Goal: Task Accomplishment & Management: Use online tool/utility

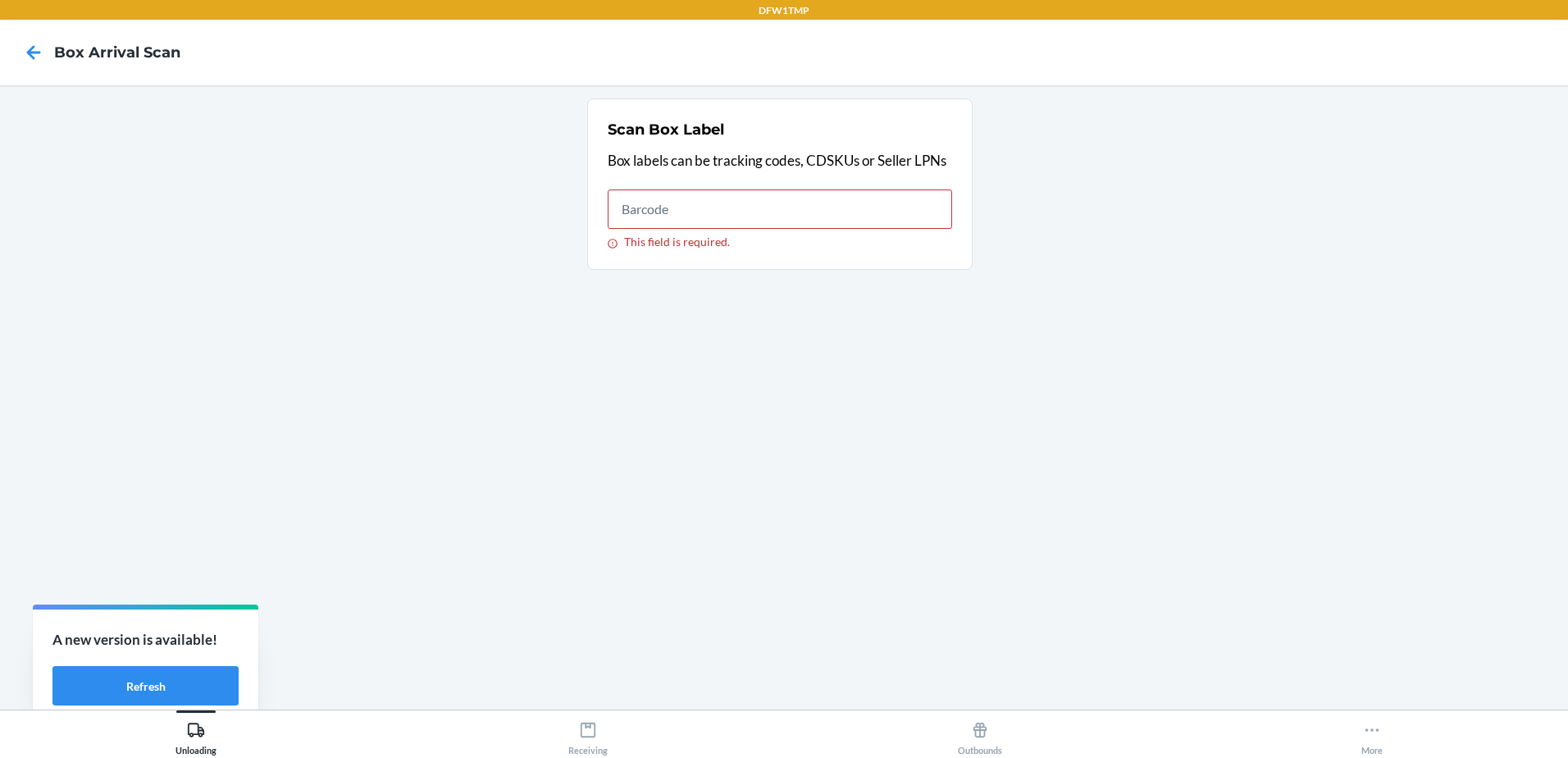
click at [1567, 229] on html "DFW1TMP Box Arrival Scan Scan Box Label Box labels can be tracking codes, CDSKU…" at bounding box center [784, 379] width 1568 height 758
type input "420750679302010949890183311966"
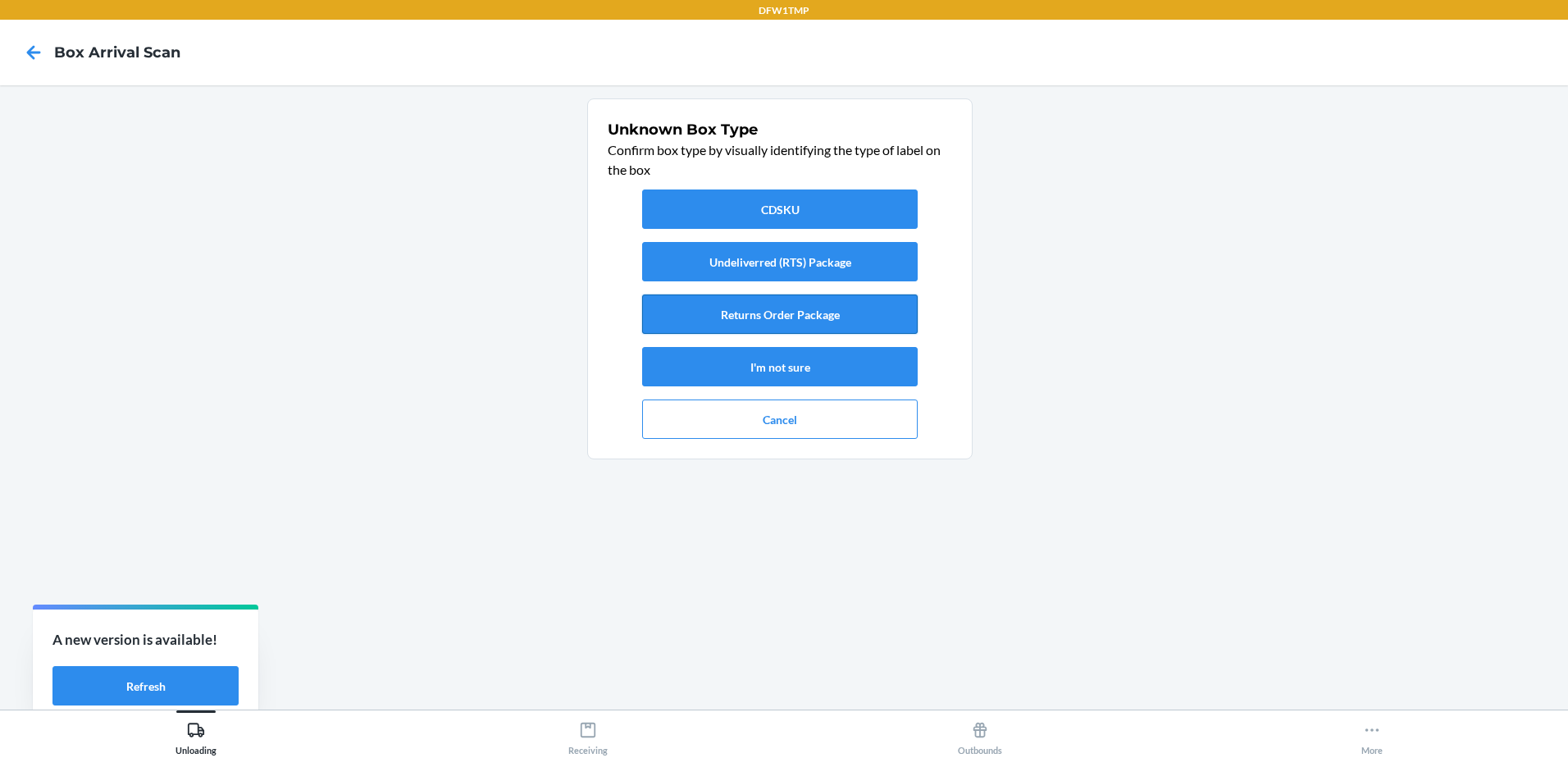
click at [871, 317] on button "Returns Order Package" at bounding box center [780, 314] width 275 height 39
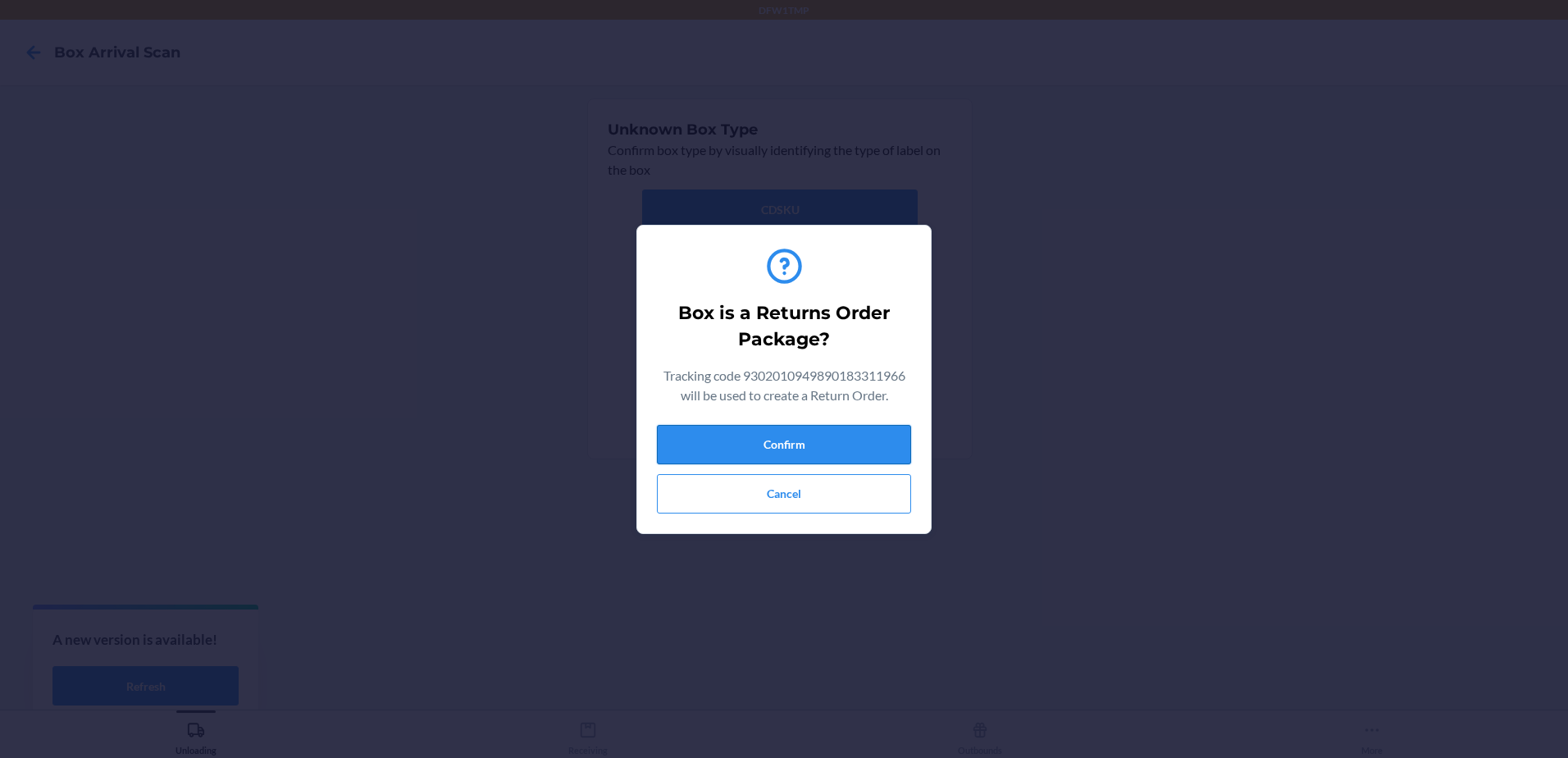
click at [892, 441] on button "Confirm" at bounding box center [784, 444] width 254 height 39
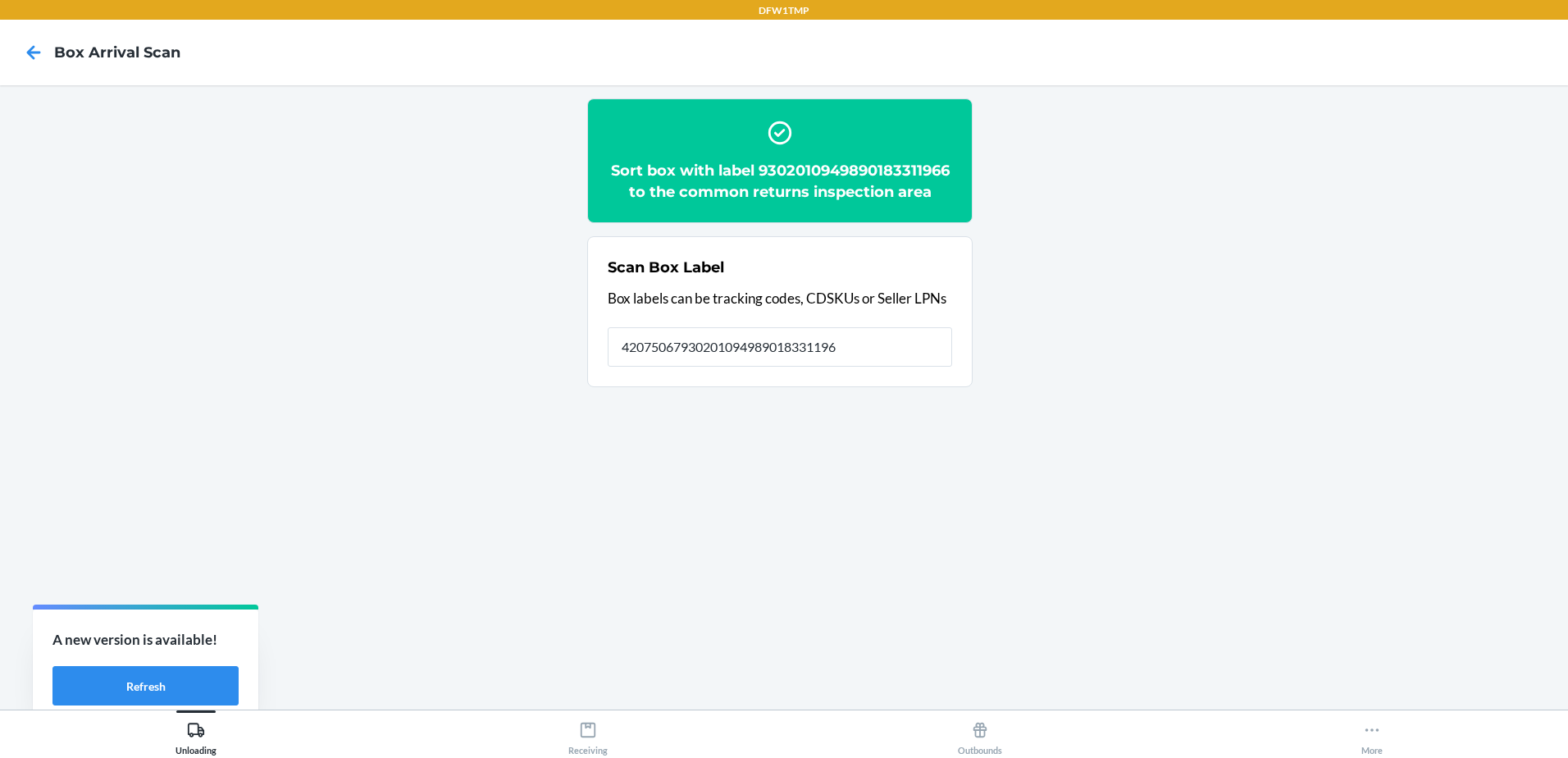
type input "420750679302010949890183311966"
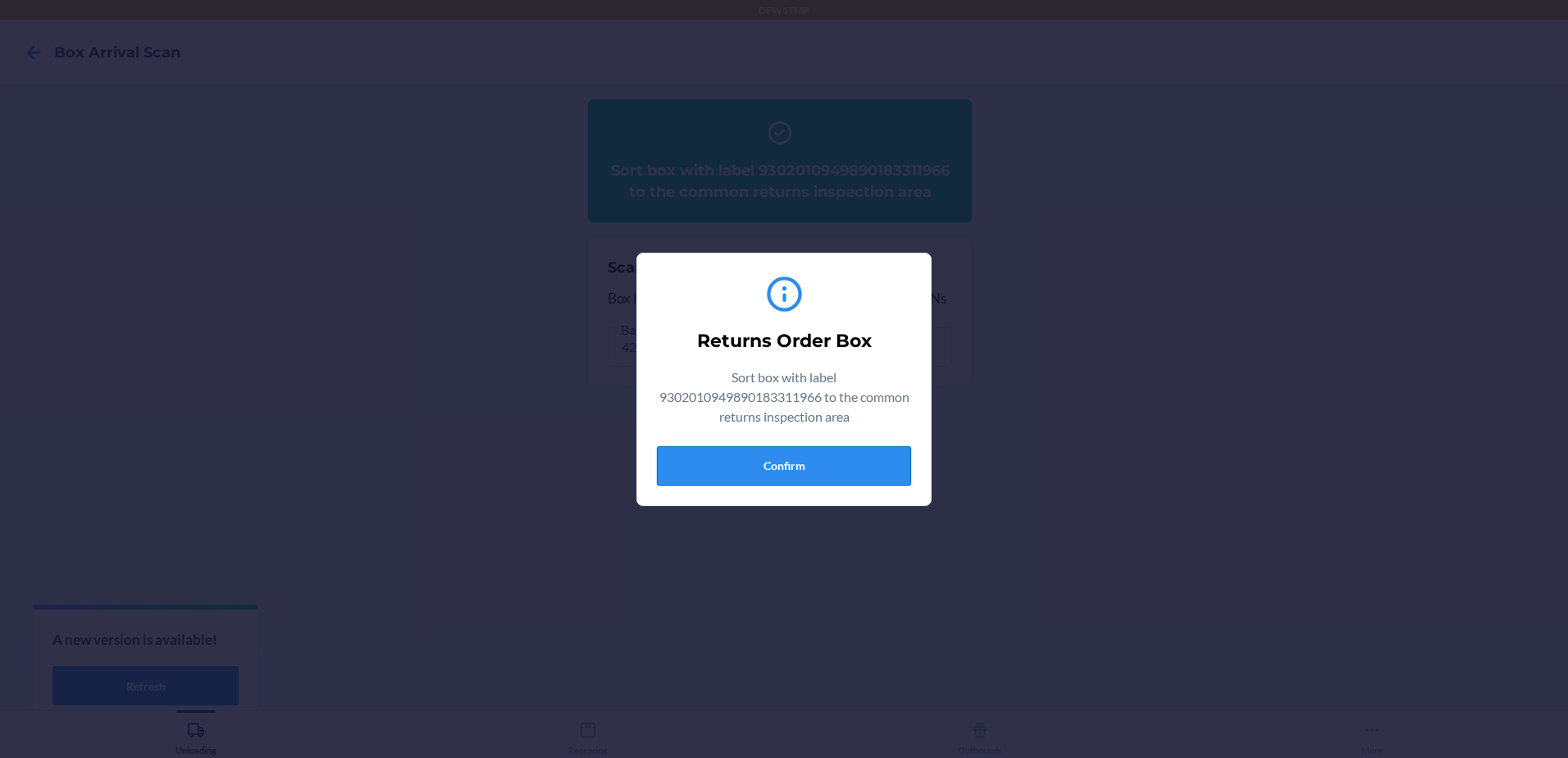
drag, startPoint x: 835, startPoint y: 448, endPoint x: 836, endPoint y: 472, distance: 24.0
click at [836, 471] on button "Confirm" at bounding box center [784, 465] width 254 height 39
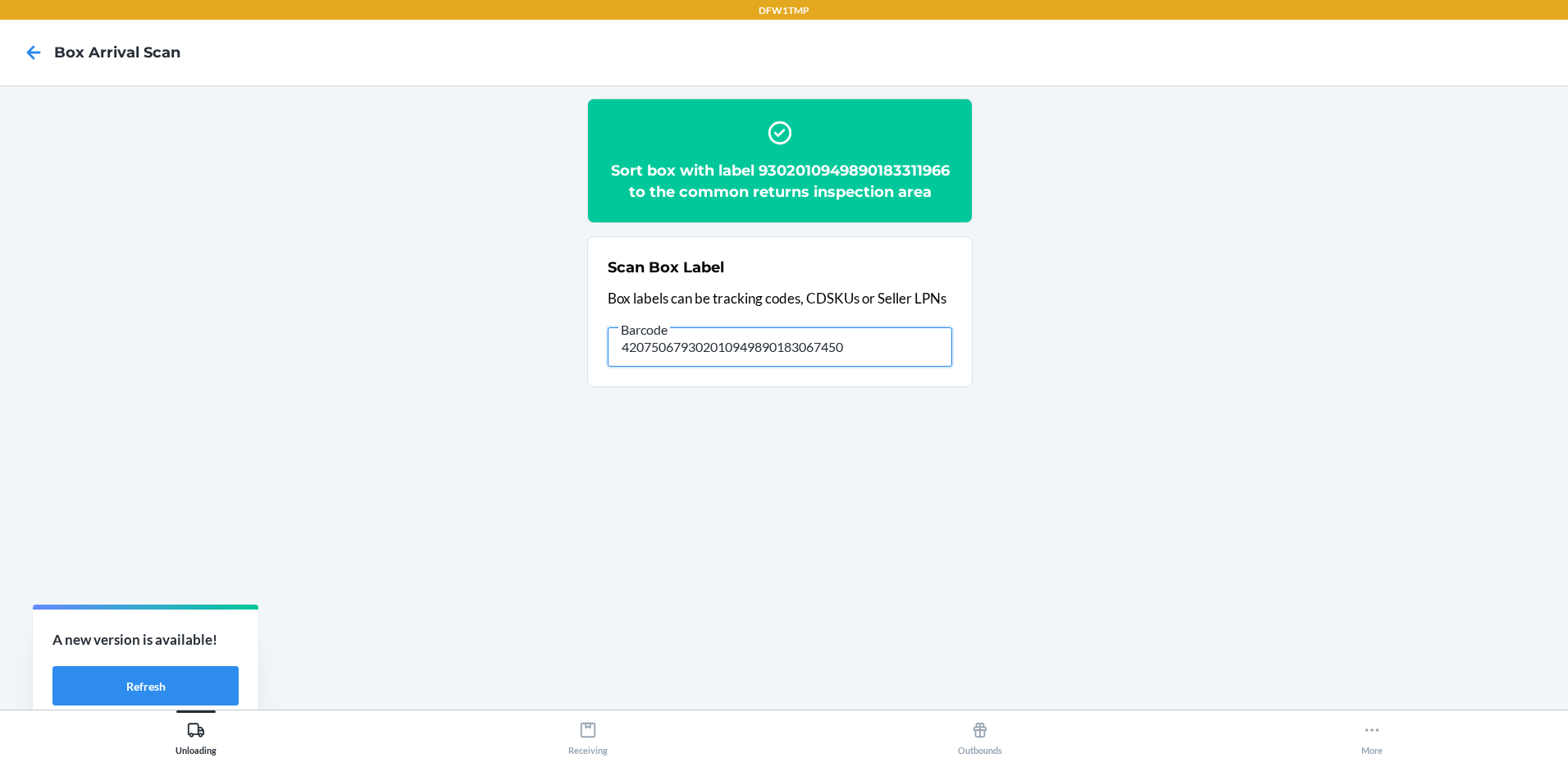
type input "420750679302010949890183067450"
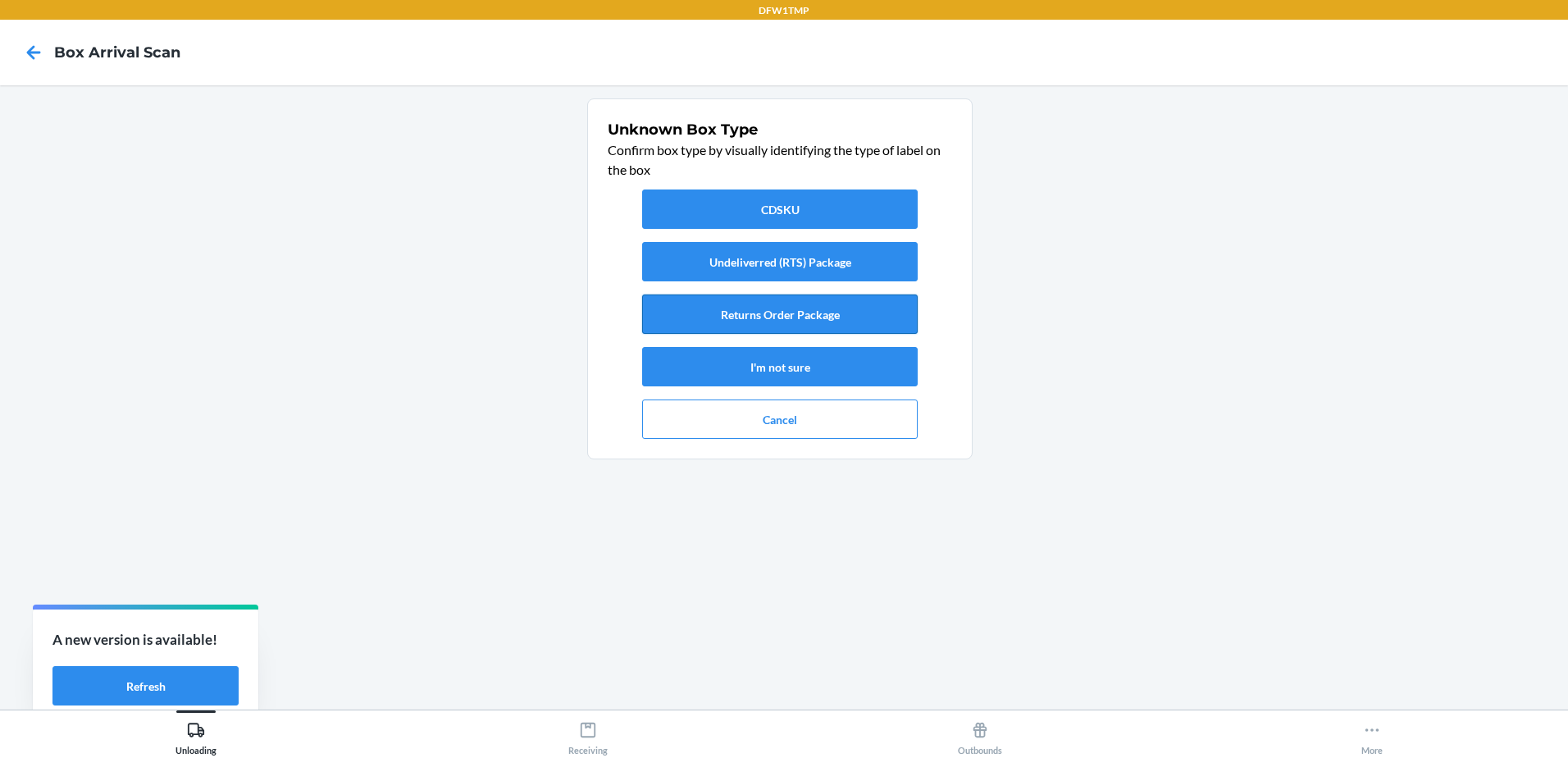
drag, startPoint x: 1194, startPoint y: 2, endPoint x: 874, endPoint y: 314, distance: 446.9
click at [874, 314] on button "Returns Order Package" at bounding box center [780, 314] width 275 height 39
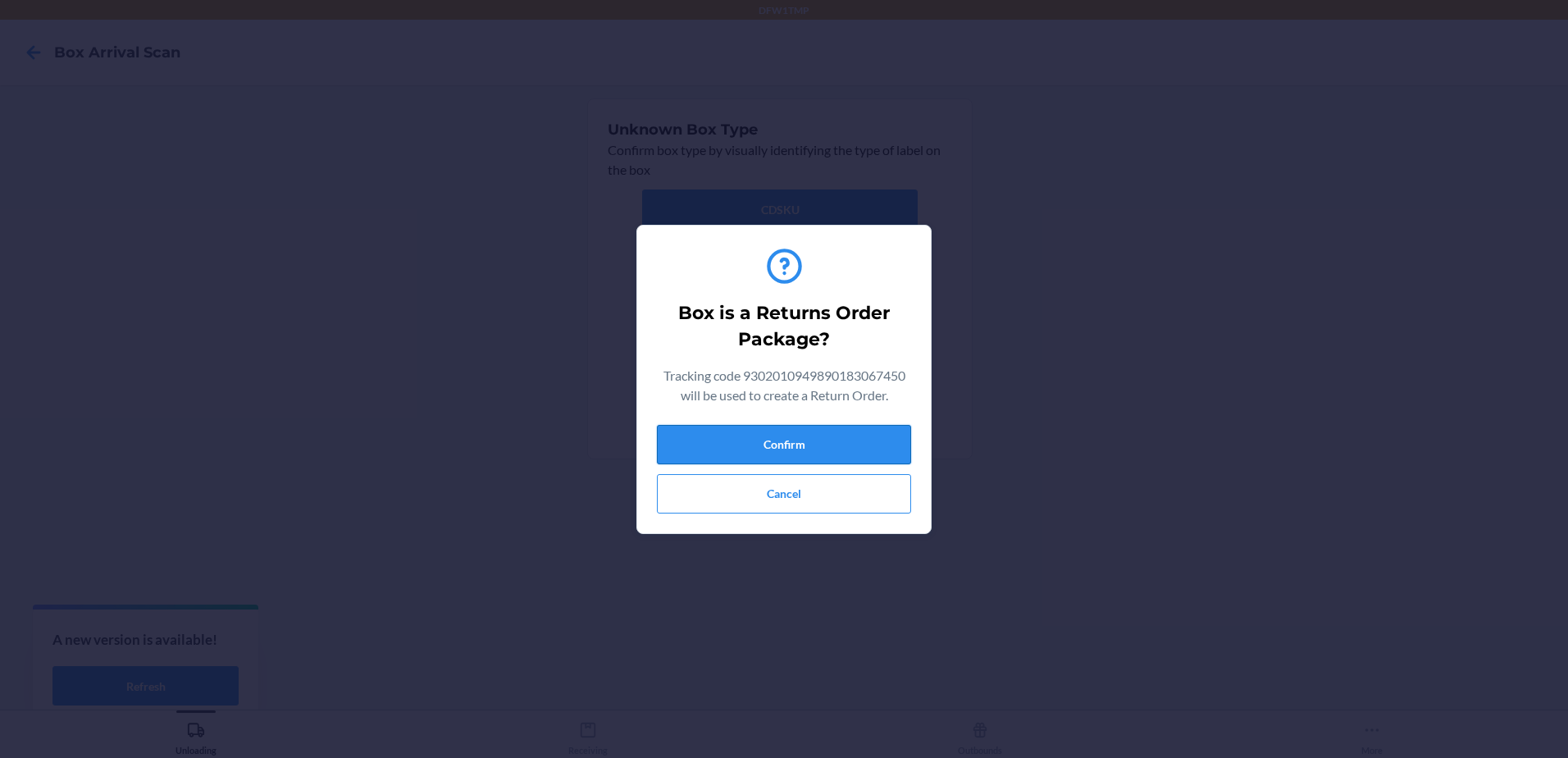
click at [877, 439] on button "Confirm" at bounding box center [784, 444] width 254 height 39
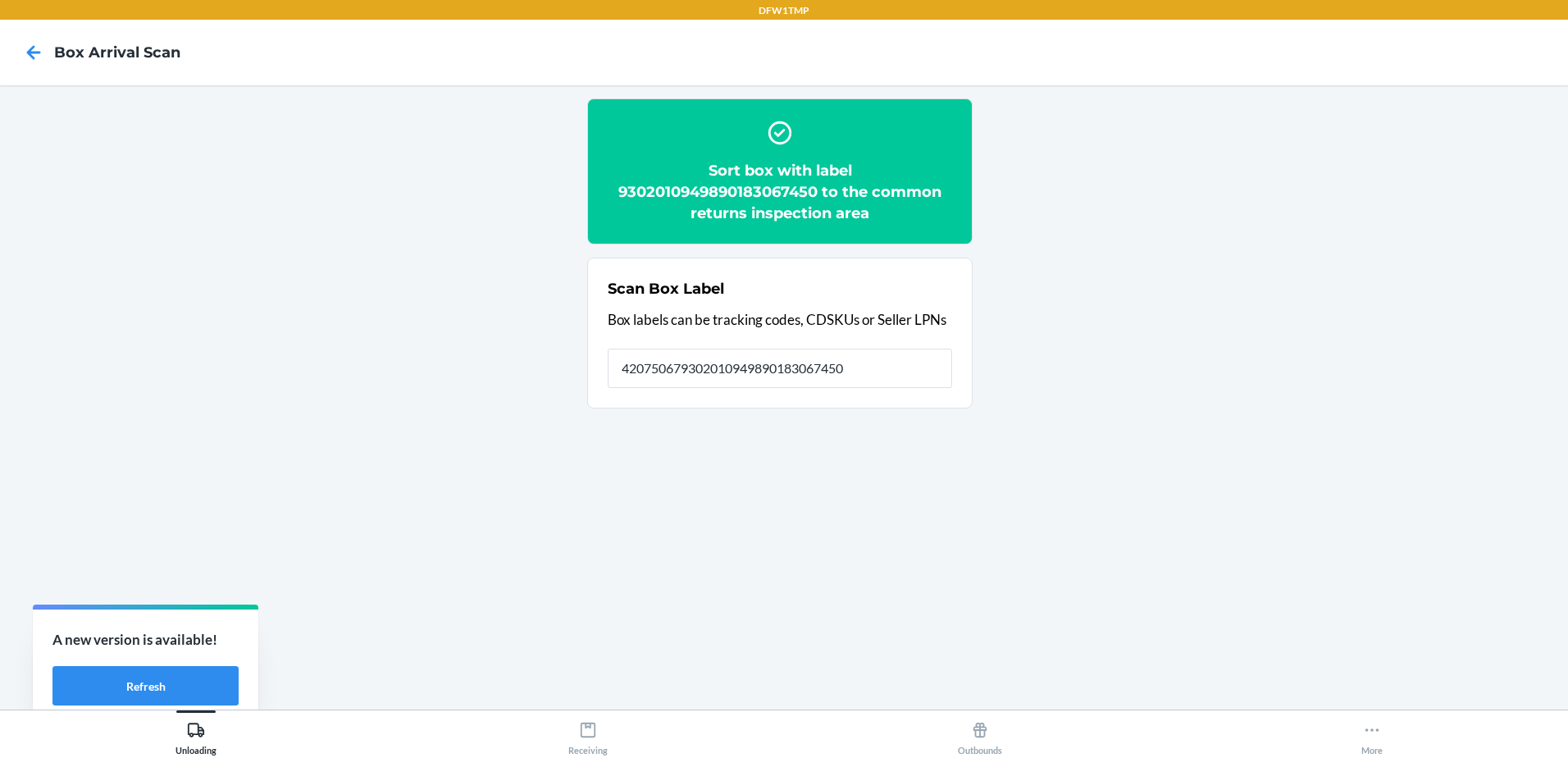
type input "420750679302010949890183067450"
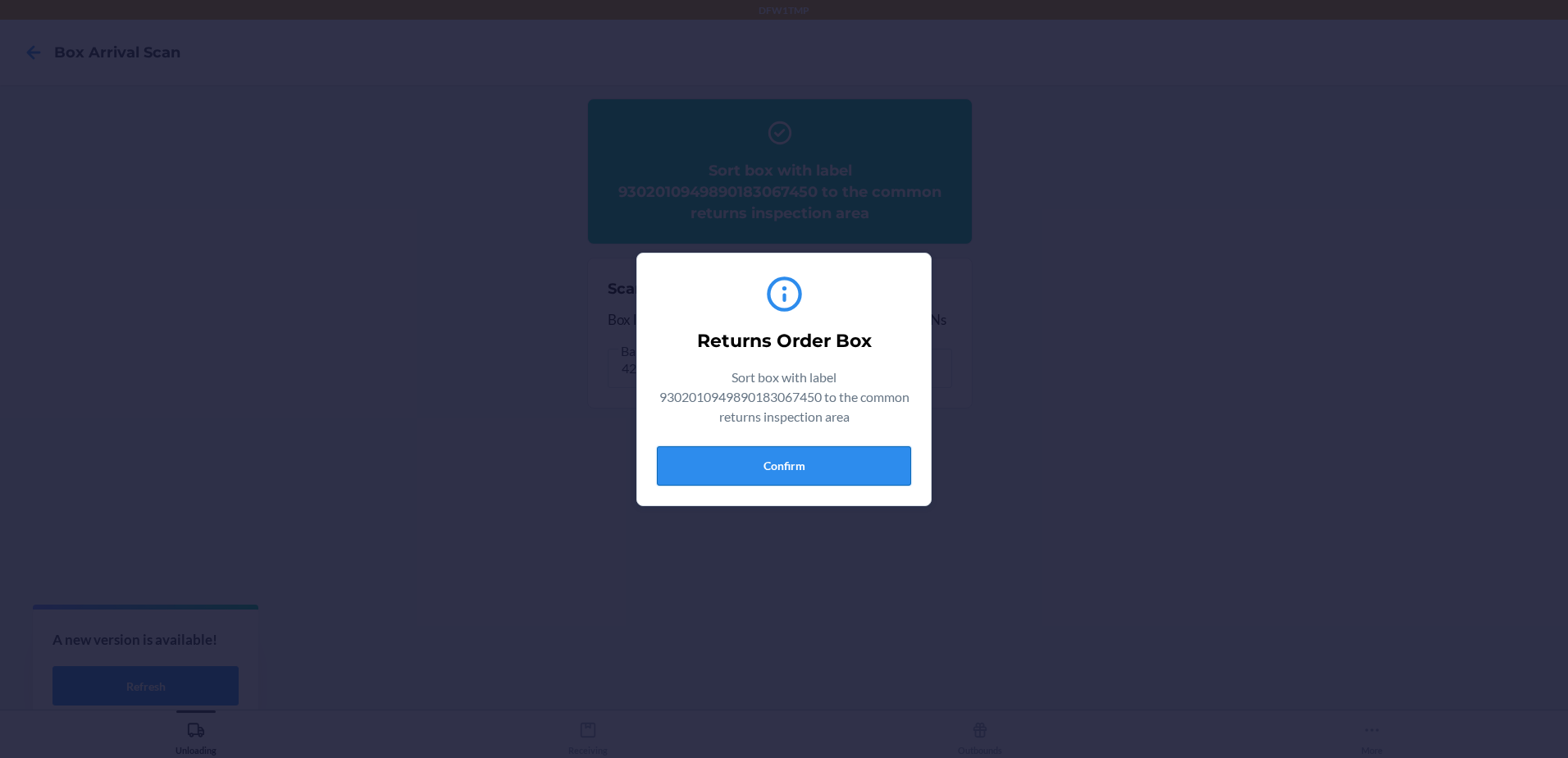
click at [831, 481] on button "Confirm" at bounding box center [784, 465] width 254 height 39
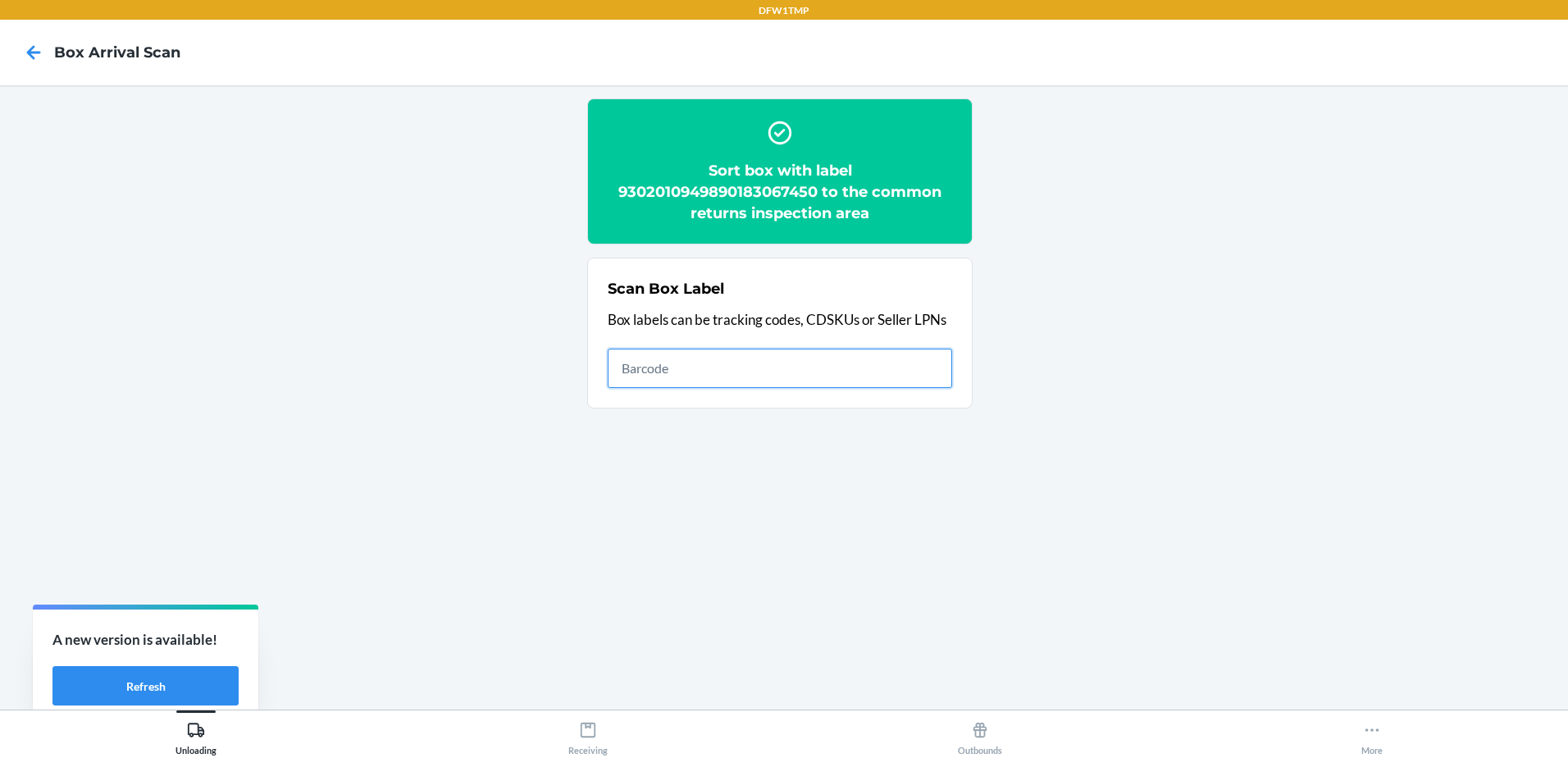
drag, startPoint x: 734, startPoint y: 374, endPoint x: 743, endPoint y: 366, distance: 12.0
drag, startPoint x: 743, startPoint y: 366, endPoint x: 1104, endPoint y: 248, distance: 379.8
click at [1104, 248] on section "Sort box with label 9302010949890183067450 to the common returns inspection are…" at bounding box center [784, 397] width 1542 height 598
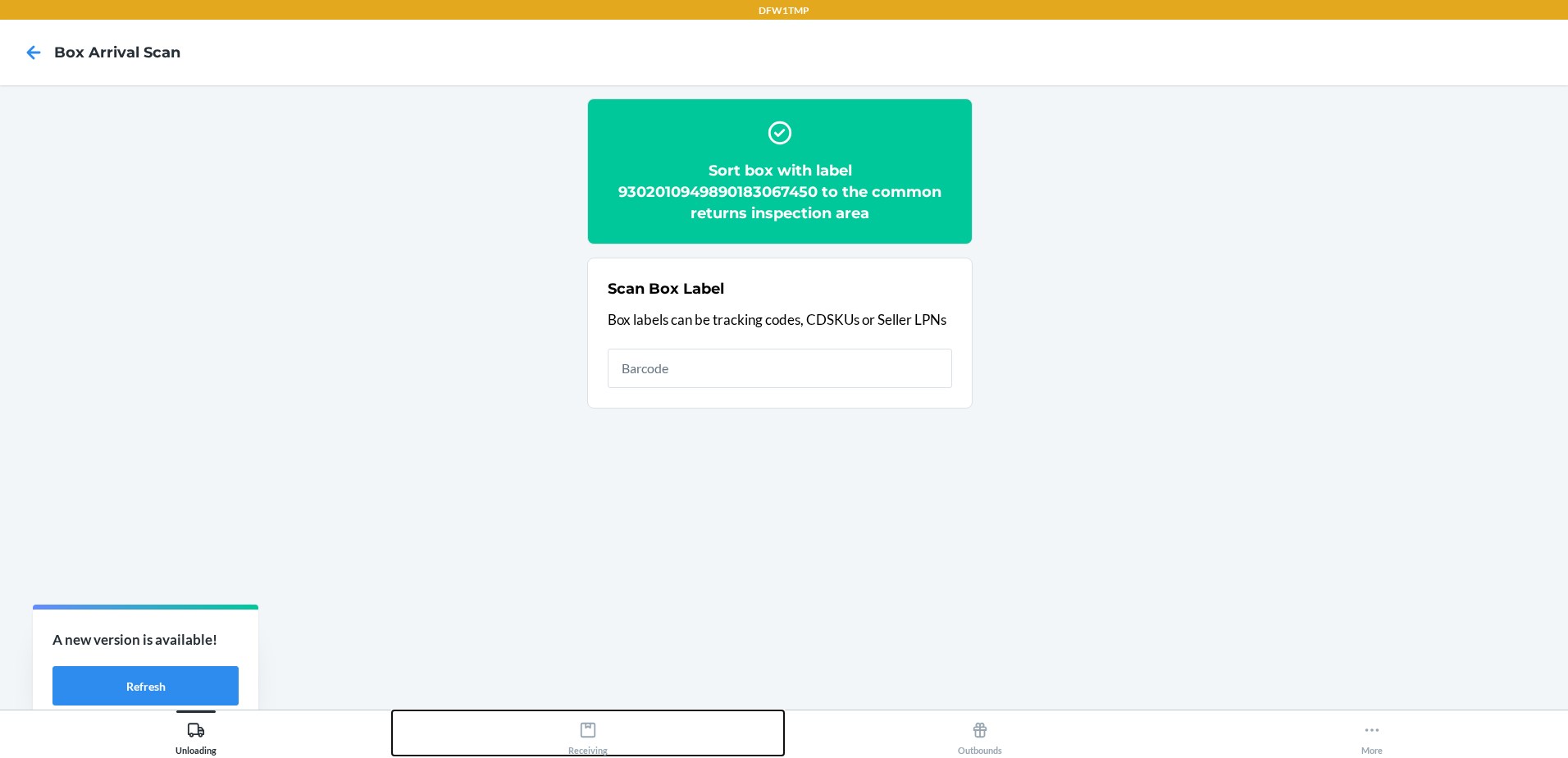
click at [567, 733] on button "Receiving" at bounding box center [588, 732] width 392 height 45
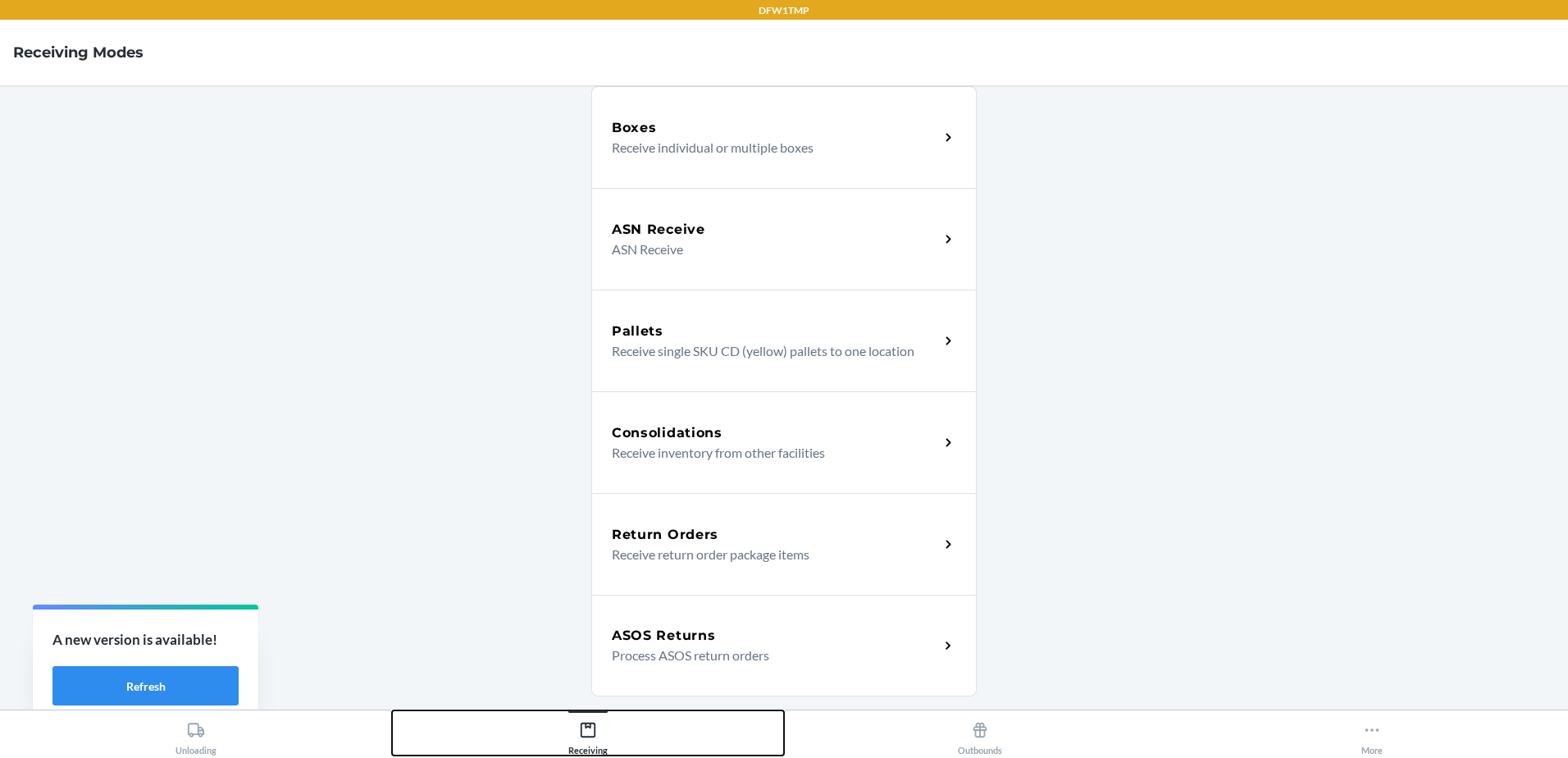
scroll to position [82, 0]
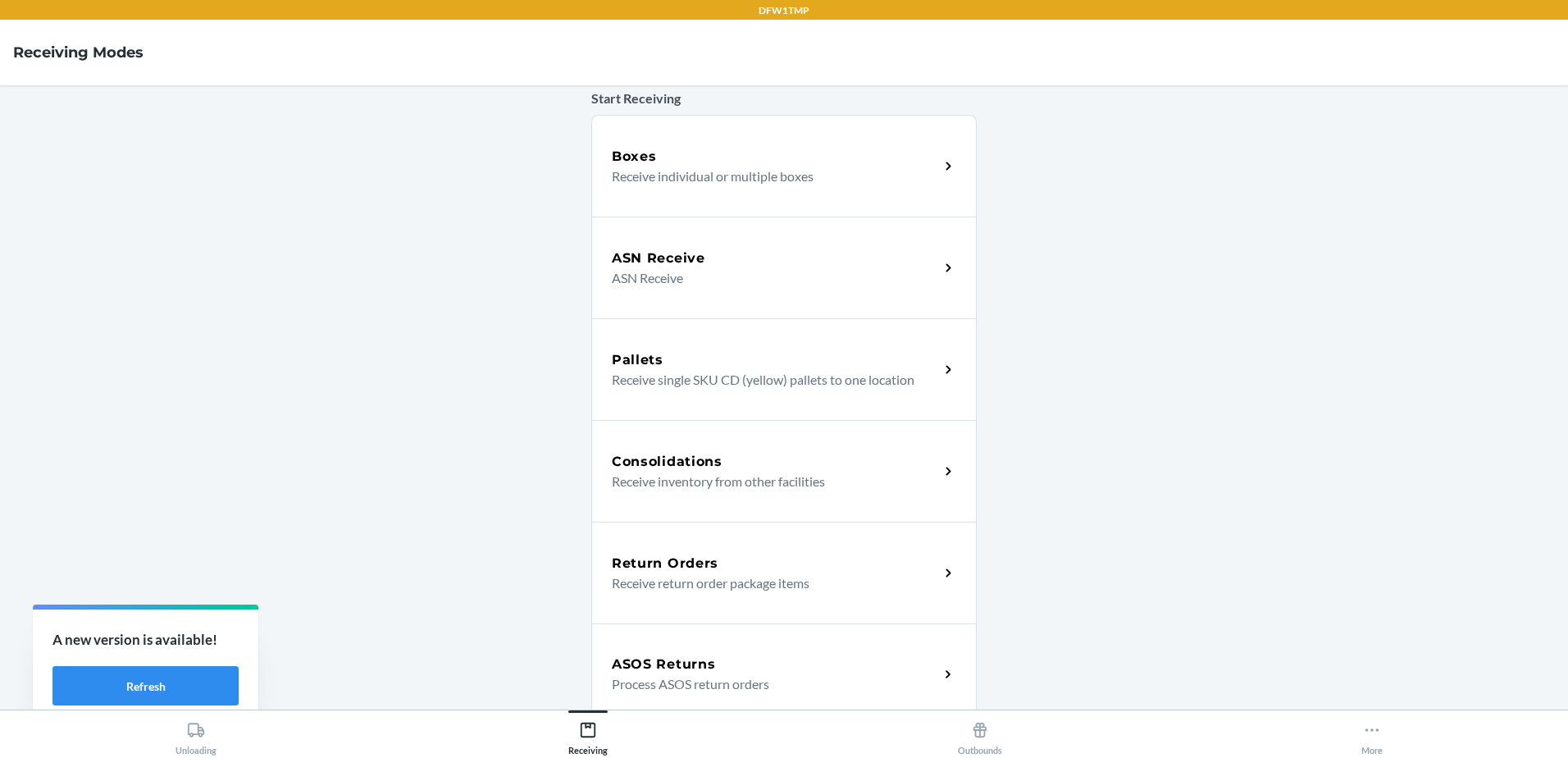
click at [717, 577] on p "Receive return order package items" at bounding box center [769, 583] width 314 height 19
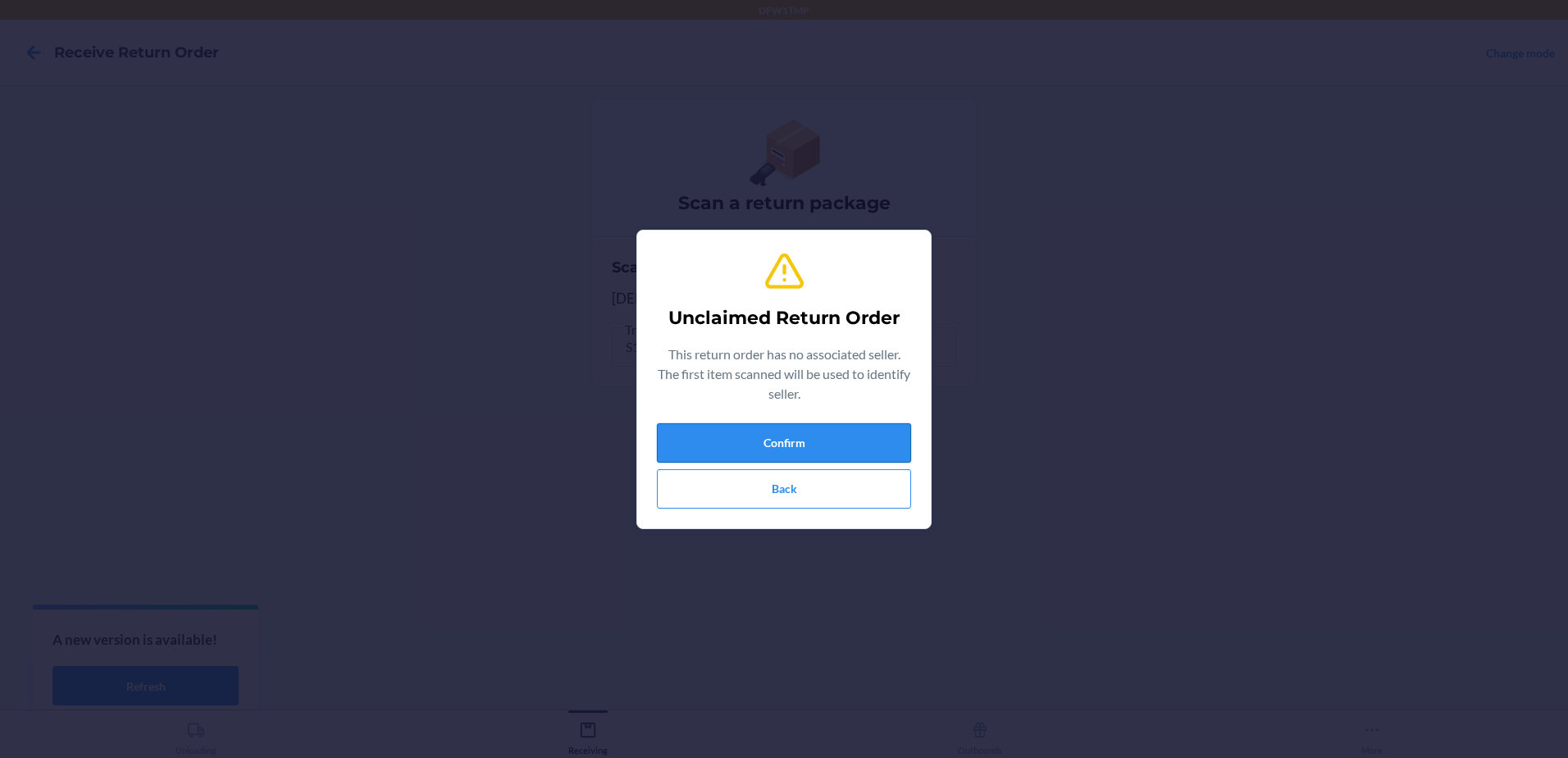
click at [815, 433] on button "Confirm" at bounding box center [784, 442] width 254 height 39
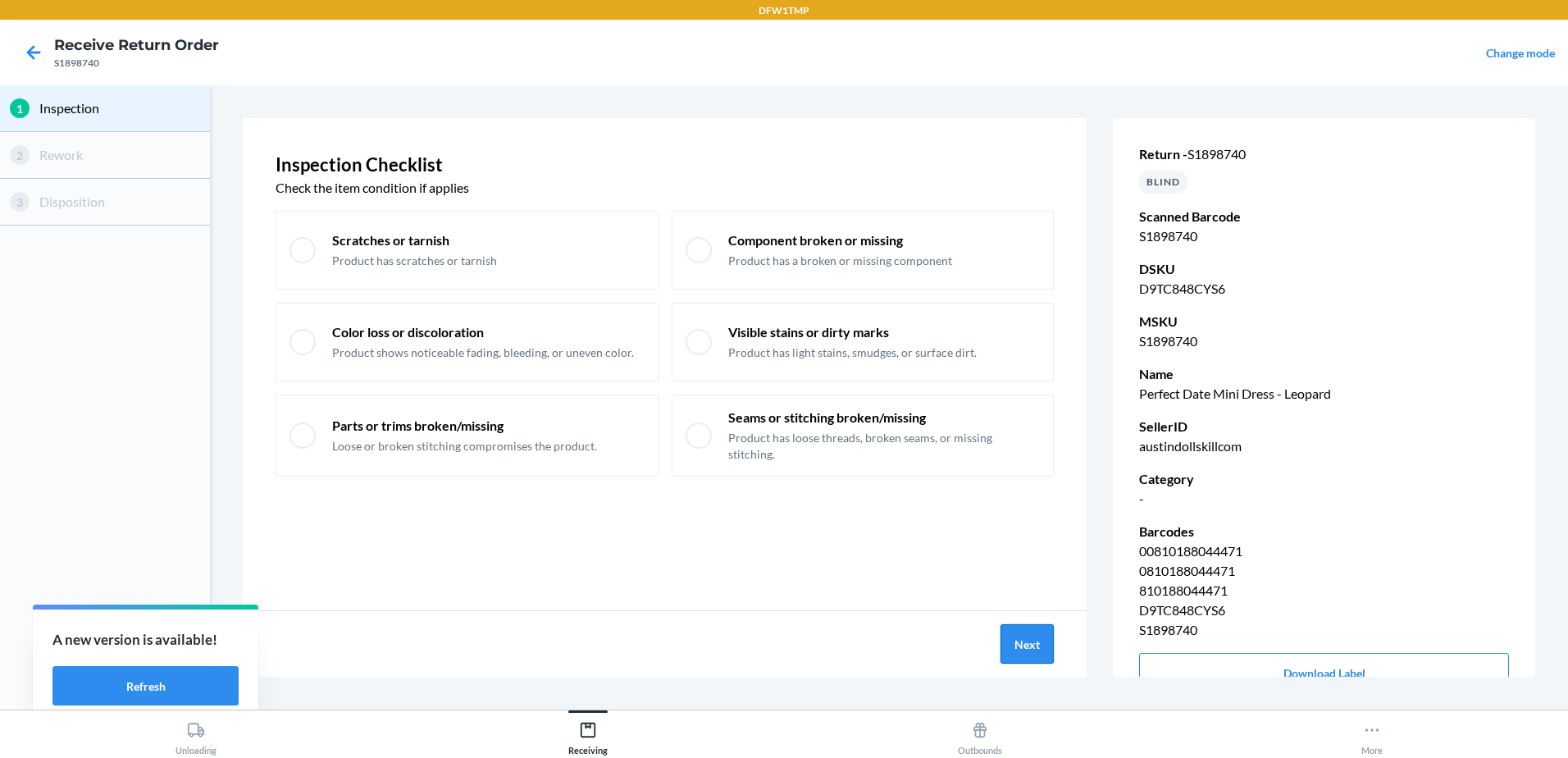
click at [1032, 644] on button "Next" at bounding box center [1027, 643] width 53 height 39
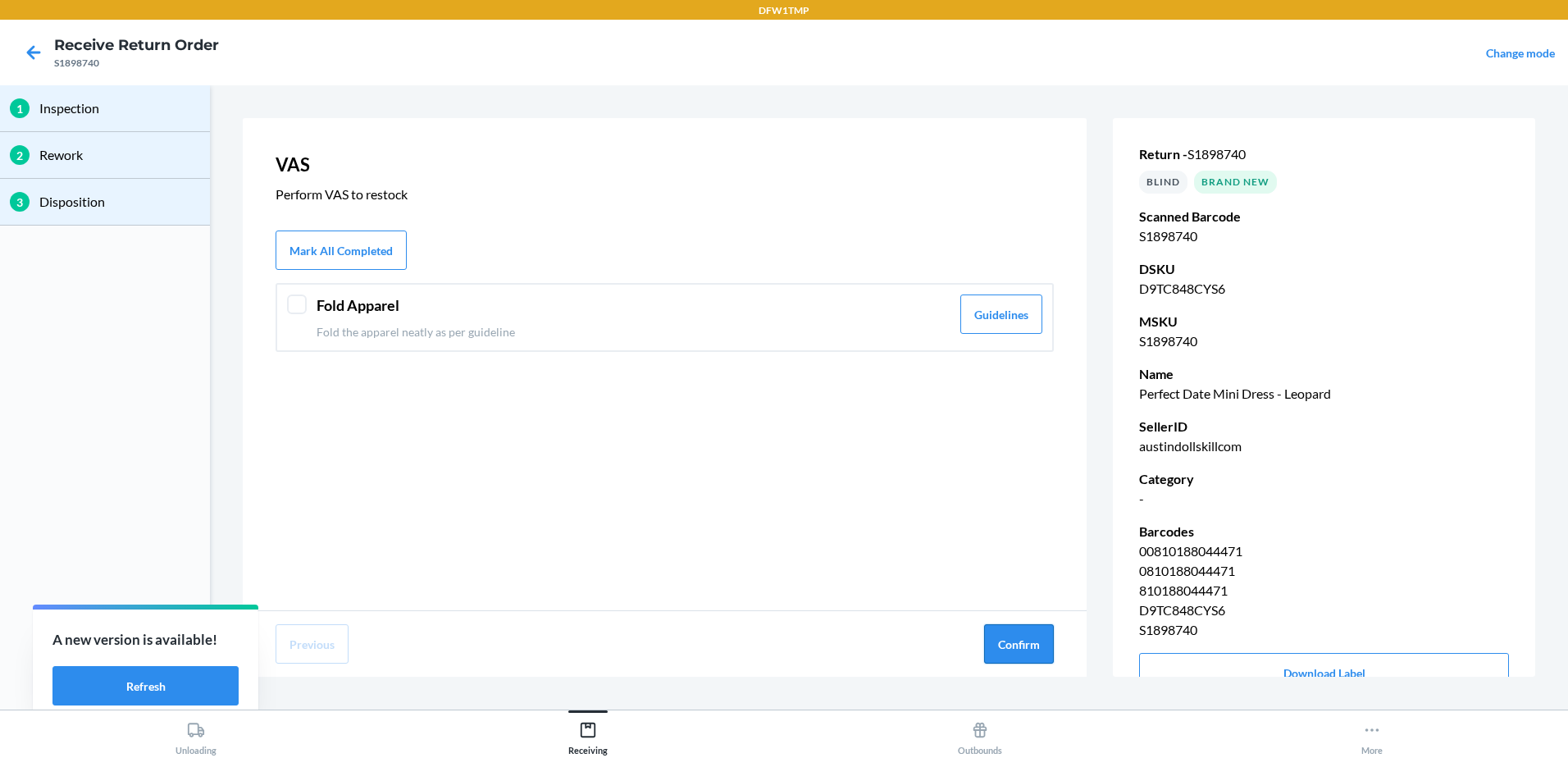
click at [1032, 643] on button "Confirm" at bounding box center [1019, 643] width 69 height 39
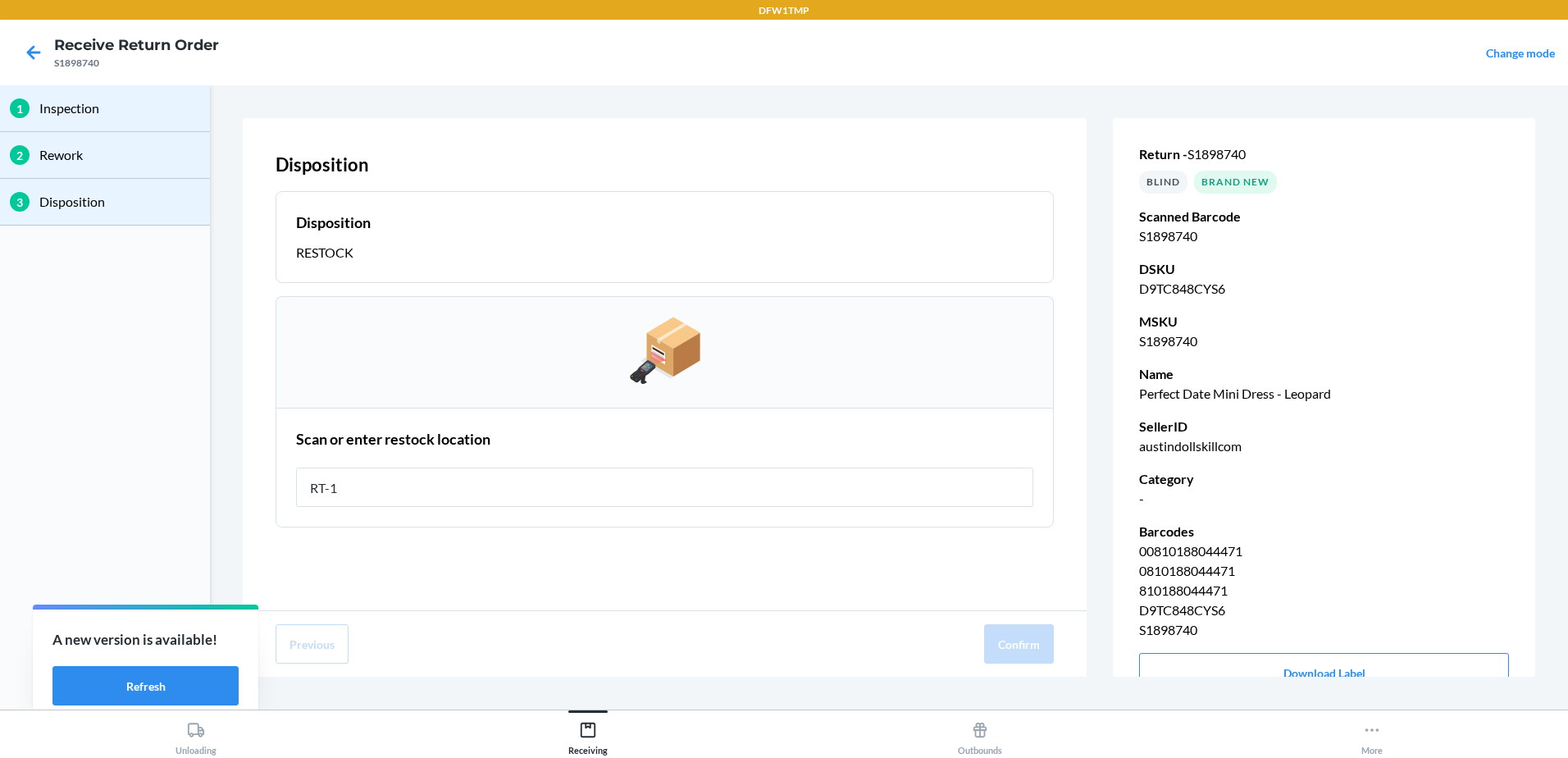
type input "RT-12"
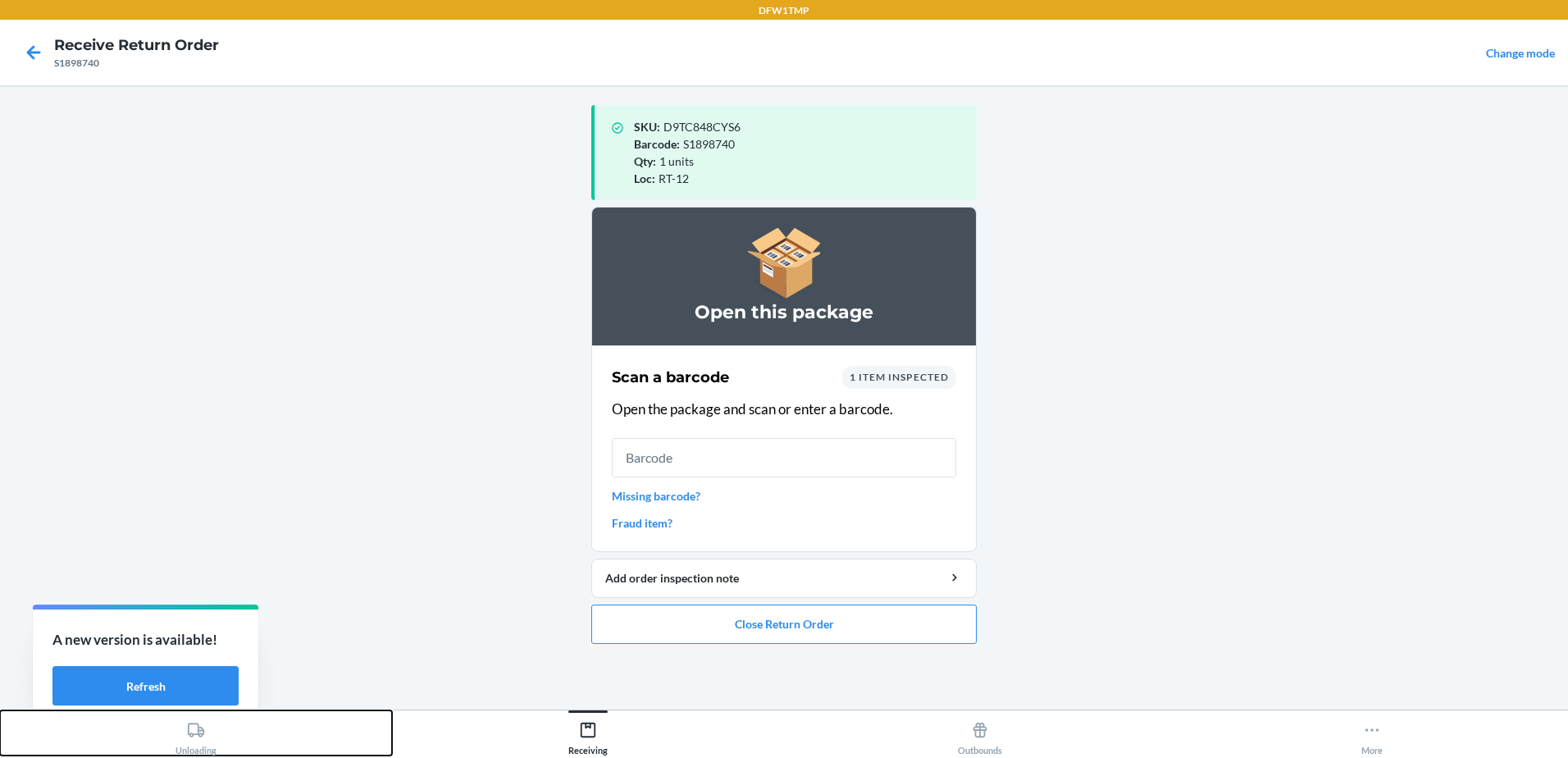
click at [205, 731] on div "Unloading" at bounding box center [196, 735] width 41 height 41
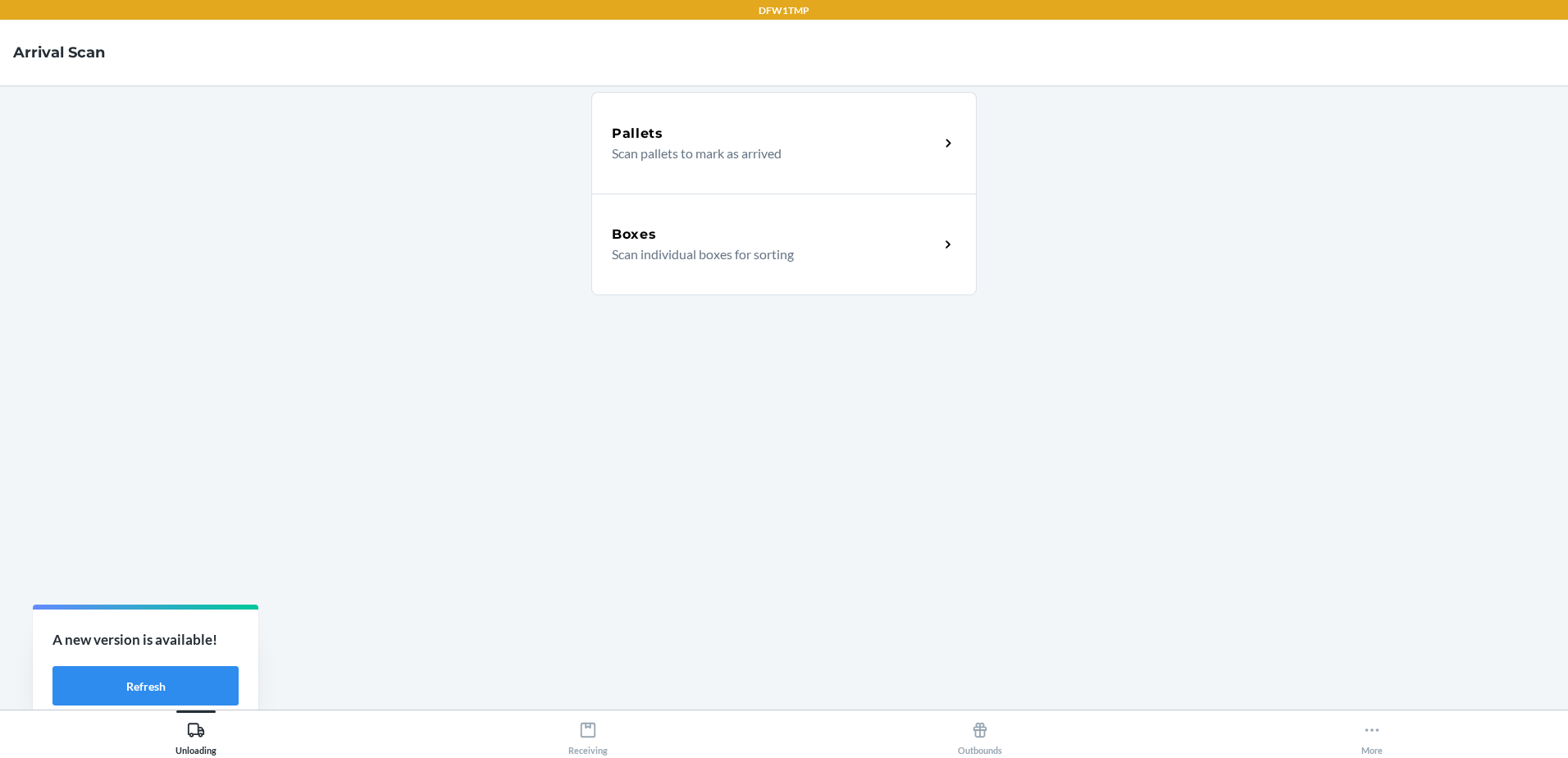
click at [785, 253] on p "Scan individual boxes for sorting" at bounding box center [769, 254] width 314 height 19
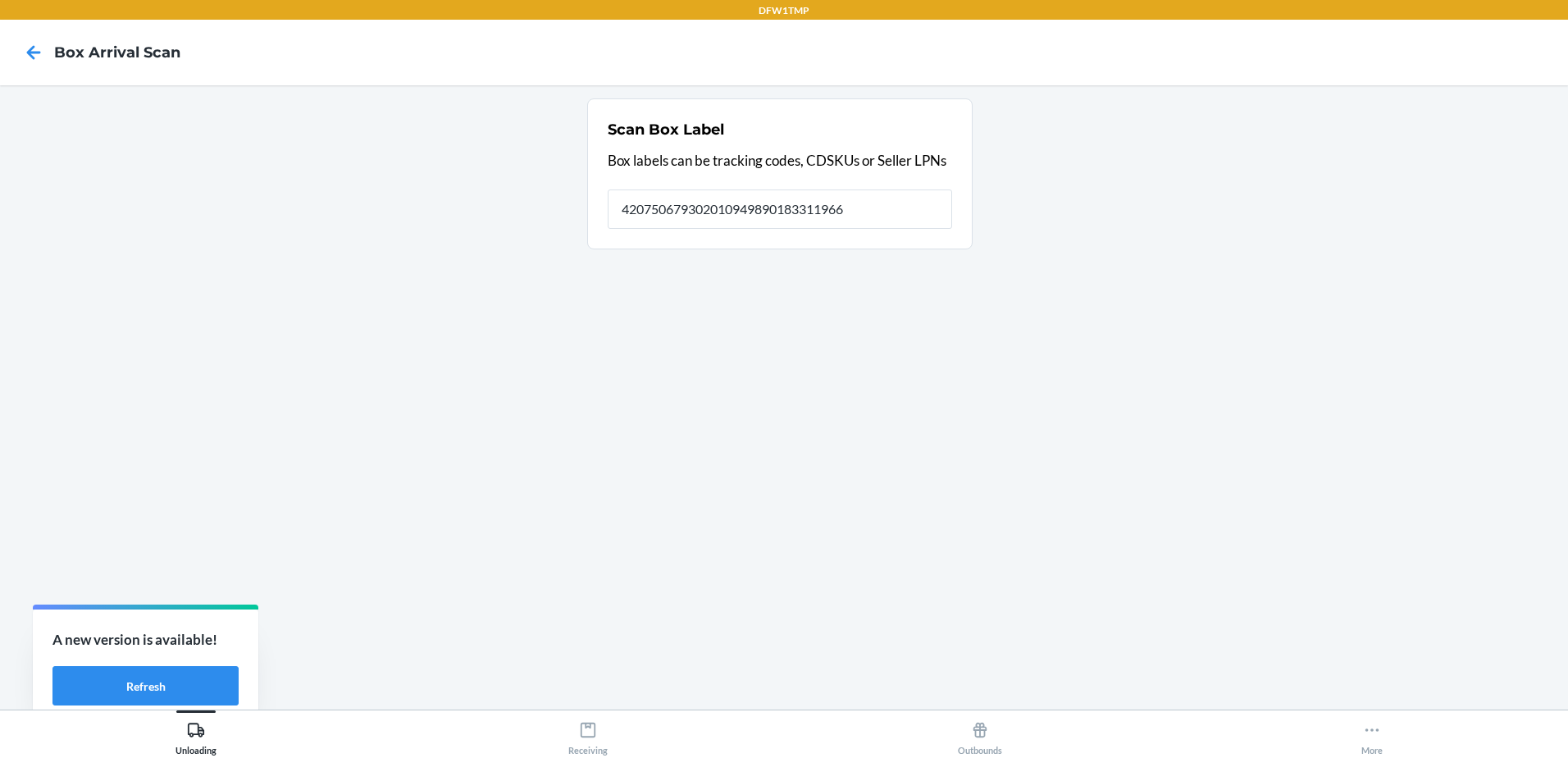
type input "420750679302010949890183311966"
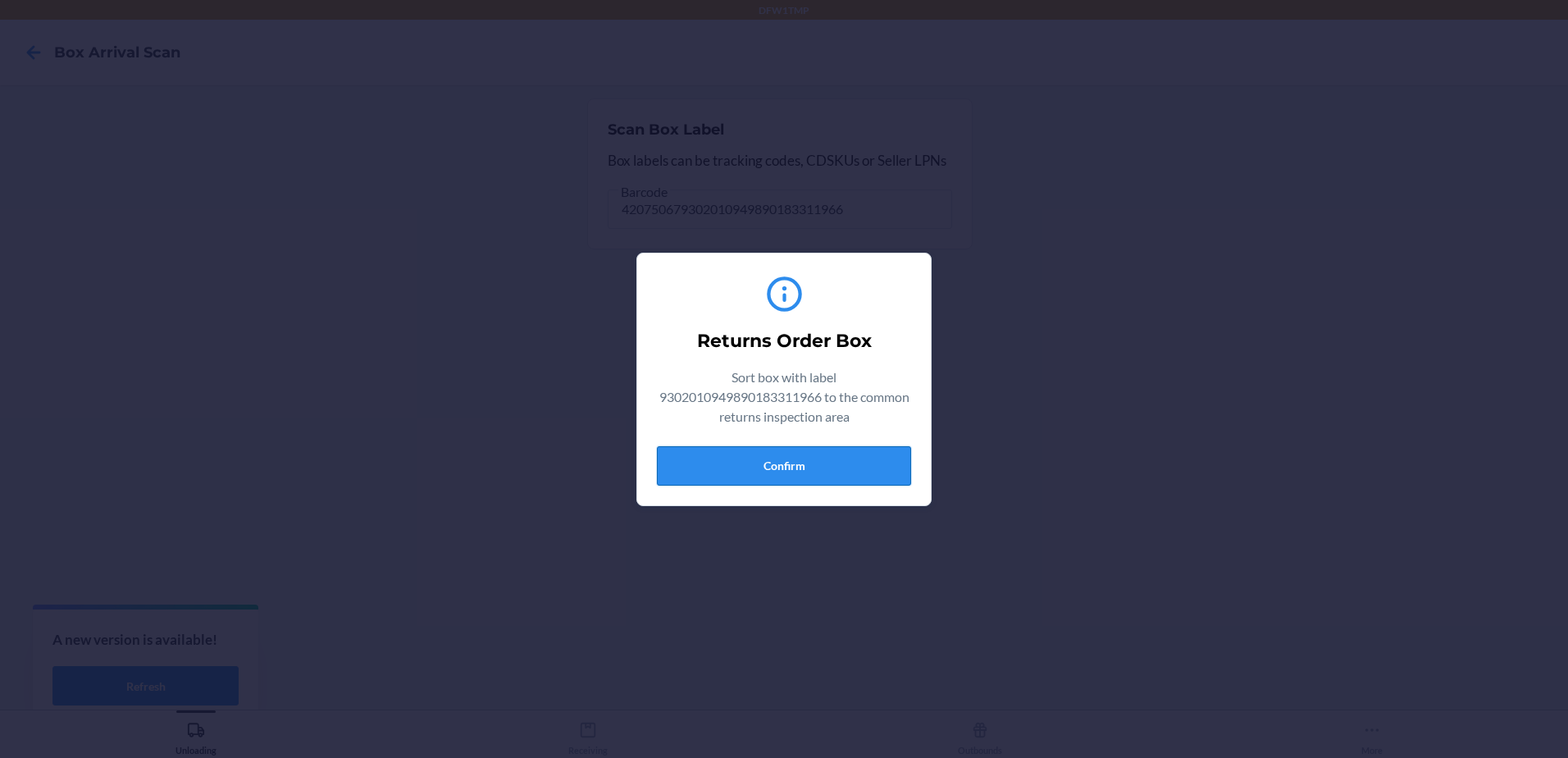
click at [751, 460] on button "Confirm" at bounding box center [784, 465] width 254 height 39
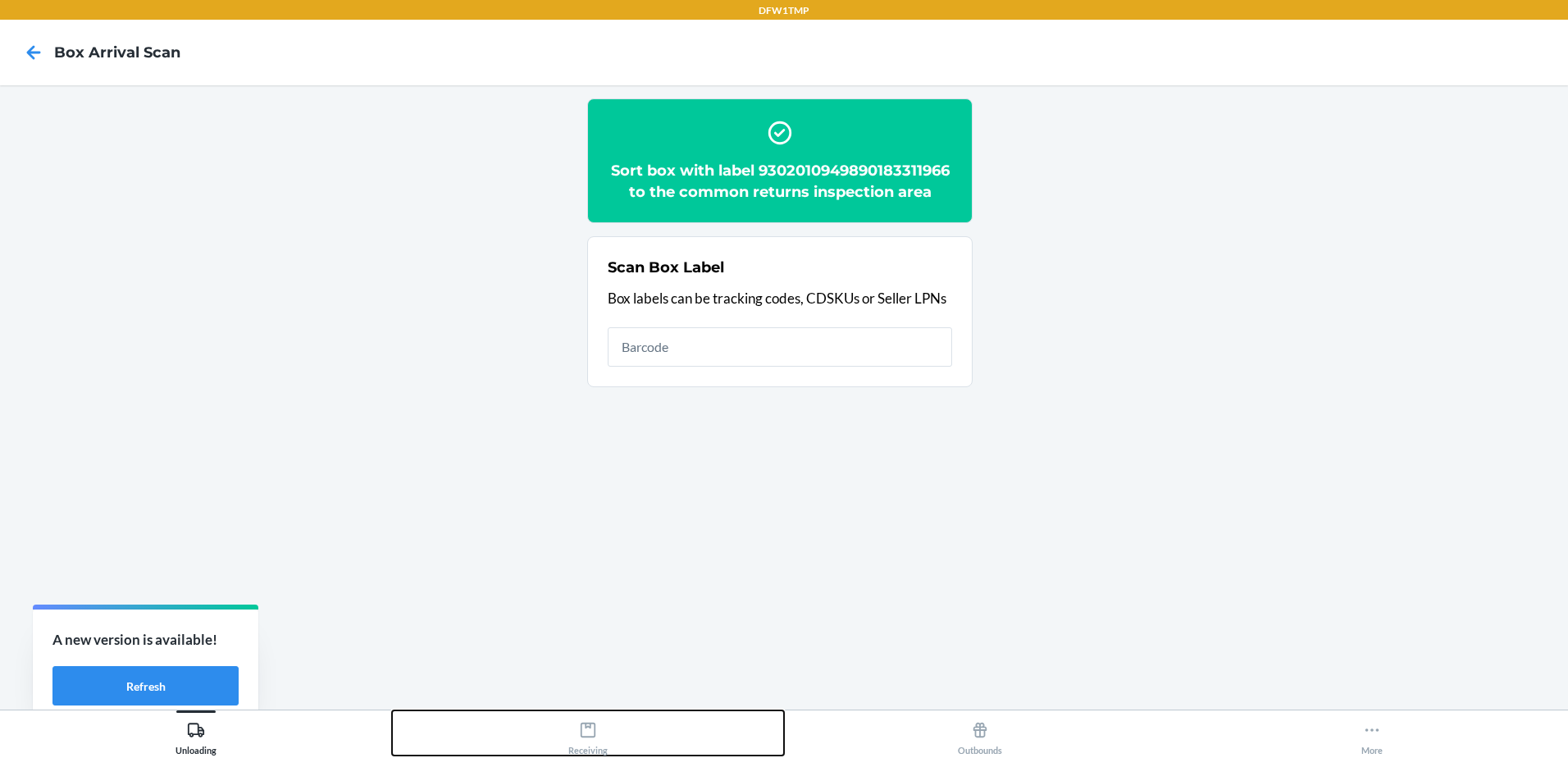
click at [583, 723] on icon at bounding box center [588, 729] width 14 height 14
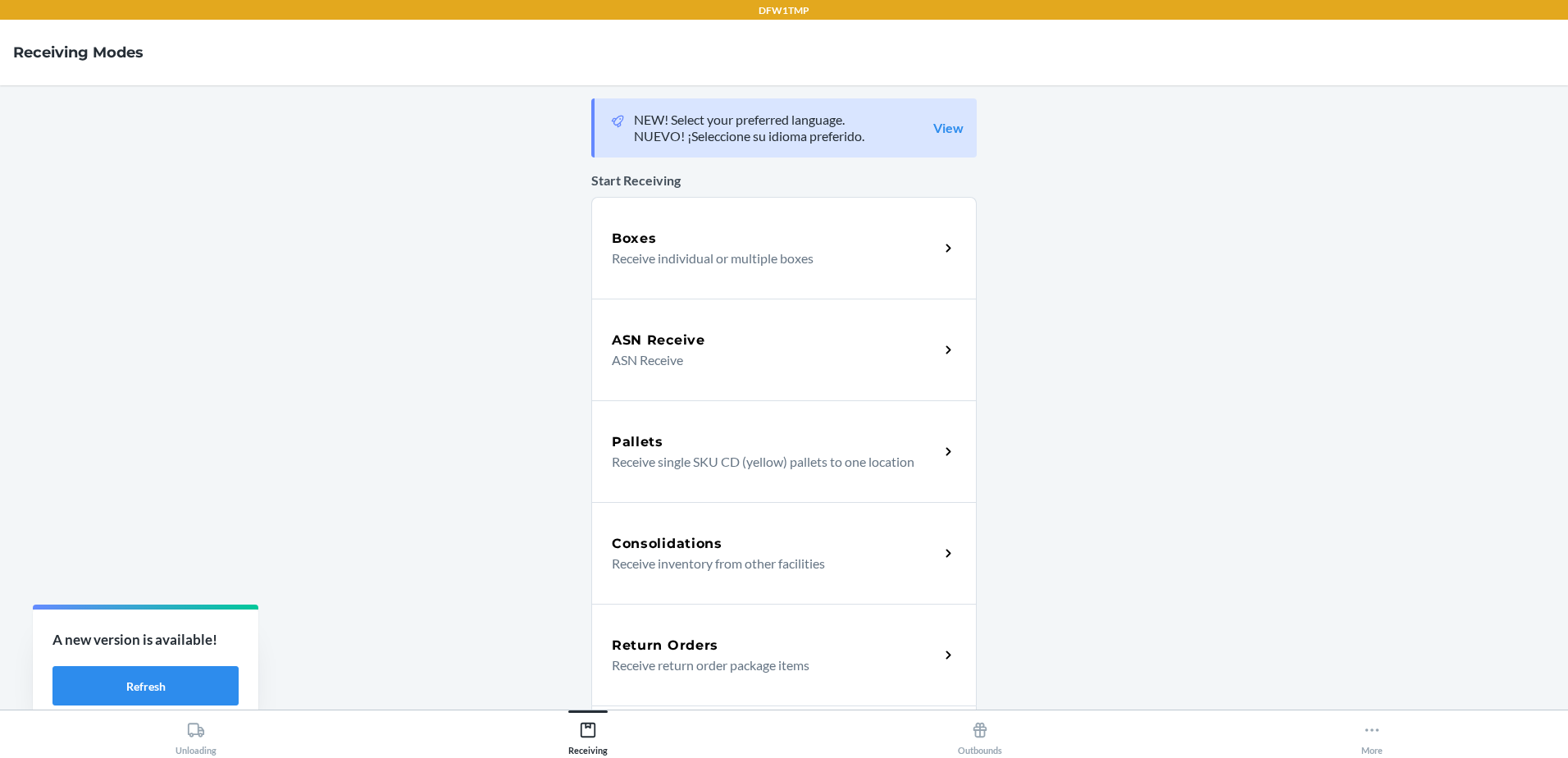
click at [654, 640] on h5 "Return Orders" at bounding box center [665, 645] width 107 height 19
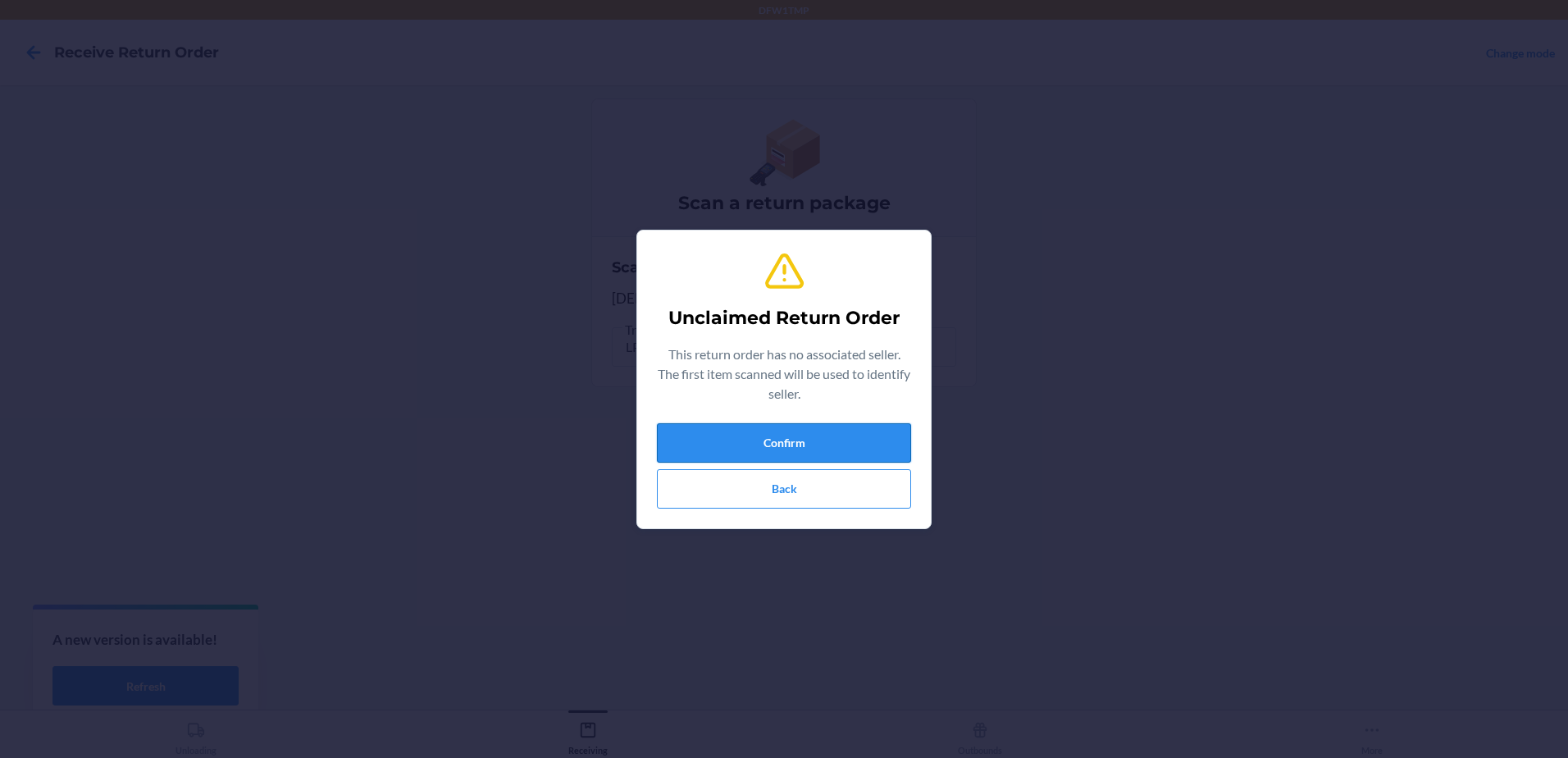
click at [873, 456] on button "Confirm" at bounding box center [784, 442] width 254 height 39
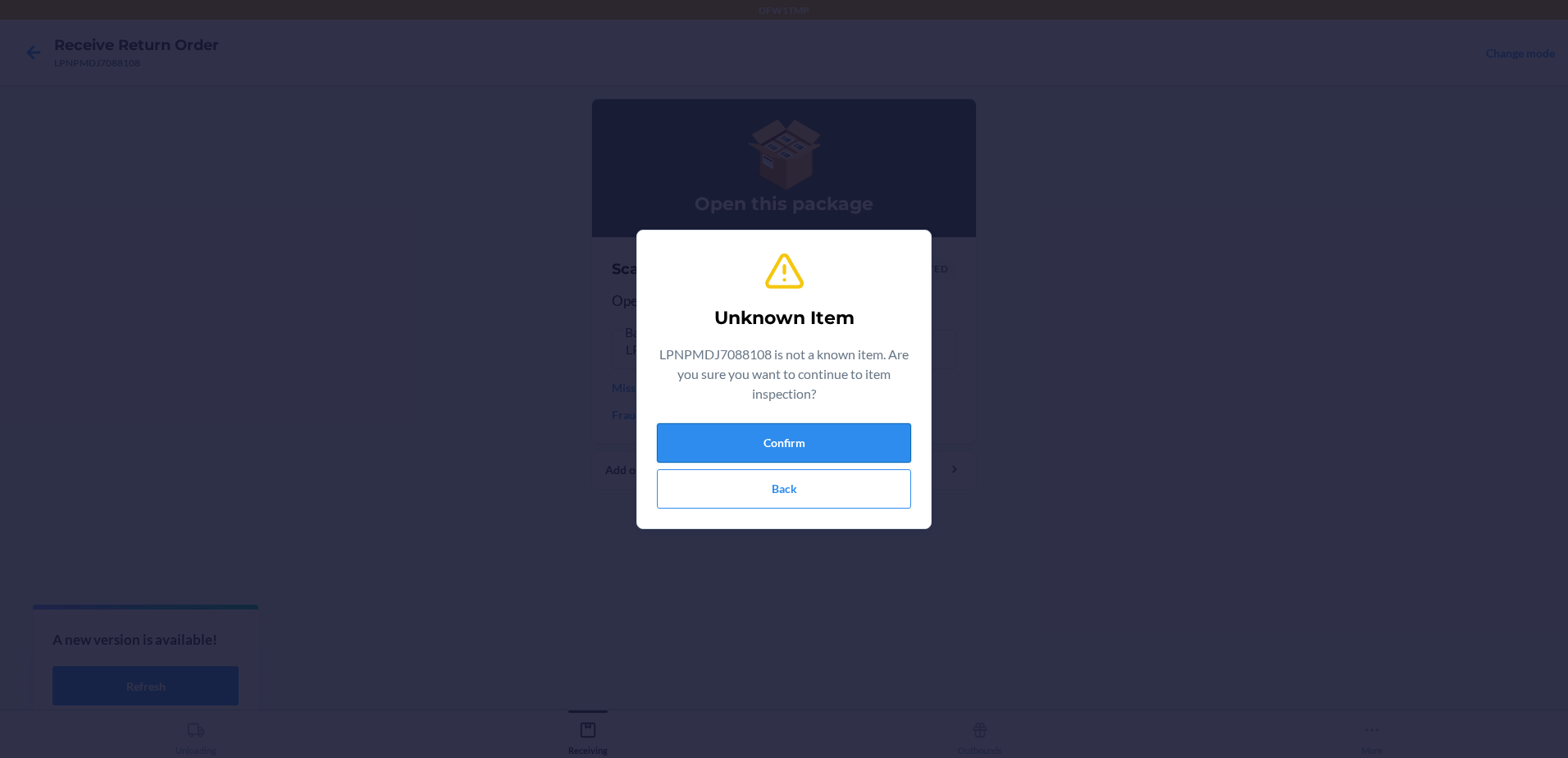
click at [866, 443] on button "Confirm" at bounding box center [784, 442] width 254 height 39
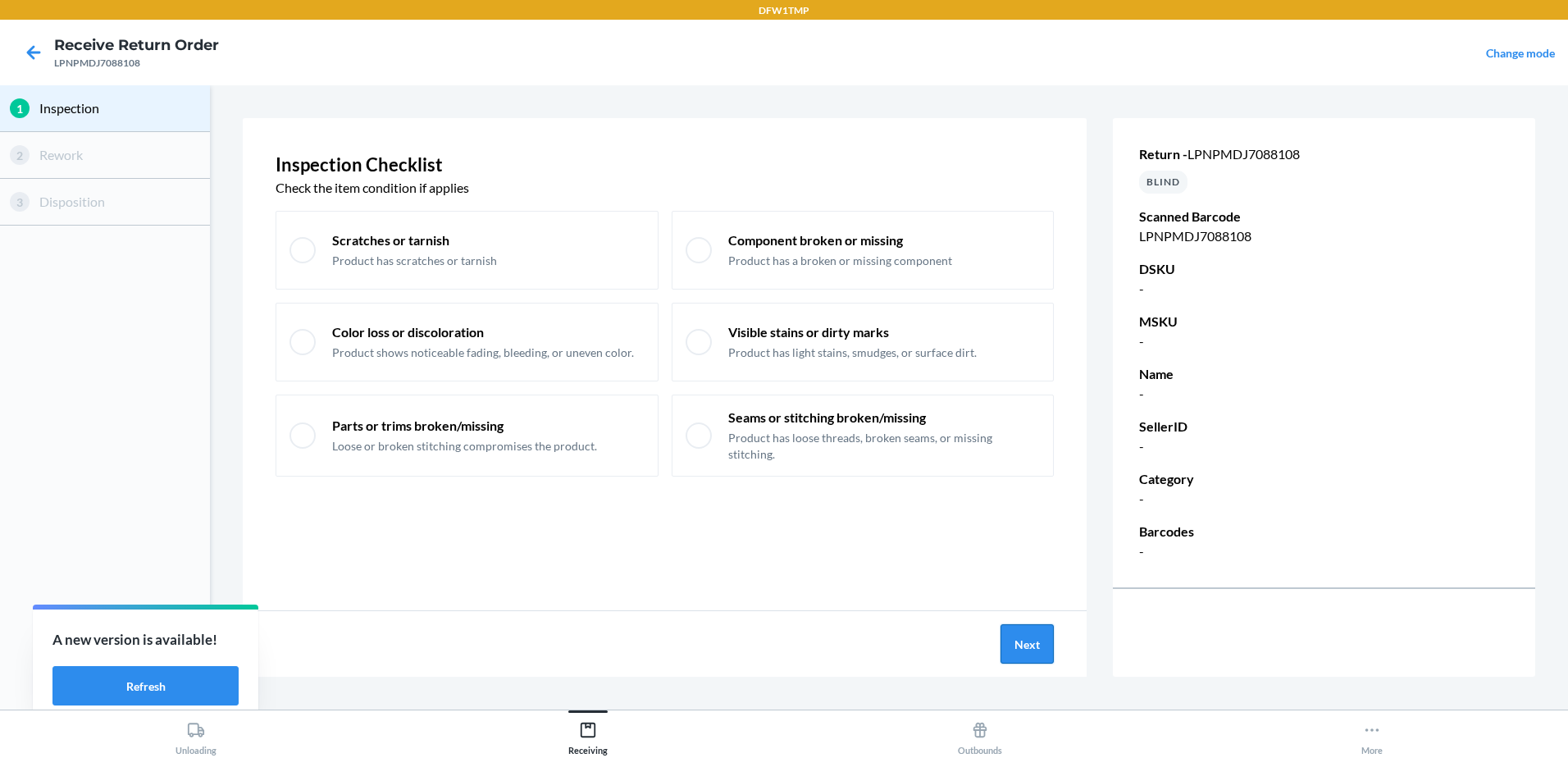
click at [1035, 638] on button "Next" at bounding box center [1027, 643] width 53 height 39
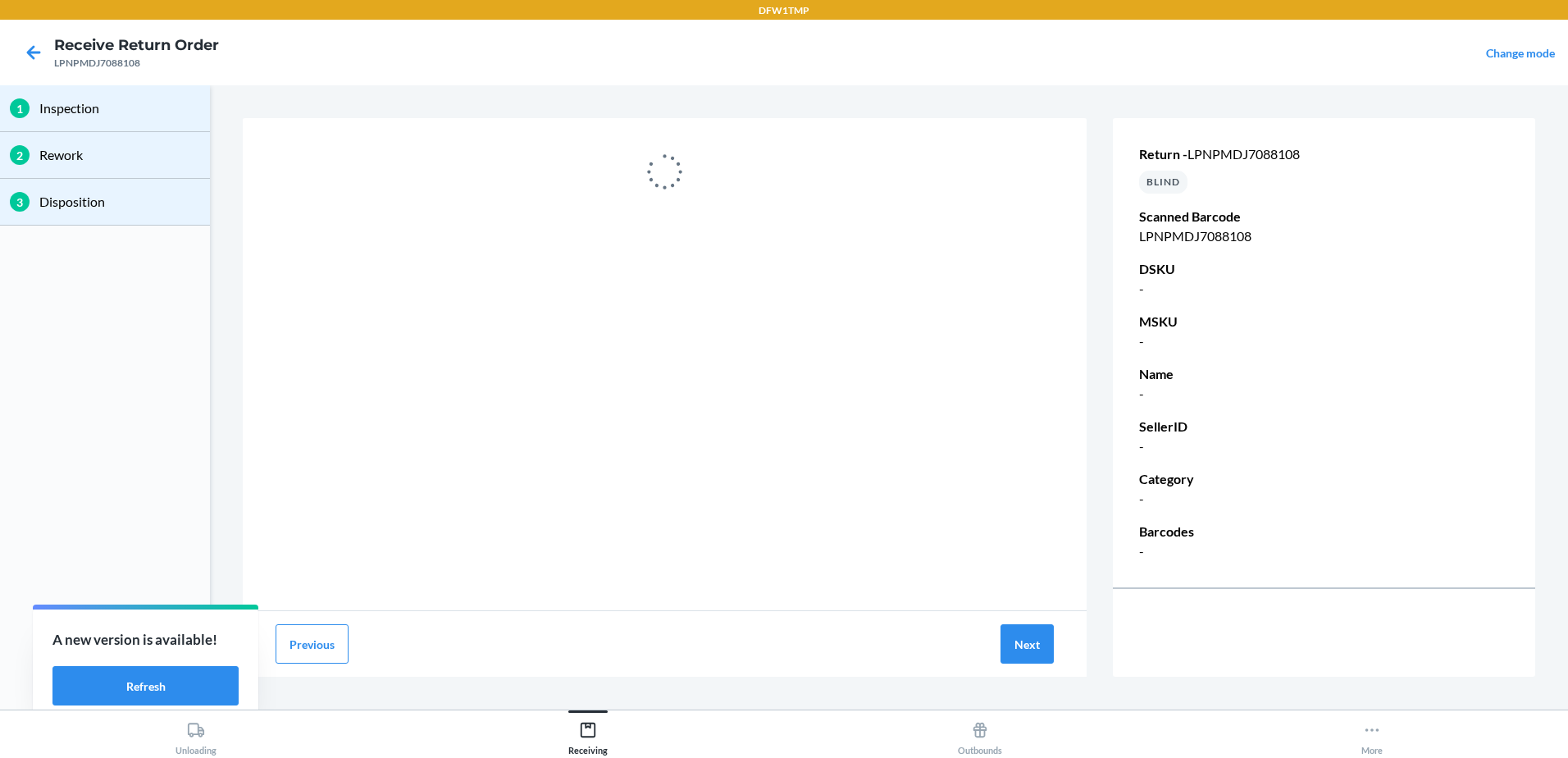
drag, startPoint x: 60, startPoint y: 67, endPoint x: 91, endPoint y: 32, distance: 46.8
click at [91, 32] on nav "Receive Return Order LPNPMDJ7088108 Change mode" at bounding box center [784, 52] width 1568 height 65
click at [40, 49] on icon at bounding box center [33, 52] width 28 height 28
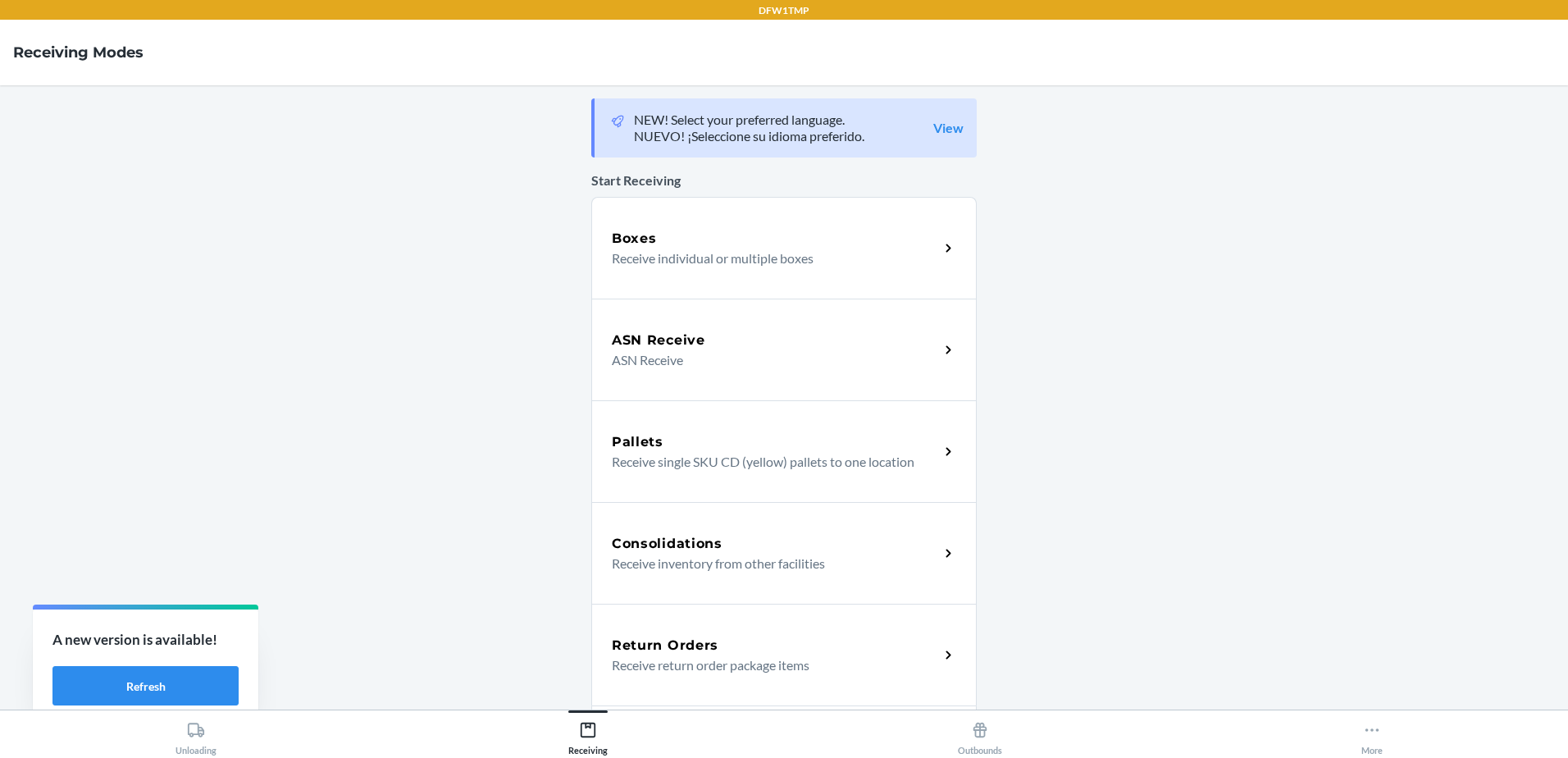
click at [834, 639] on div "Return Orders" at bounding box center [775, 645] width 327 height 19
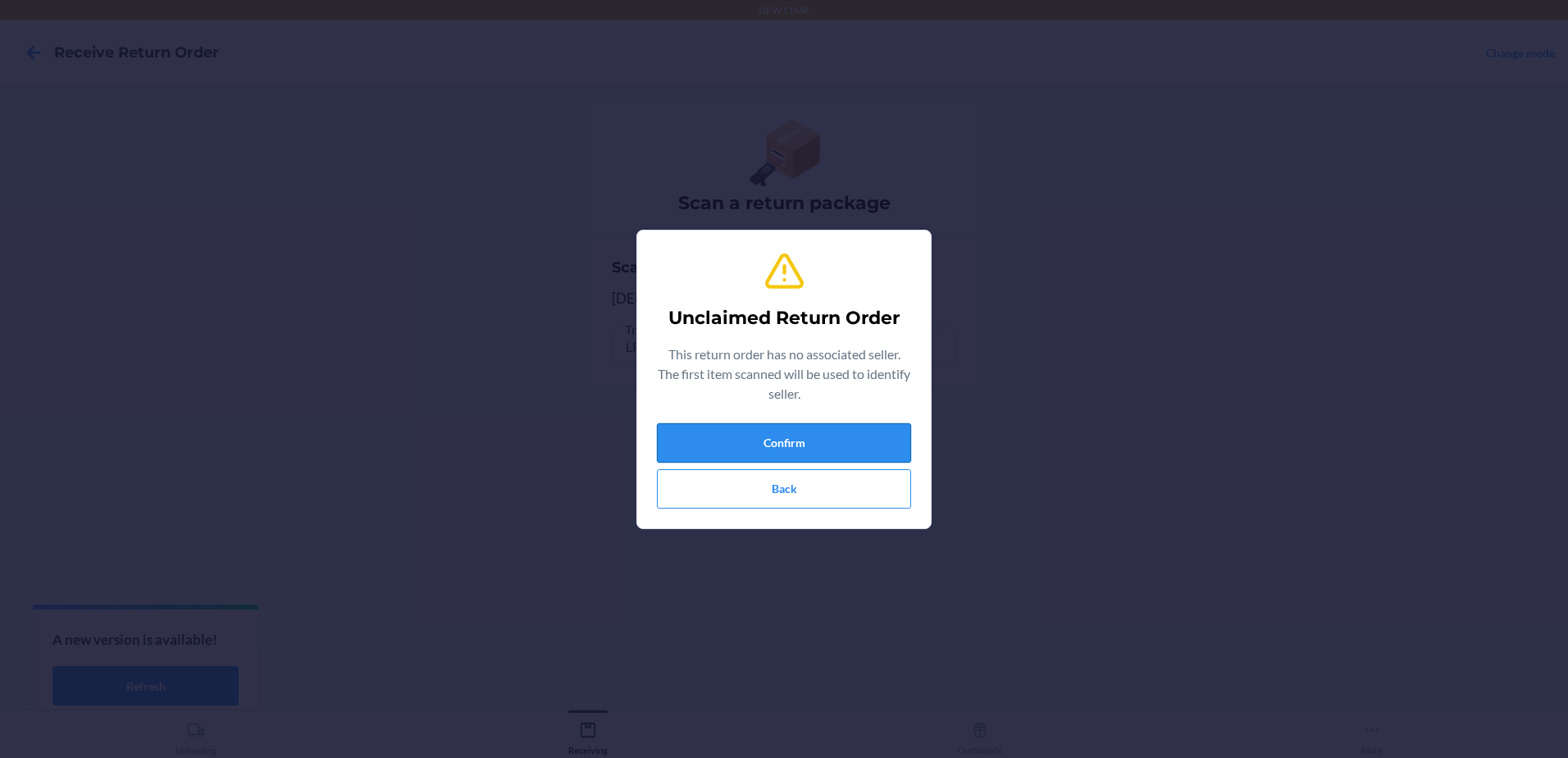
click at [818, 449] on button "Confirm" at bounding box center [784, 442] width 254 height 39
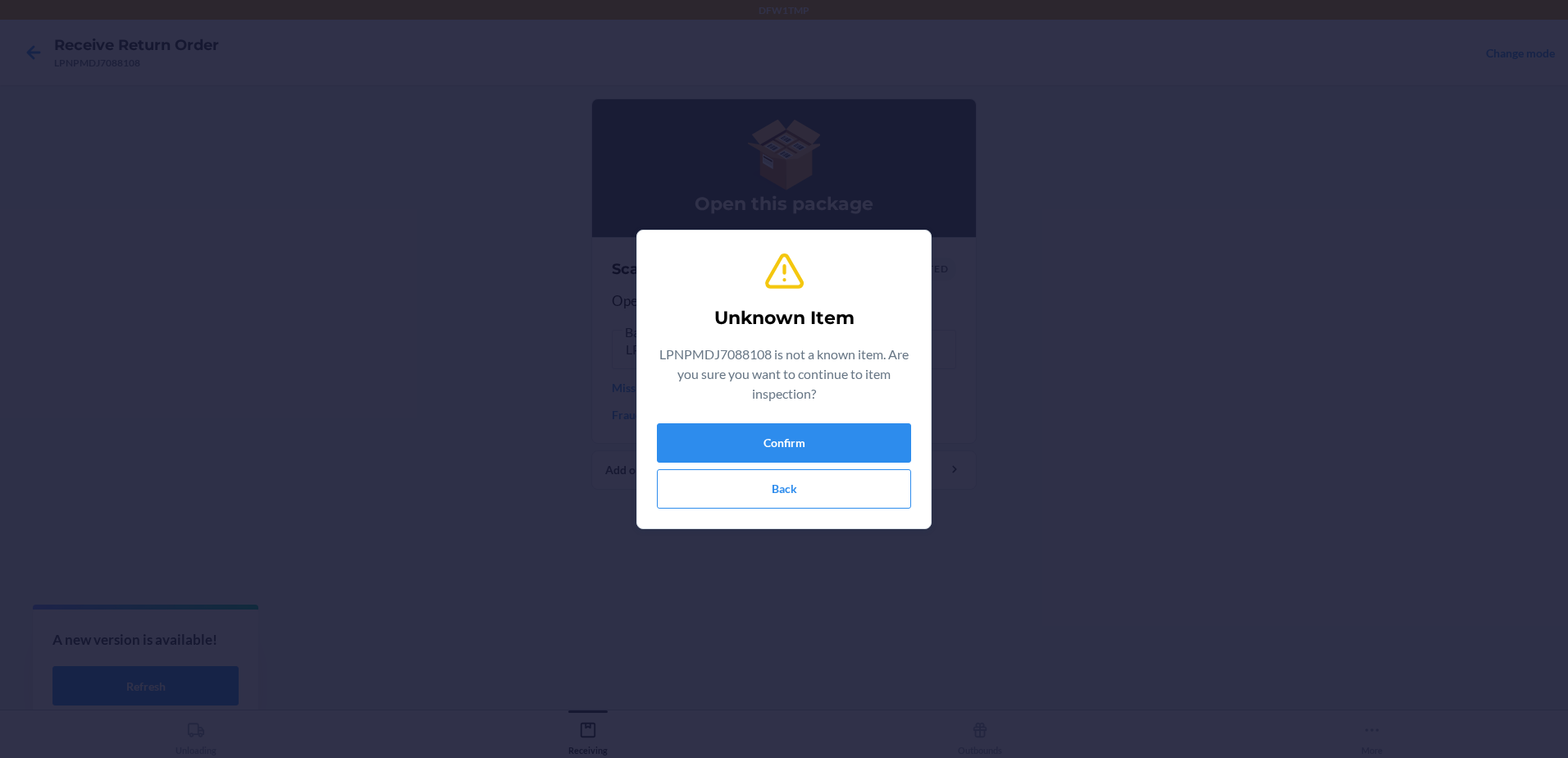
drag, startPoint x: 818, startPoint y: 444, endPoint x: 929, endPoint y: 372, distance: 132.3
click at [929, 372] on div "Unknown Item LPNPMDJ7088108 is not a known item. Are you sure you want to conti…" at bounding box center [784, 379] width 1568 height 758
drag, startPoint x: 929, startPoint y: 372, endPoint x: 864, endPoint y: 469, distance: 116.8
click at [863, 469] on button "Back" at bounding box center [784, 488] width 254 height 39
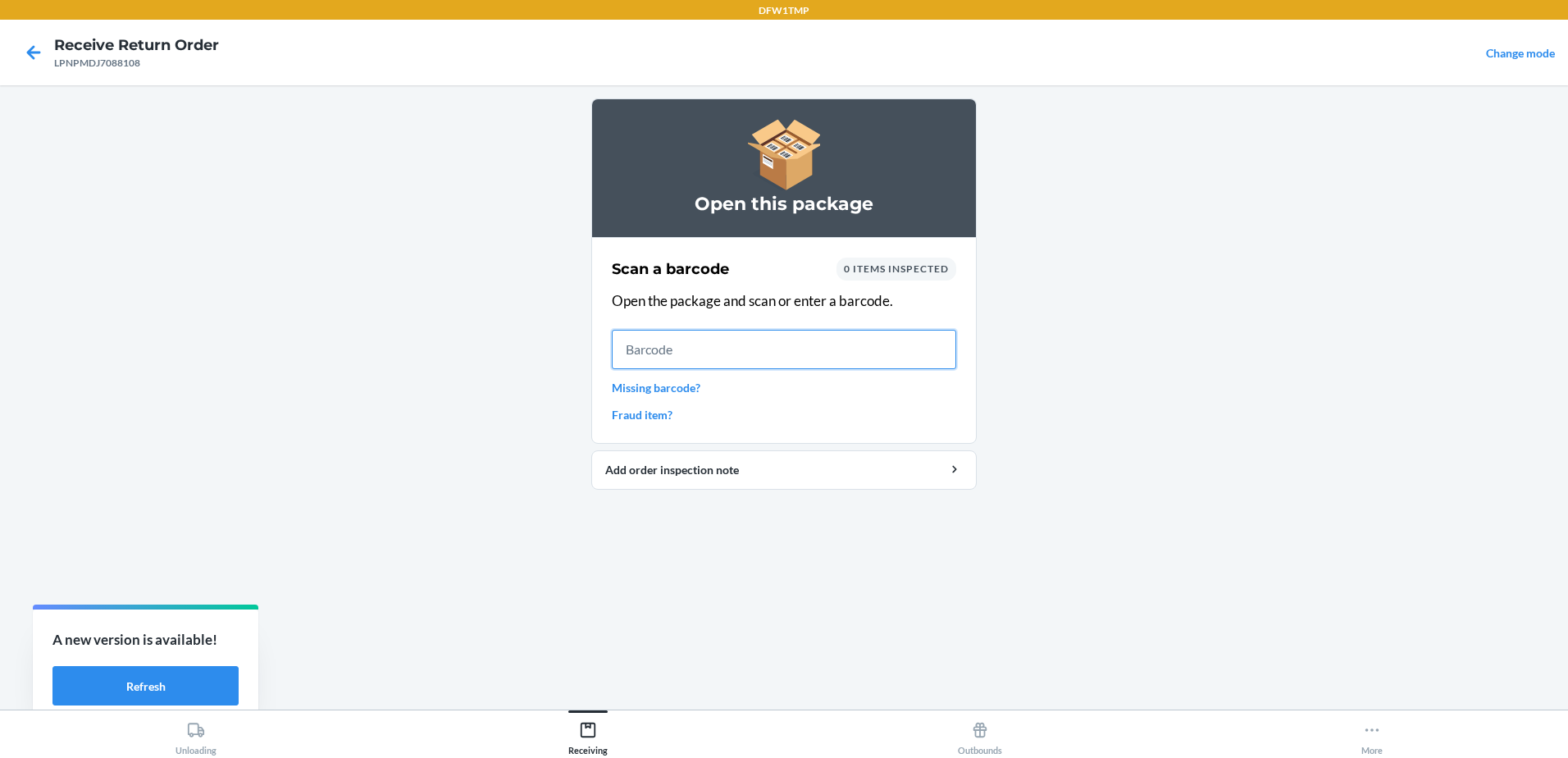
click at [764, 342] on input "text" at bounding box center [784, 349] width 345 height 39
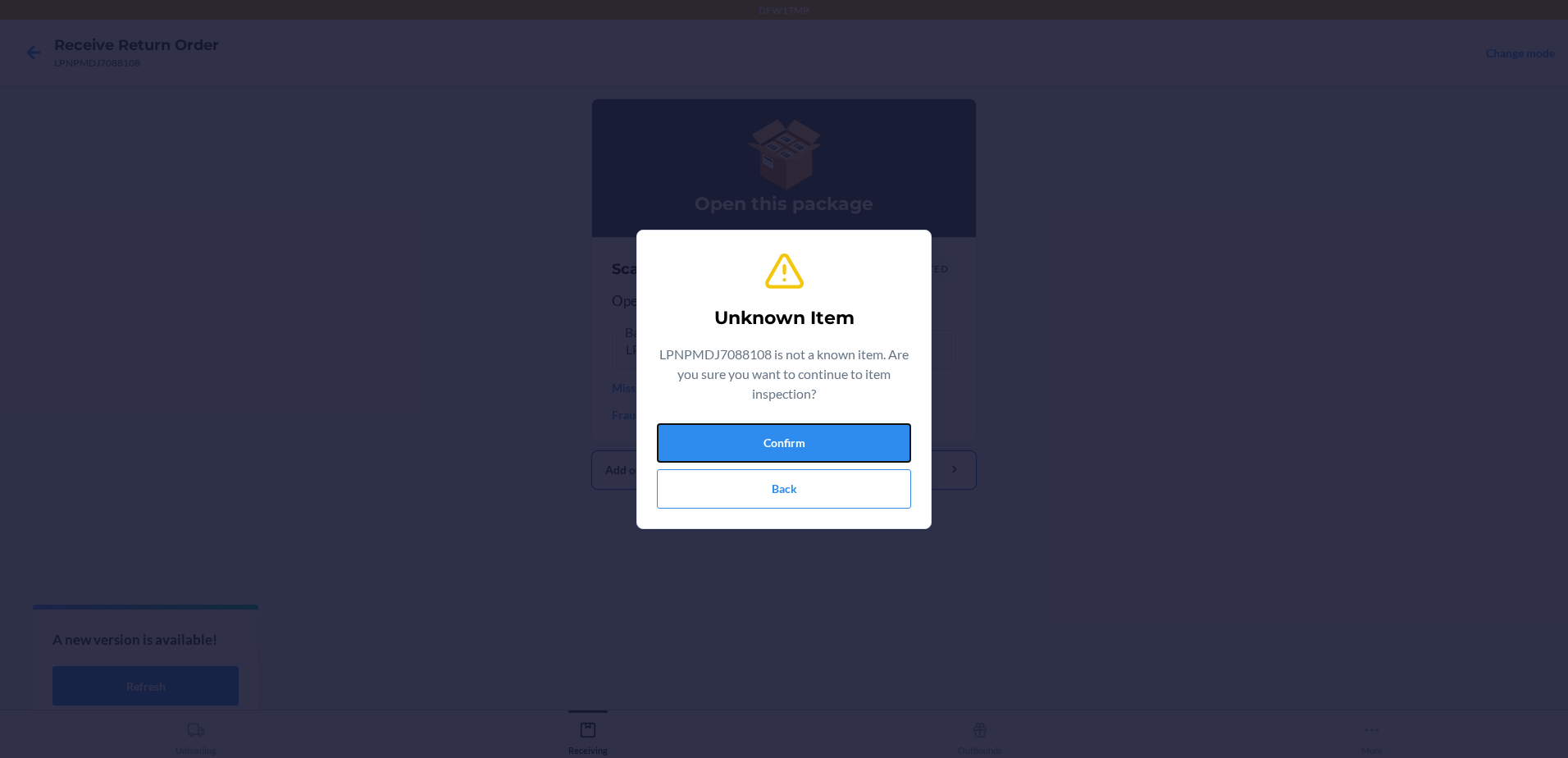
click at [738, 450] on button "Confirm" at bounding box center [784, 442] width 254 height 39
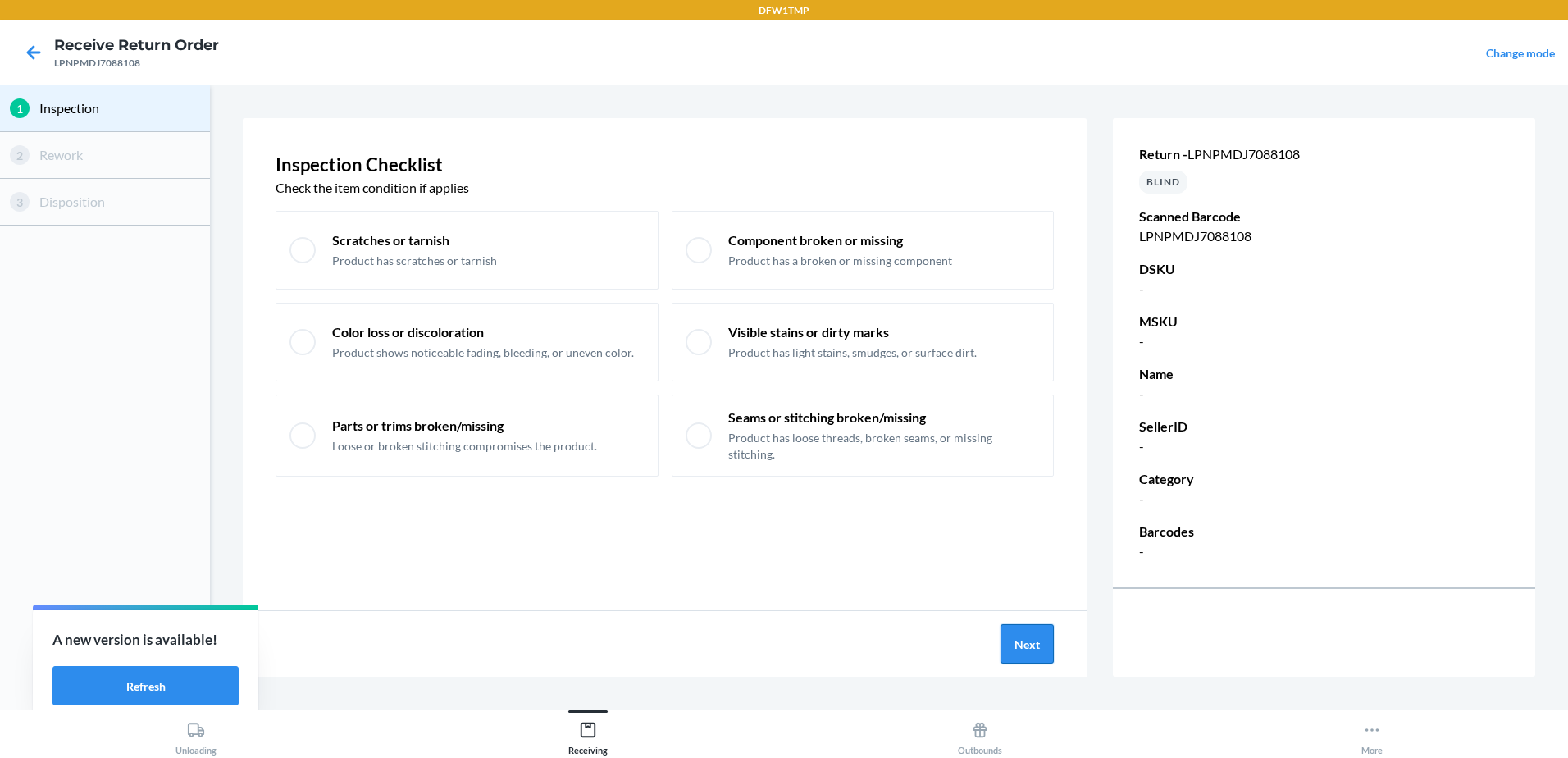
click at [1015, 633] on button "Next" at bounding box center [1027, 643] width 53 height 39
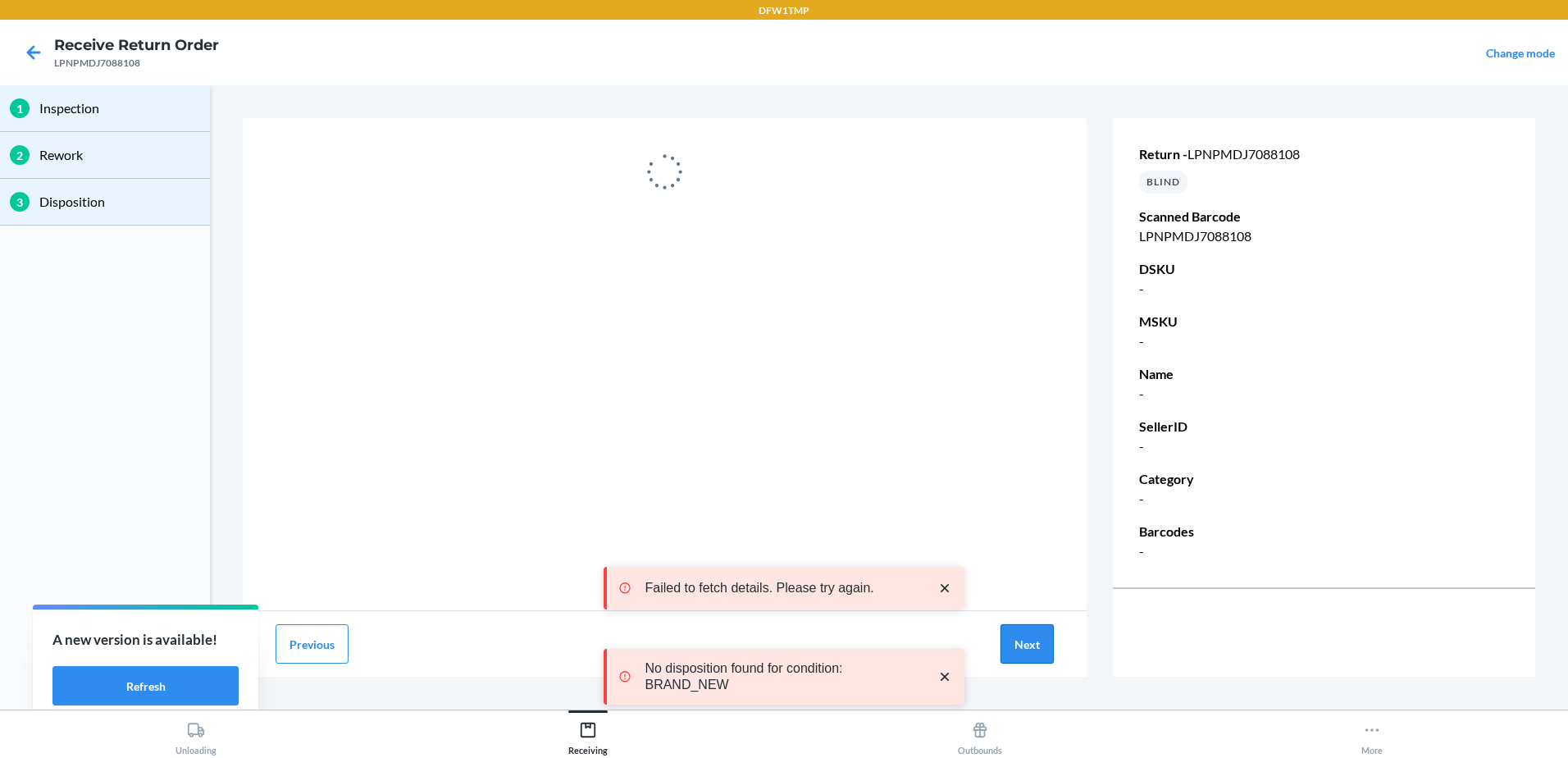
click at [1032, 660] on button "Next" at bounding box center [1027, 643] width 53 height 39
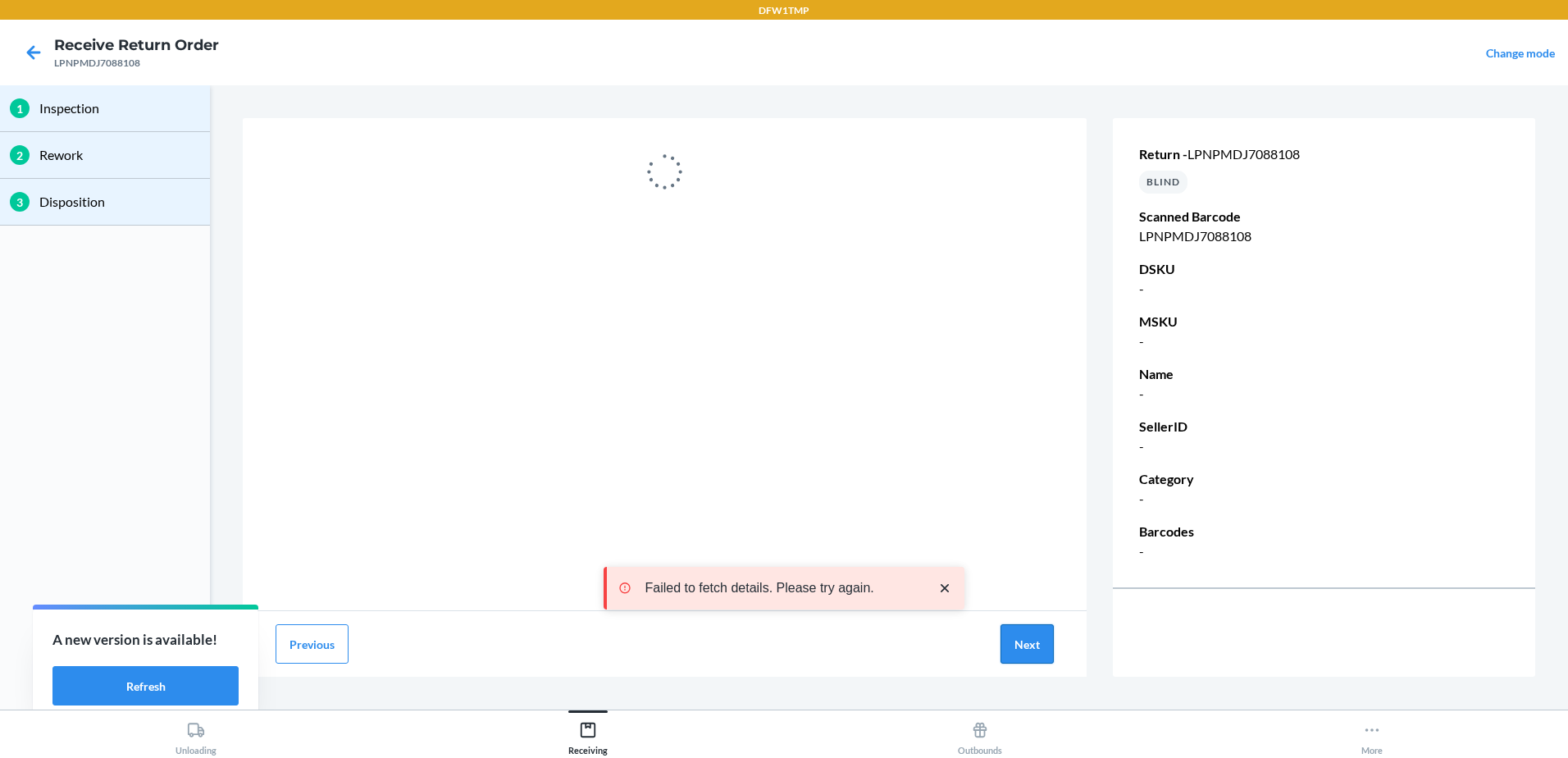
click at [1034, 654] on button "Next" at bounding box center [1027, 643] width 53 height 39
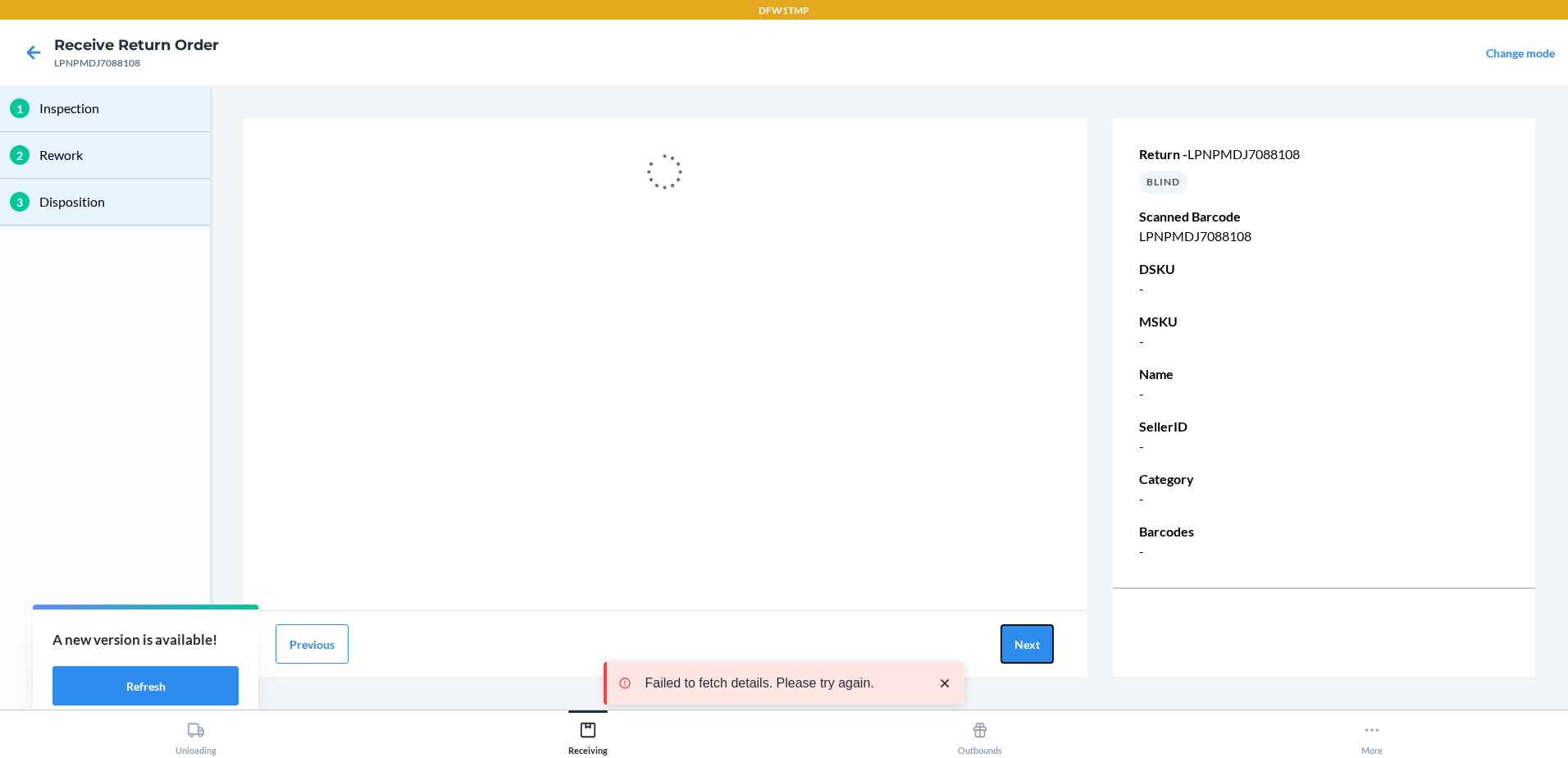
drag, startPoint x: 1032, startPoint y: 654, endPoint x: 875, endPoint y: 655, distance: 157.0
drag, startPoint x: 875, startPoint y: 655, endPoint x: 656, endPoint y: 398, distance: 337.7
click at [656, 398] on div at bounding box center [665, 364] width 844 height 492
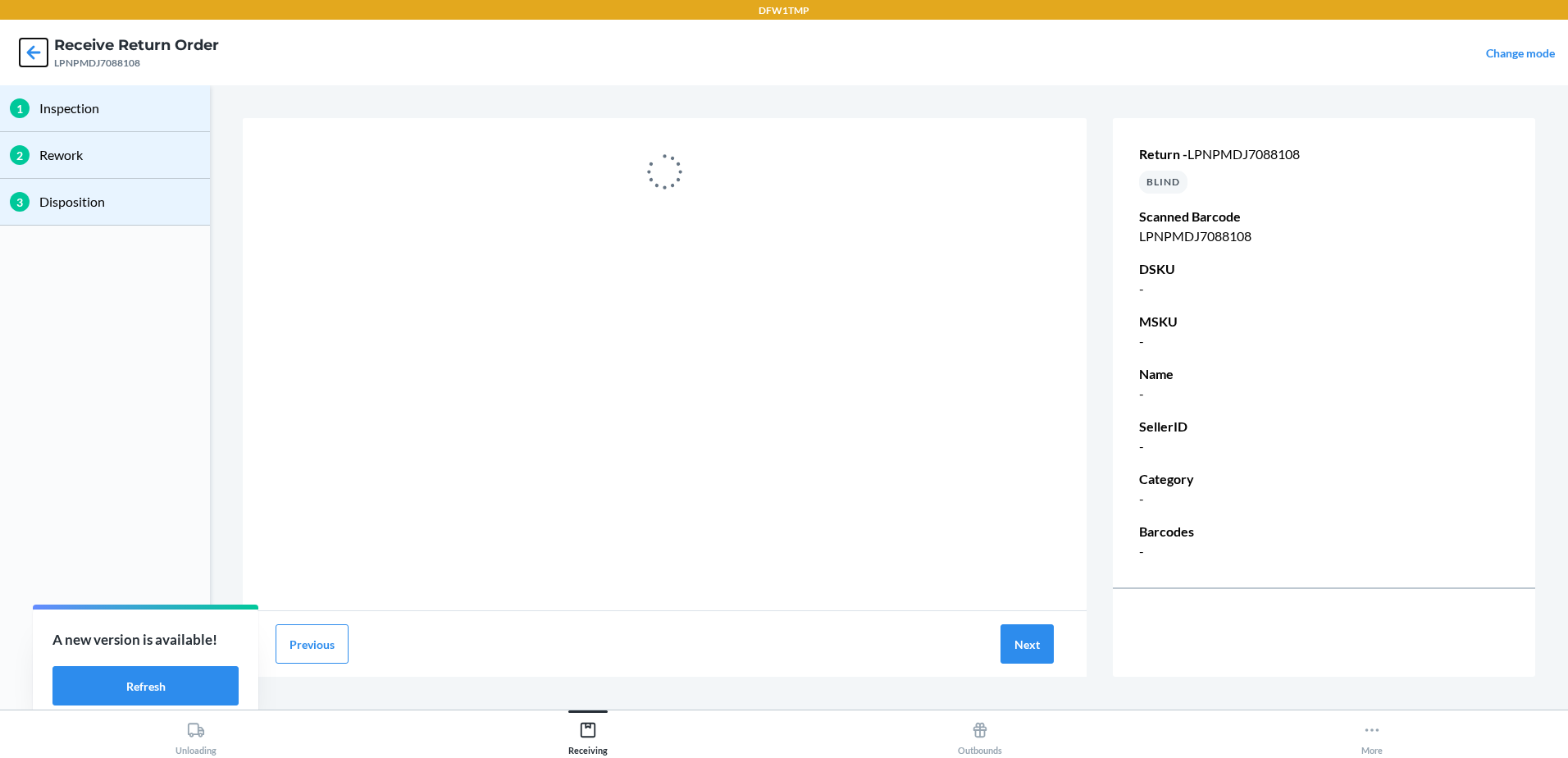
drag, startPoint x: 37, startPoint y: 56, endPoint x: 43, endPoint y: 62, distance: 8.5
click at [38, 57] on icon at bounding box center [33, 52] width 28 height 28
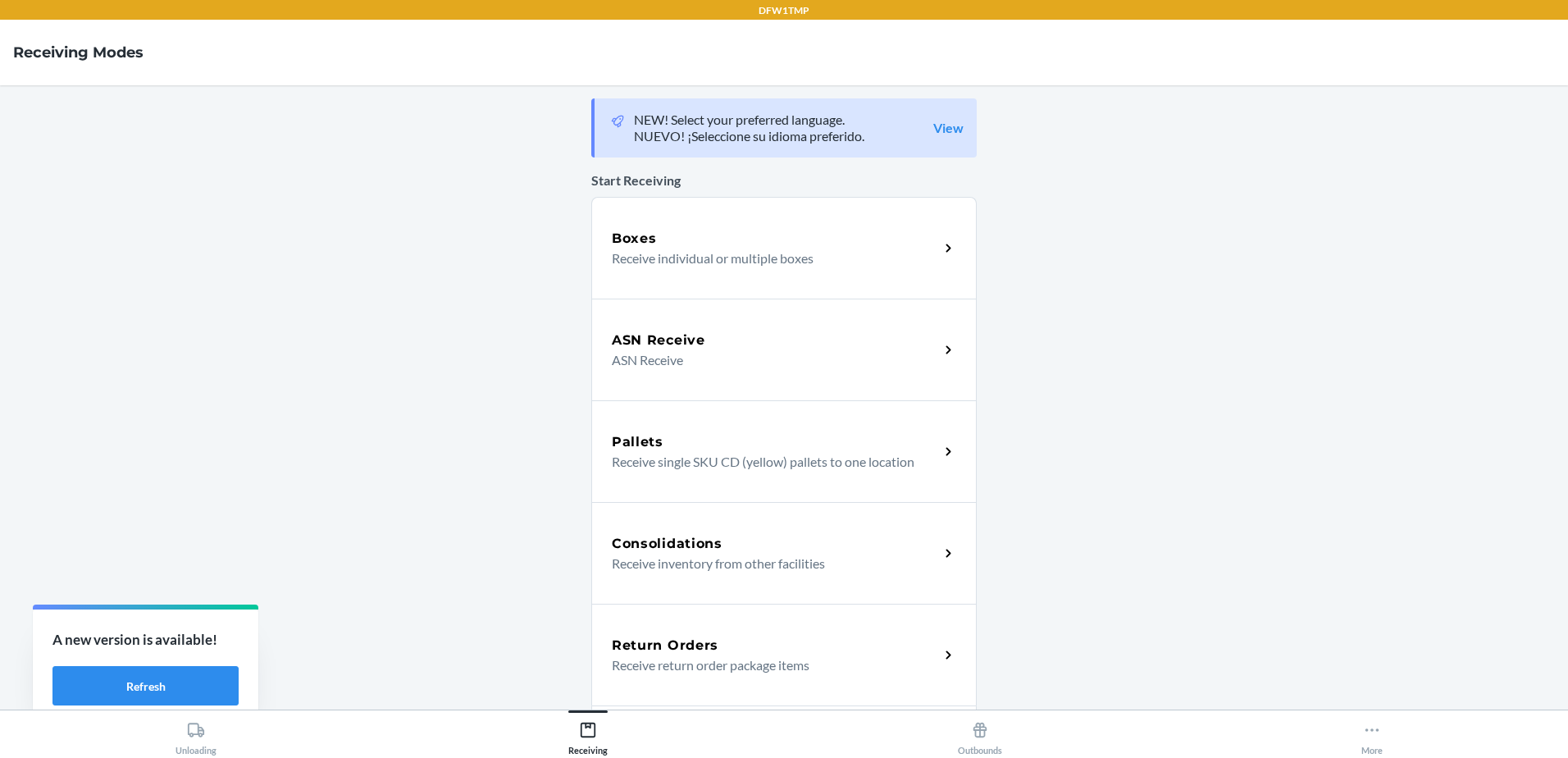
click at [798, 675] on div "Return Orders Receive return order package items" at bounding box center [784, 655] width 385 height 102
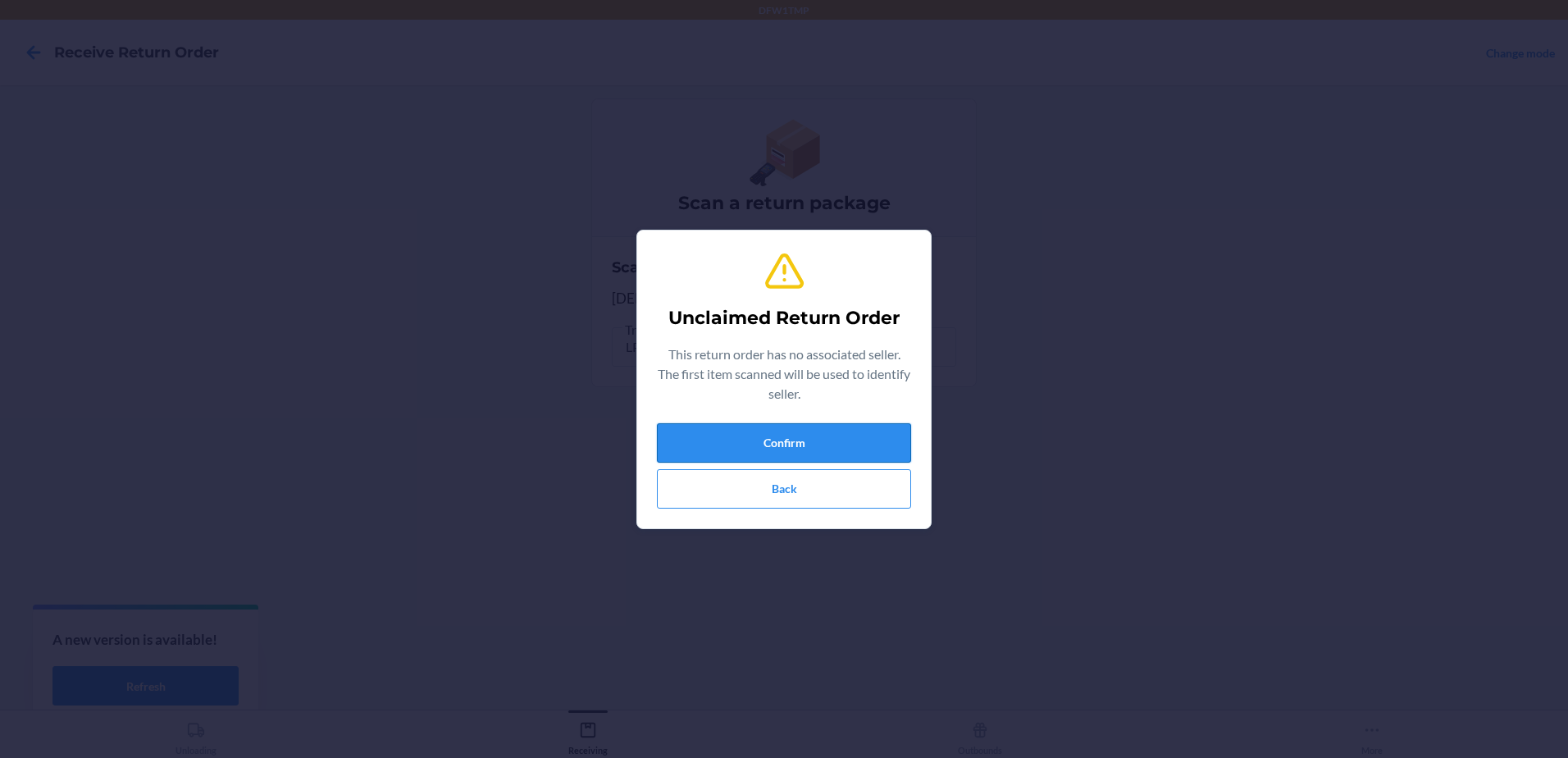
click at [795, 437] on button "Confirm" at bounding box center [784, 442] width 254 height 39
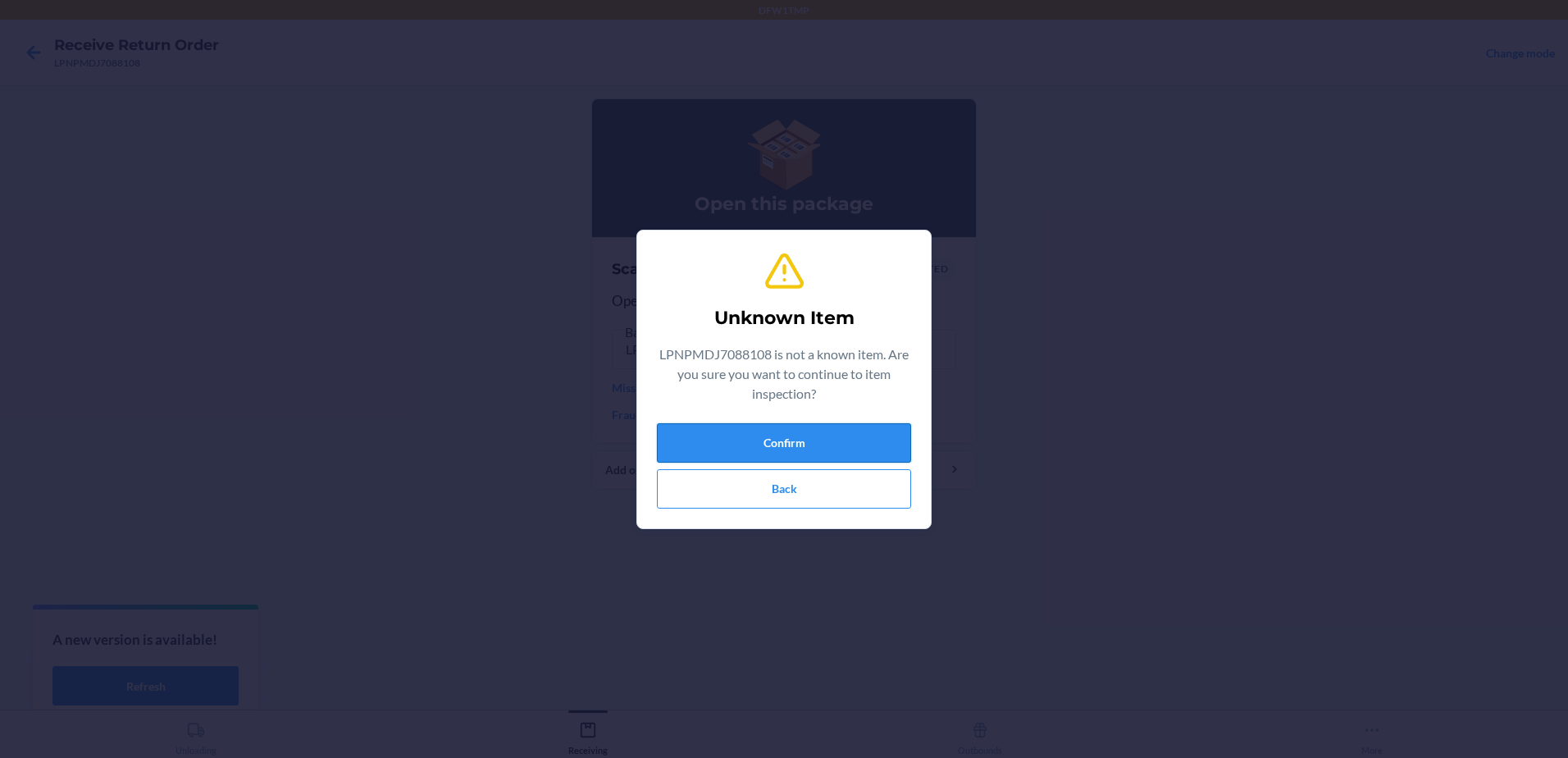
click at [795, 445] on button "Confirm" at bounding box center [784, 442] width 254 height 39
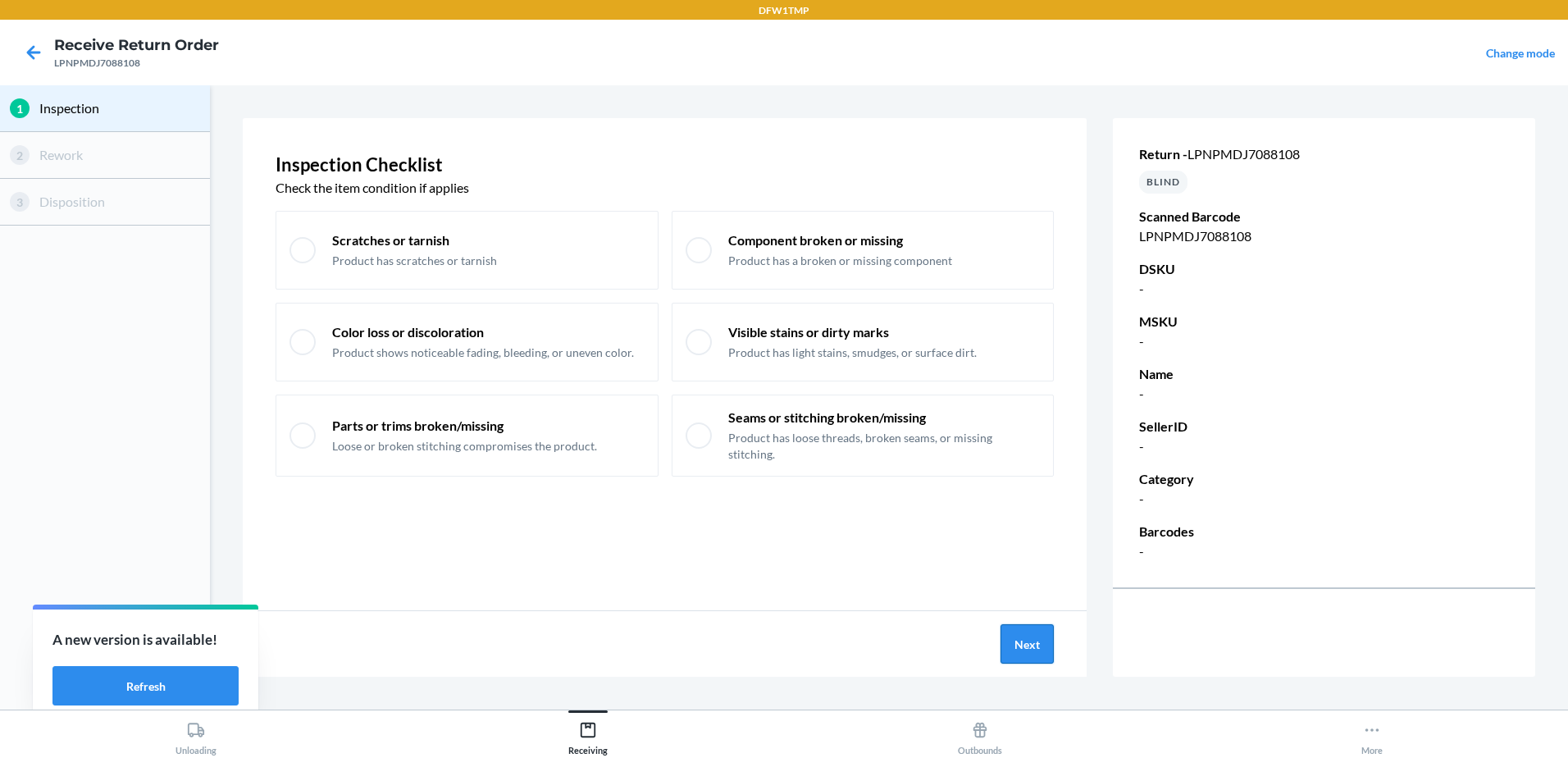
click at [1019, 642] on button "Next" at bounding box center [1027, 643] width 53 height 39
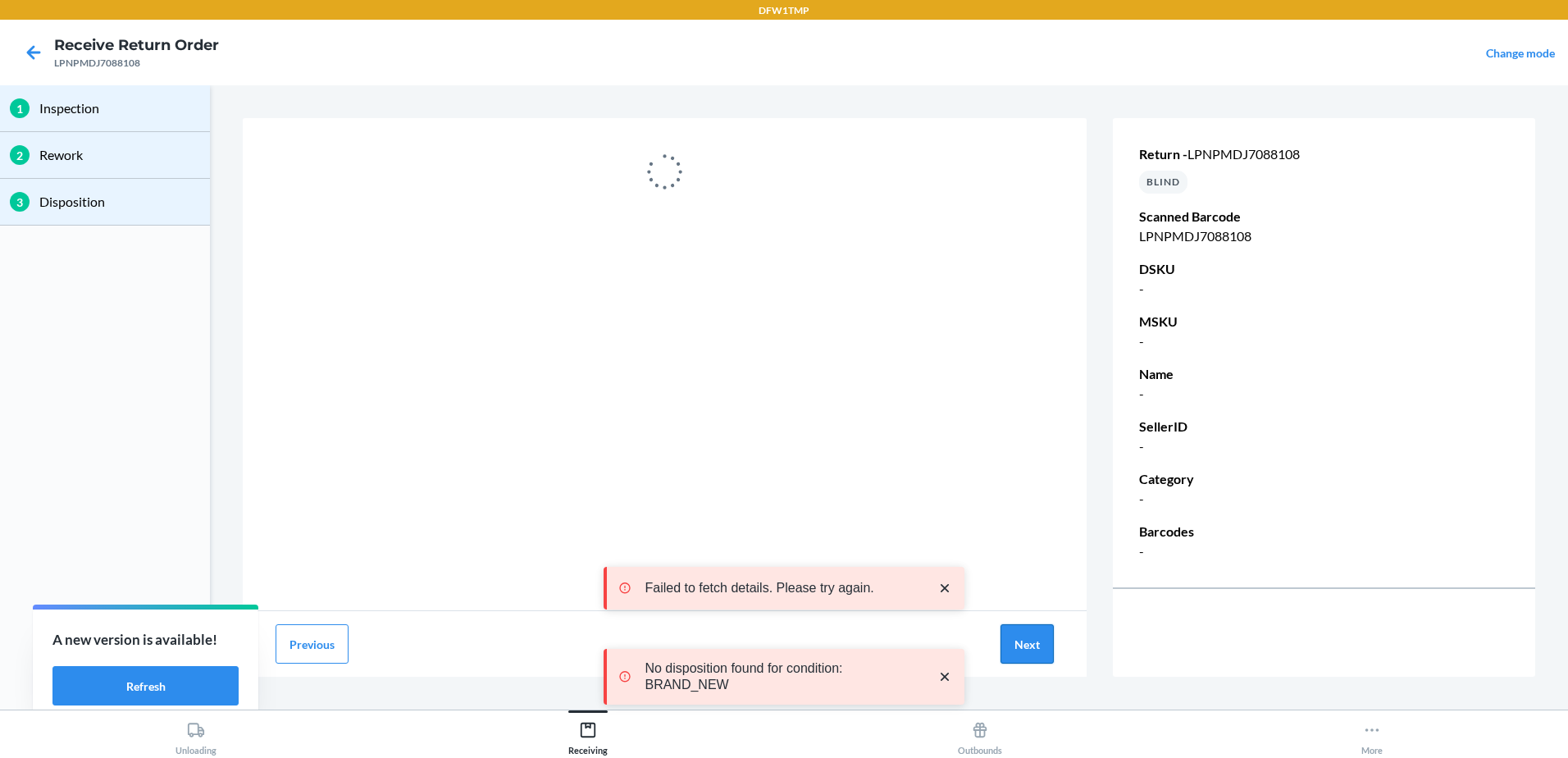
click at [1020, 638] on button "Next" at bounding box center [1027, 643] width 53 height 39
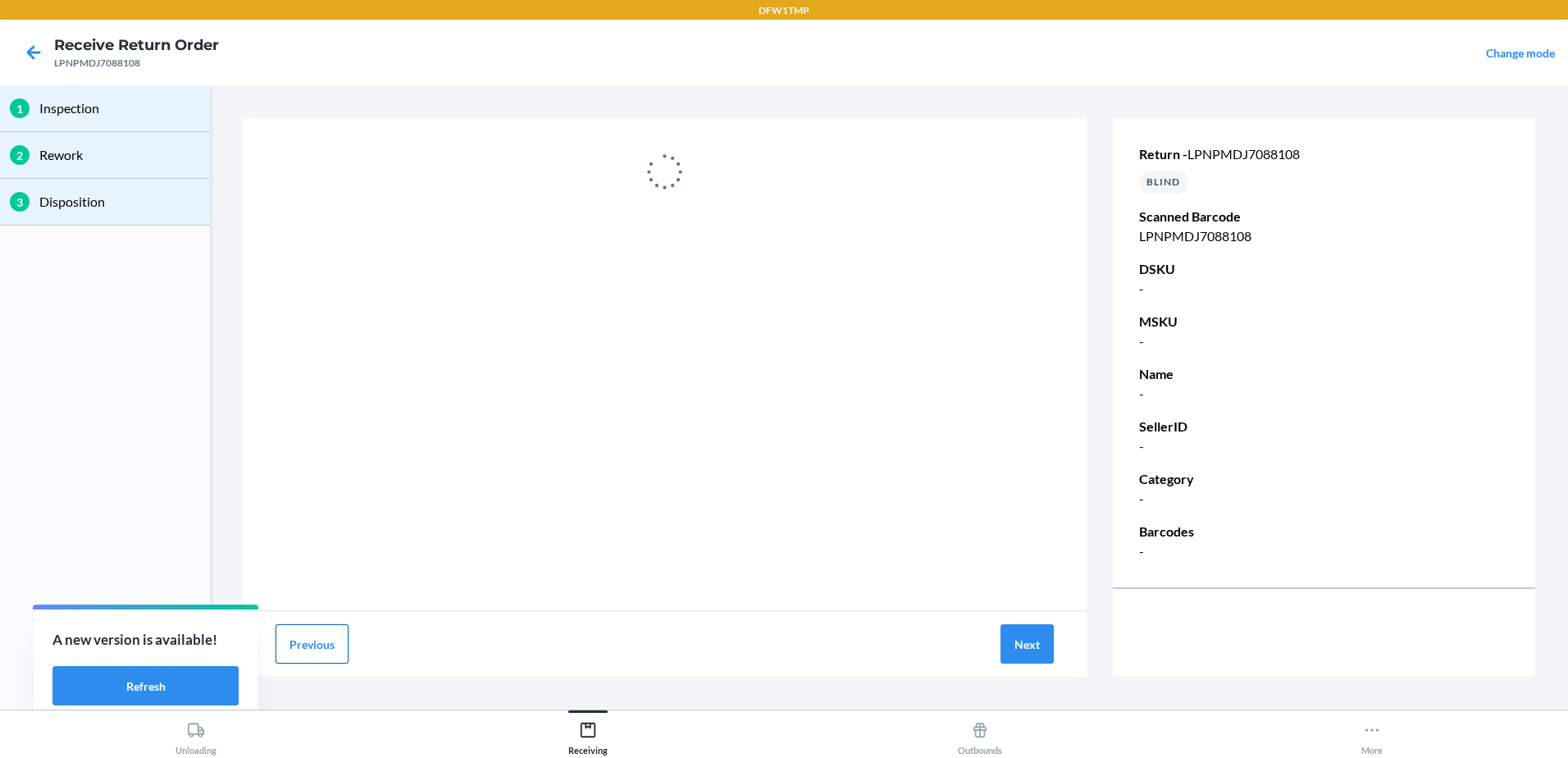
click at [331, 643] on button "Previous" at bounding box center [312, 643] width 73 height 39
click at [28, 50] on icon at bounding box center [33, 52] width 28 height 28
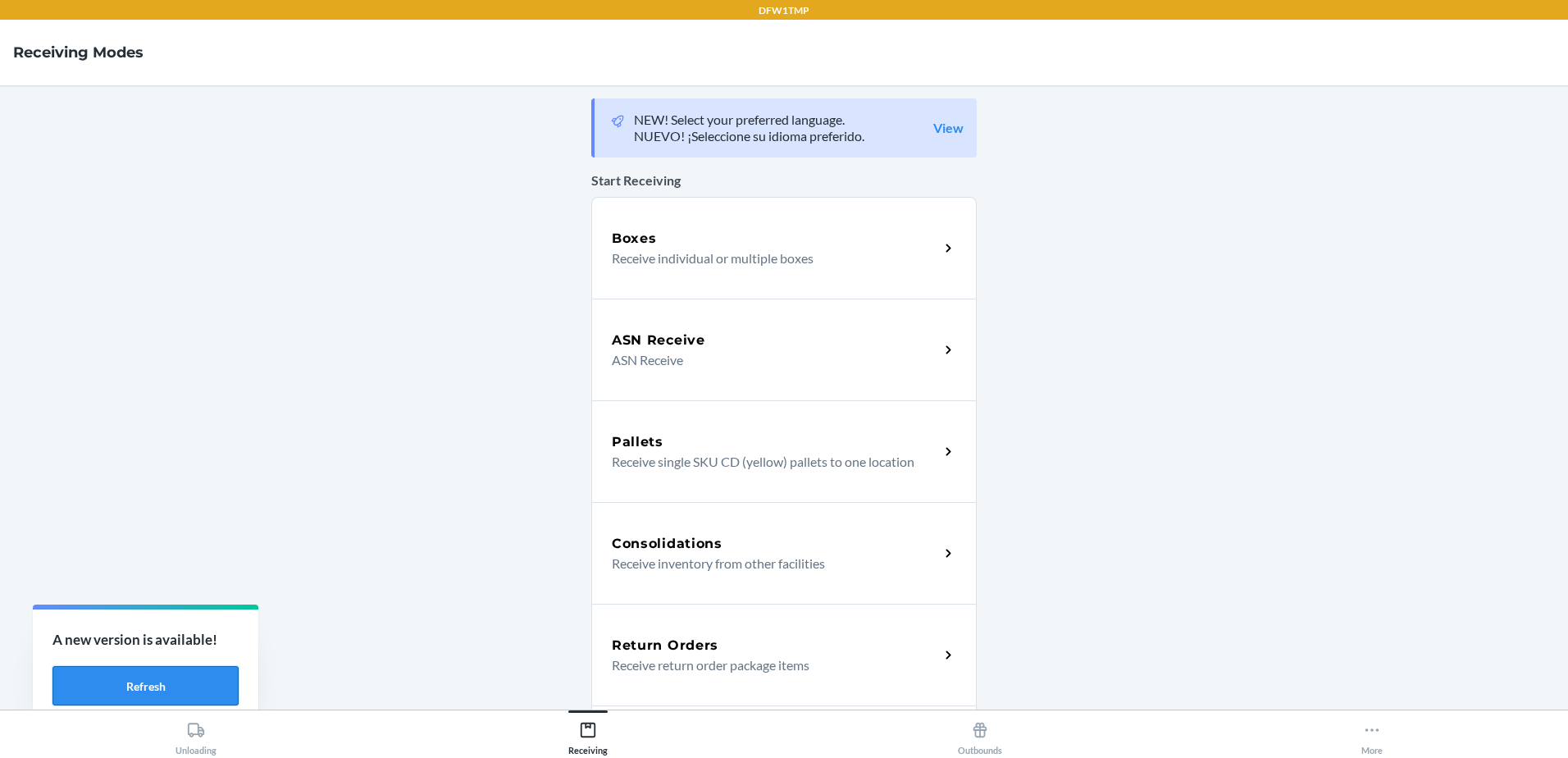
click at [148, 682] on button "Refresh" at bounding box center [144, 685] width 186 height 39
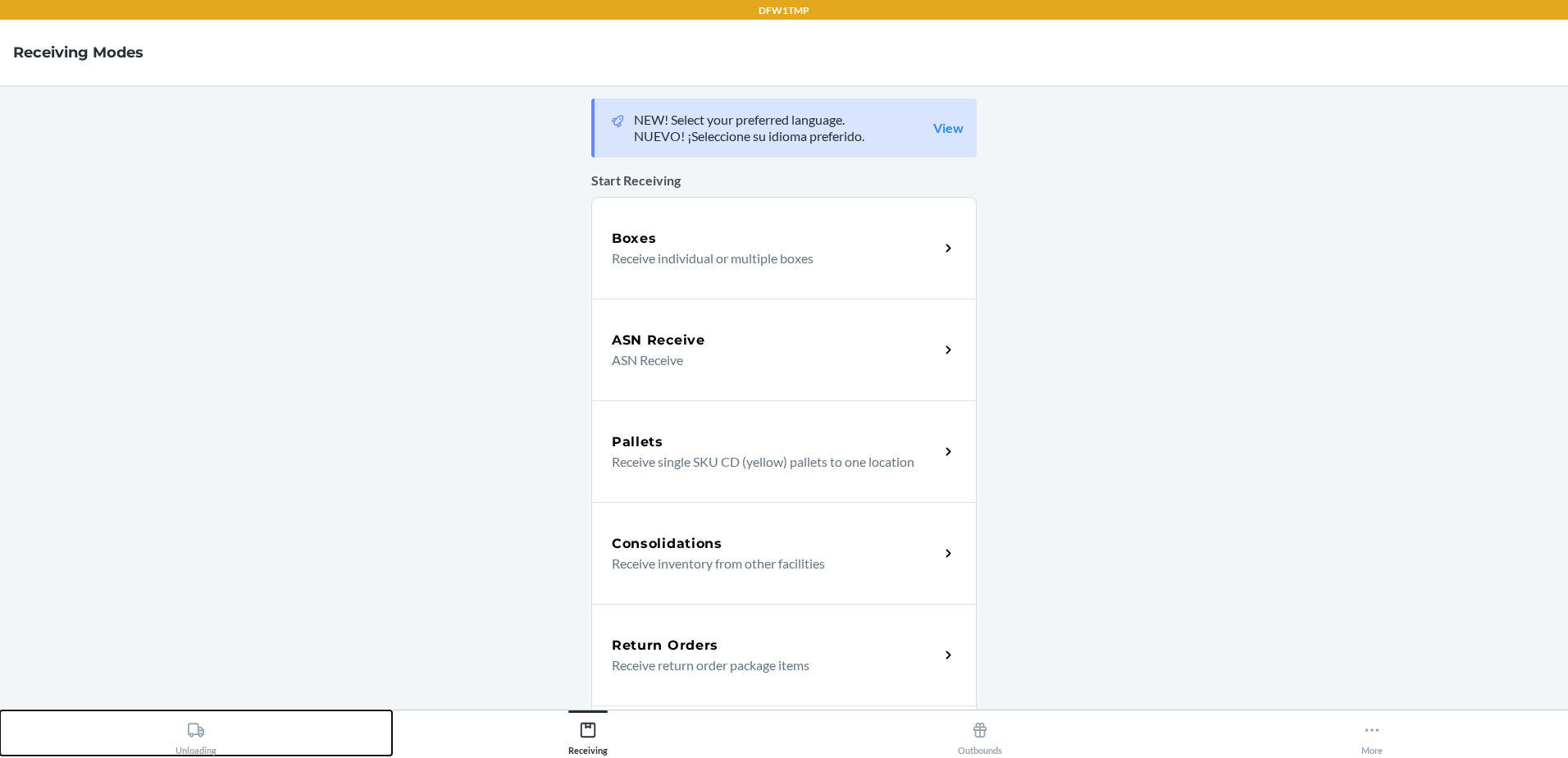
click at [199, 726] on icon at bounding box center [196, 729] width 16 height 13
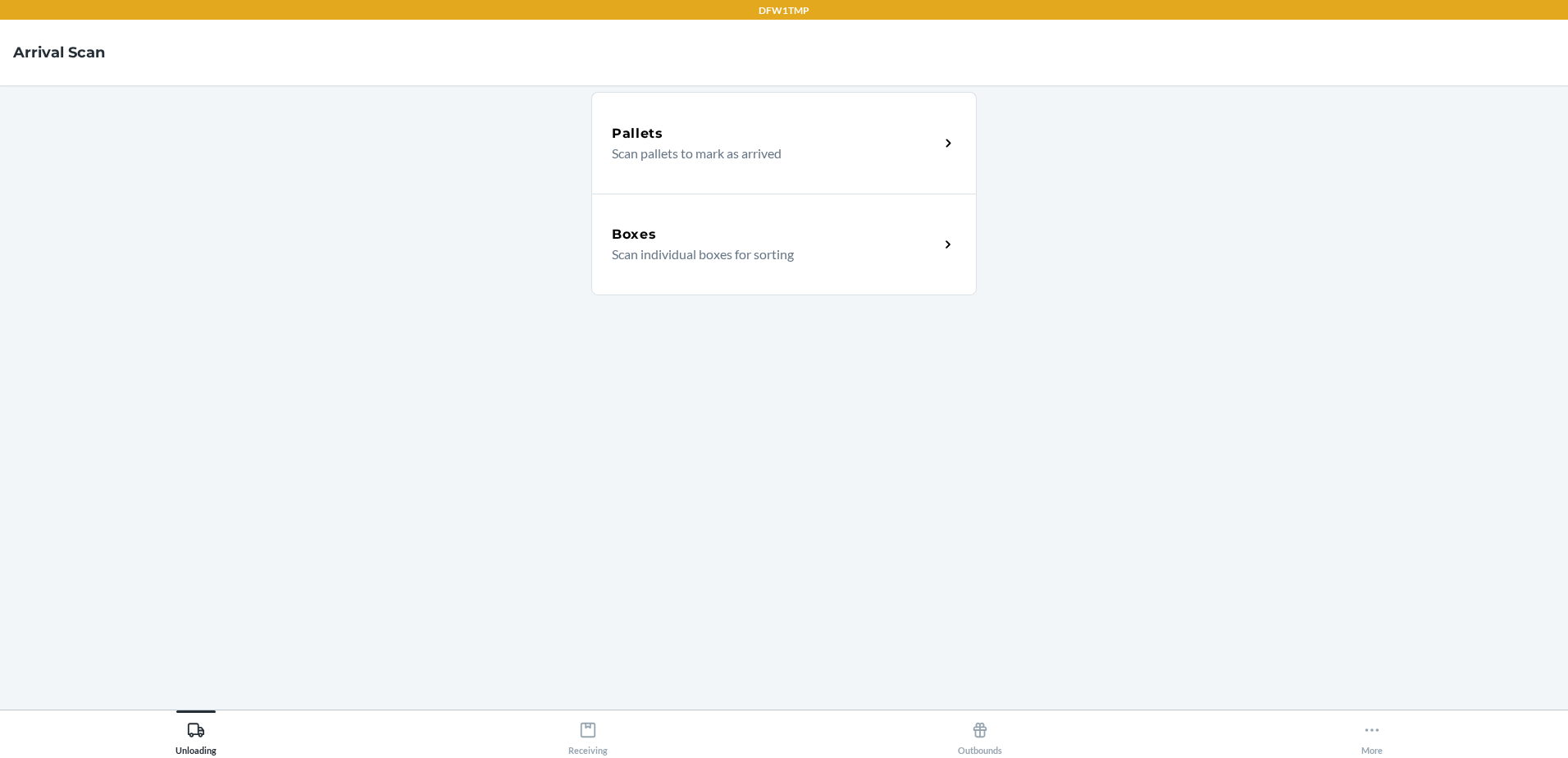
click at [852, 251] on p "Scan individual boxes for sorting" at bounding box center [769, 254] width 314 height 19
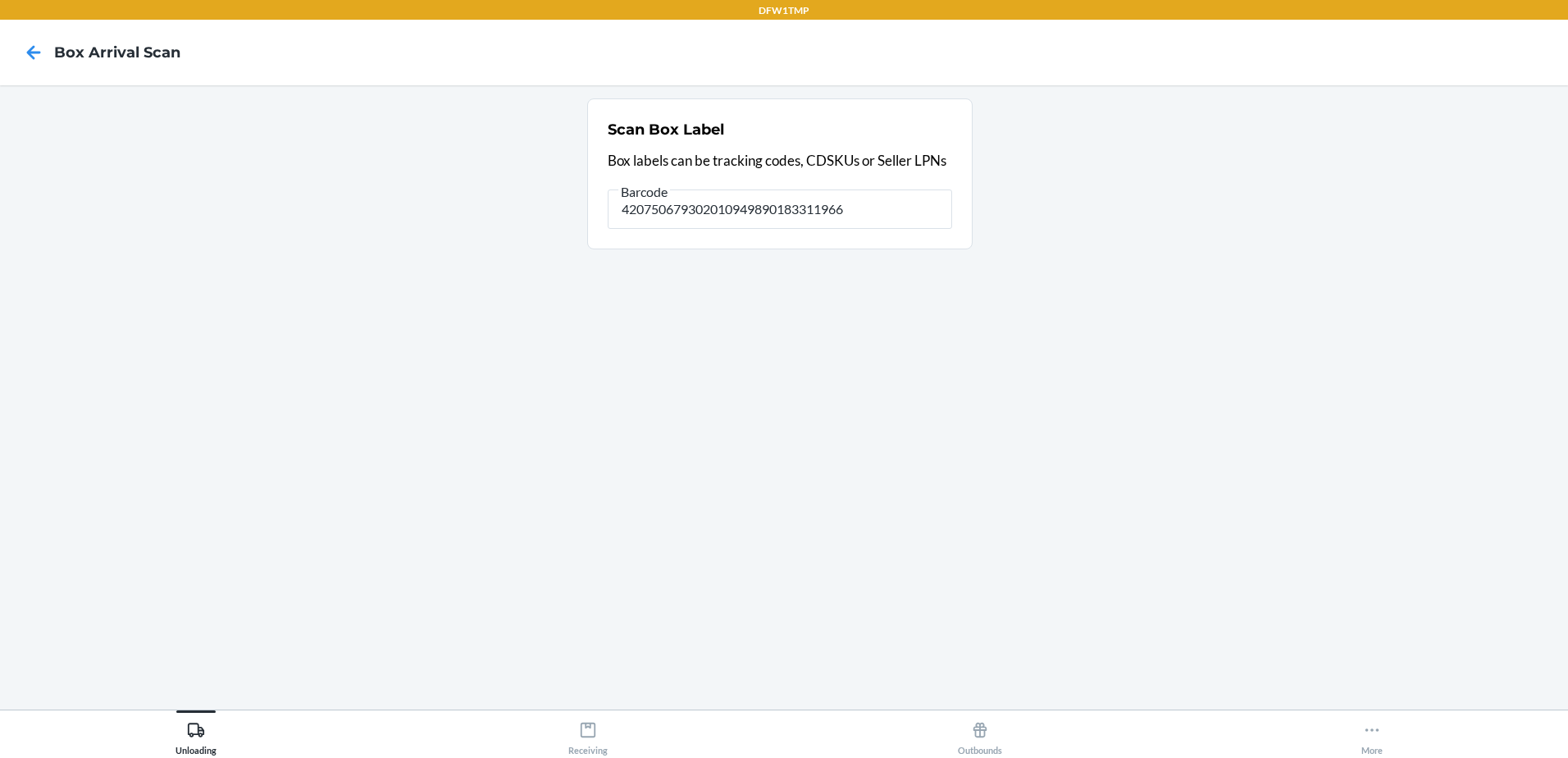
type input "420750679302010949890183311966"
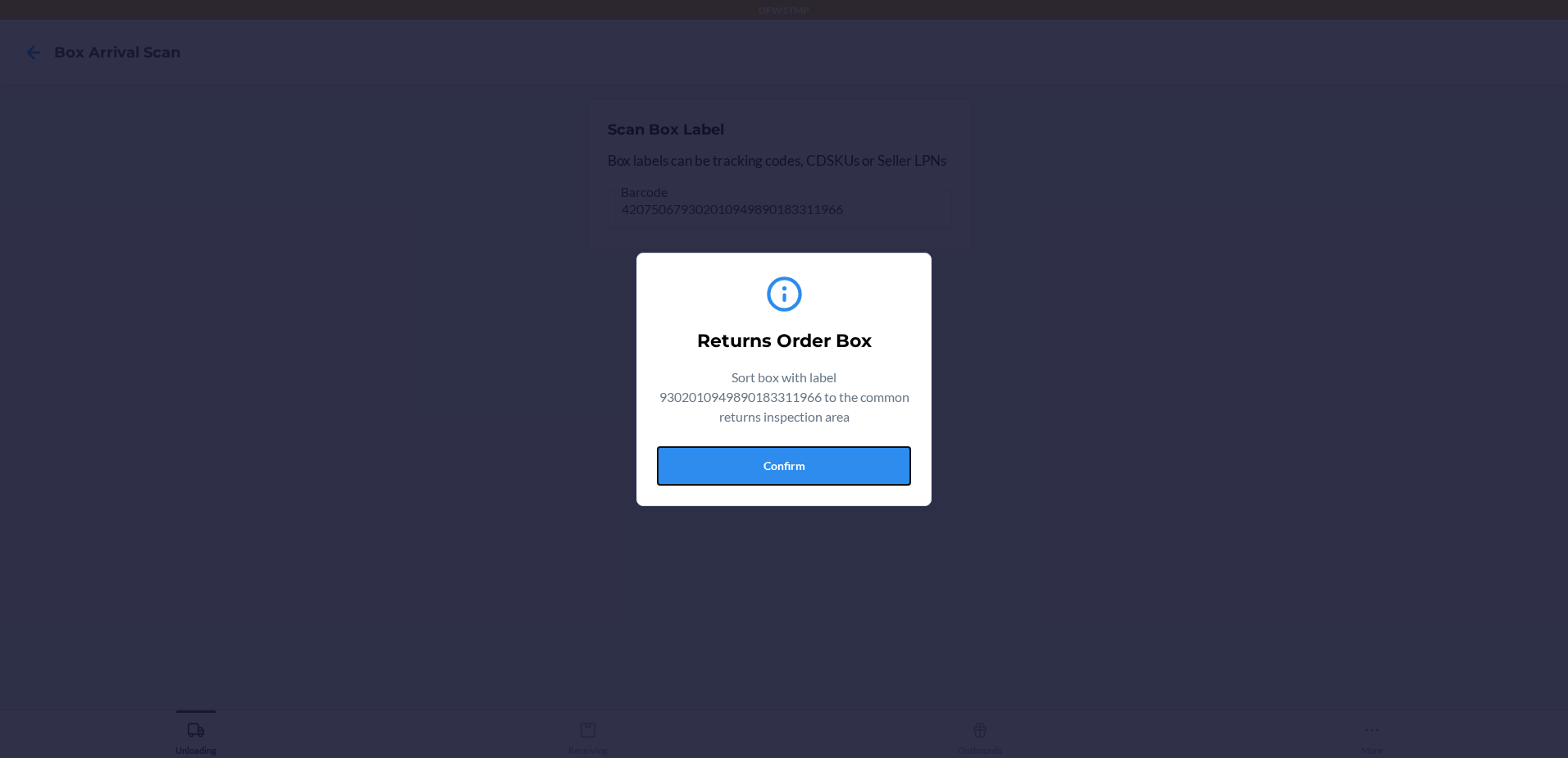
click at [864, 469] on button "Confirm" at bounding box center [784, 465] width 254 height 39
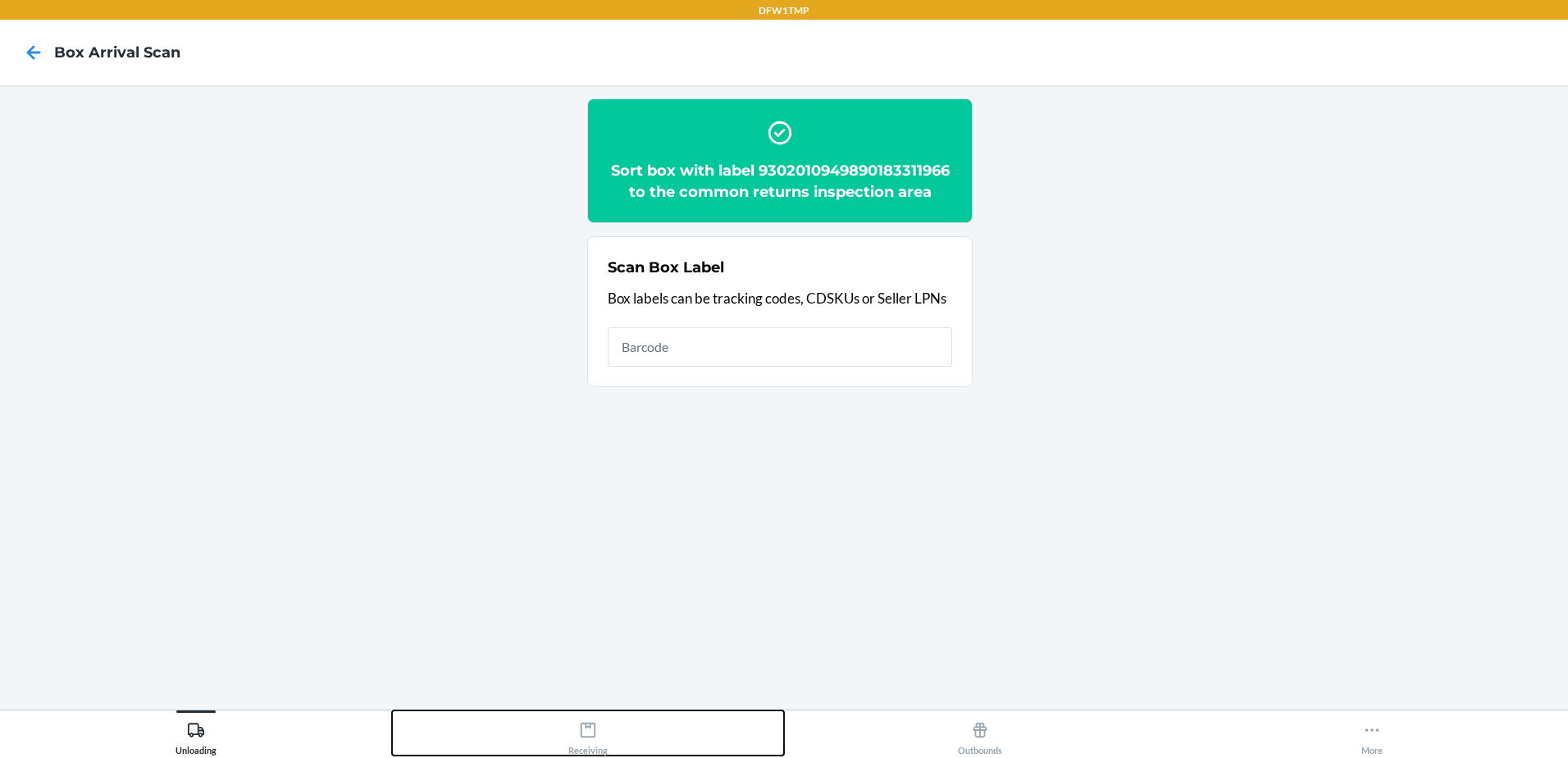
click at [614, 737] on button "Receiving" at bounding box center [588, 732] width 392 height 45
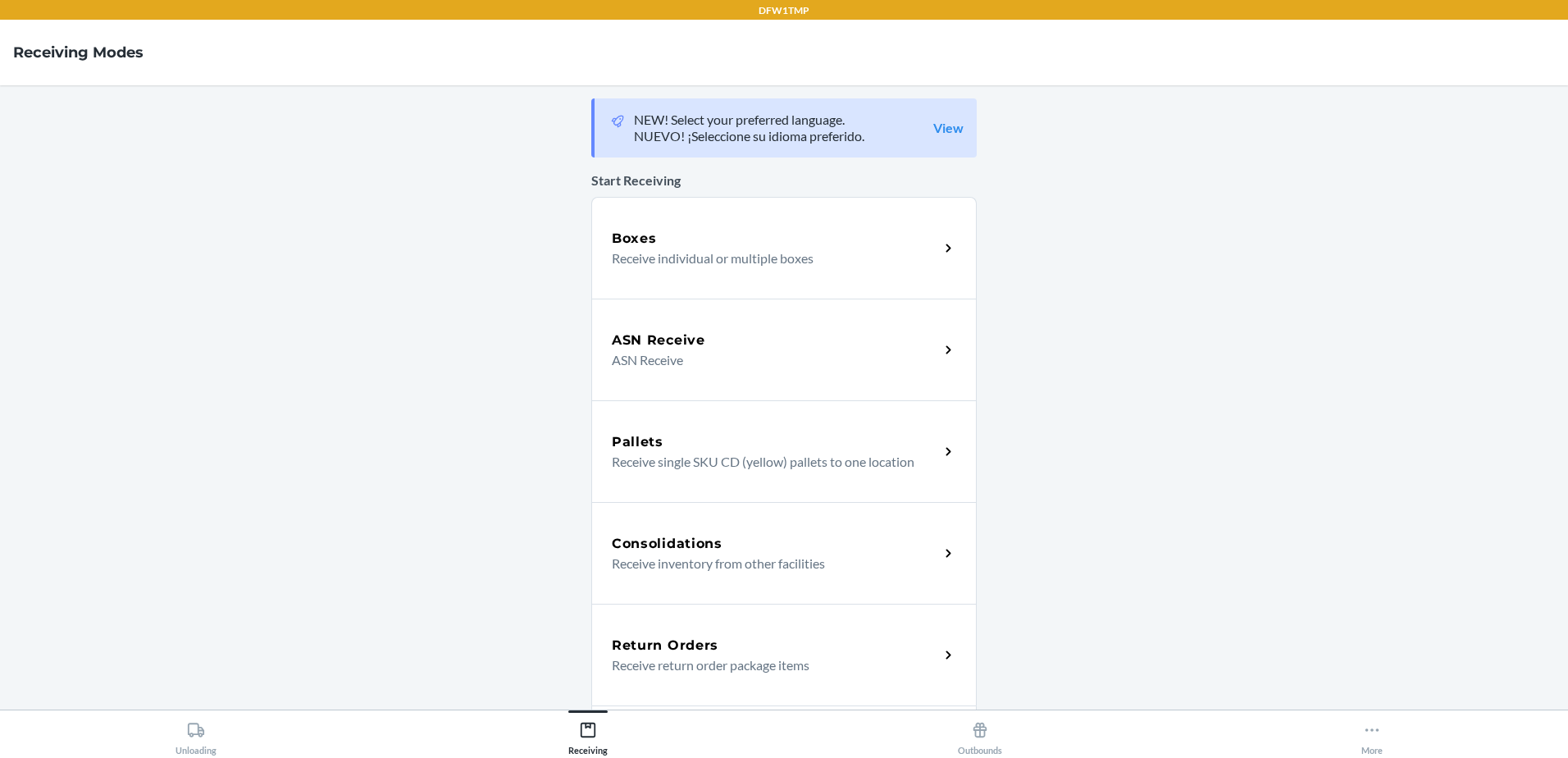
click at [722, 633] on div "Return Orders Receive return order package items" at bounding box center [784, 655] width 385 height 102
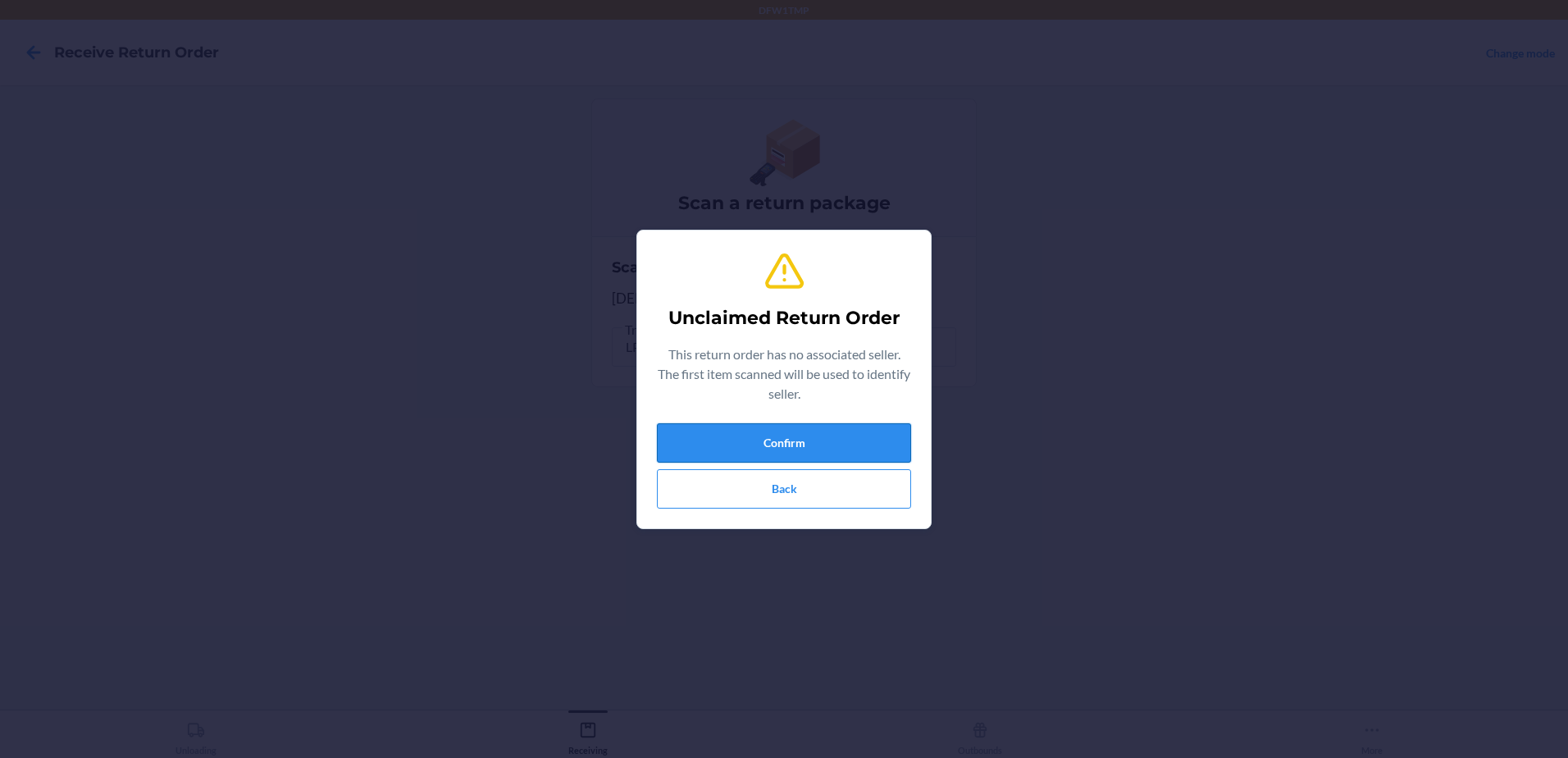
click at [817, 451] on button "Confirm" at bounding box center [784, 442] width 254 height 39
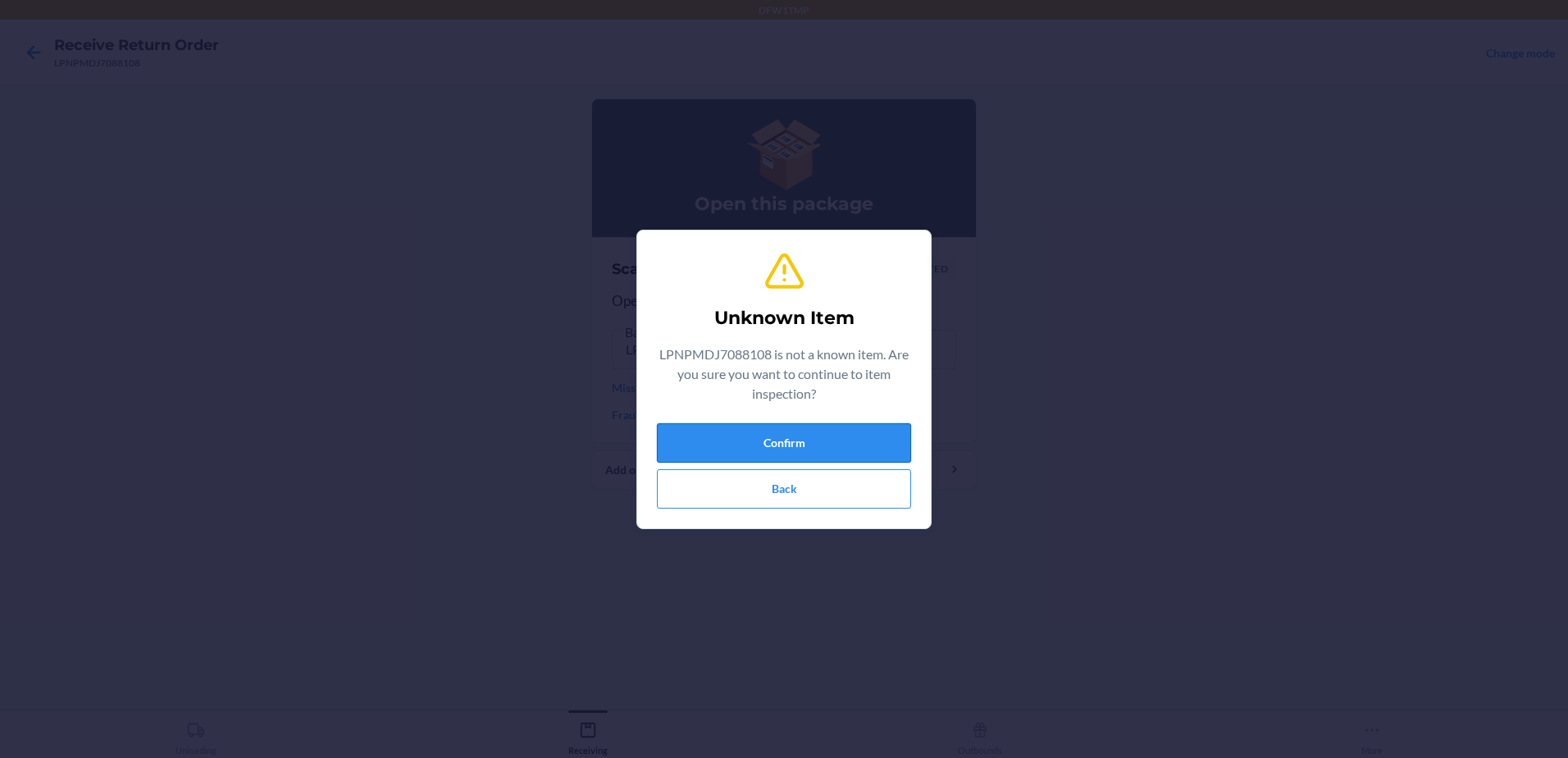
click at [817, 446] on button "Confirm" at bounding box center [784, 442] width 254 height 39
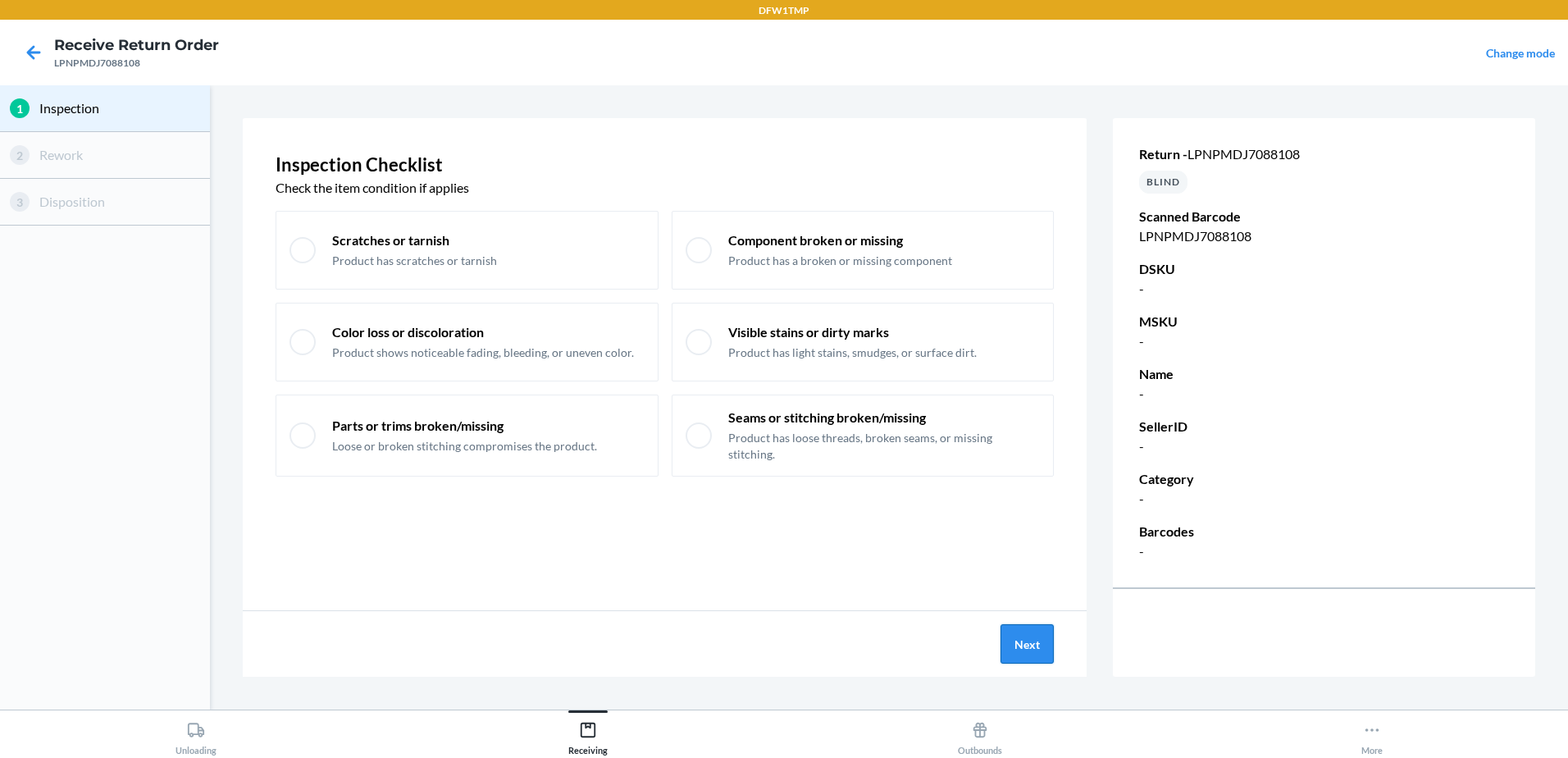
click at [1012, 643] on button "Next" at bounding box center [1027, 643] width 53 height 39
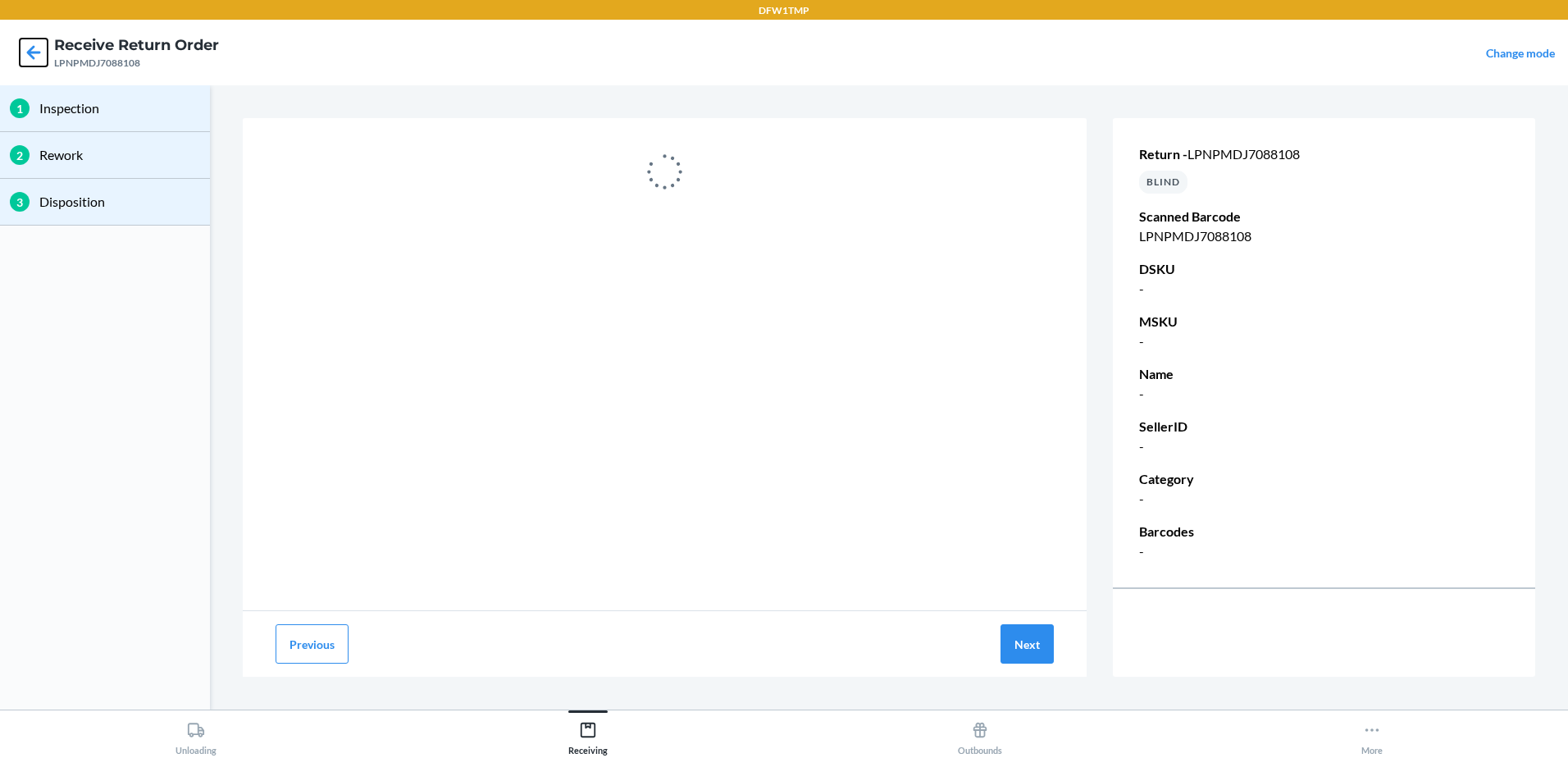
click at [31, 52] on icon at bounding box center [34, 52] width 13 height 13
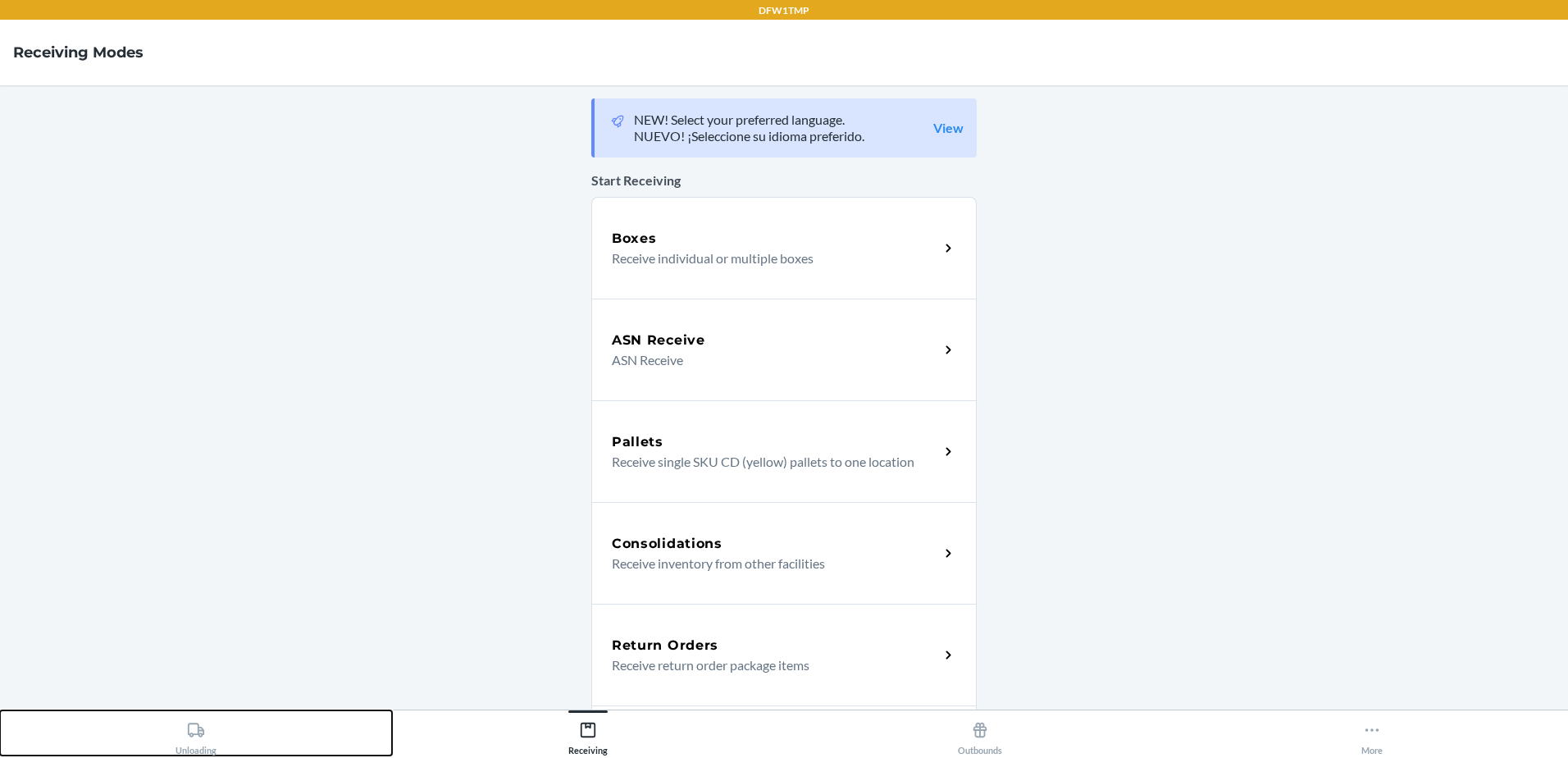
click at [196, 729] on icon at bounding box center [196, 729] width 18 height 18
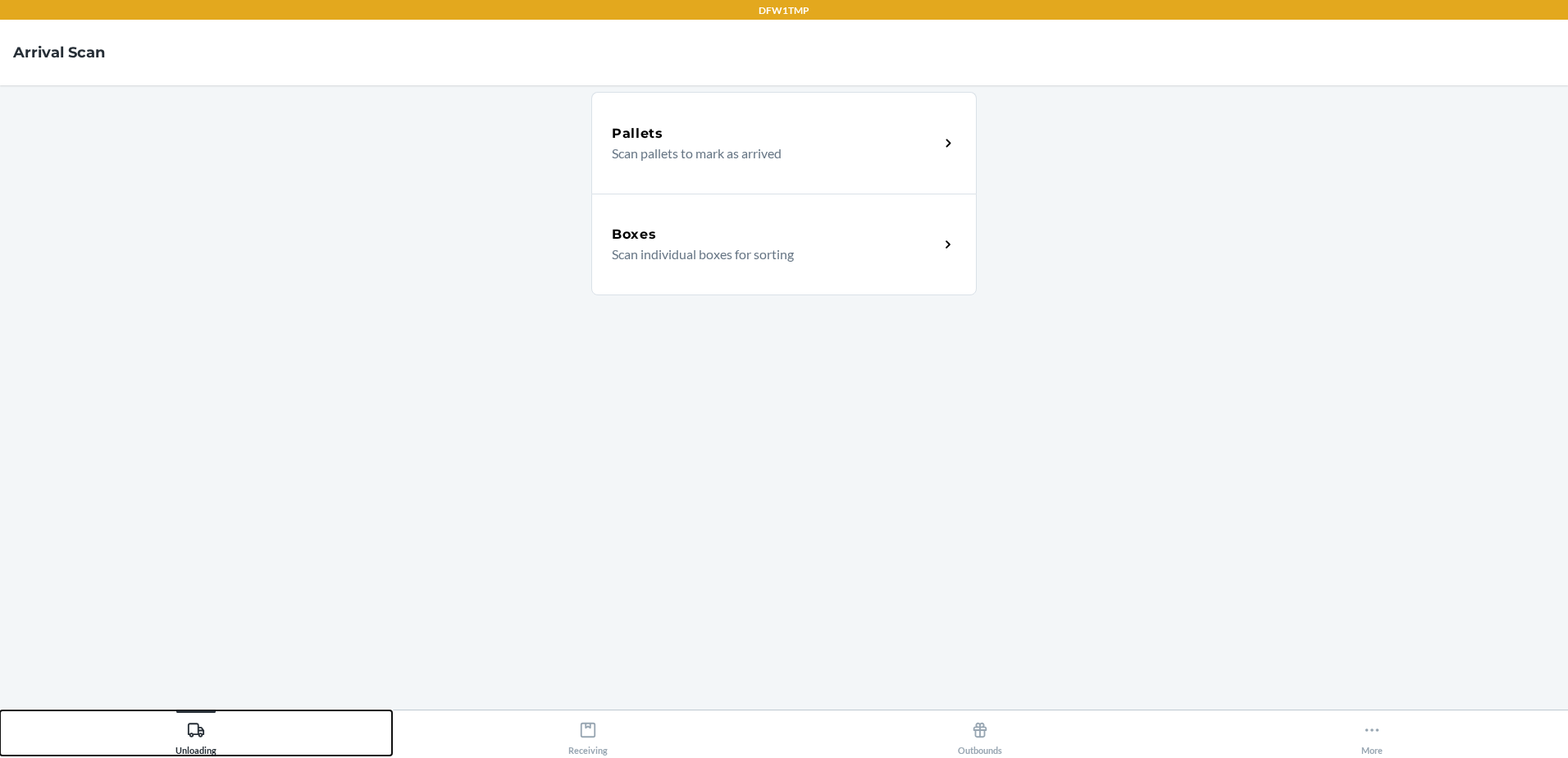
drag, startPoint x: 206, startPoint y: 743, endPoint x: 223, endPoint y: 732, distance: 20.2
click at [211, 734] on div "Unloading" at bounding box center [196, 735] width 41 height 41
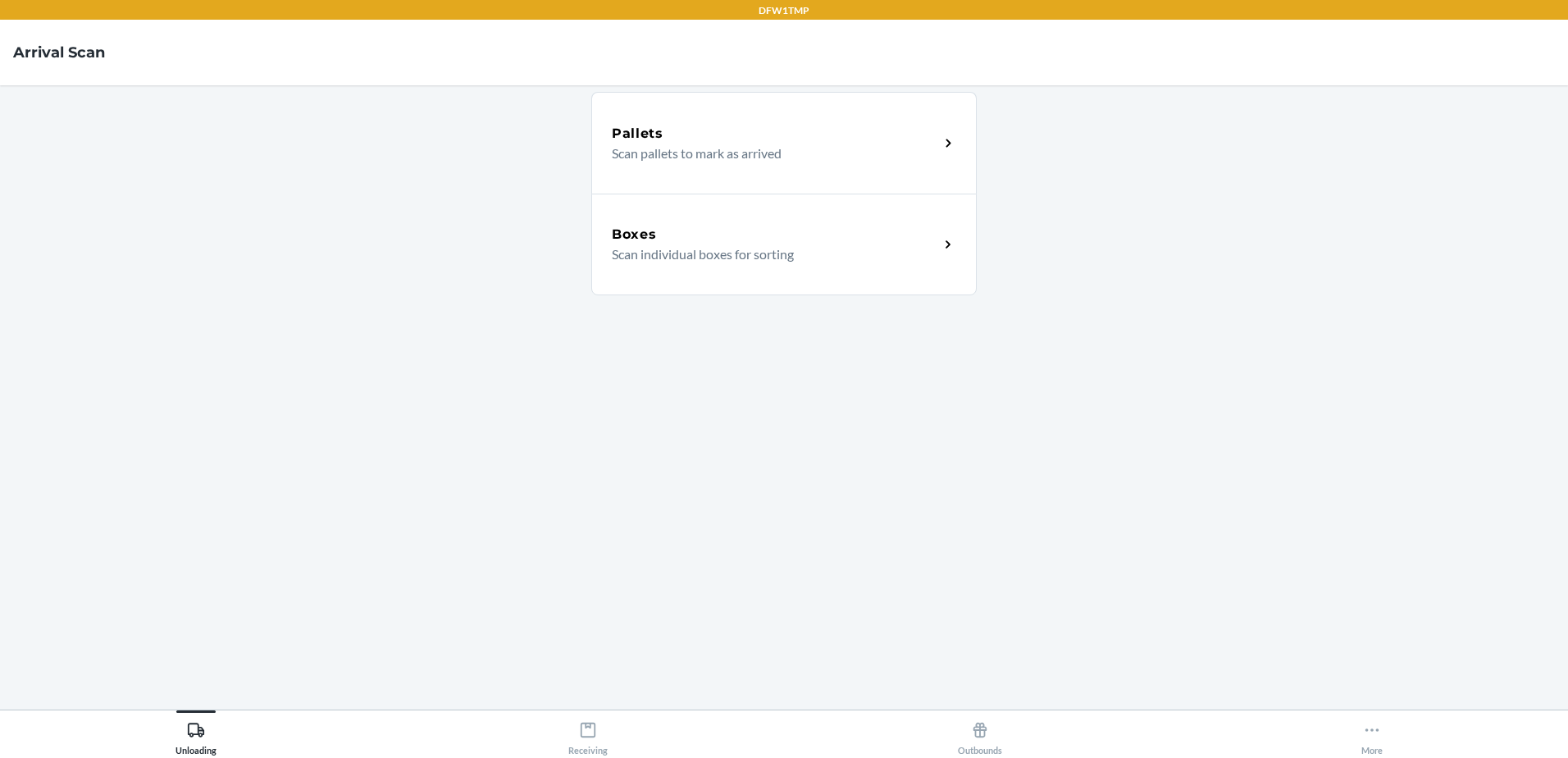
click at [699, 222] on div "Boxes Scan individual boxes for sorting" at bounding box center [784, 245] width 385 height 102
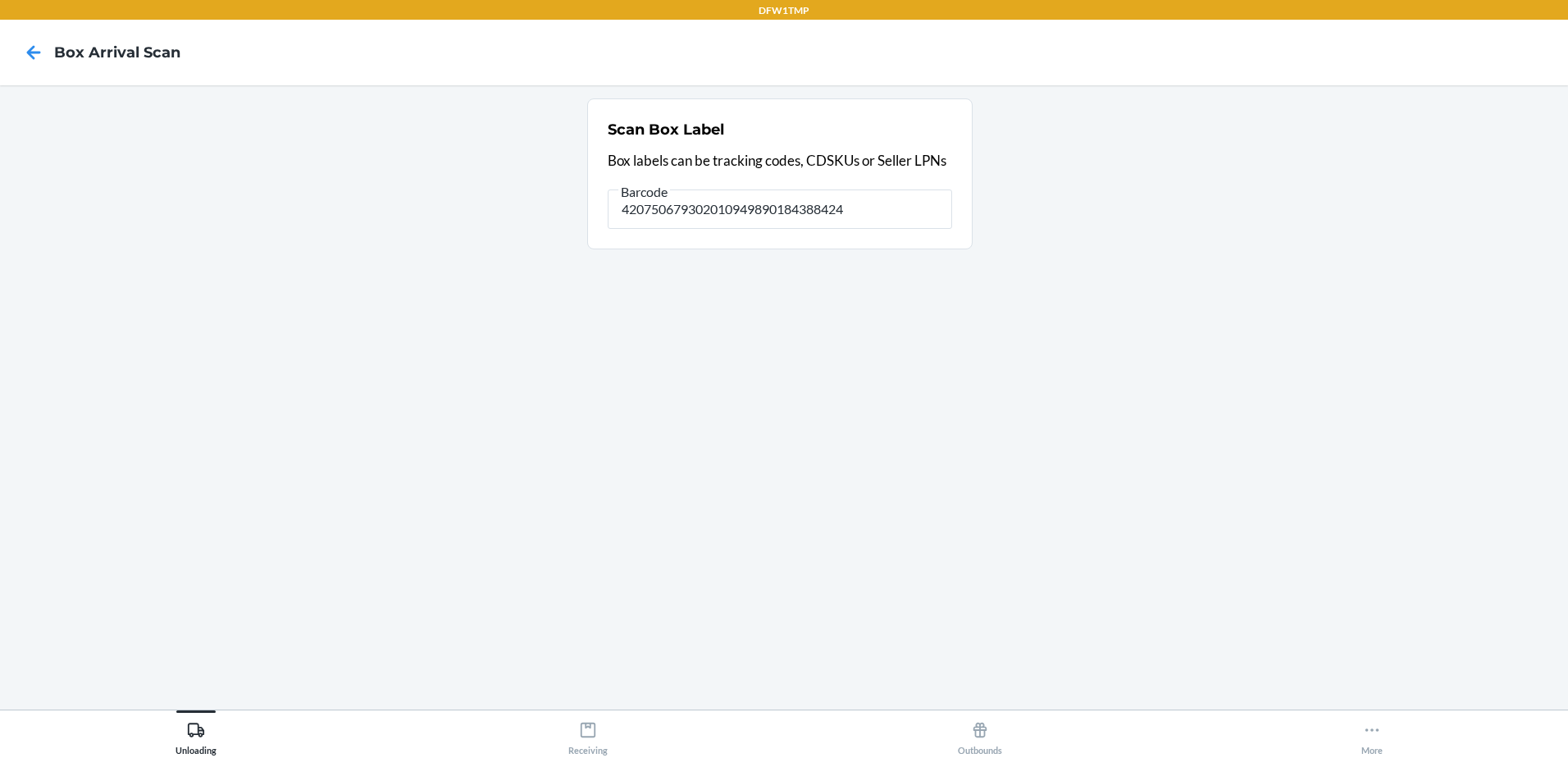
type input "420750679302010949890184388424"
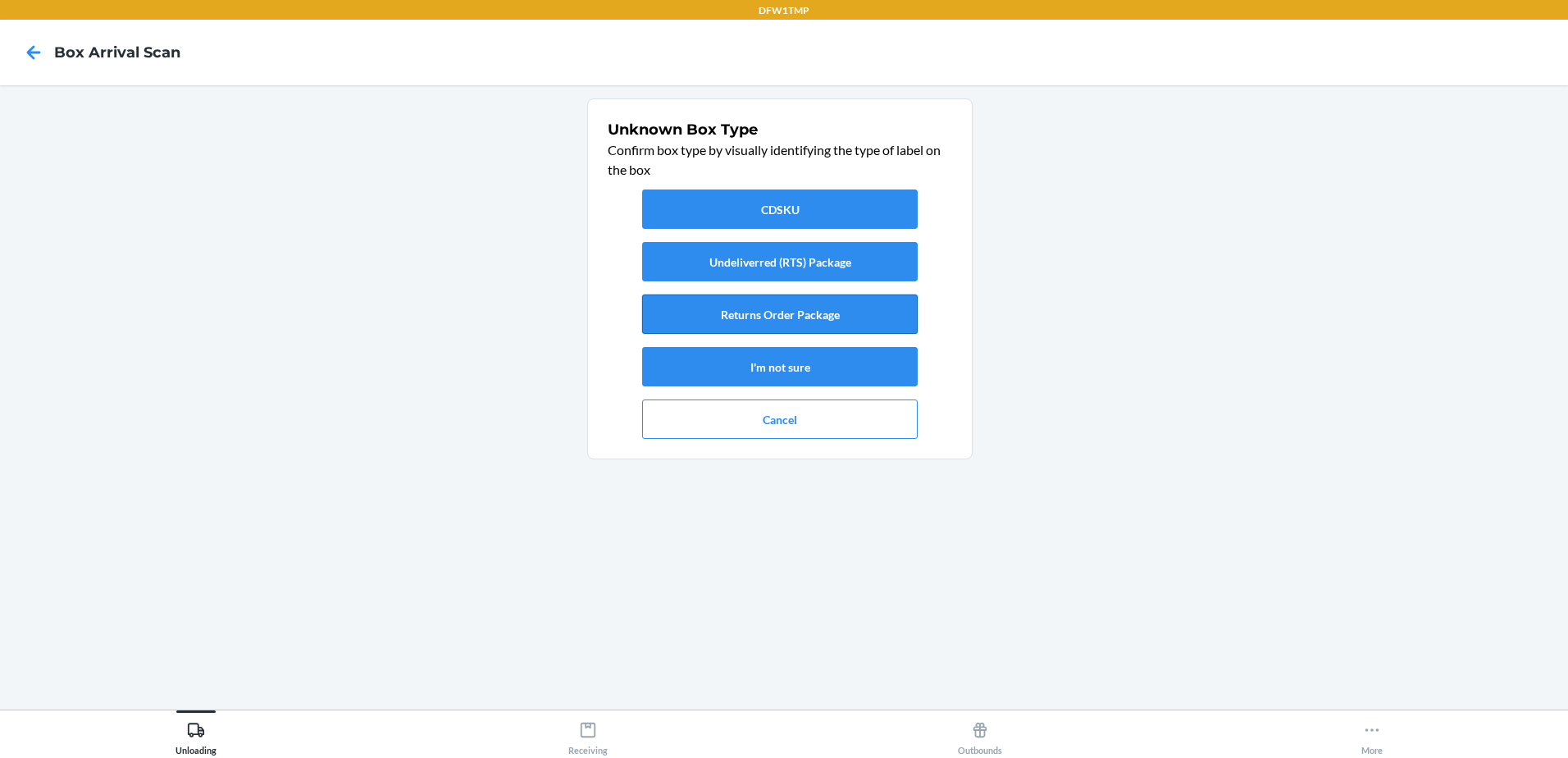
click at [860, 312] on button "Returns Order Package" at bounding box center [780, 314] width 275 height 39
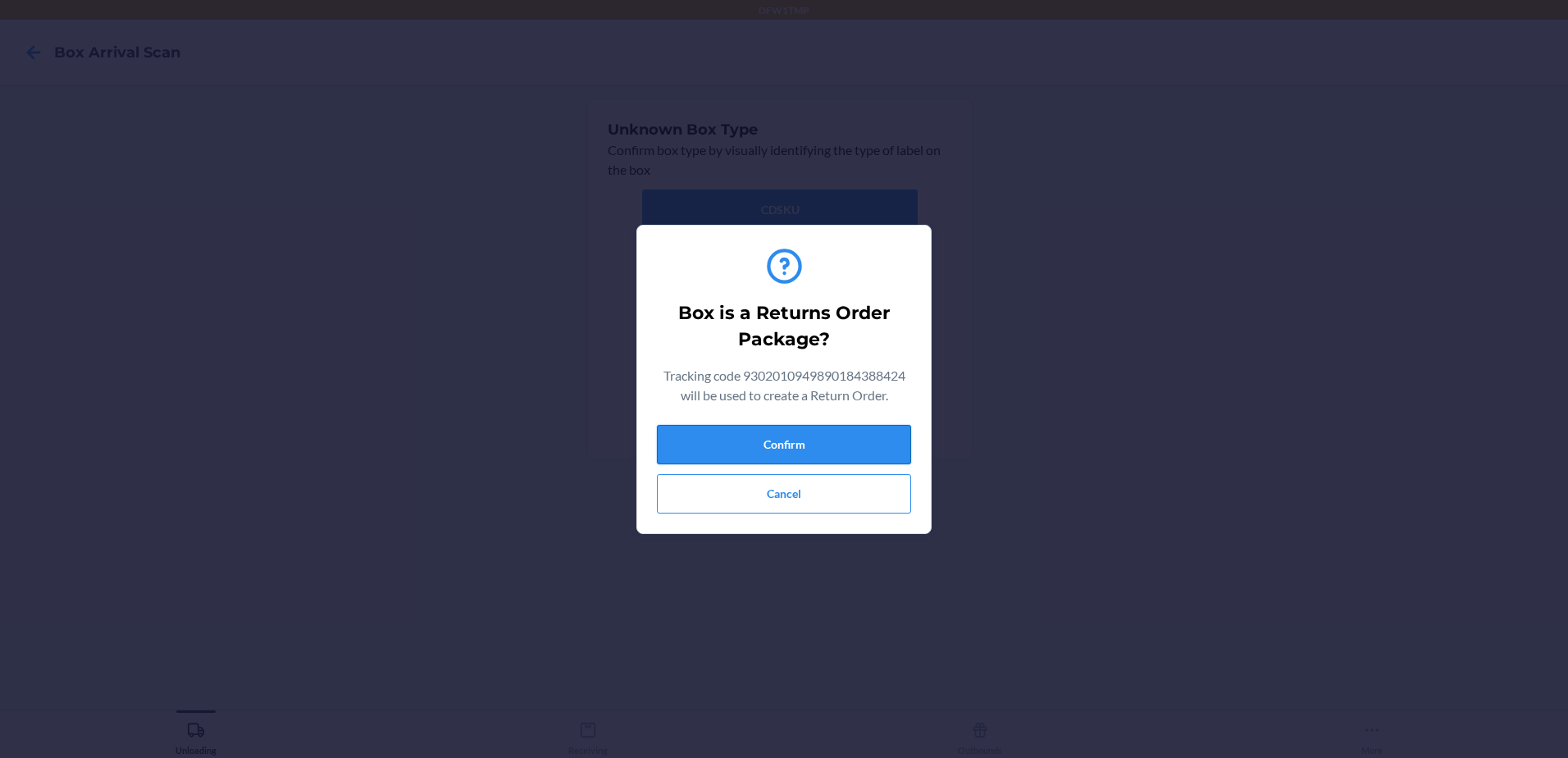
click at [790, 440] on button "Confirm" at bounding box center [784, 444] width 254 height 39
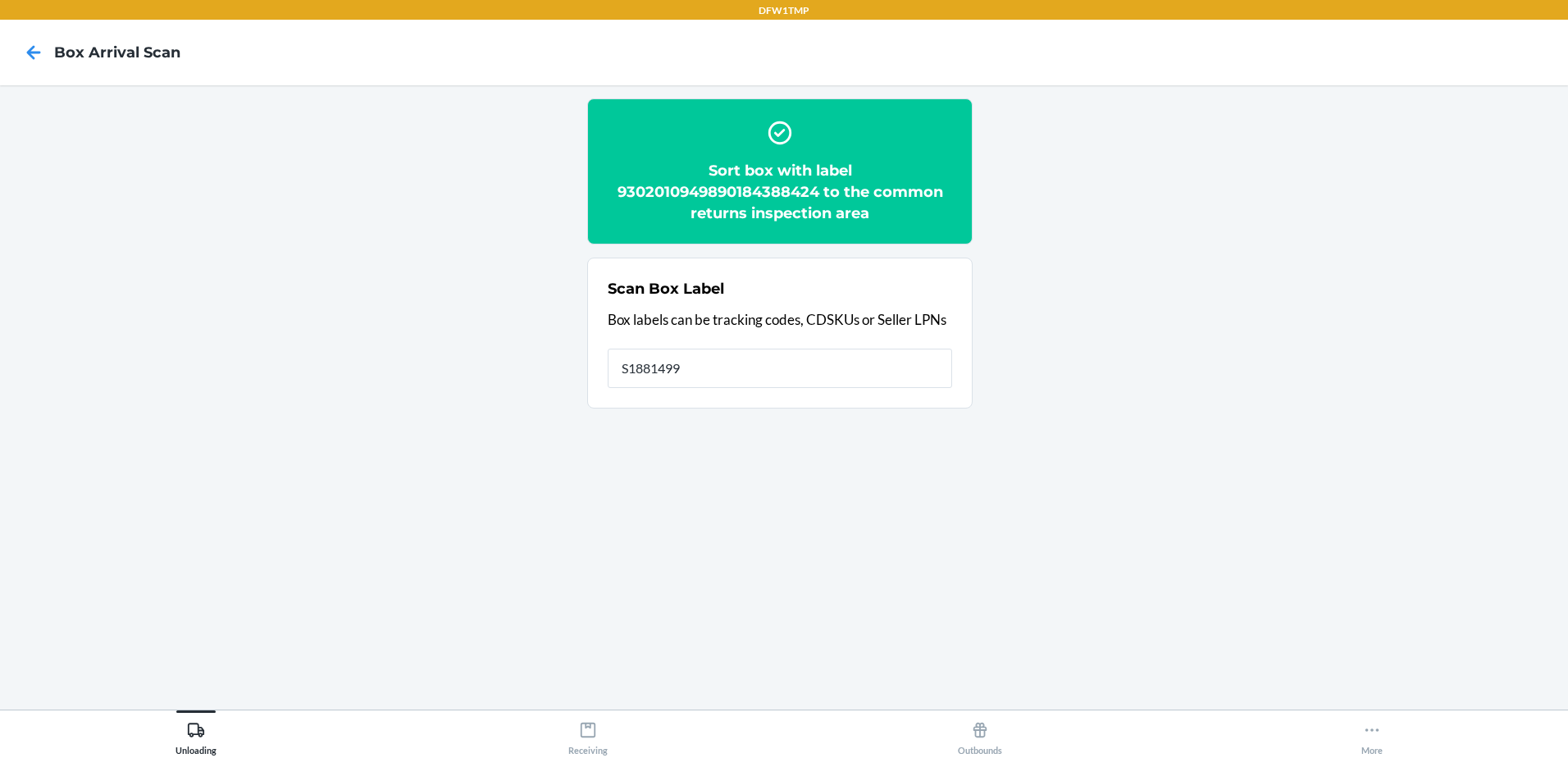
type input "S1881499"
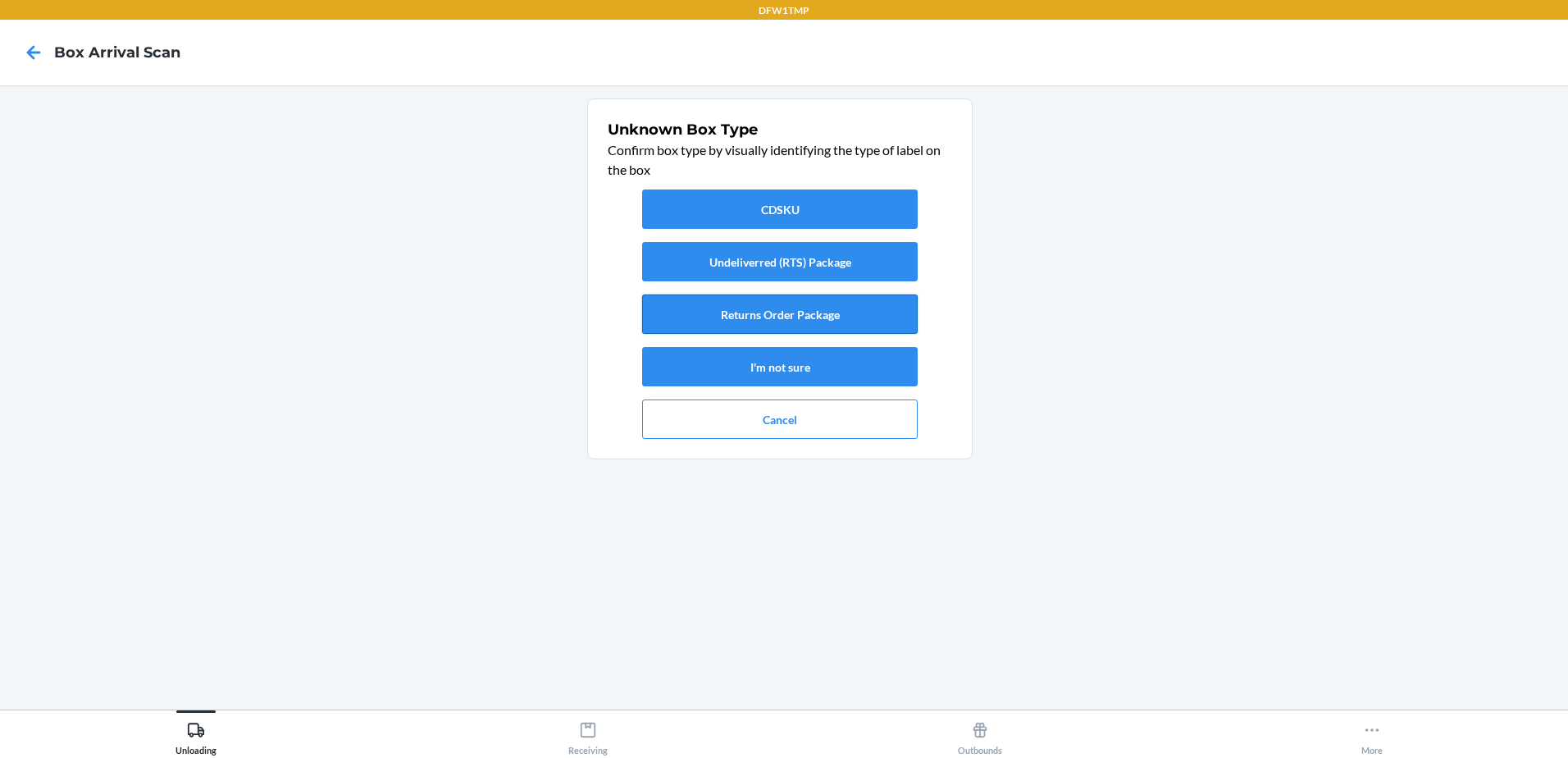
click at [762, 318] on button "Returns Order Package" at bounding box center [780, 314] width 275 height 39
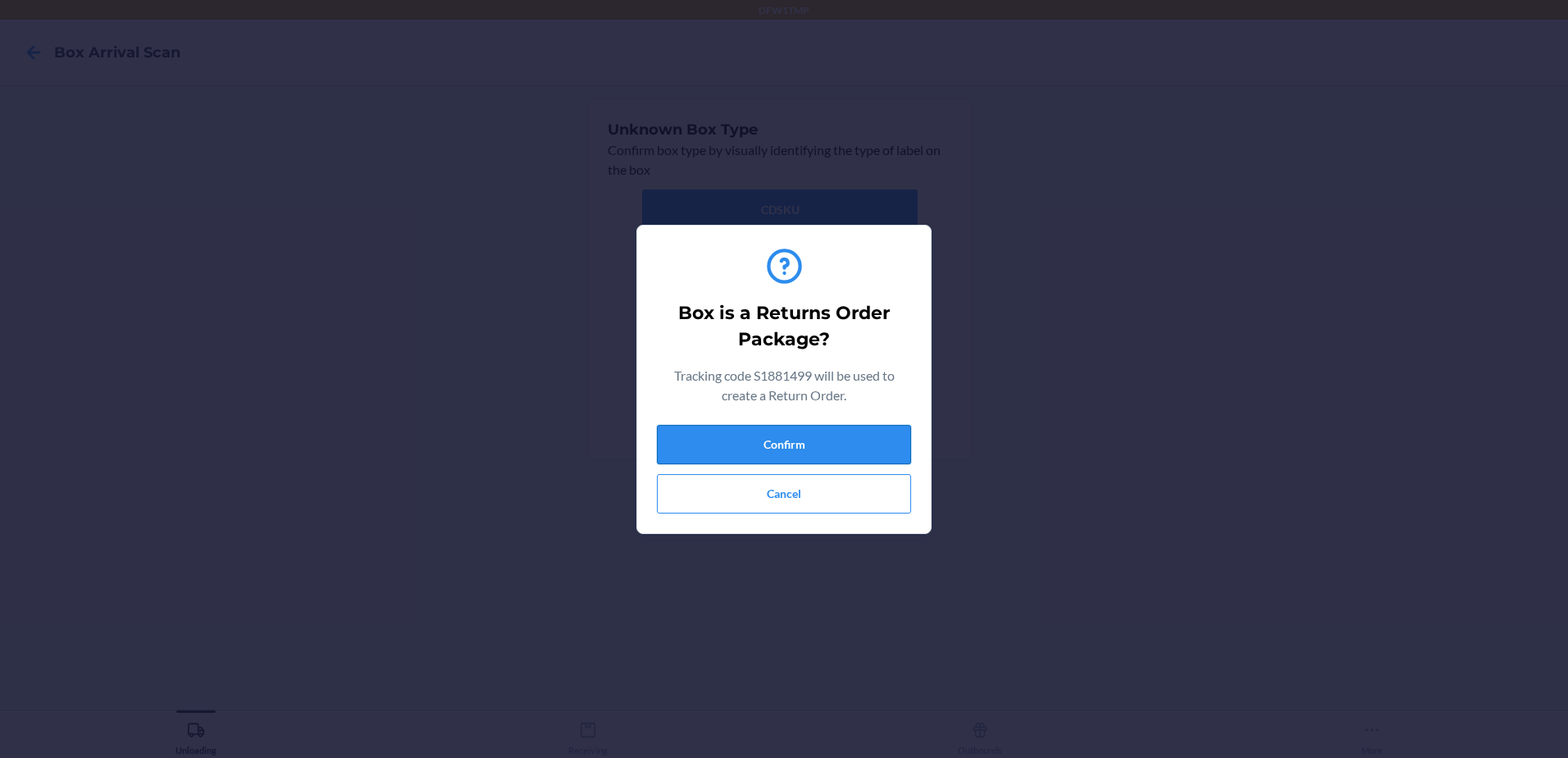
click at [771, 448] on button "Confirm" at bounding box center [784, 444] width 254 height 39
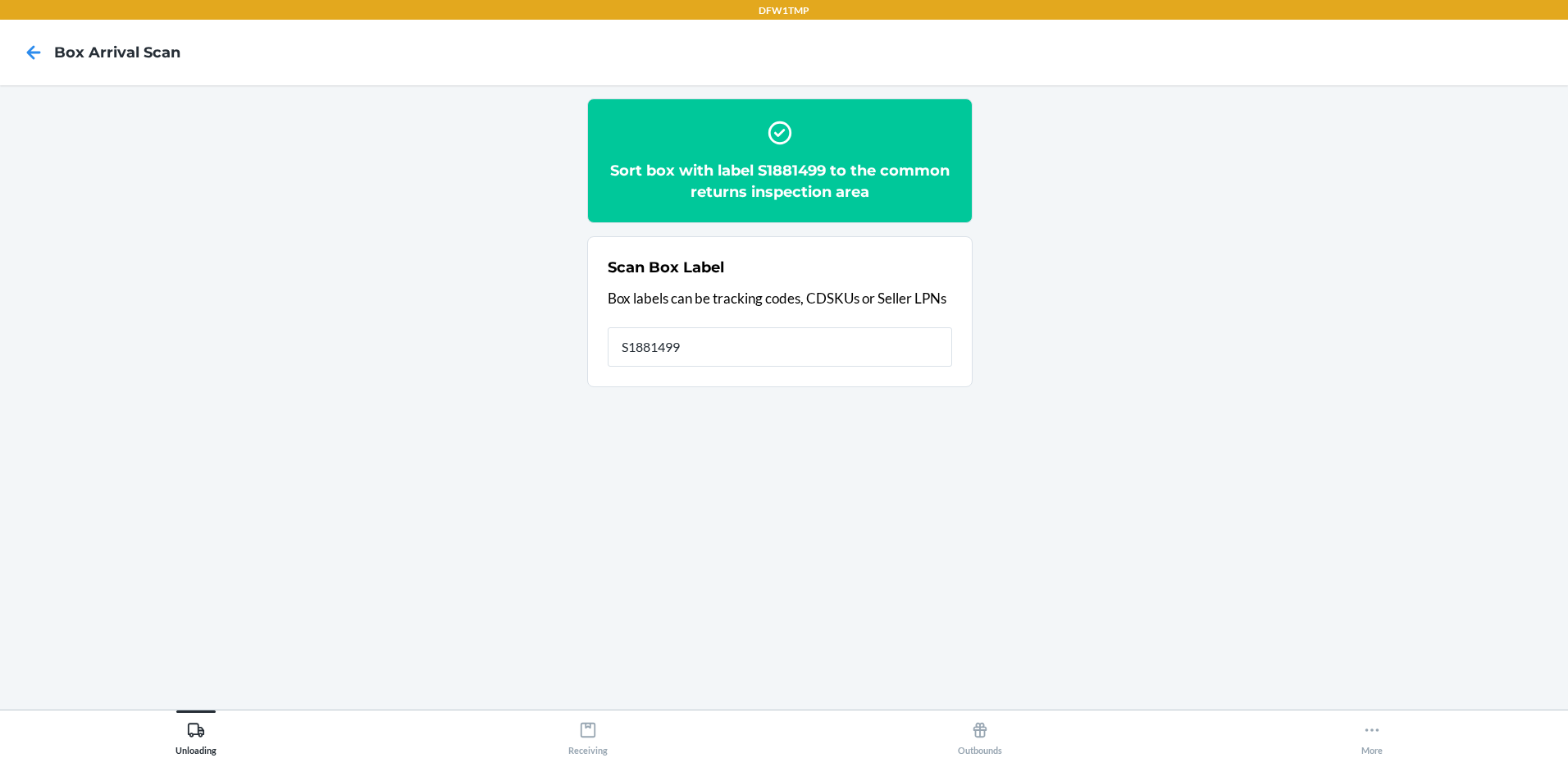
type input "S1881499"
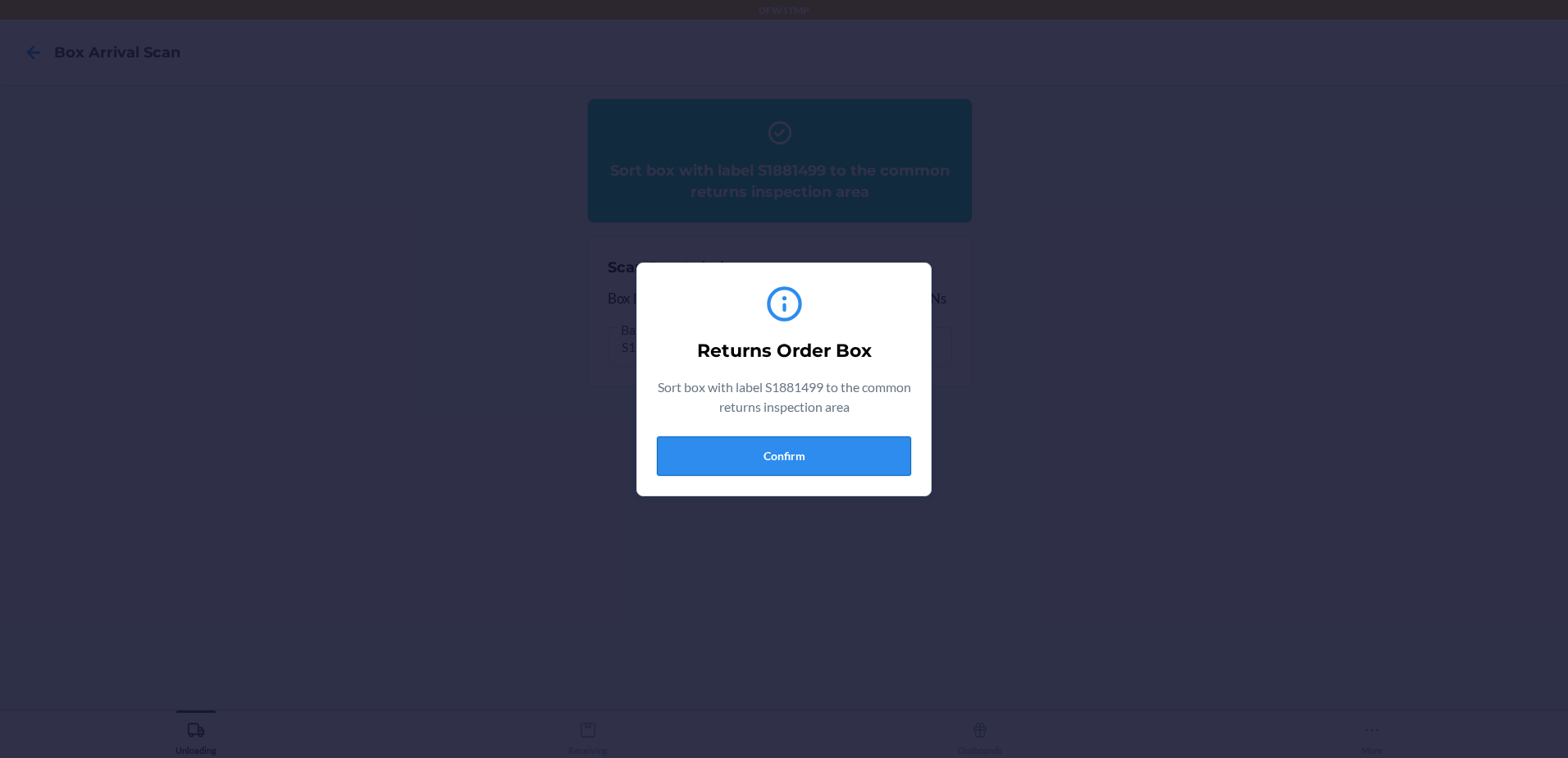
click at [858, 457] on button "Confirm" at bounding box center [784, 456] width 254 height 39
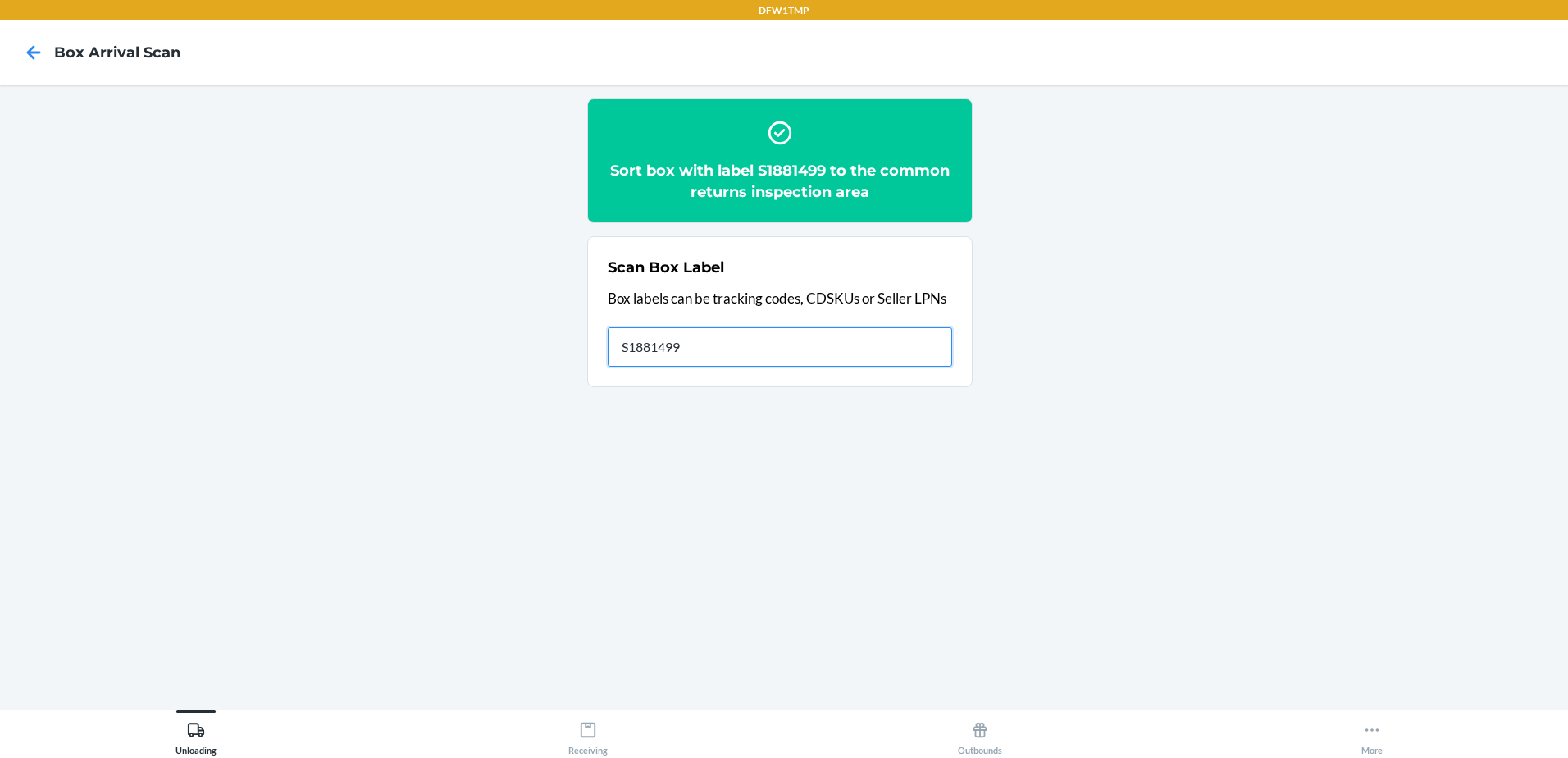
type input "S1881499"
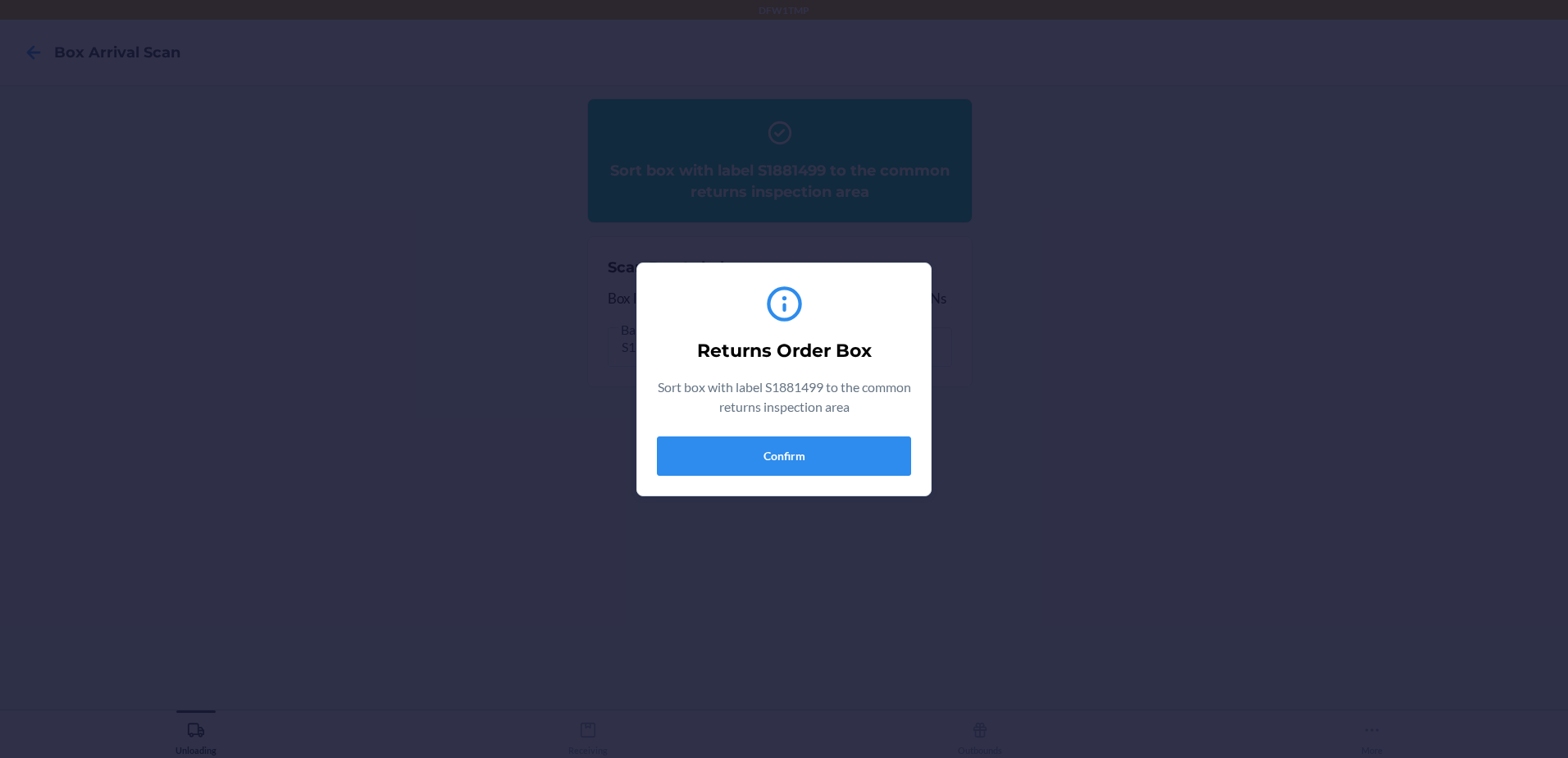
click at [834, 480] on div "Returns Order Box Sort box with label S1881499 to the common returns inspection…" at bounding box center [784, 379] width 254 height 206
click at [848, 456] on button "Confirm" at bounding box center [784, 456] width 254 height 39
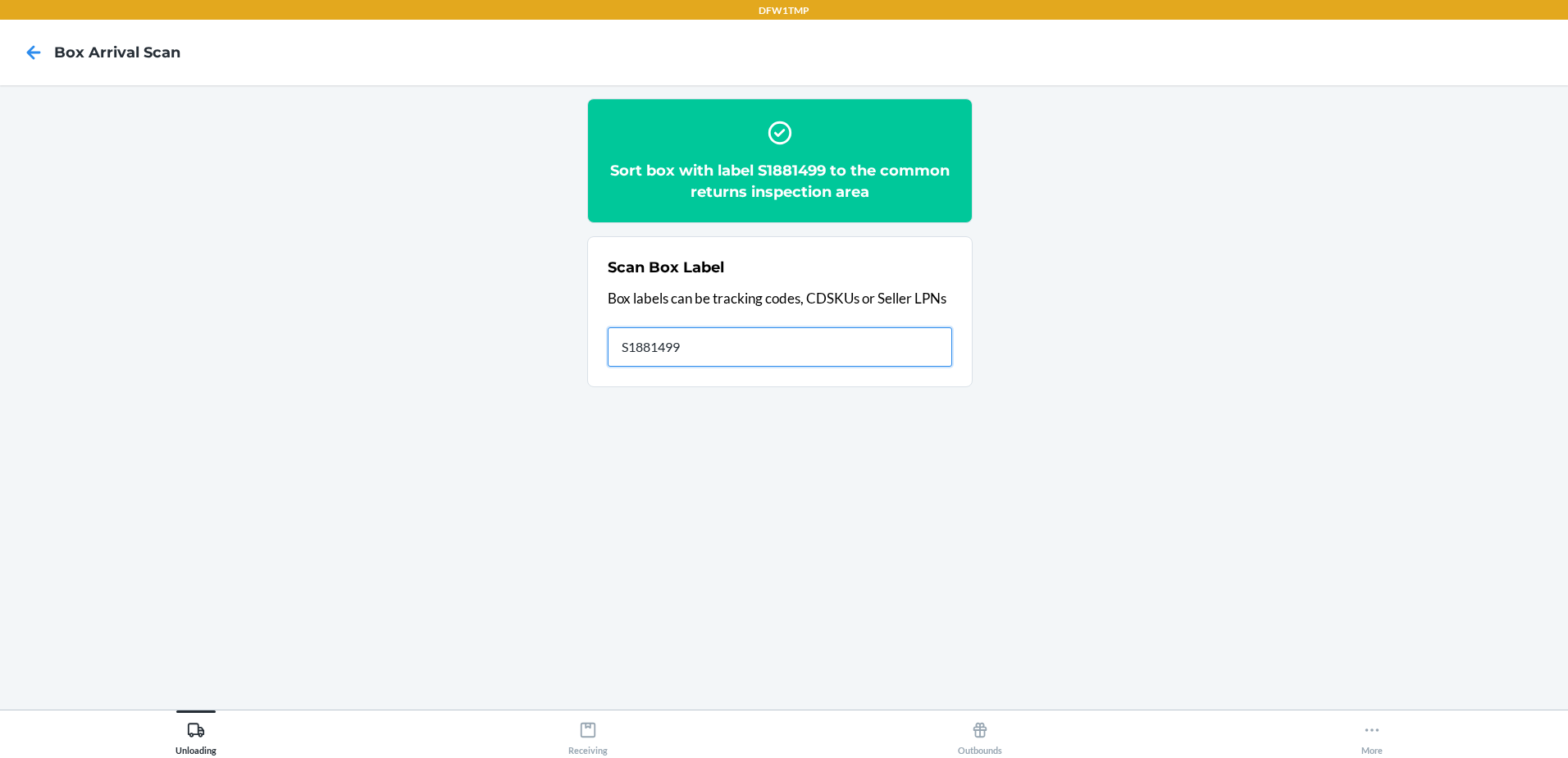
type input "S1881499"
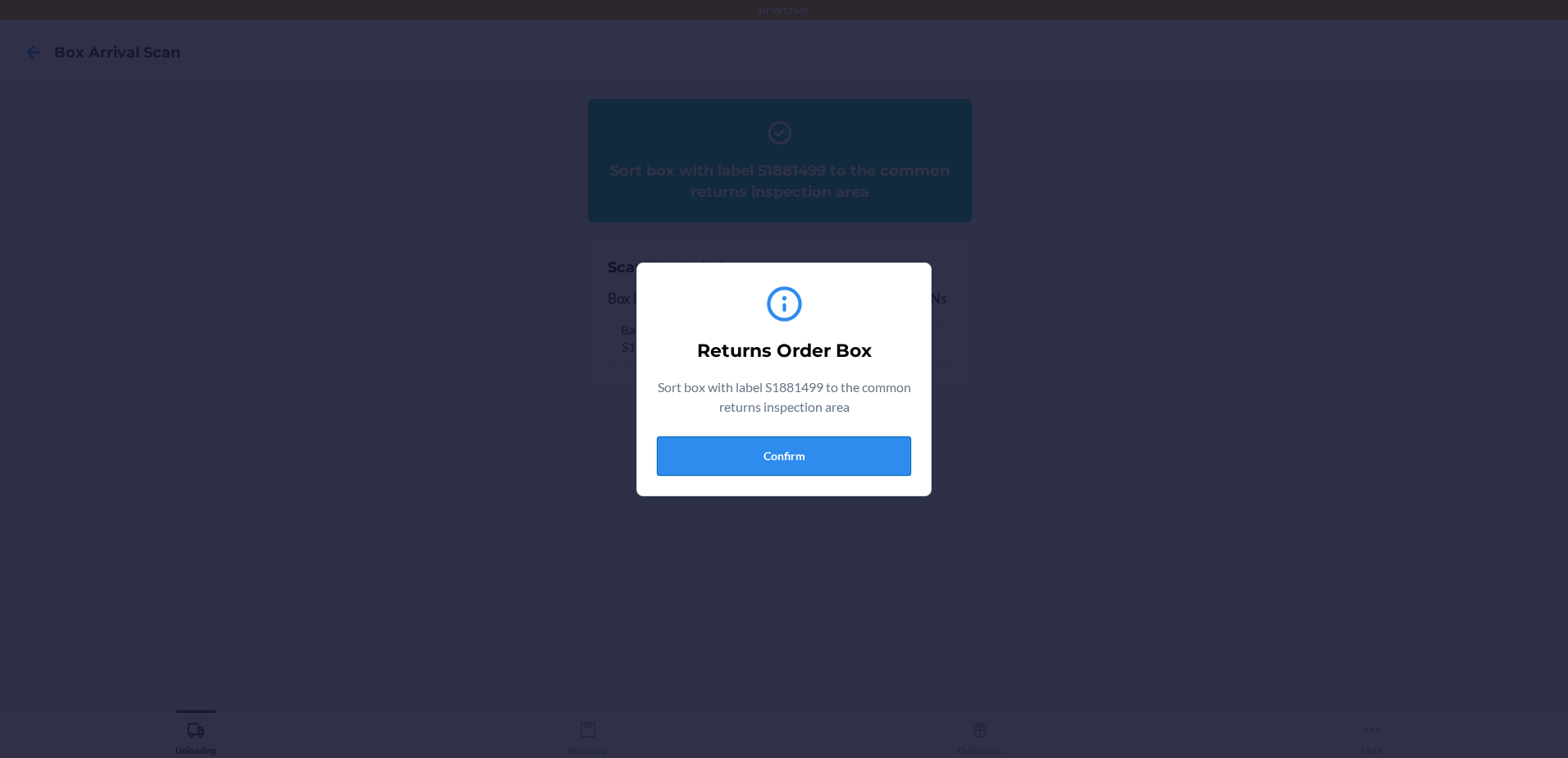
click at [778, 456] on button "Confirm" at bounding box center [784, 456] width 254 height 39
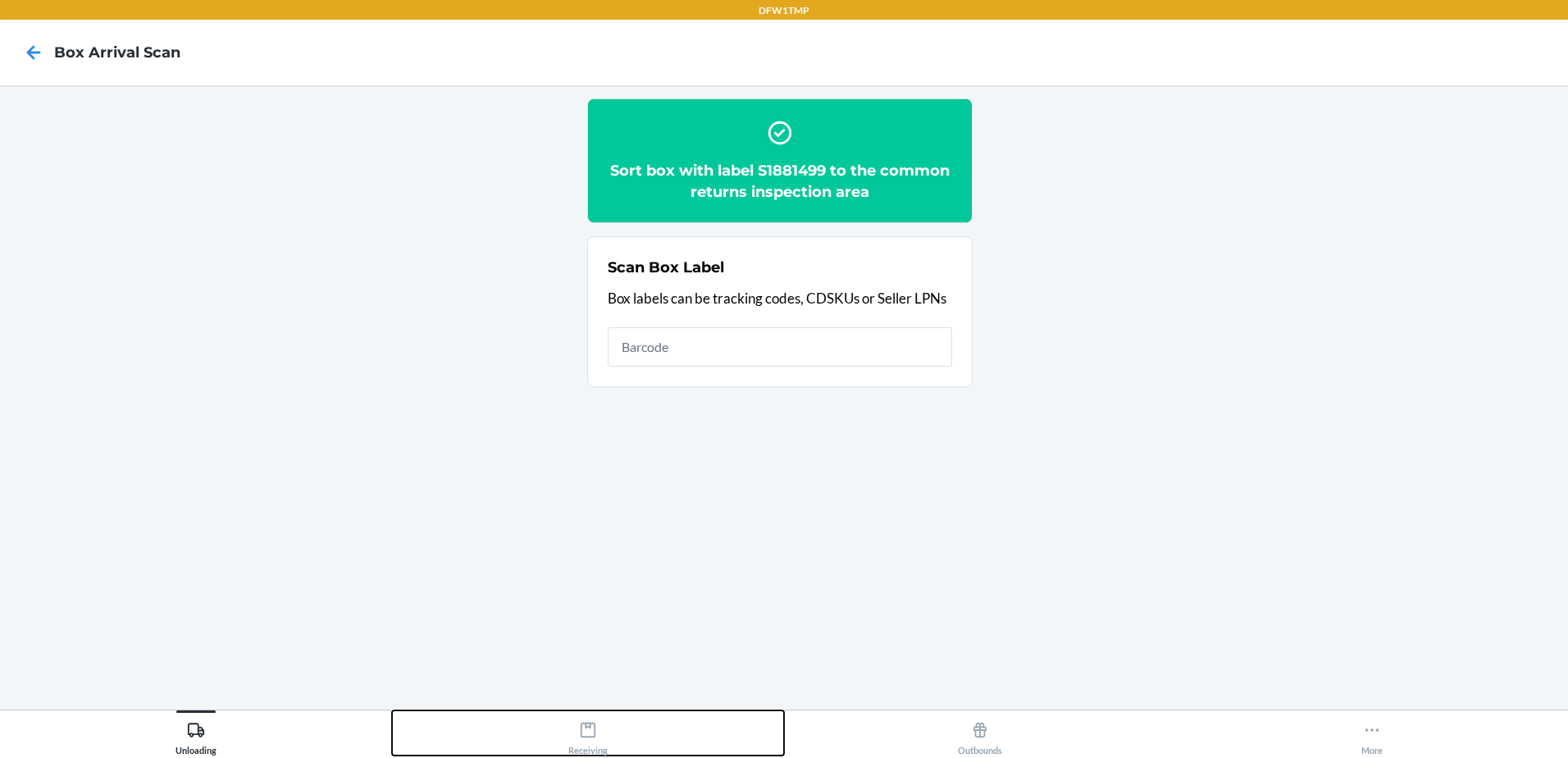
drag, startPoint x: 603, startPoint y: 730, endPoint x: 625, endPoint y: 734, distance: 22.4
click at [599, 732] on div "Receiving" at bounding box center [588, 735] width 39 height 41
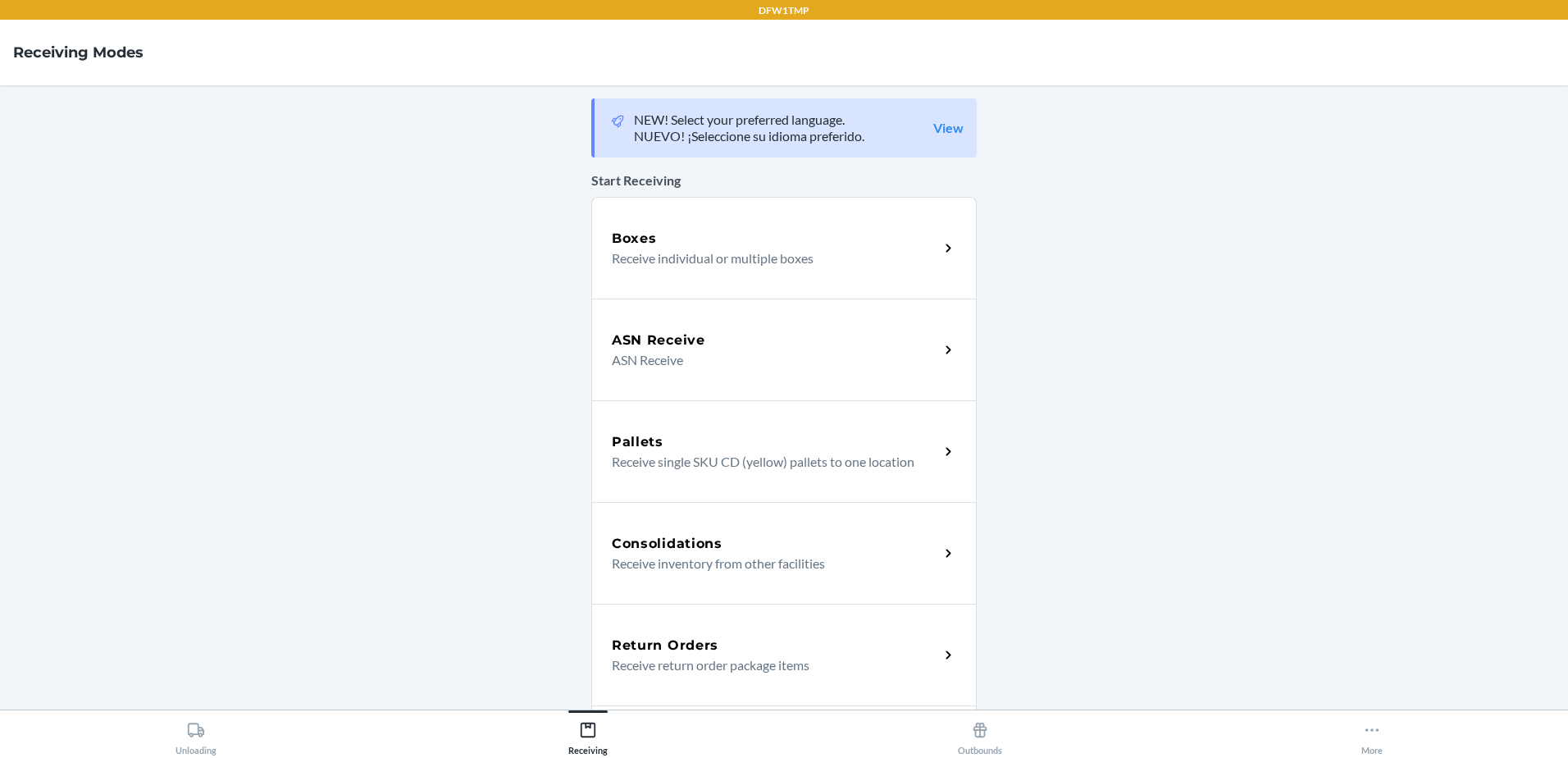
click at [623, 633] on div "Return Orders Receive return order package items" at bounding box center [784, 655] width 385 height 102
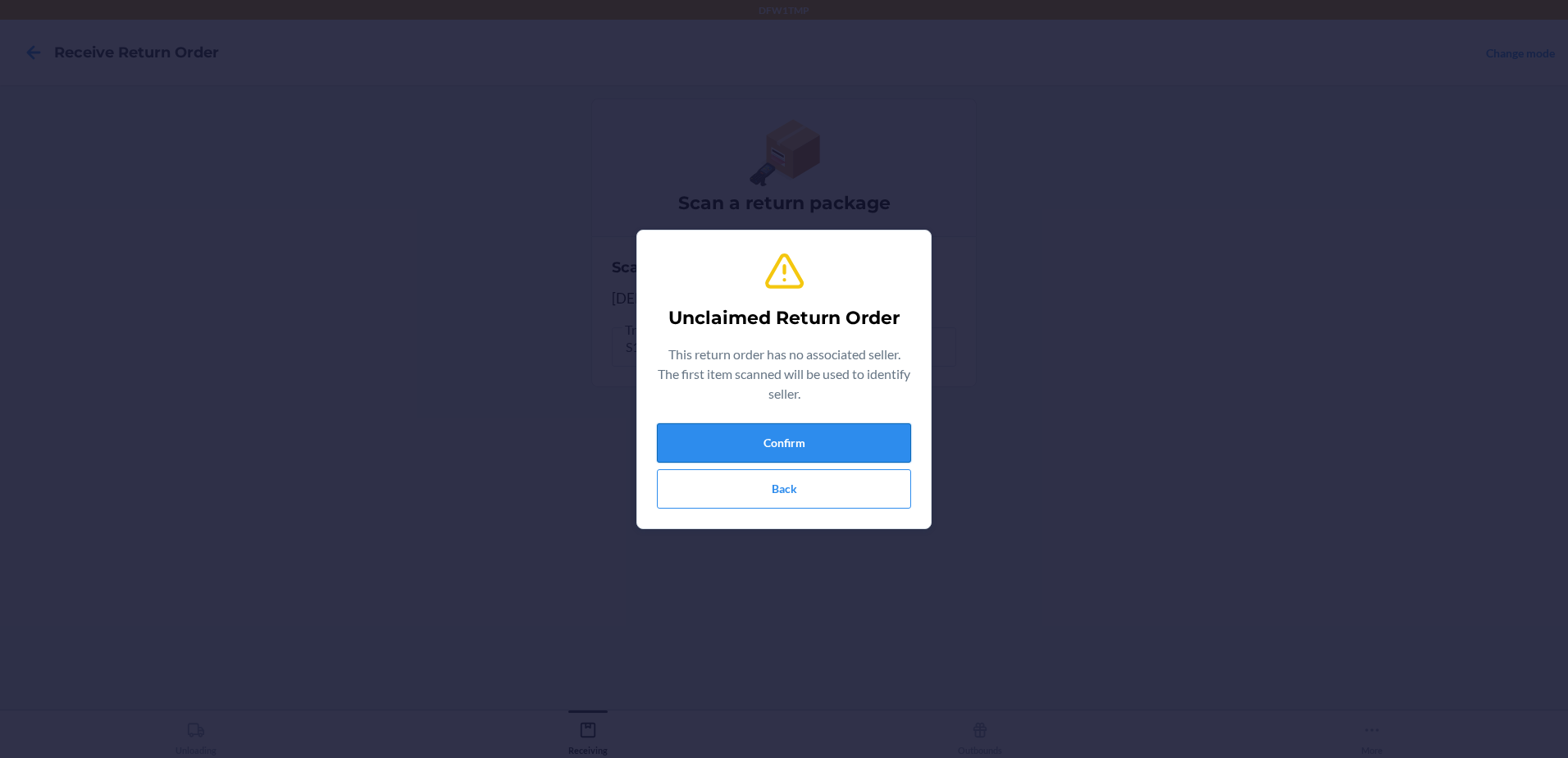
click at [769, 449] on button "Confirm" at bounding box center [784, 442] width 254 height 39
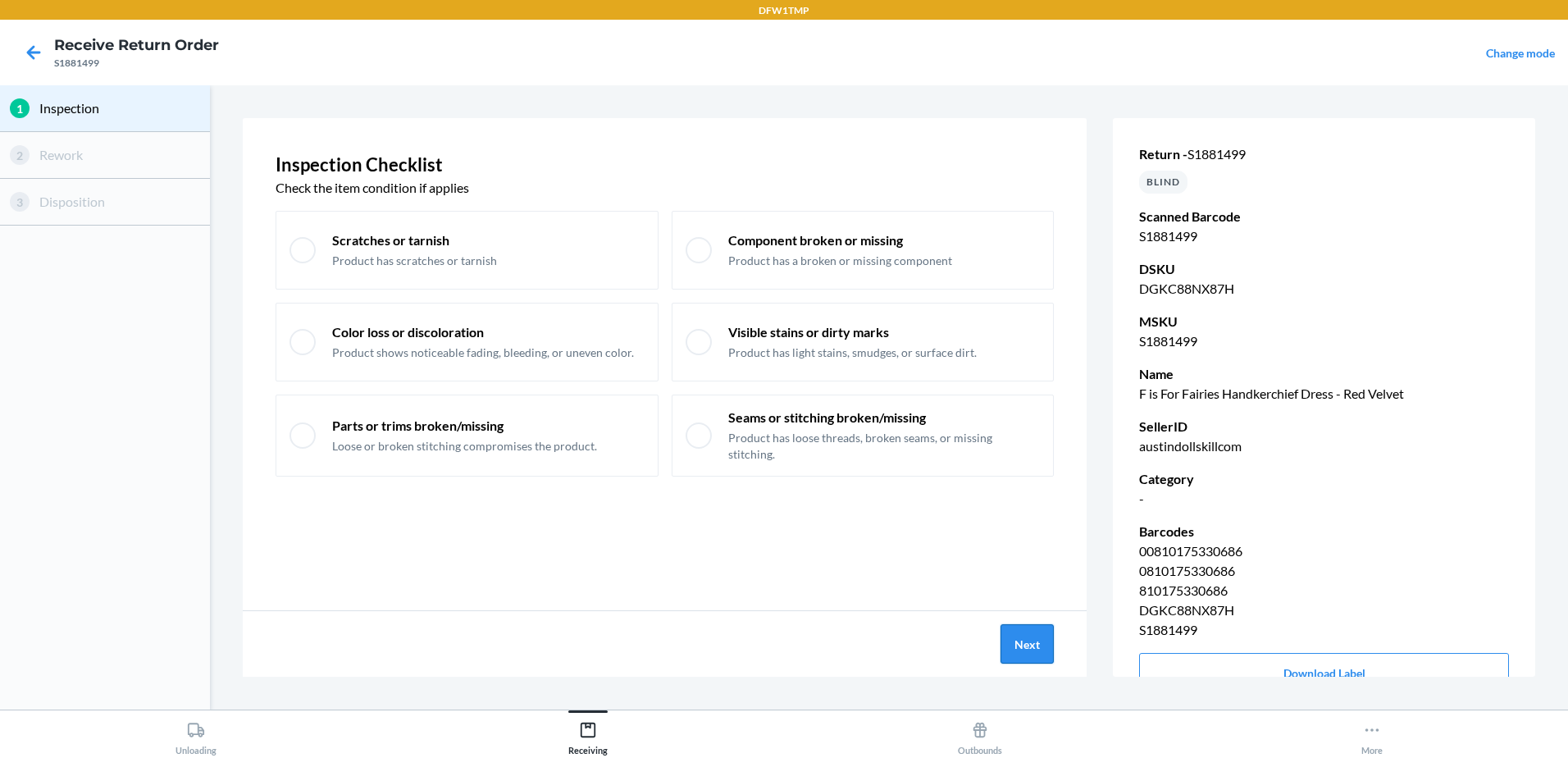
click at [1026, 643] on button "Next" at bounding box center [1027, 643] width 53 height 39
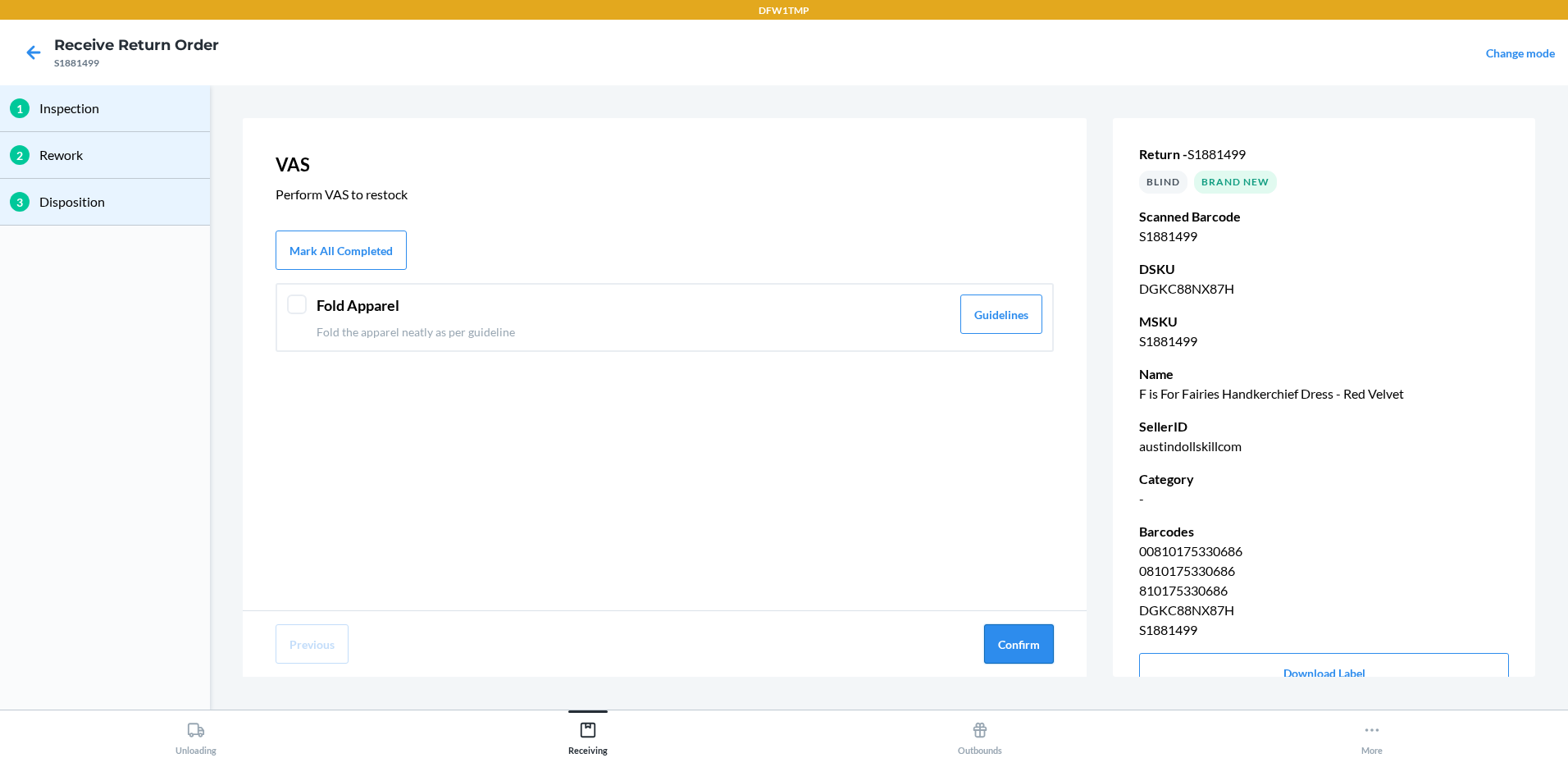
click at [1025, 642] on button "Confirm" at bounding box center [1019, 643] width 69 height 39
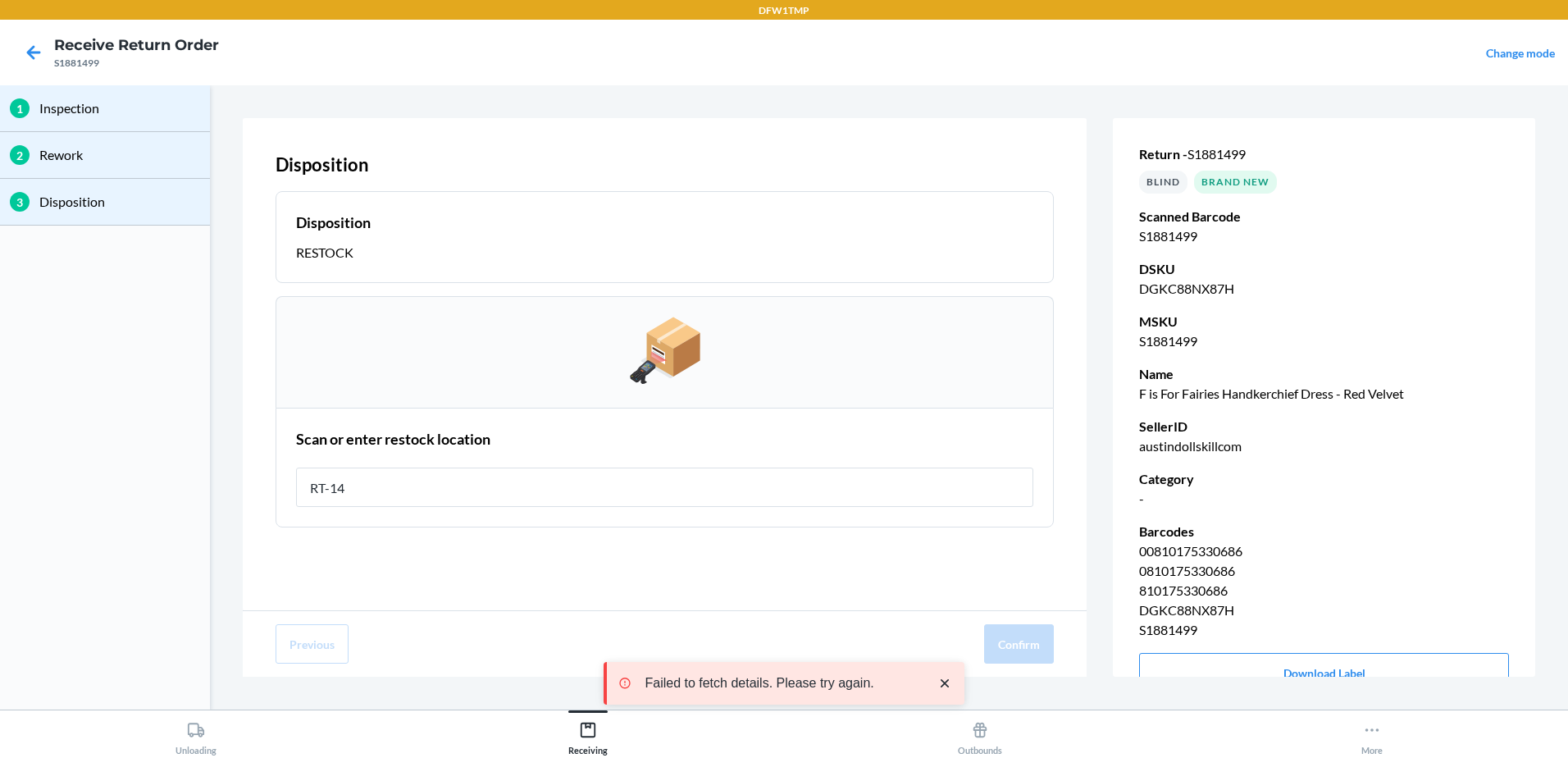
type input "RT-14"
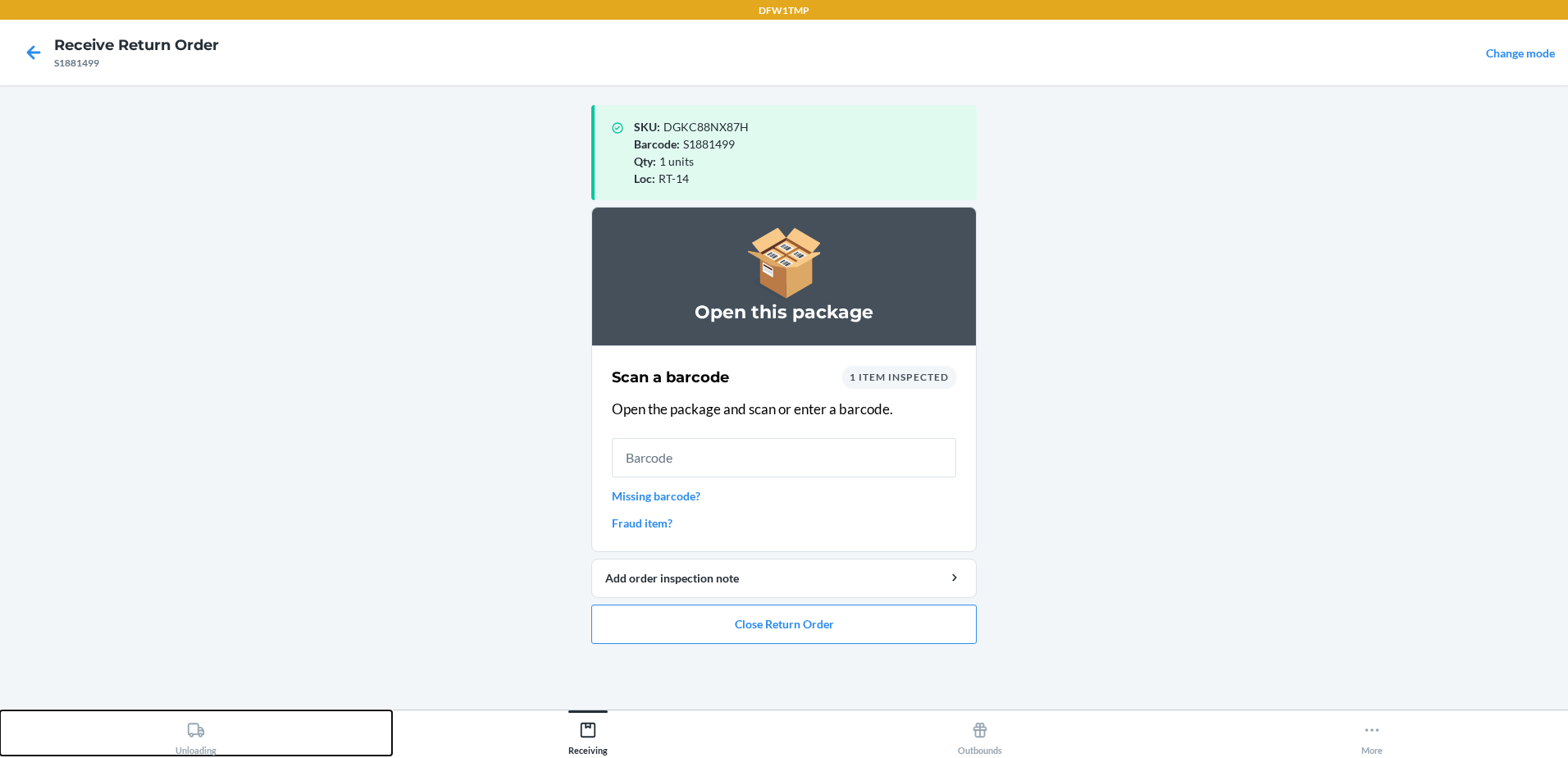
drag, startPoint x: 196, startPoint y: 729, endPoint x: 216, endPoint y: 710, distance: 27.6
click at [195, 729] on icon at bounding box center [196, 729] width 18 height 18
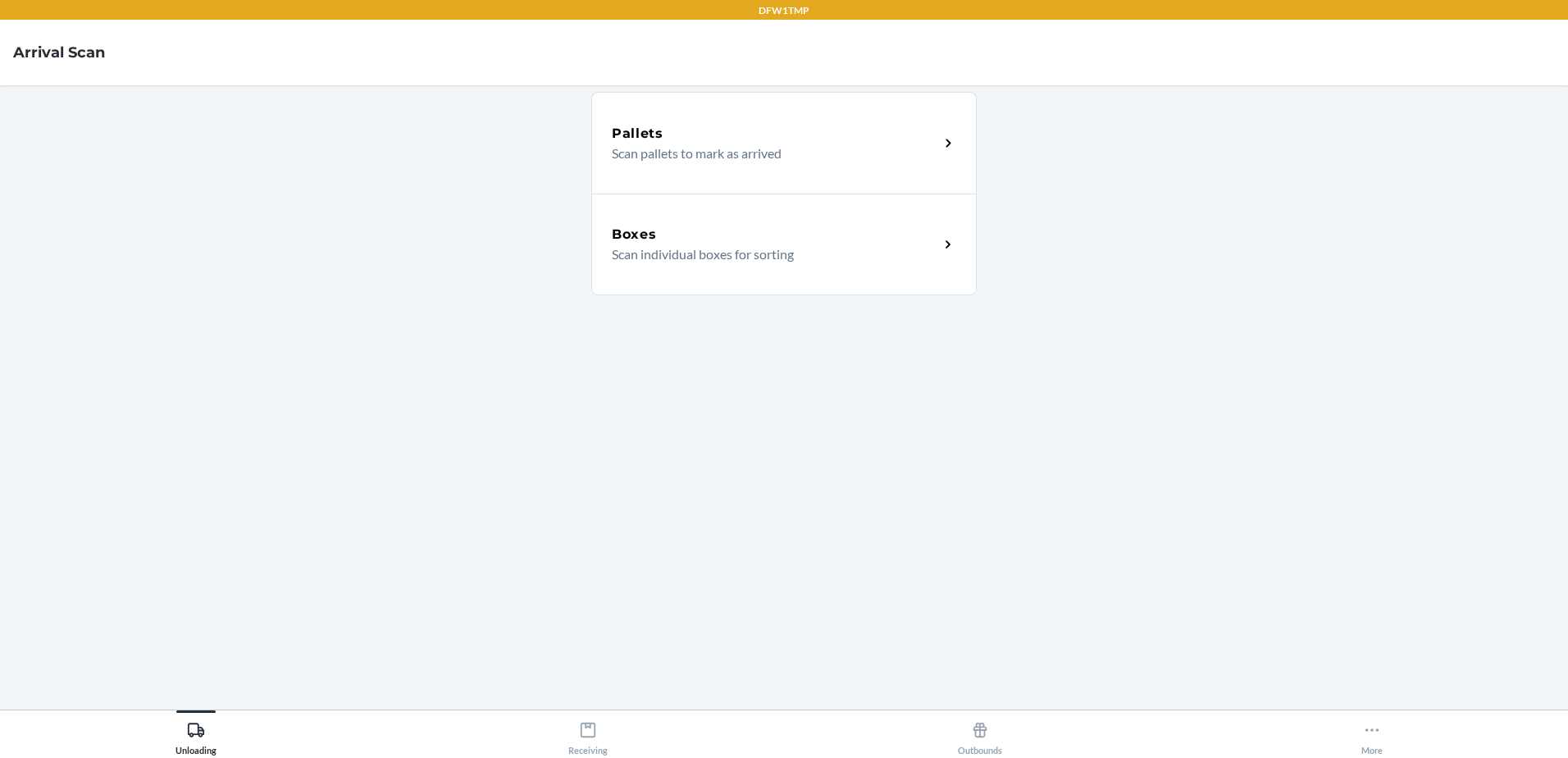
click at [797, 236] on div "Boxes" at bounding box center [775, 234] width 327 height 19
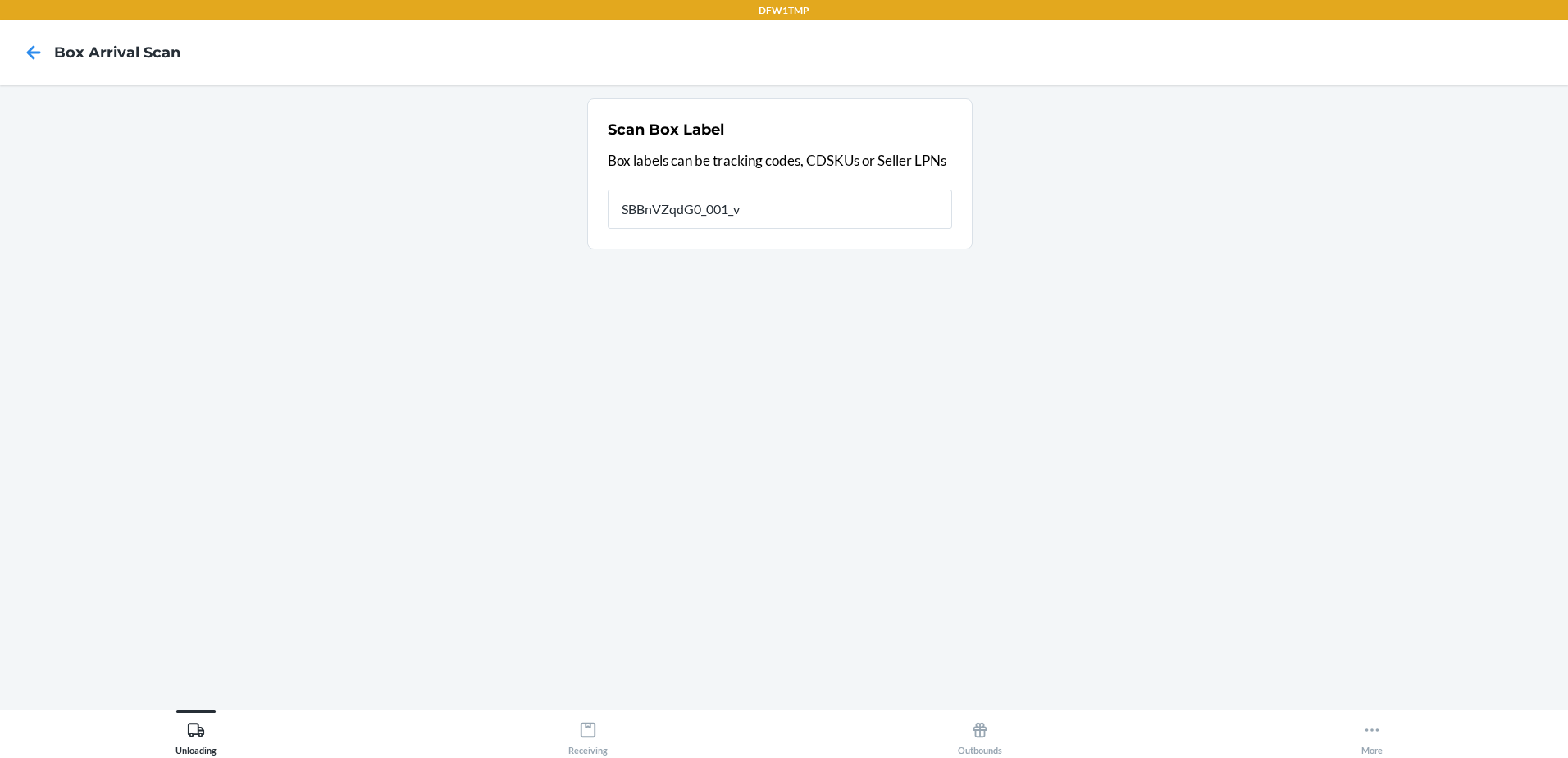
type input "SBBnVZqdG0_001_v"
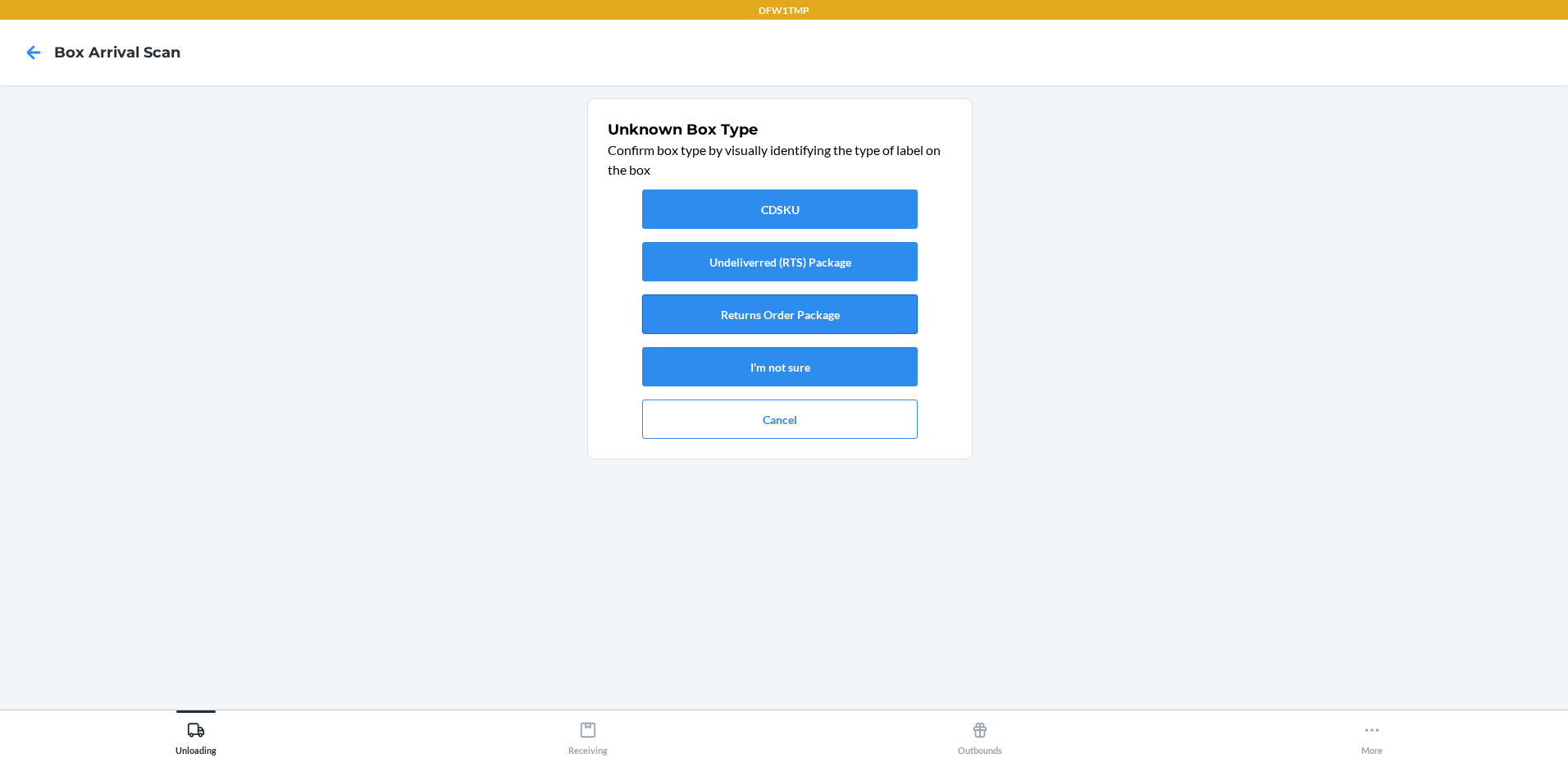
click at [820, 312] on button "Returns Order Package" at bounding box center [780, 314] width 275 height 39
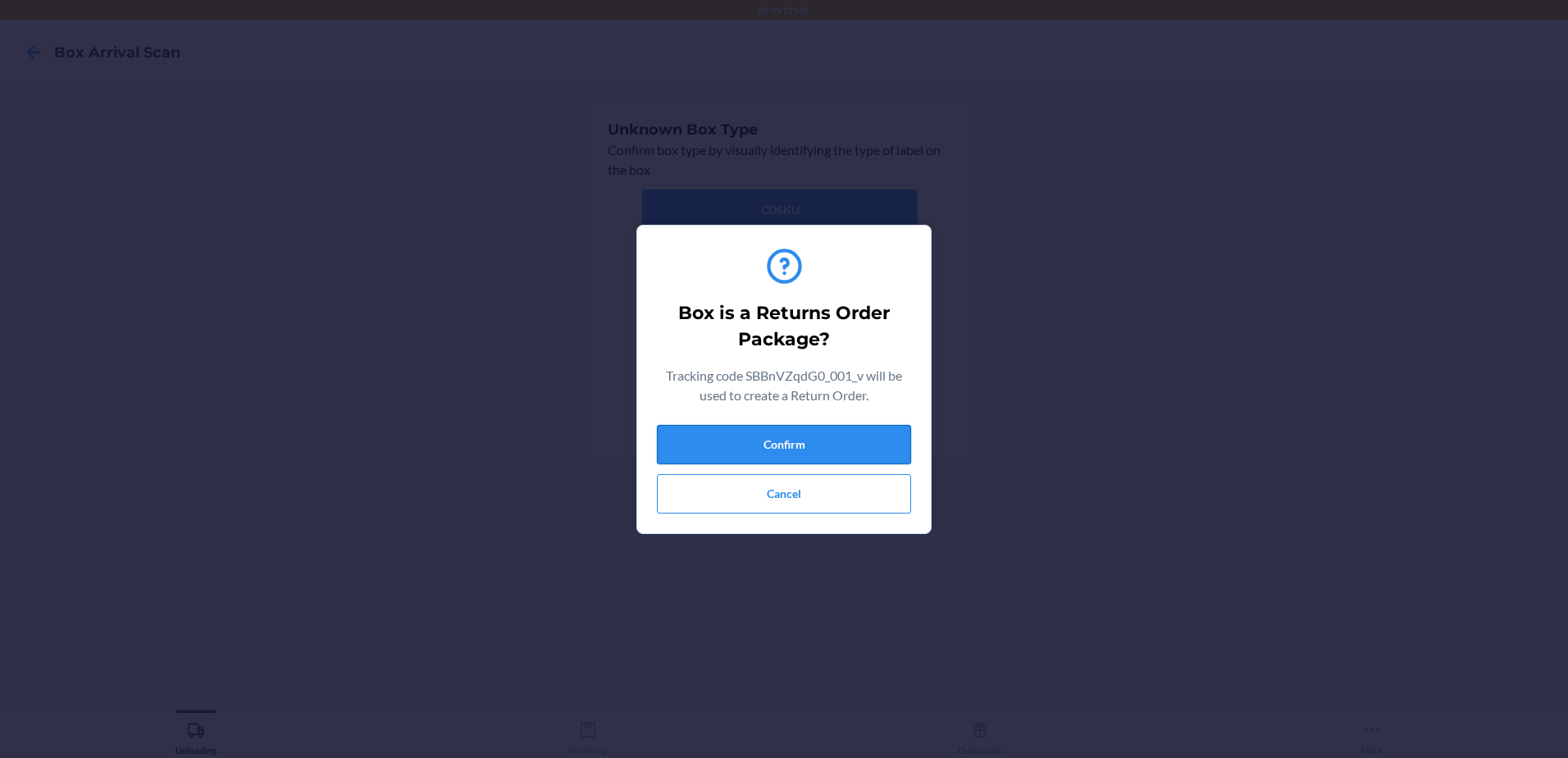
click at [836, 445] on button "Confirm" at bounding box center [784, 444] width 254 height 39
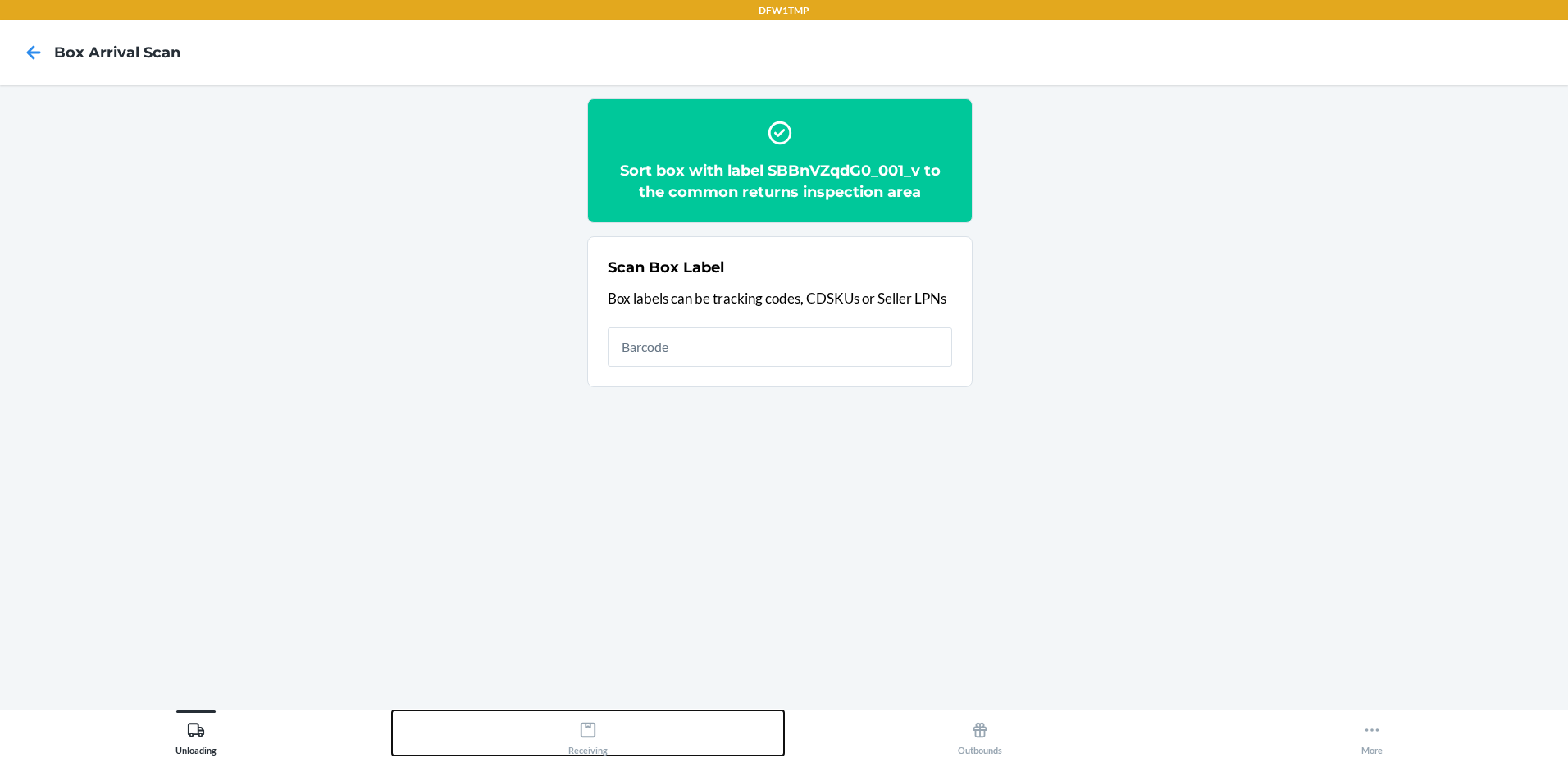
click at [588, 748] on div "Receiving" at bounding box center [588, 735] width 39 height 41
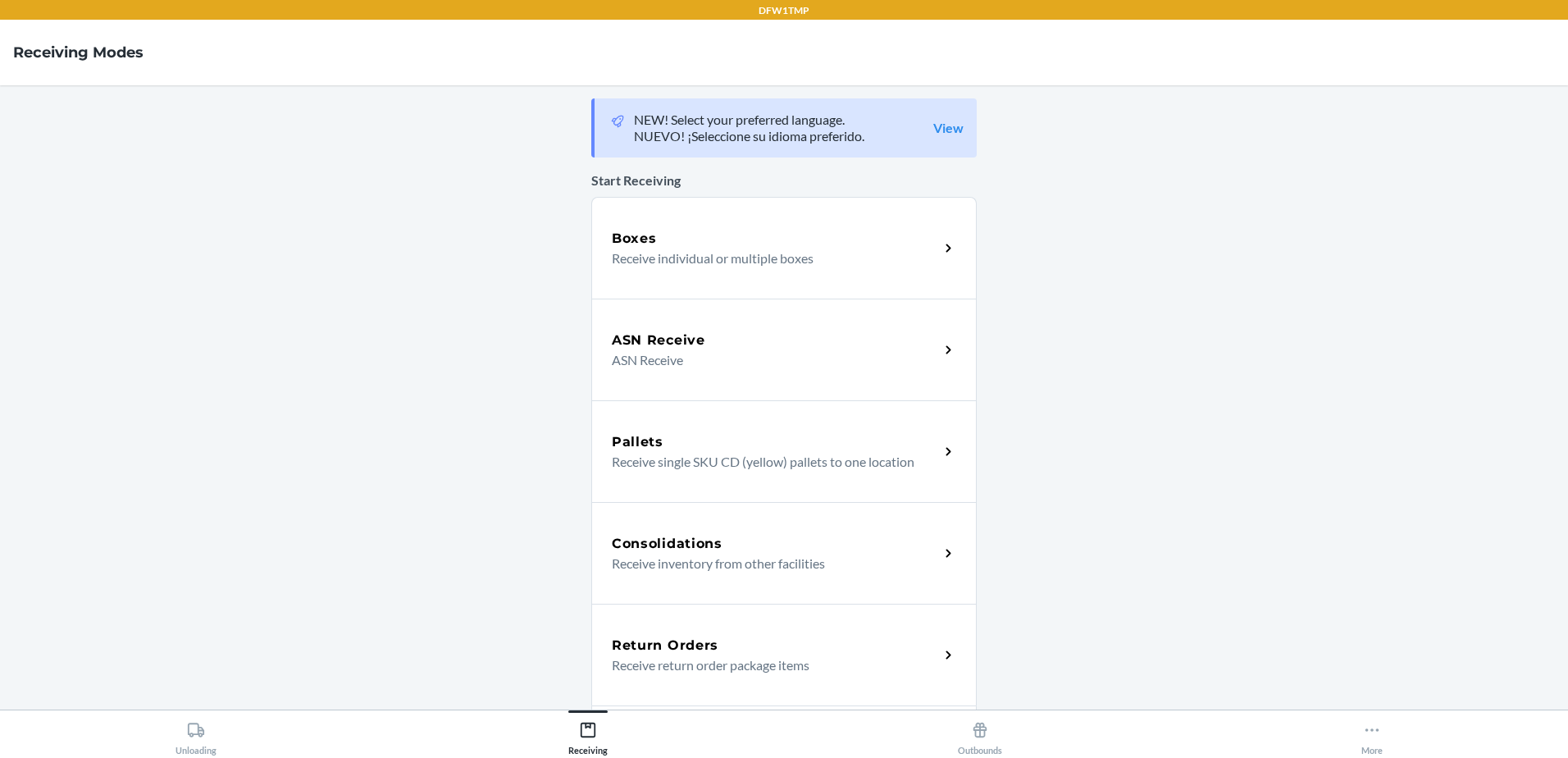
drag, startPoint x: 771, startPoint y: 643, endPoint x: 786, endPoint y: 640, distance: 15.3
click at [771, 643] on div "Return Orders" at bounding box center [775, 645] width 327 height 19
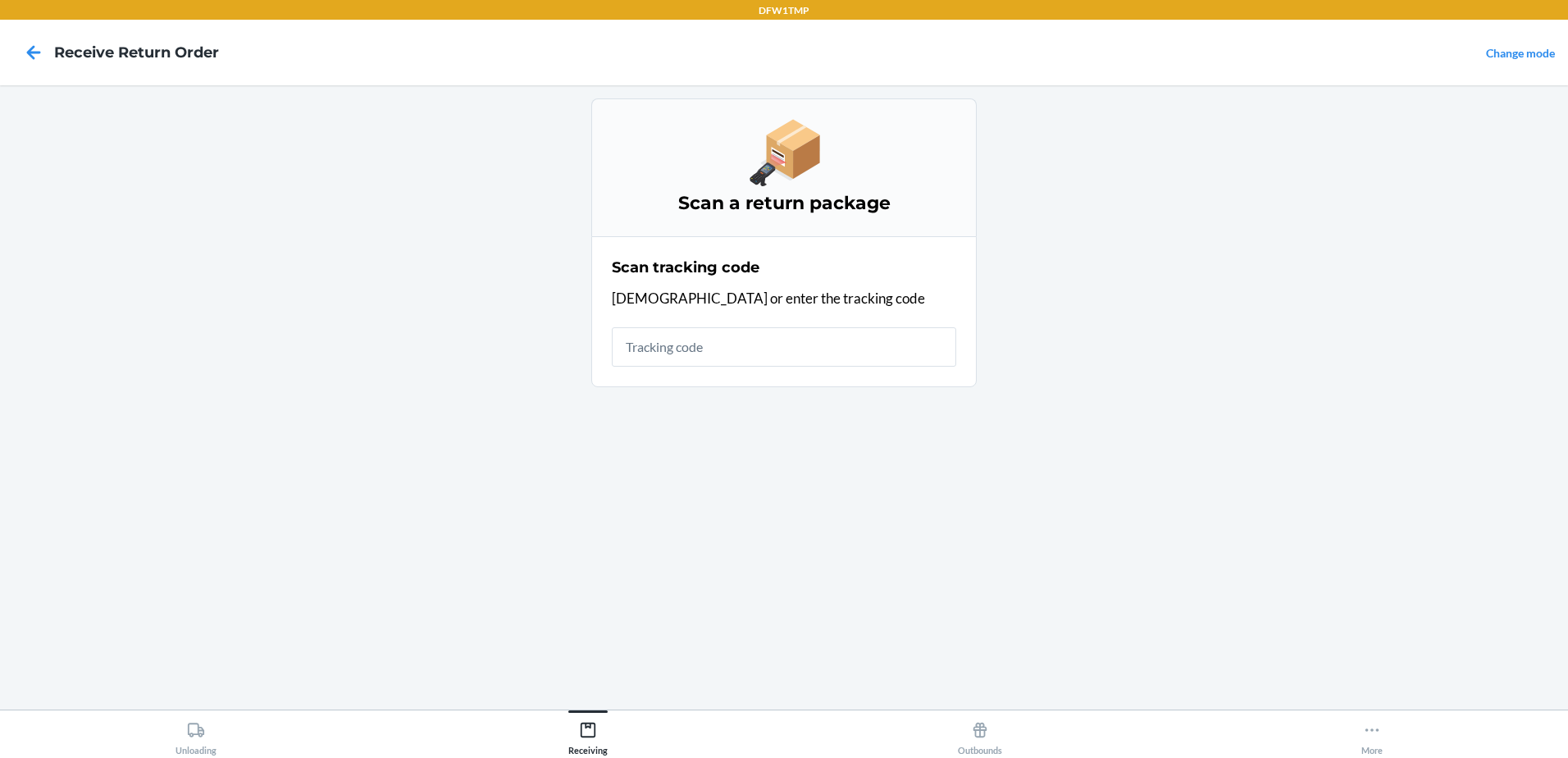
click at [1201, 505] on main "Scan a return package Scan tracking code Scan or enter the tracking code" at bounding box center [784, 398] width 1568 height 624
click at [732, 351] on input "text" at bounding box center [784, 347] width 345 height 39
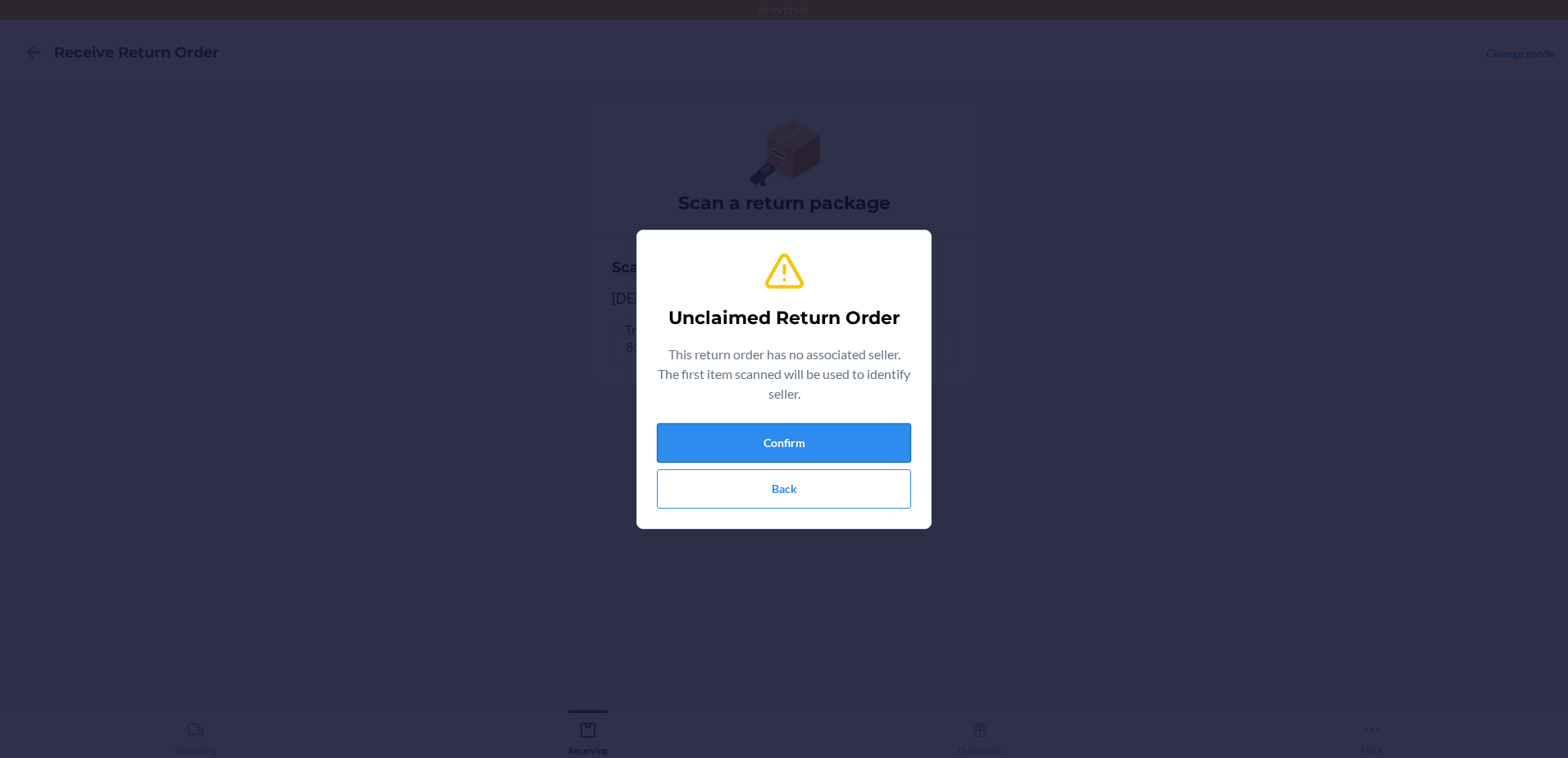
click at [808, 438] on button "Confirm" at bounding box center [784, 442] width 254 height 39
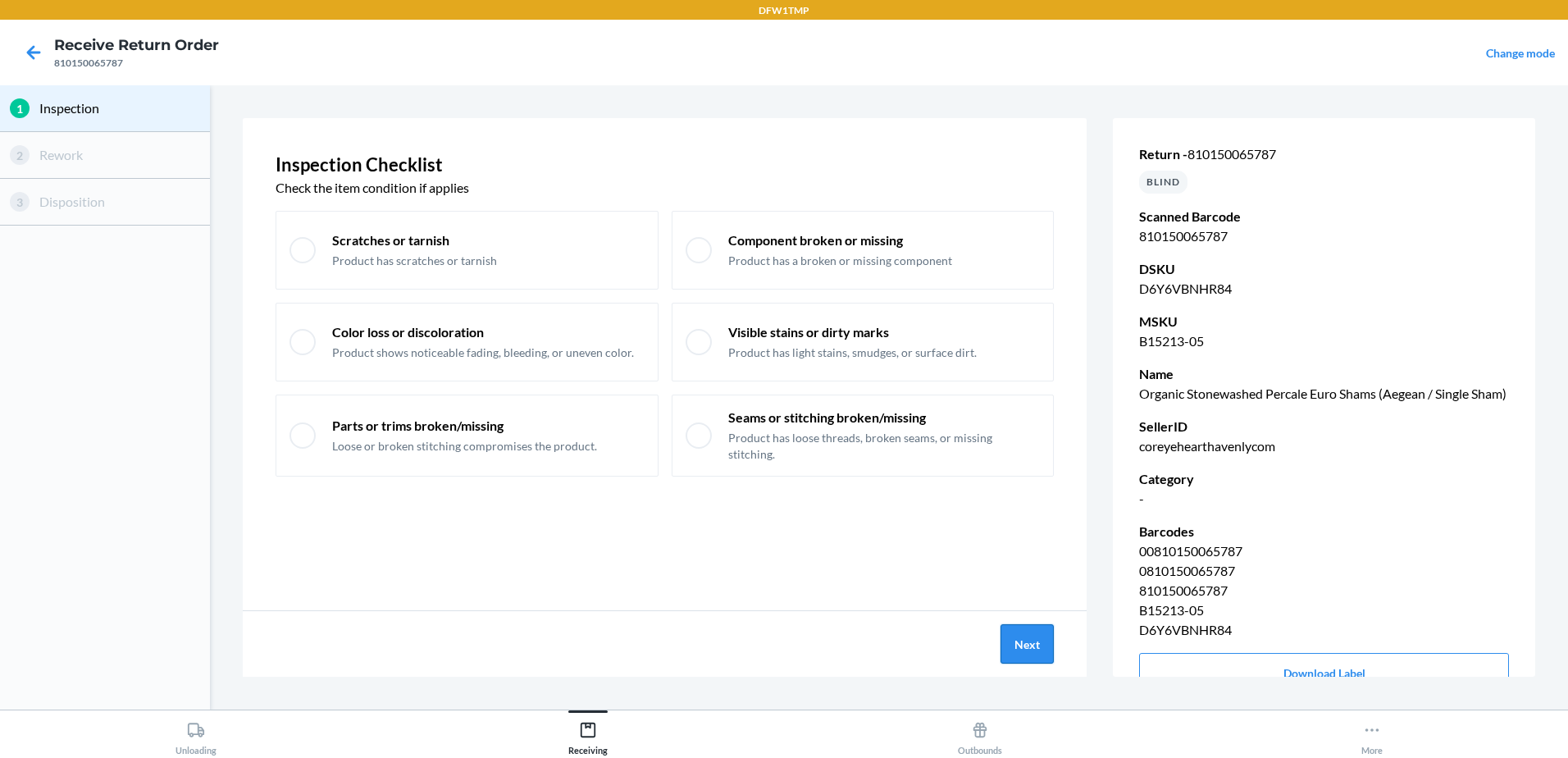
click at [1013, 653] on button "Next" at bounding box center [1027, 643] width 53 height 39
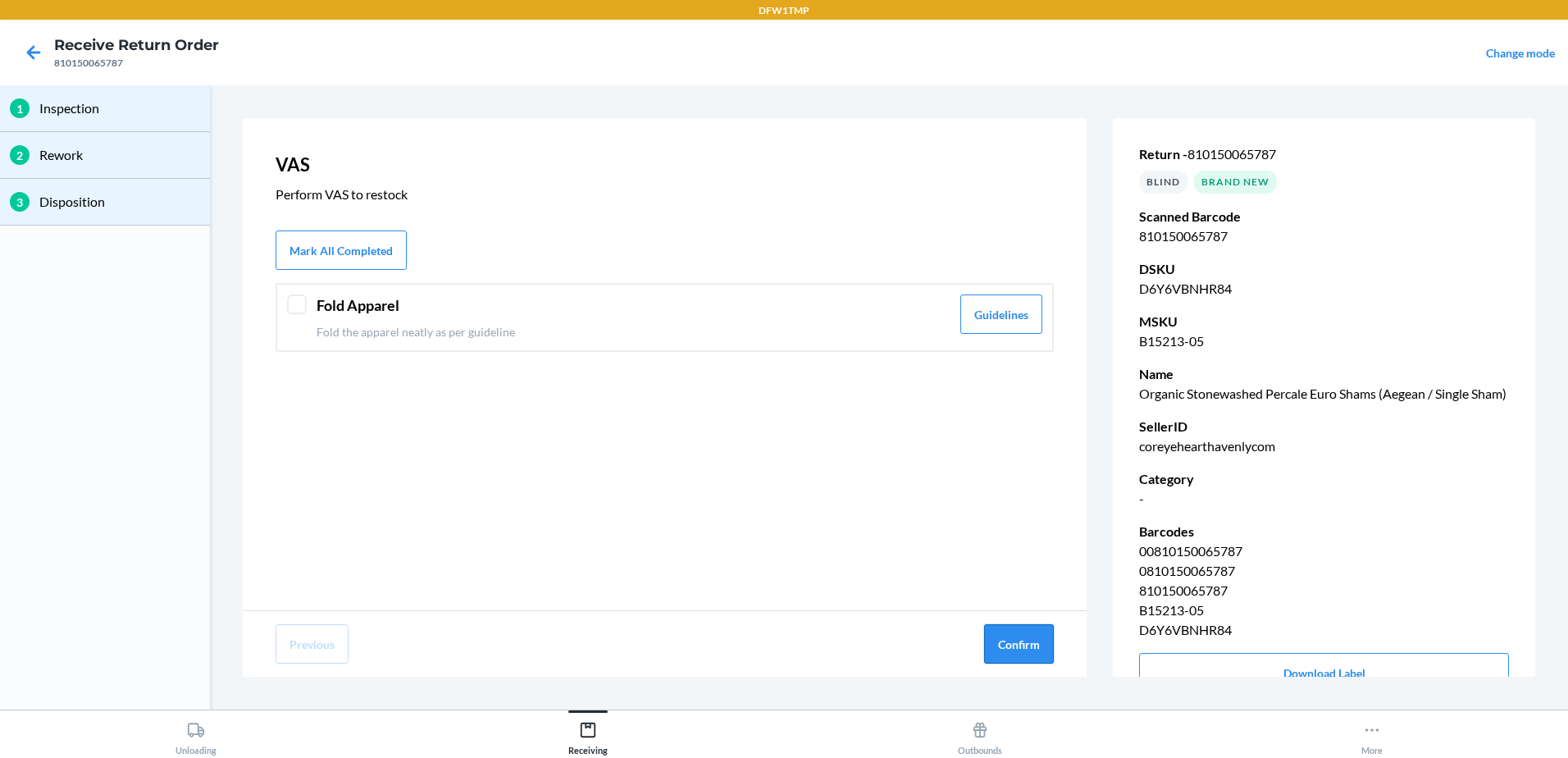
click at [1020, 646] on button "Confirm" at bounding box center [1019, 643] width 69 height 39
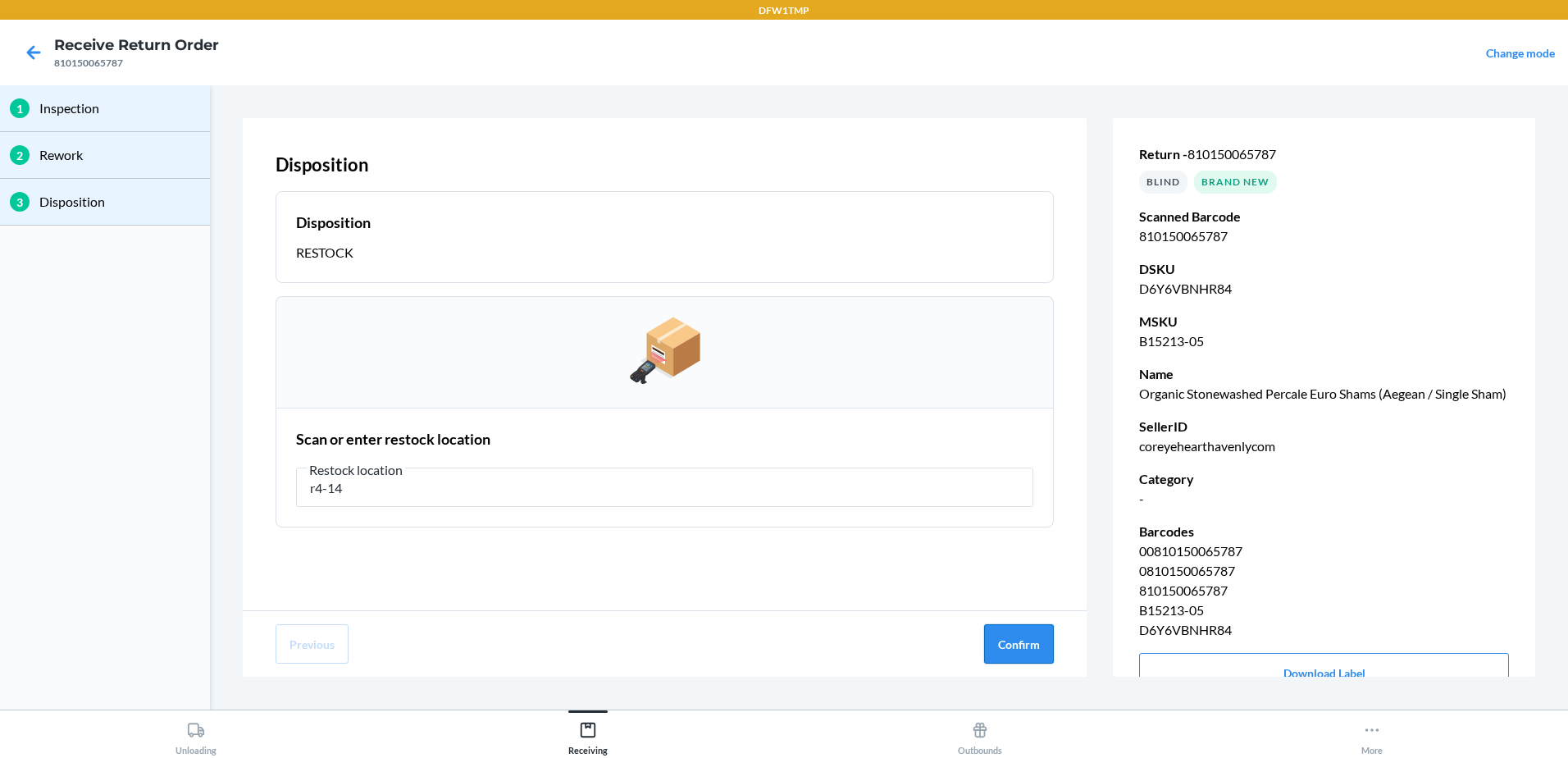
click at [1041, 643] on button "Confirm" at bounding box center [1019, 643] width 69 height 39
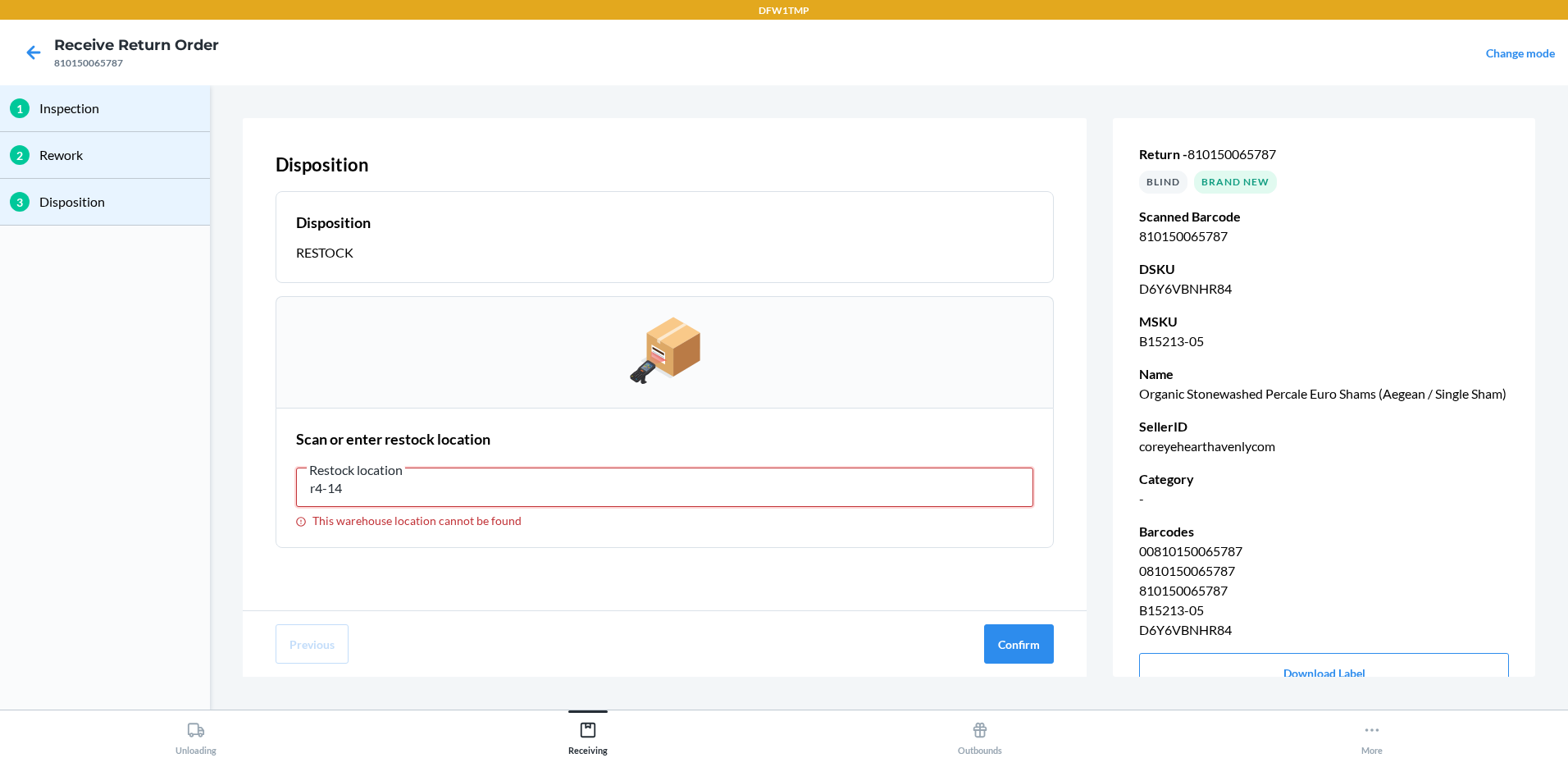
click at [311, 492] on input "r4-14" at bounding box center [664, 486] width 737 height 39
click at [315, 492] on input "r4-14" at bounding box center [664, 486] width 737 height 39
click at [323, 491] on input "r4-14" at bounding box center [664, 486] width 737 height 39
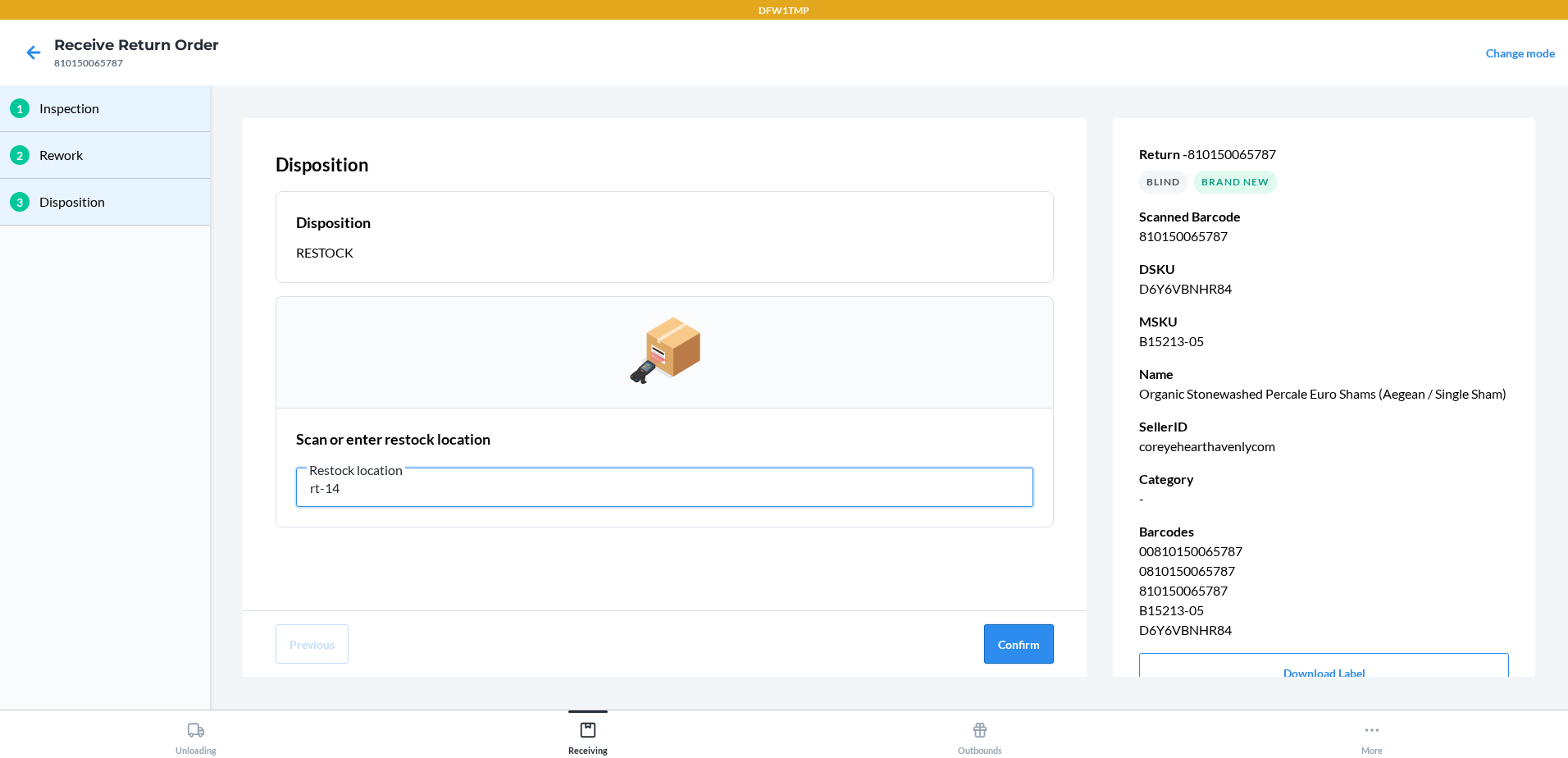
type input "rt-14"
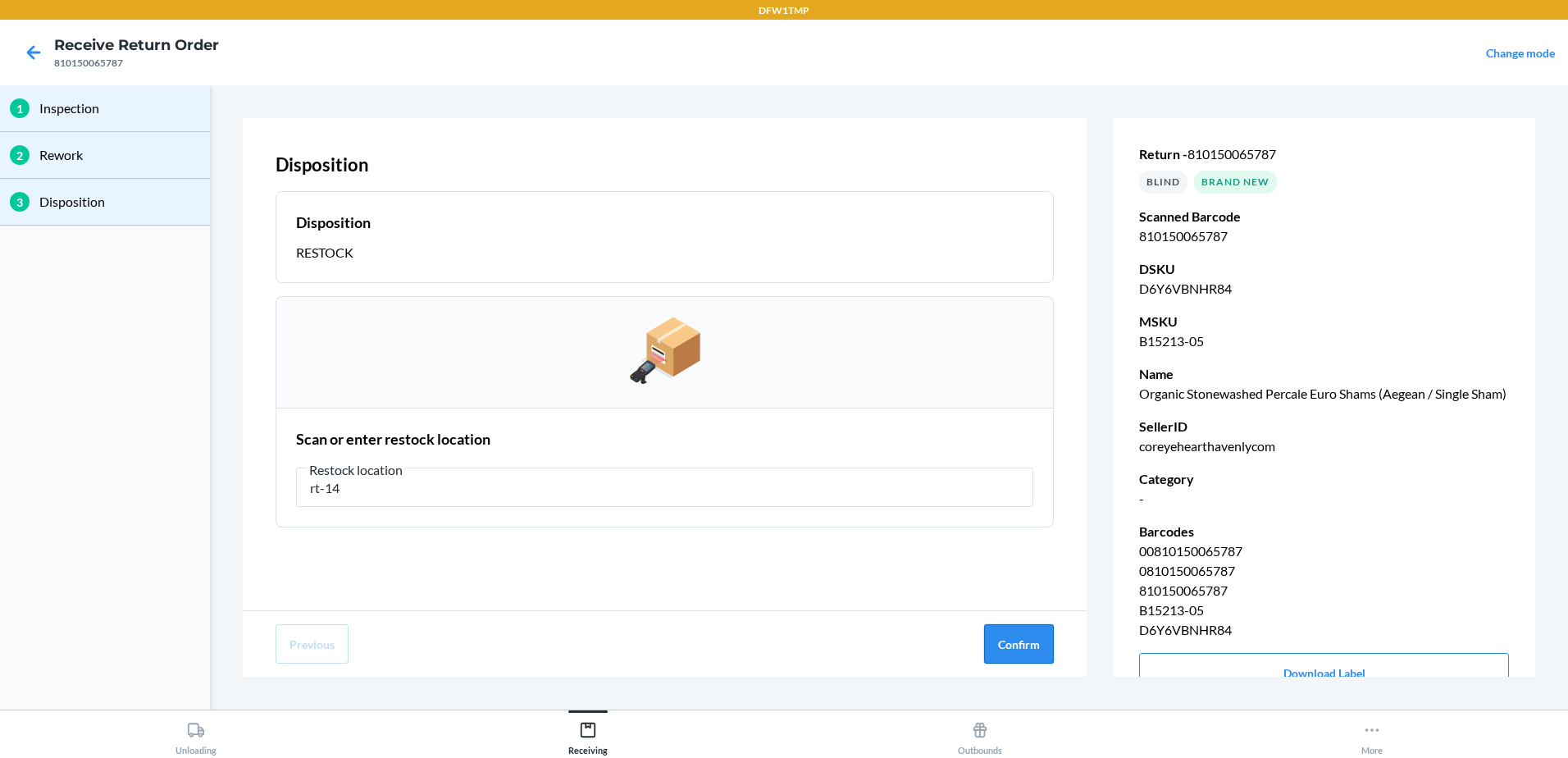
click at [1030, 635] on button "Confirm" at bounding box center [1019, 643] width 69 height 39
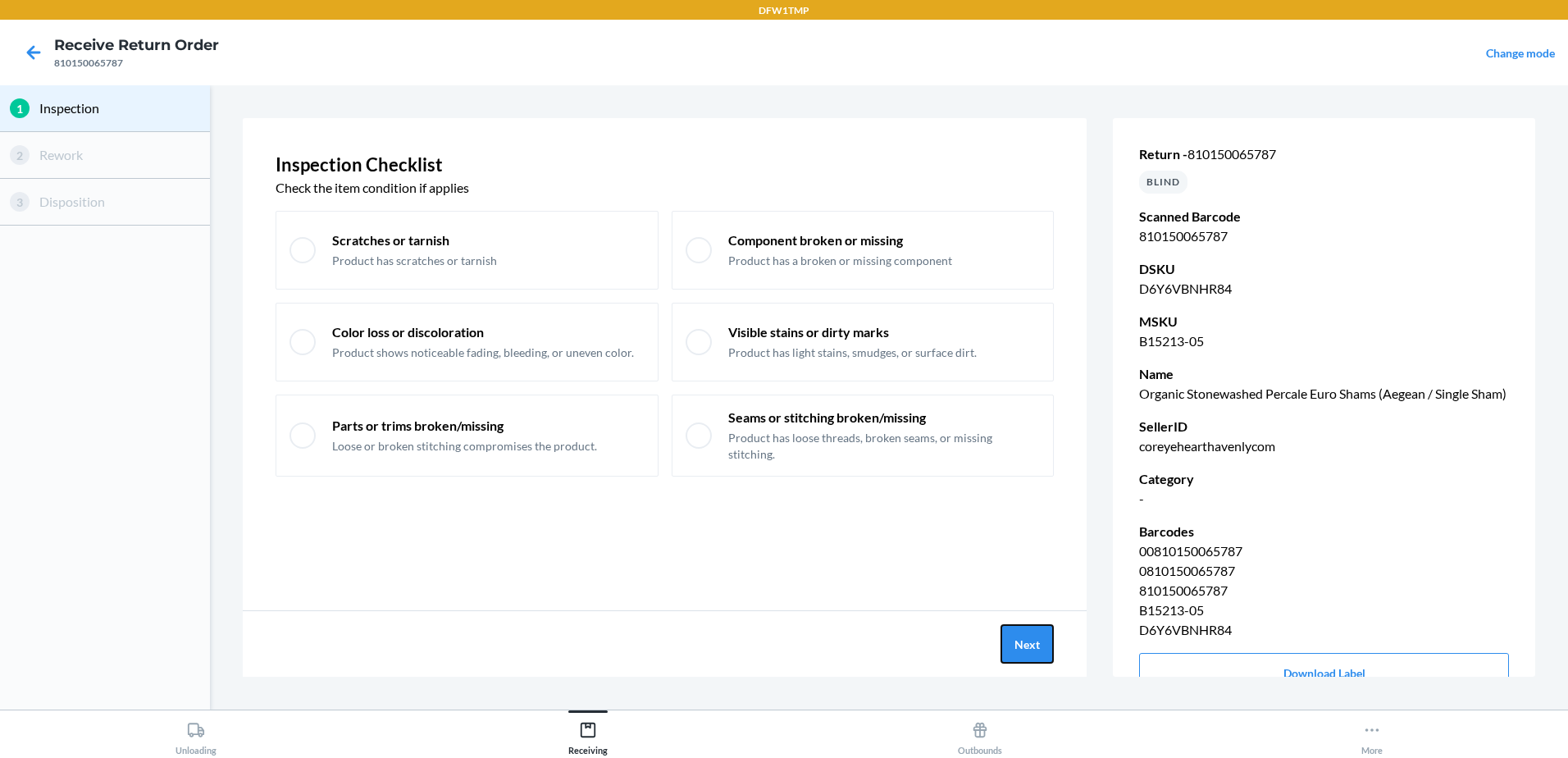
click at [1030, 635] on button "Next" at bounding box center [1027, 643] width 53 height 39
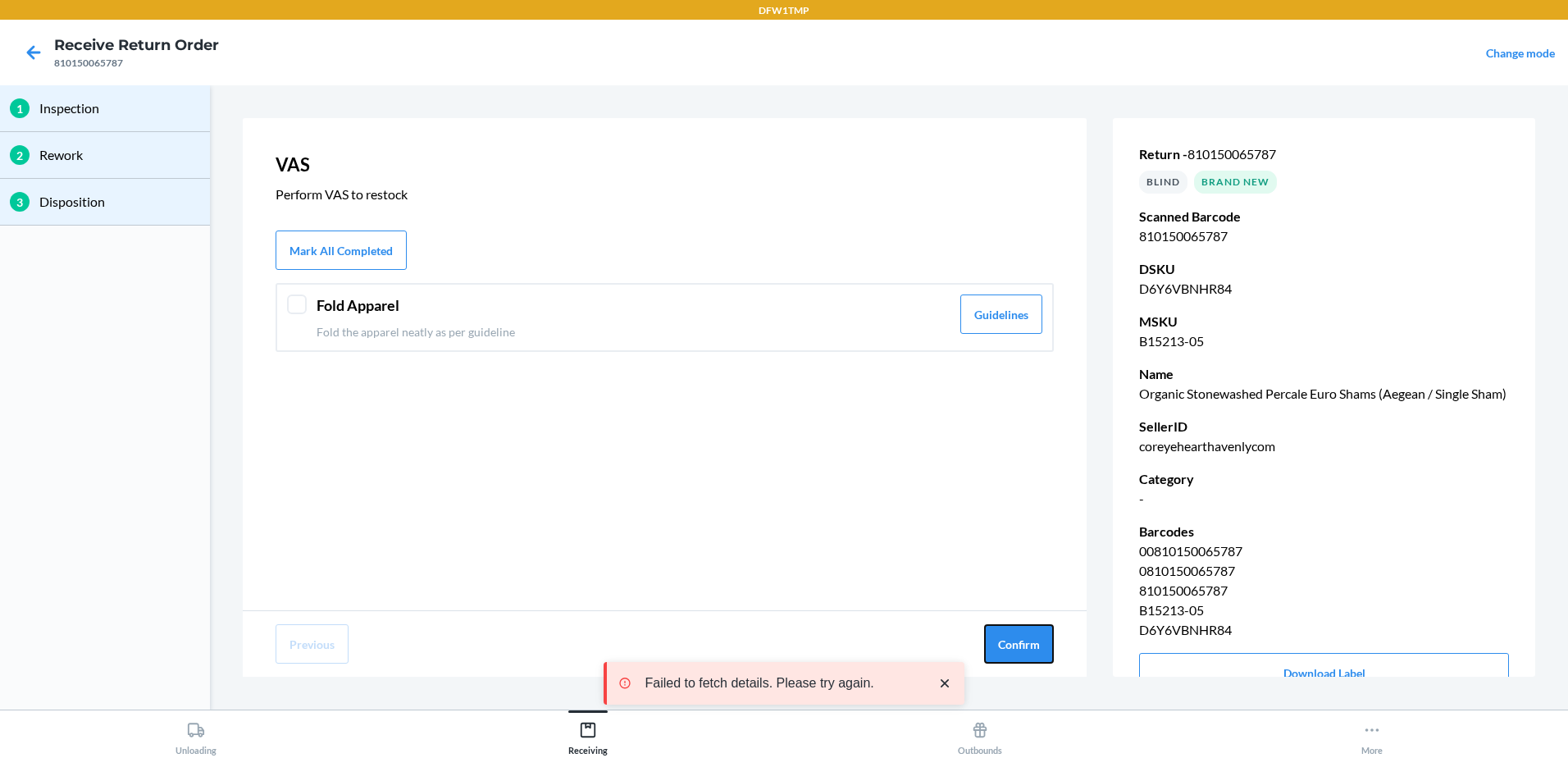
click at [1030, 635] on button "Confirm" at bounding box center [1019, 643] width 69 height 39
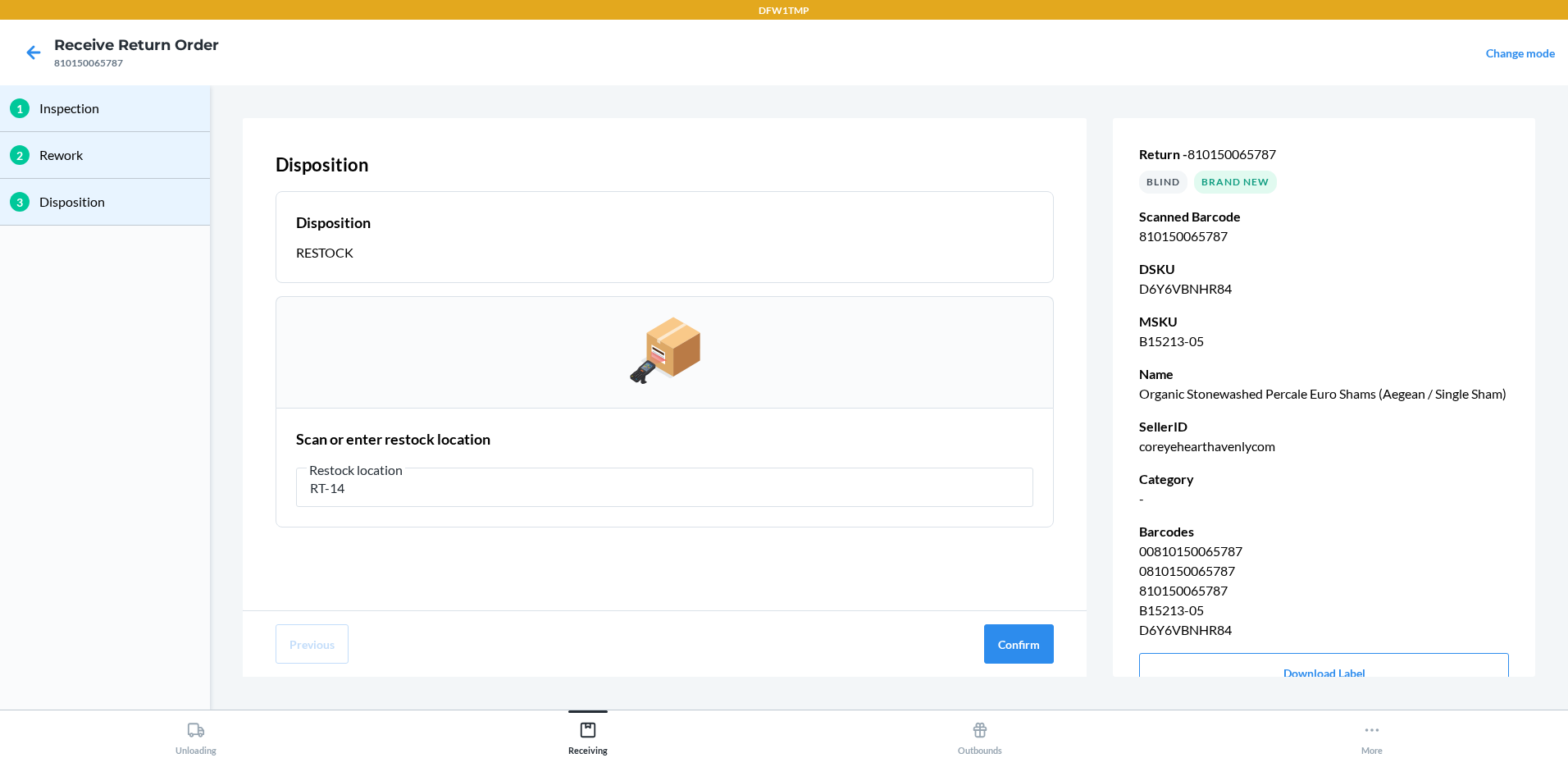
type input "RT-14"
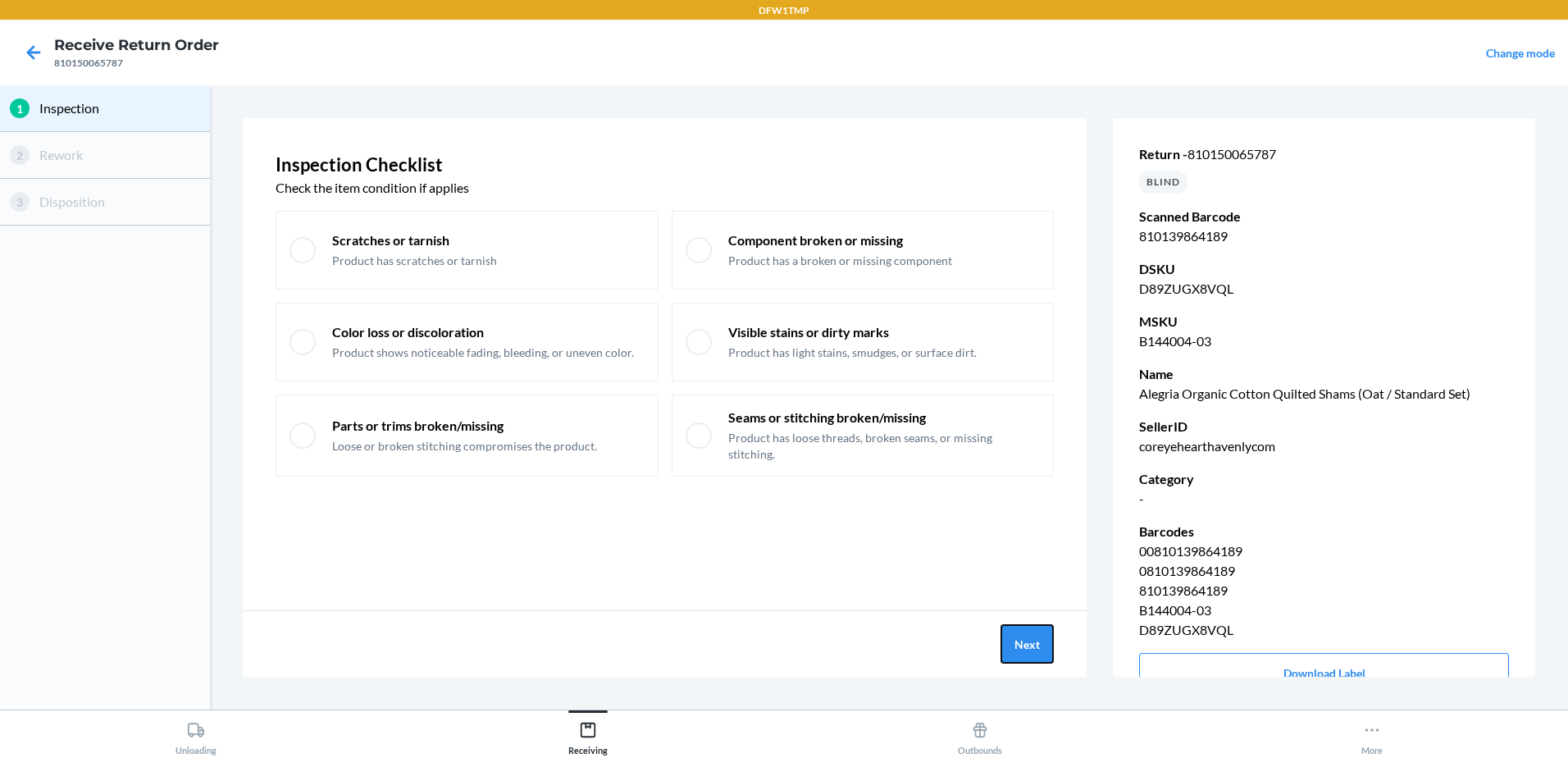
click at [1030, 635] on button "Next" at bounding box center [1027, 643] width 53 height 39
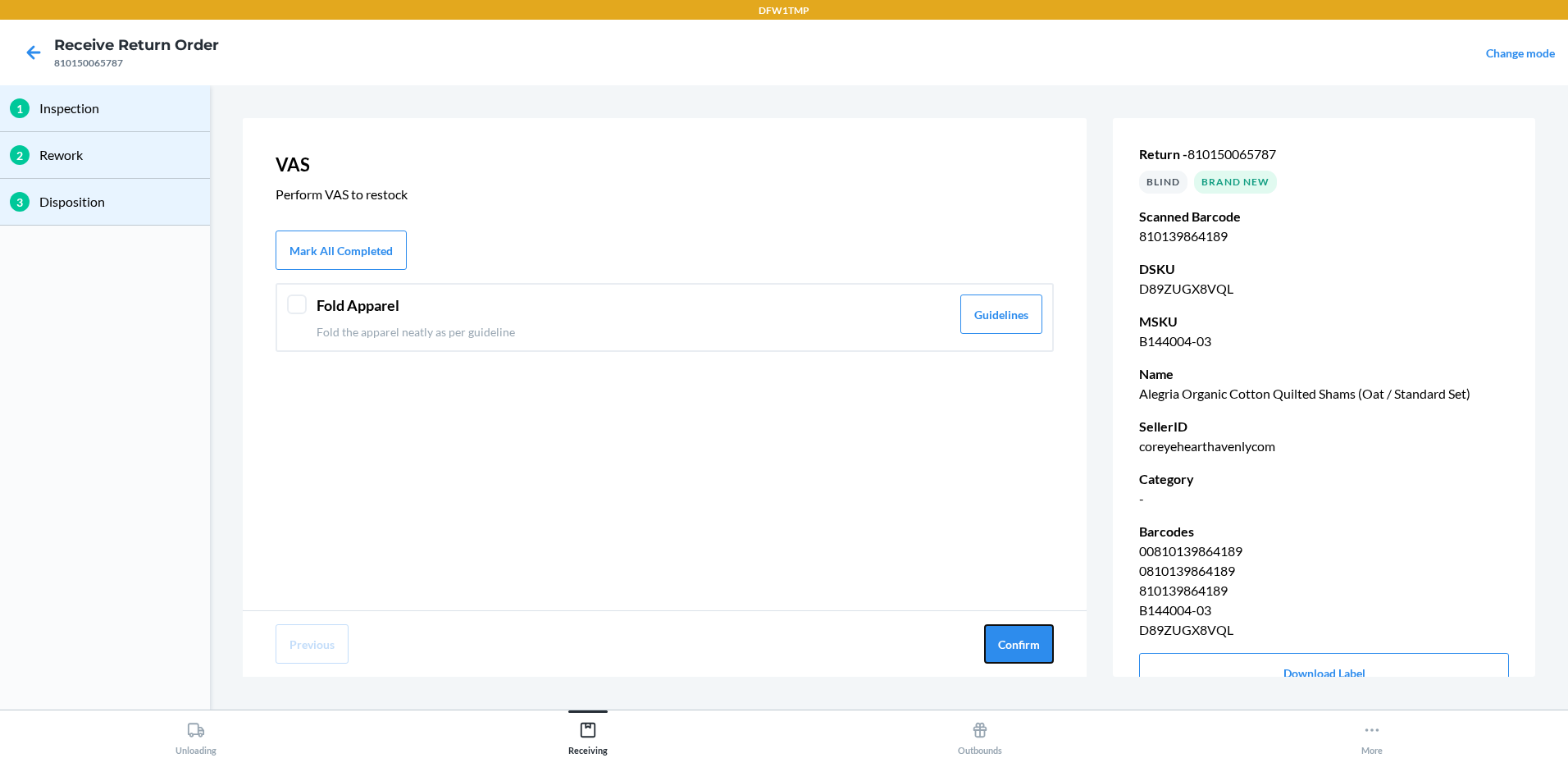
click at [1030, 635] on button "Confirm" at bounding box center [1019, 643] width 69 height 39
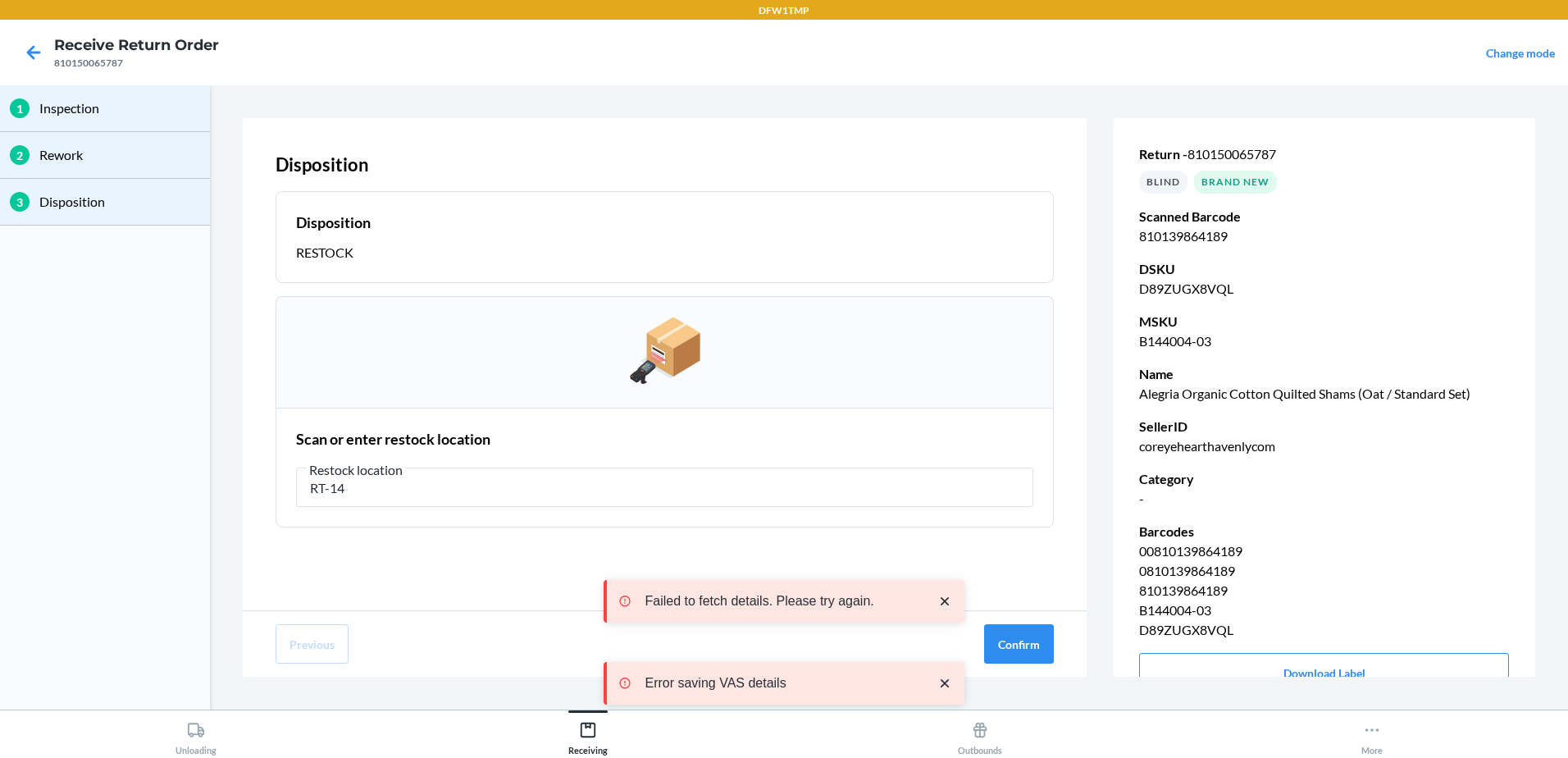
type input "RT-14"
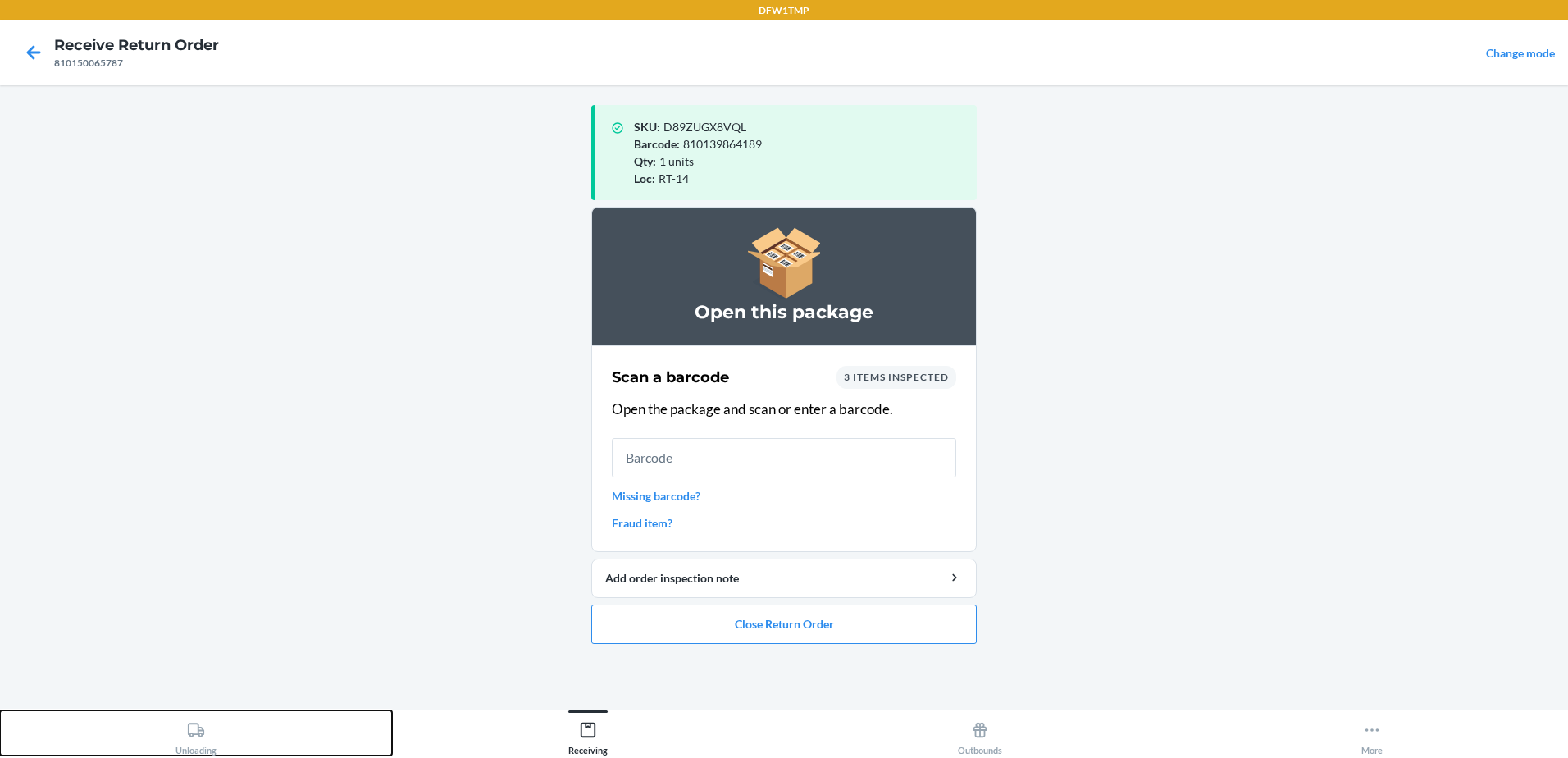
click at [179, 741] on div "Unloading" at bounding box center [196, 735] width 41 height 41
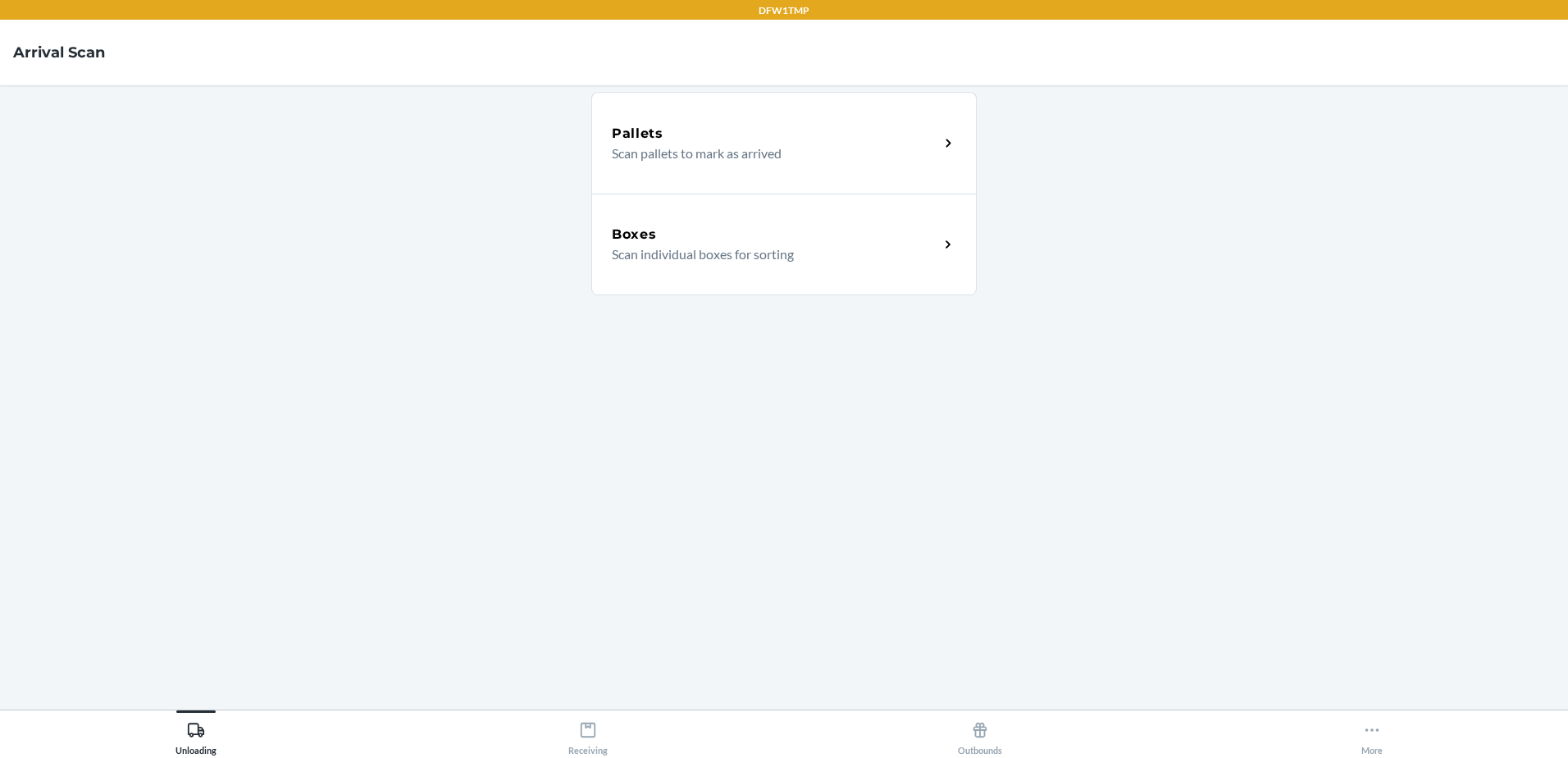
click at [835, 268] on div "Boxes Scan individual boxes for sorting" at bounding box center [784, 245] width 385 height 102
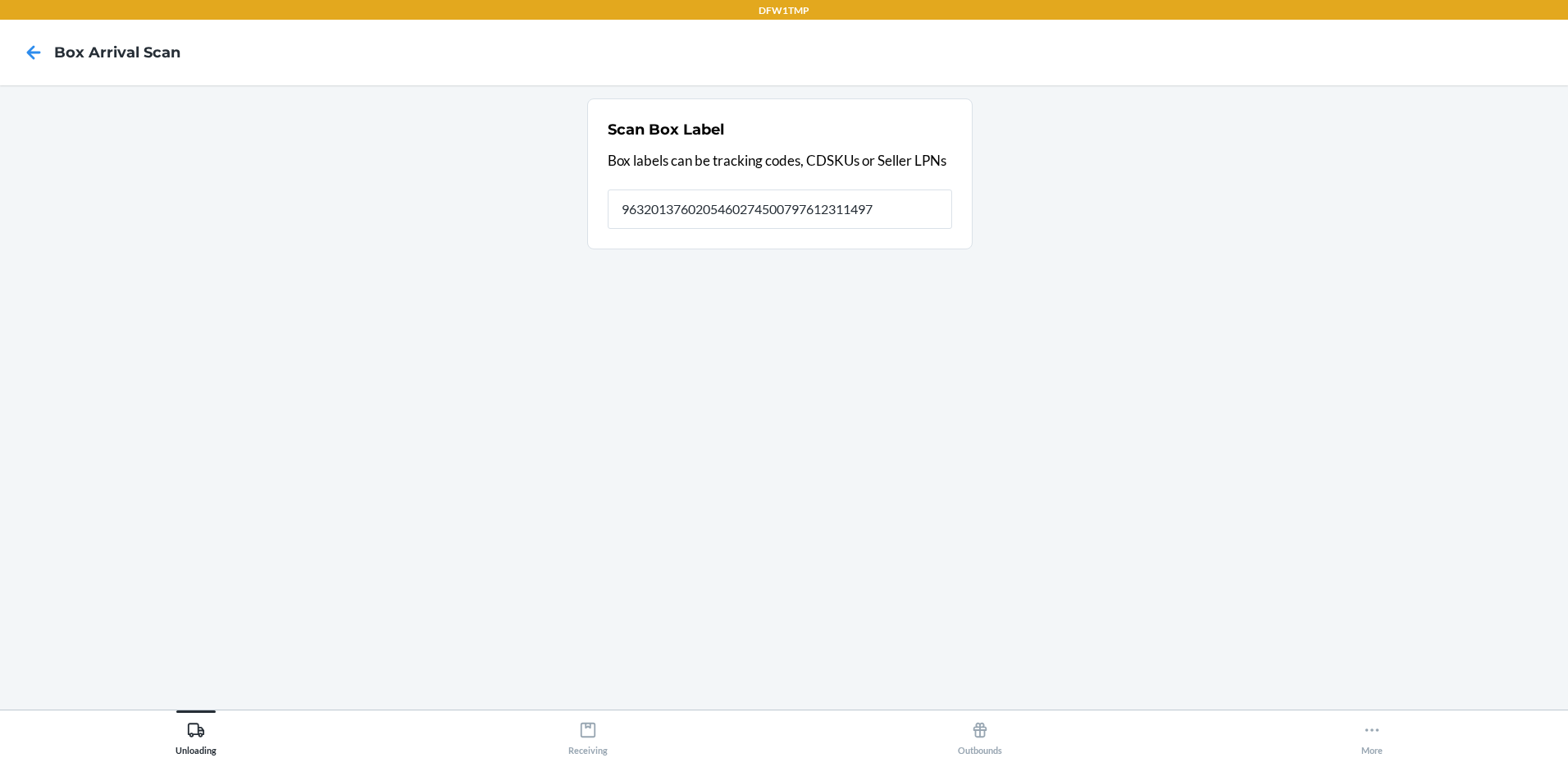
type input "9632013760205460274500797612311497"
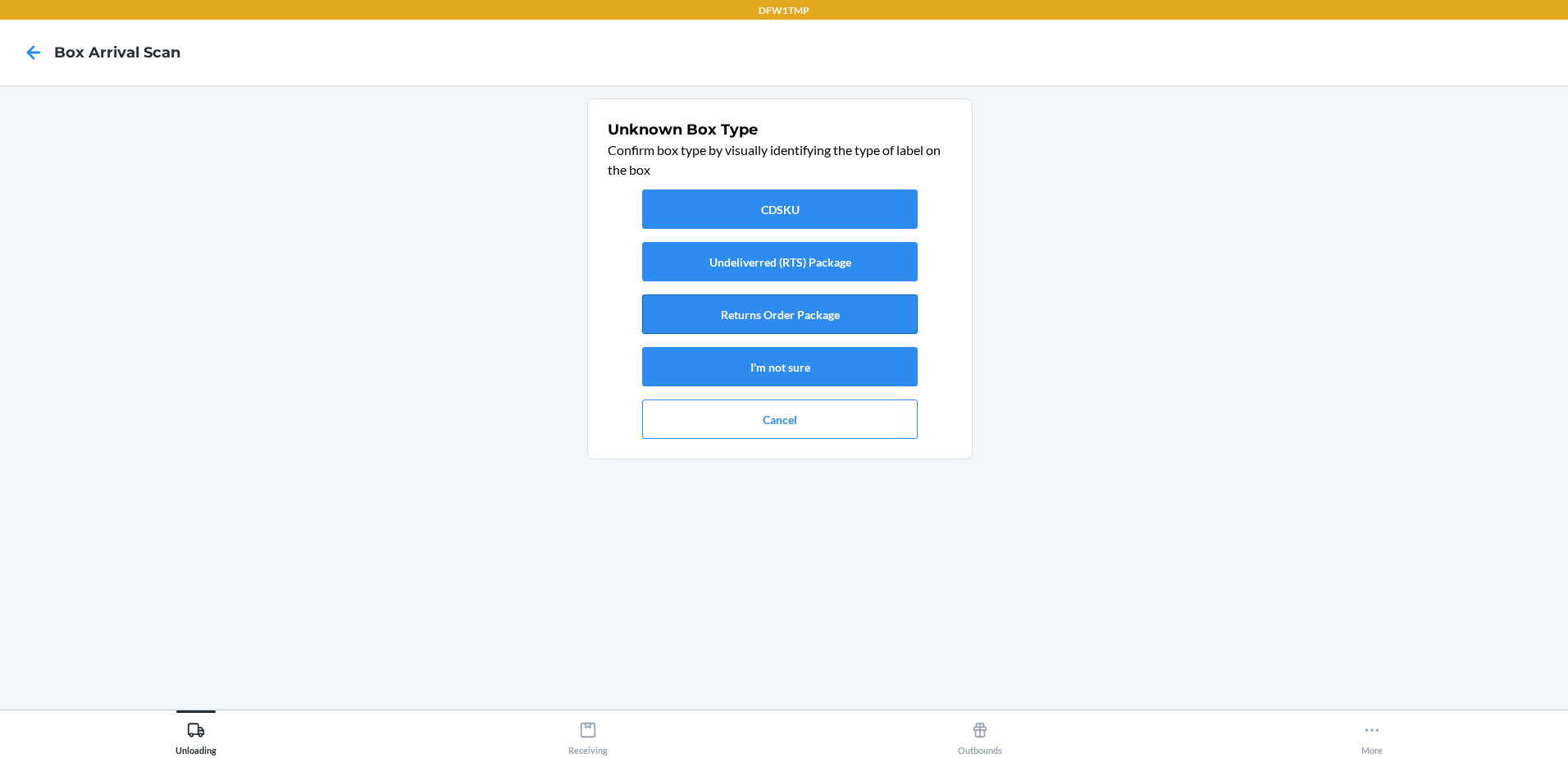
click at [754, 312] on button "Returns Order Package" at bounding box center [780, 314] width 275 height 39
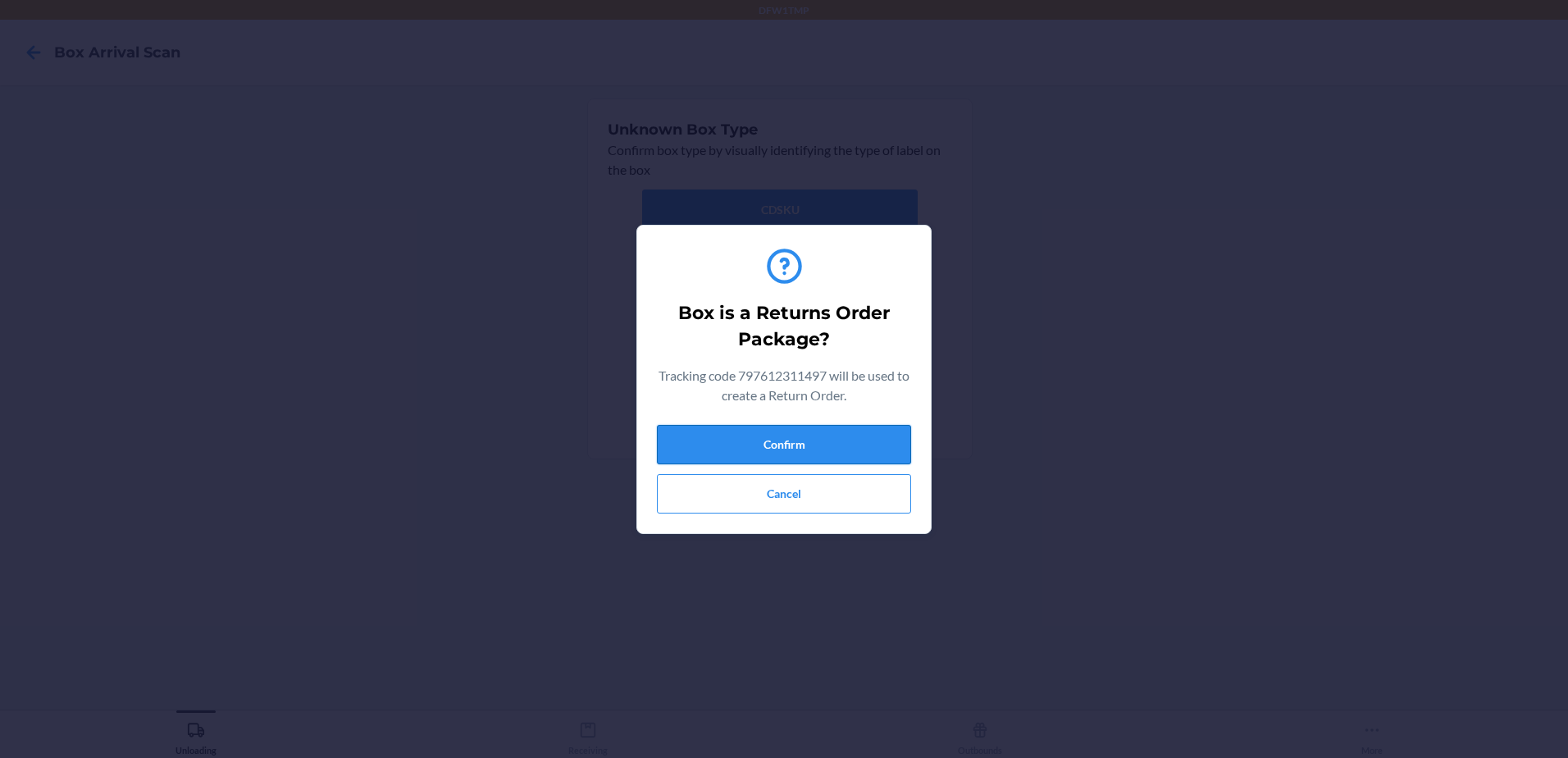
click at [686, 431] on button "Confirm" at bounding box center [784, 444] width 254 height 39
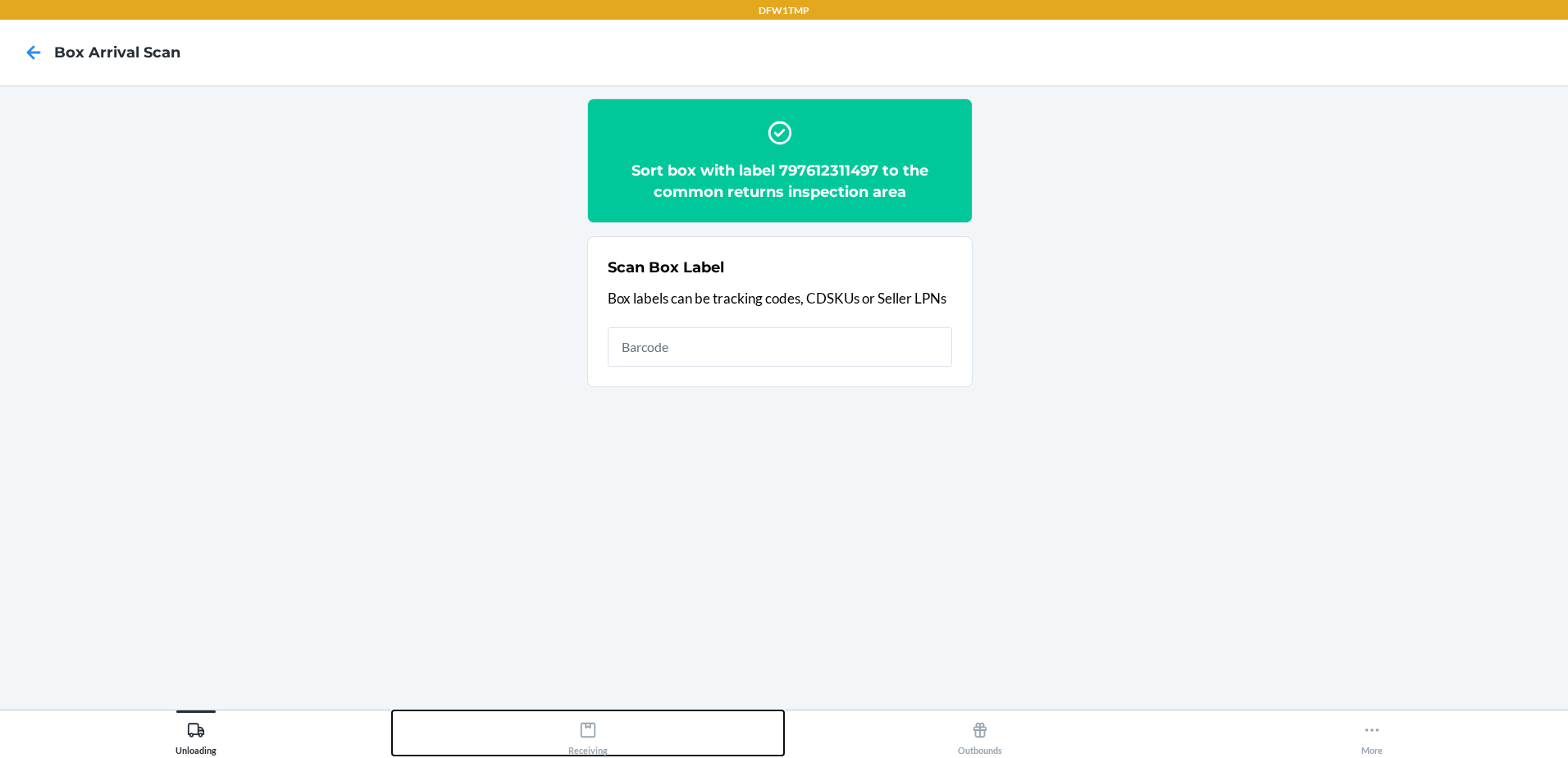
click at [592, 722] on icon at bounding box center [588, 729] width 14 height 14
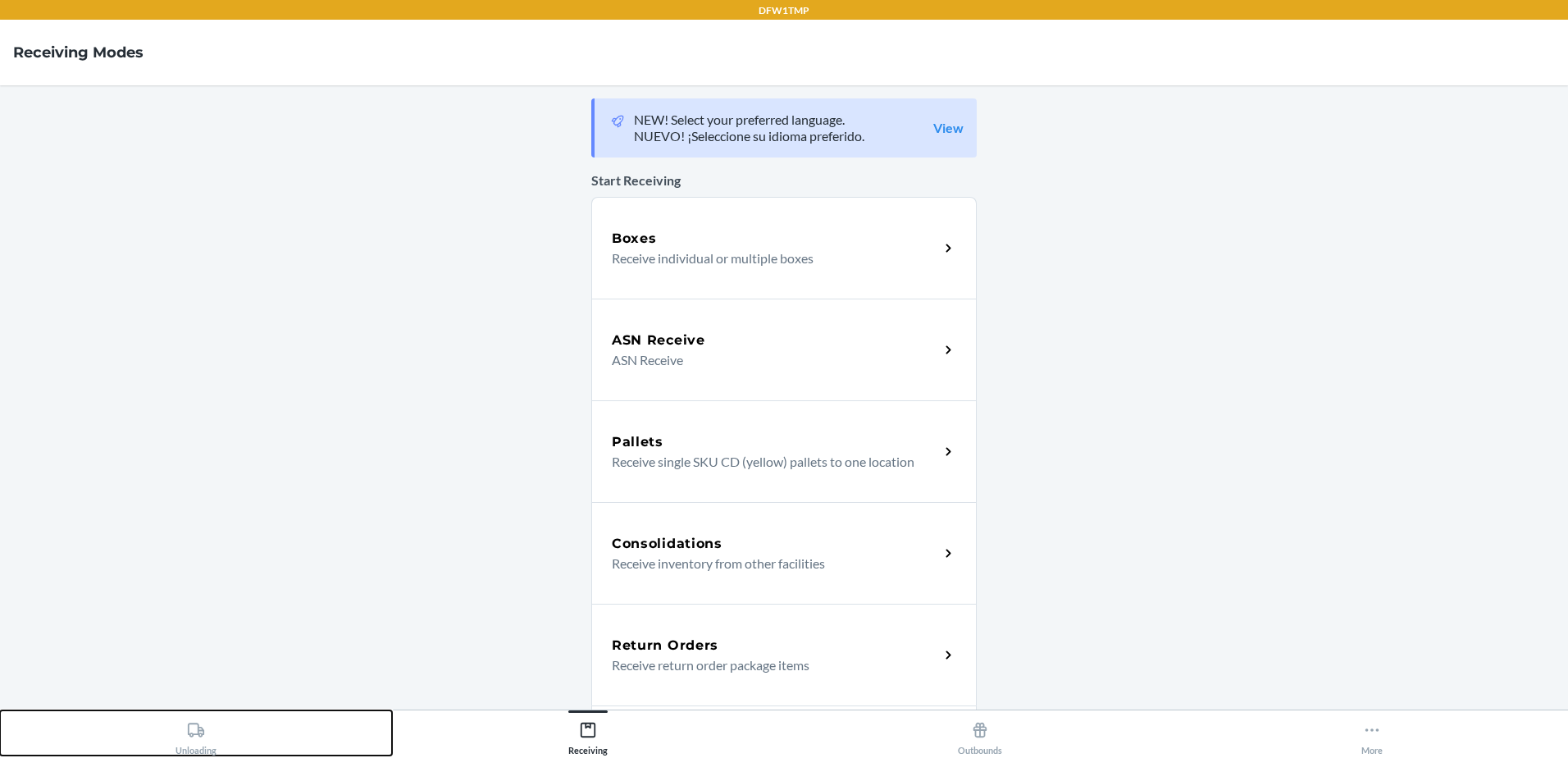
click at [213, 748] on div "Unloading" at bounding box center [196, 735] width 41 height 41
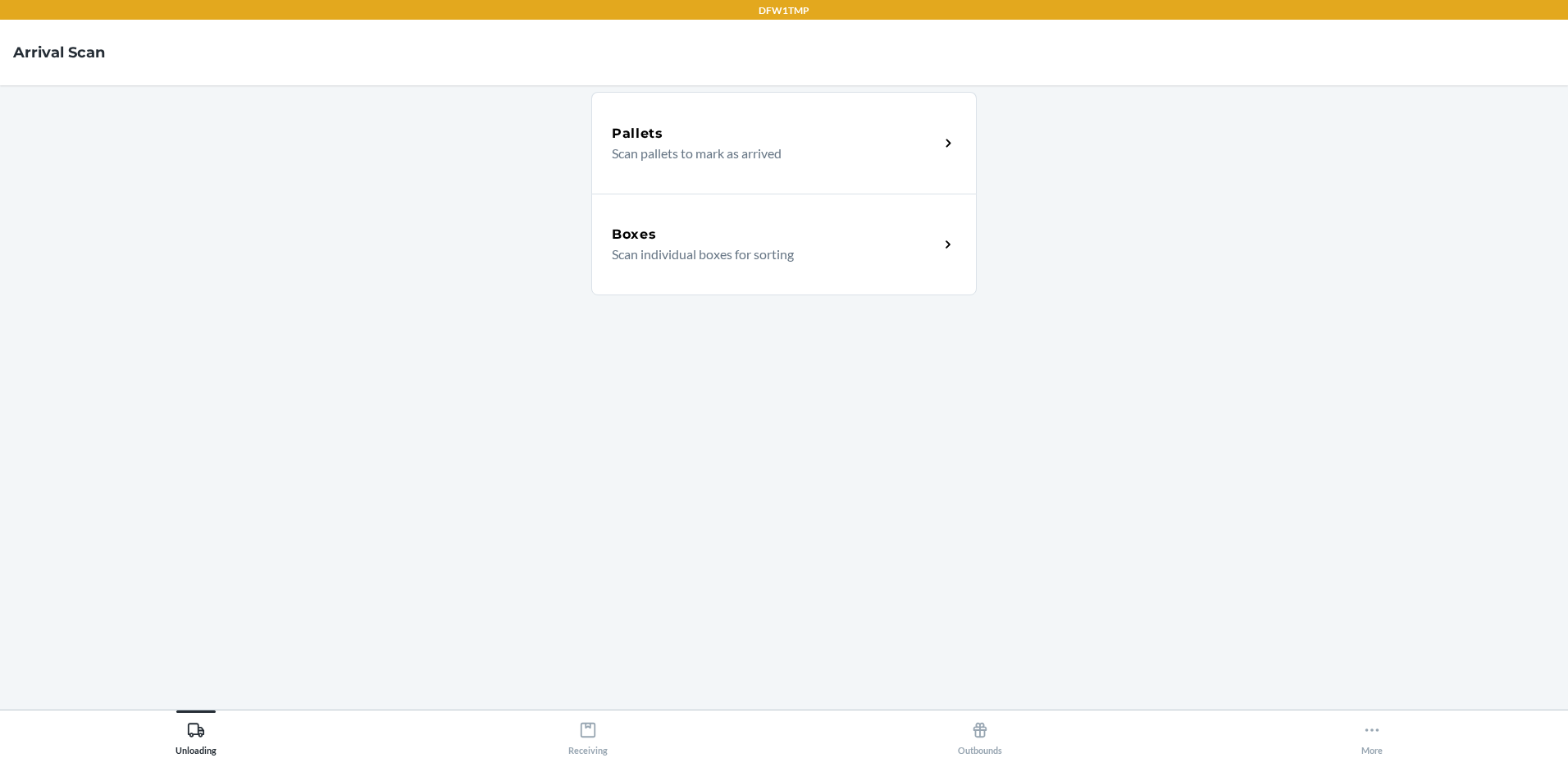
click at [861, 222] on div "Boxes Scan individual boxes for sorting" at bounding box center [784, 245] width 385 height 102
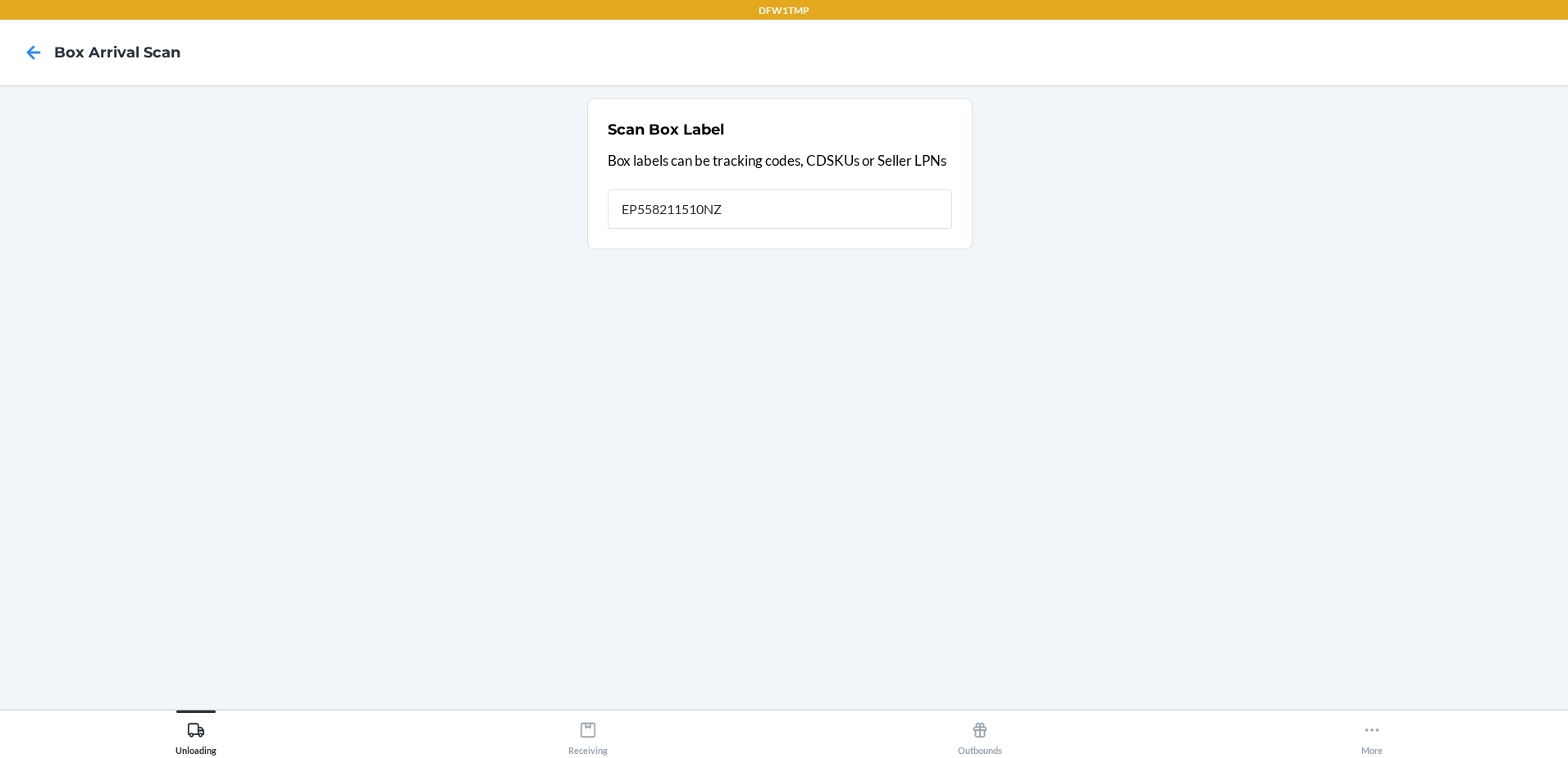
type input "EP558211510NZ"
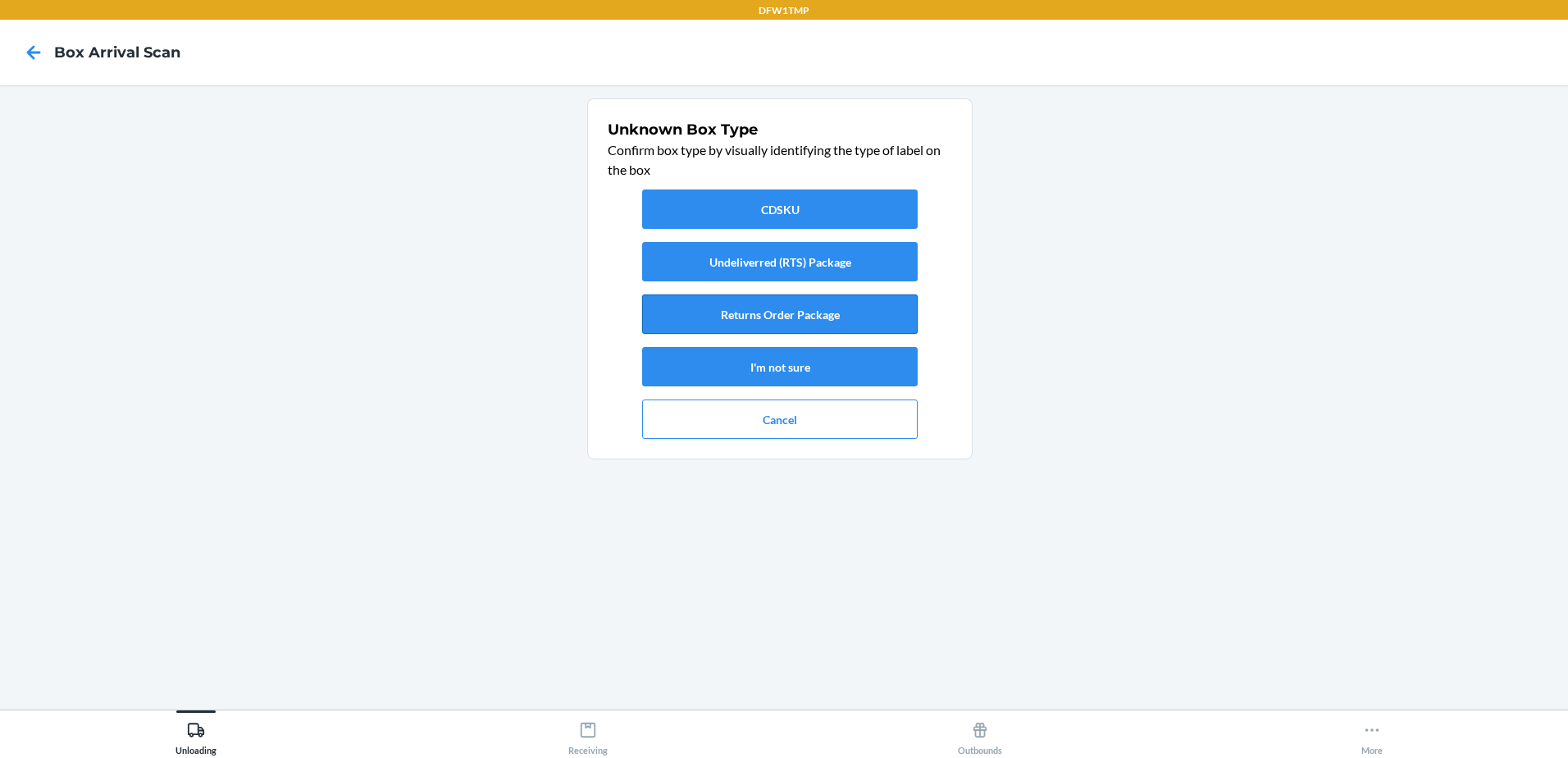
click at [767, 318] on button "Returns Order Package" at bounding box center [780, 314] width 275 height 39
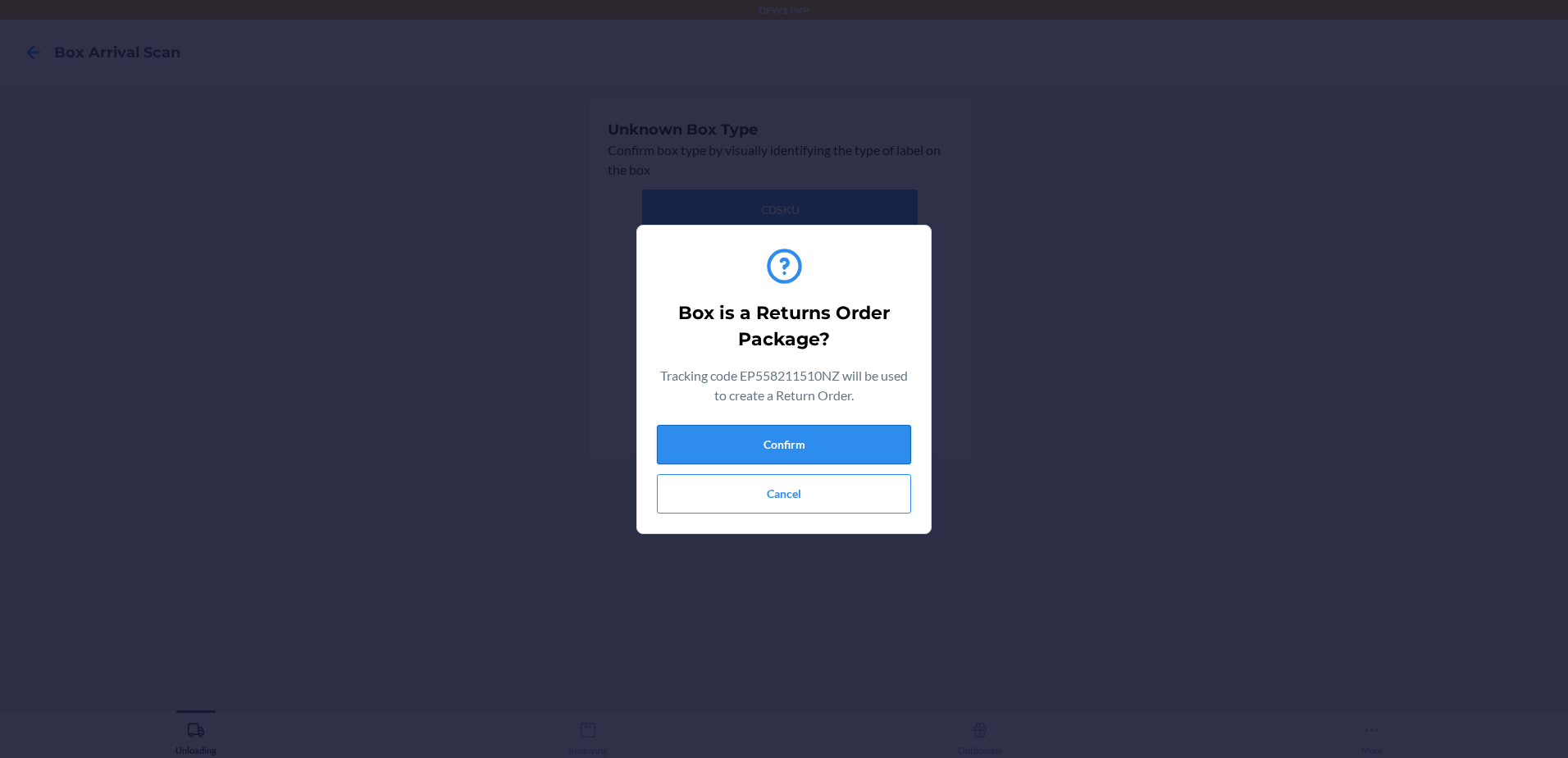
click at [743, 445] on button "Confirm" at bounding box center [784, 444] width 254 height 39
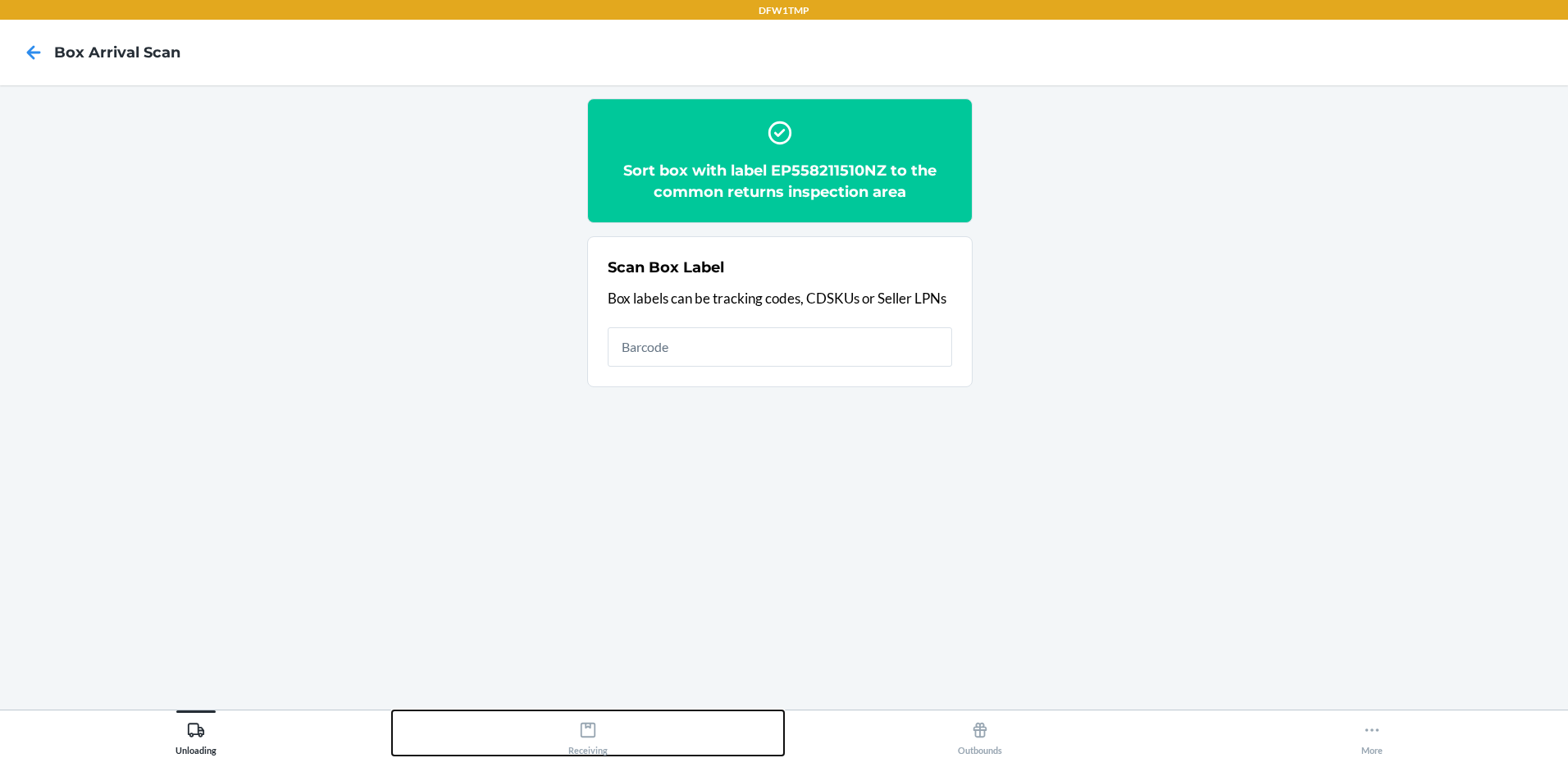
click at [588, 736] on icon at bounding box center [588, 729] width 18 height 18
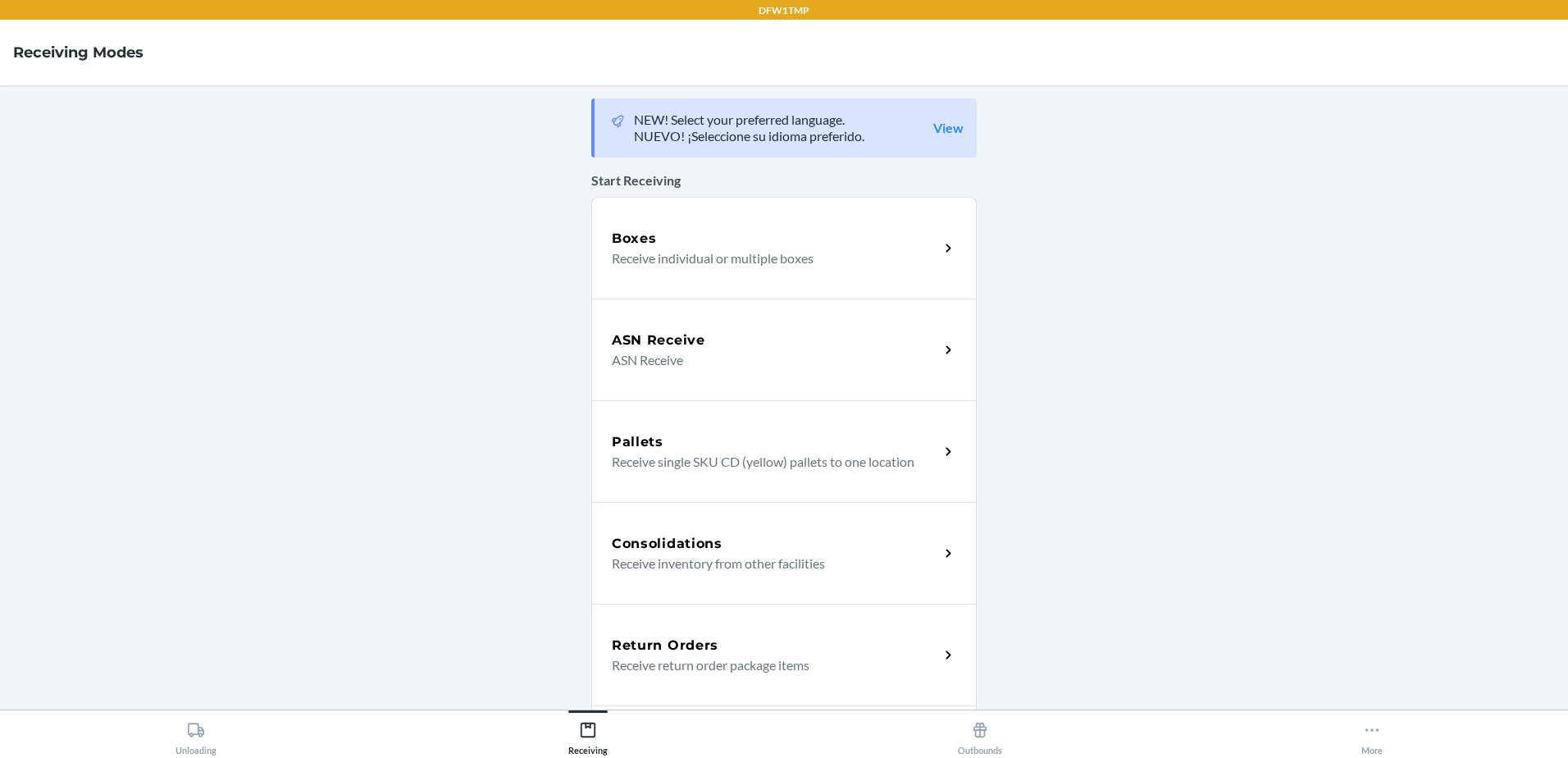
click at [881, 671] on p "Receive return order package items" at bounding box center [769, 665] width 314 height 19
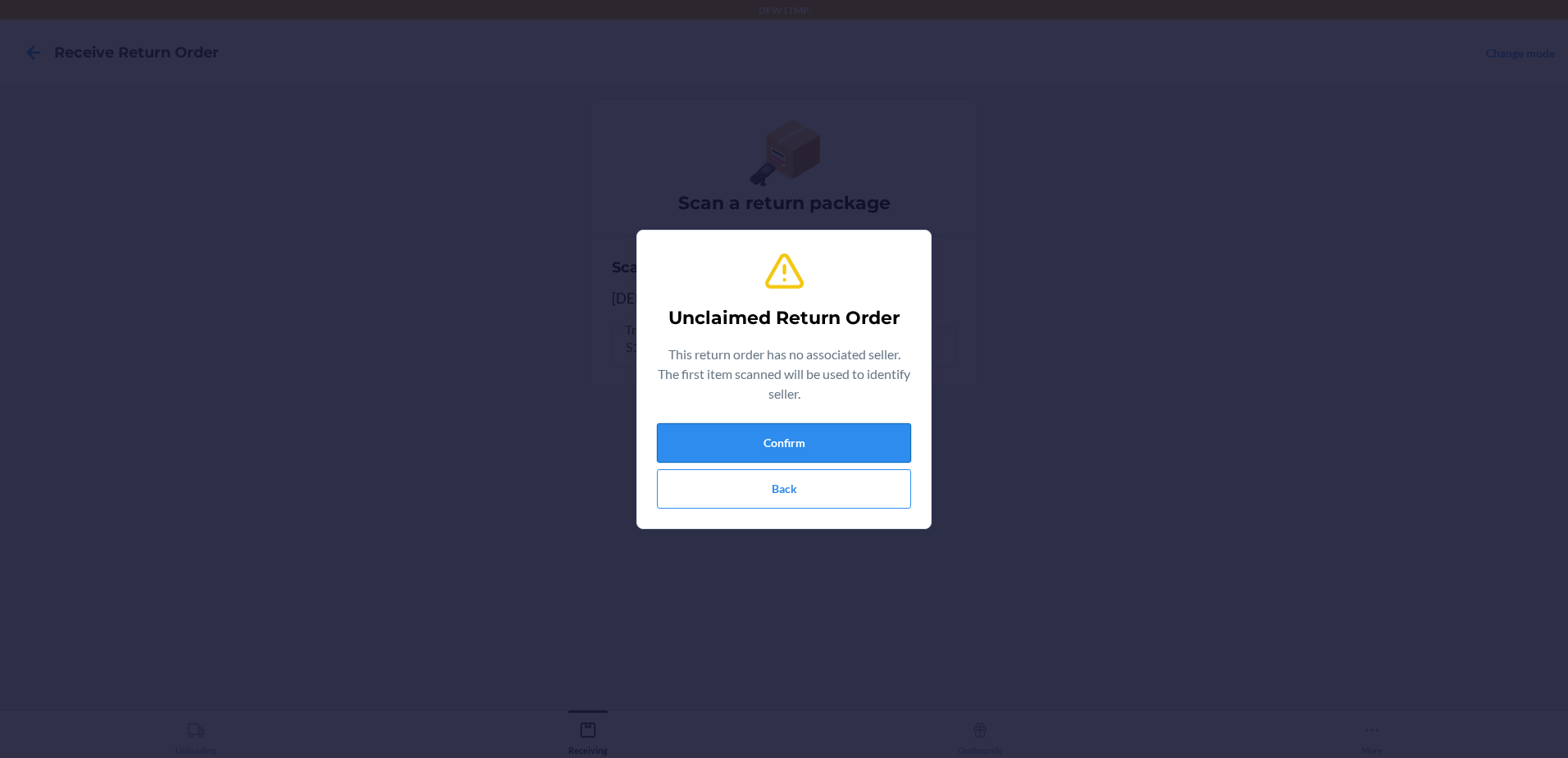
click at [860, 439] on button "Confirm" at bounding box center [784, 442] width 254 height 39
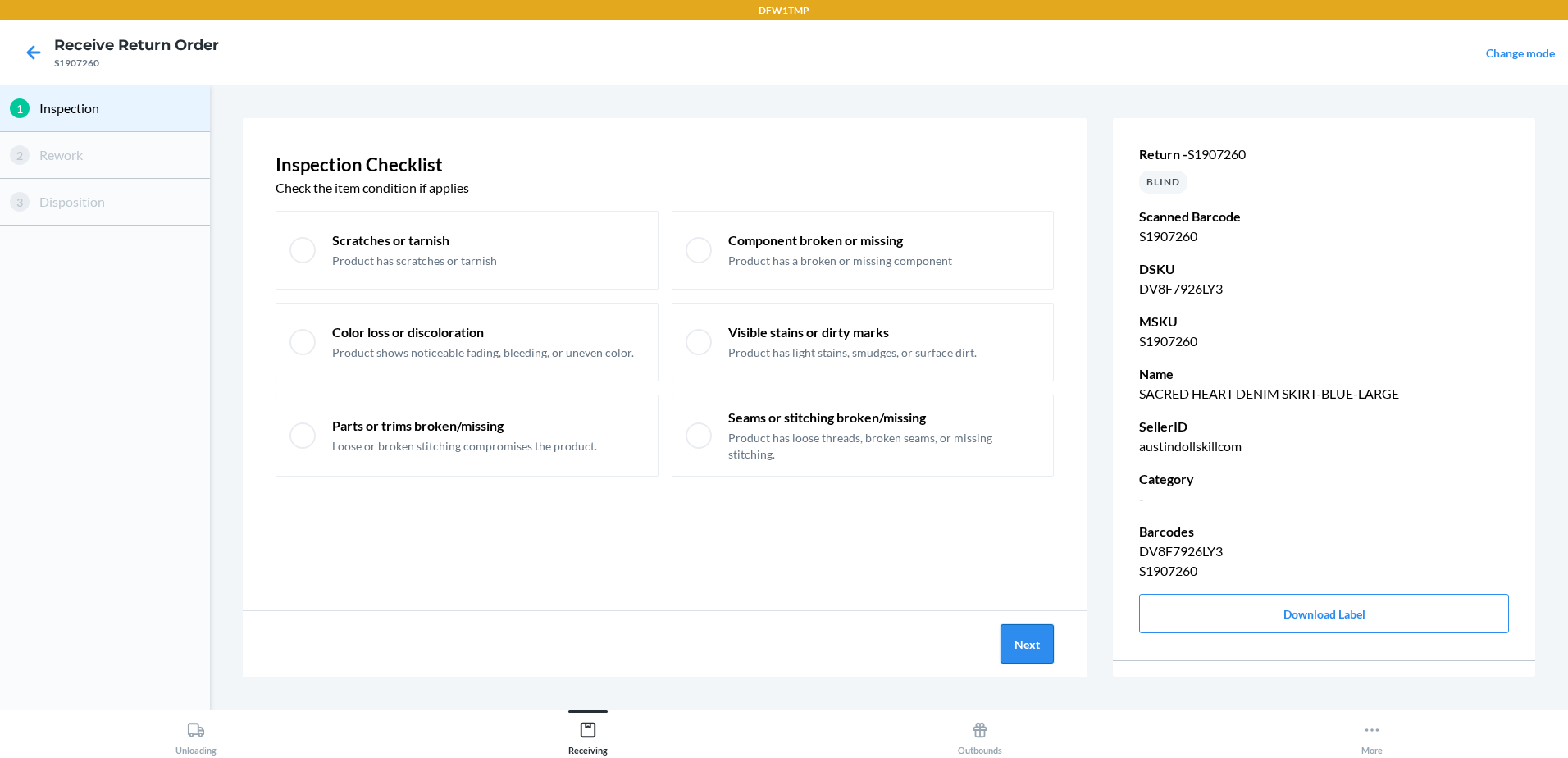
click at [1032, 643] on button "Next" at bounding box center [1027, 643] width 53 height 39
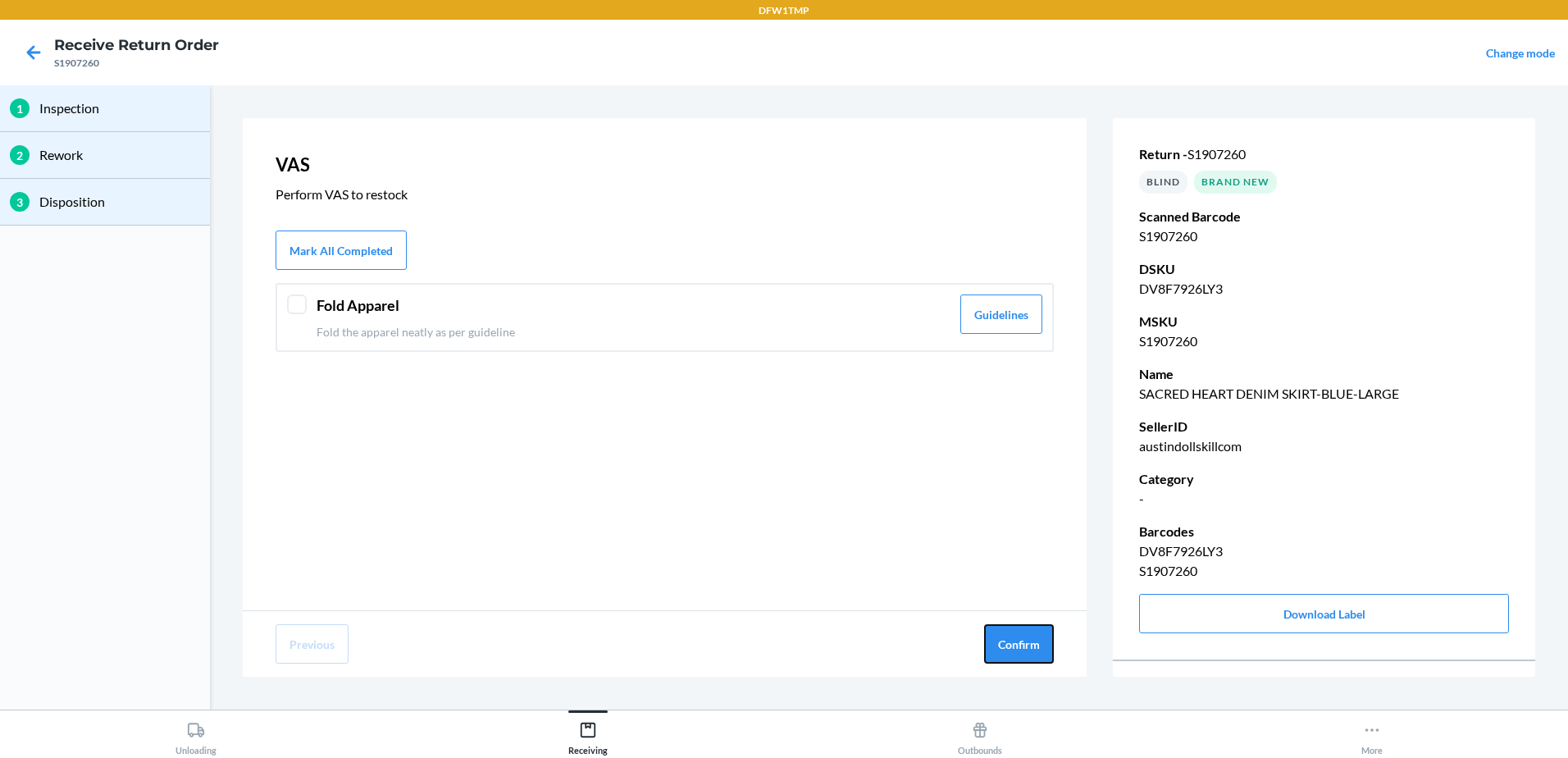
click at [1032, 643] on button "Confirm" at bounding box center [1019, 643] width 69 height 39
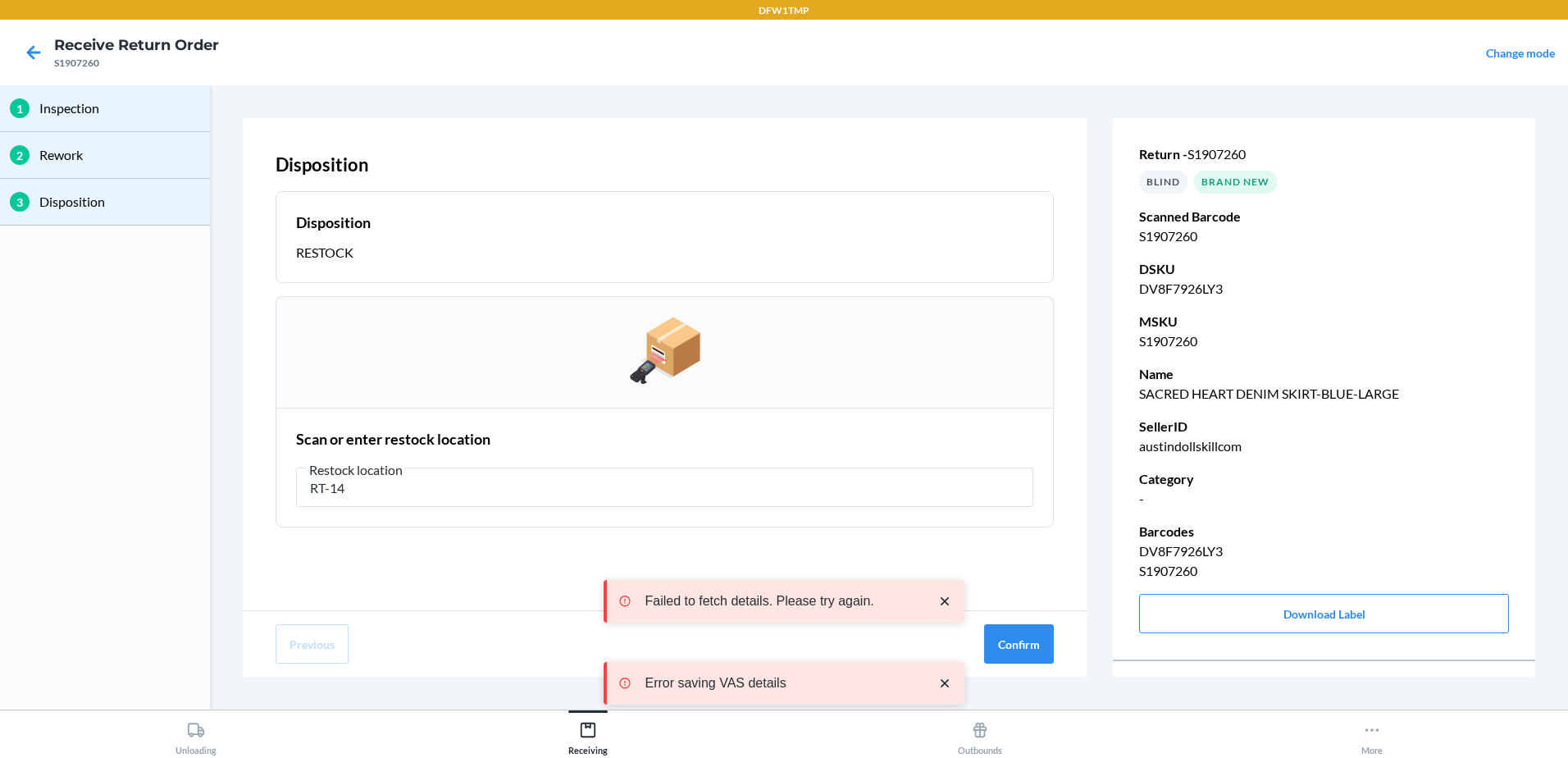
type input "RT-14"
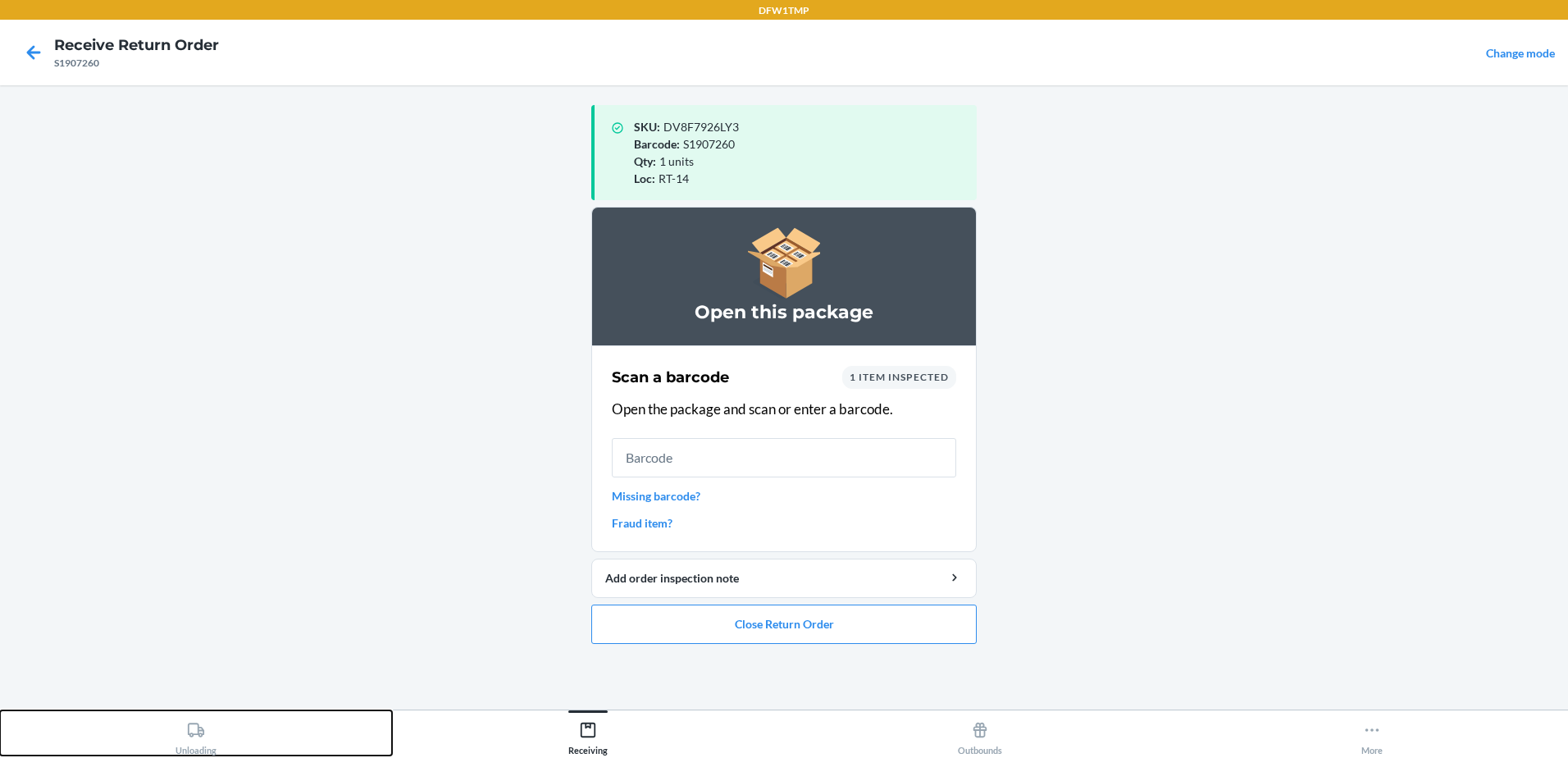
click at [175, 728] on div "Unloading" at bounding box center [196, 735] width 41 height 41
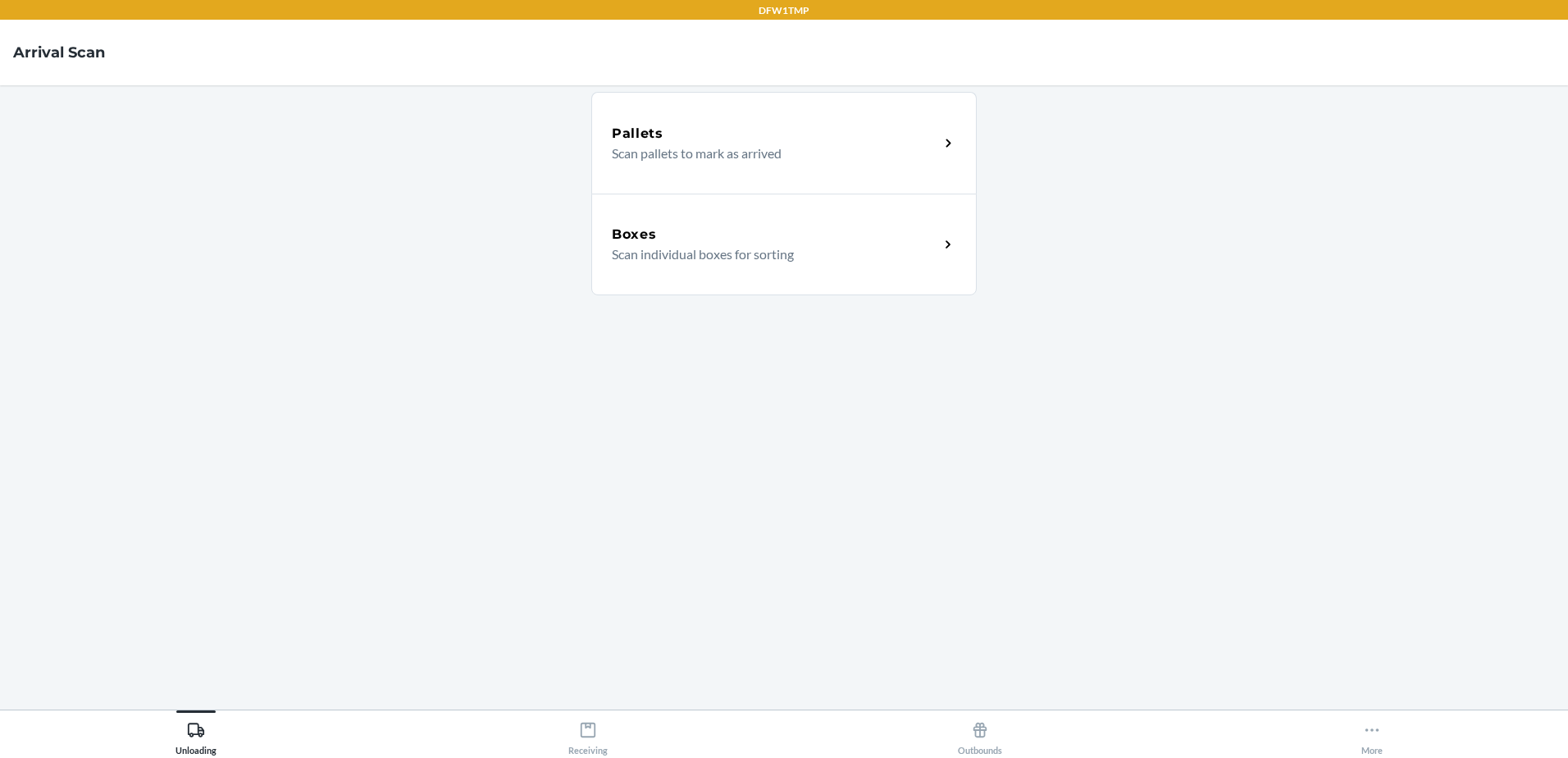
click at [770, 252] on p "Scan individual boxes for sorting" at bounding box center [769, 254] width 314 height 19
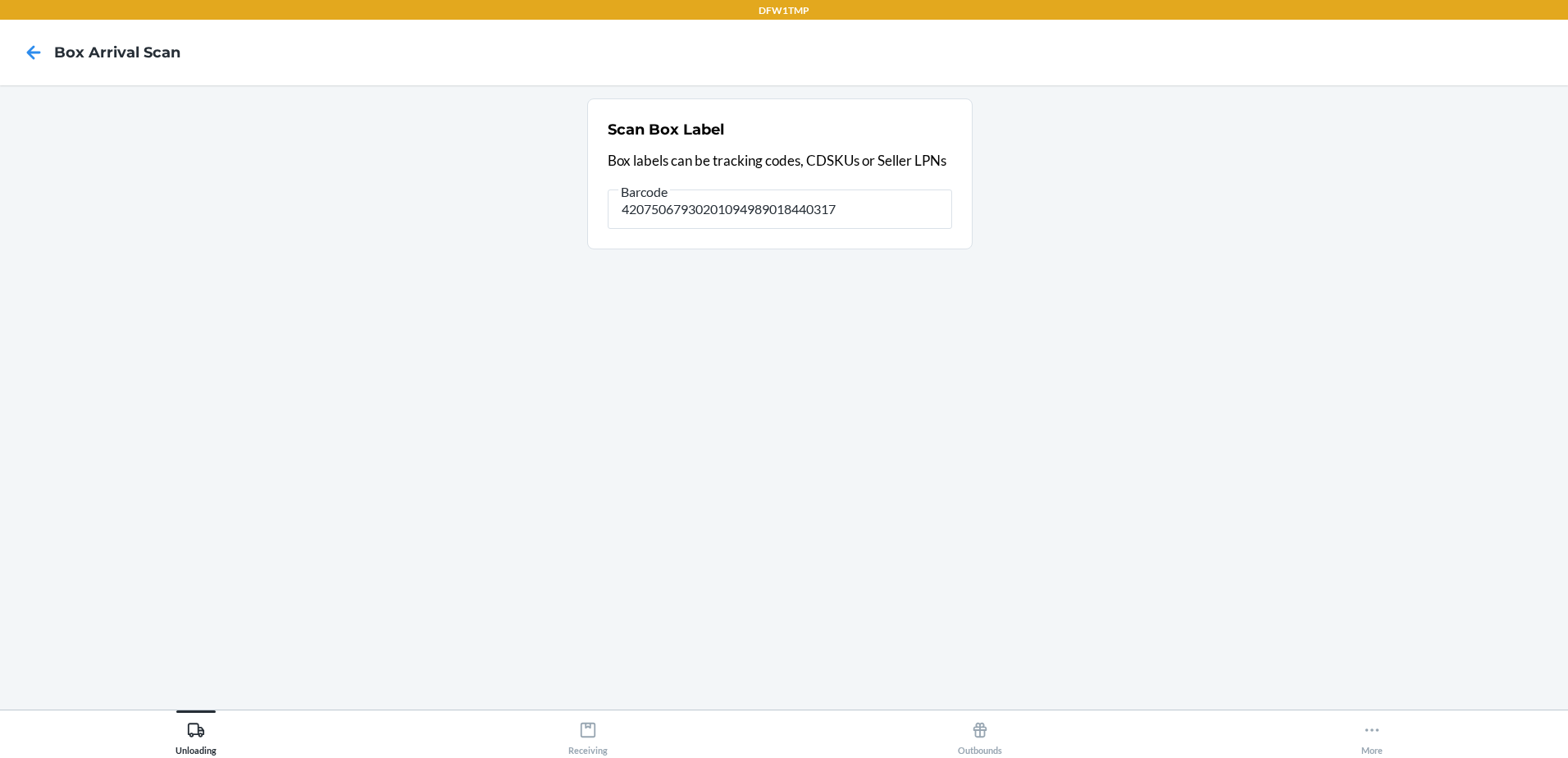
type input "420750679302010949890184403172"
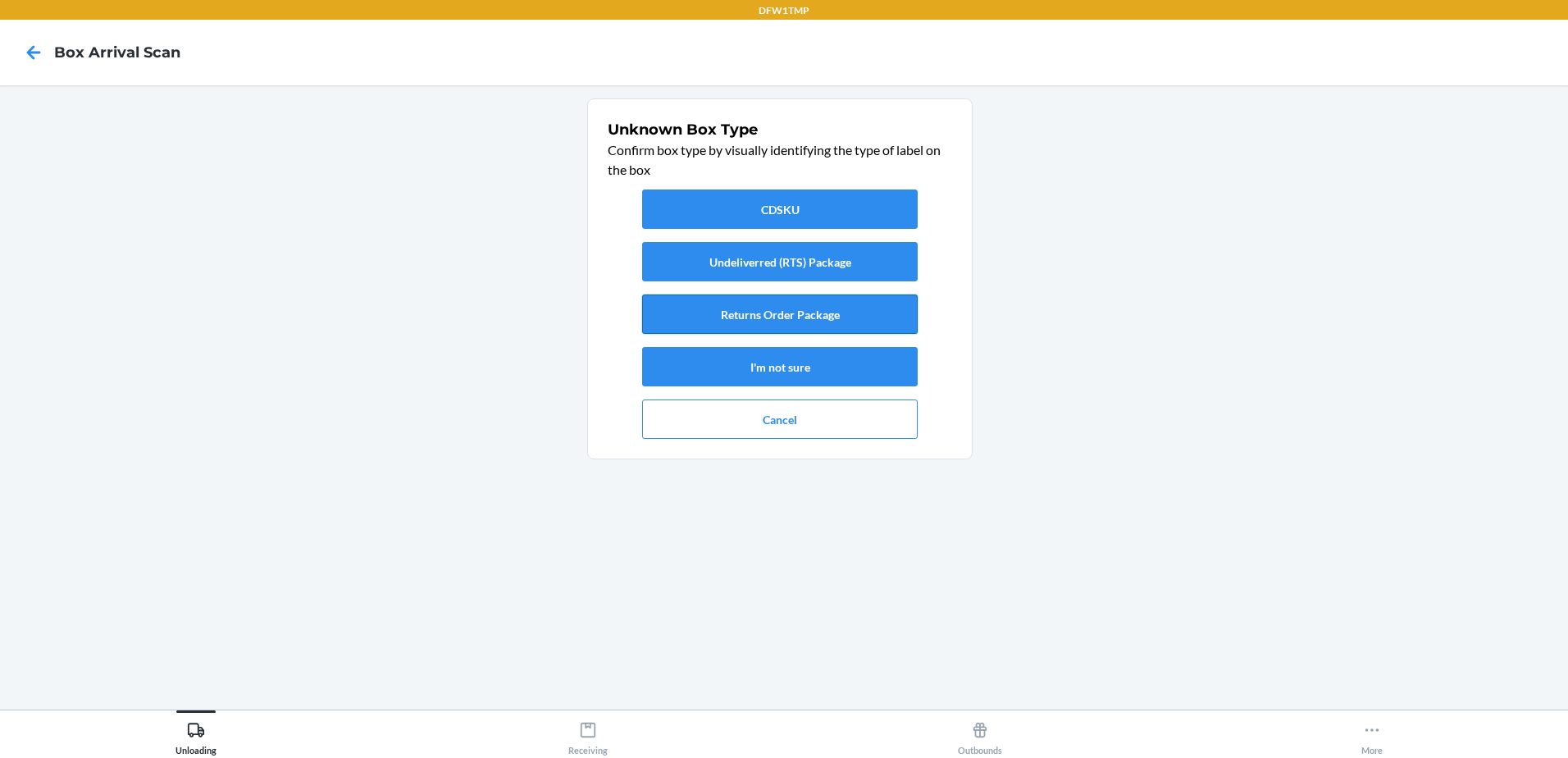
click at [840, 319] on button "Returns Order Package" at bounding box center [780, 314] width 275 height 39
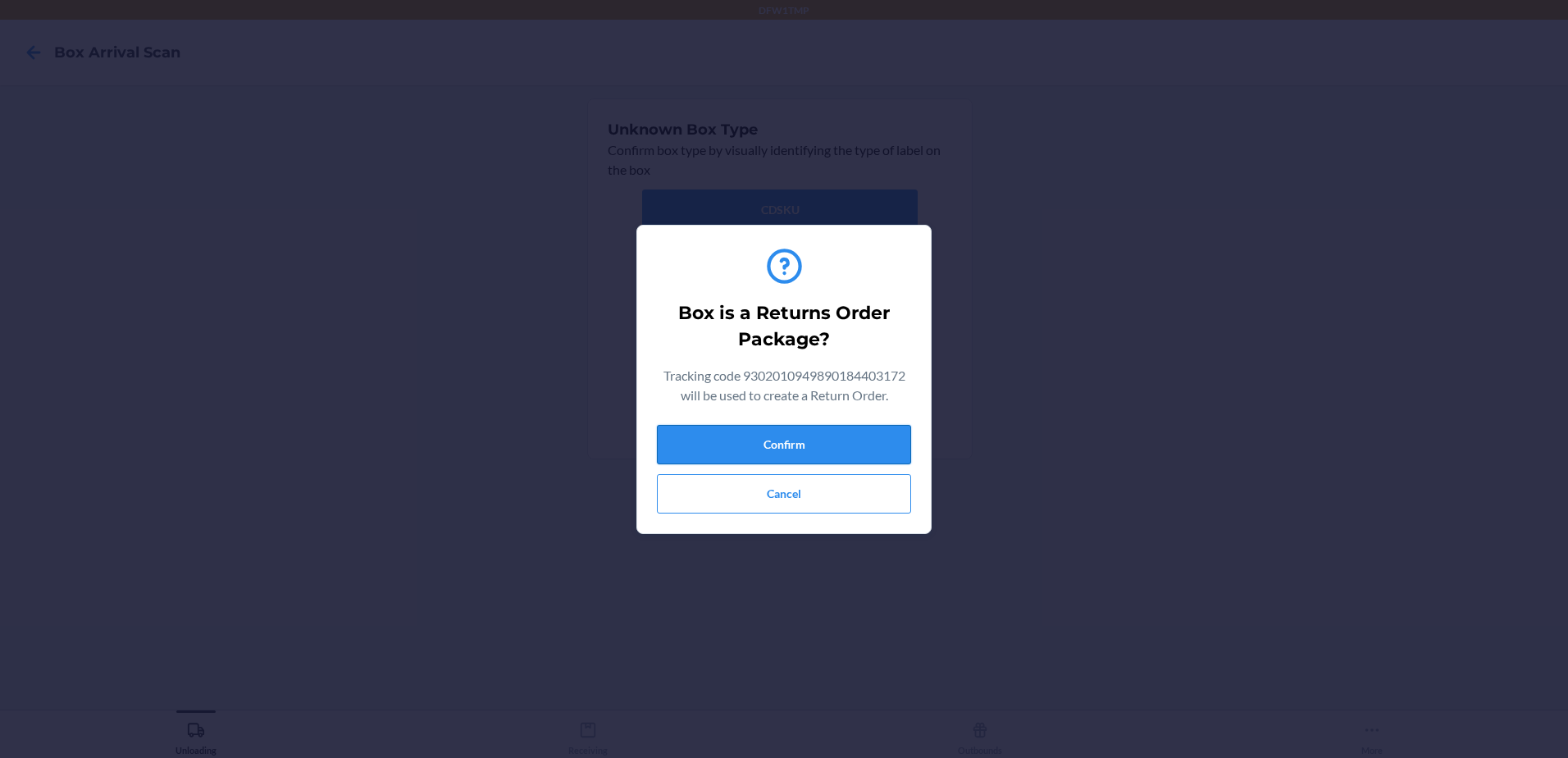
click at [848, 456] on button "Confirm" at bounding box center [784, 444] width 254 height 39
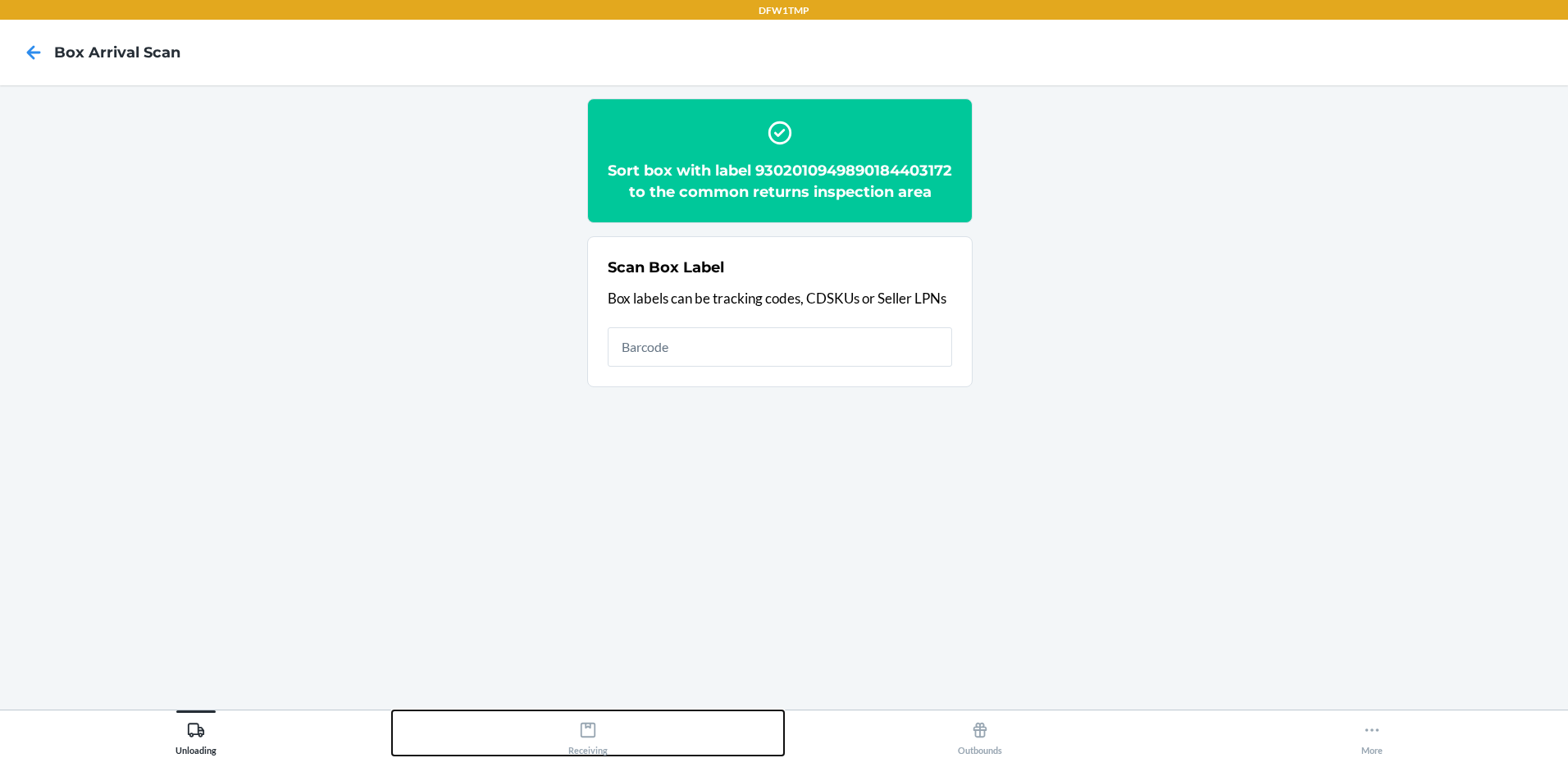
click at [588, 724] on div "Receiving" at bounding box center [588, 735] width 39 height 41
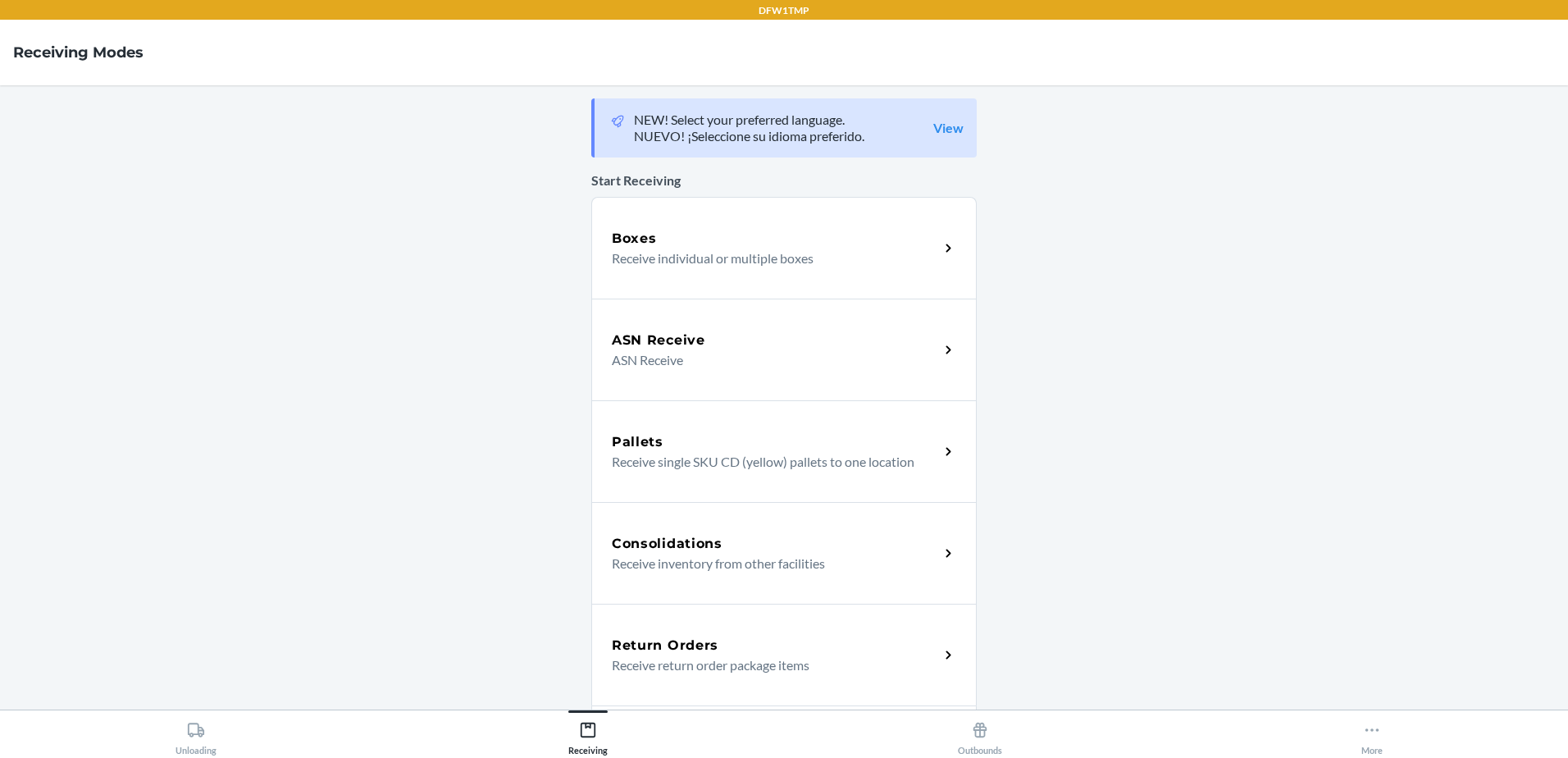
click at [814, 658] on p "Receive return order package items" at bounding box center [769, 665] width 314 height 19
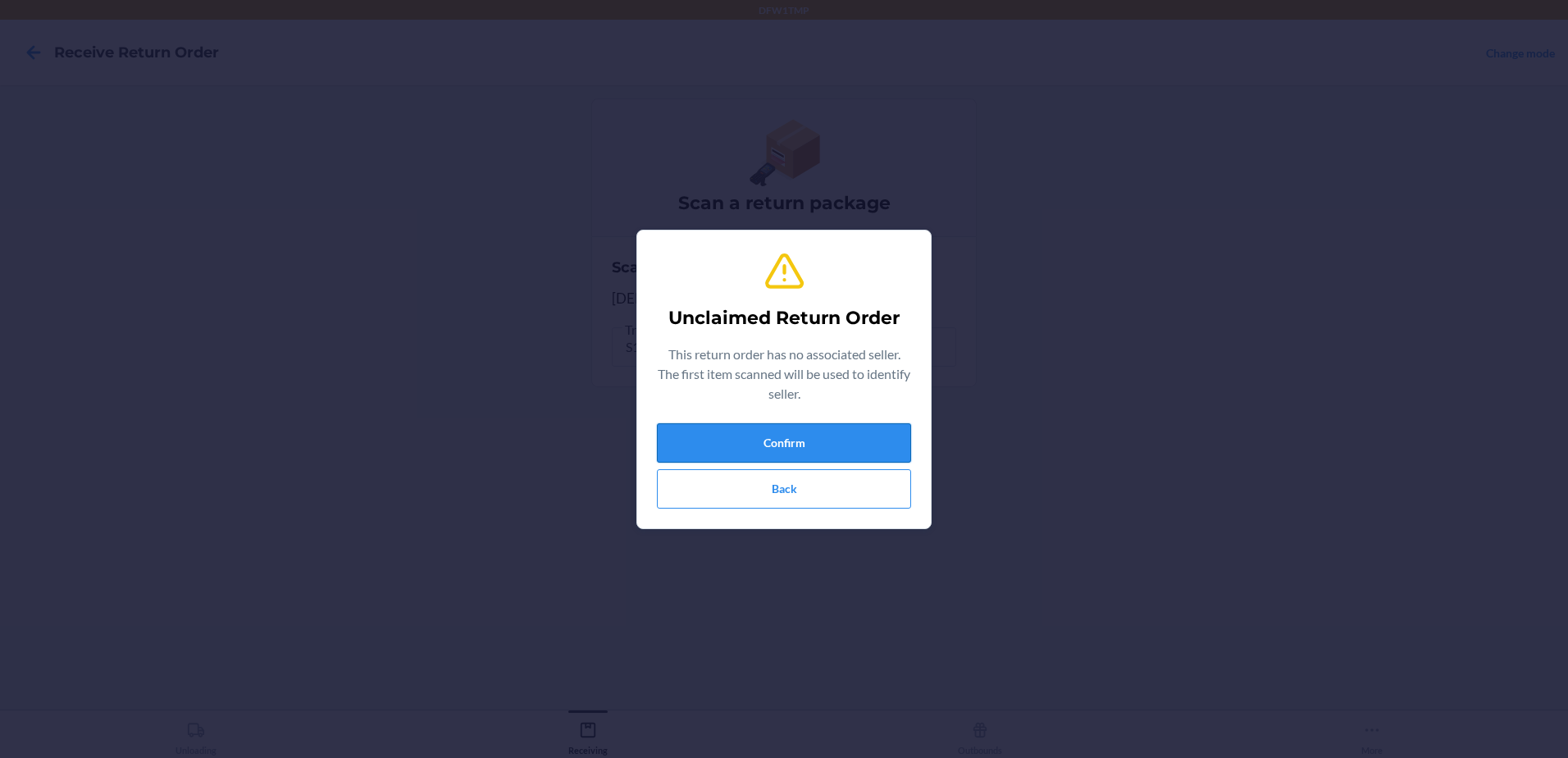
click at [785, 434] on button "Confirm" at bounding box center [784, 442] width 254 height 39
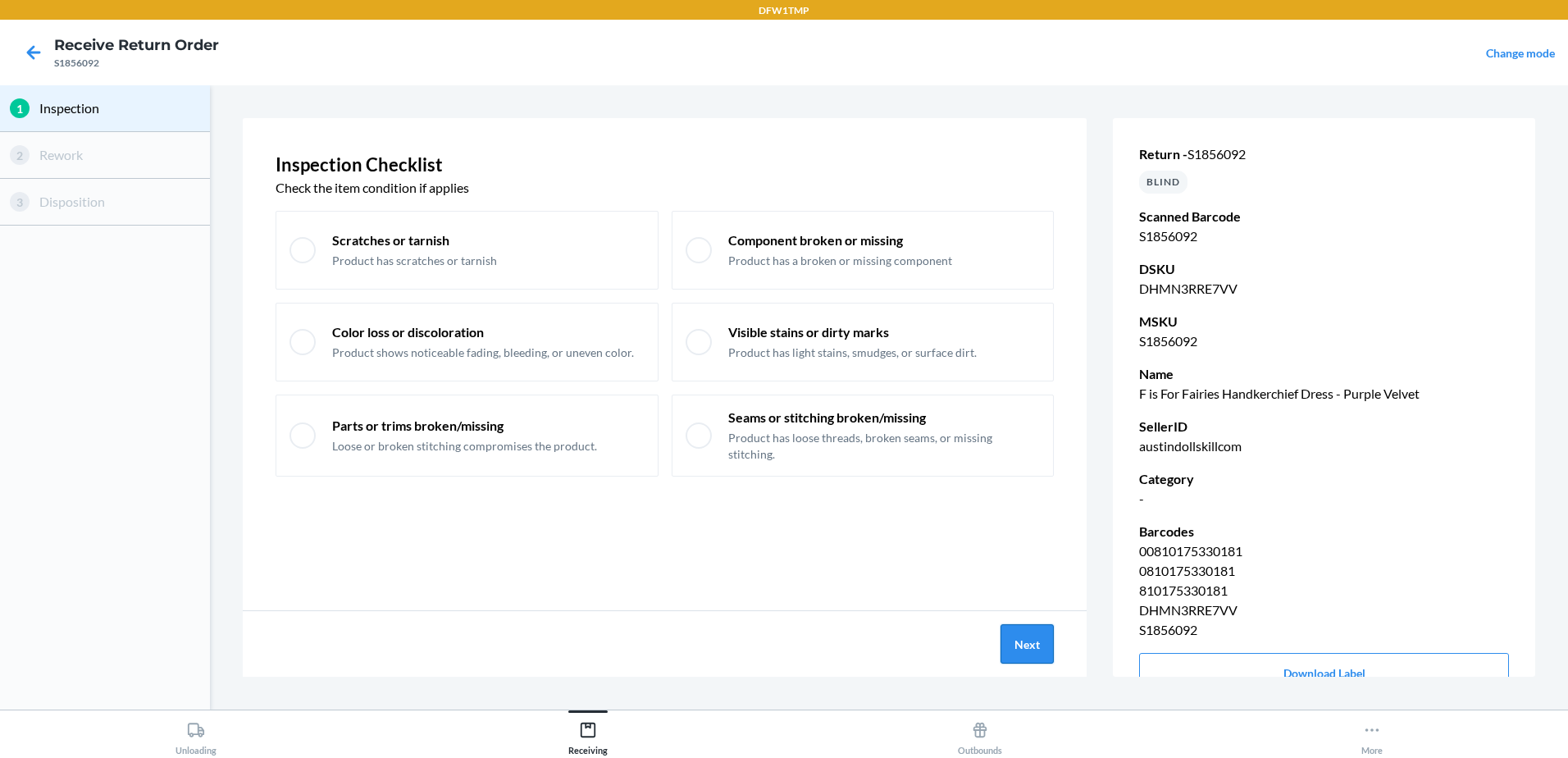
click at [1027, 634] on button "Next" at bounding box center [1027, 643] width 53 height 39
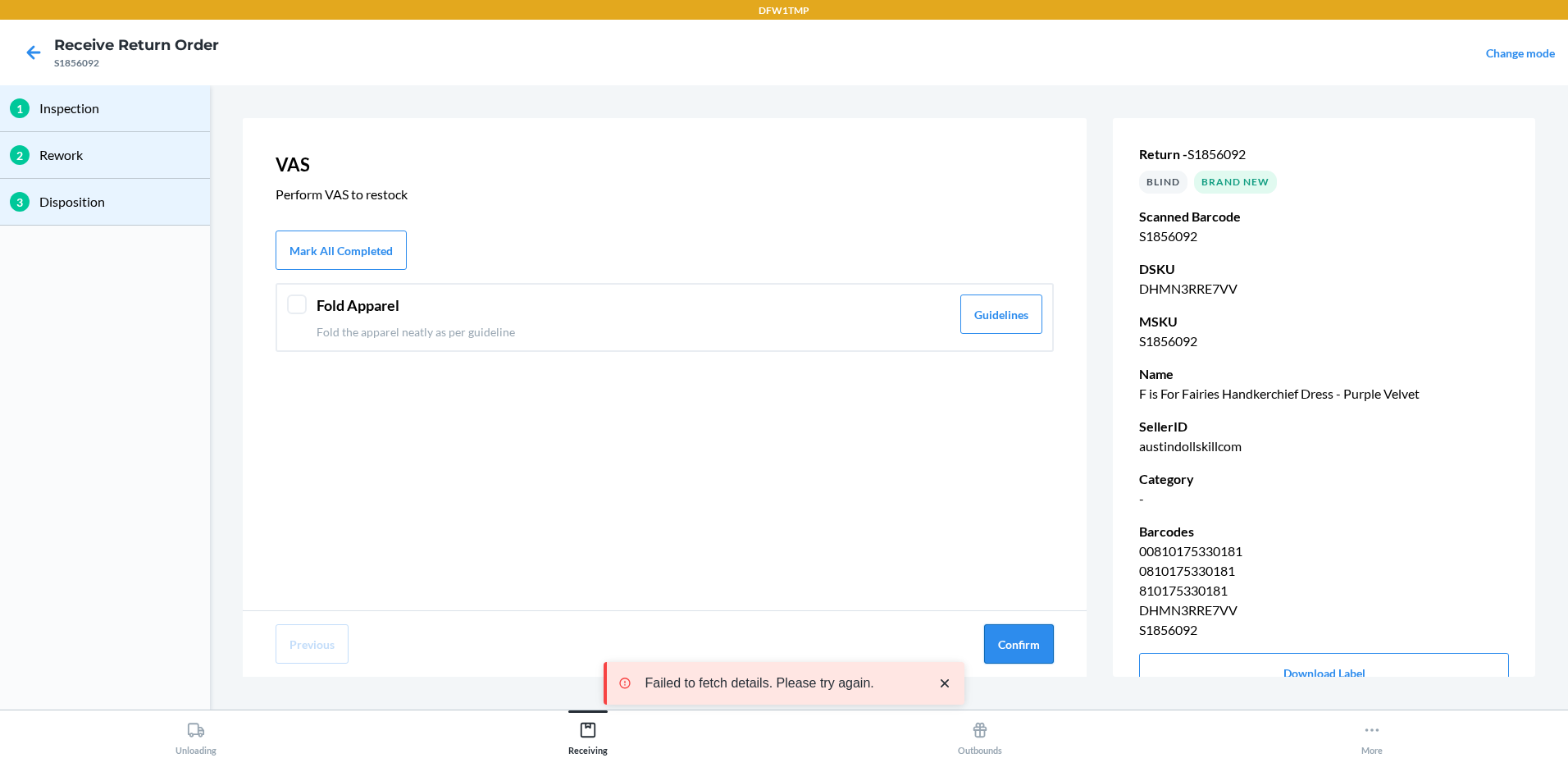
click at [1027, 630] on button "Confirm" at bounding box center [1019, 643] width 69 height 39
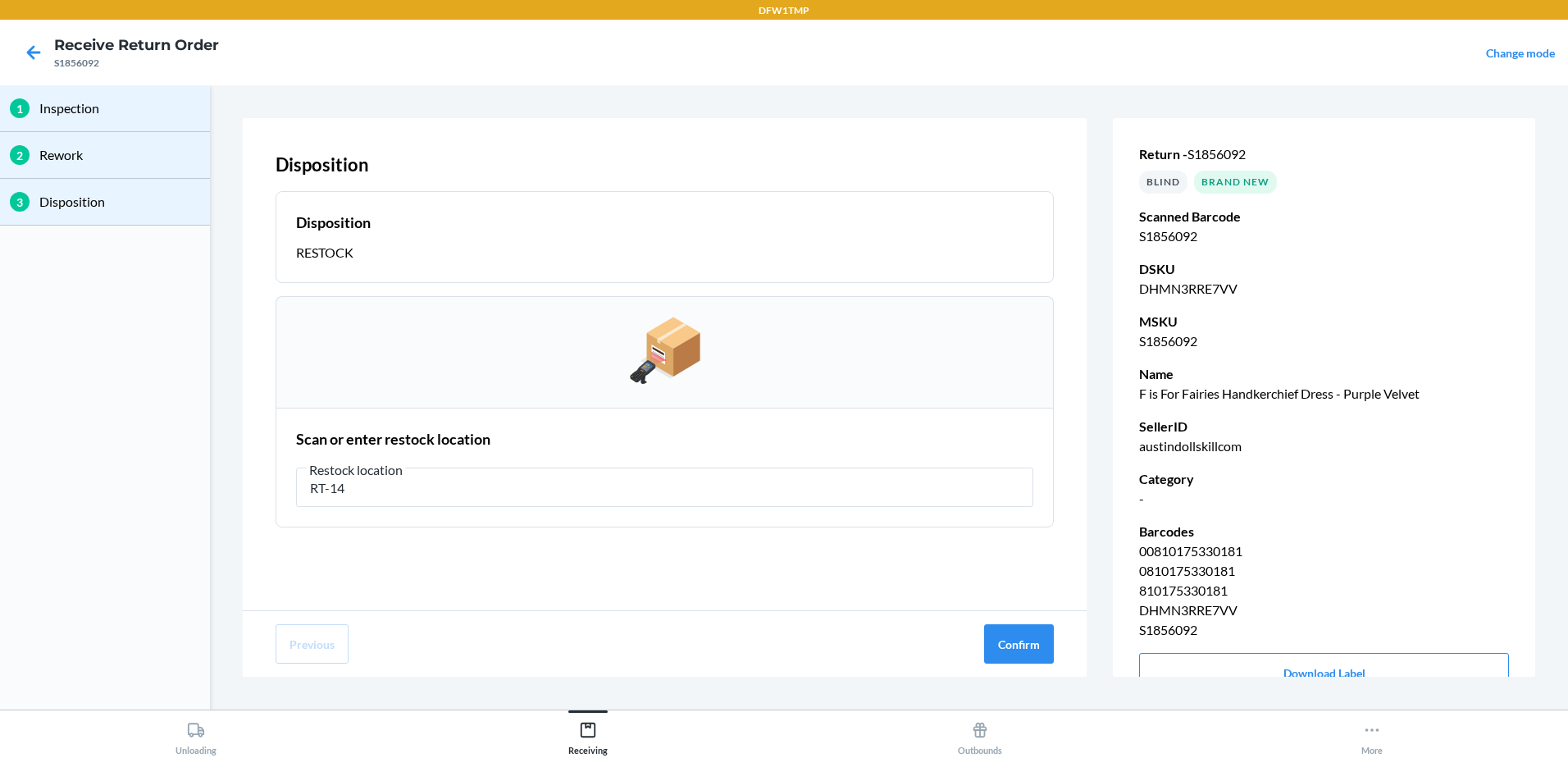
type input "RT-14"
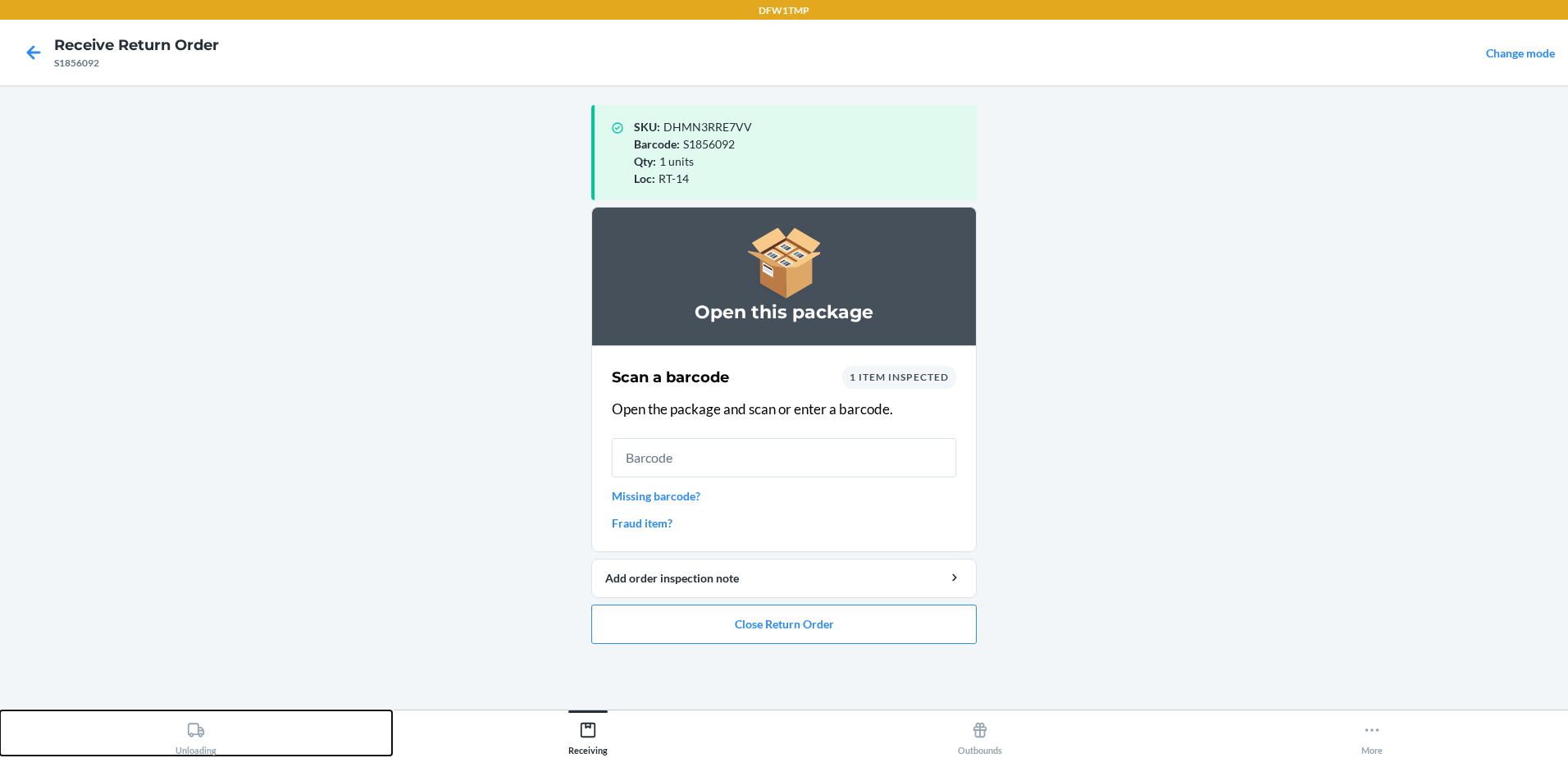
click at [189, 736] on icon at bounding box center [196, 729] width 18 height 18
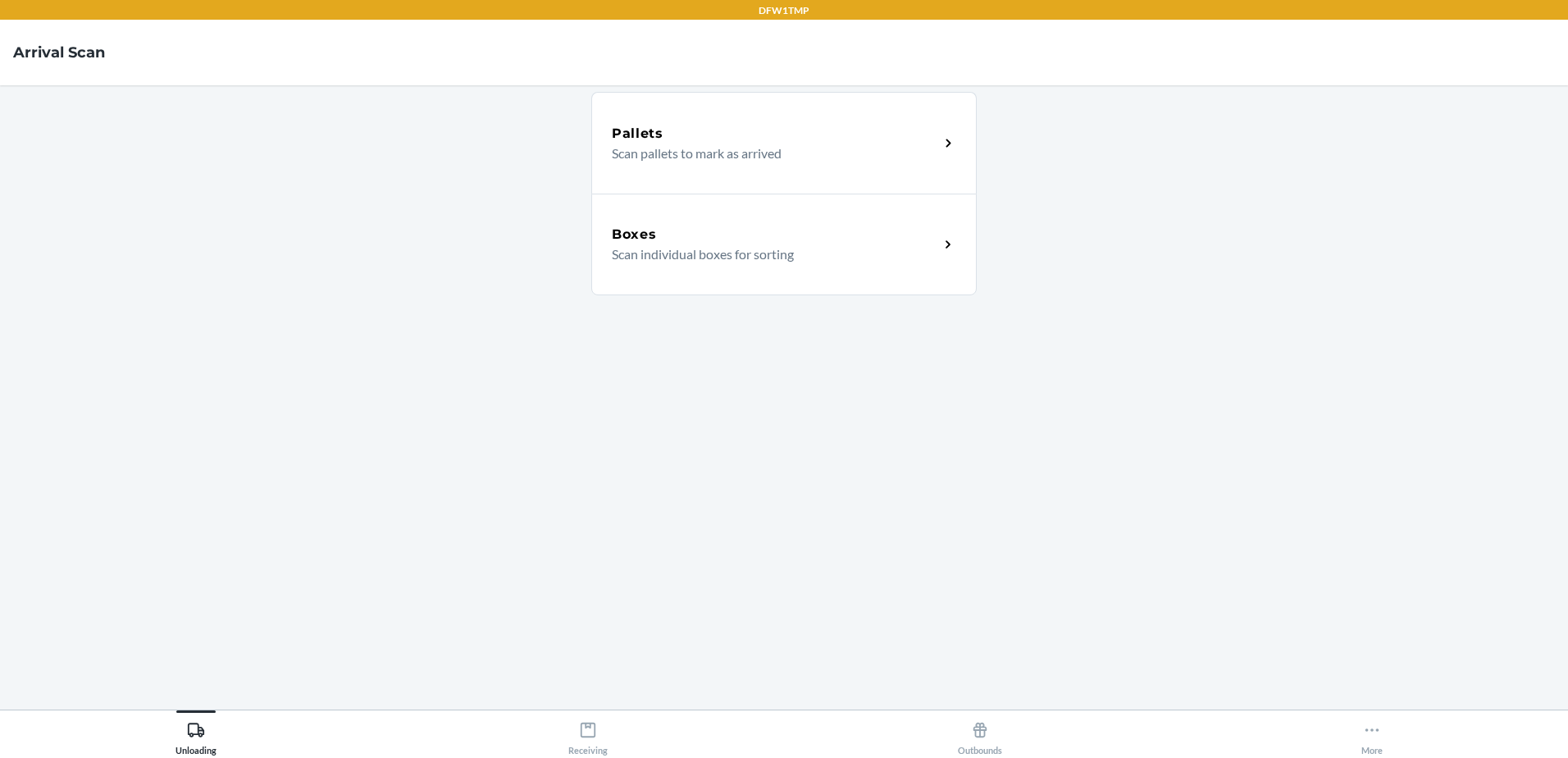
click at [839, 242] on div "Boxes" at bounding box center [775, 234] width 327 height 19
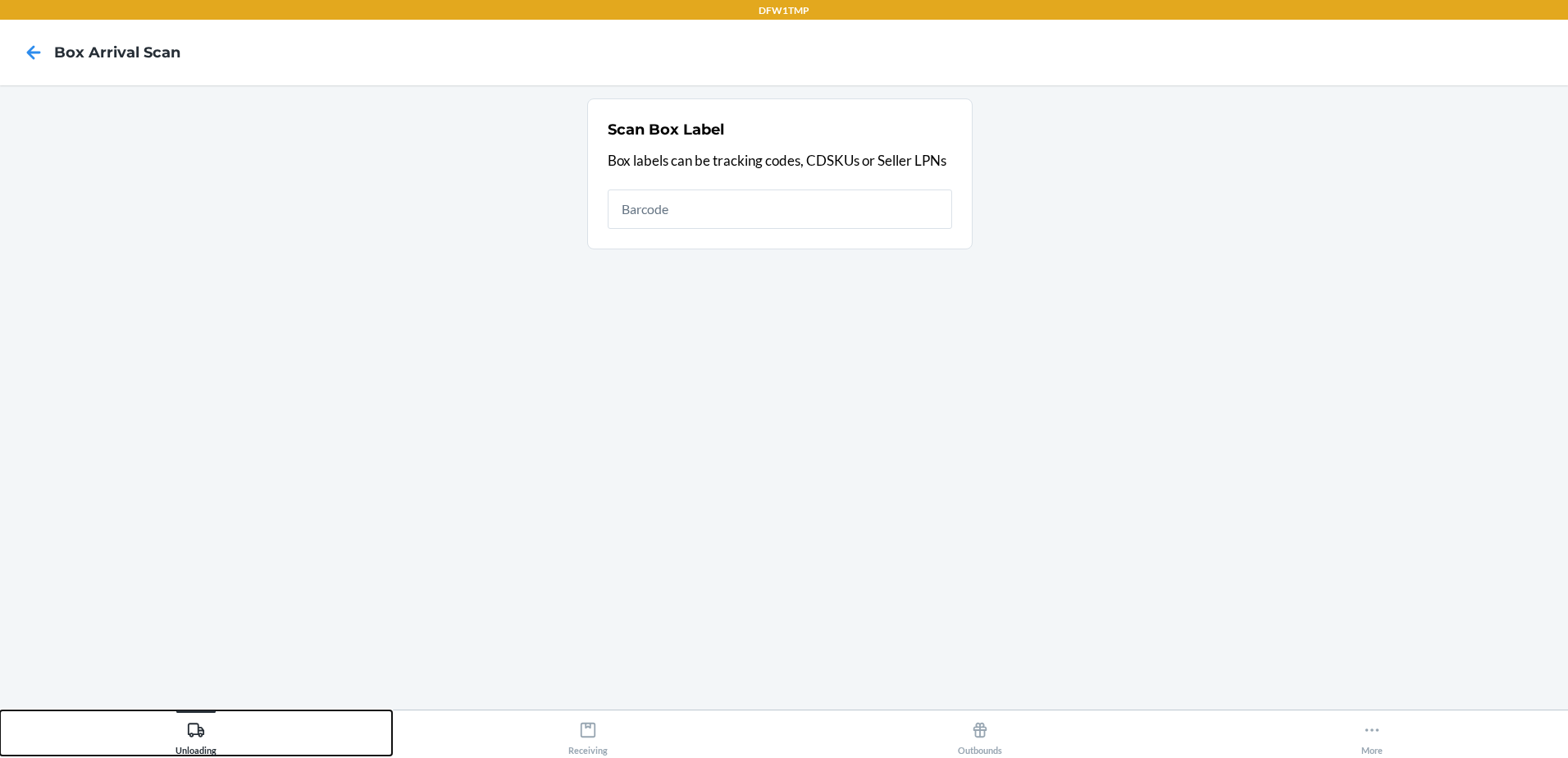
click at [0, 710] on button "Unloading" at bounding box center [196, 732] width 392 height 45
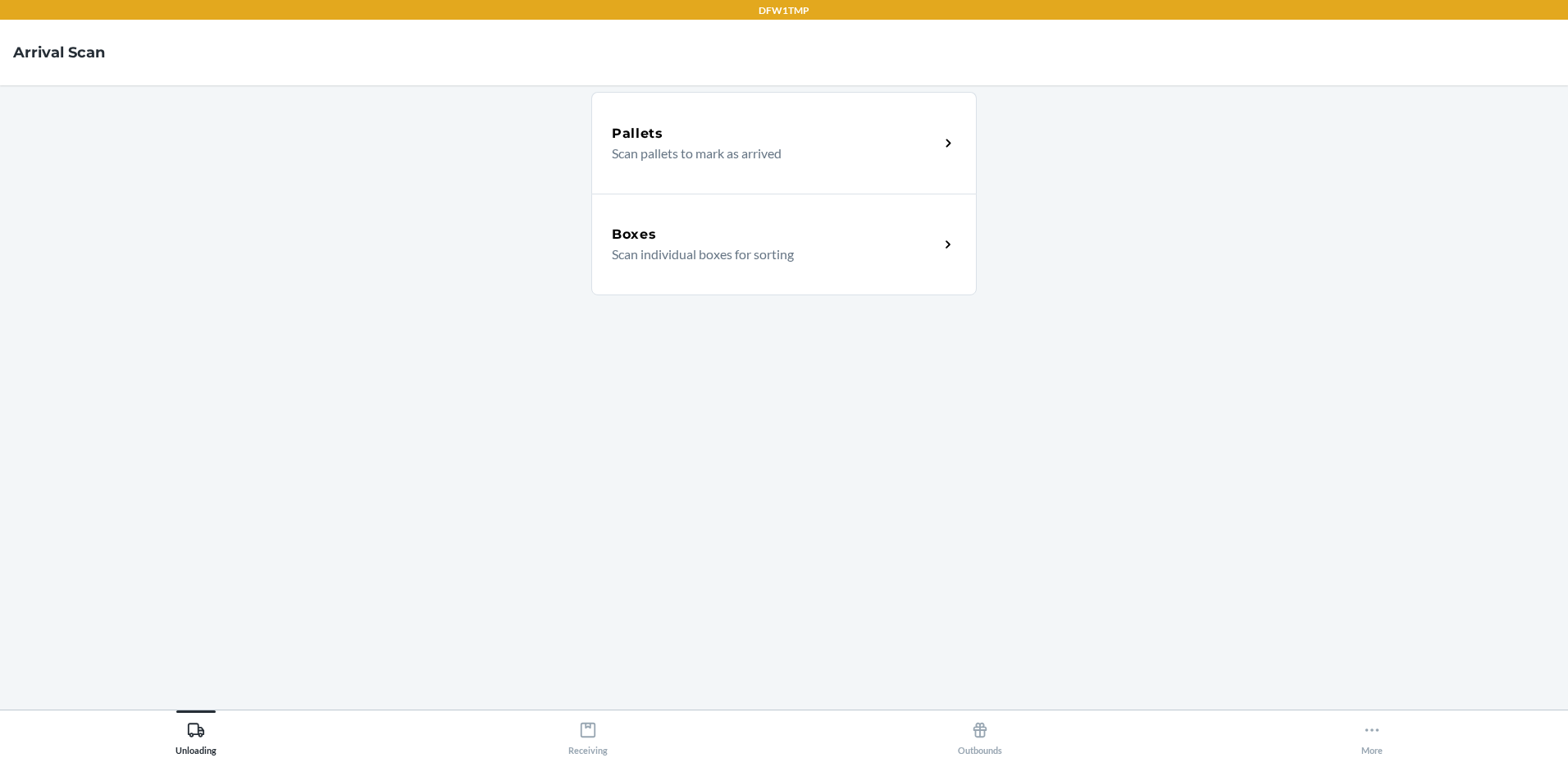
click at [731, 246] on p "Scan individual boxes for sorting" at bounding box center [769, 254] width 314 height 19
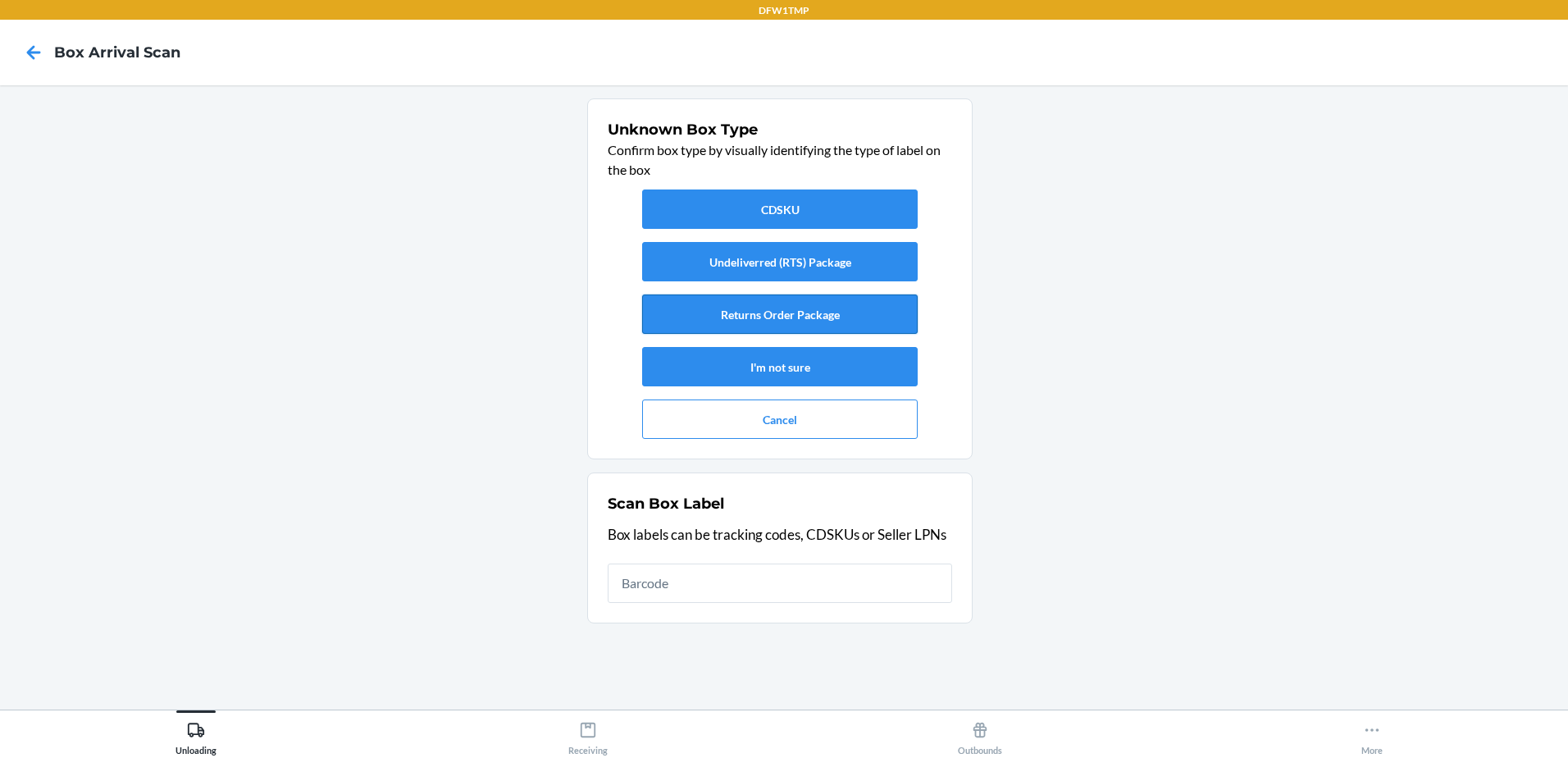
click at [797, 317] on button "Returns Order Package" at bounding box center [780, 314] width 275 height 39
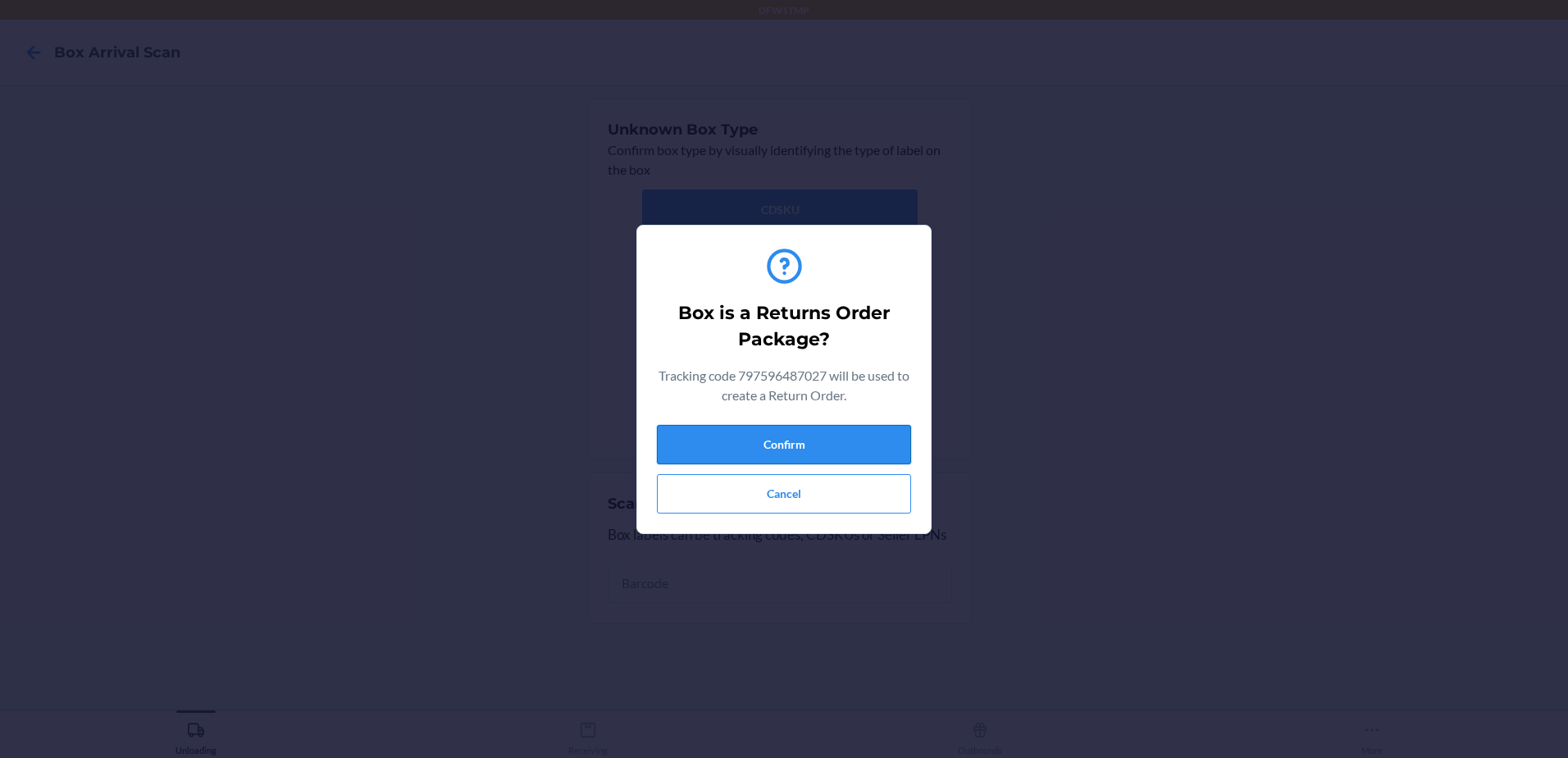
click at [831, 448] on button "Confirm" at bounding box center [784, 444] width 254 height 39
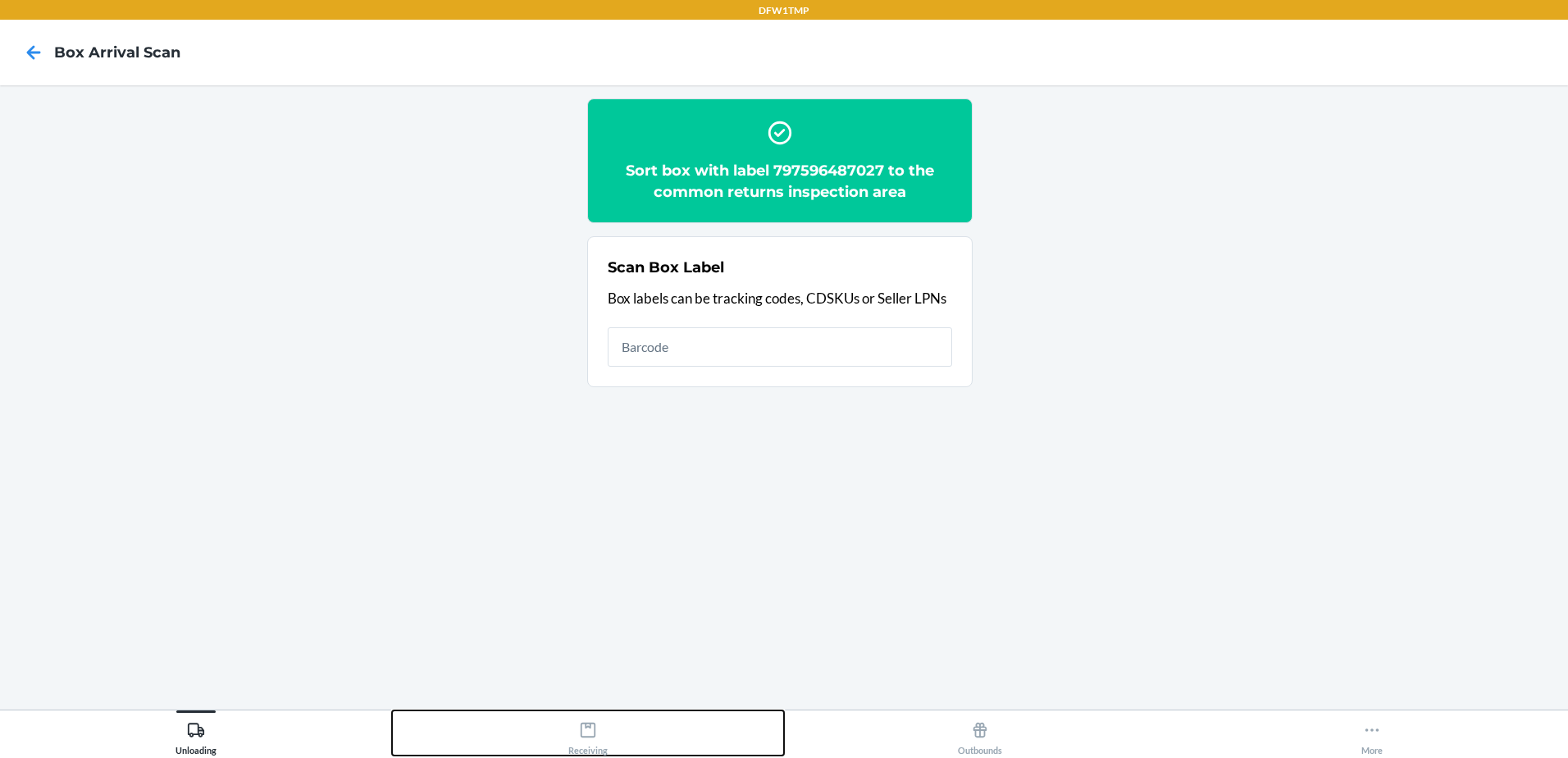
click at [584, 743] on div "Receiving" at bounding box center [588, 735] width 39 height 41
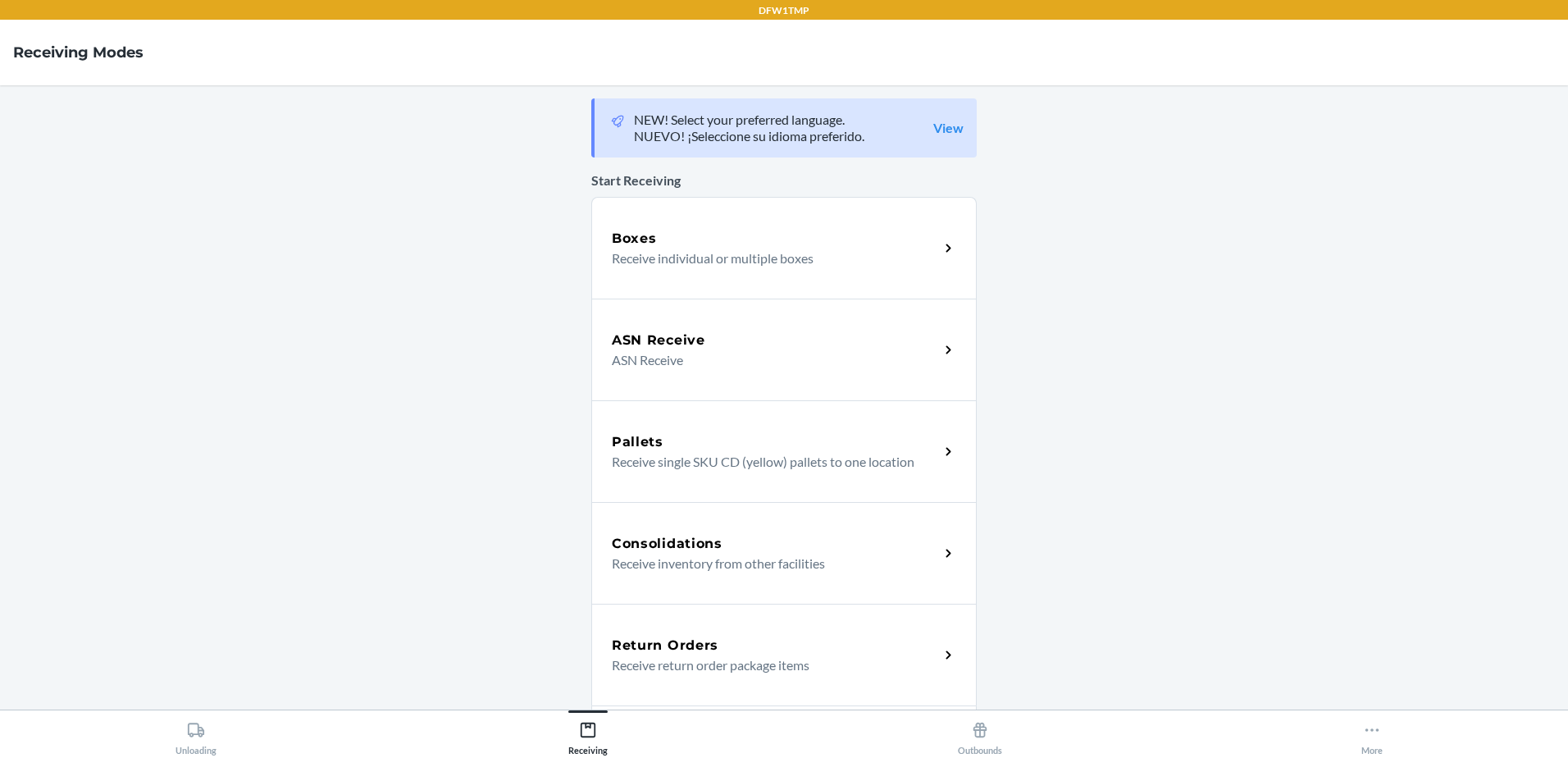
click at [666, 648] on h5 "Return Orders" at bounding box center [665, 645] width 107 height 19
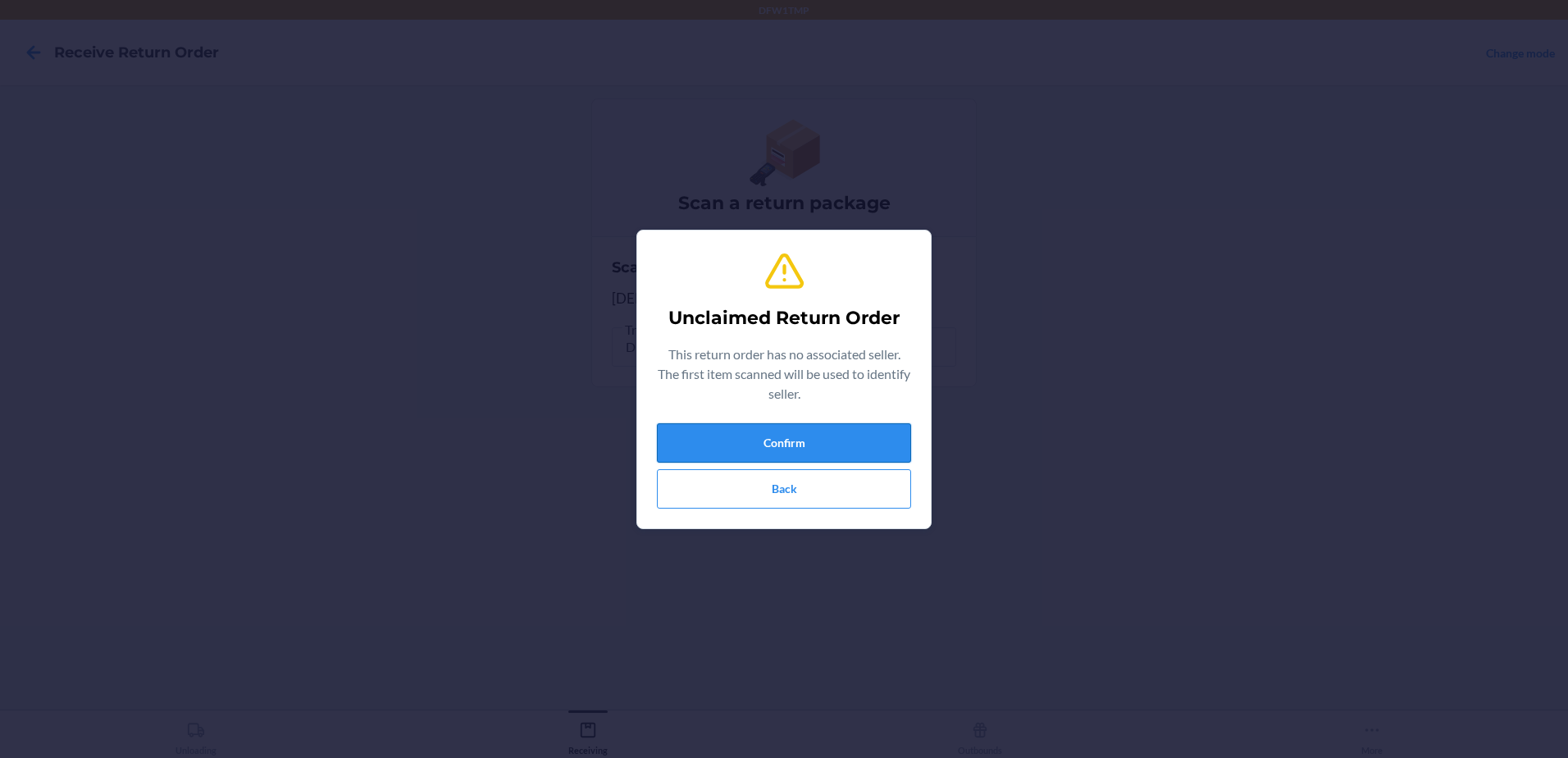
click at [771, 439] on button "Confirm" at bounding box center [784, 442] width 254 height 39
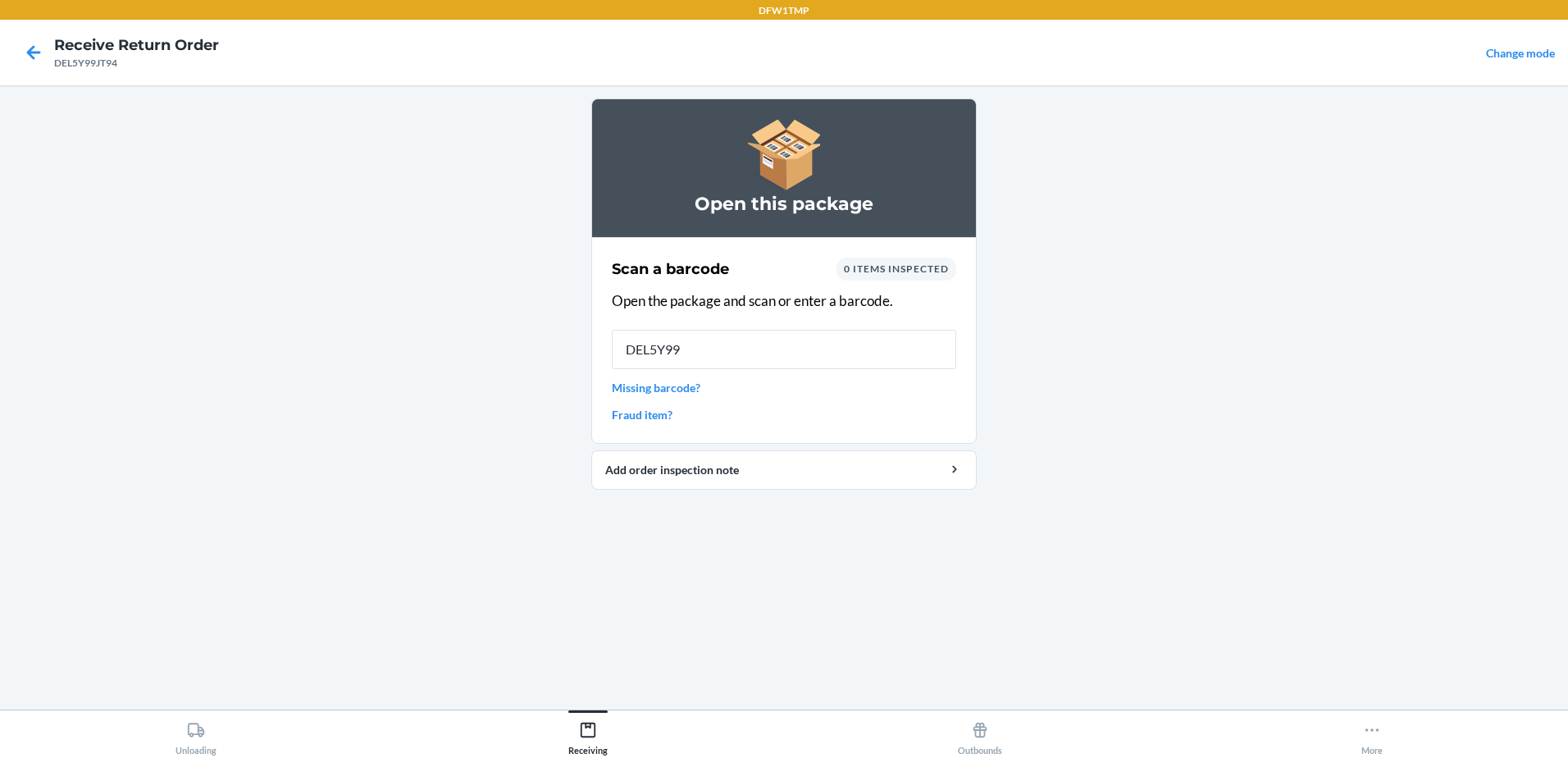
type input "DEL5Y99J"
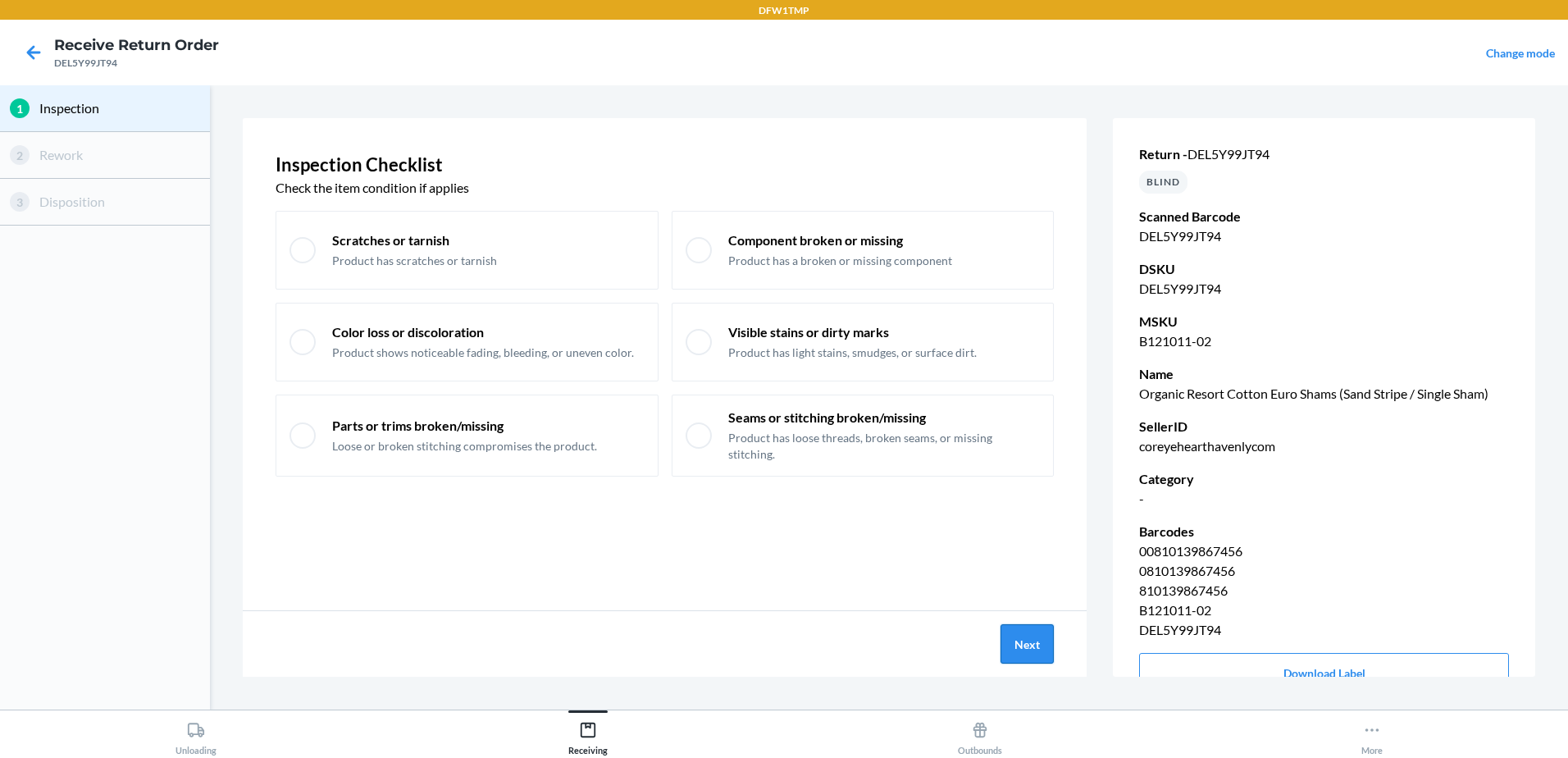
click at [1014, 646] on button "Next" at bounding box center [1027, 643] width 53 height 39
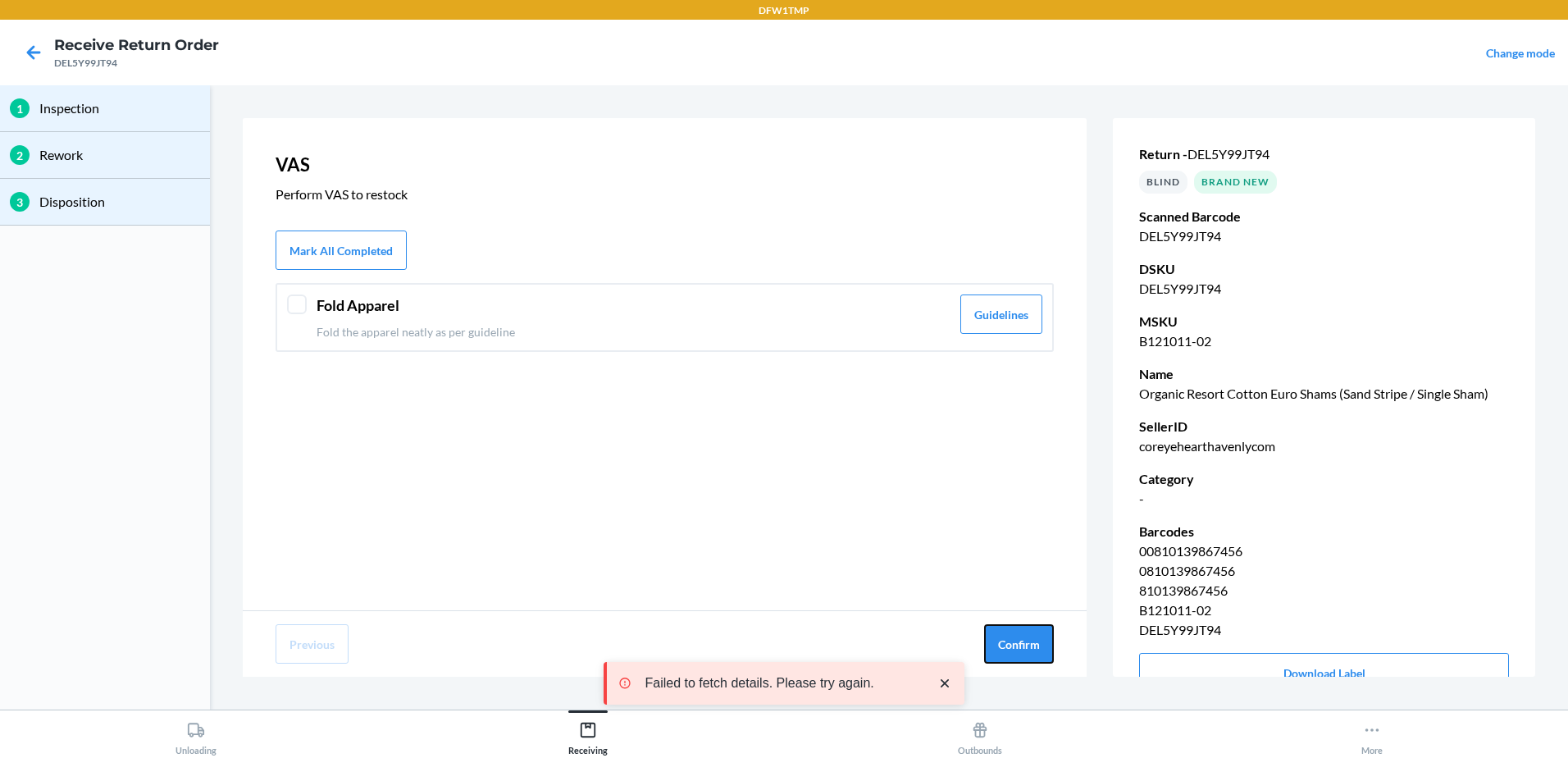
click at [1016, 640] on button "Confirm" at bounding box center [1019, 643] width 69 height 39
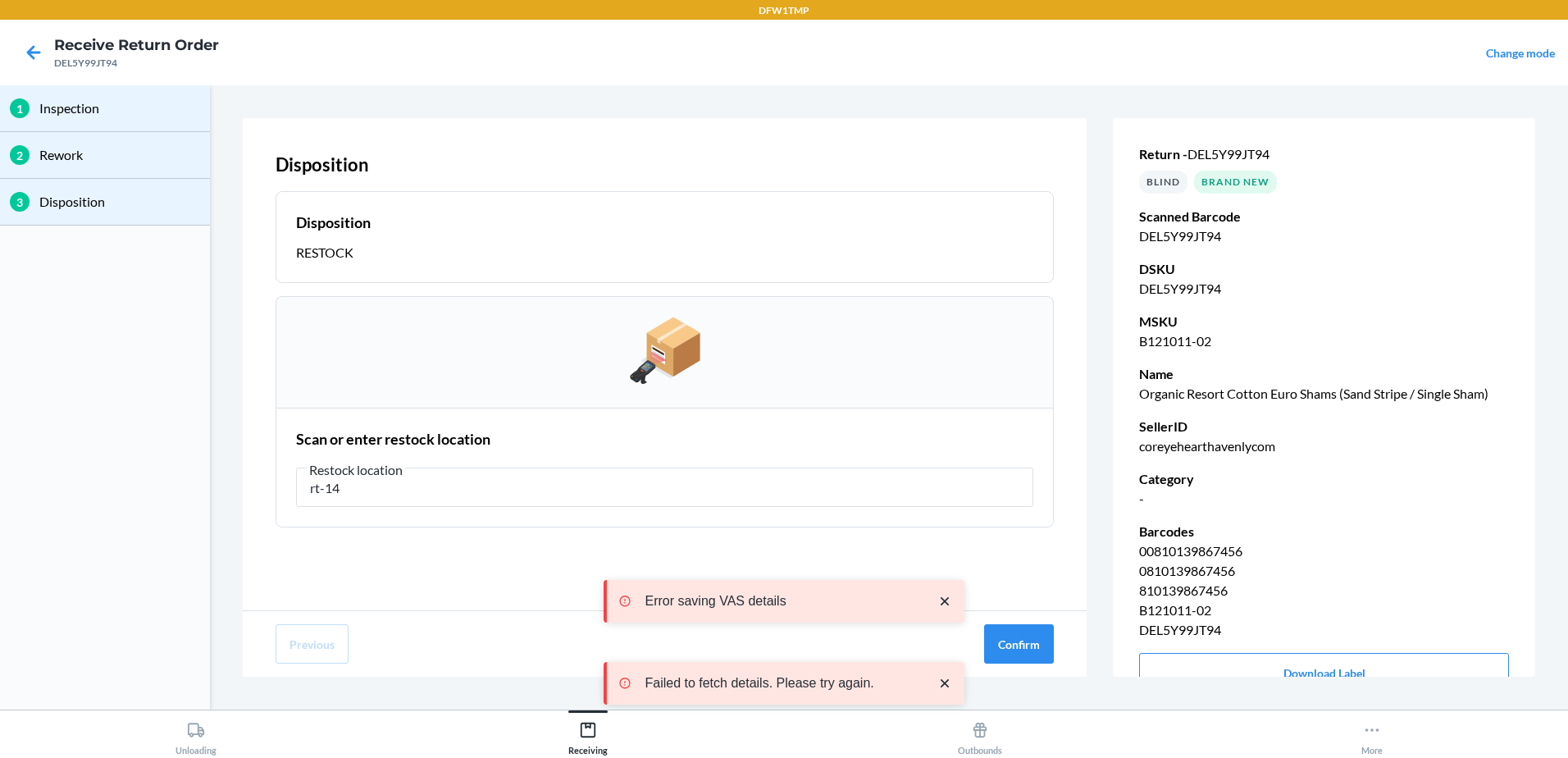
type input "rt-14"
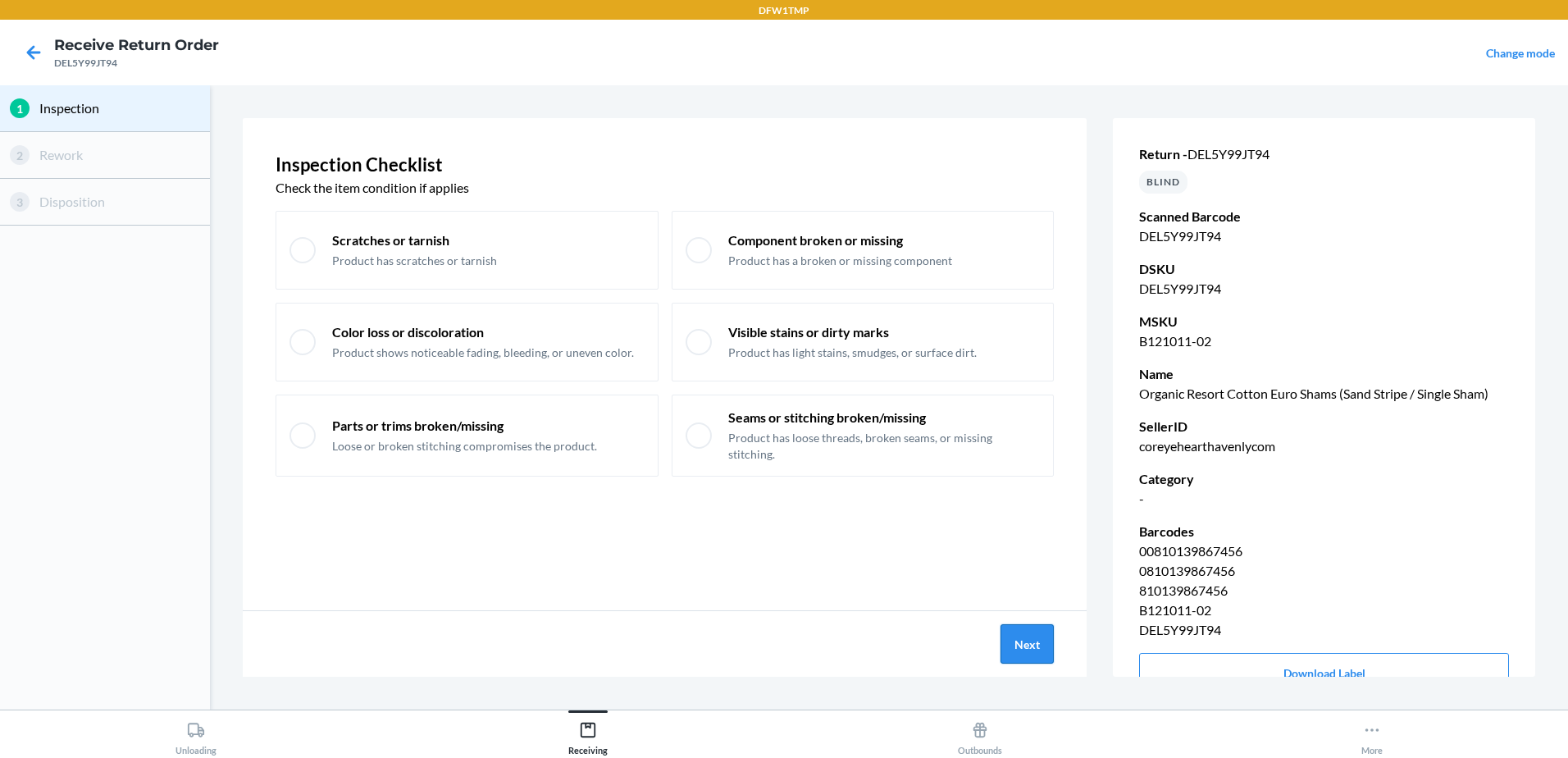
click at [1032, 642] on button "Next" at bounding box center [1027, 643] width 53 height 39
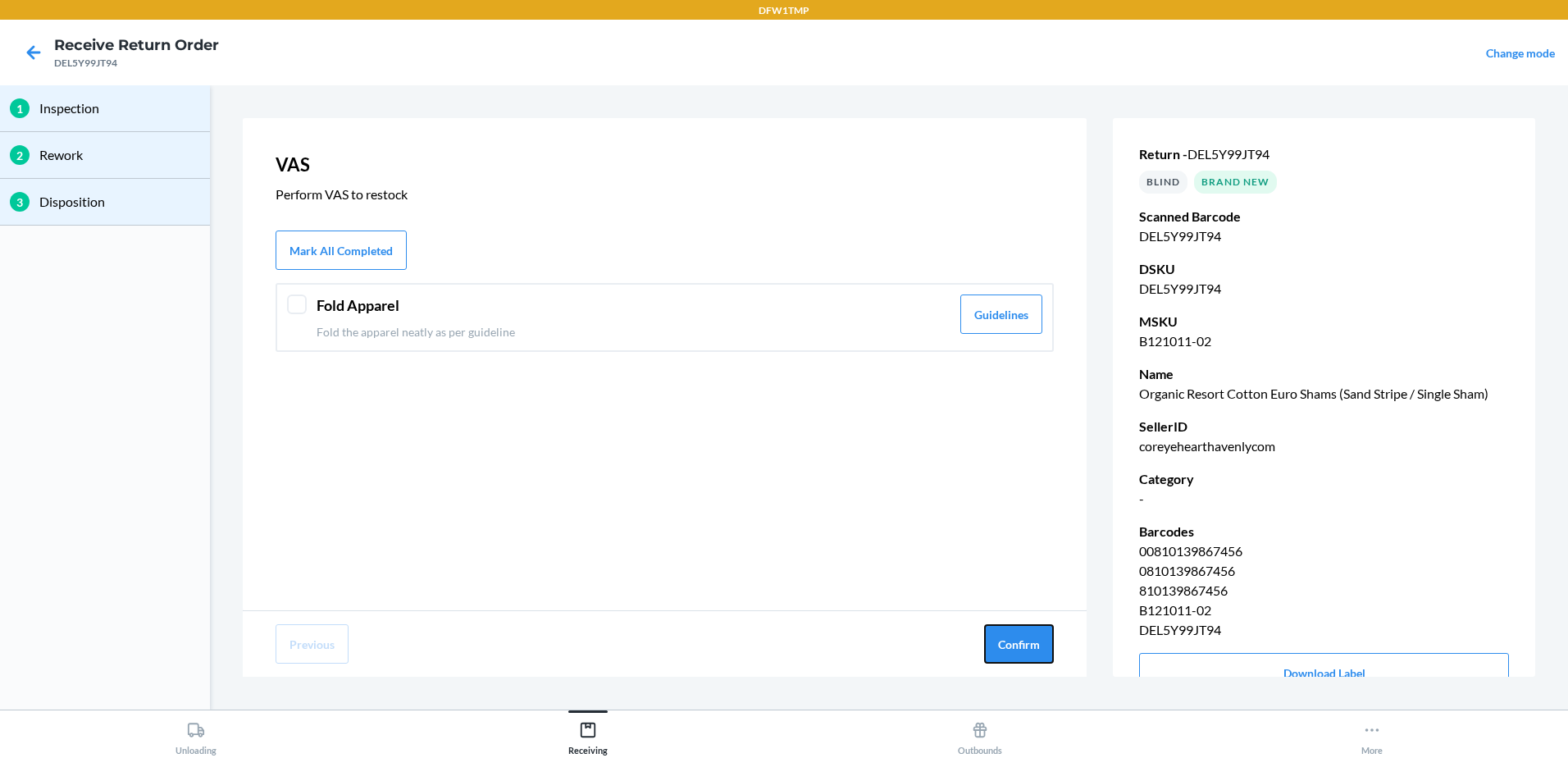
click at [1032, 641] on button "Confirm" at bounding box center [1019, 643] width 69 height 39
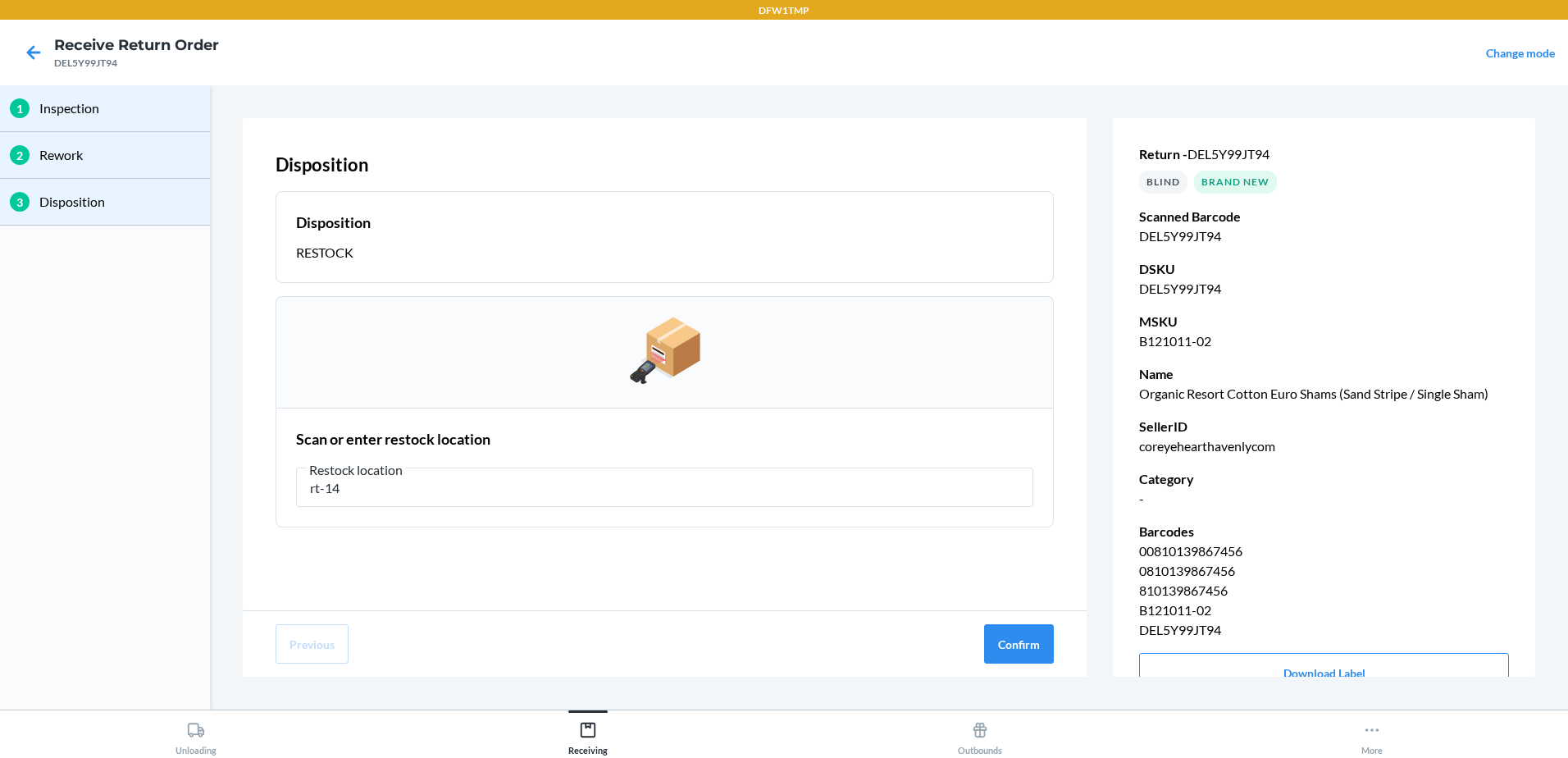
type input "rt-14"
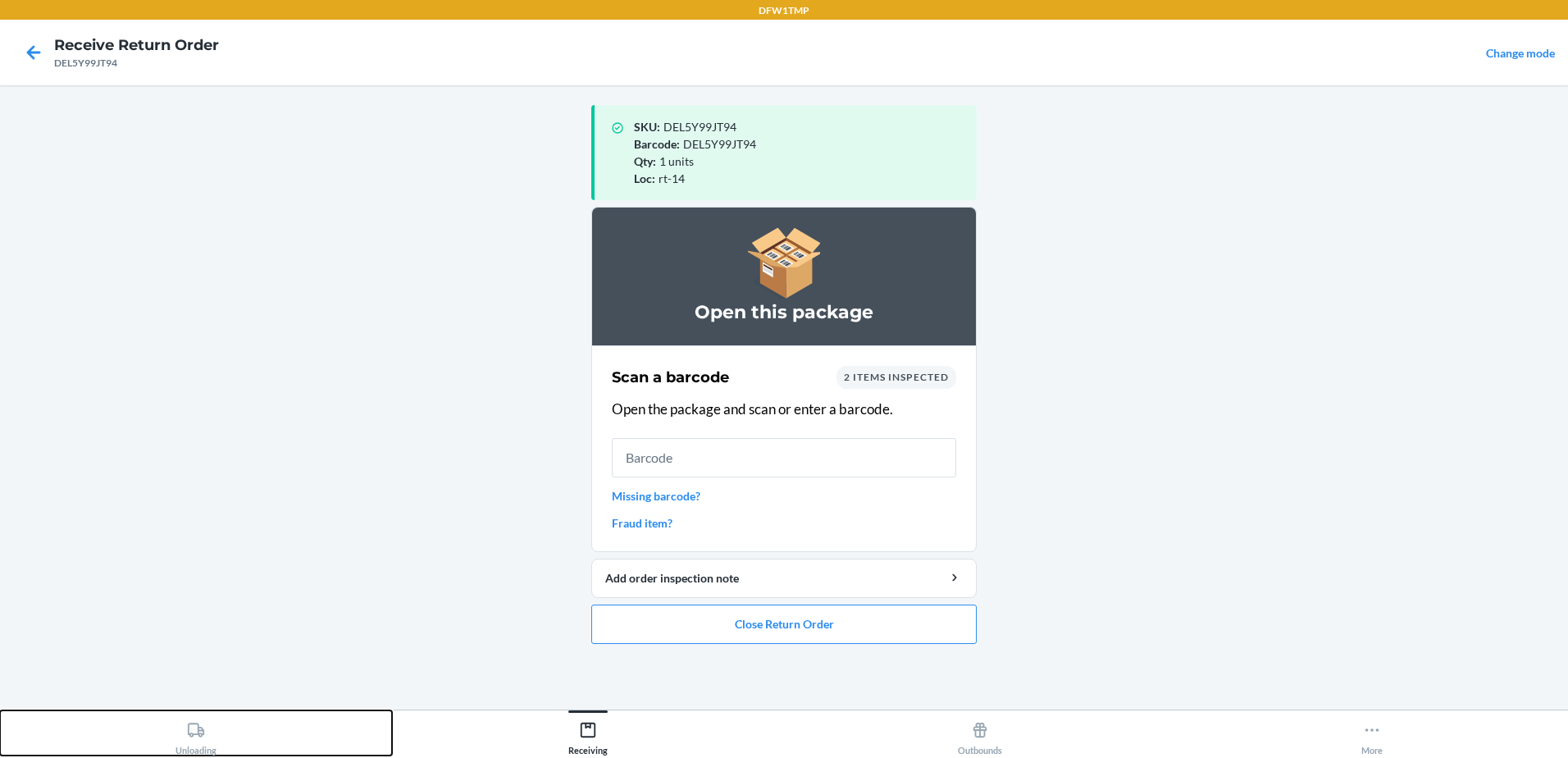
click at [177, 732] on div "Unloading" at bounding box center [196, 735] width 41 height 41
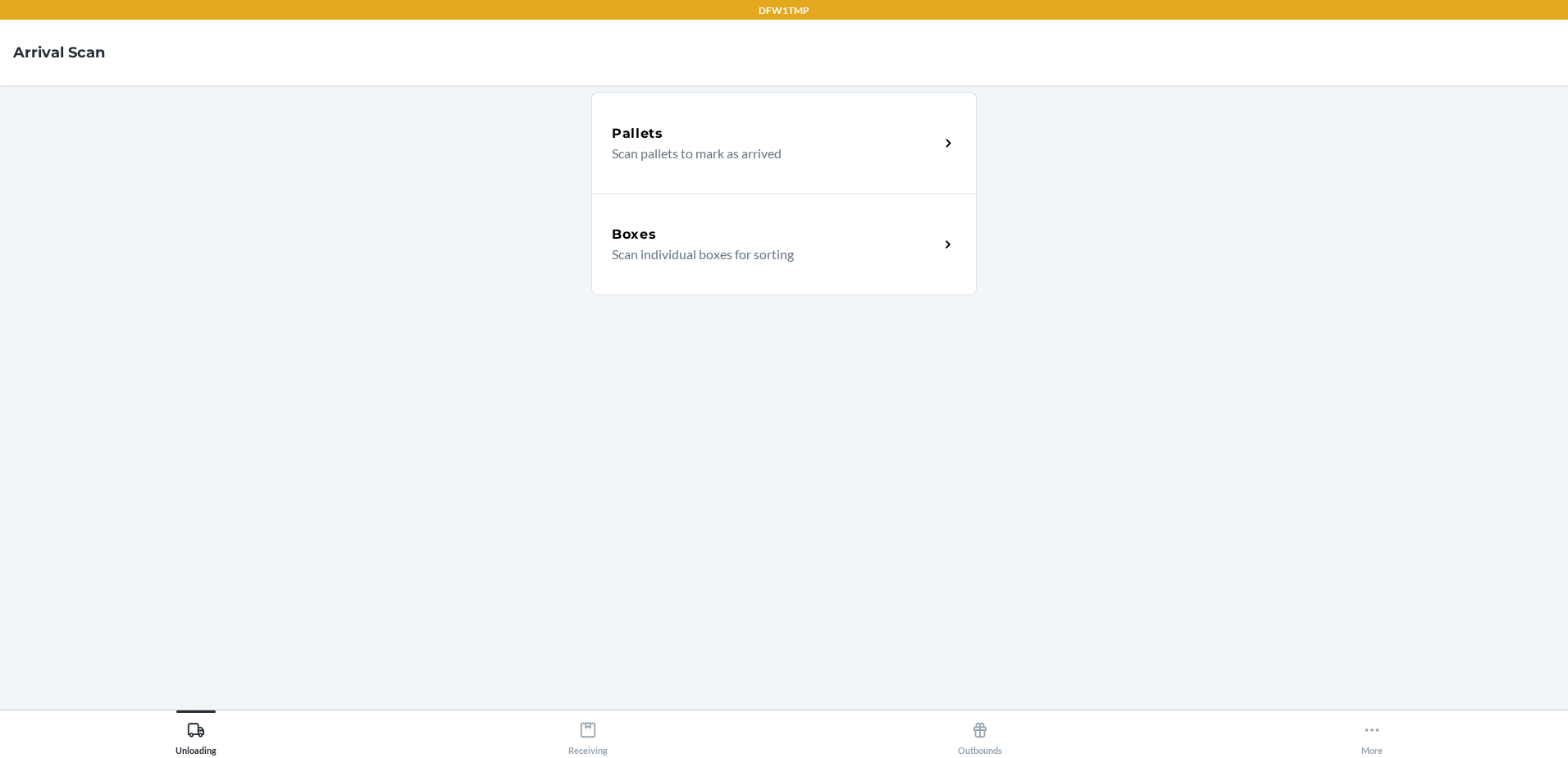
click at [825, 228] on div "Boxes" at bounding box center [775, 234] width 327 height 19
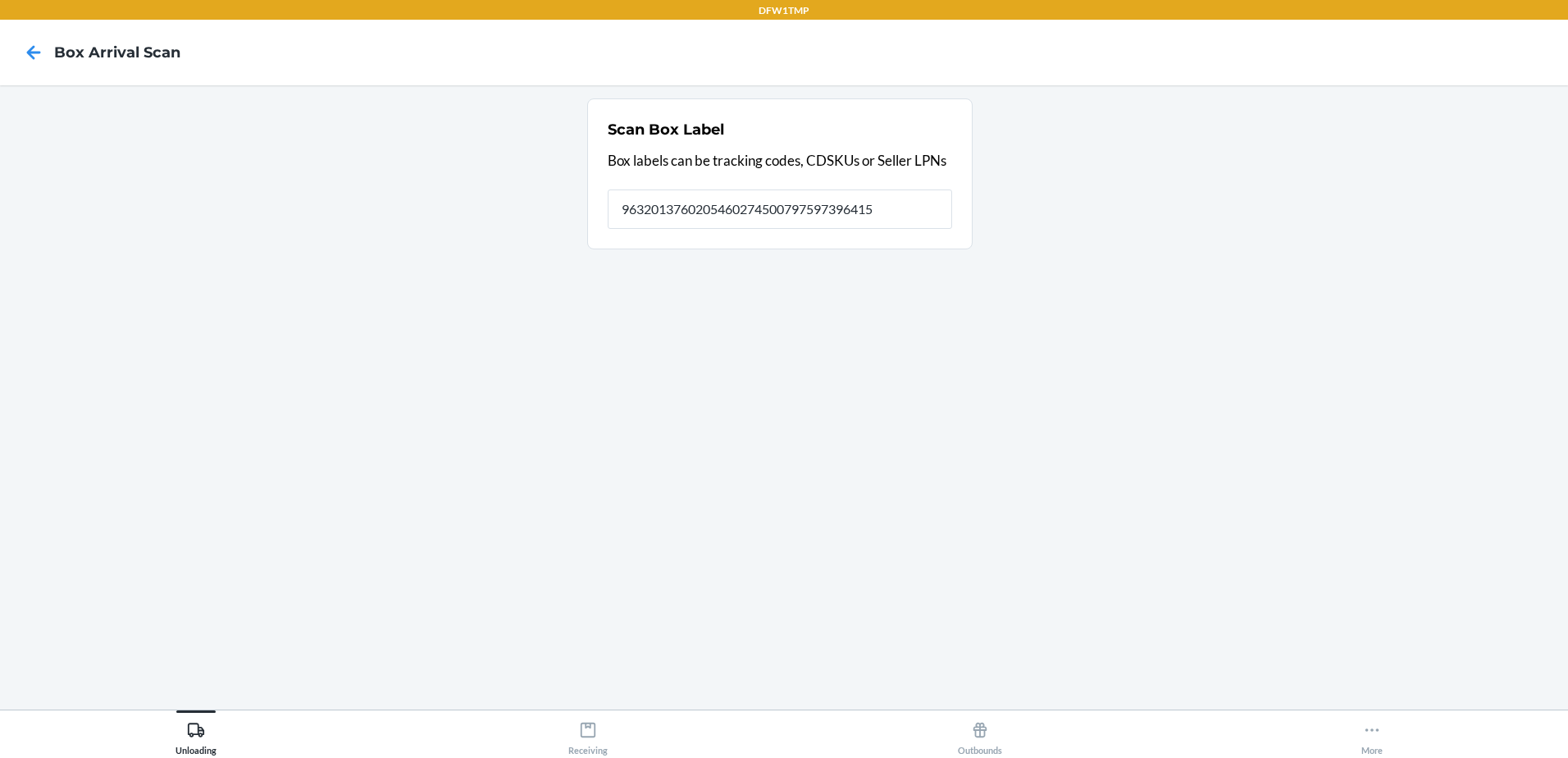
type input "9632013760205460274500797597396415"
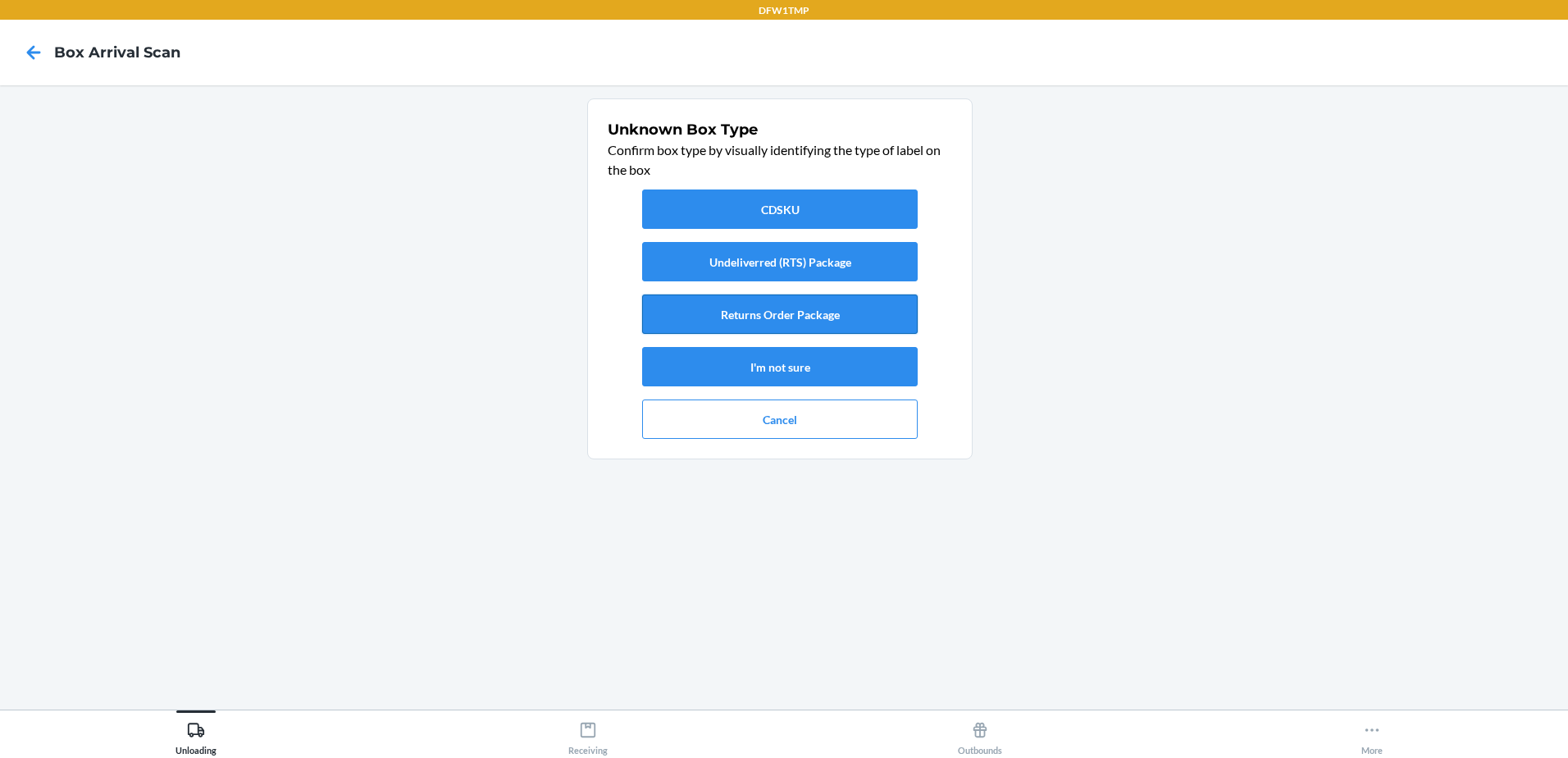
click at [834, 315] on button "Returns Order Package" at bounding box center [780, 314] width 275 height 39
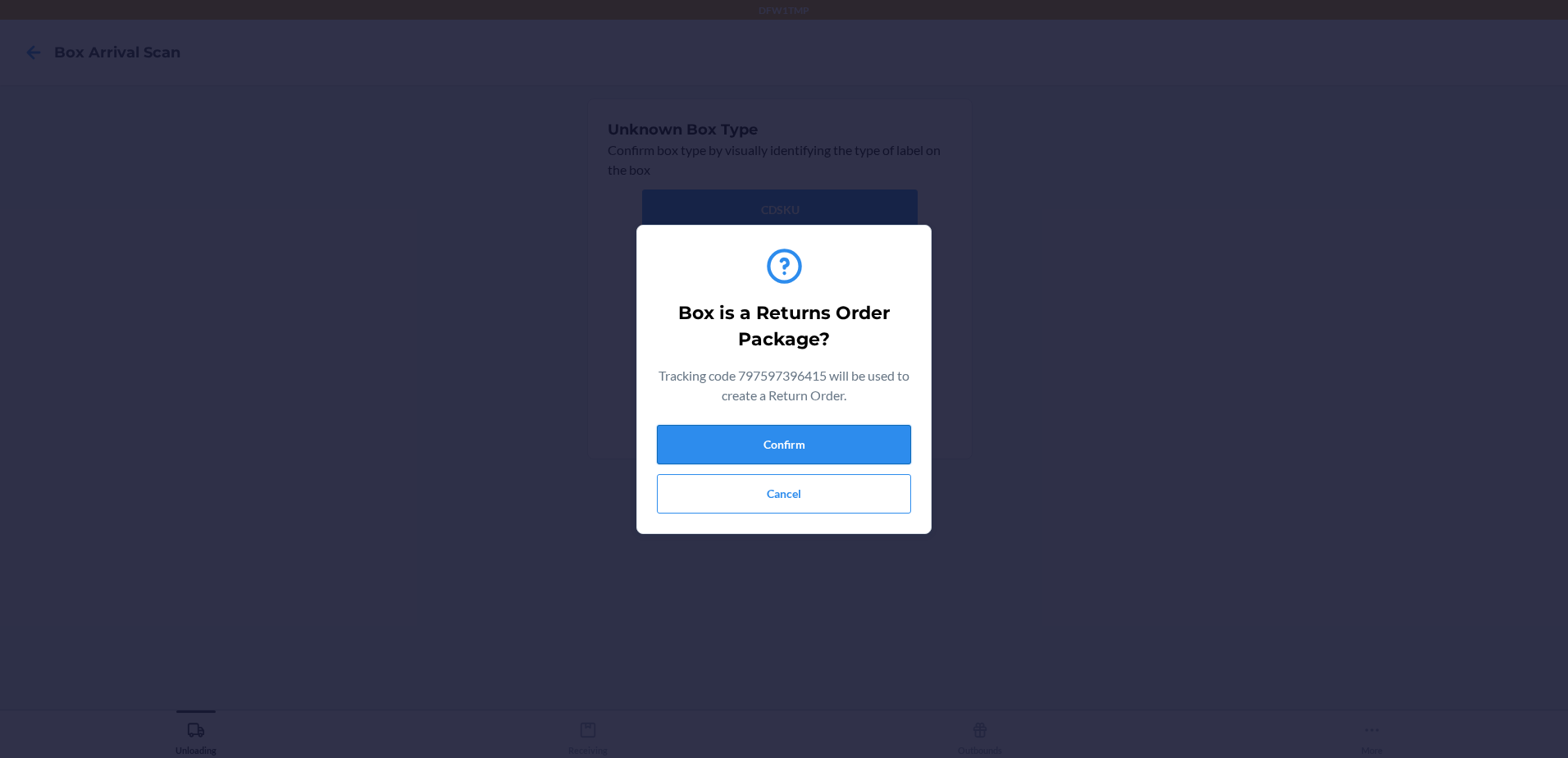
click at [857, 450] on button "Confirm" at bounding box center [784, 444] width 254 height 39
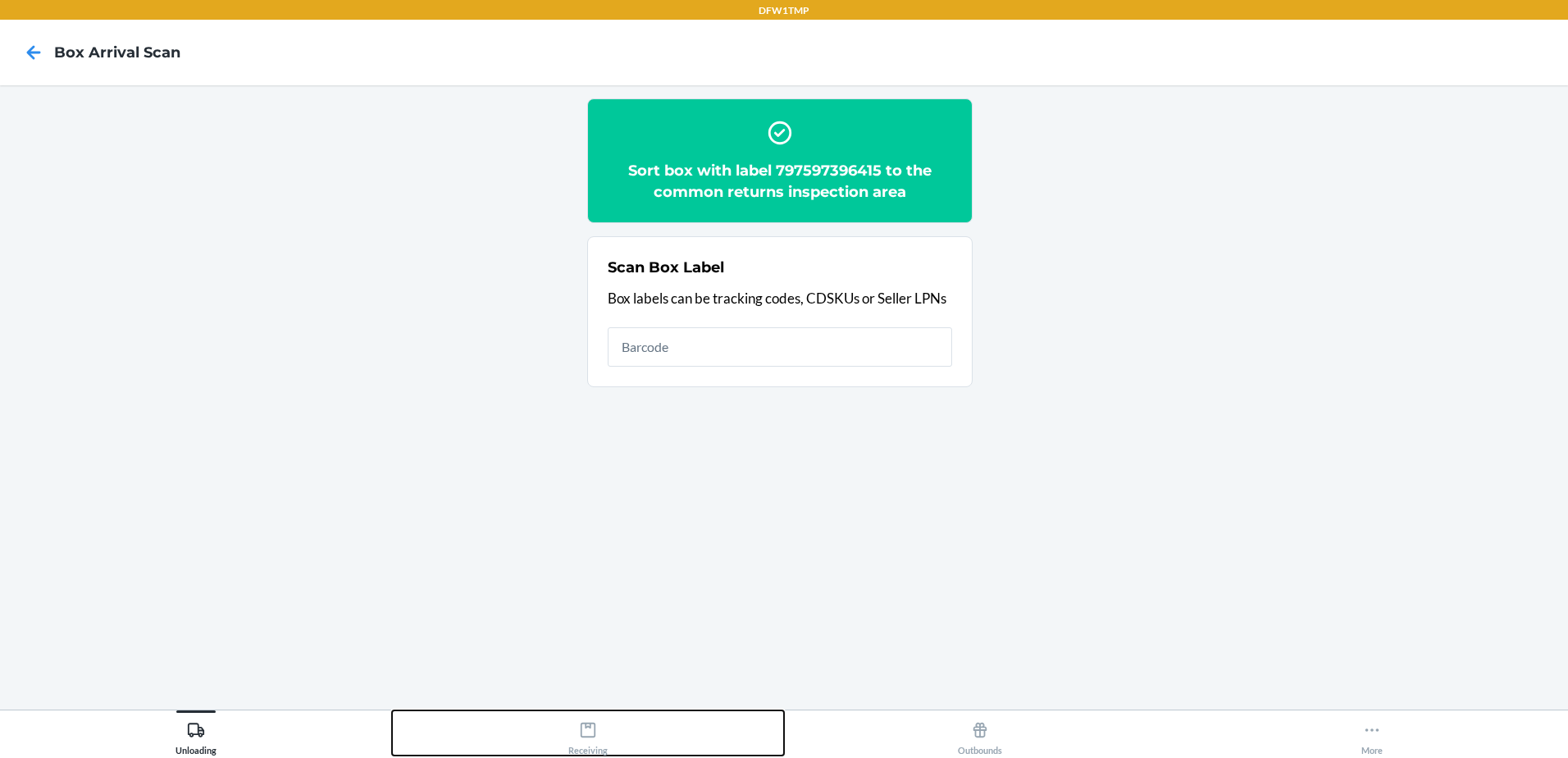
click at [596, 725] on div "Receiving" at bounding box center [588, 735] width 39 height 41
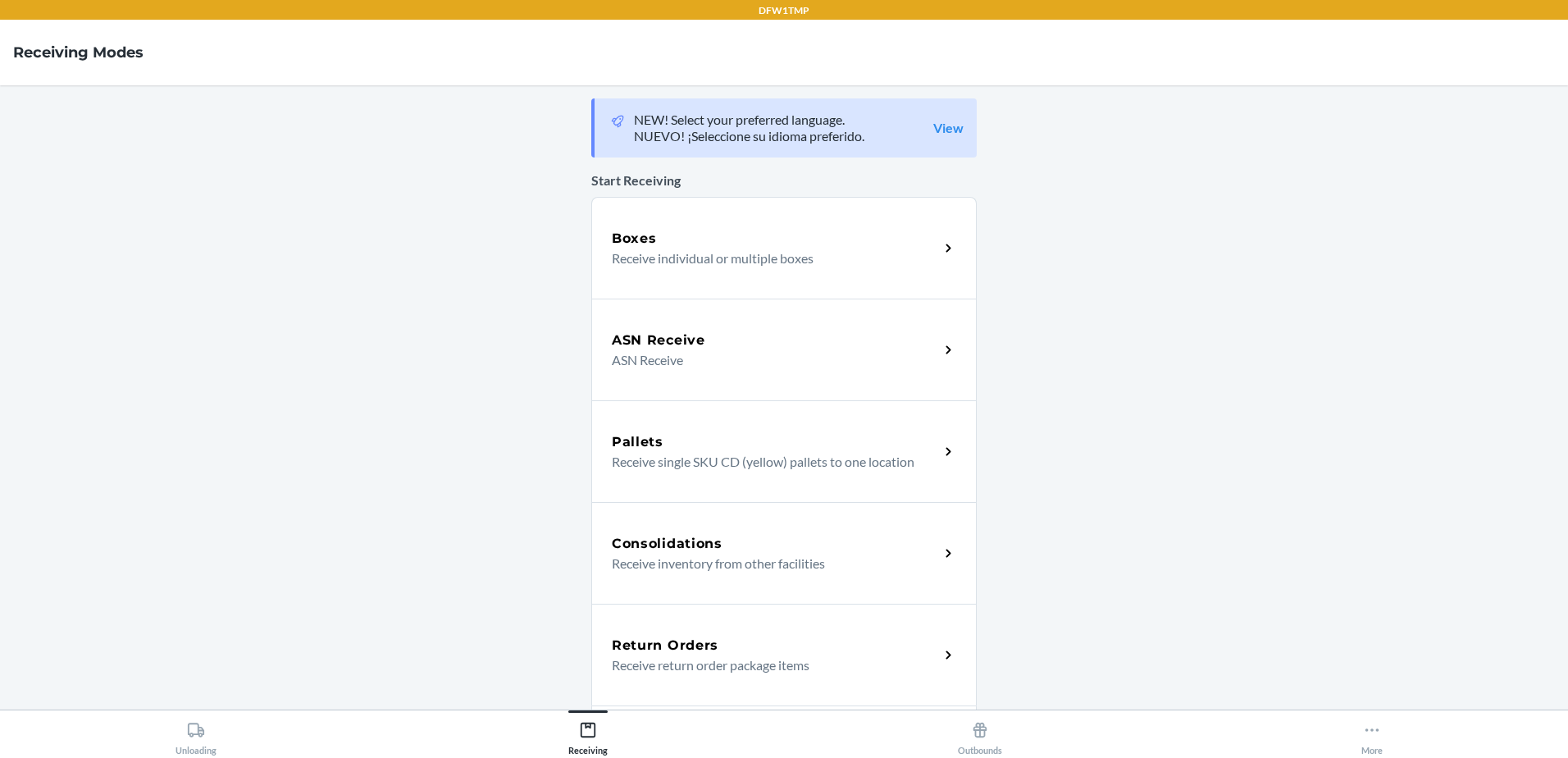
click at [655, 661] on p "Receive return order package items" at bounding box center [769, 665] width 314 height 19
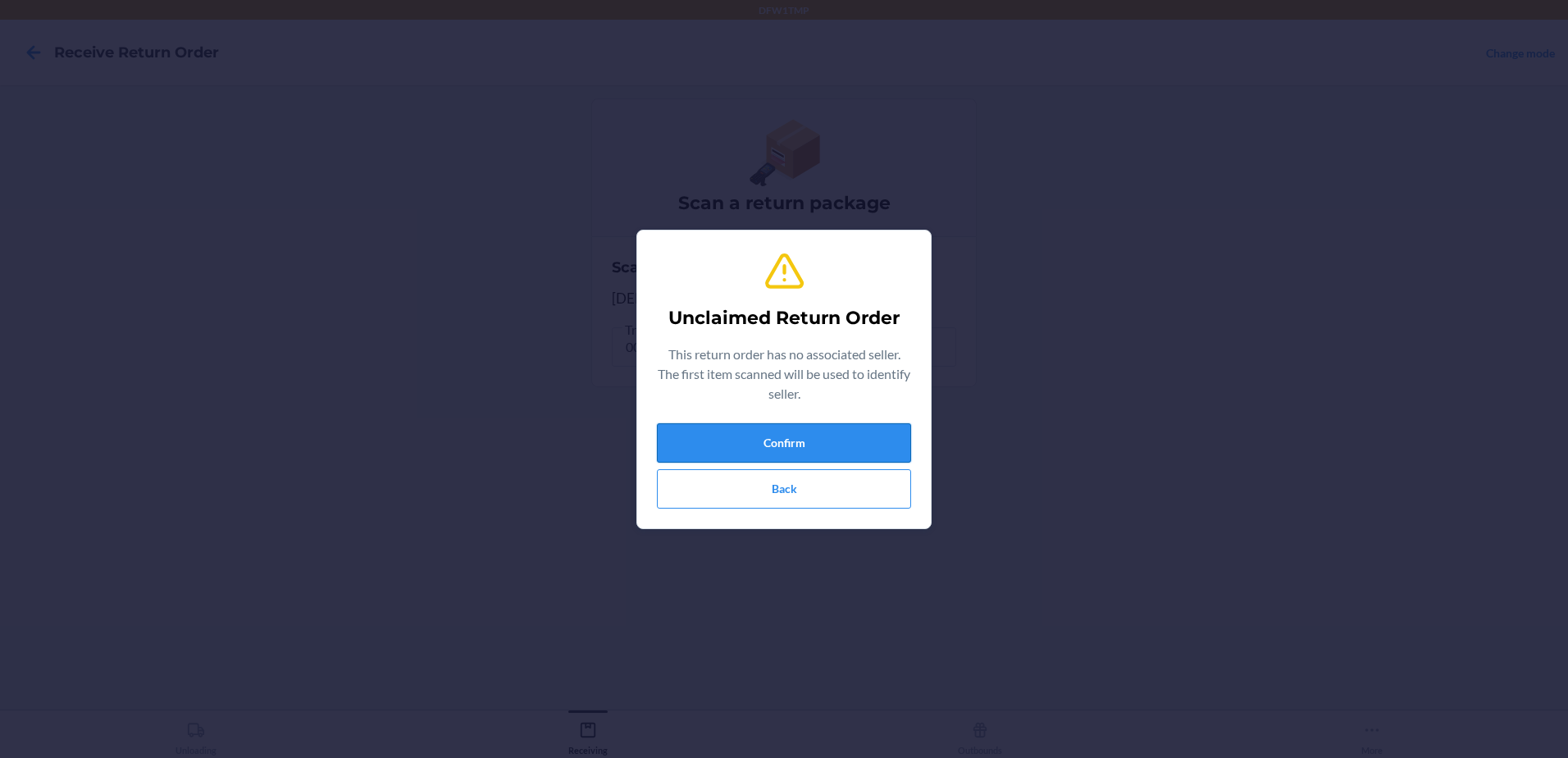
click at [819, 433] on button "Confirm" at bounding box center [784, 442] width 254 height 39
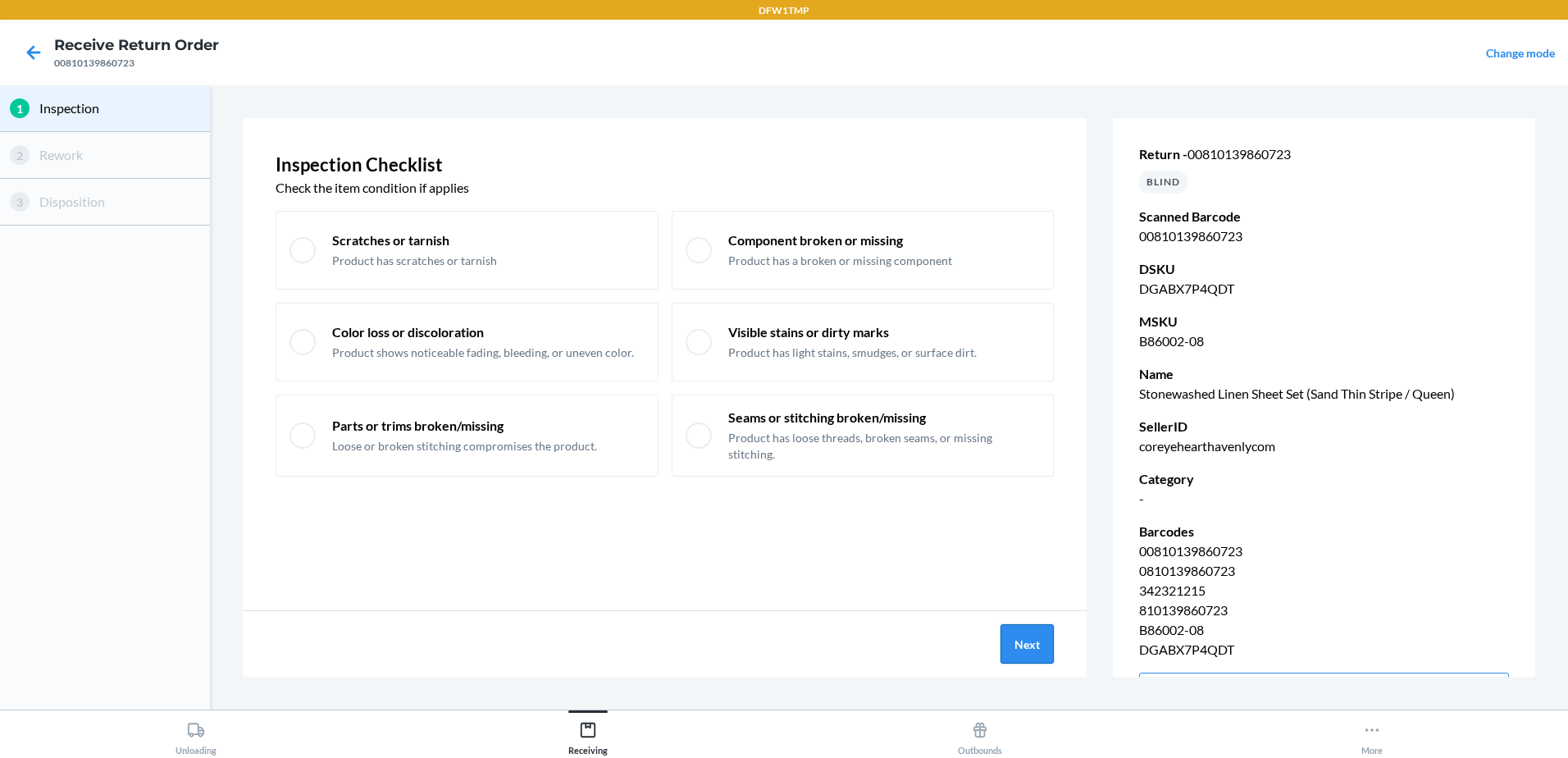
click at [997, 636] on div "Next" at bounding box center [665, 643] width 844 height 65
click at [1027, 632] on button "Next" at bounding box center [1027, 643] width 53 height 39
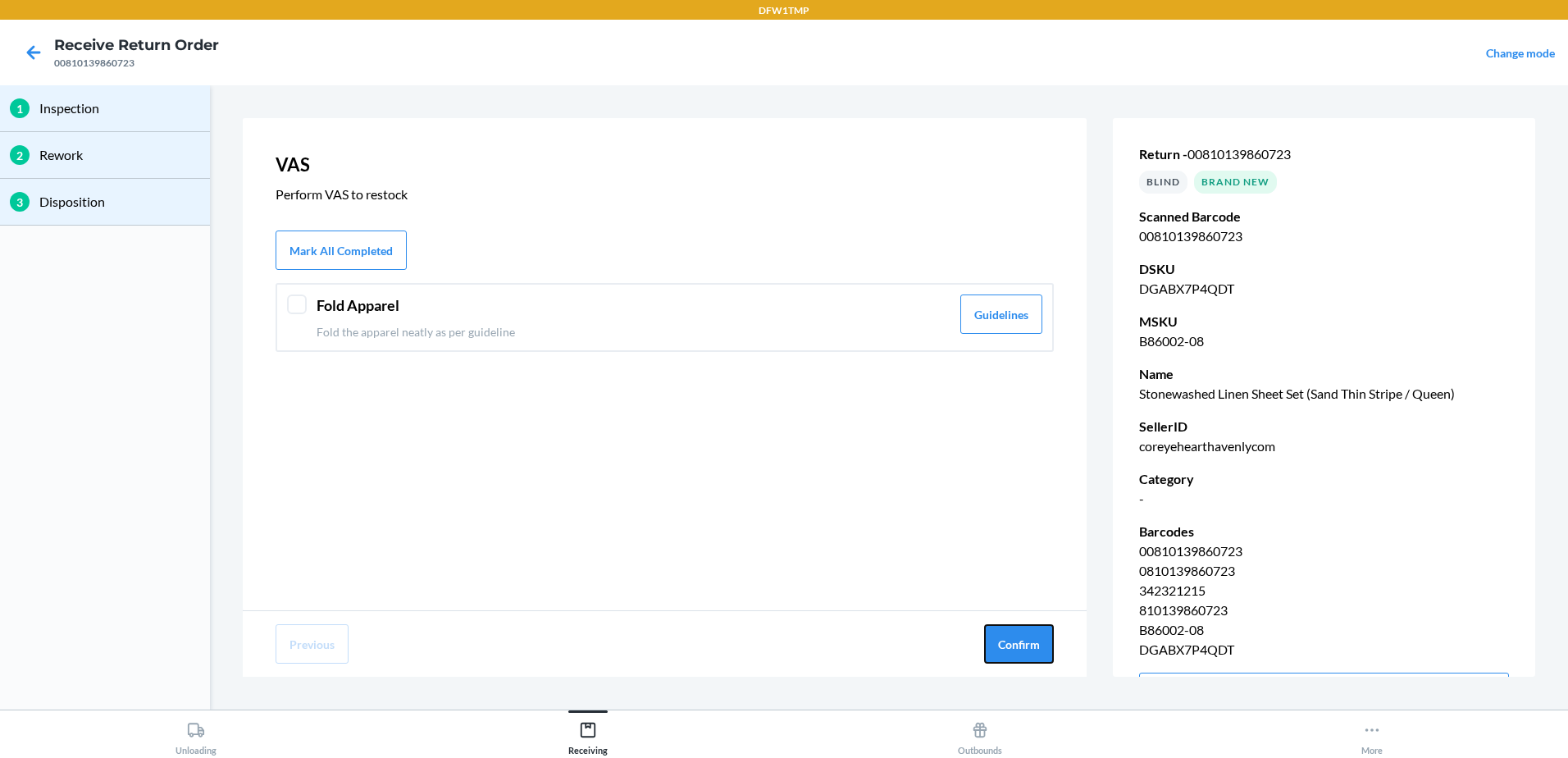
click at [1027, 632] on button "Confirm" at bounding box center [1019, 643] width 69 height 39
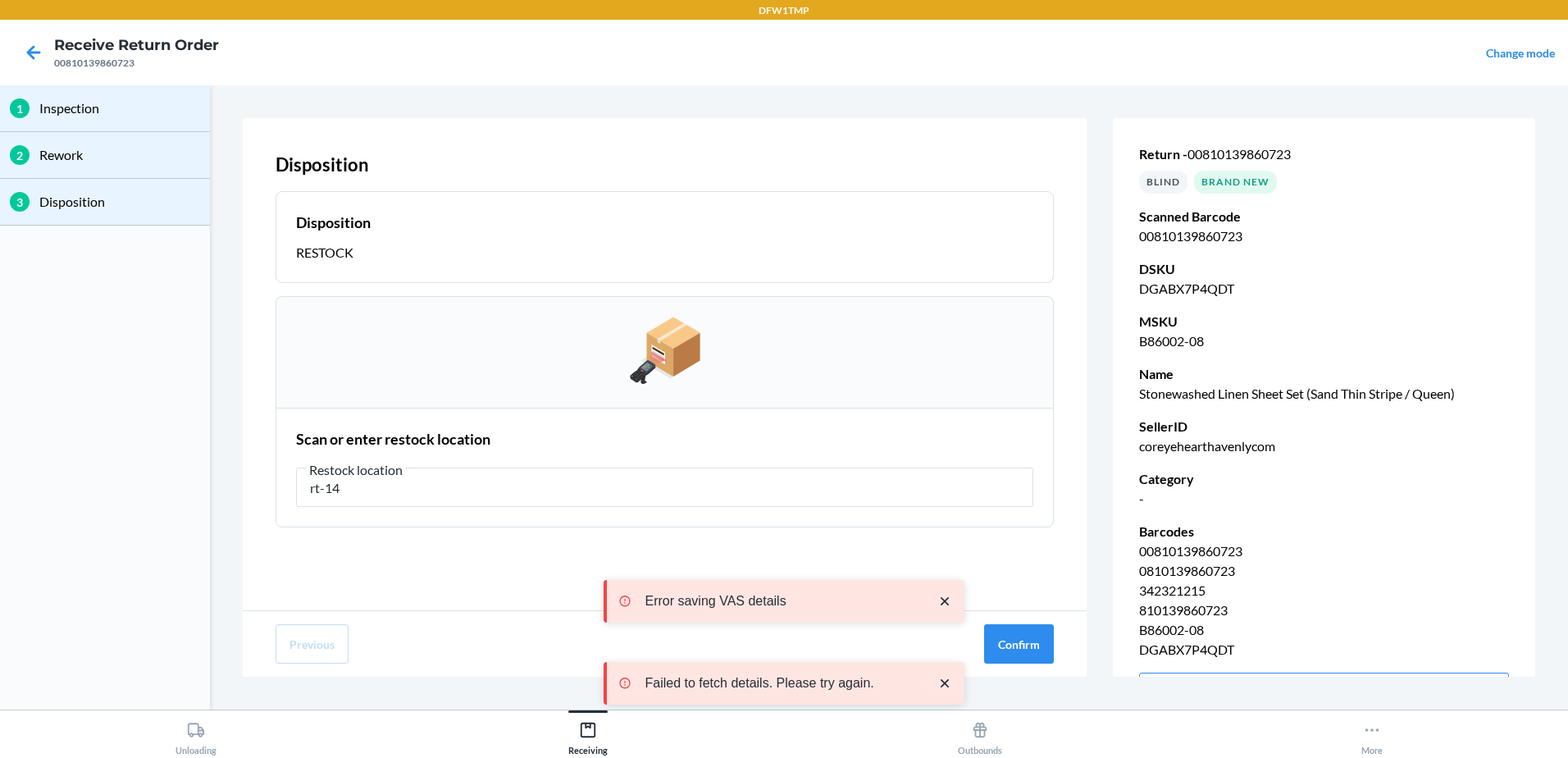
type input "rt-14"
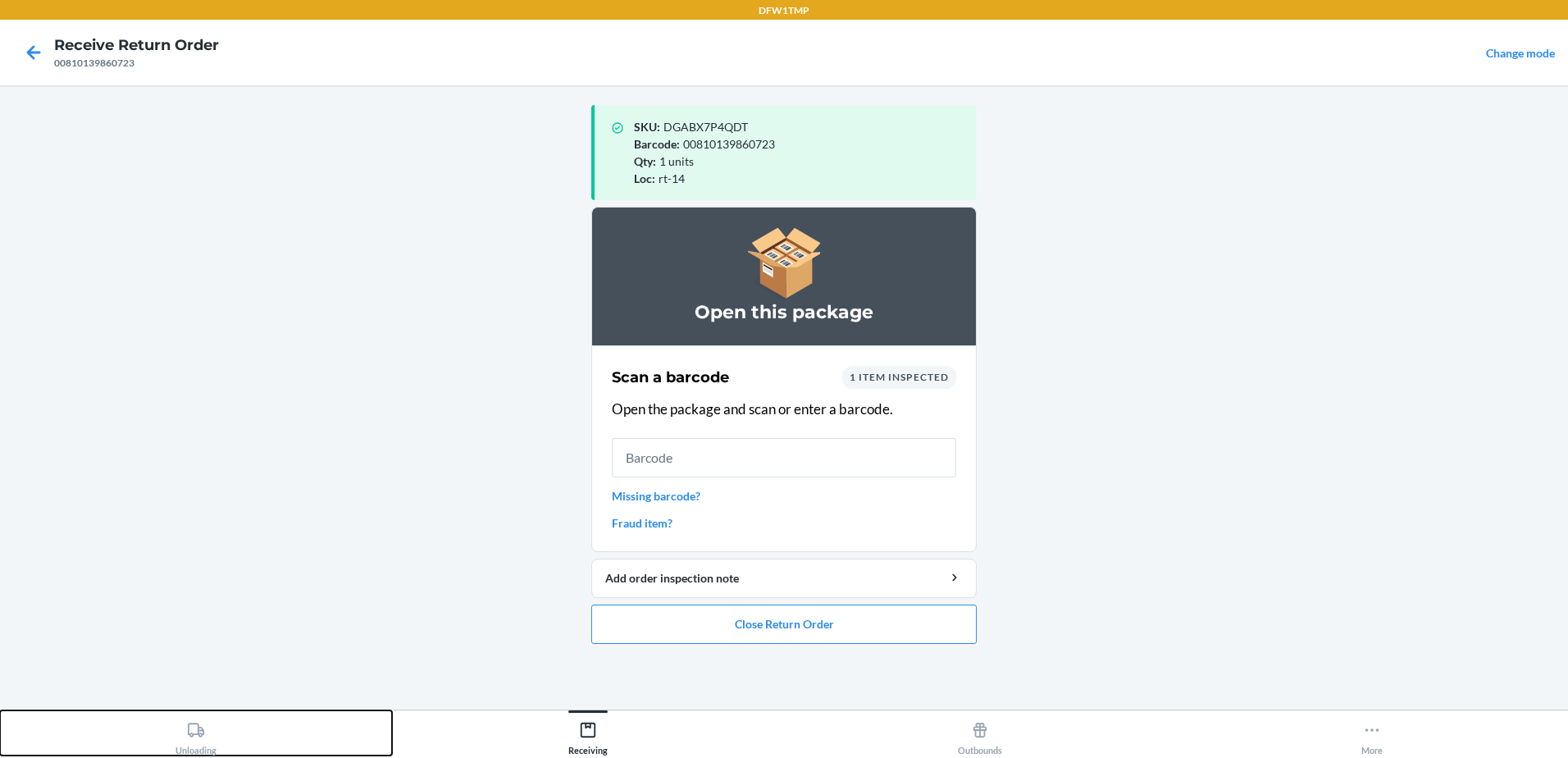
click at [207, 738] on div "Unloading" at bounding box center [196, 735] width 41 height 41
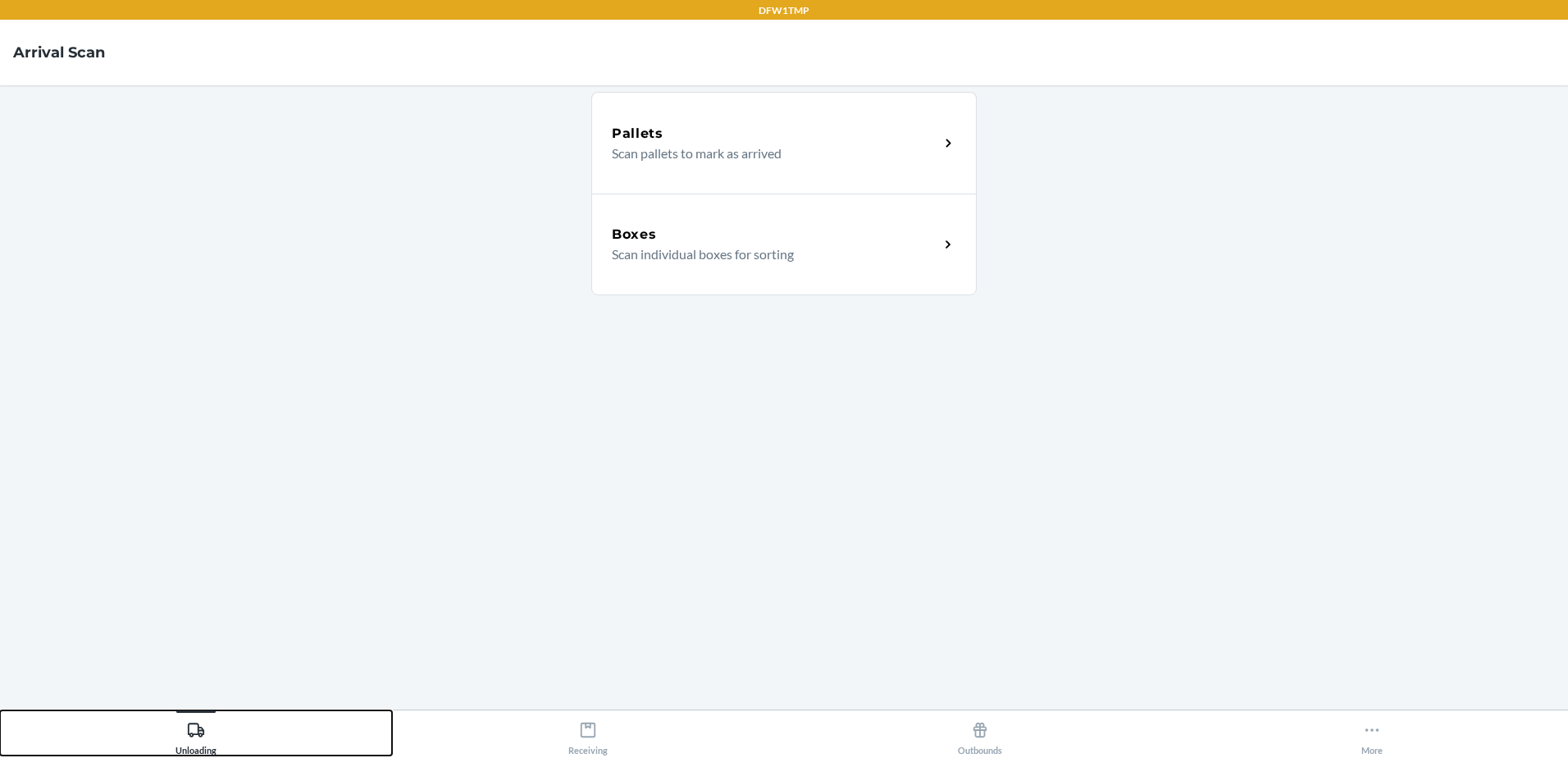
click at [0, 710] on button "Unloading" at bounding box center [196, 732] width 392 height 45
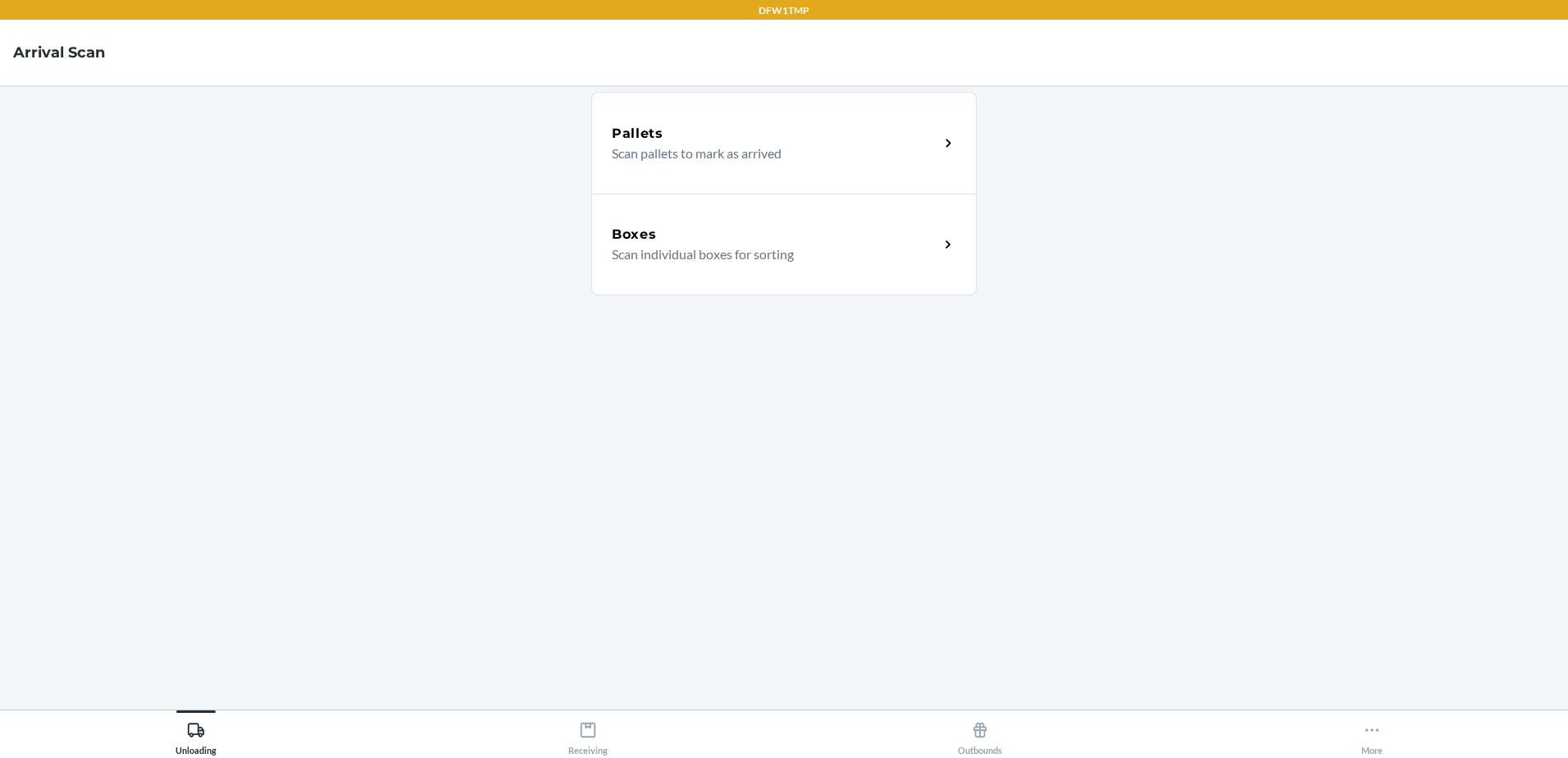
click at [731, 226] on div "Boxes" at bounding box center [775, 234] width 327 height 19
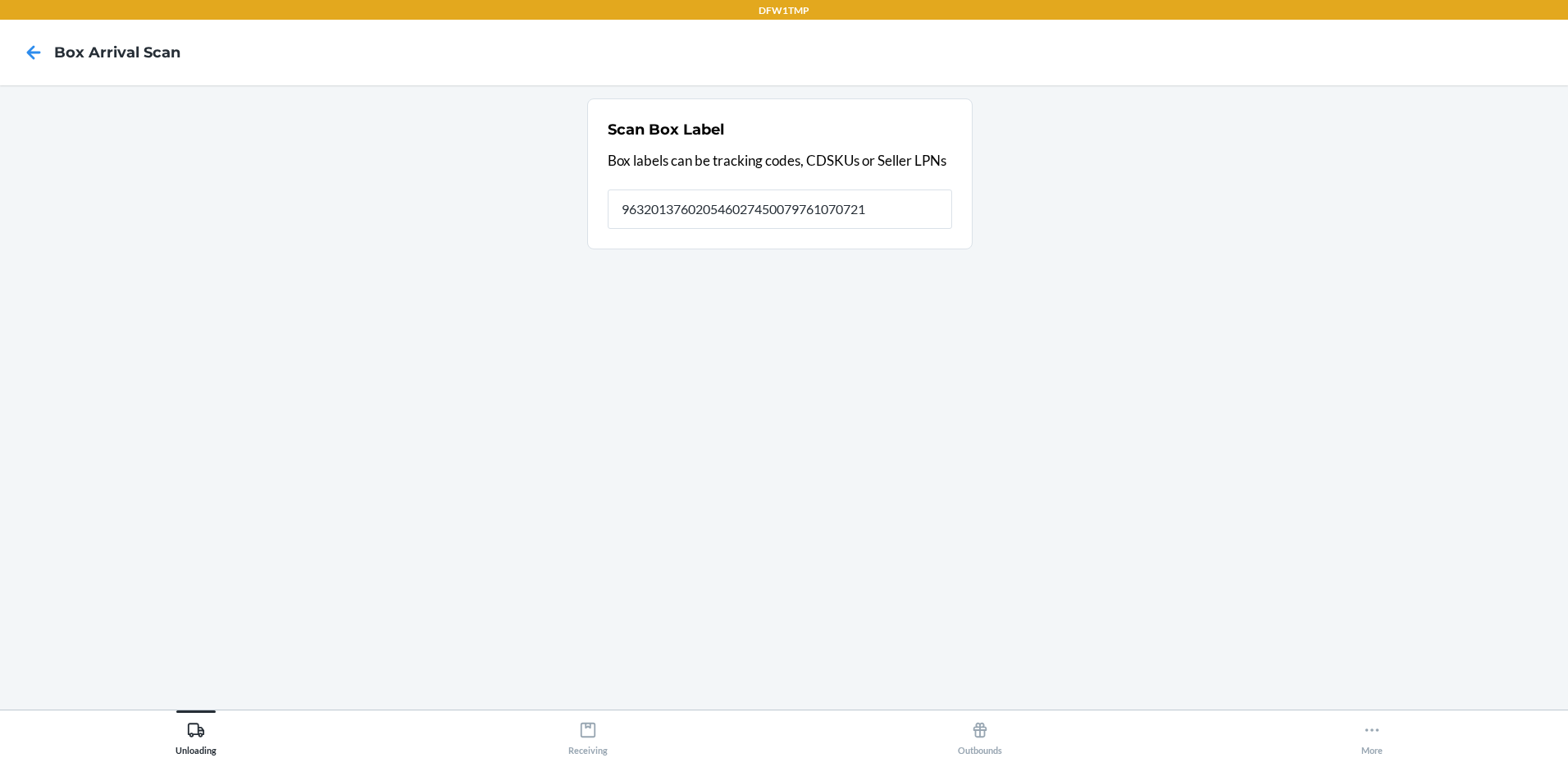
type input "9632013760205460274500797610707210"
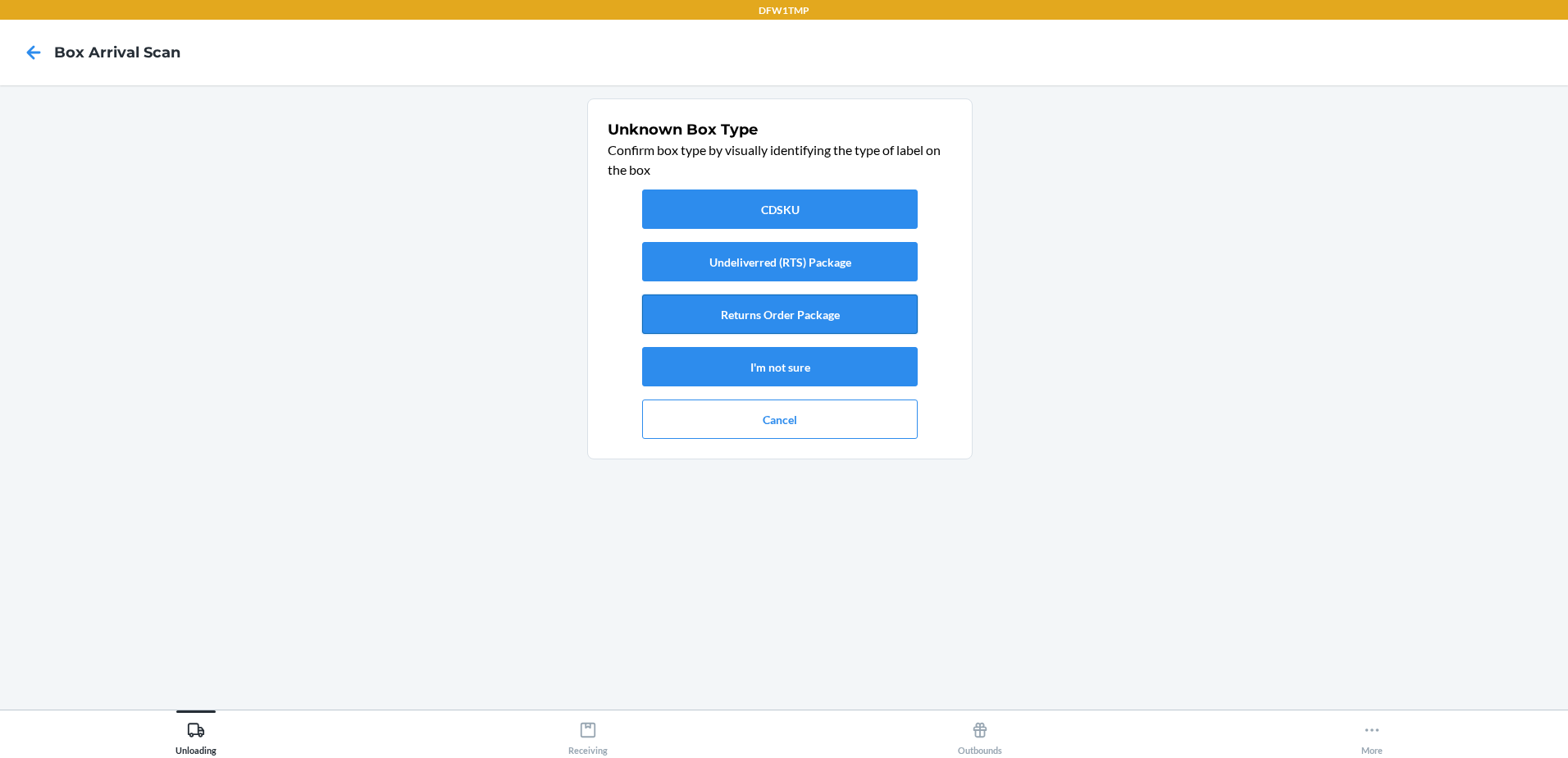
click at [842, 323] on button "Returns Order Package" at bounding box center [780, 314] width 275 height 39
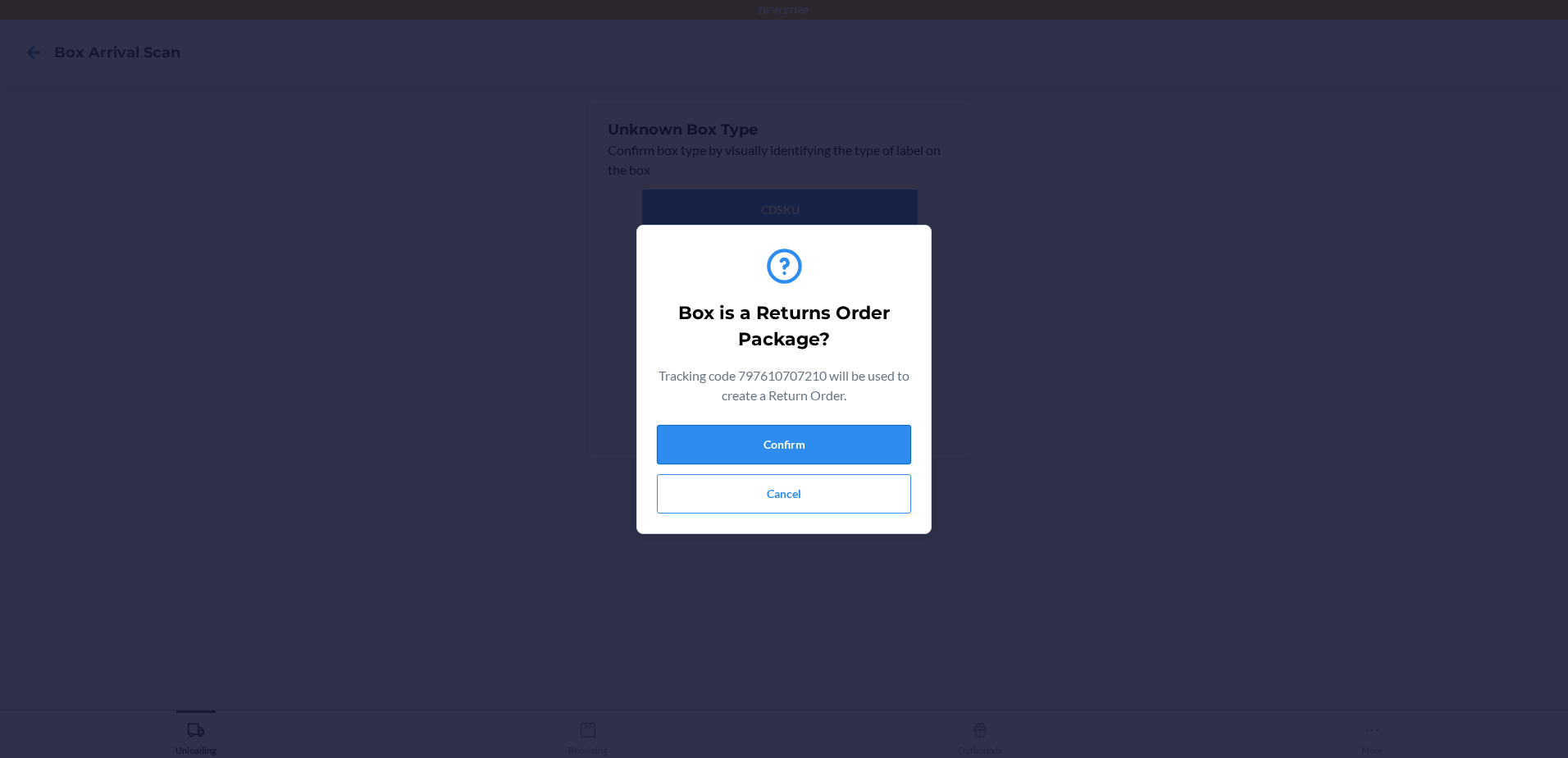
click at [821, 441] on button "Confirm" at bounding box center [784, 444] width 254 height 39
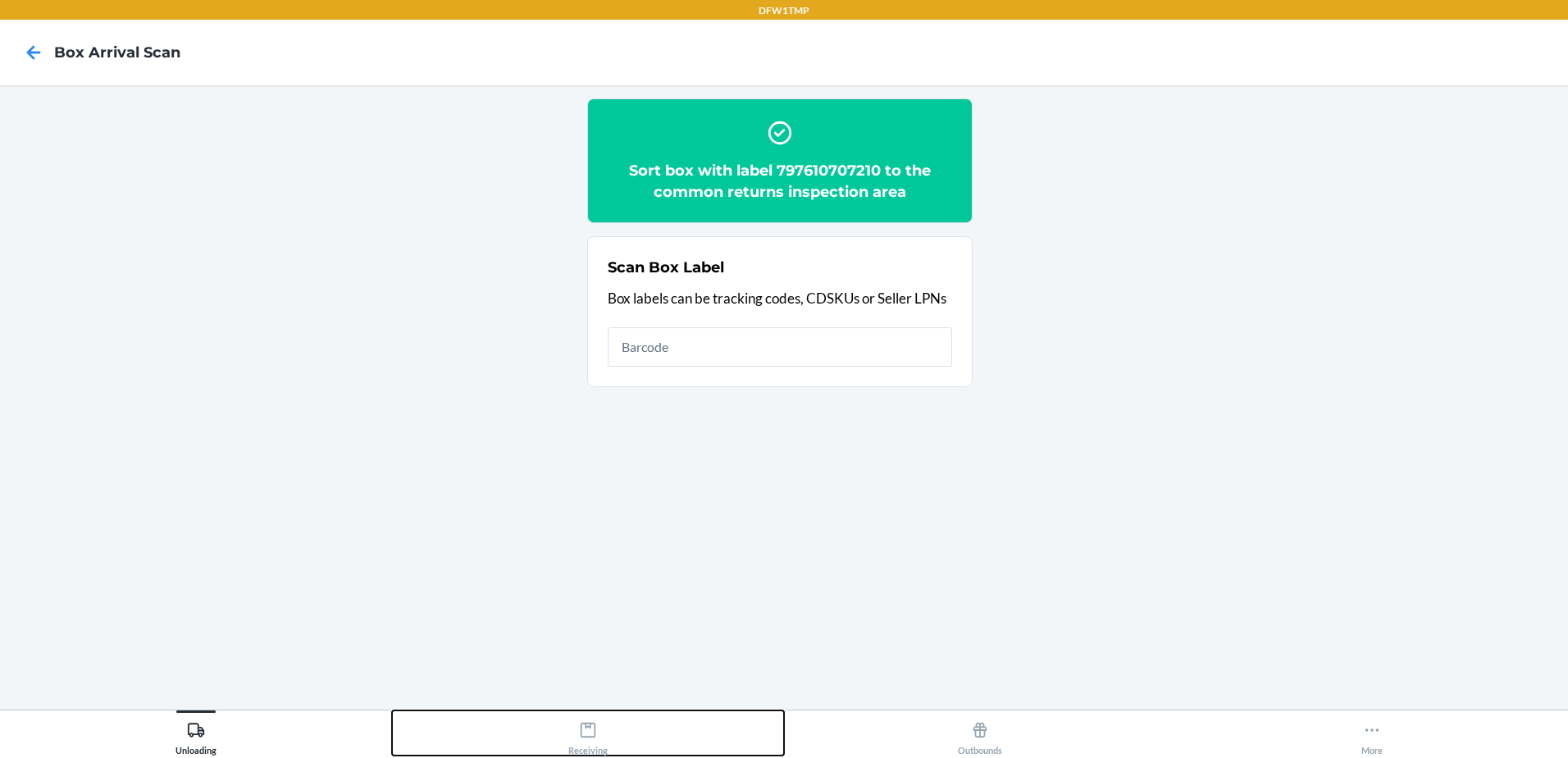
click at [588, 719] on div "Receiving" at bounding box center [588, 735] width 39 height 41
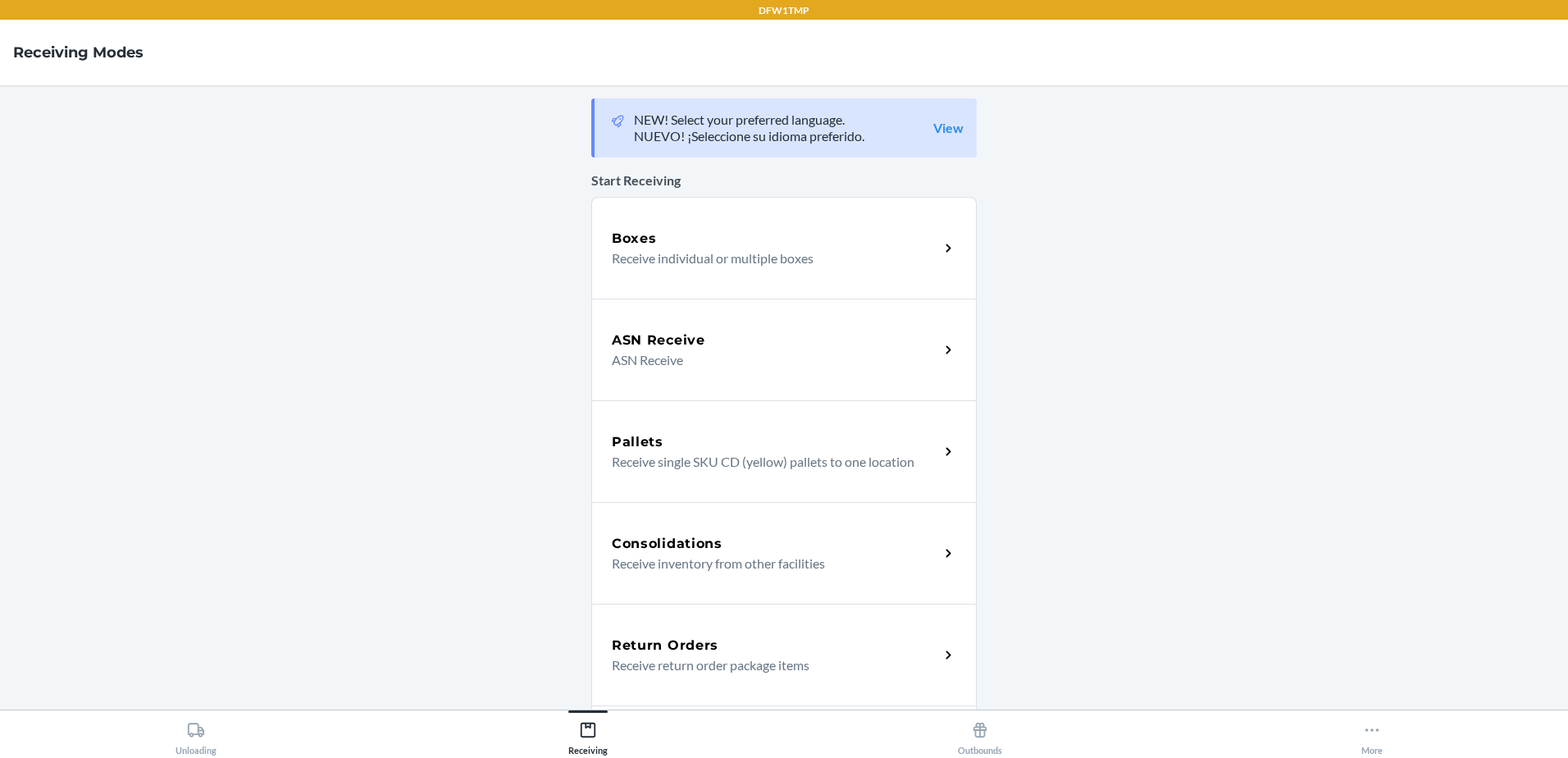
click at [782, 643] on div "Return Orders" at bounding box center [775, 645] width 327 height 19
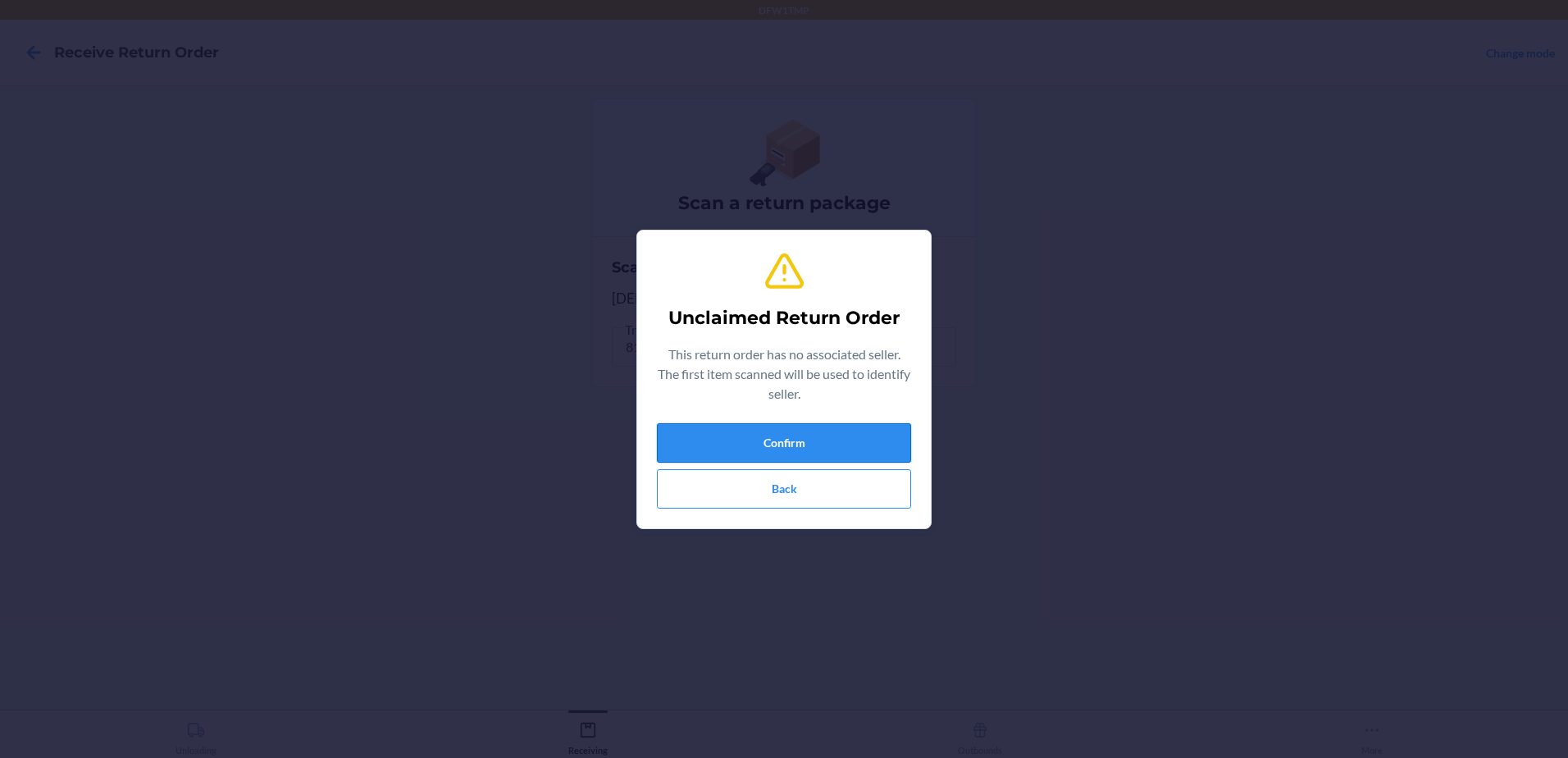
click at [840, 440] on button "Confirm" at bounding box center [784, 442] width 254 height 39
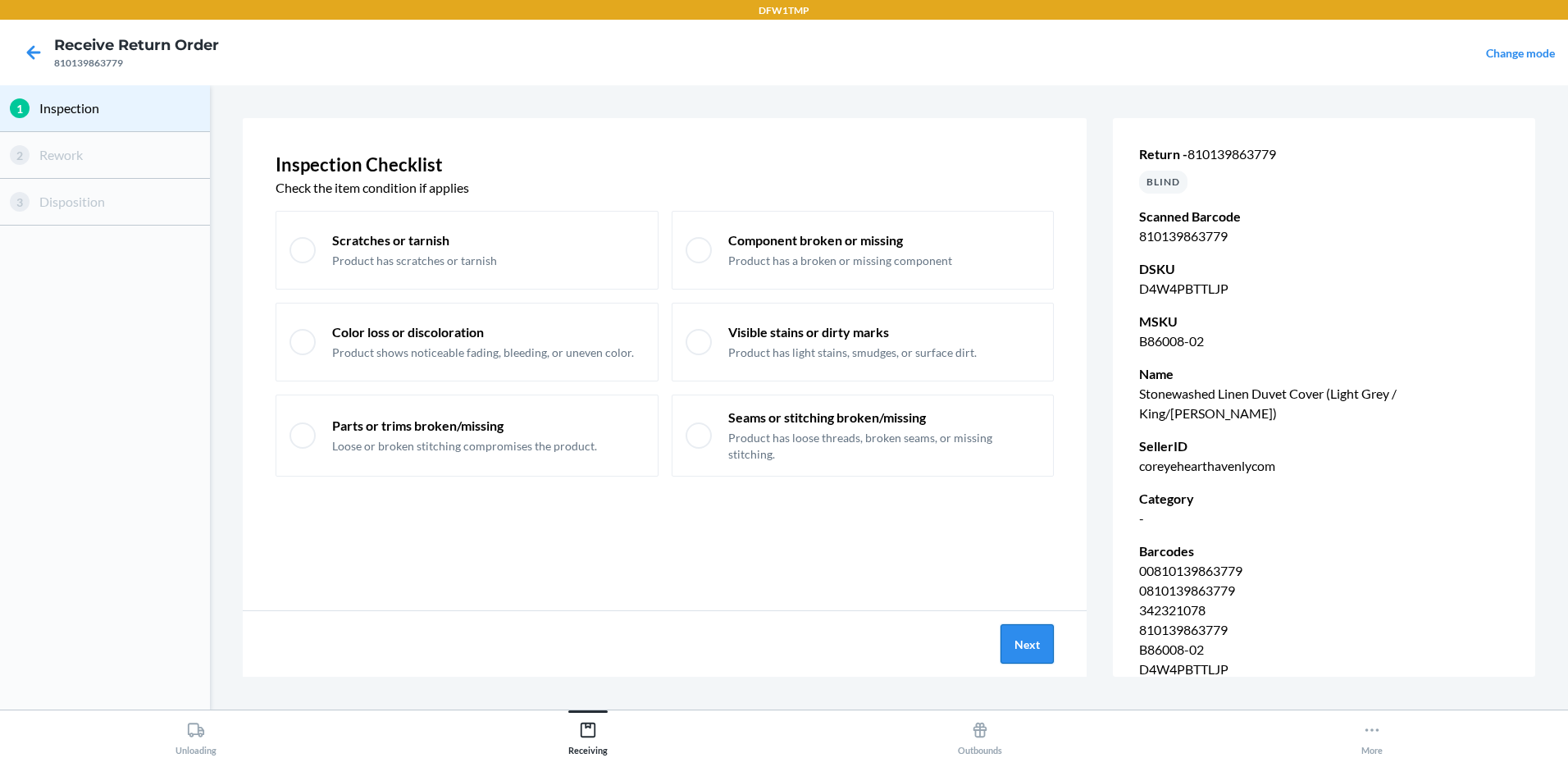
click at [1021, 658] on button "Next" at bounding box center [1027, 643] width 53 height 39
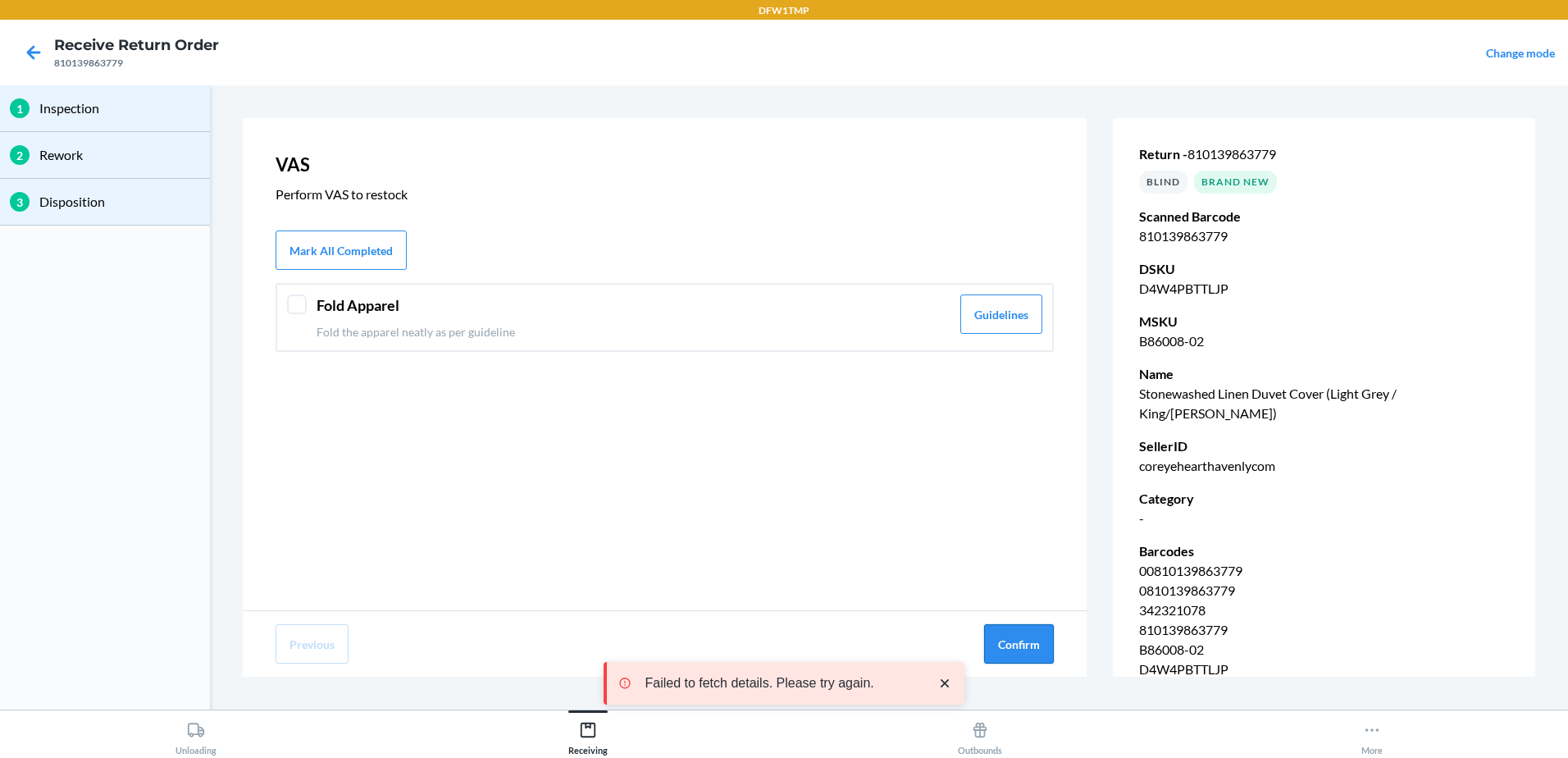
click at [1023, 656] on button "Confirm" at bounding box center [1019, 643] width 69 height 39
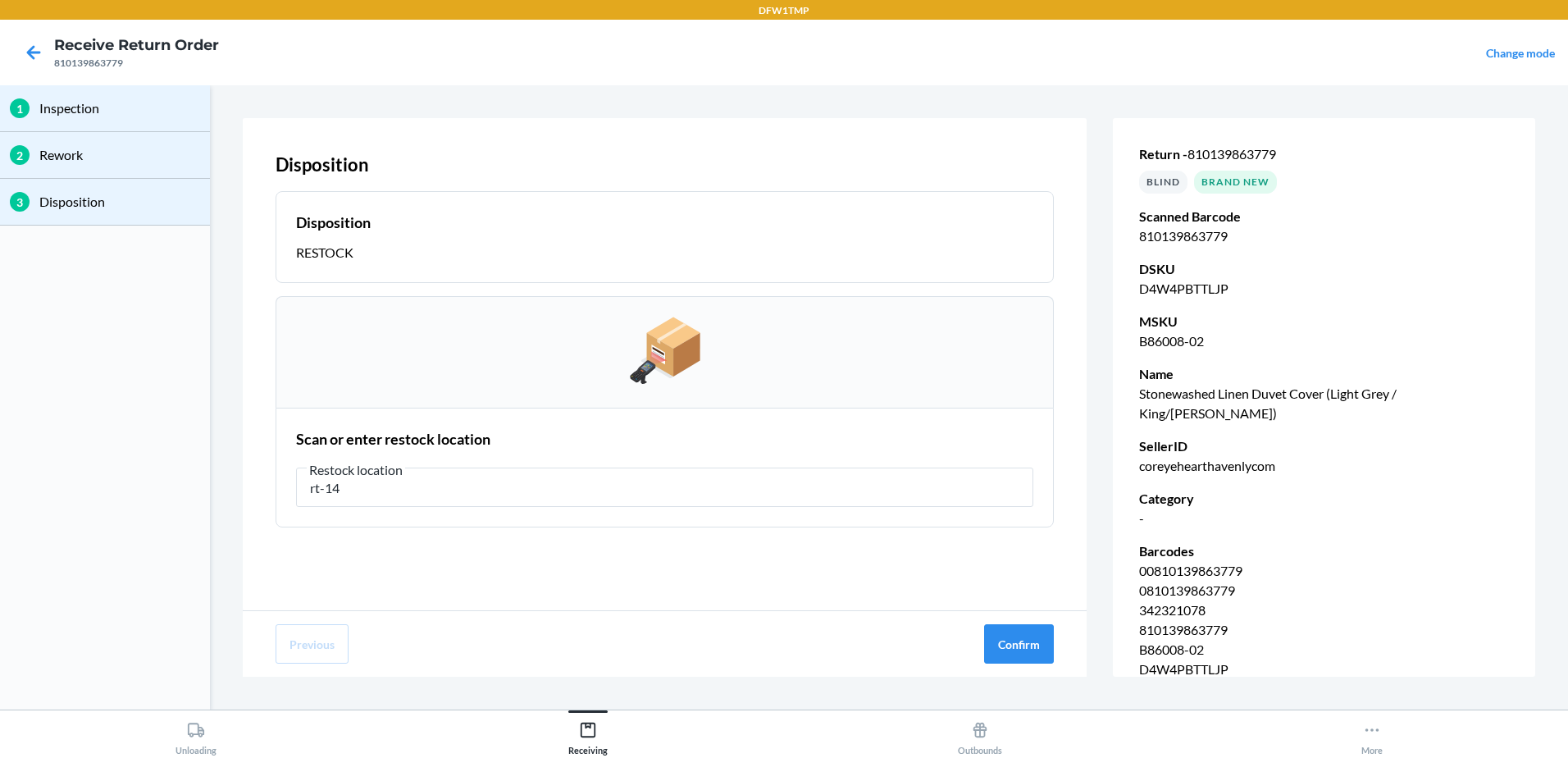
type input "rt-14"
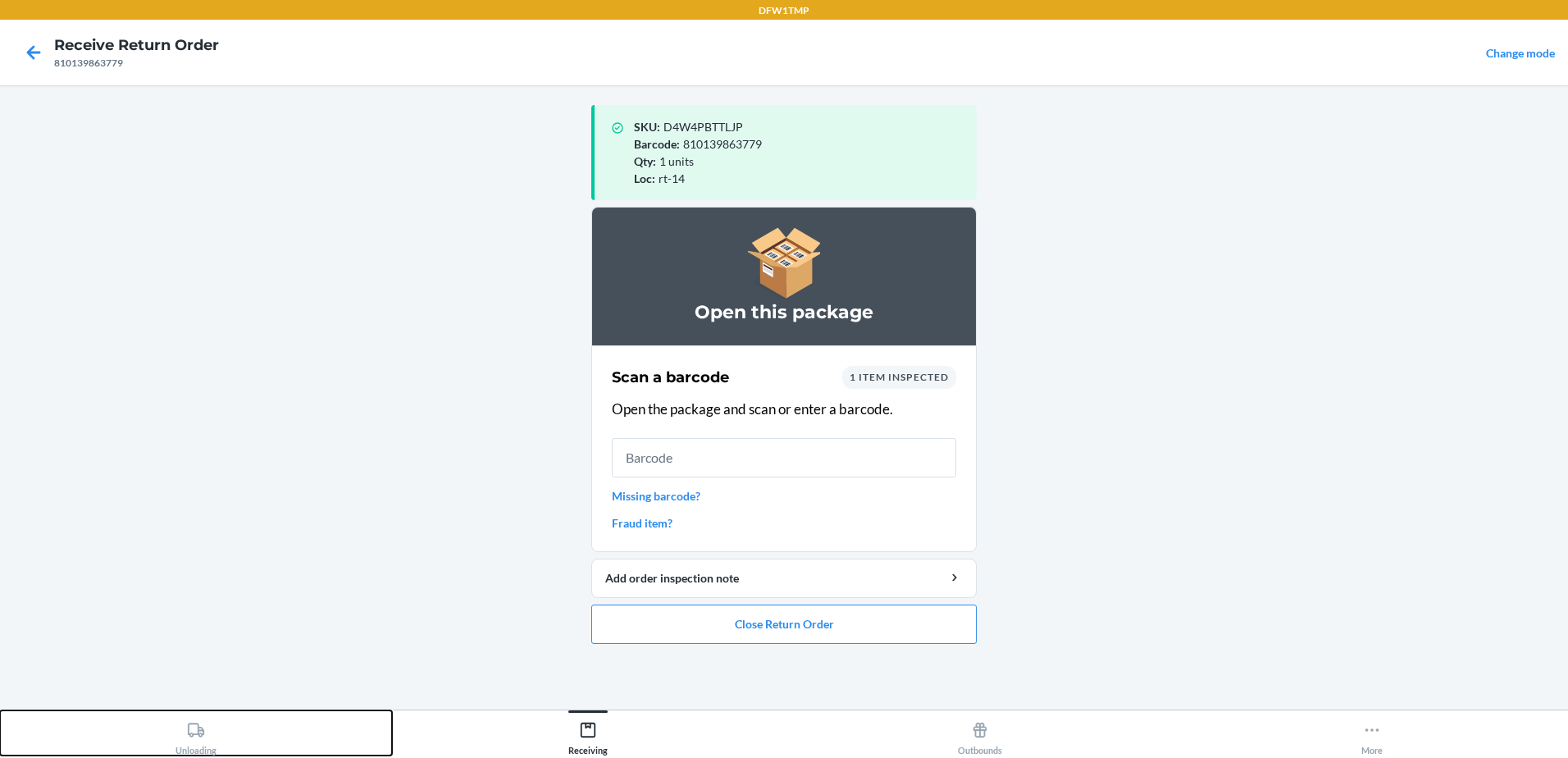
click at [186, 728] on div "Unloading" at bounding box center [196, 735] width 41 height 41
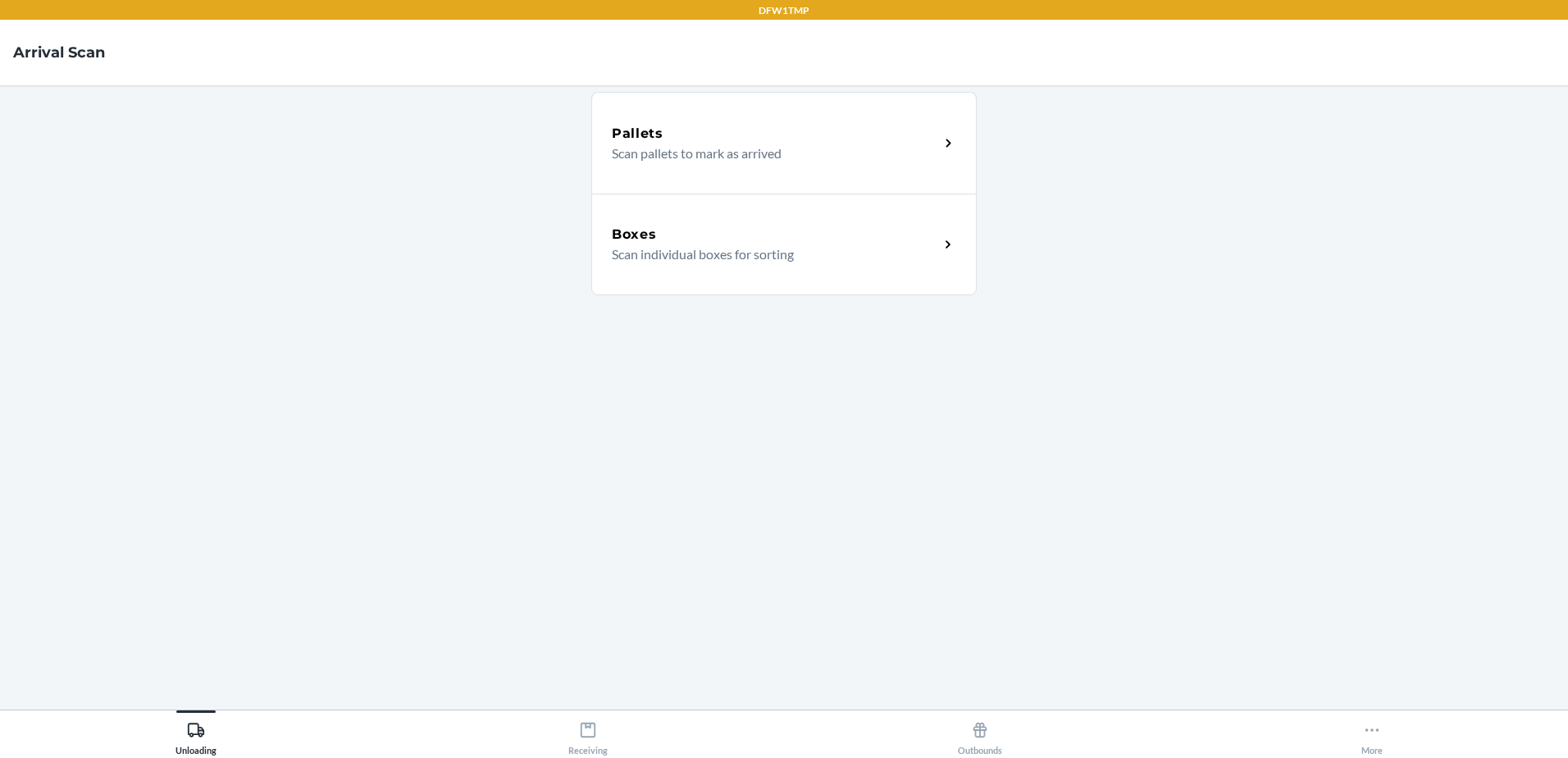
click at [793, 271] on div "Boxes Scan individual boxes for sorting" at bounding box center [784, 245] width 385 height 102
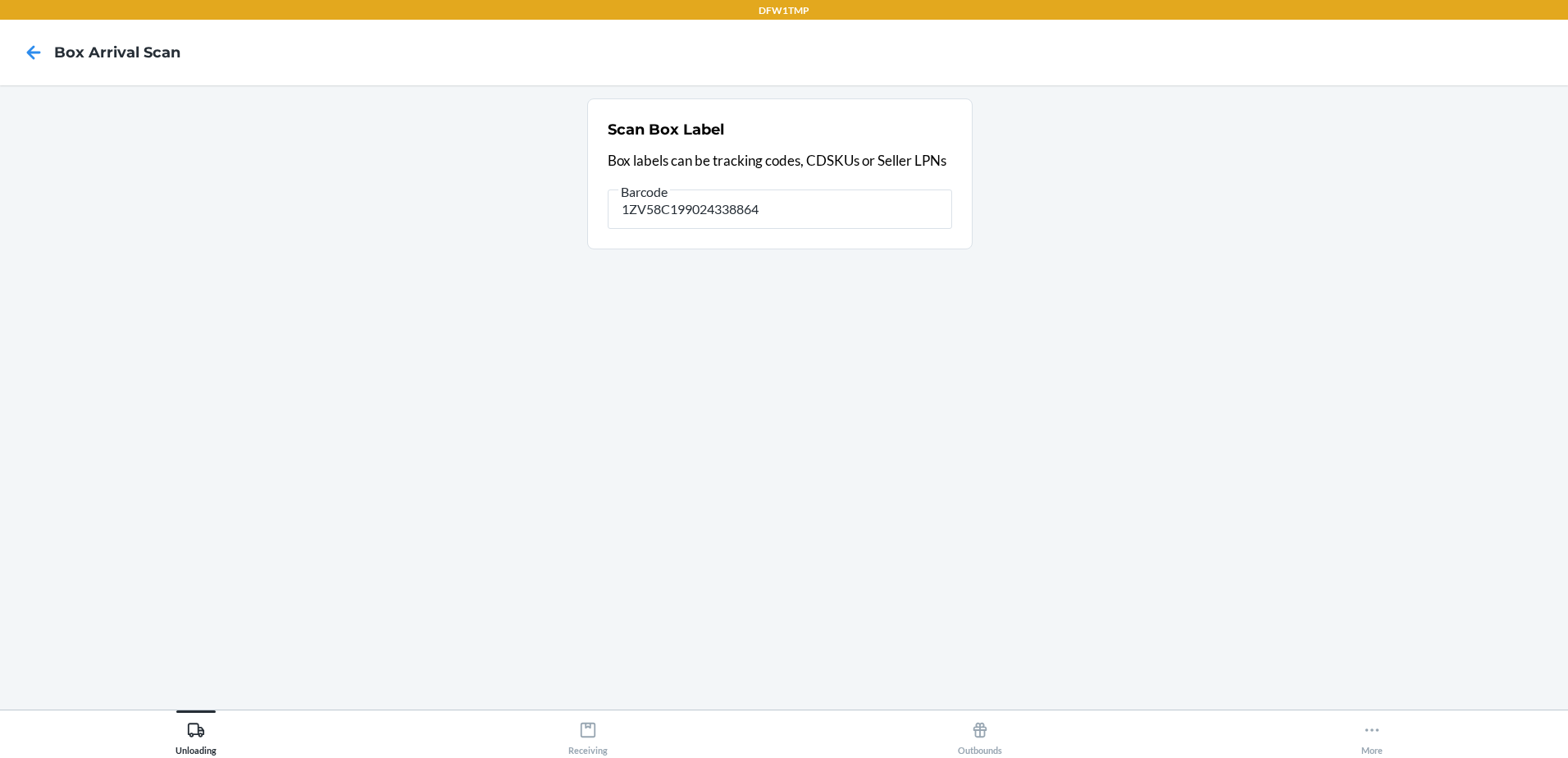
type input "1ZV58C199024338864"
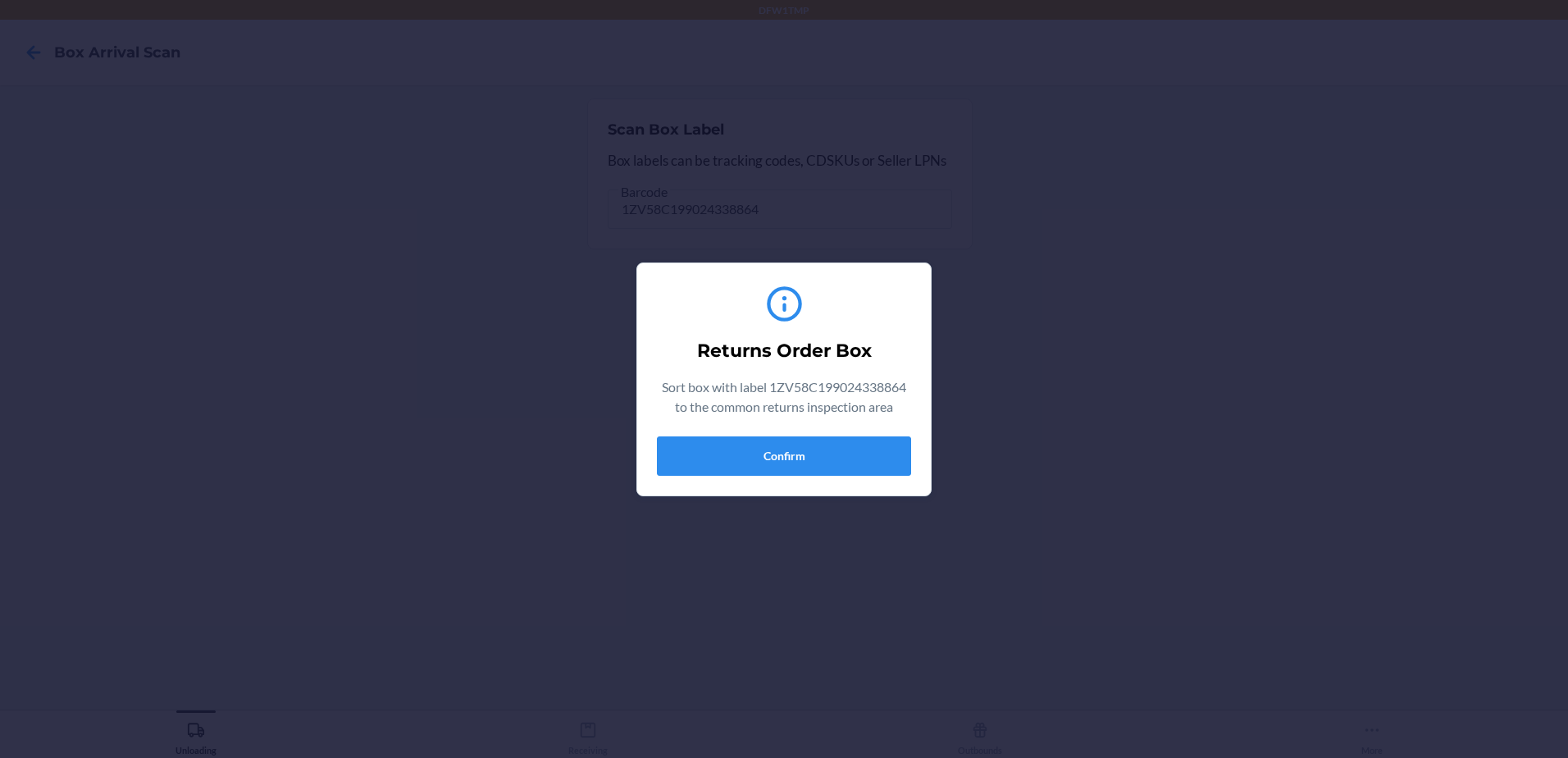
drag, startPoint x: 711, startPoint y: 442, endPoint x: 1446, endPoint y: 296, distance: 749.4
click at [1477, 297] on div "Returns Order Box Sort box with label 1ZV58C199024338864 to the common returns …" at bounding box center [784, 379] width 1568 height 758
click at [872, 462] on button "Confirm" at bounding box center [784, 456] width 254 height 39
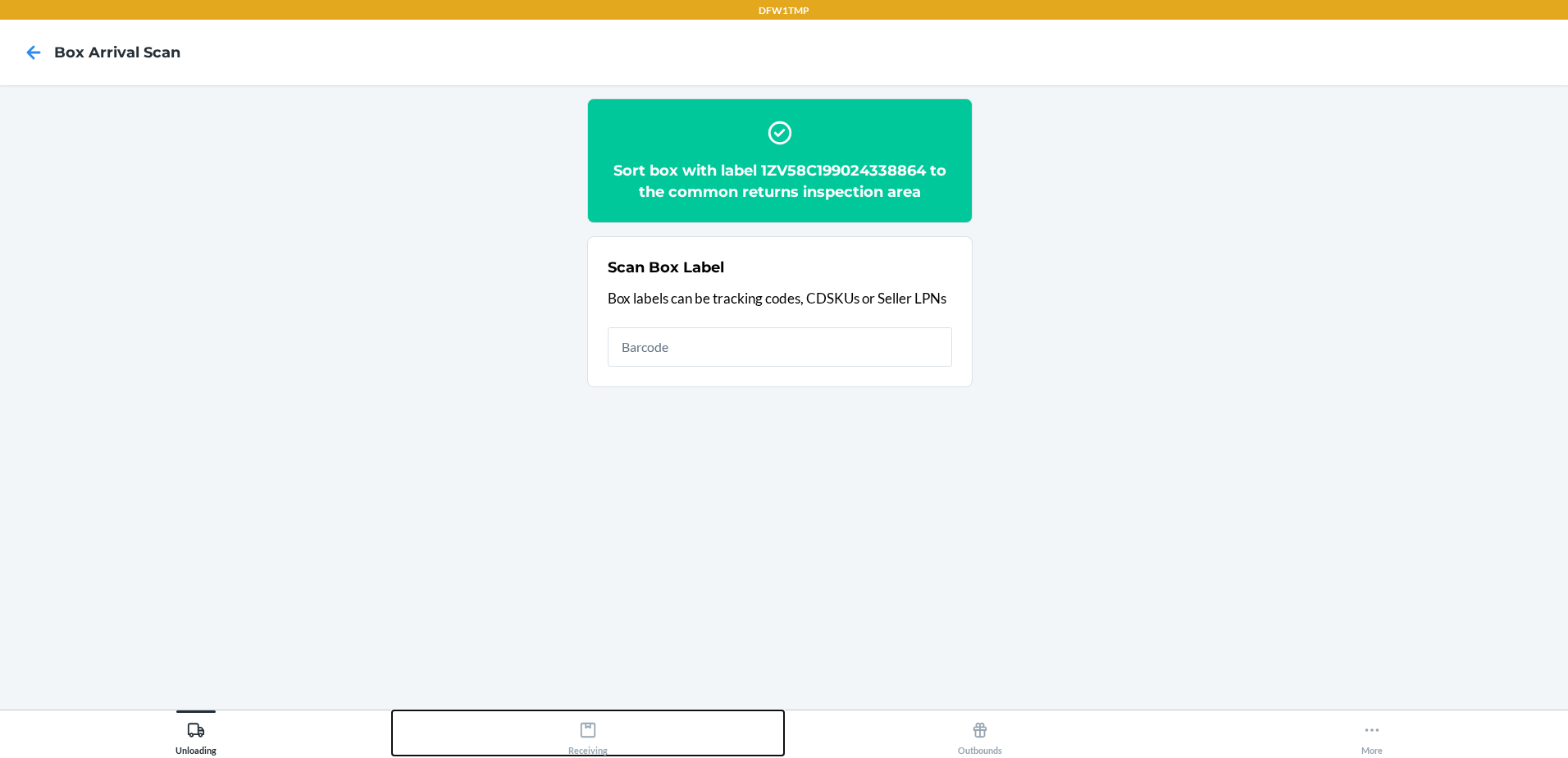
click at [597, 732] on div "Receiving" at bounding box center [588, 735] width 39 height 41
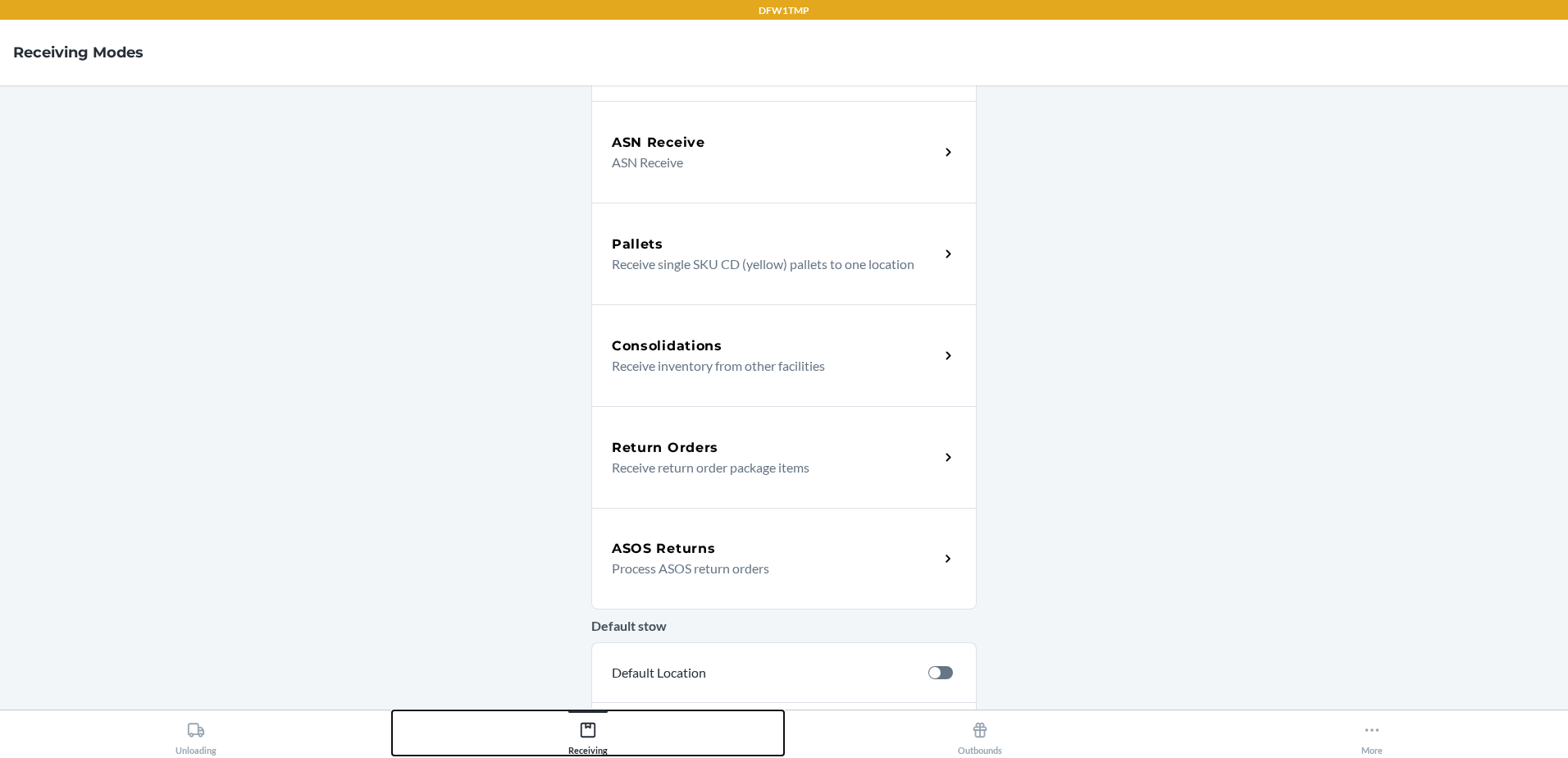
scroll to position [246, 0]
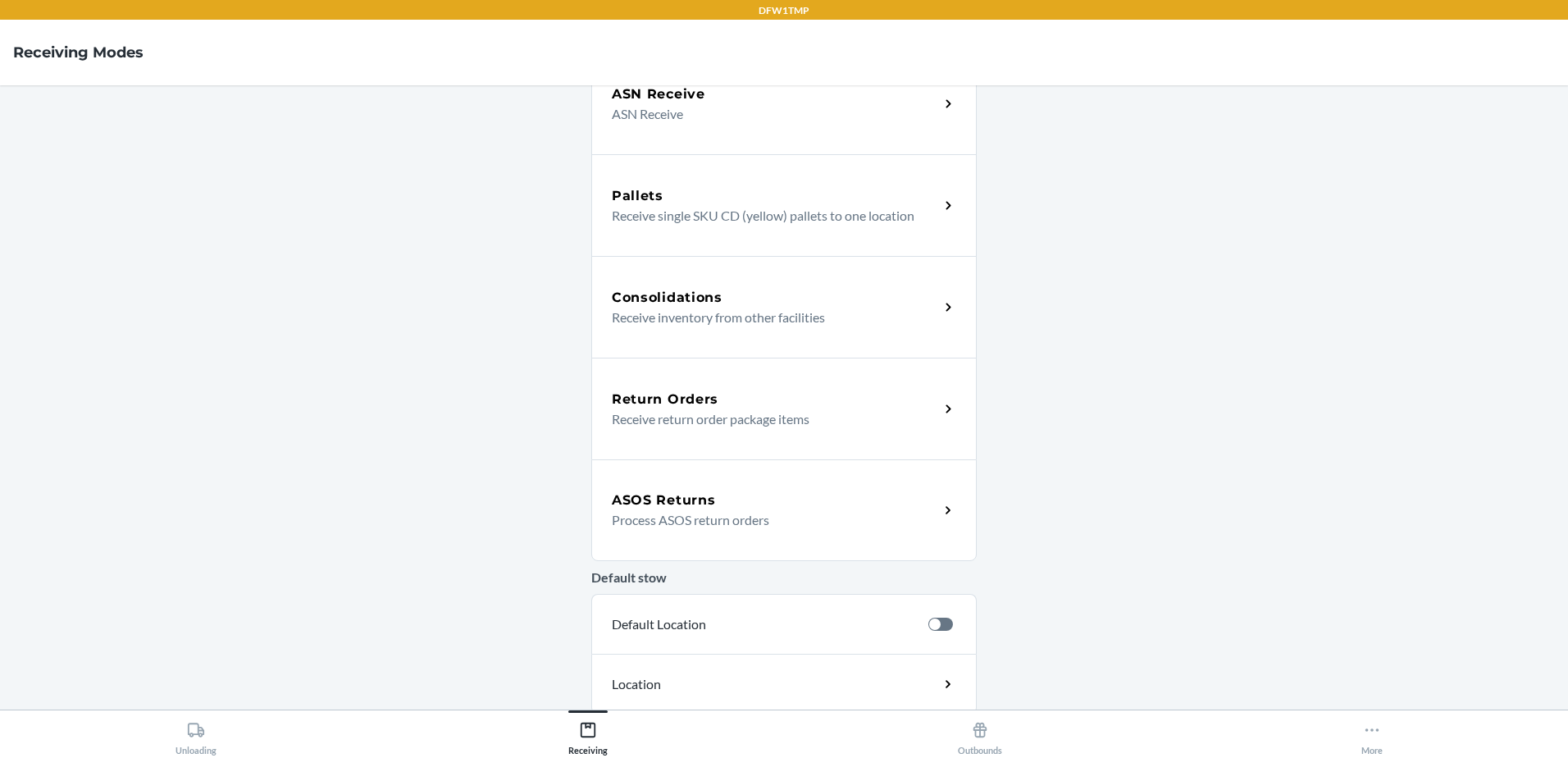
click at [791, 411] on p "Receive return order package items" at bounding box center [769, 419] width 314 height 19
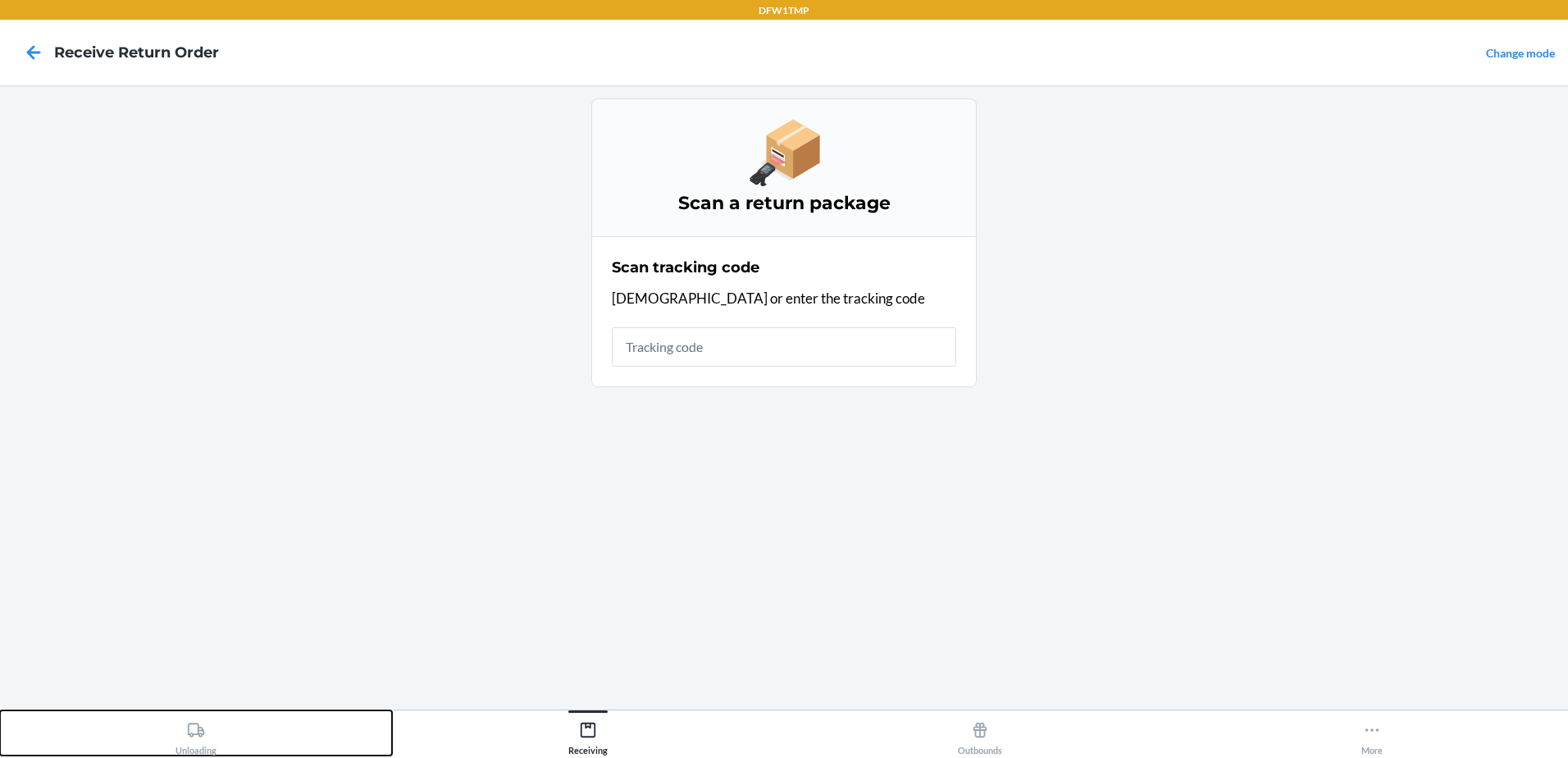
click at [194, 742] on div "Unloading" at bounding box center [196, 735] width 41 height 41
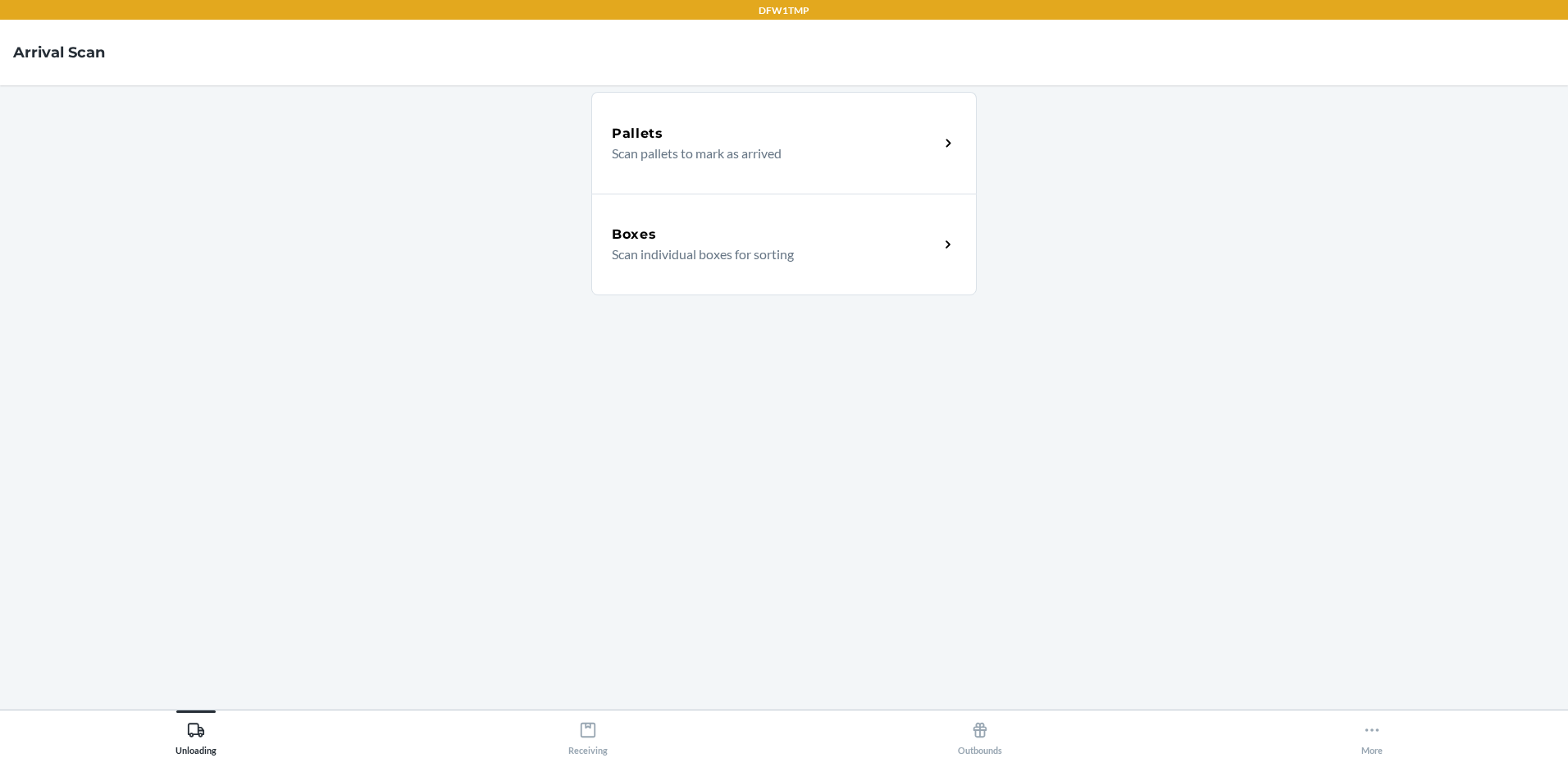
click at [908, 255] on p "Scan individual boxes for sorting" at bounding box center [769, 254] width 314 height 19
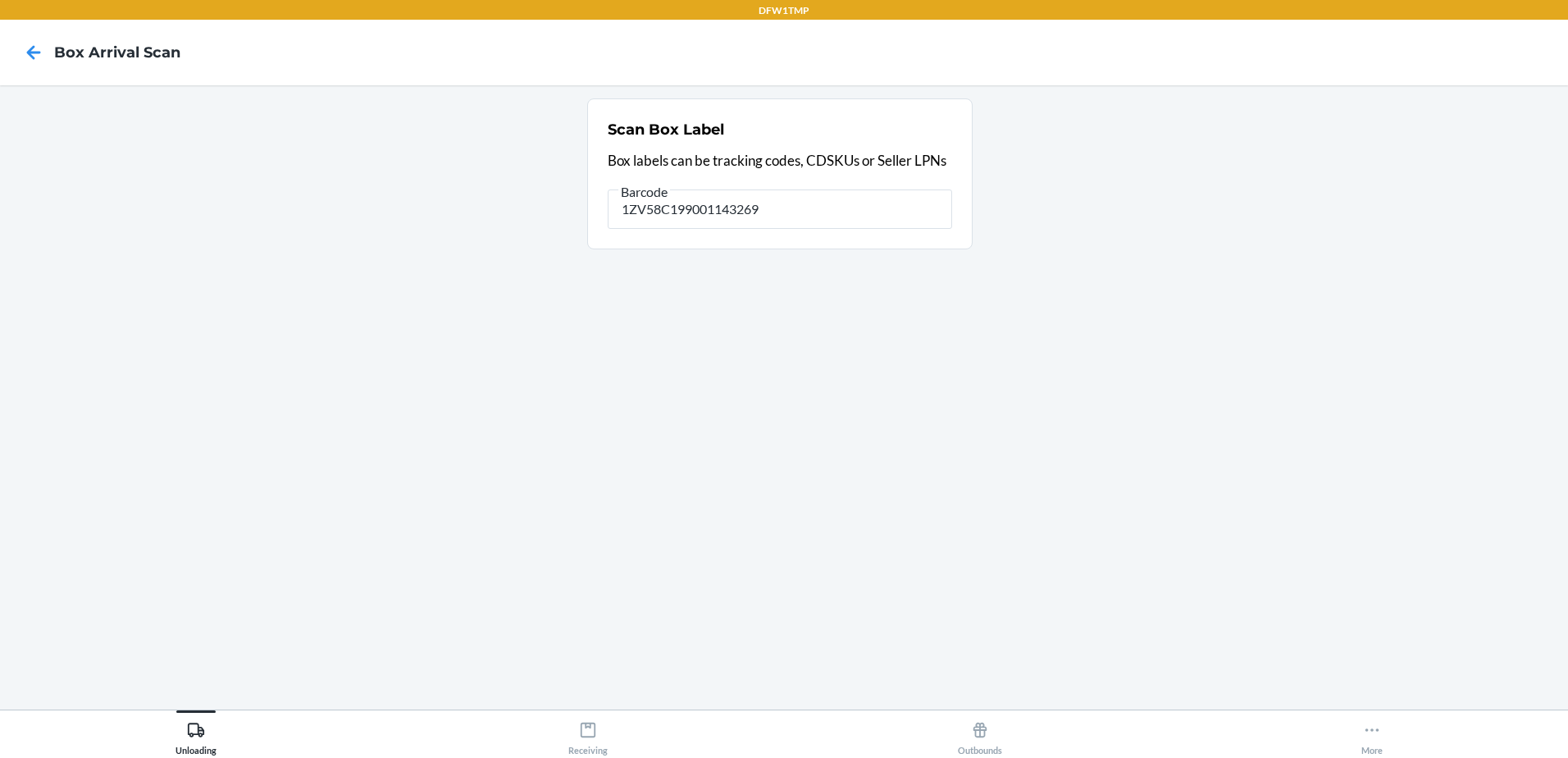
type input "1ZV58C199001143269"
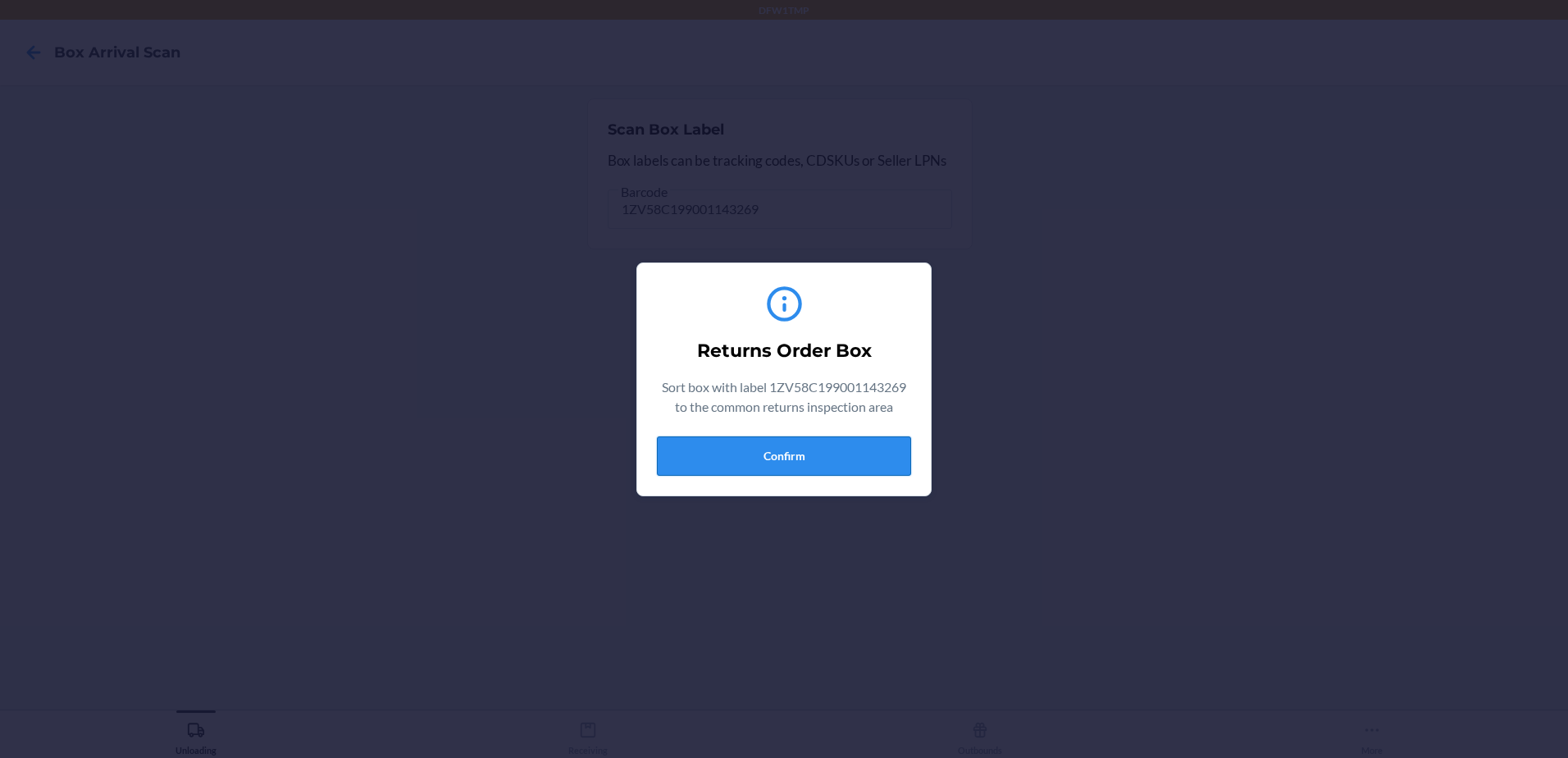
click at [705, 469] on button "Confirm" at bounding box center [784, 456] width 254 height 39
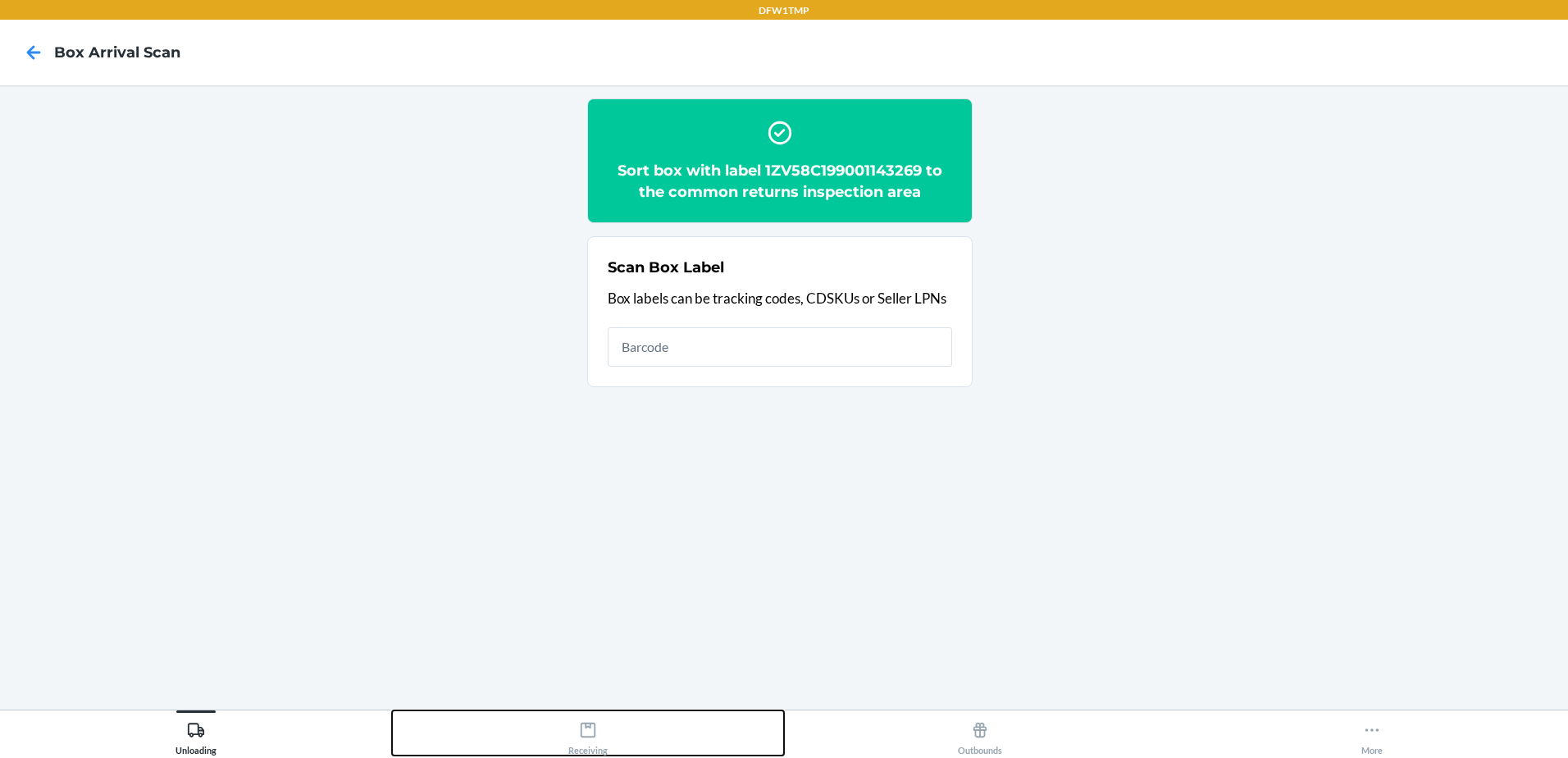
drag, startPoint x: 621, startPoint y: 737, endPoint x: 586, endPoint y: 743, distance: 35.5
click at [614, 737] on button "Receiving" at bounding box center [588, 732] width 392 height 45
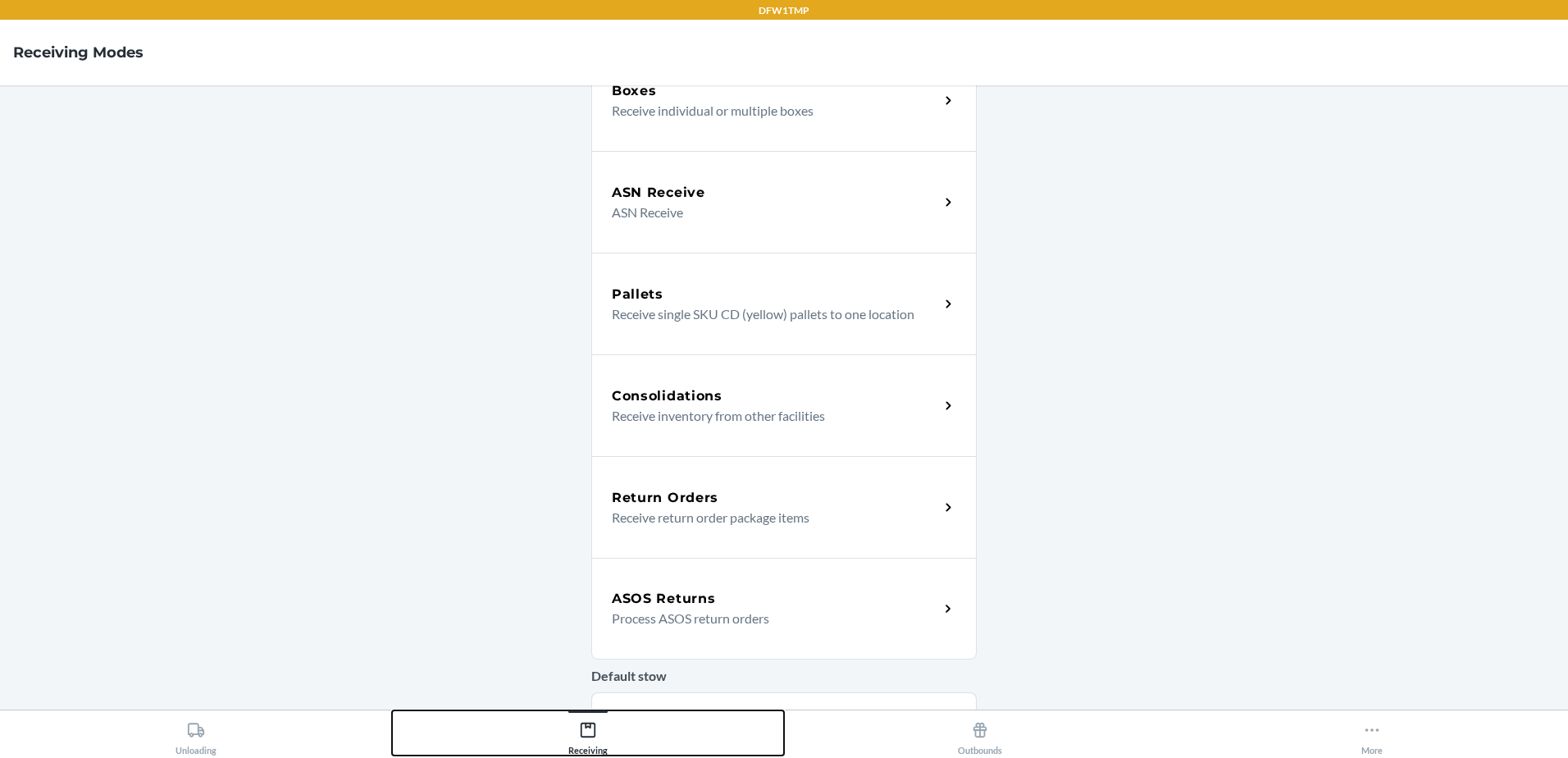
scroll to position [164, 0]
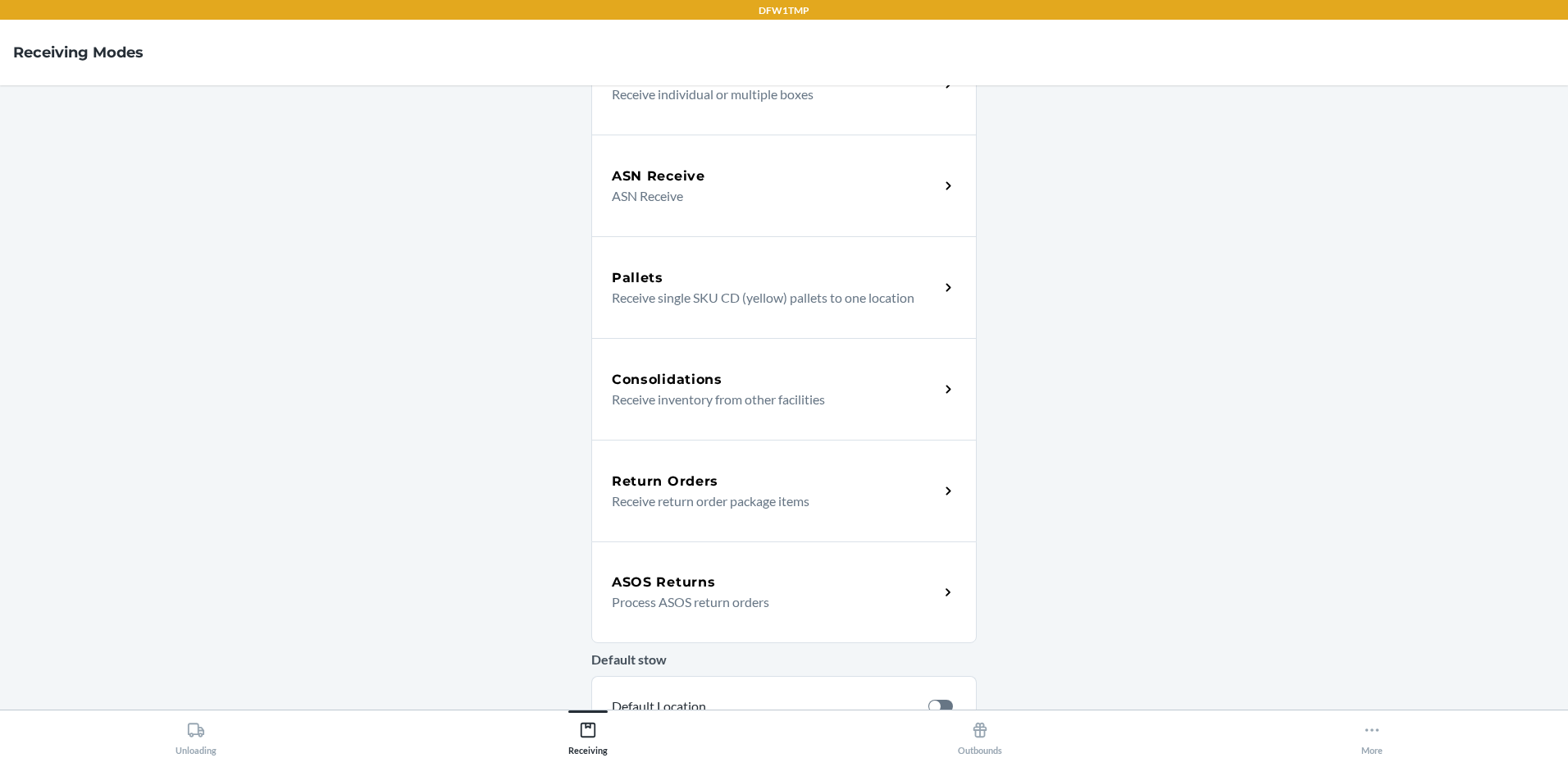
click at [660, 484] on h5 "Return Orders" at bounding box center [665, 482] width 107 height 19
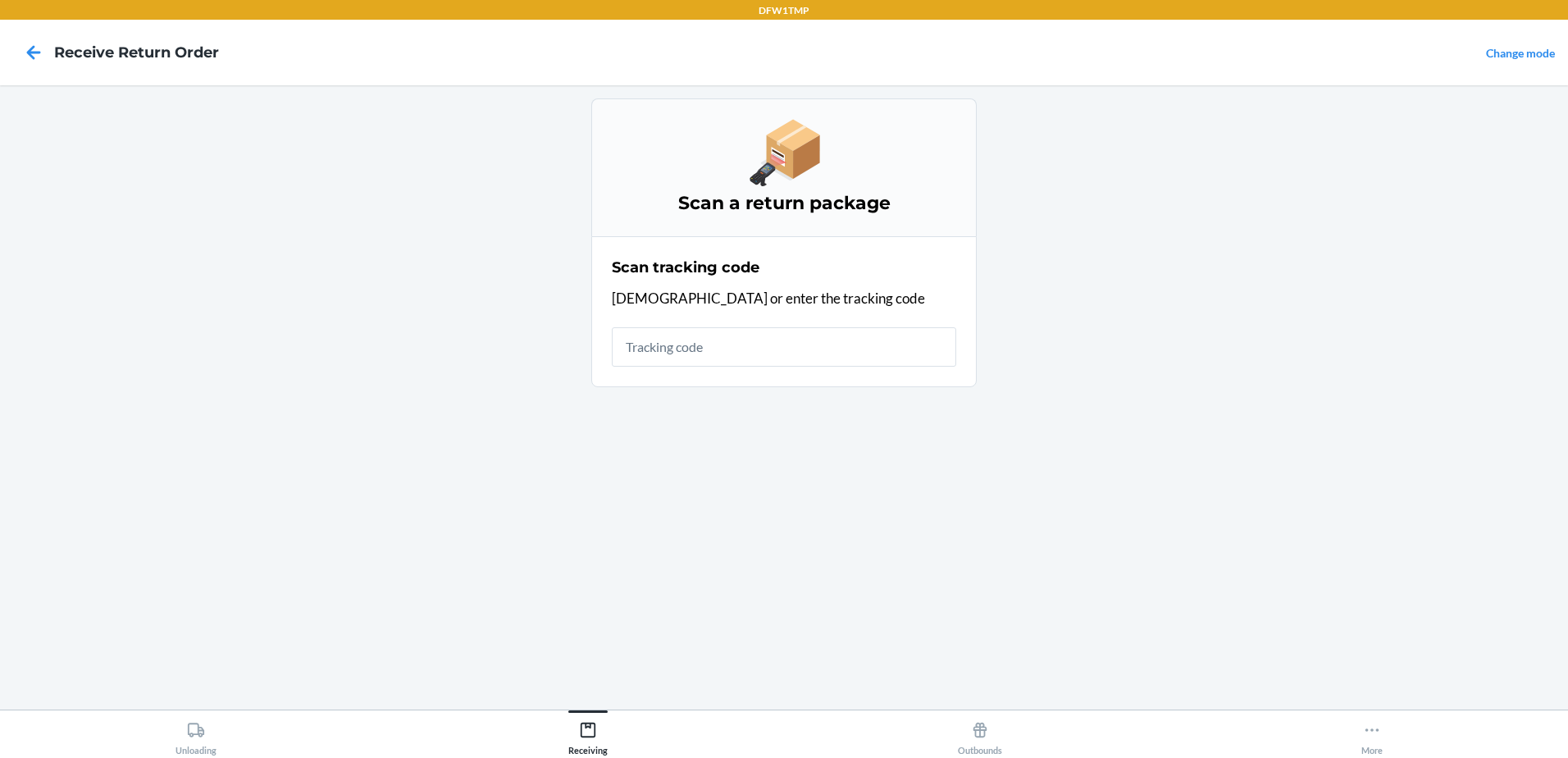
drag, startPoint x: 1567, startPoint y: 229, endPoint x: 1499, endPoint y: 89, distance: 155.6
click at [661, 352] on input "text" at bounding box center [784, 347] width 345 height 39
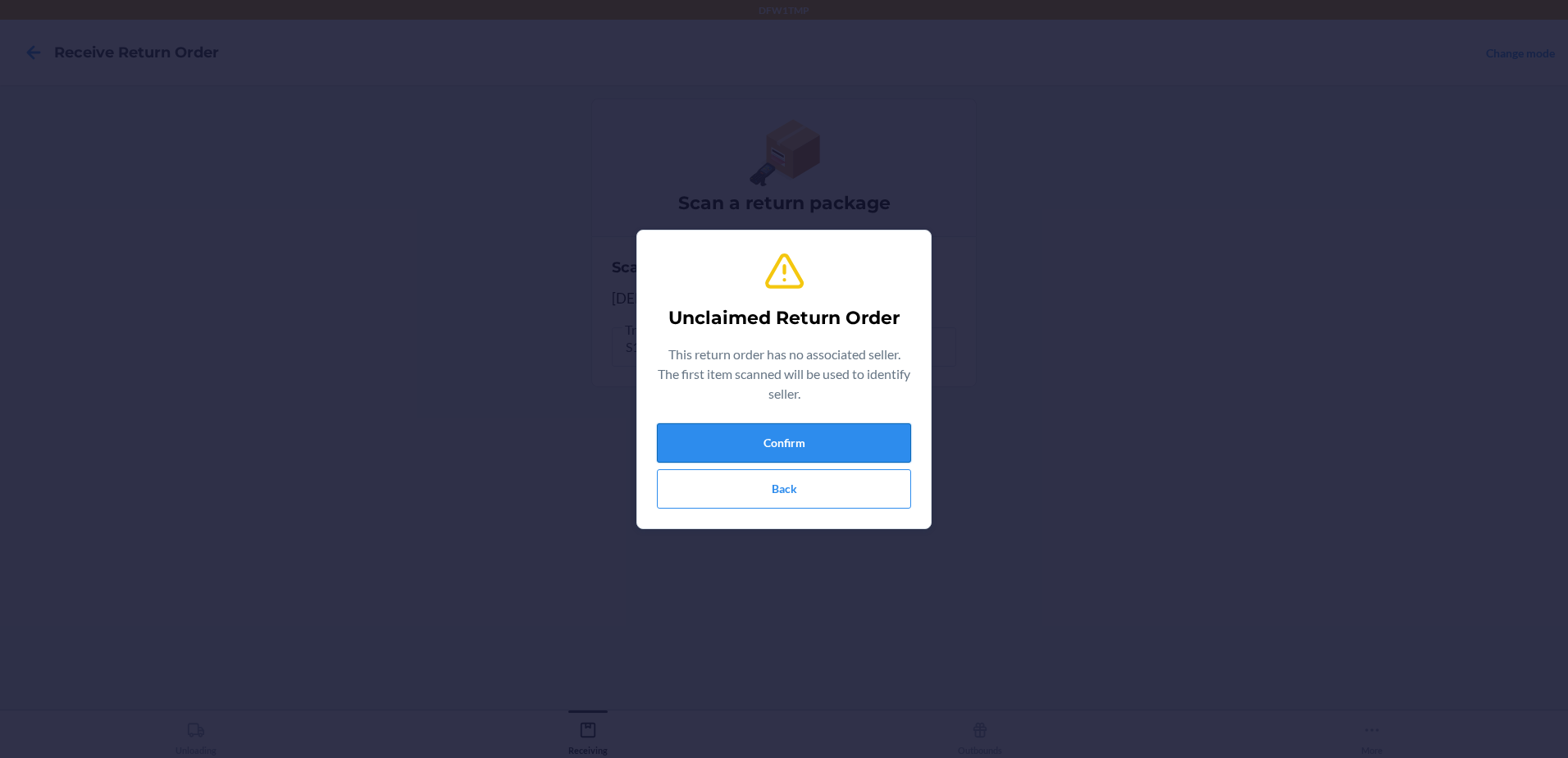
click at [731, 444] on button "Confirm" at bounding box center [784, 442] width 254 height 39
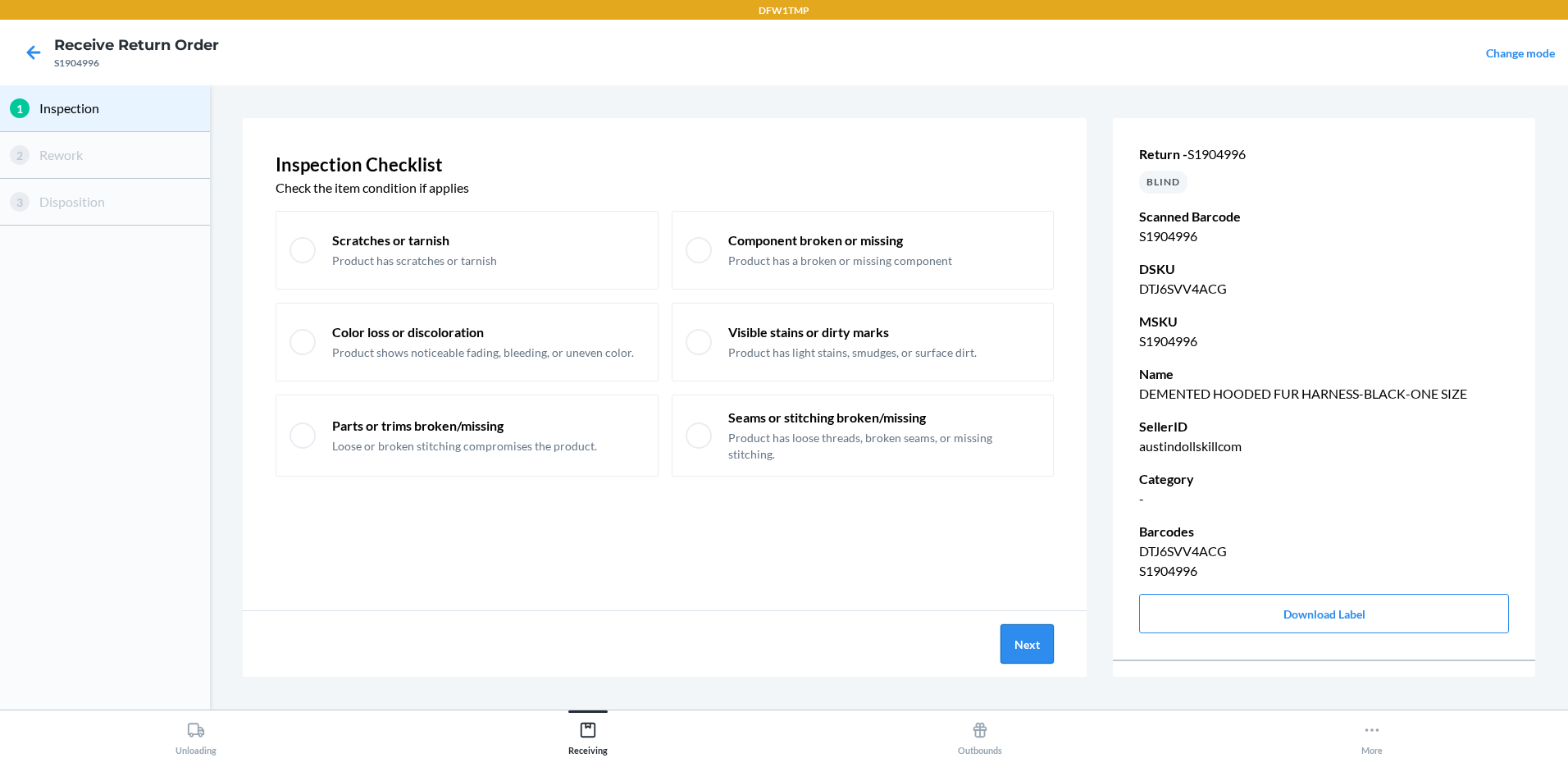
click at [1030, 654] on button "Next" at bounding box center [1027, 643] width 53 height 39
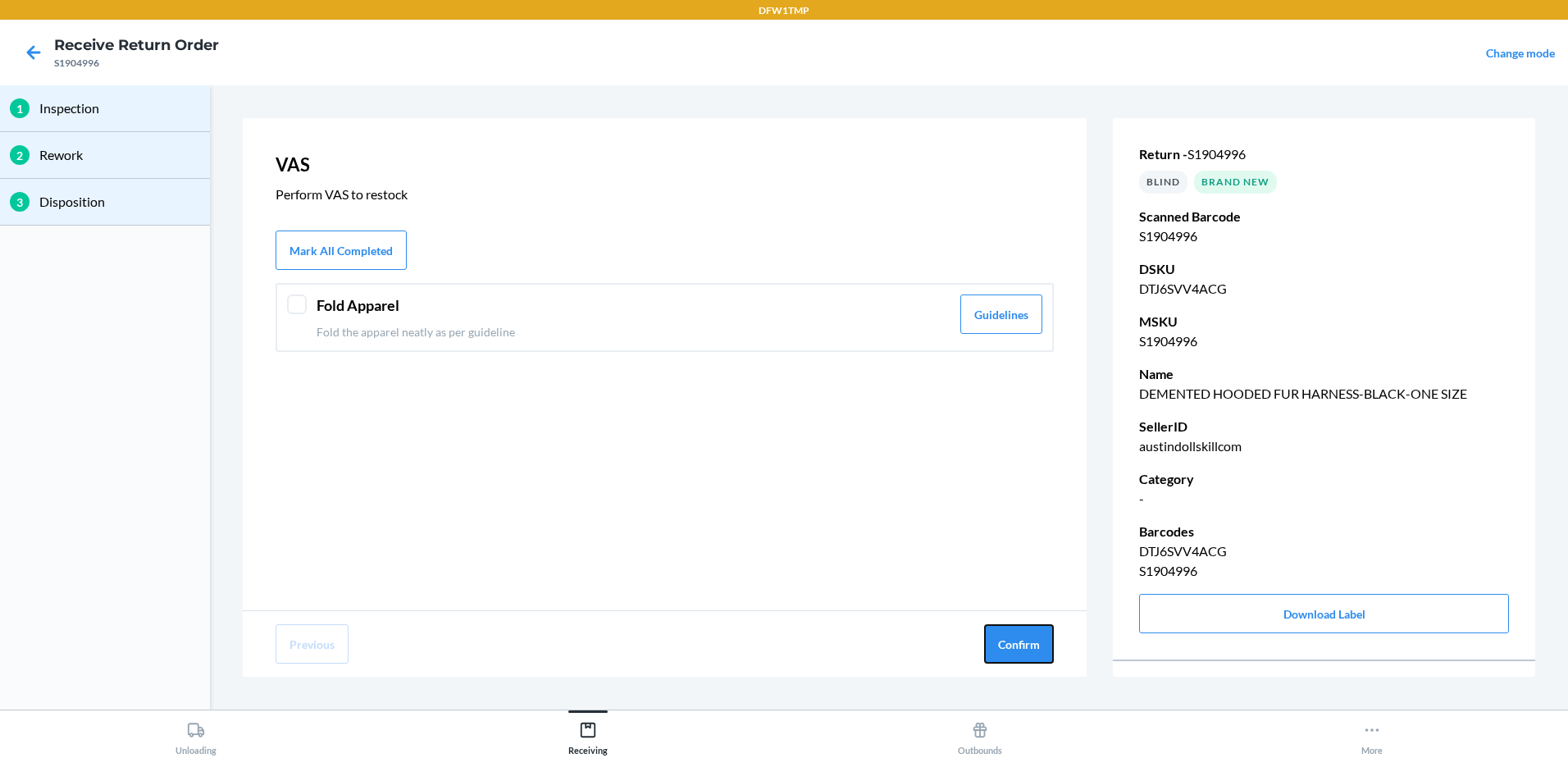
click at [1030, 654] on button "Confirm" at bounding box center [1019, 643] width 69 height 39
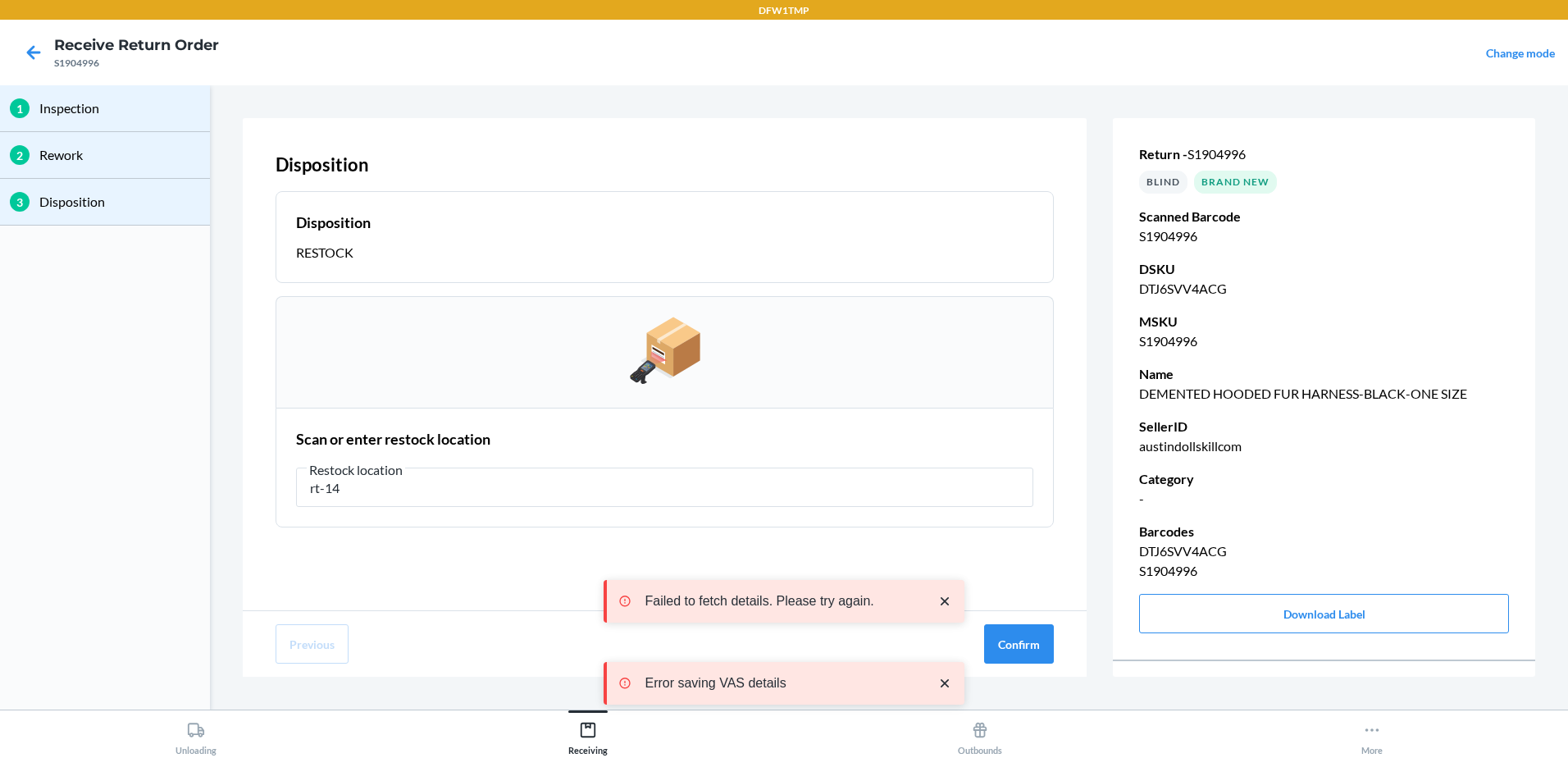
type input "rt-14"
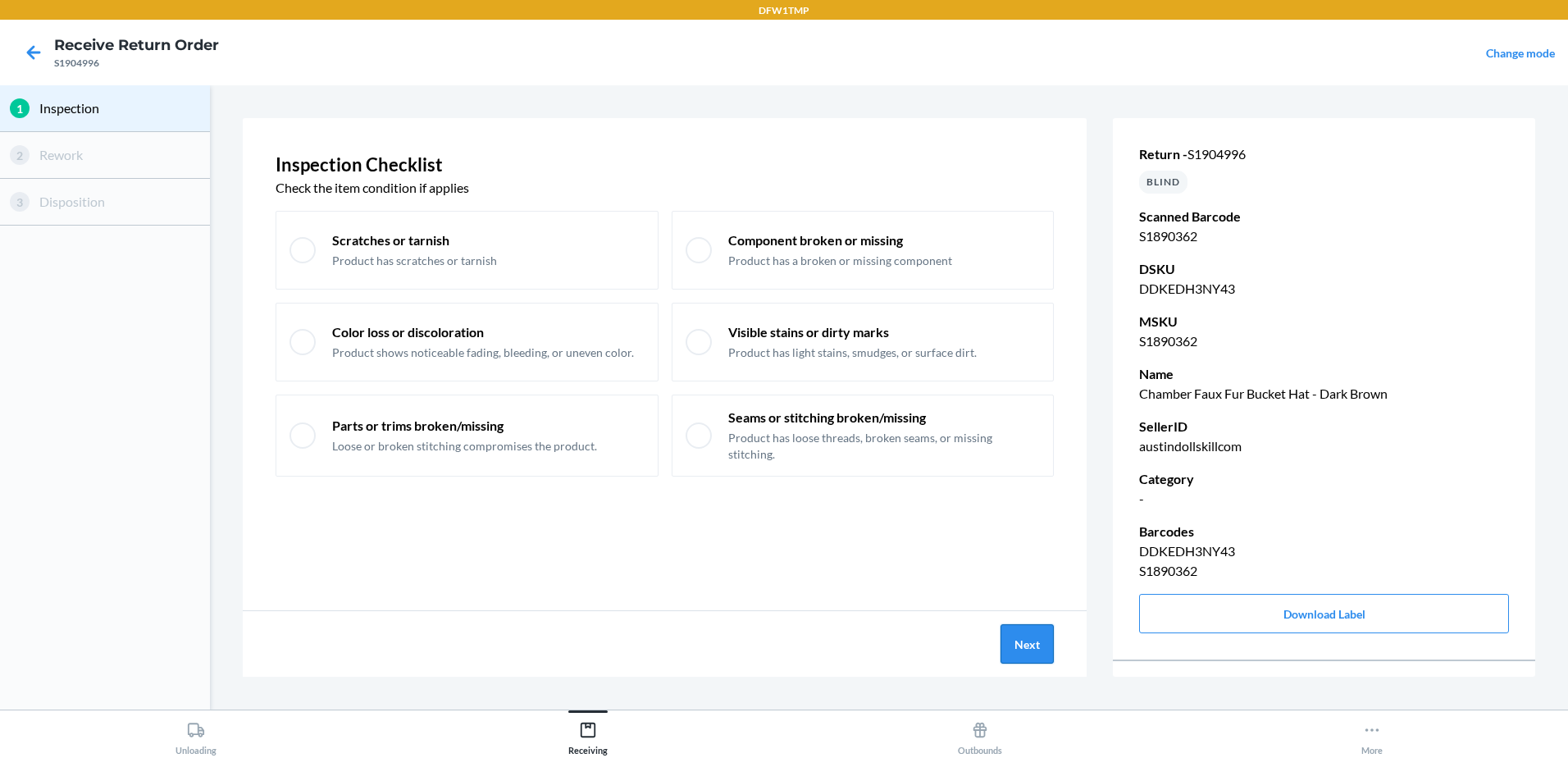
click at [1022, 633] on button "Next" at bounding box center [1027, 643] width 53 height 39
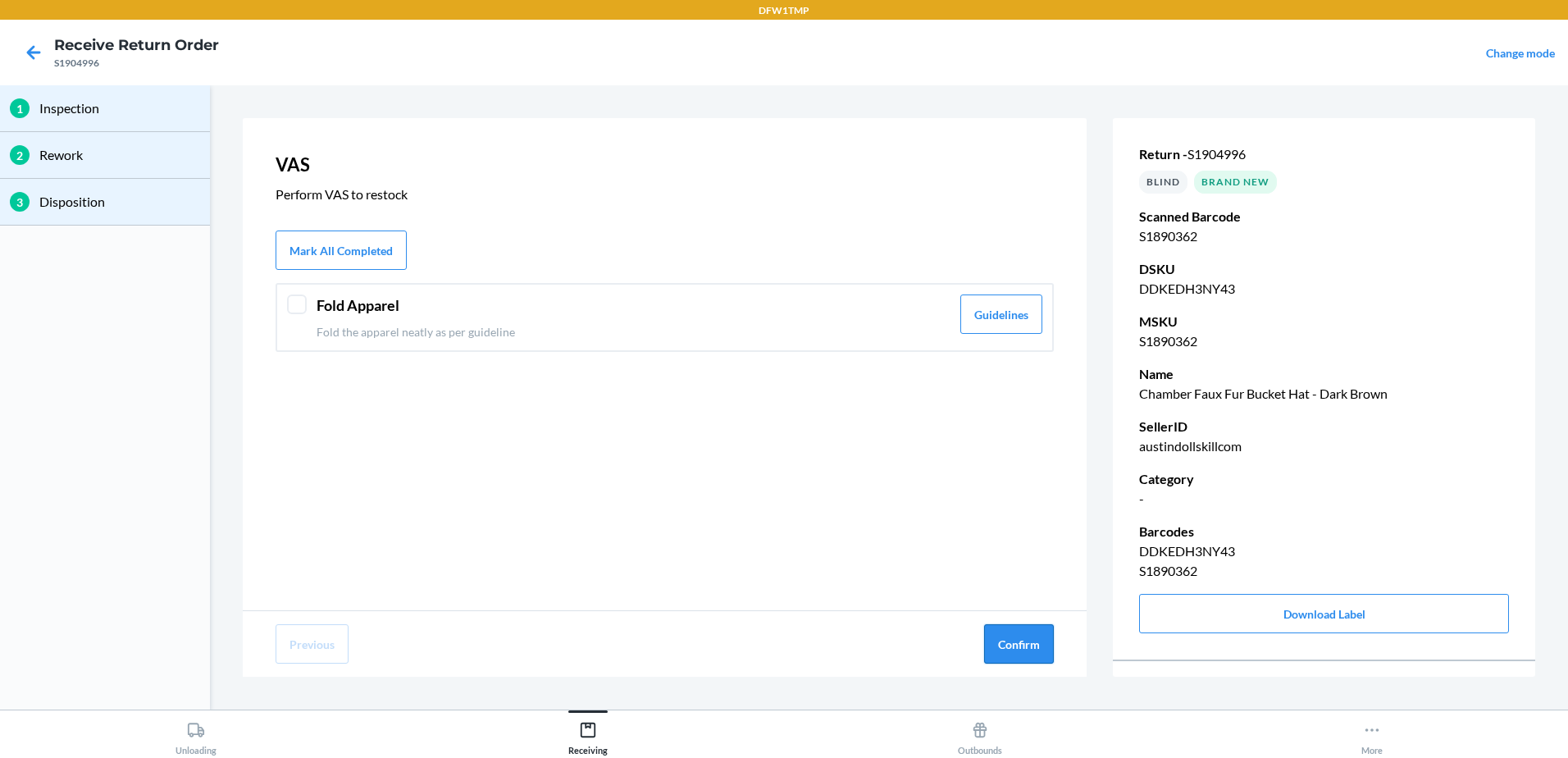
click at [1044, 634] on button "Confirm" at bounding box center [1019, 643] width 69 height 39
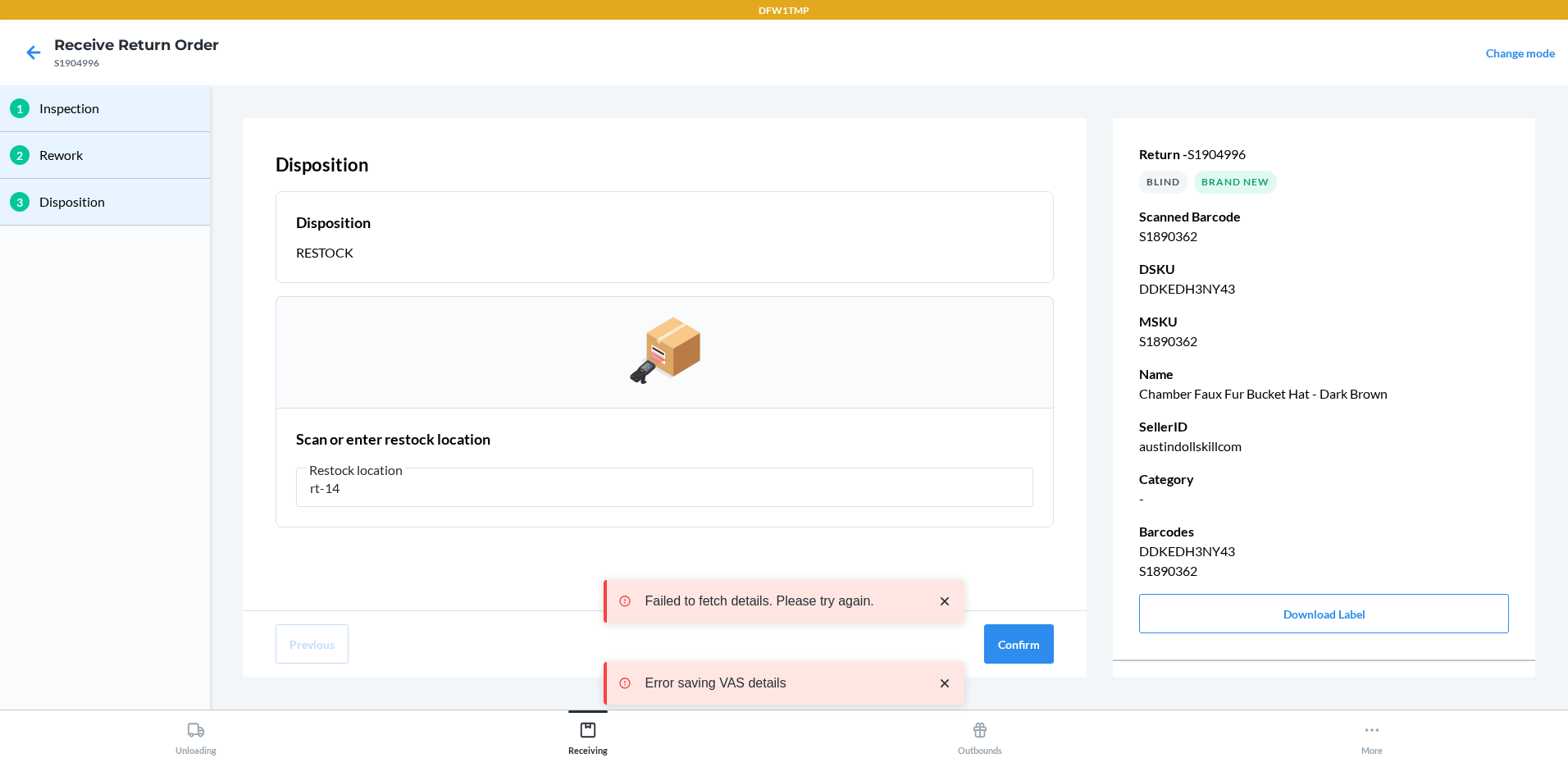
type input "rt-14"
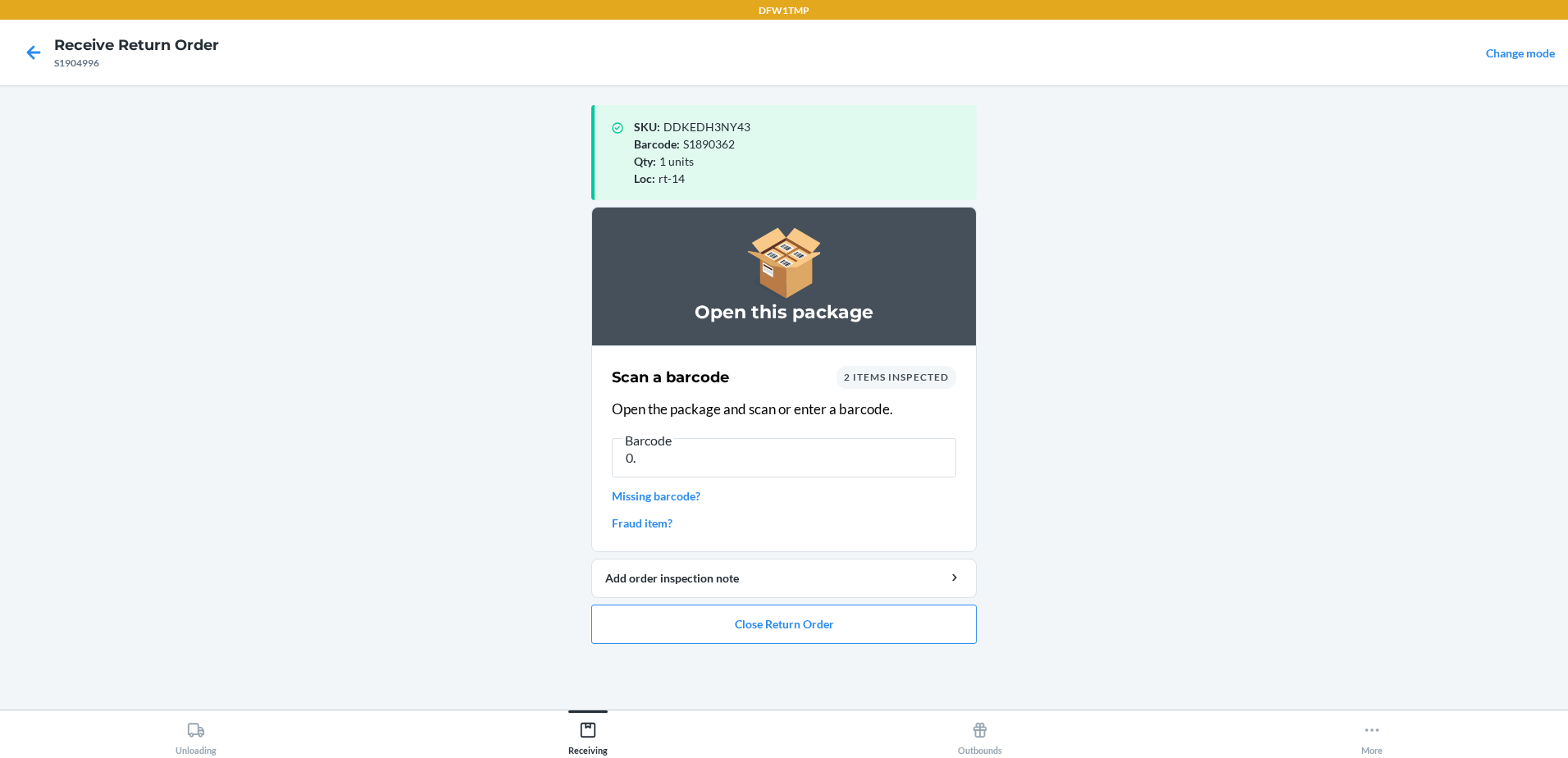
type input "0.0"
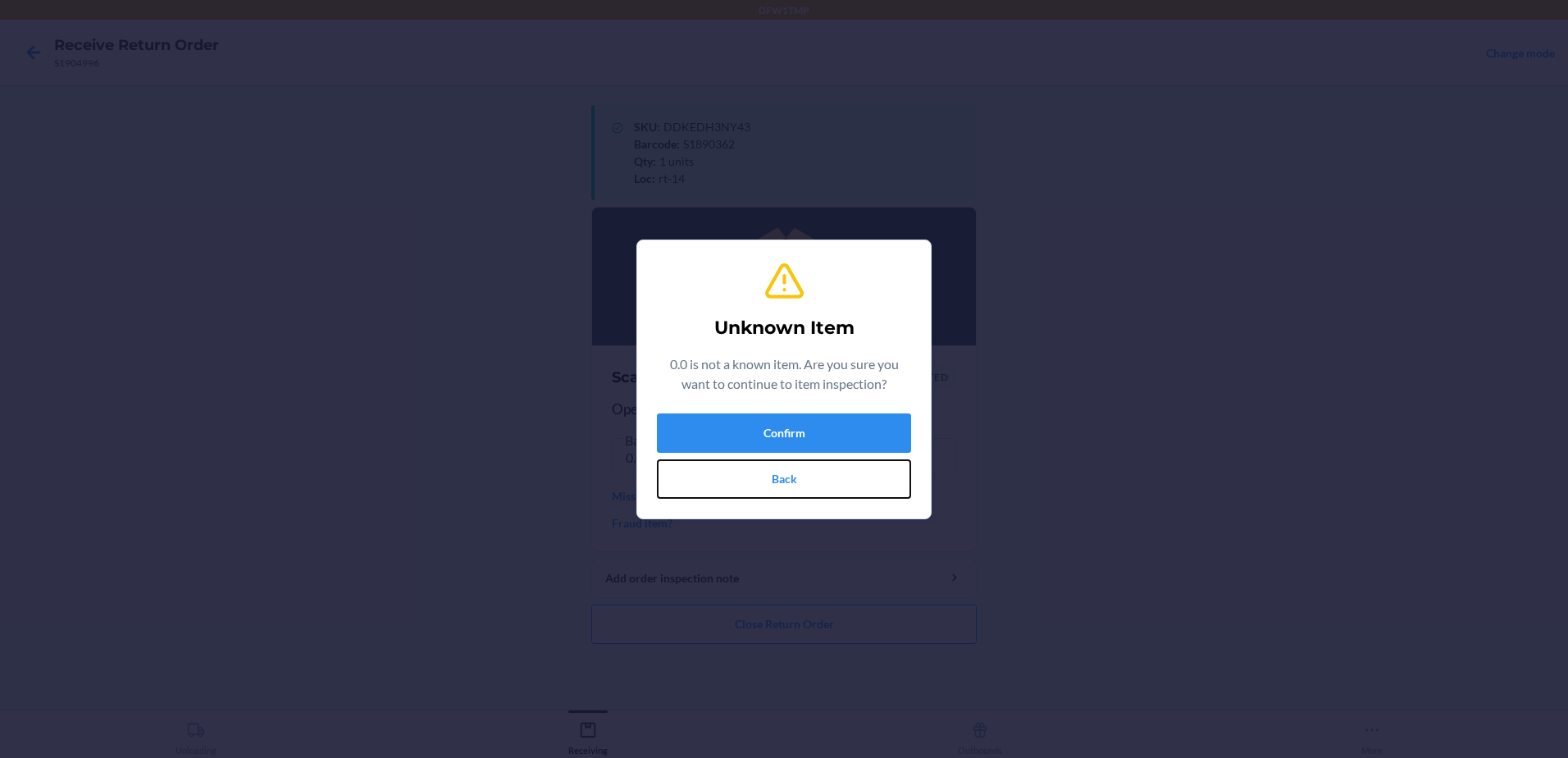
click at [778, 472] on button "Back" at bounding box center [784, 479] width 254 height 39
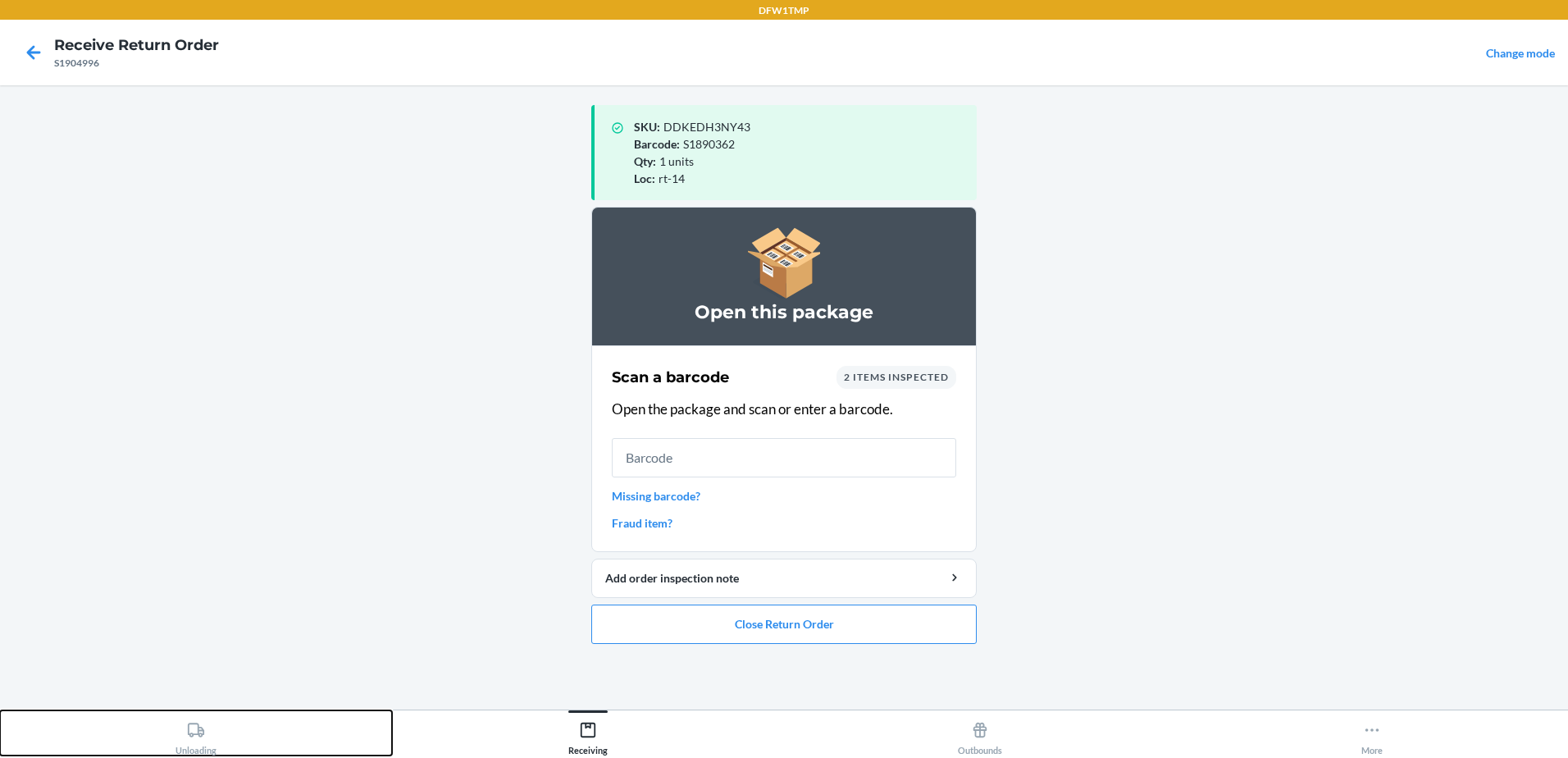
click at [192, 730] on icon at bounding box center [196, 729] width 18 height 18
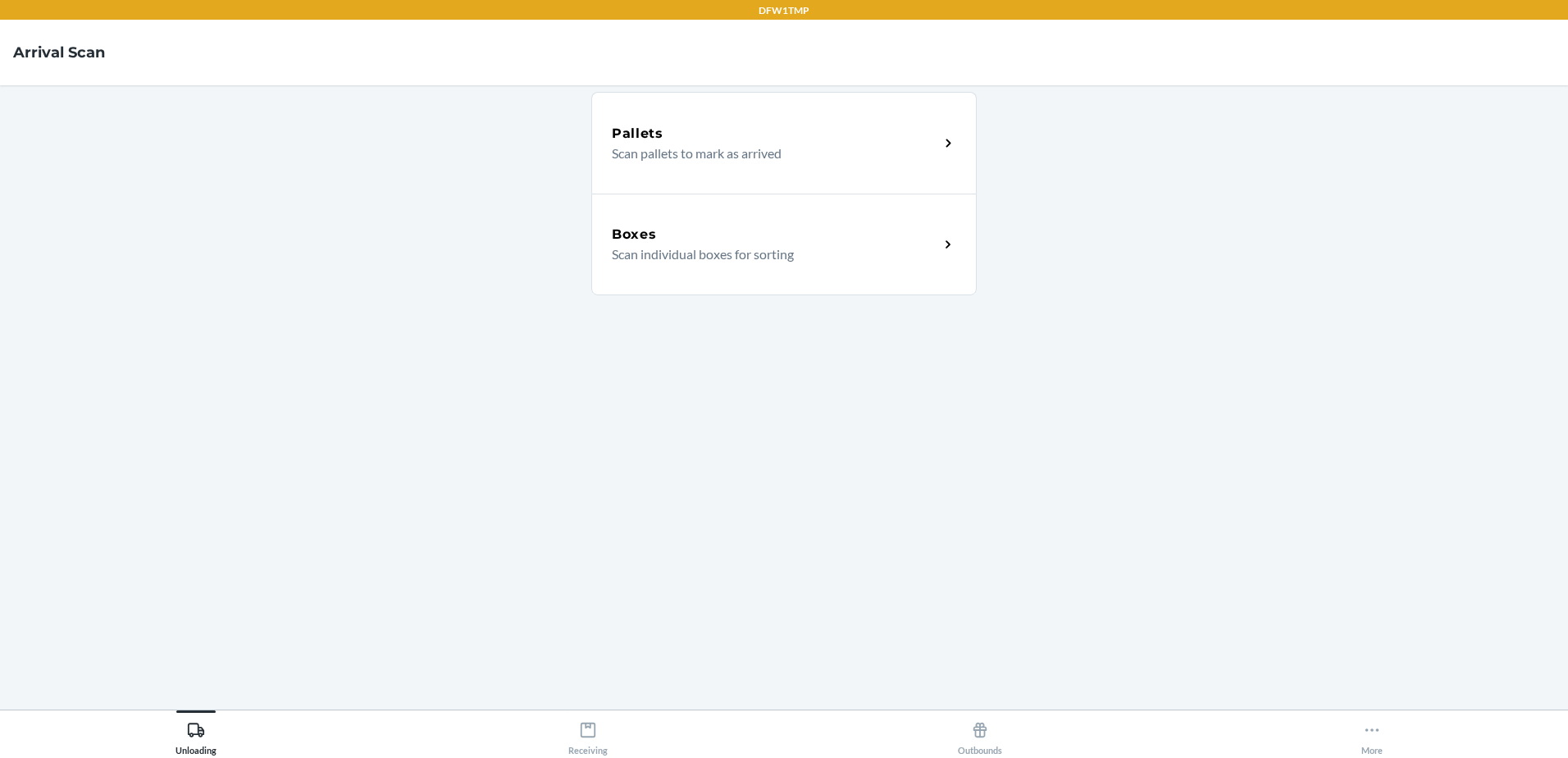
click at [666, 242] on div "Boxes" at bounding box center [775, 234] width 327 height 19
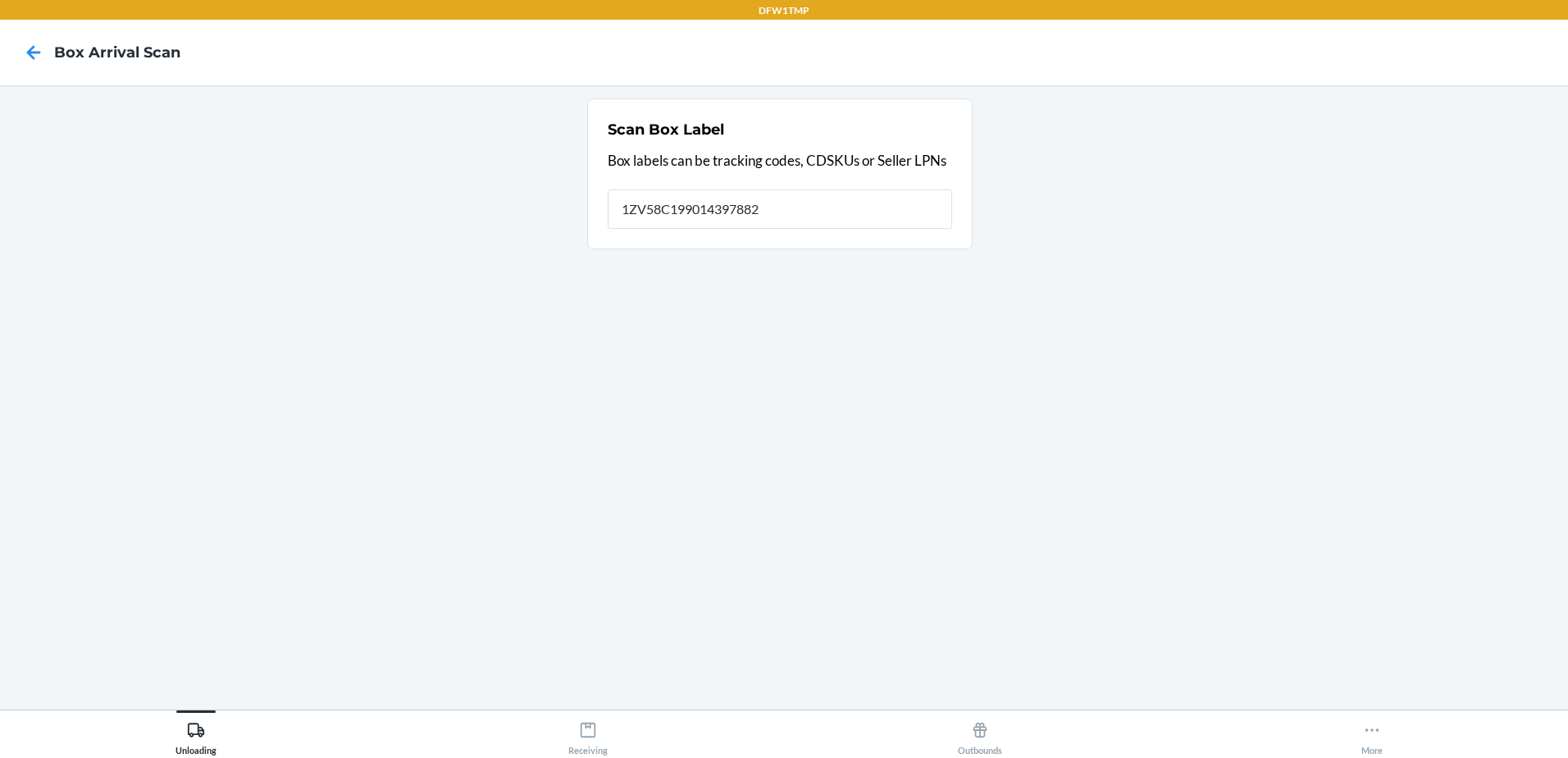
type input "1ZV58C199014397882"
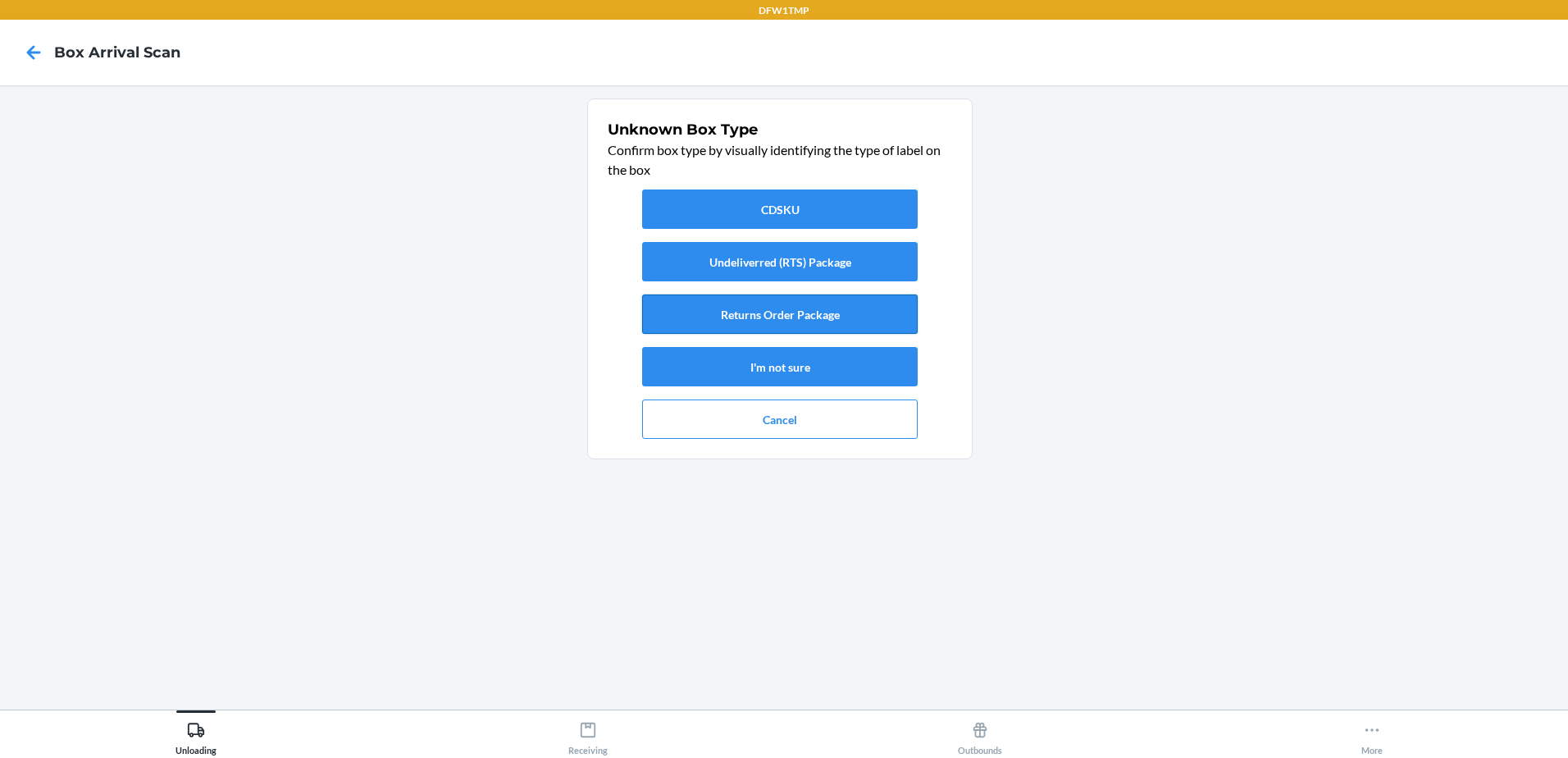
click at [770, 312] on button "Returns Order Package" at bounding box center [780, 314] width 275 height 39
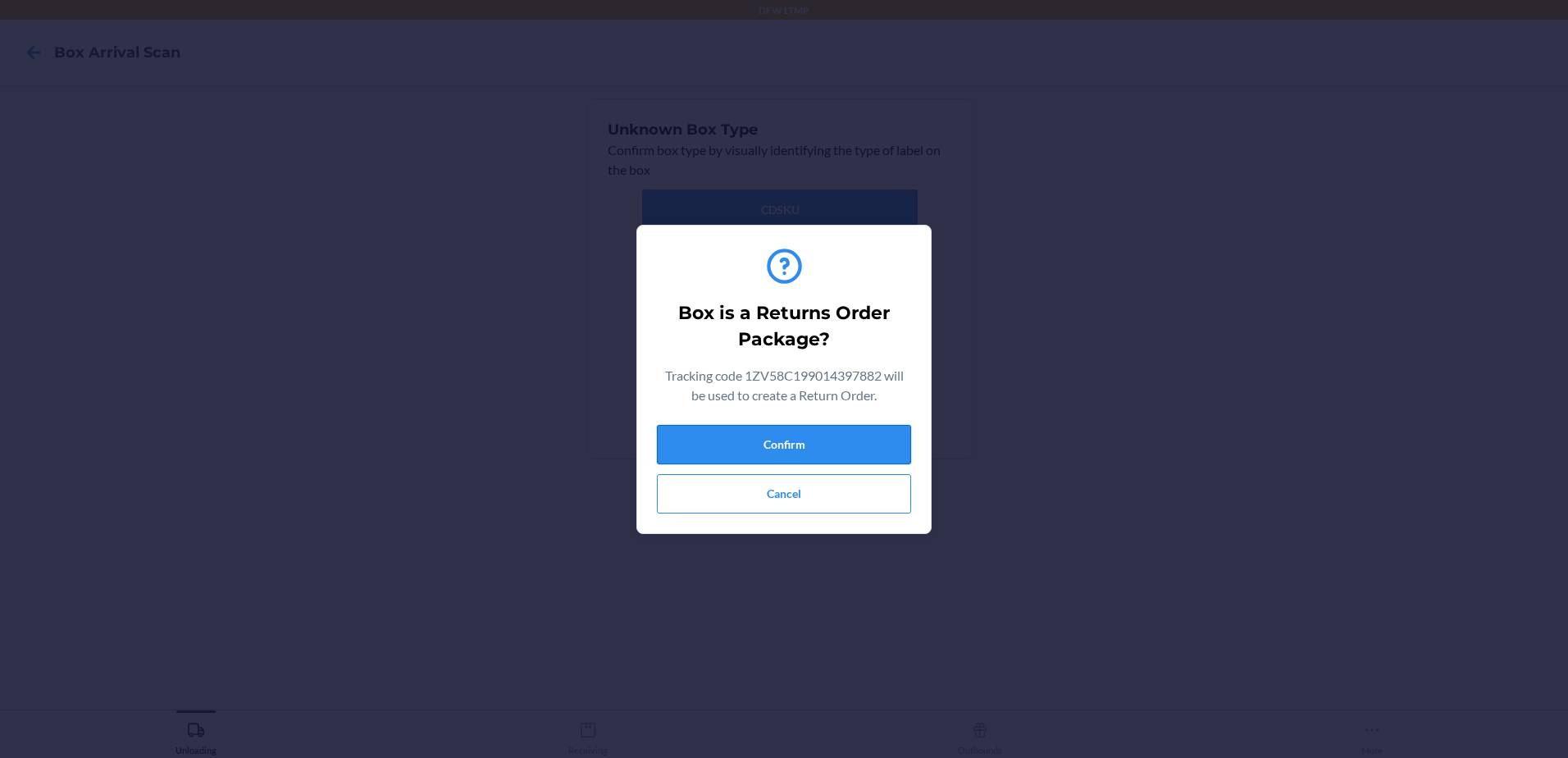
click at [732, 439] on button "Confirm" at bounding box center [784, 444] width 254 height 39
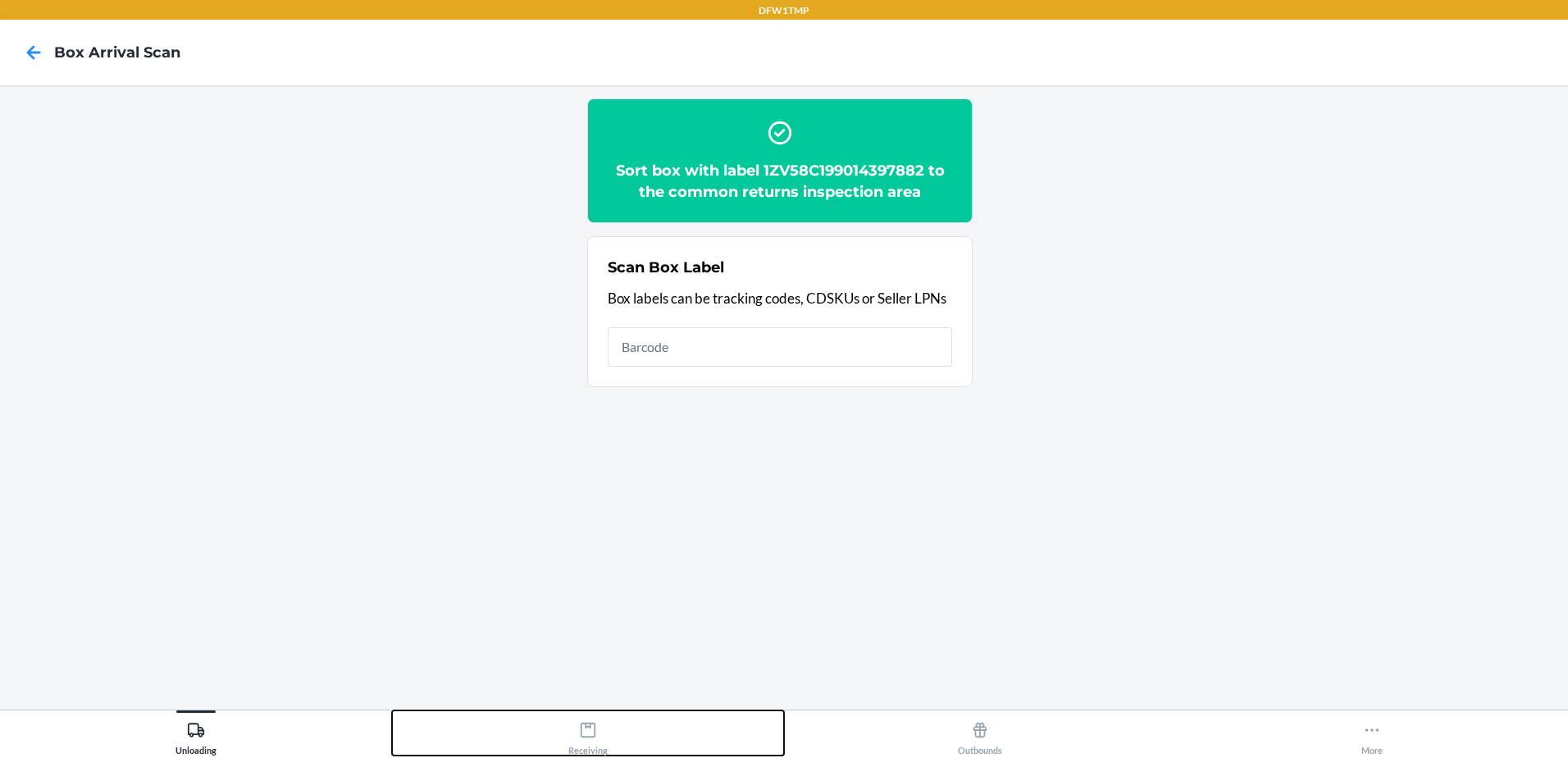
click at [572, 716] on div "Receiving" at bounding box center [588, 735] width 39 height 41
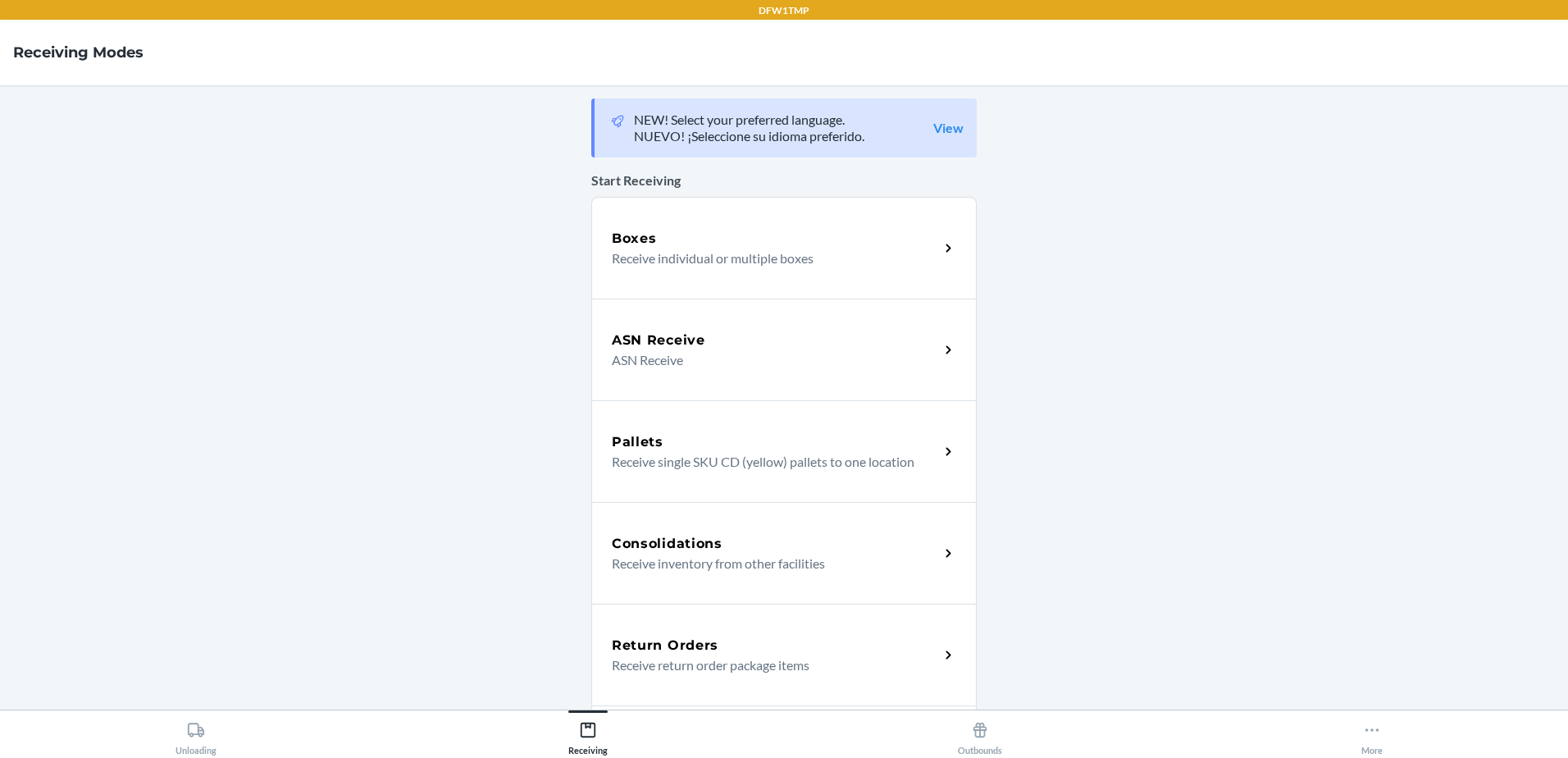
click at [599, 643] on div "Return Orders Receive return order package items" at bounding box center [784, 655] width 385 height 102
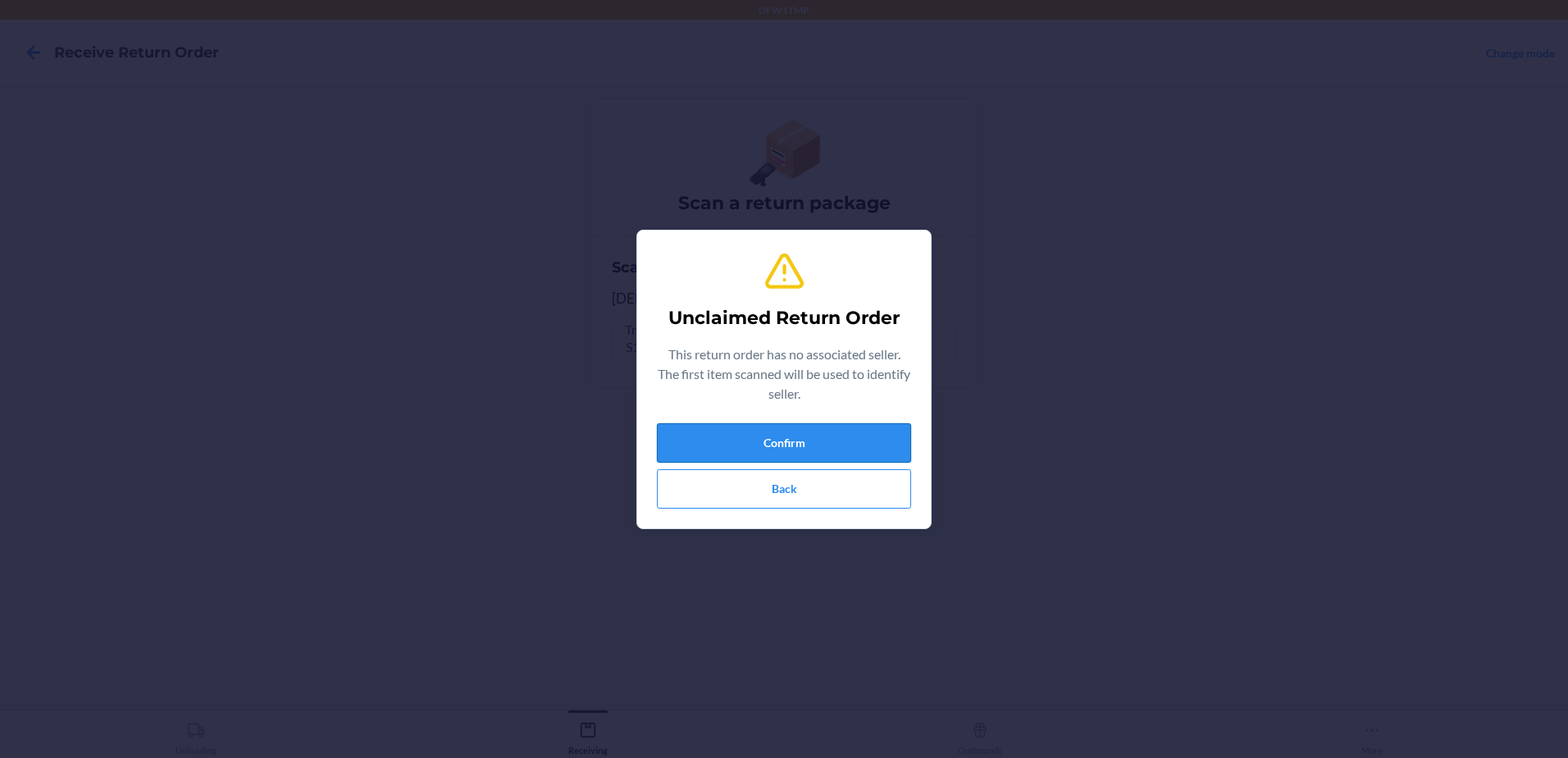
click at [803, 431] on button "Confirm" at bounding box center [784, 442] width 254 height 39
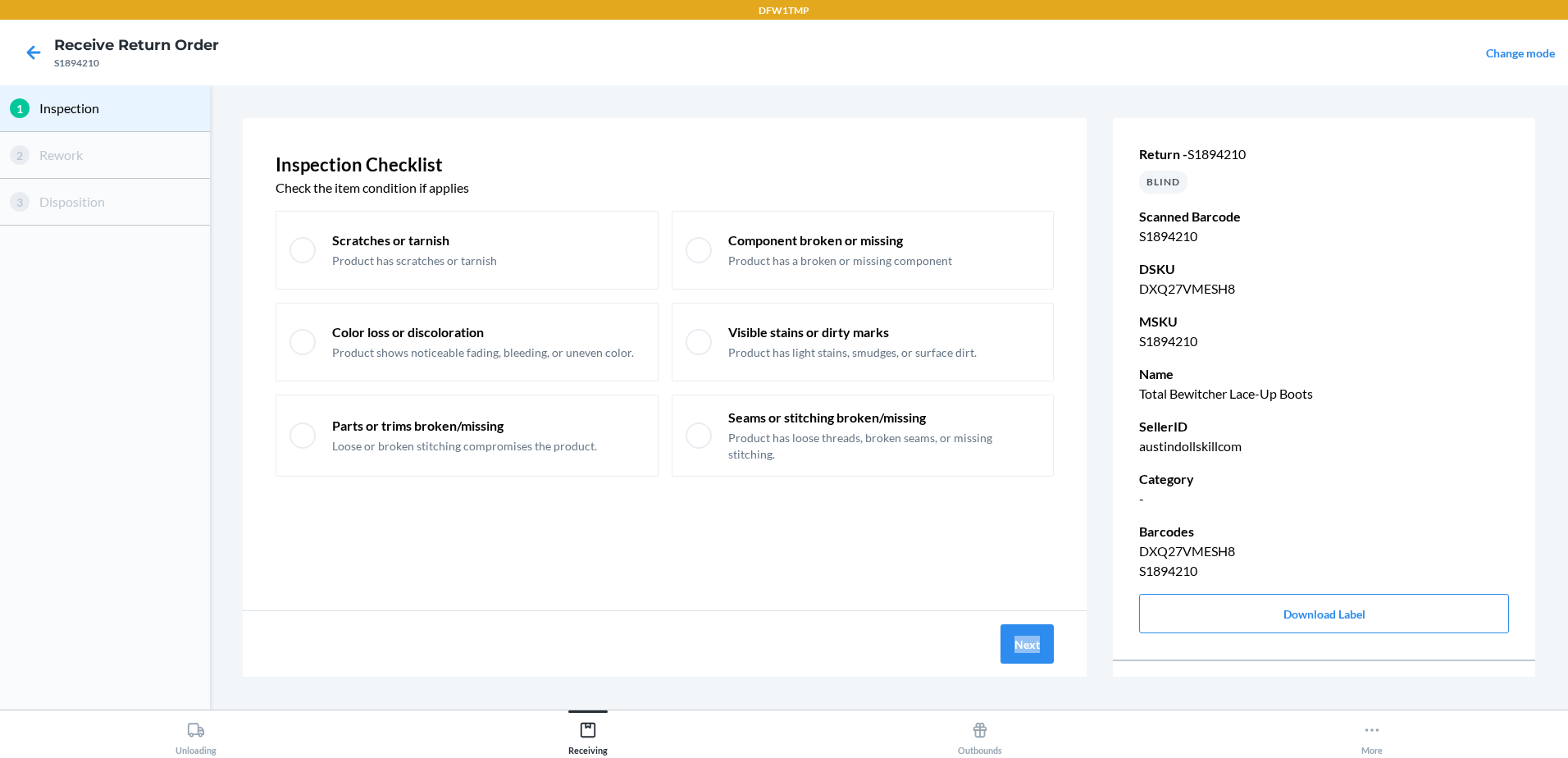
click at [1058, 609] on div "Inspection Checklist Check the item condition if applies Scratches or tarnish P…" at bounding box center [665, 398] width 844 height 559
drag, startPoint x: 1058, startPoint y: 609, endPoint x: 1020, endPoint y: 611, distance: 38.1
click at [1020, 611] on div "Next" at bounding box center [665, 643] width 844 height 65
click at [1034, 648] on button "Next" at bounding box center [1027, 643] width 53 height 39
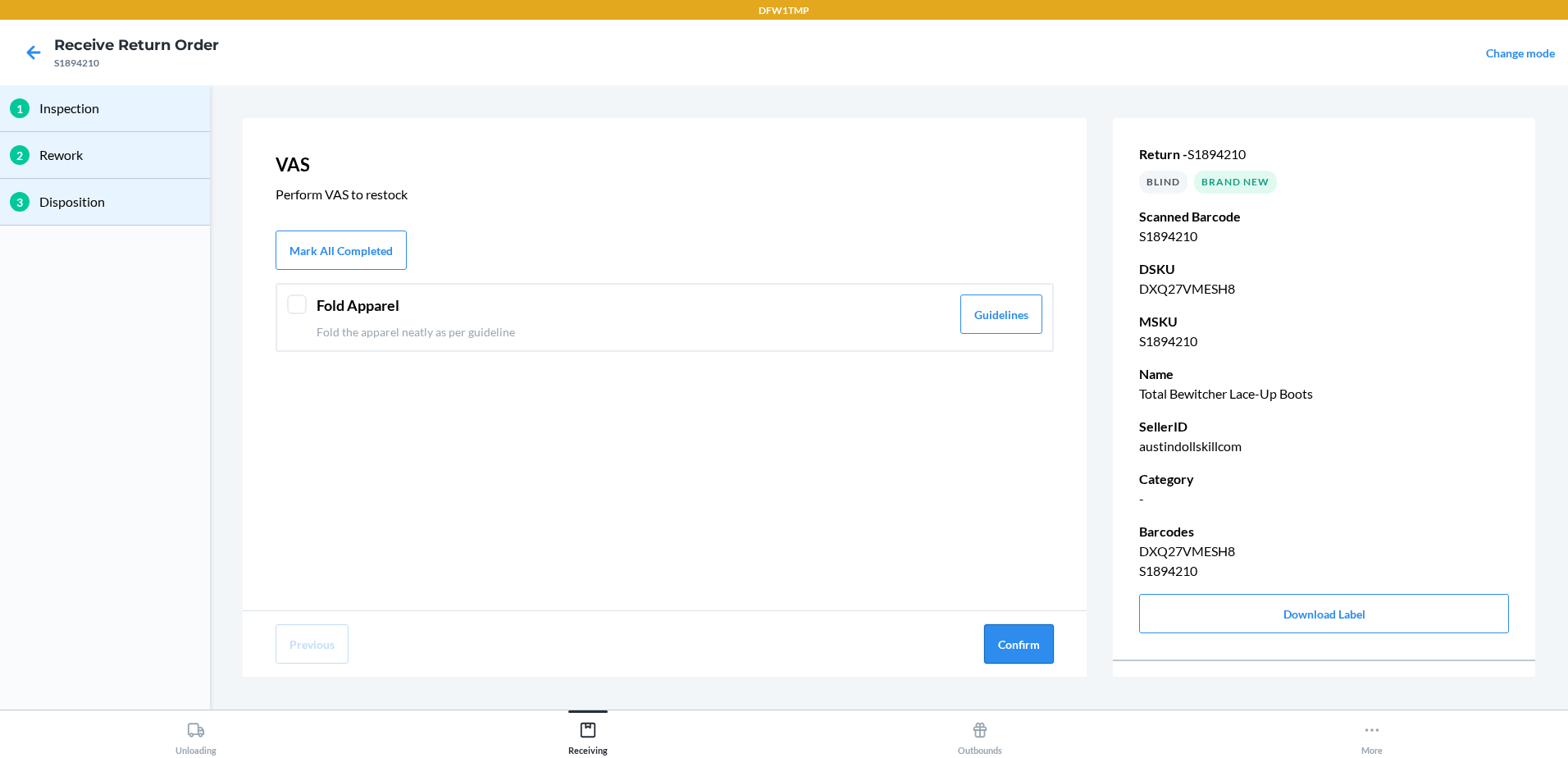
click at [1020, 628] on button "Confirm" at bounding box center [1019, 643] width 69 height 39
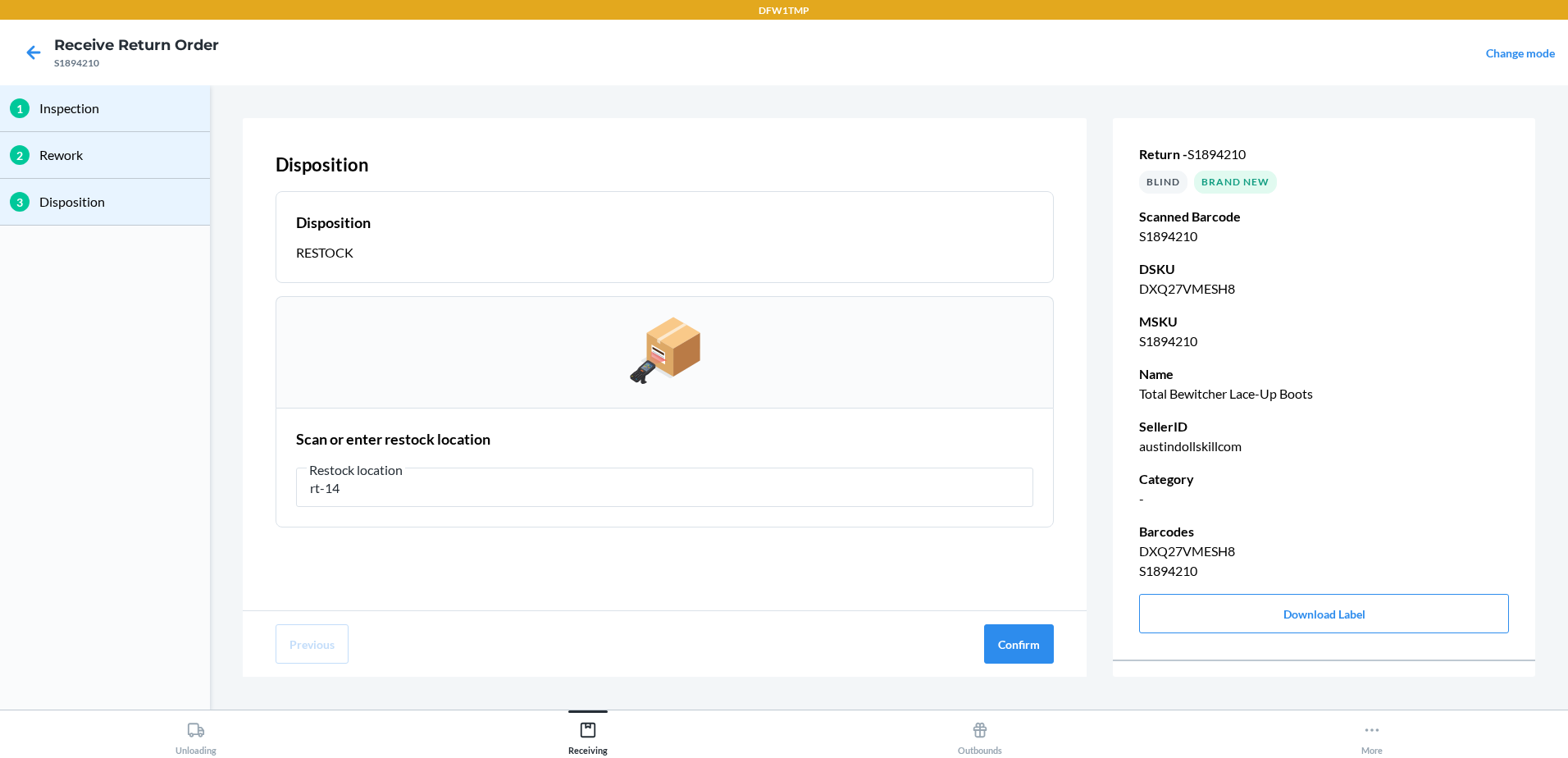
type input "rt-14"
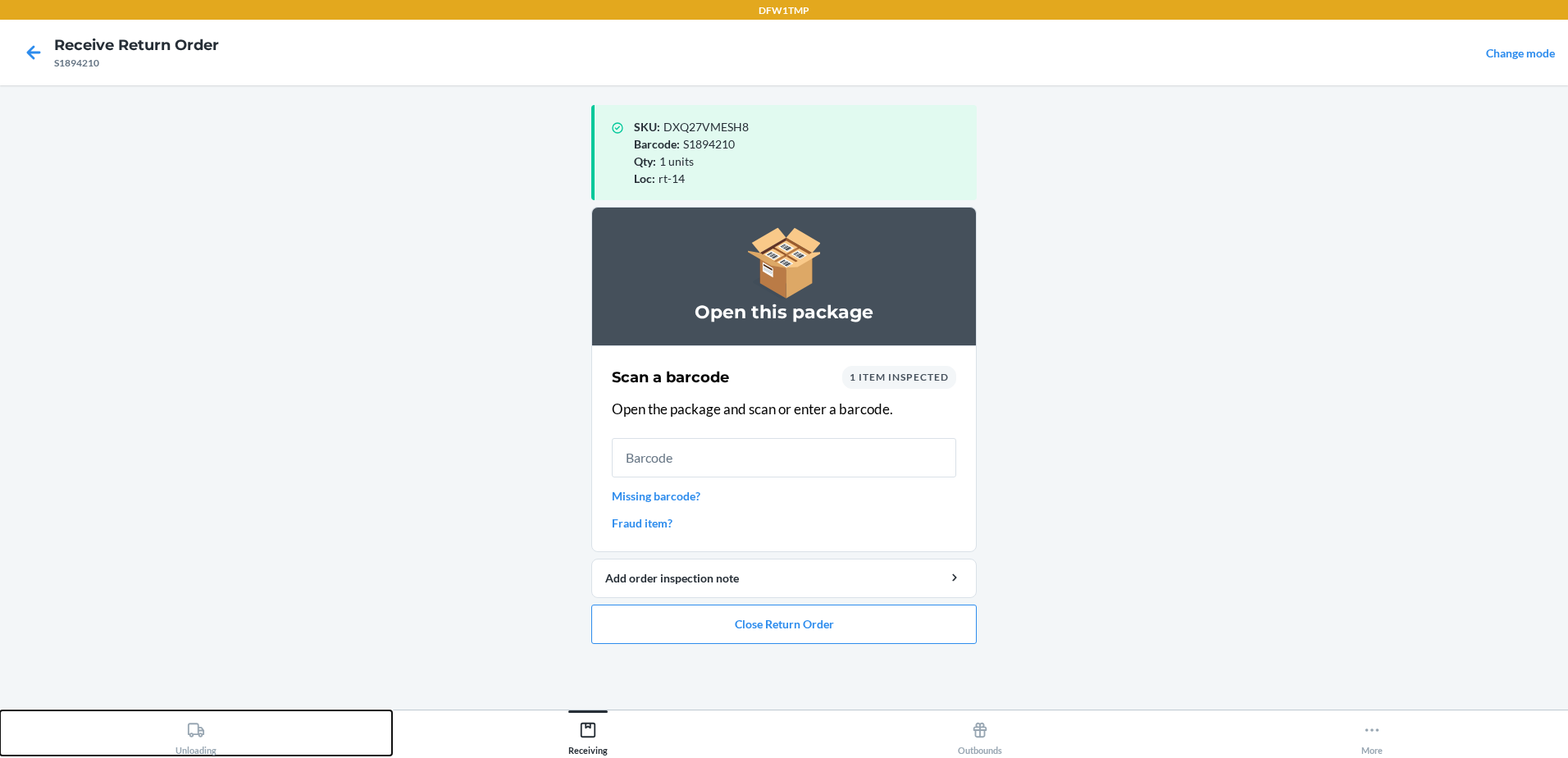
click at [189, 732] on icon at bounding box center [196, 729] width 16 height 13
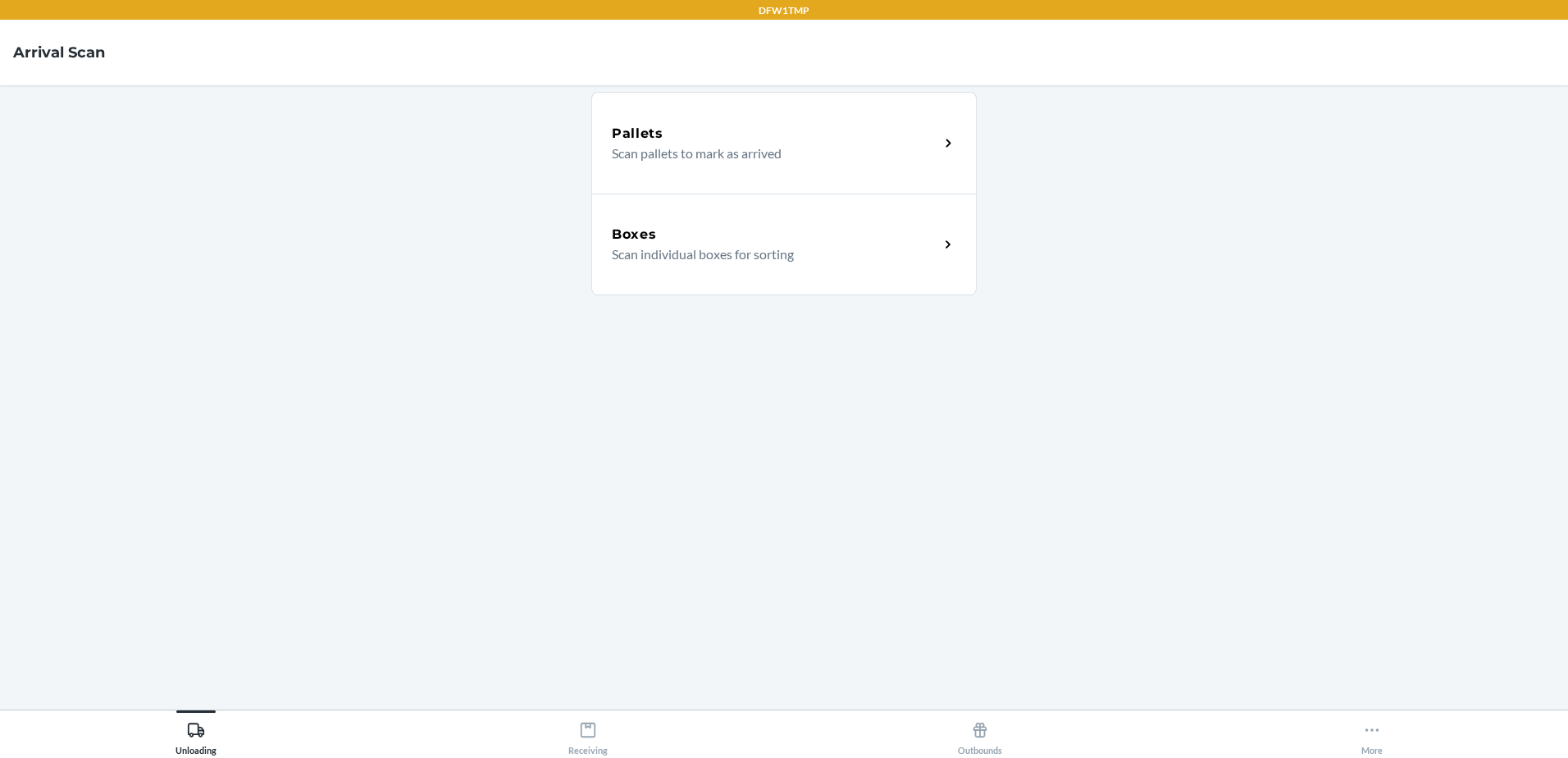
click at [825, 248] on p "Scan individual boxes for sorting" at bounding box center [769, 254] width 314 height 19
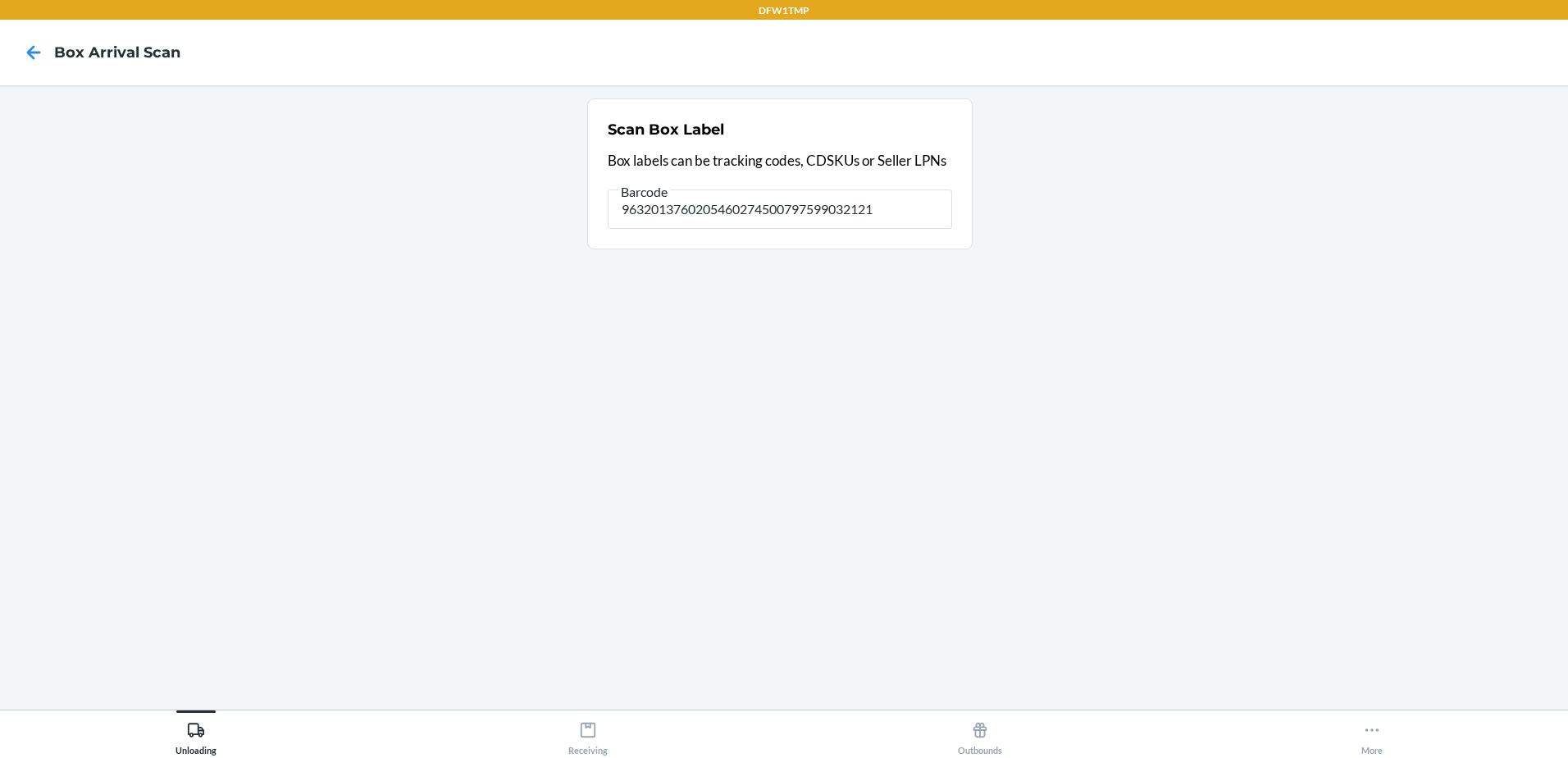
type input "9632013760205460274500797599032121"
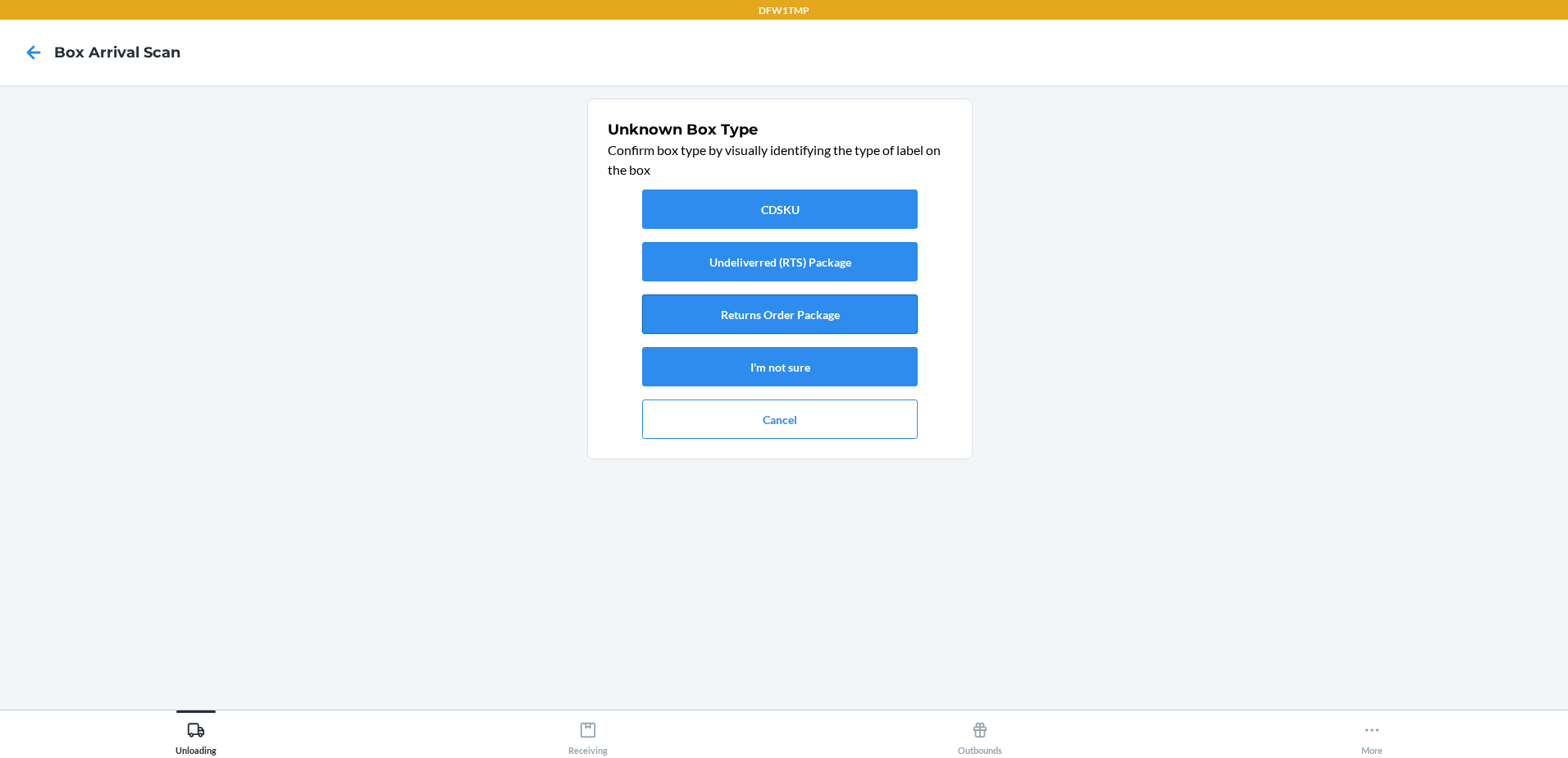
click at [828, 321] on button "Returns Order Package" at bounding box center [780, 314] width 275 height 39
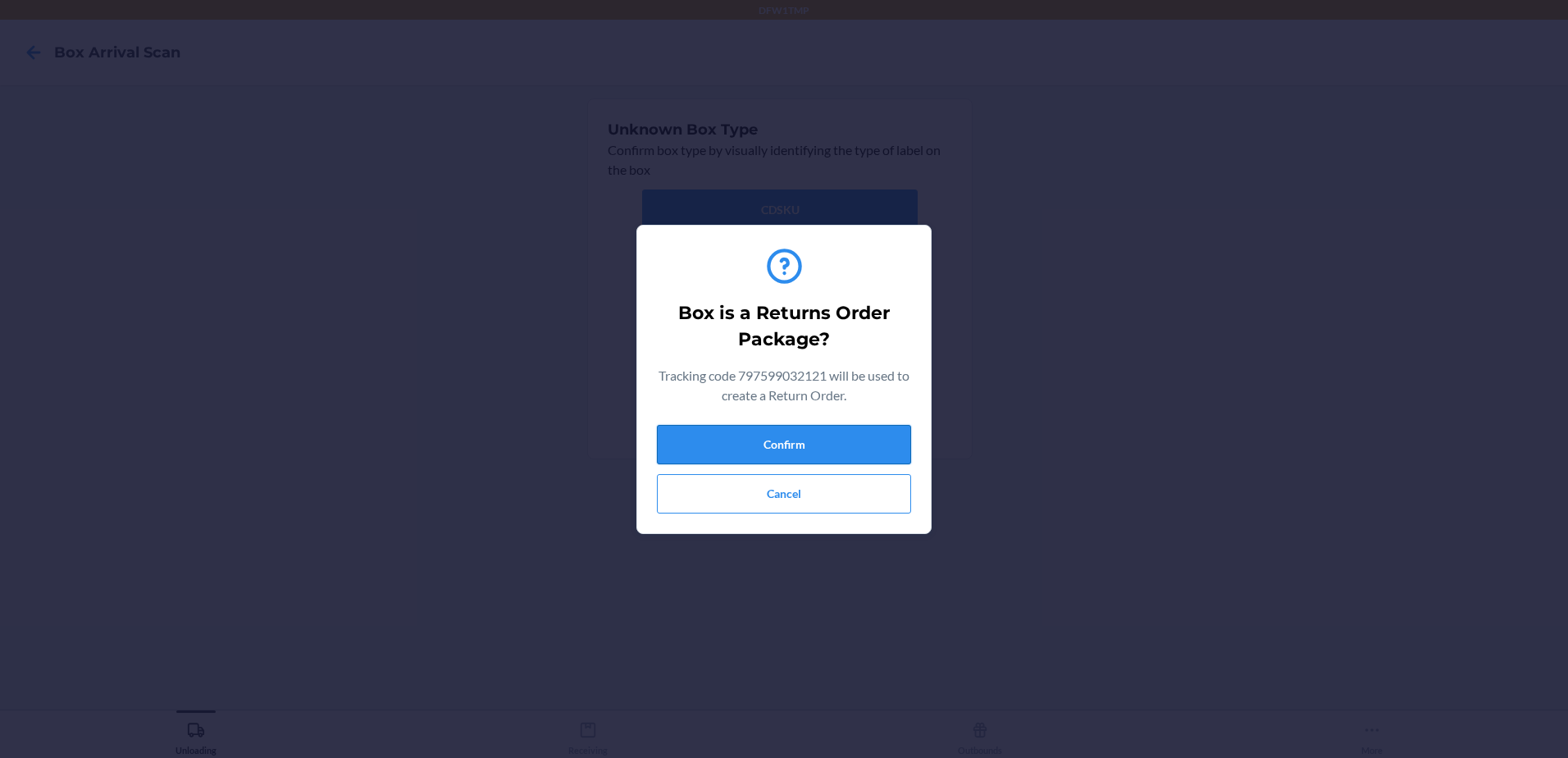
click at [788, 437] on button "Confirm" at bounding box center [784, 444] width 254 height 39
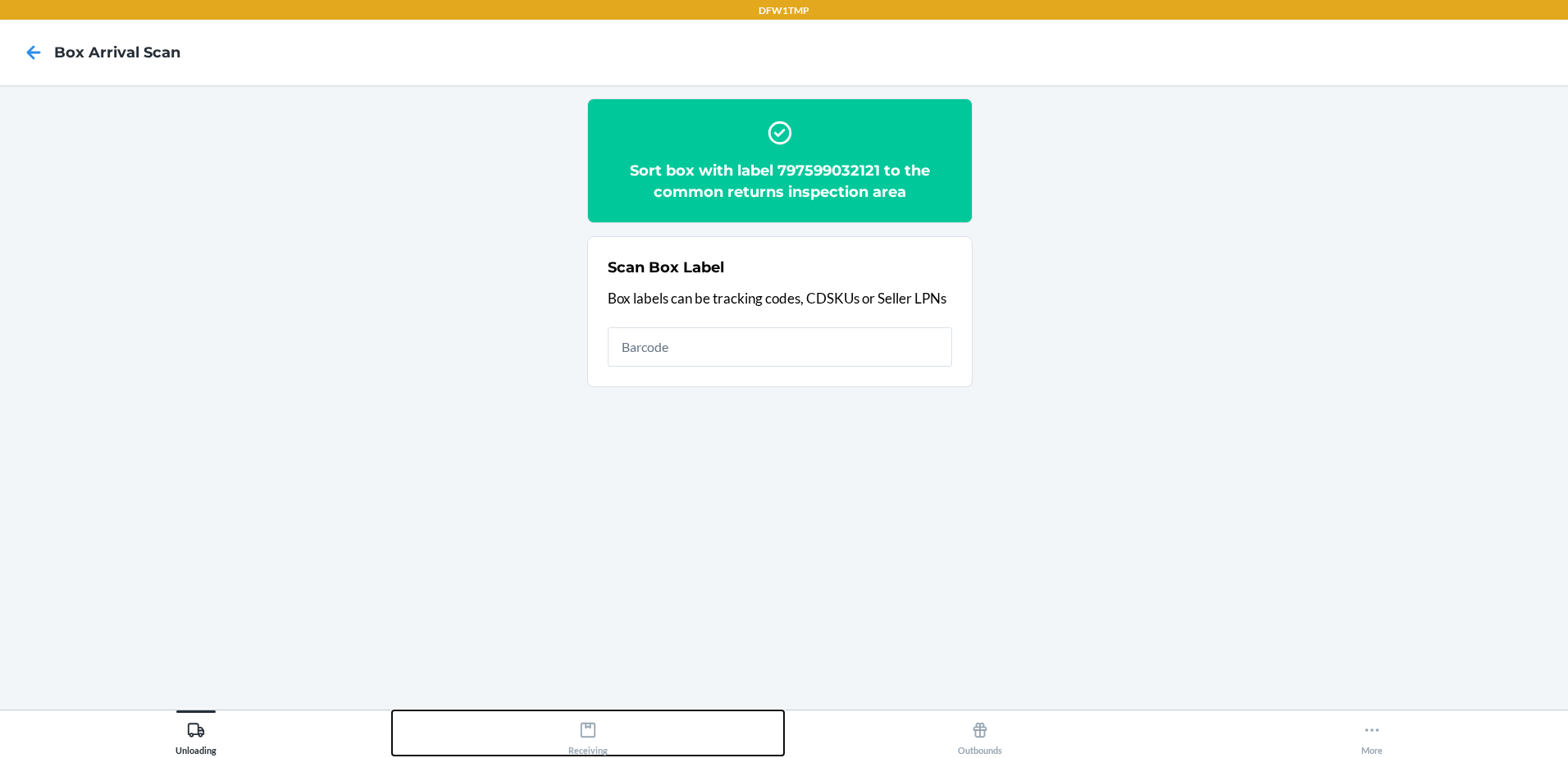
click at [583, 729] on icon at bounding box center [588, 729] width 18 height 18
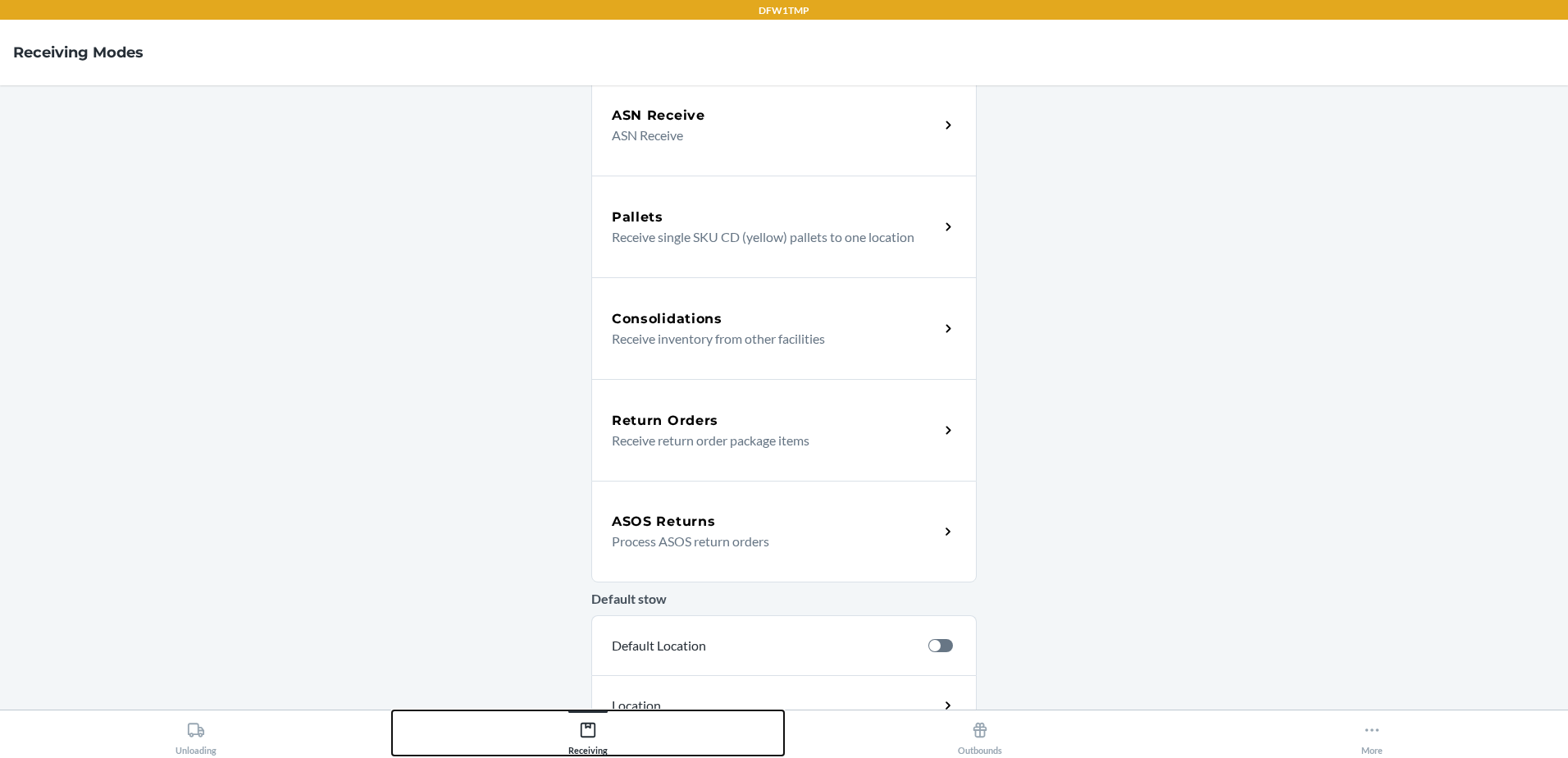
scroll to position [246, 0]
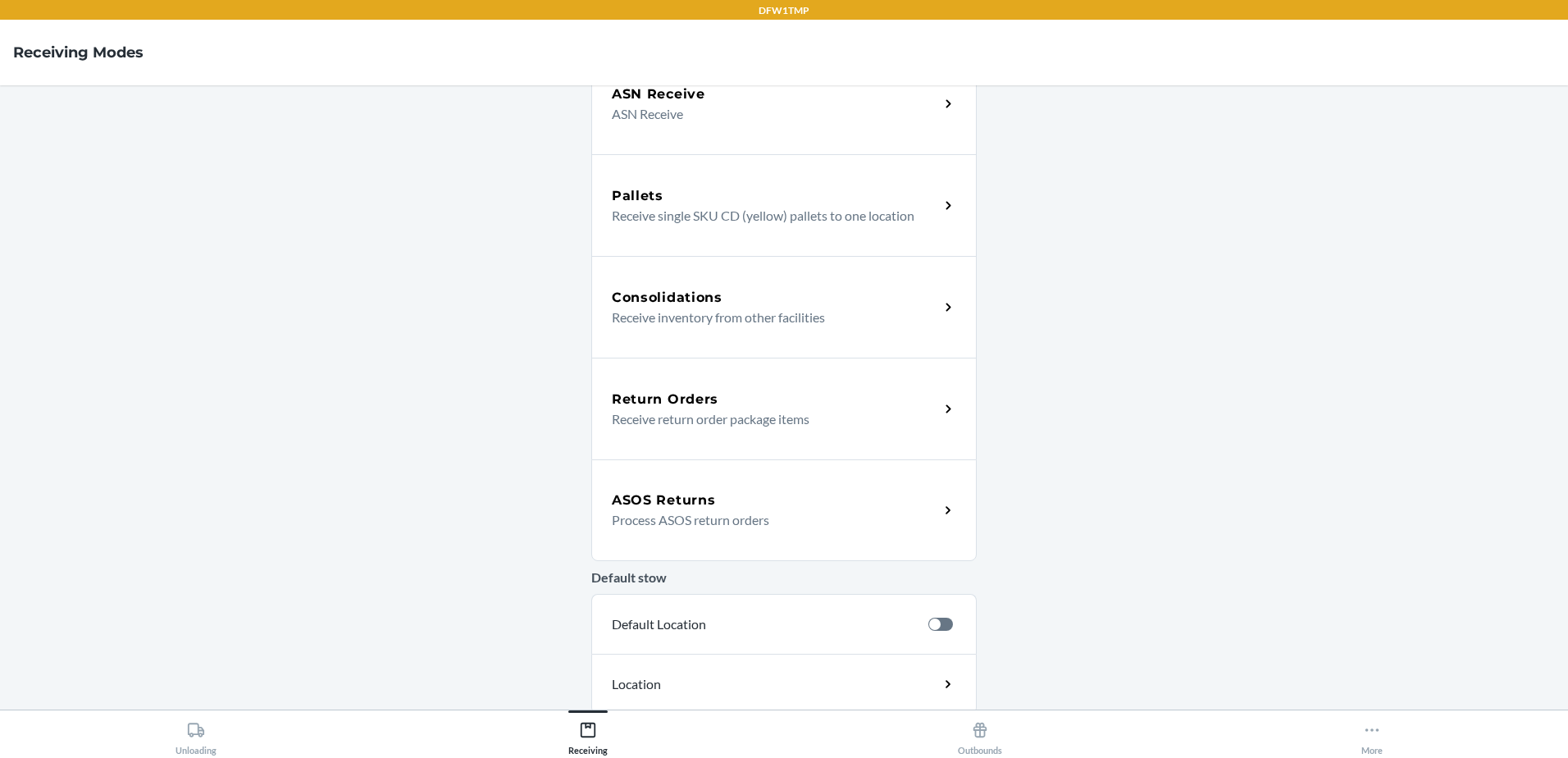
click at [688, 394] on h5 "Return Orders" at bounding box center [665, 399] width 107 height 19
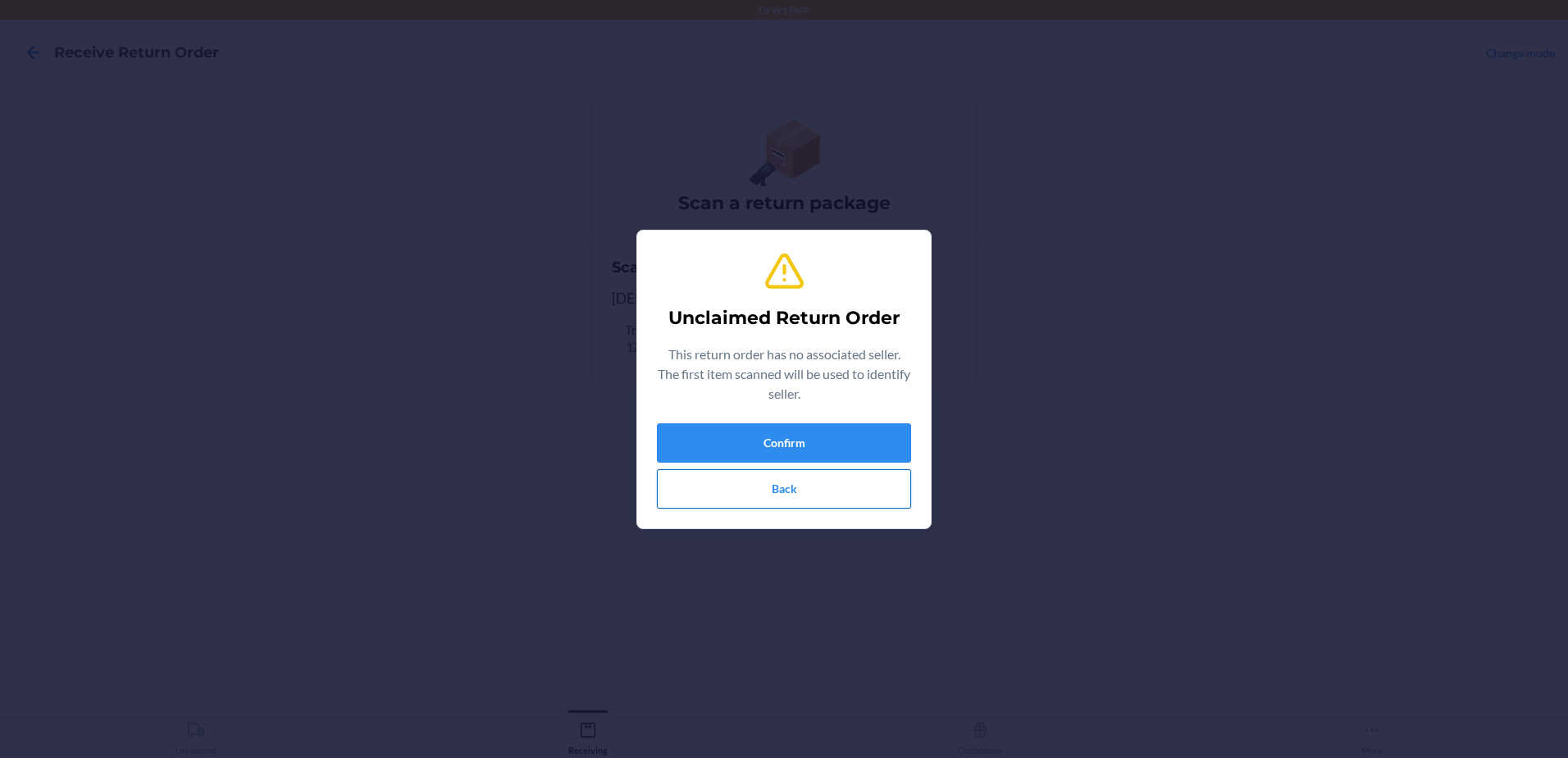
click at [742, 488] on button "Back" at bounding box center [784, 488] width 254 height 39
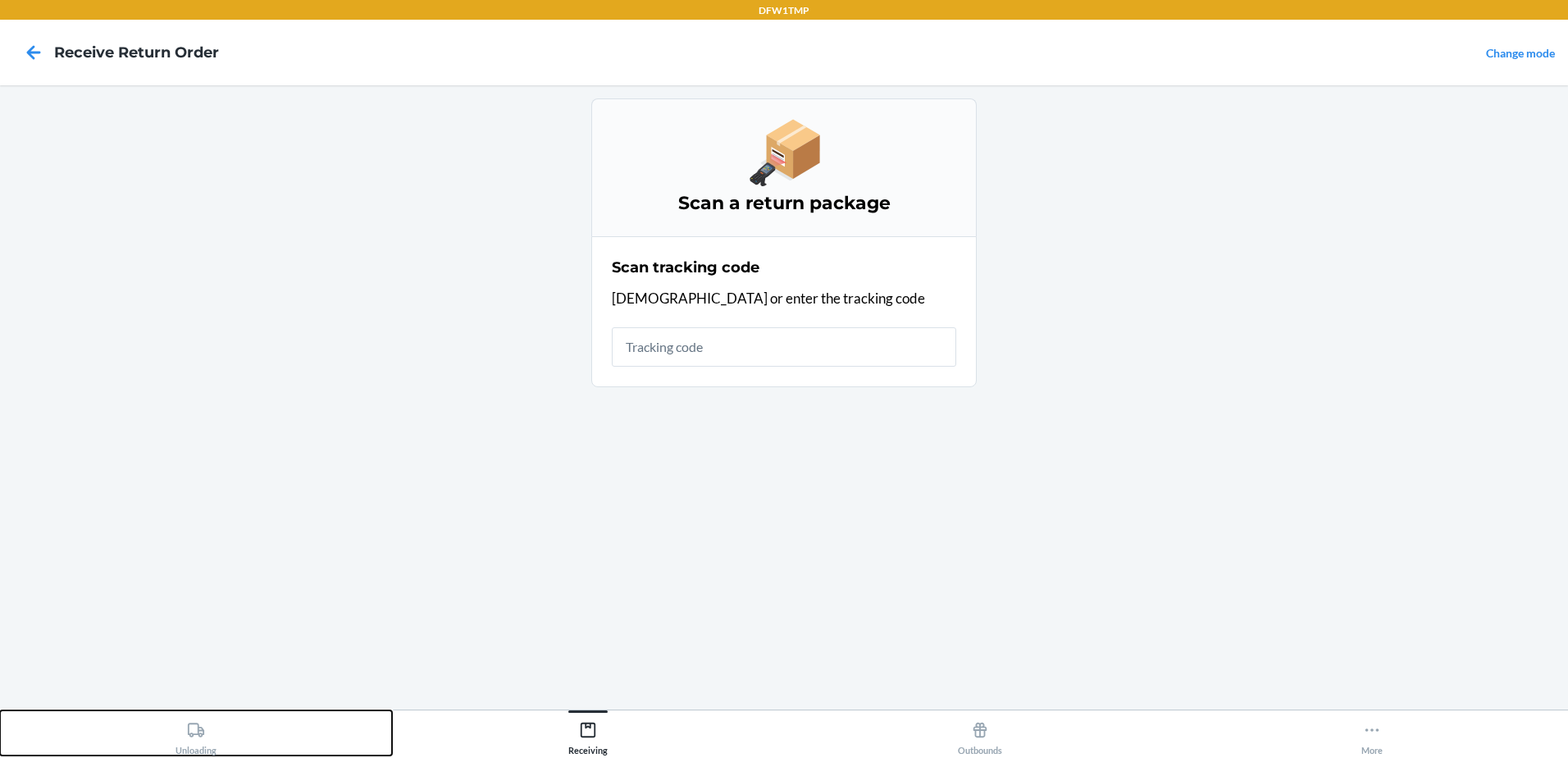
click at [194, 727] on icon at bounding box center [196, 729] width 18 height 18
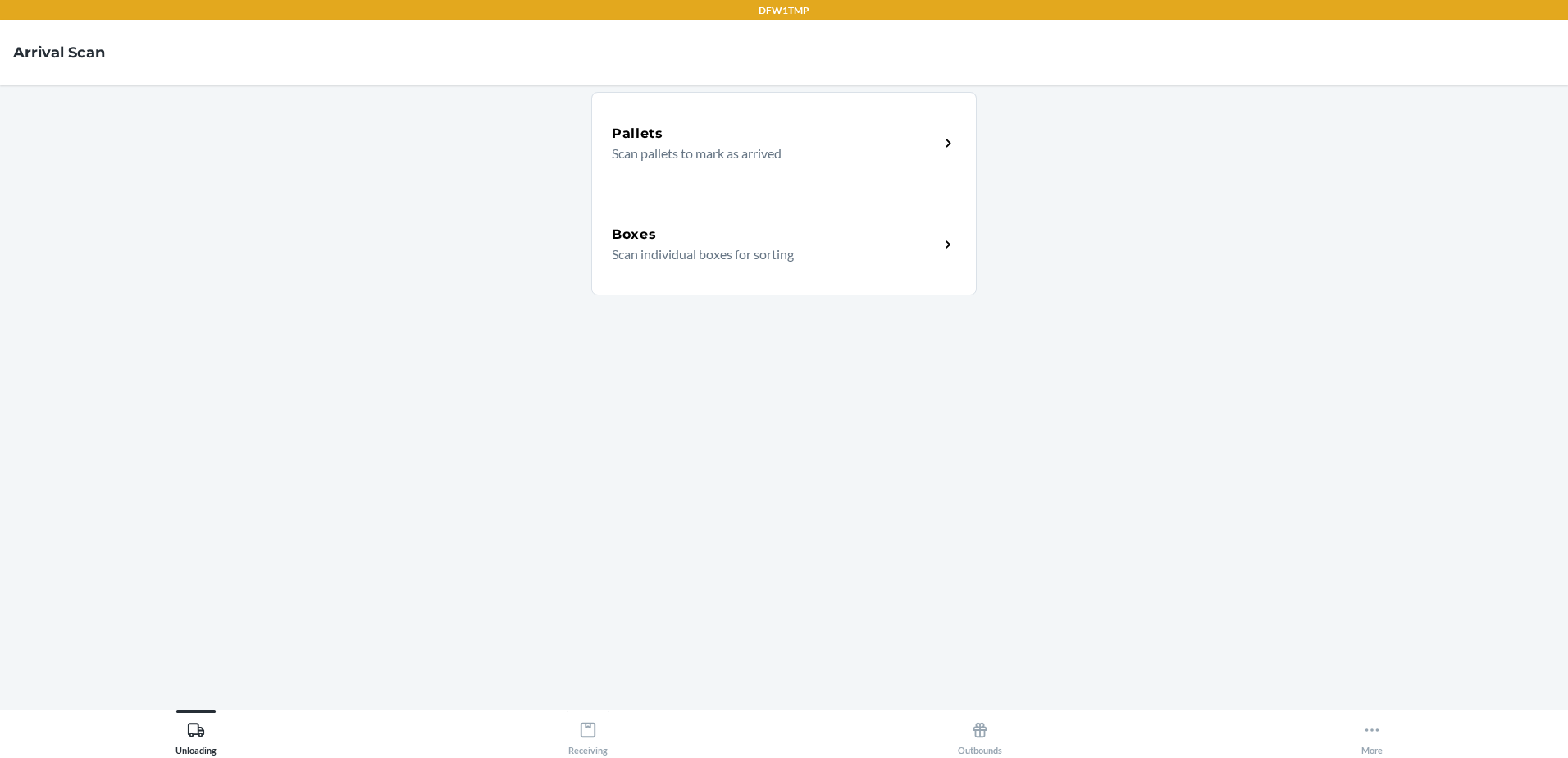
click at [800, 234] on div "Boxes" at bounding box center [775, 234] width 327 height 19
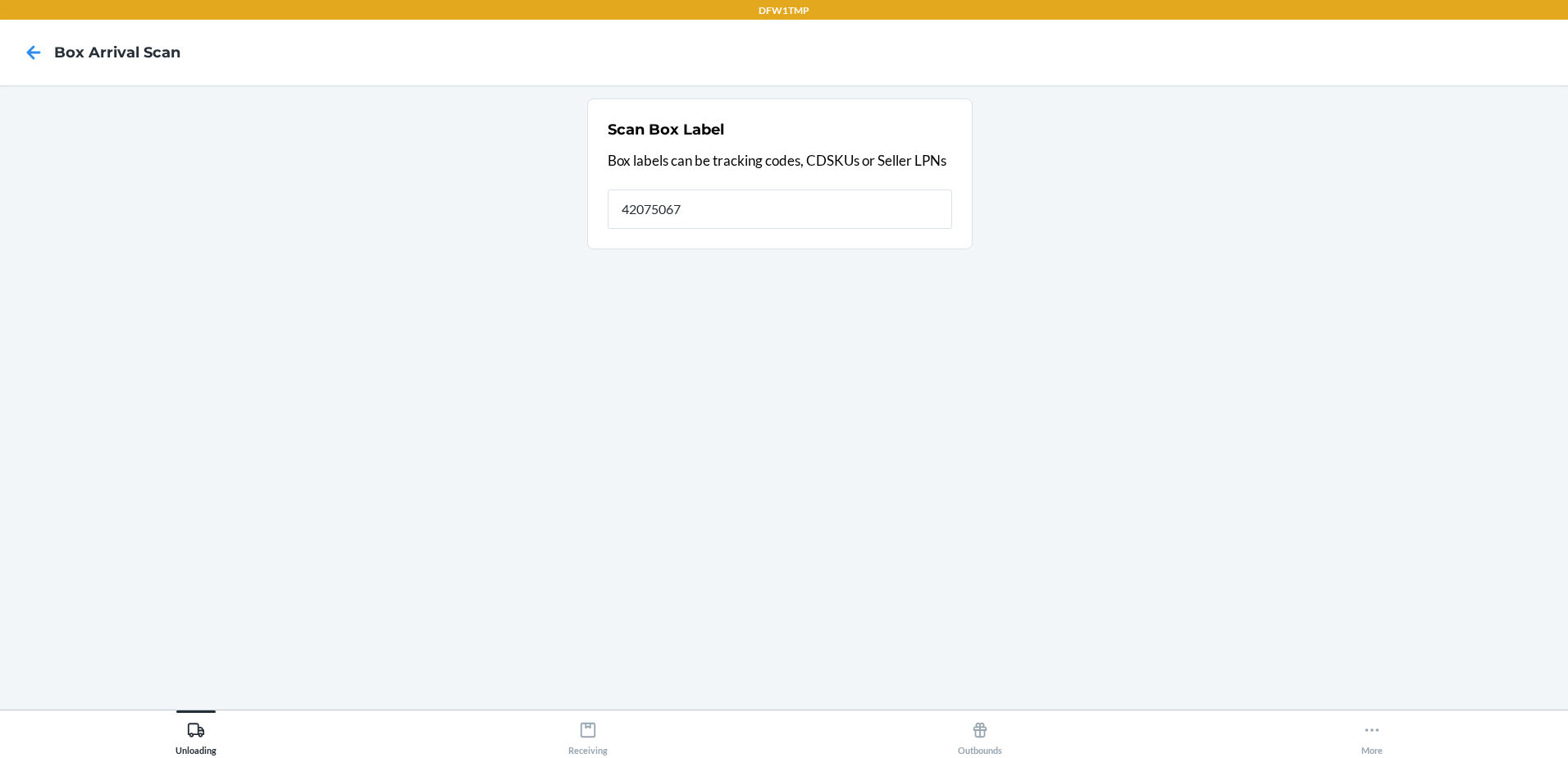
type input "42075067"
type input "4"
type input "SB-3283788"
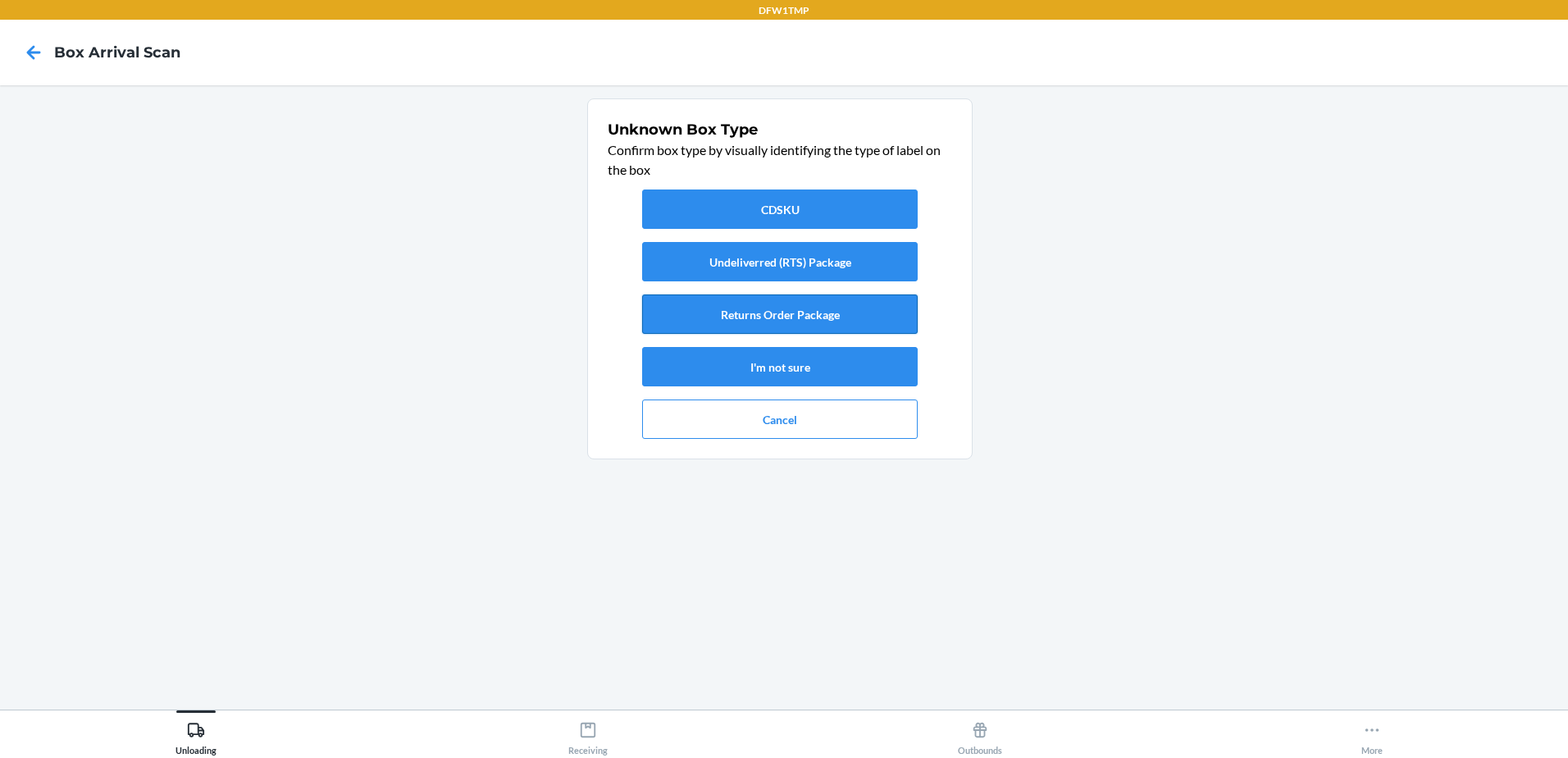
click at [771, 312] on button "Returns Order Package" at bounding box center [780, 314] width 275 height 39
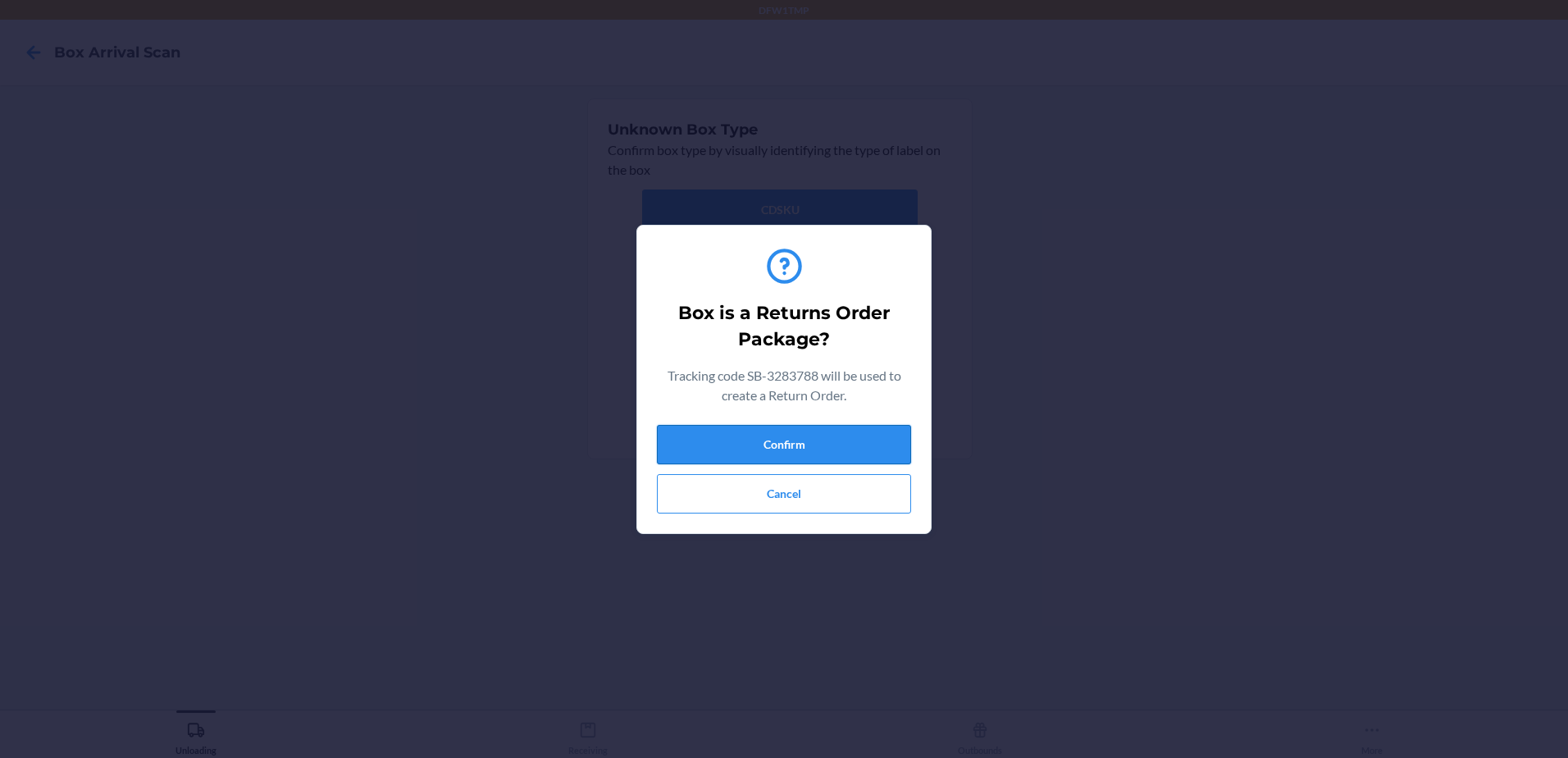
click at [787, 440] on button "Confirm" at bounding box center [784, 444] width 254 height 39
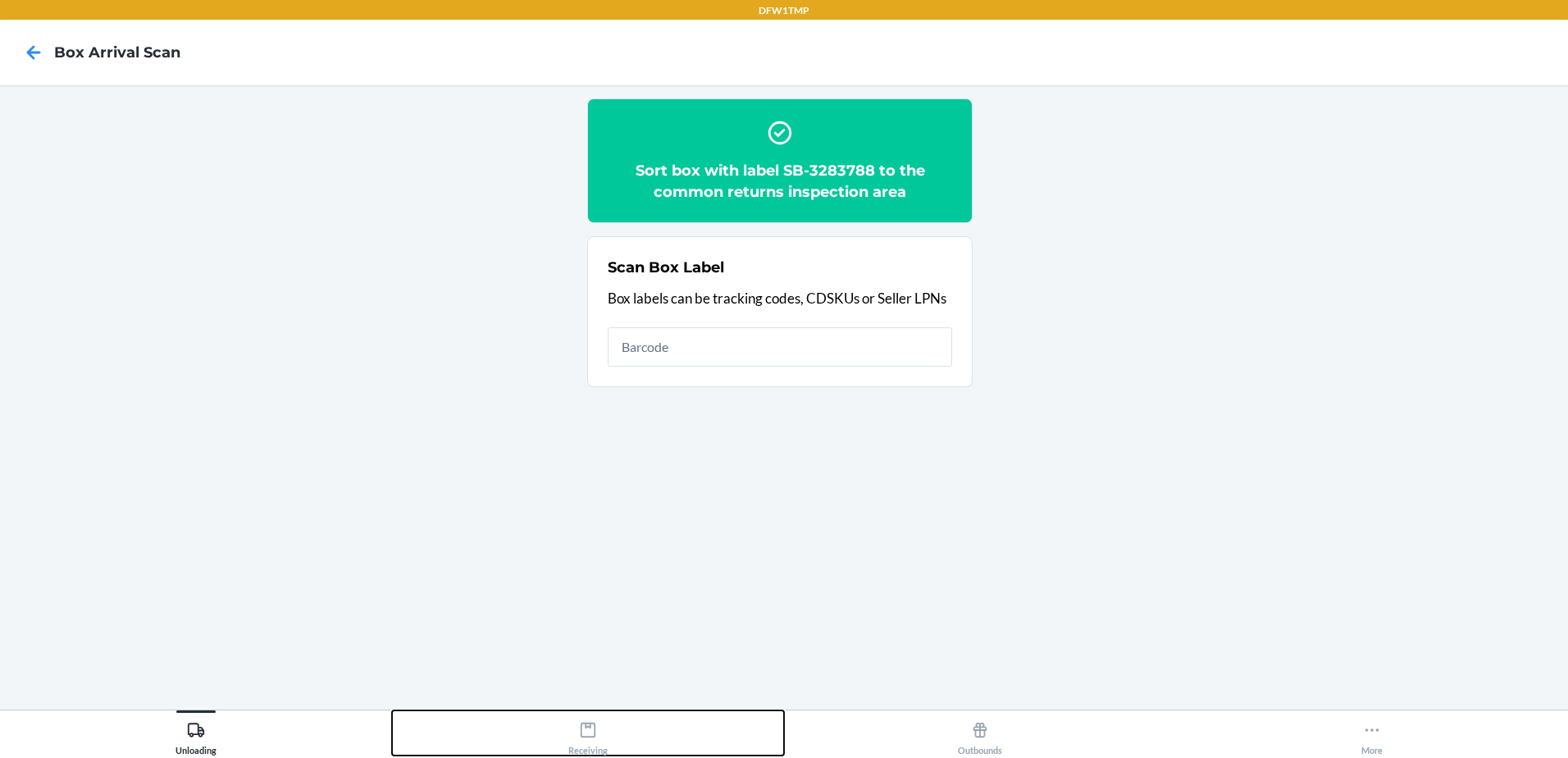
click at [601, 738] on div "Receiving" at bounding box center [588, 735] width 39 height 41
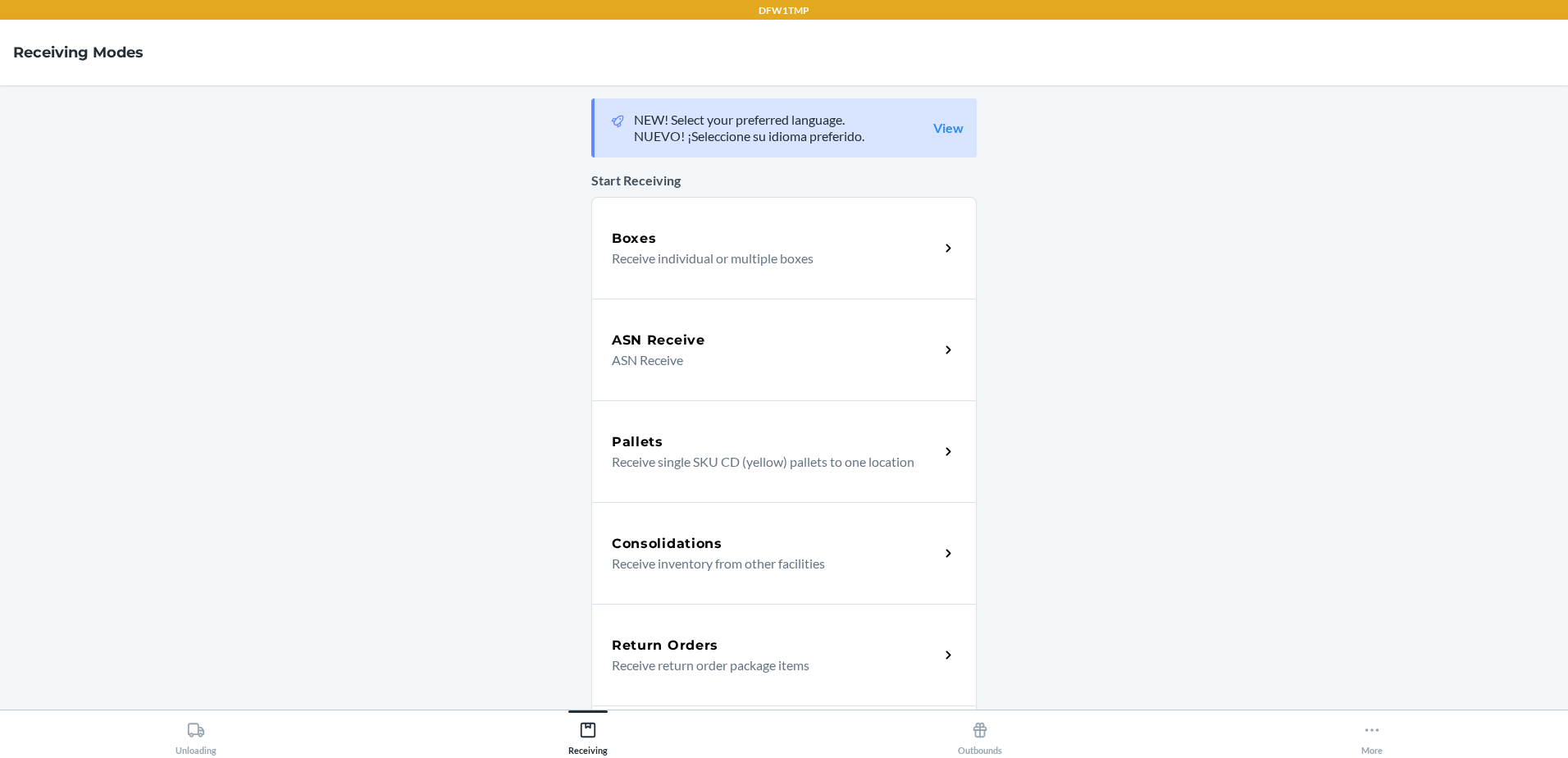
click at [711, 639] on div "Return Orders" at bounding box center [775, 645] width 327 height 19
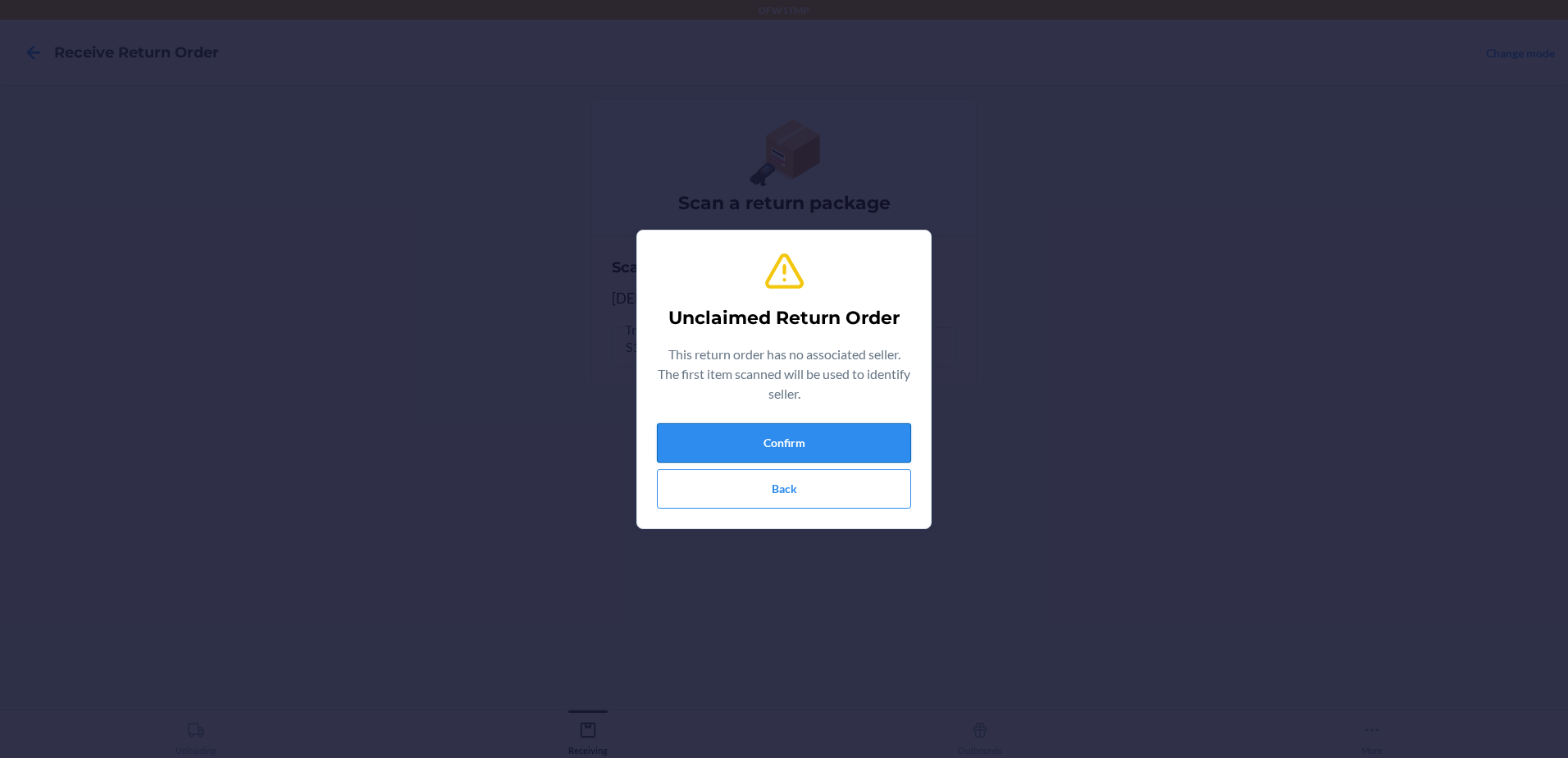
click at [763, 427] on button "Confirm" at bounding box center [784, 442] width 254 height 39
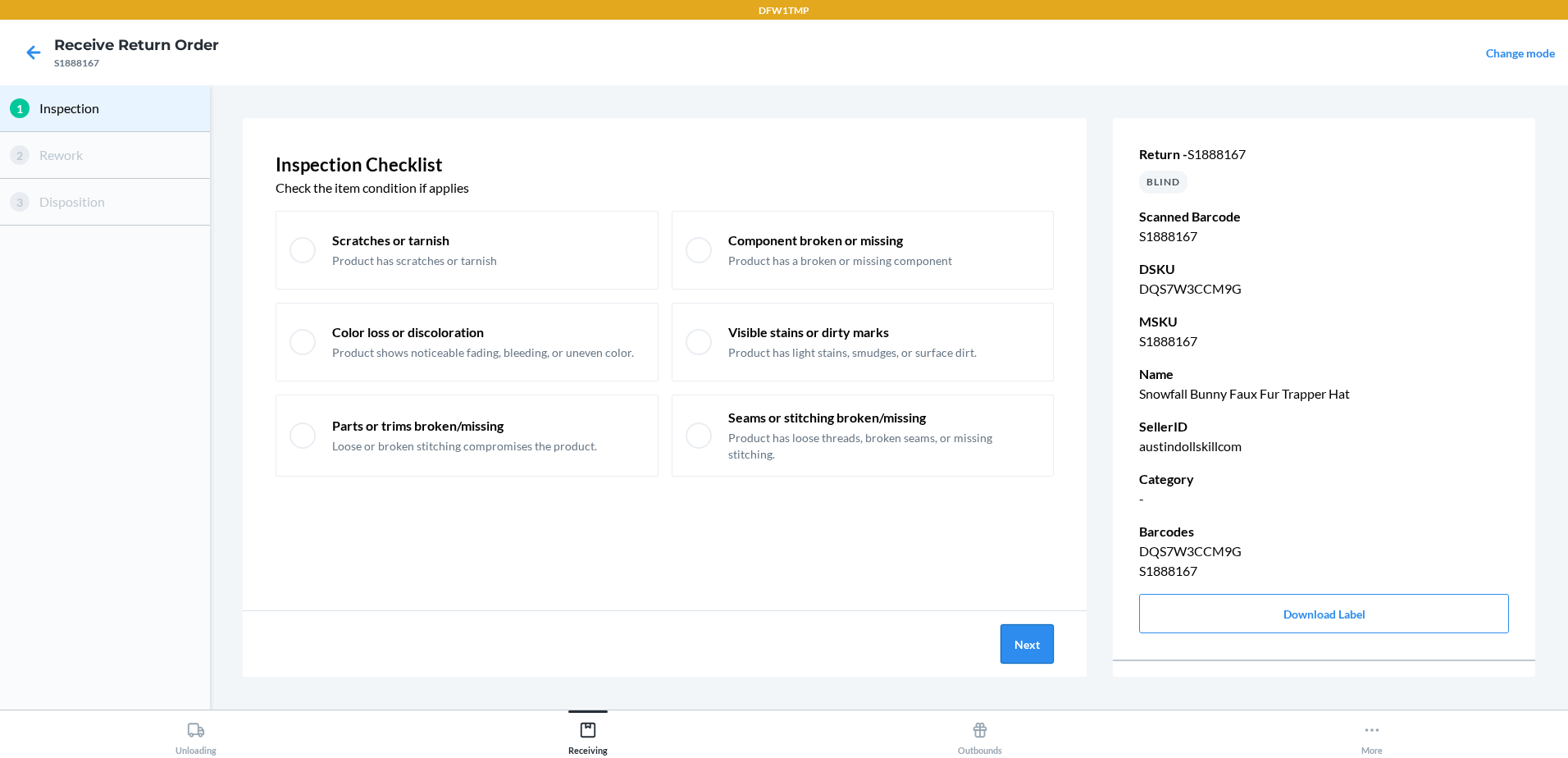
click at [1014, 648] on button "Next" at bounding box center [1027, 643] width 53 height 39
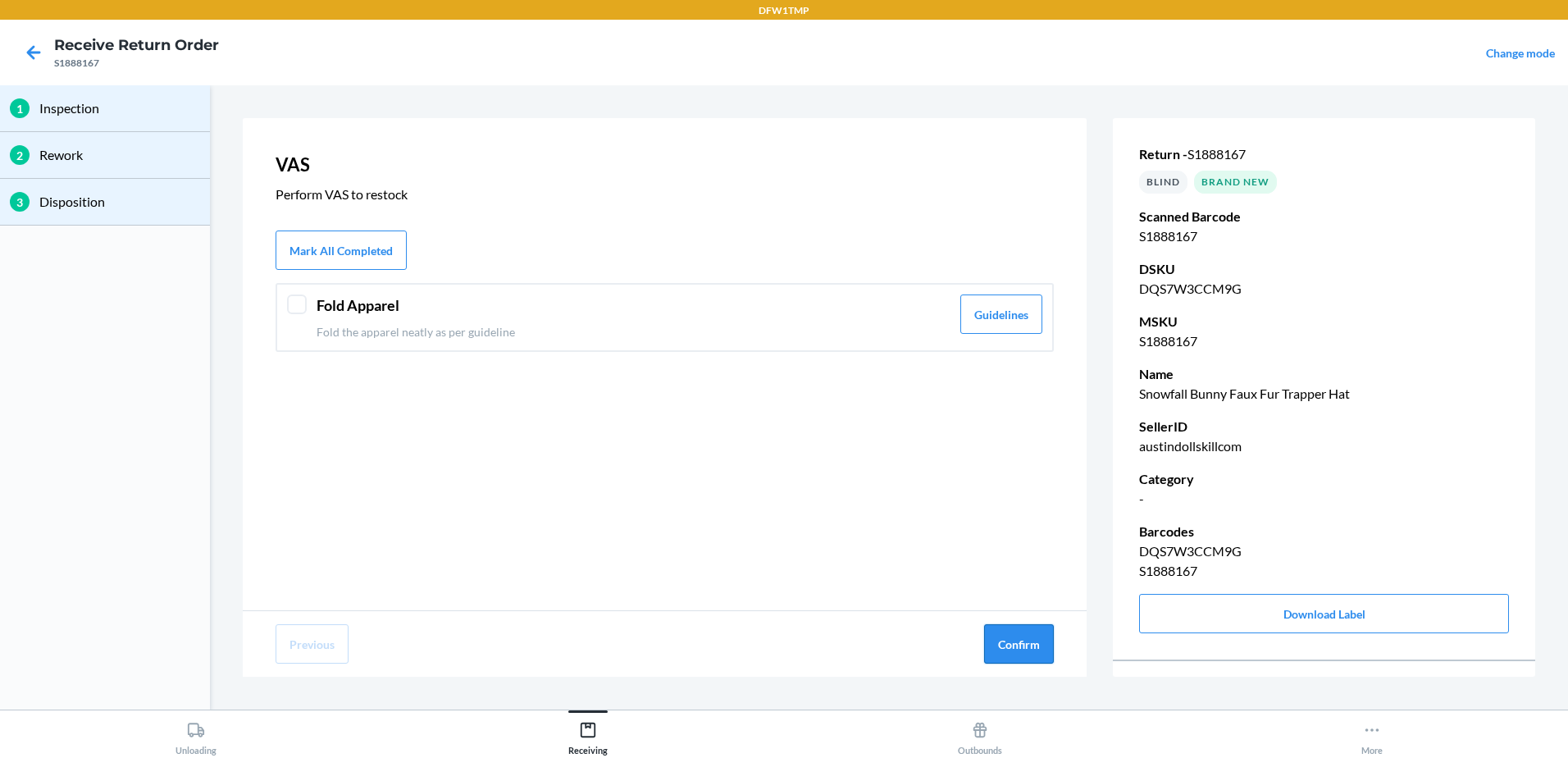
click at [1019, 650] on button "Confirm" at bounding box center [1019, 643] width 69 height 39
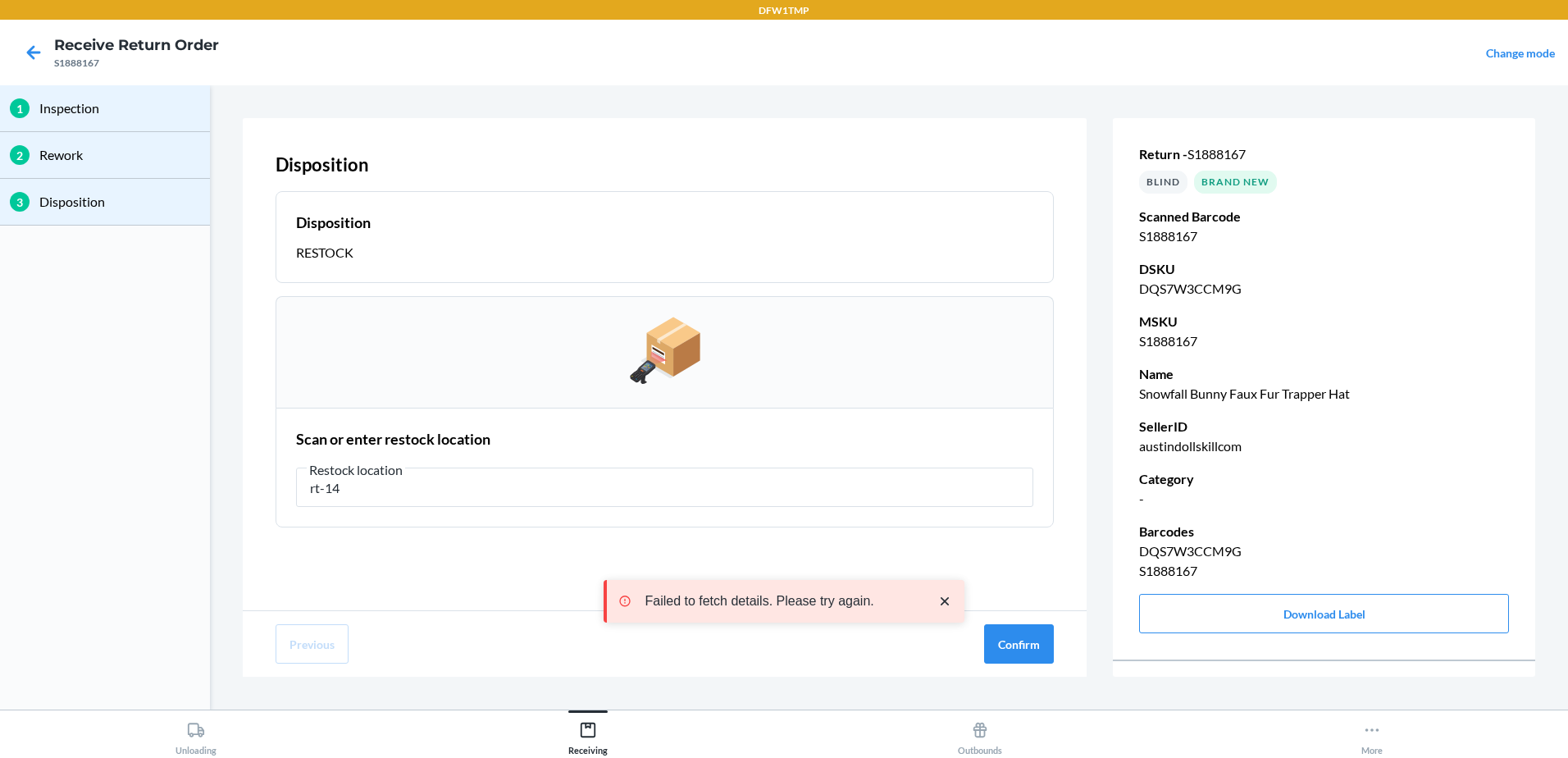
type input "rt-14"
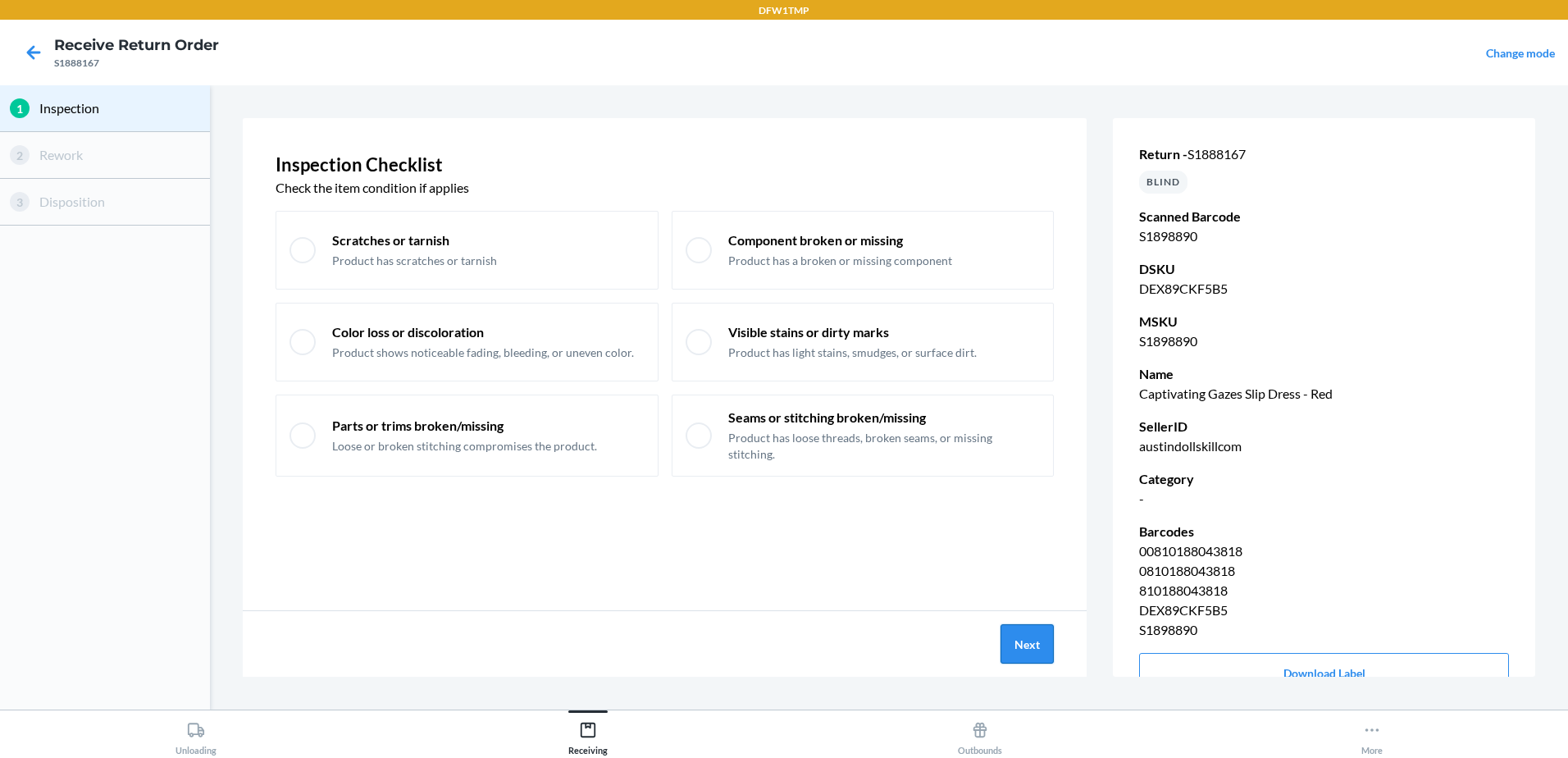
click at [1025, 663] on button "Next" at bounding box center [1027, 643] width 53 height 39
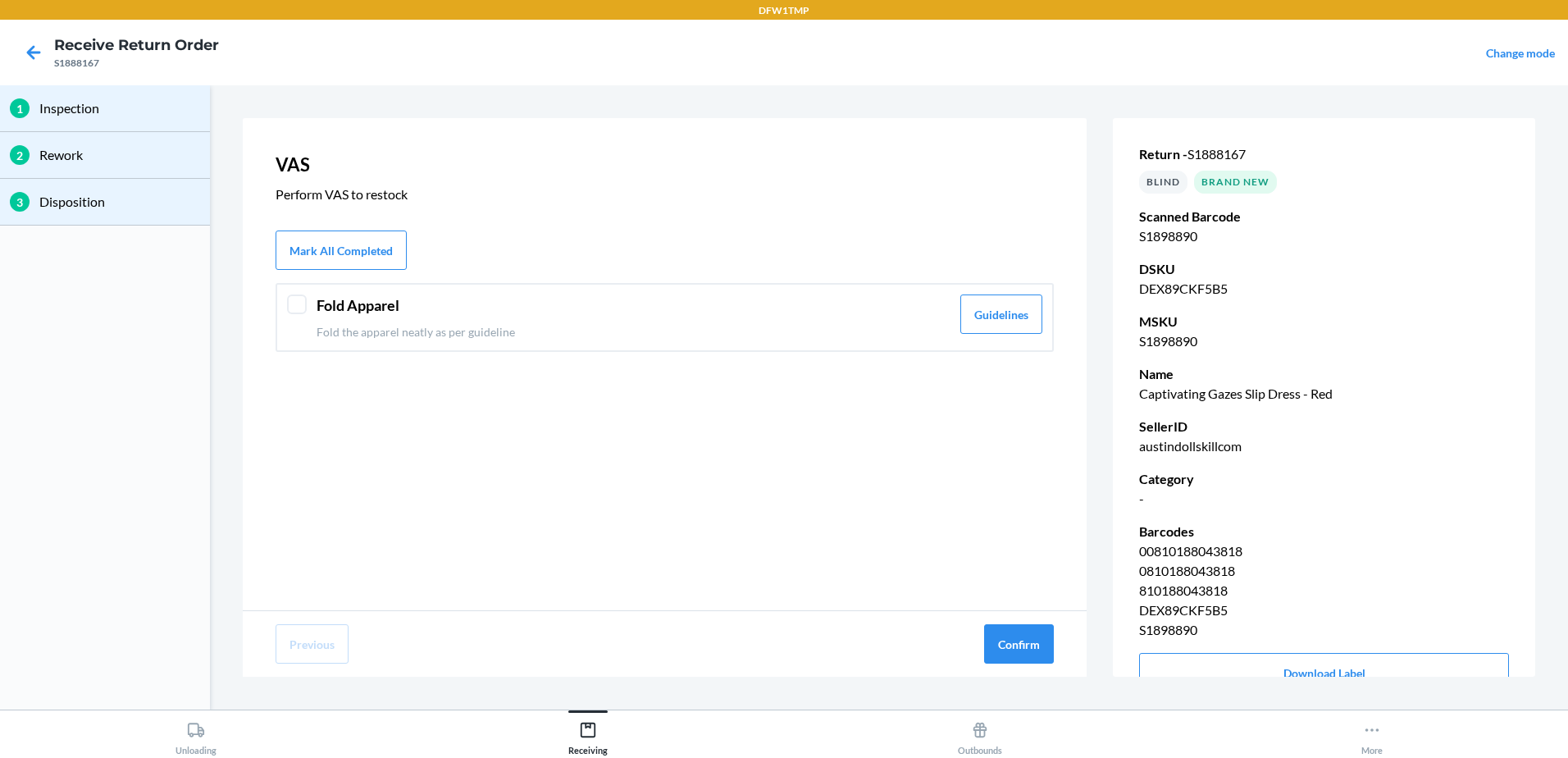
click at [1015, 666] on div "Previous Confirm" at bounding box center [665, 643] width 844 height 65
click at [1015, 655] on button "Confirm" at bounding box center [1019, 643] width 69 height 39
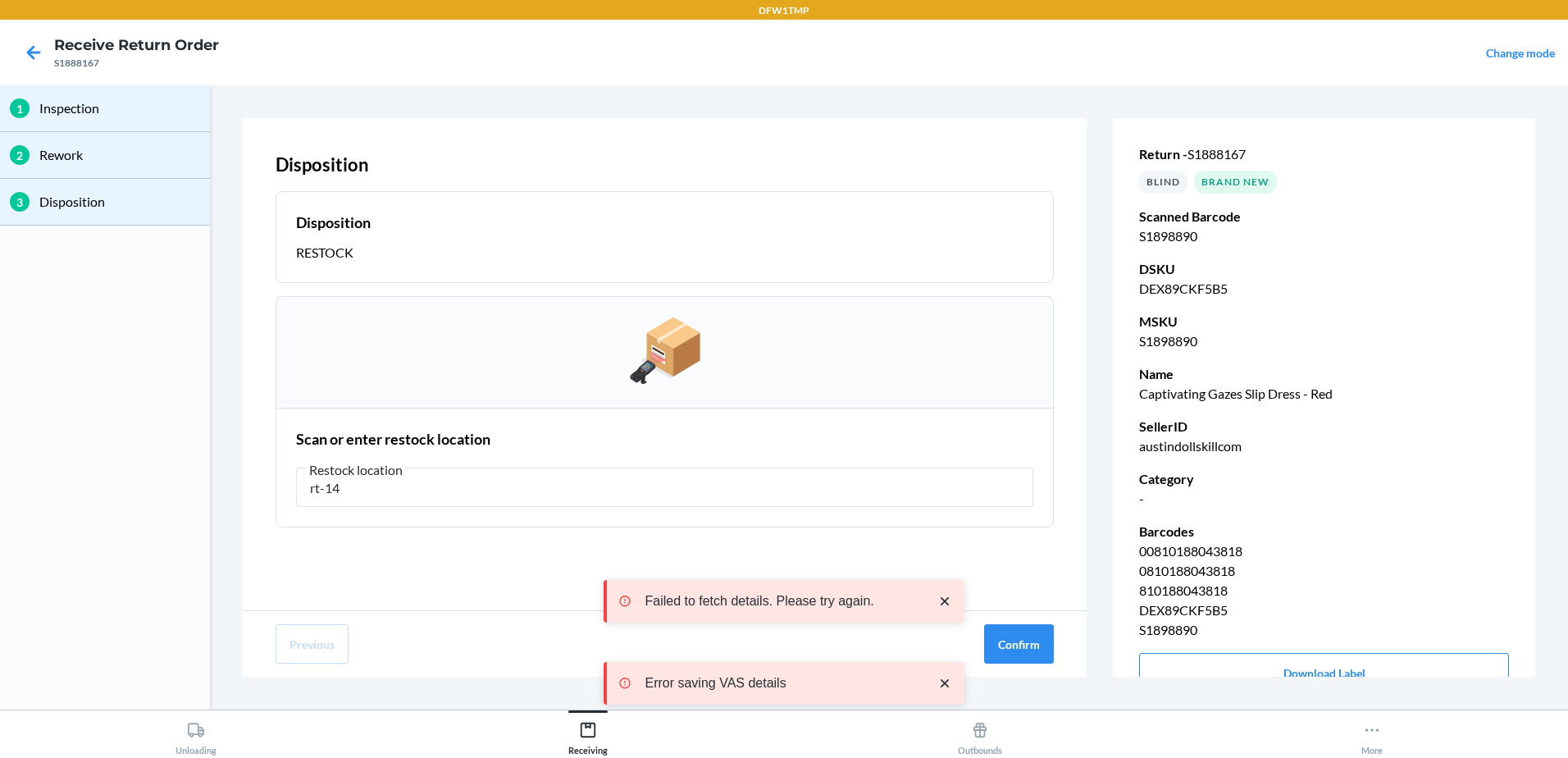
type input "rt-14"
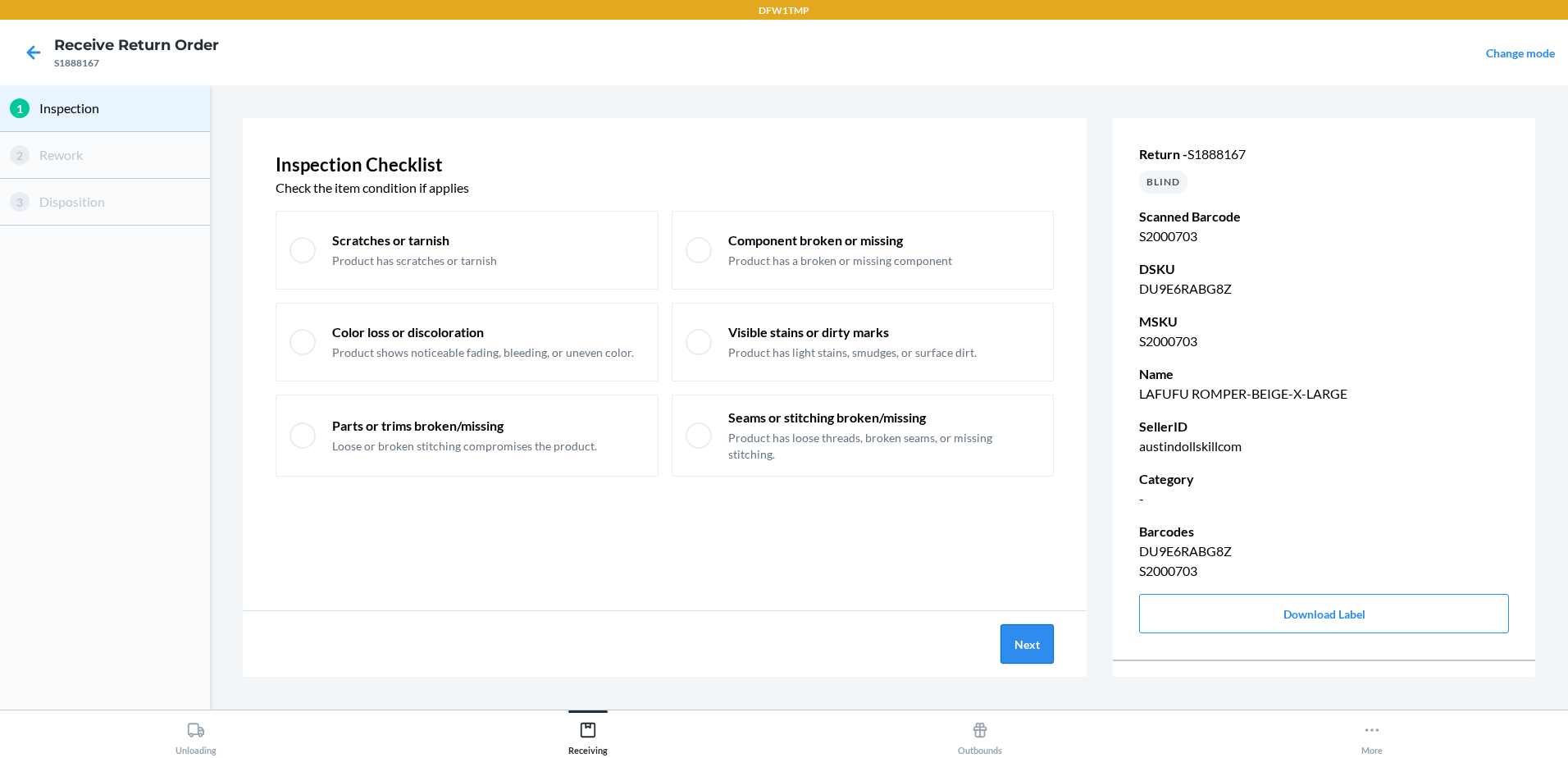
click at [1017, 654] on button "Next" at bounding box center [1027, 643] width 53 height 39
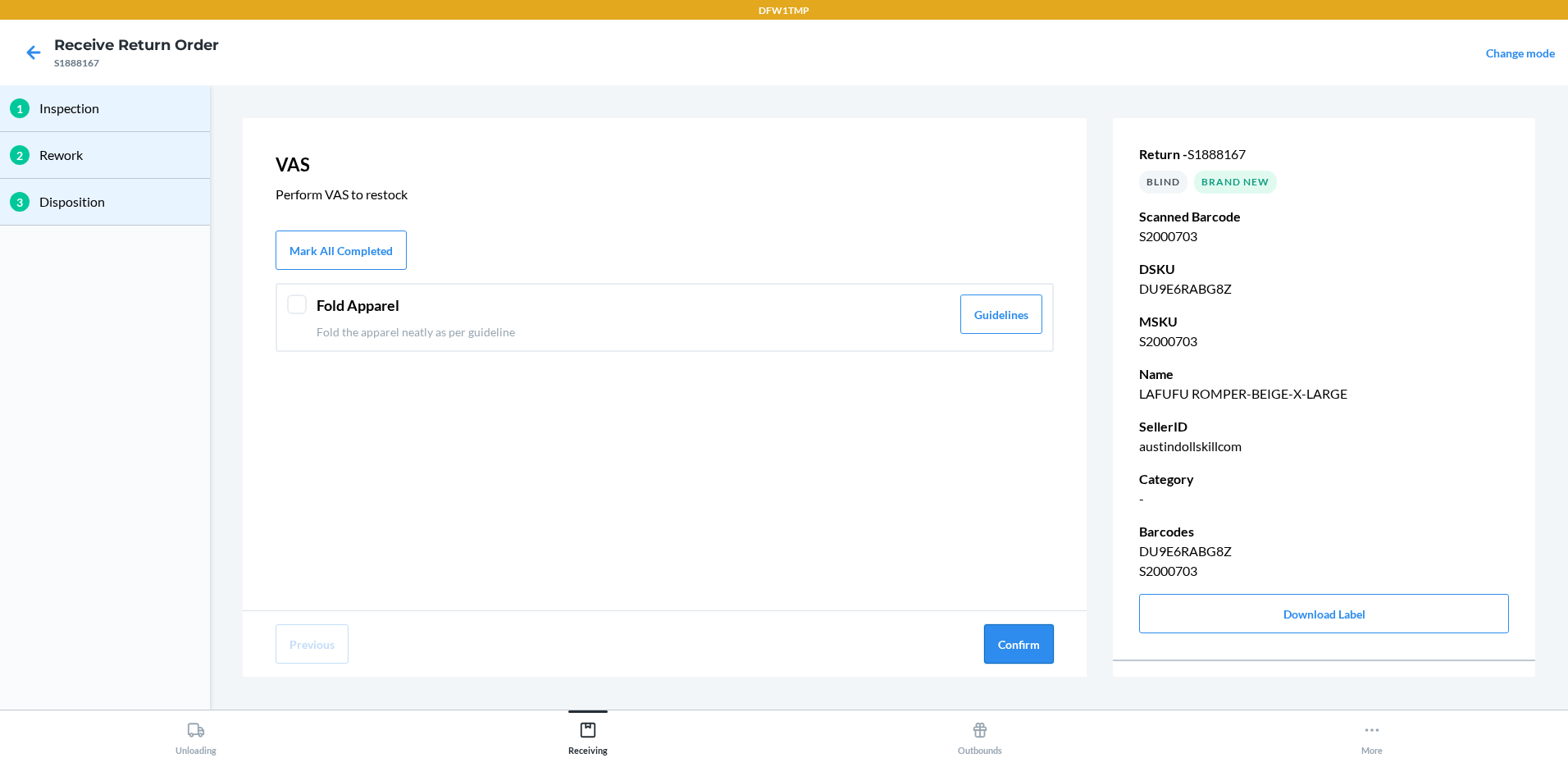
click at [1030, 641] on button "Confirm" at bounding box center [1019, 643] width 69 height 39
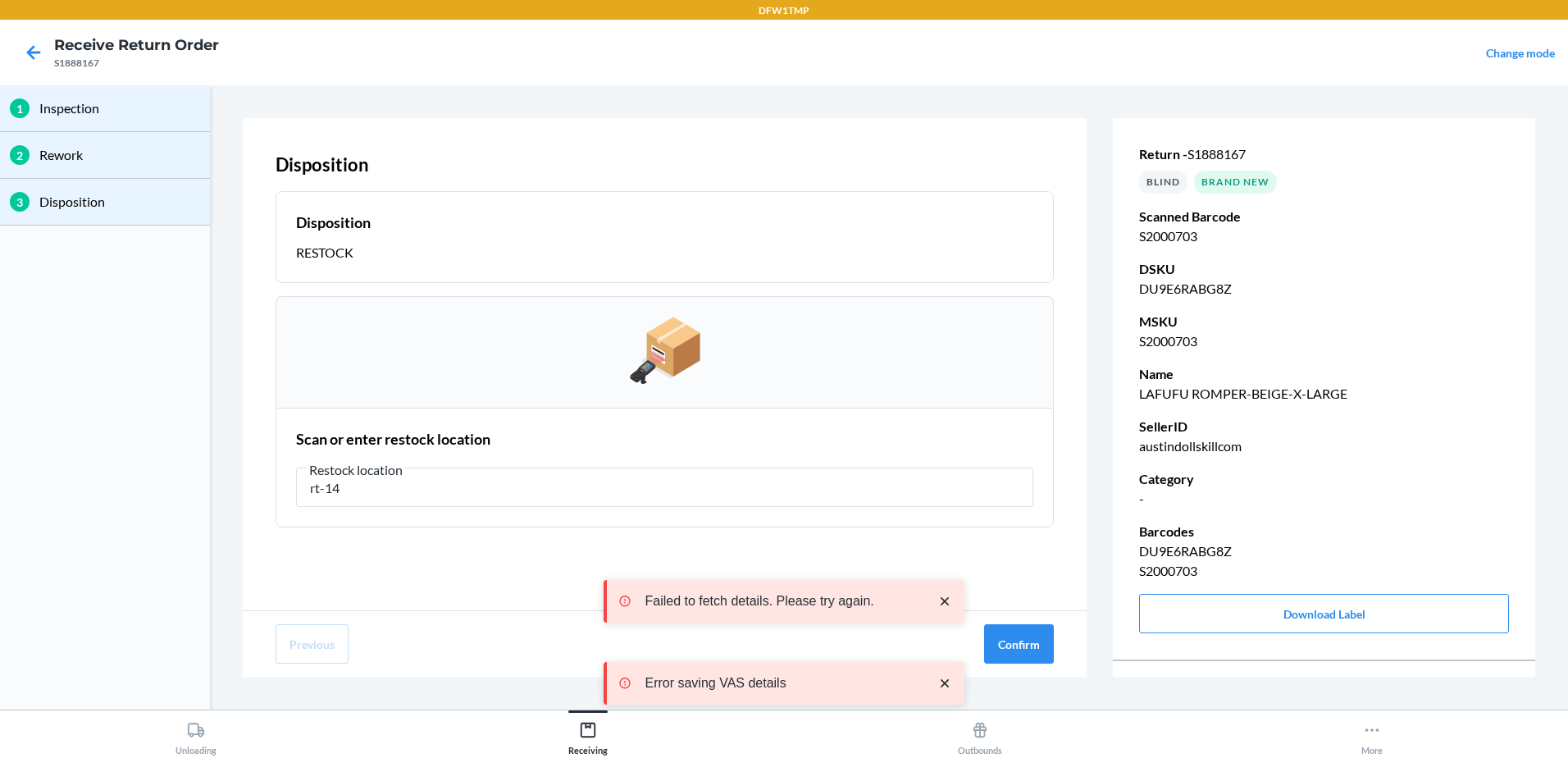
type input "rt-14"
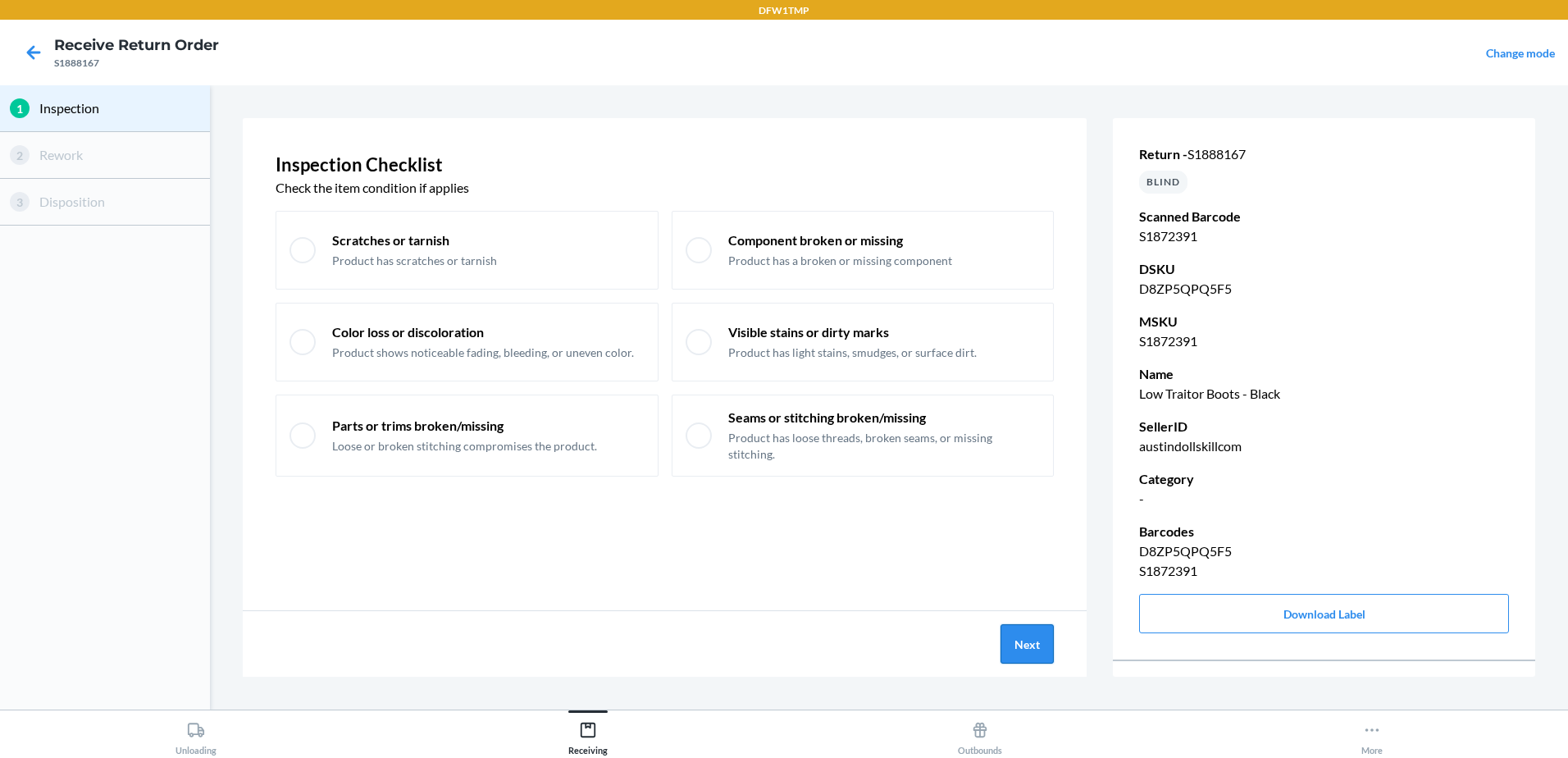
click at [1041, 651] on button "Next" at bounding box center [1027, 643] width 53 height 39
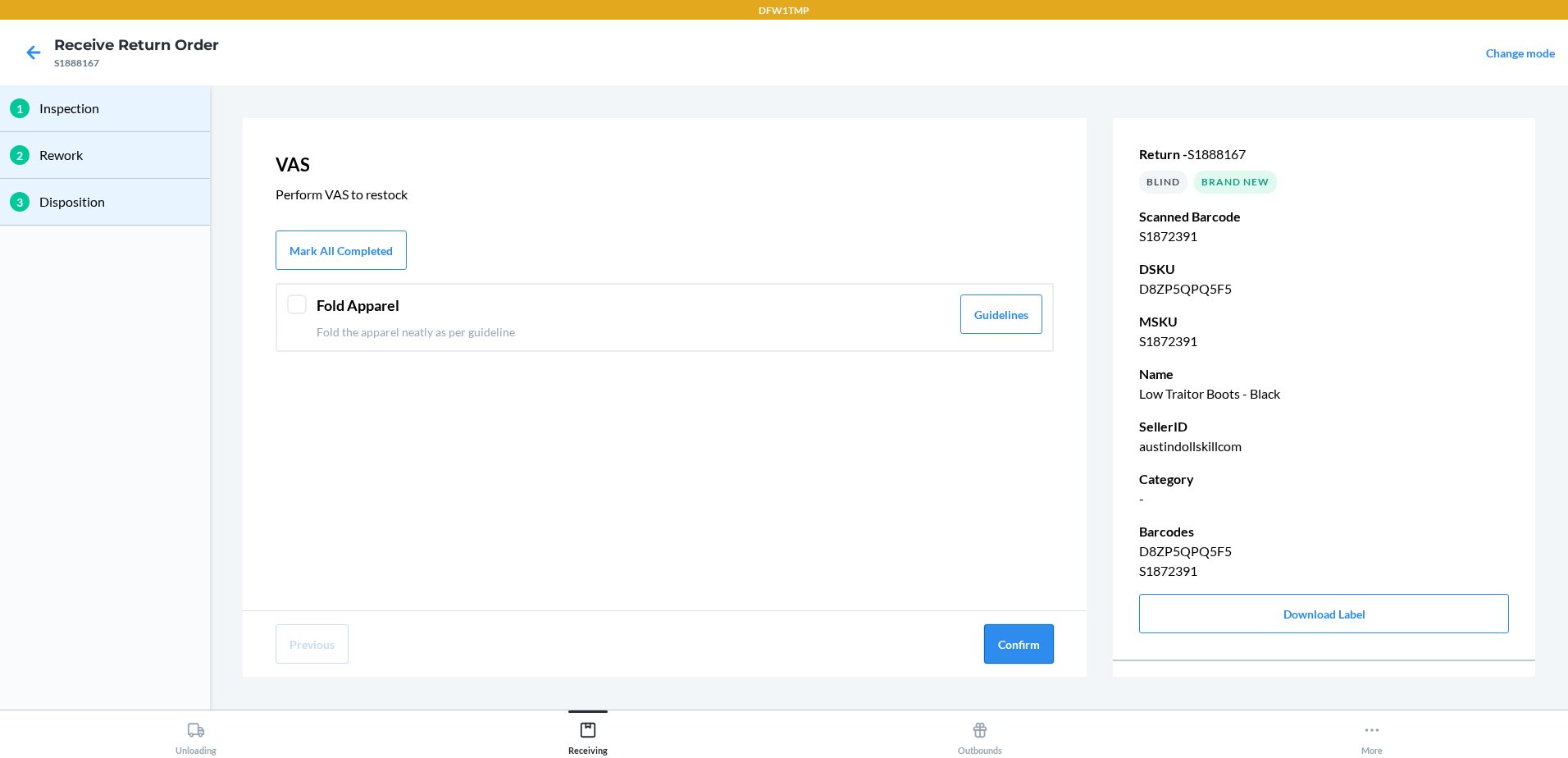
click at [1035, 642] on button "Confirm" at bounding box center [1019, 643] width 69 height 39
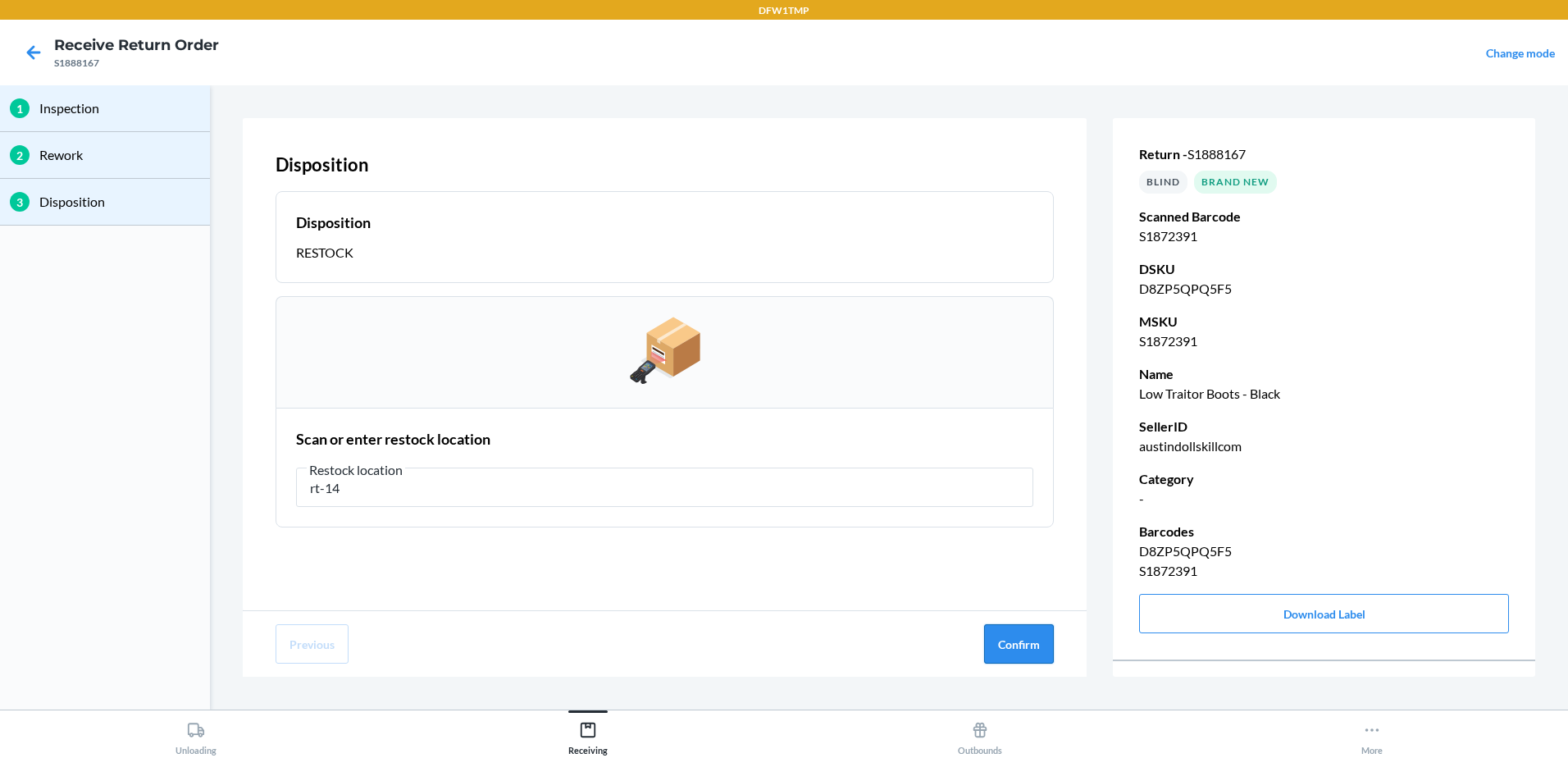
type input "rt-14"
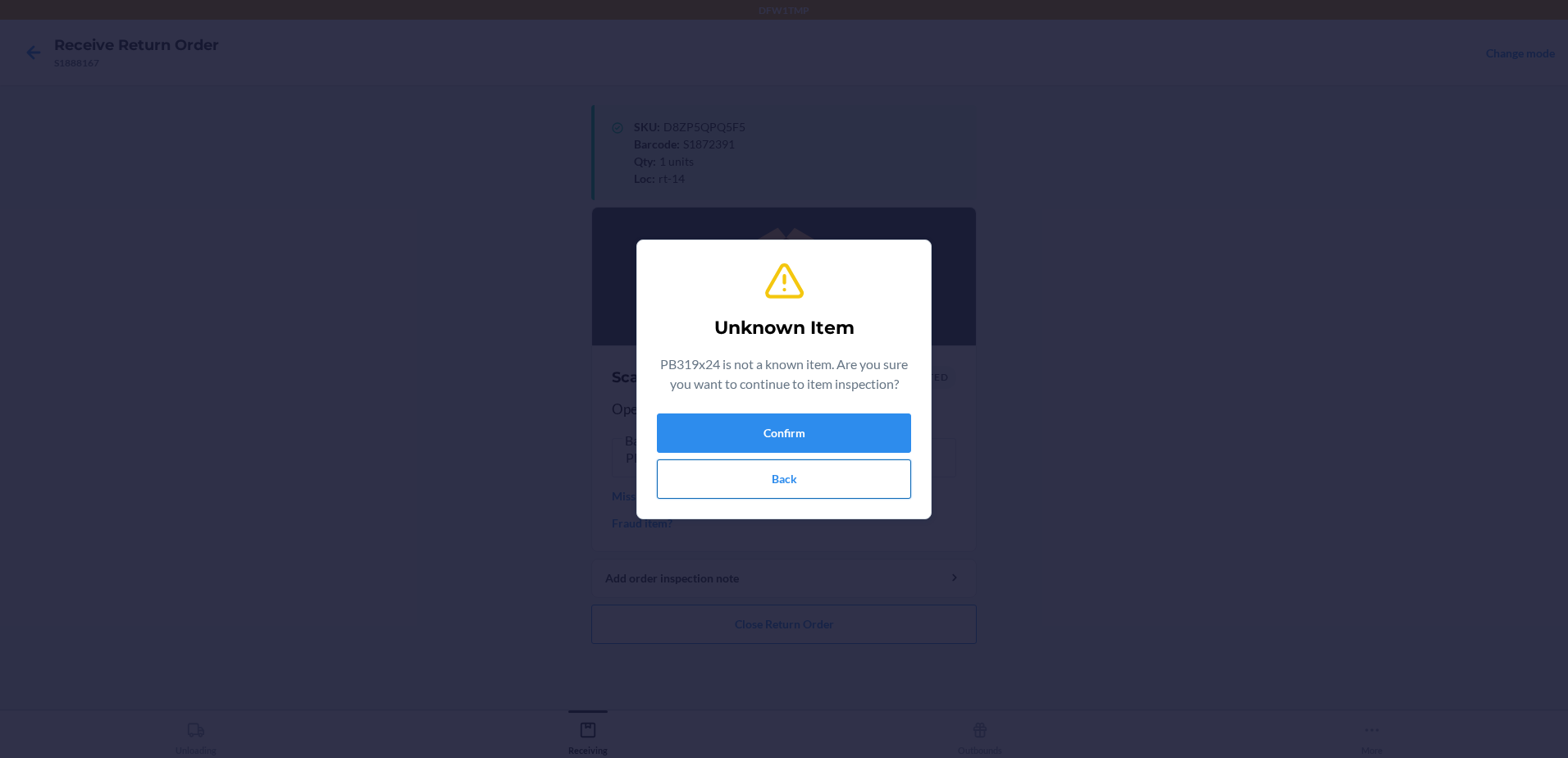
click at [786, 485] on button "Back" at bounding box center [784, 479] width 254 height 39
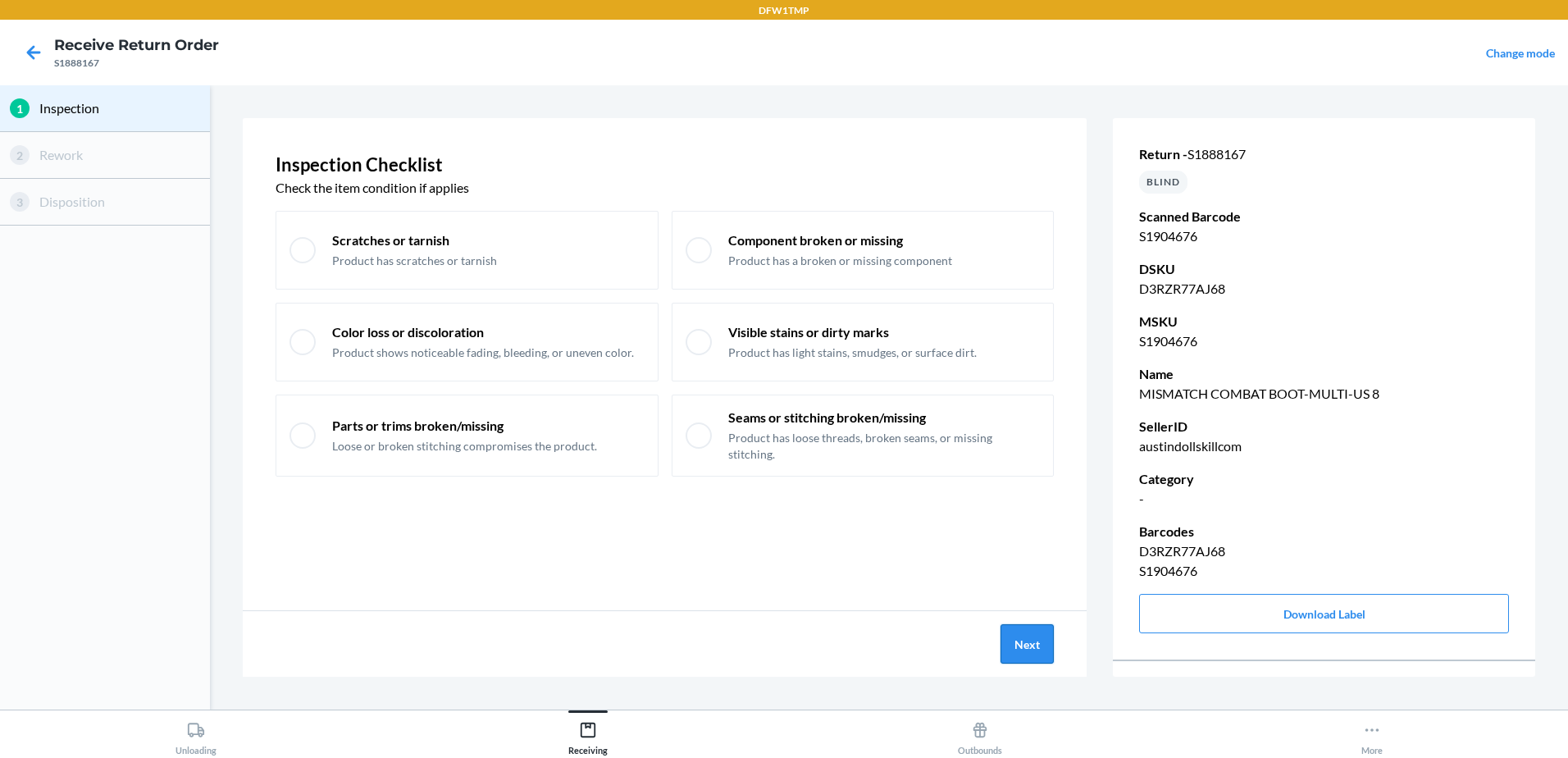
click at [1035, 644] on button "Next" at bounding box center [1027, 643] width 53 height 39
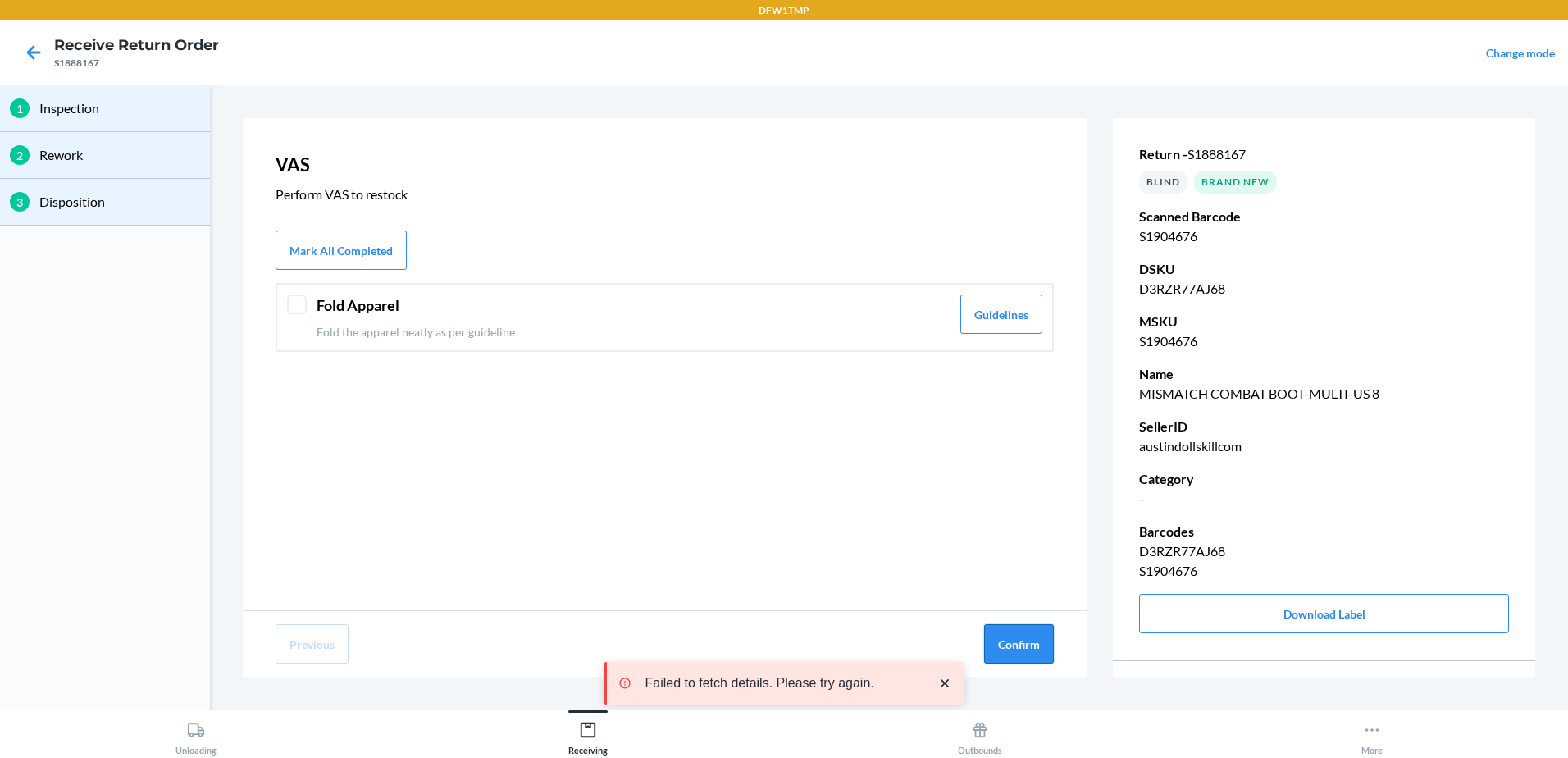
click at [1031, 651] on button "Confirm" at bounding box center [1019, 643] width 69 height 39
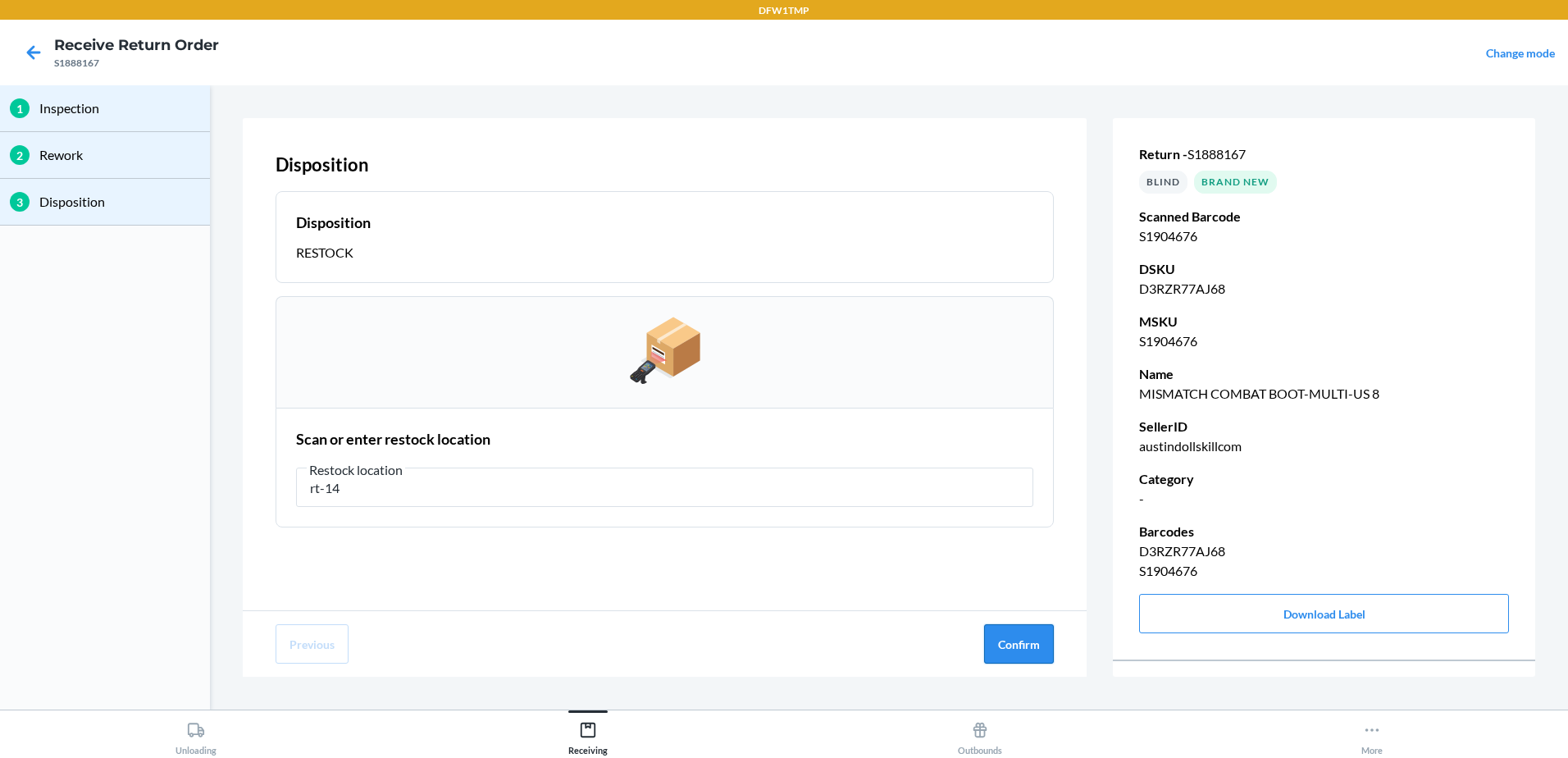
type input "rt-14"
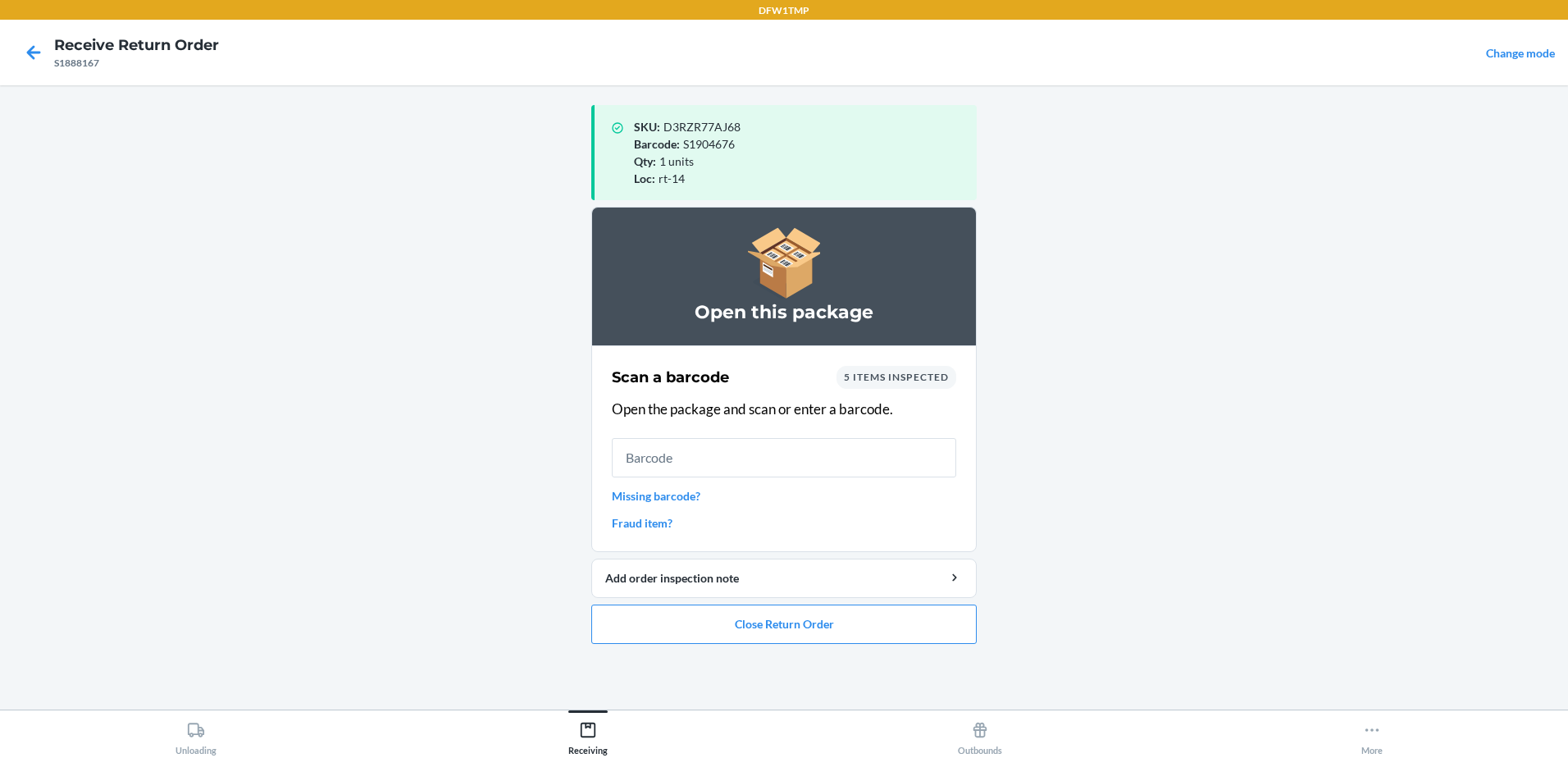
drag, startPoint x: 1339, startPoint y: 220, endPoint x: 1305, endPoint y: 238, distance: 38.5
click at [1334, 217] on main "SKU : D3RZR77AJ68 Barcode : S1904676 Qty : 1 units Loc : rt-14 Open this packag…" at bounding box center [784, 398] width 1568 height 624
click at [733, 447] on input "text" at bounding box center [784, 457] width 345 height 39
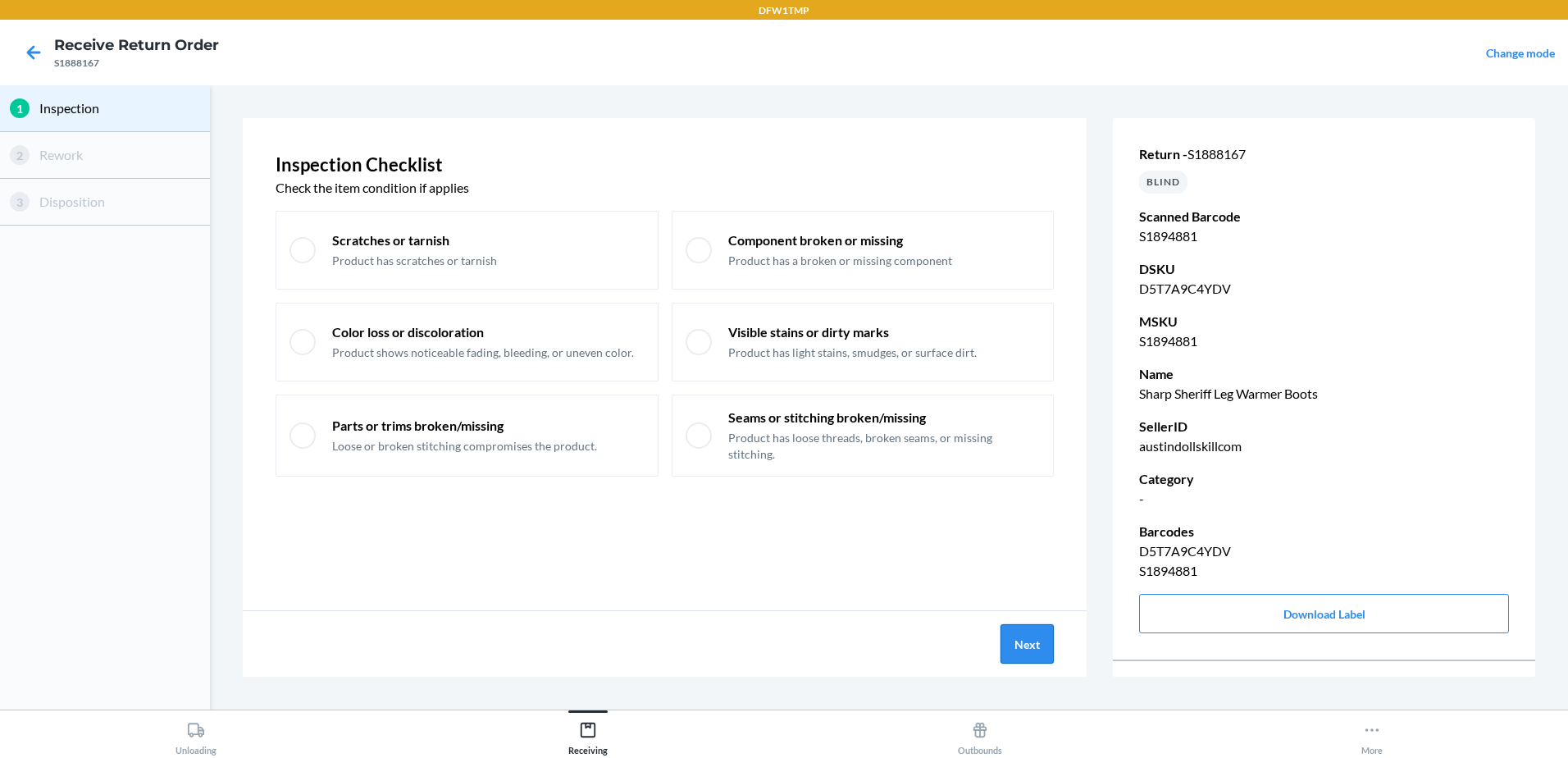
click at [1030, 652] on button "Next" at bounding box center [1027, 643] width 53 height 39
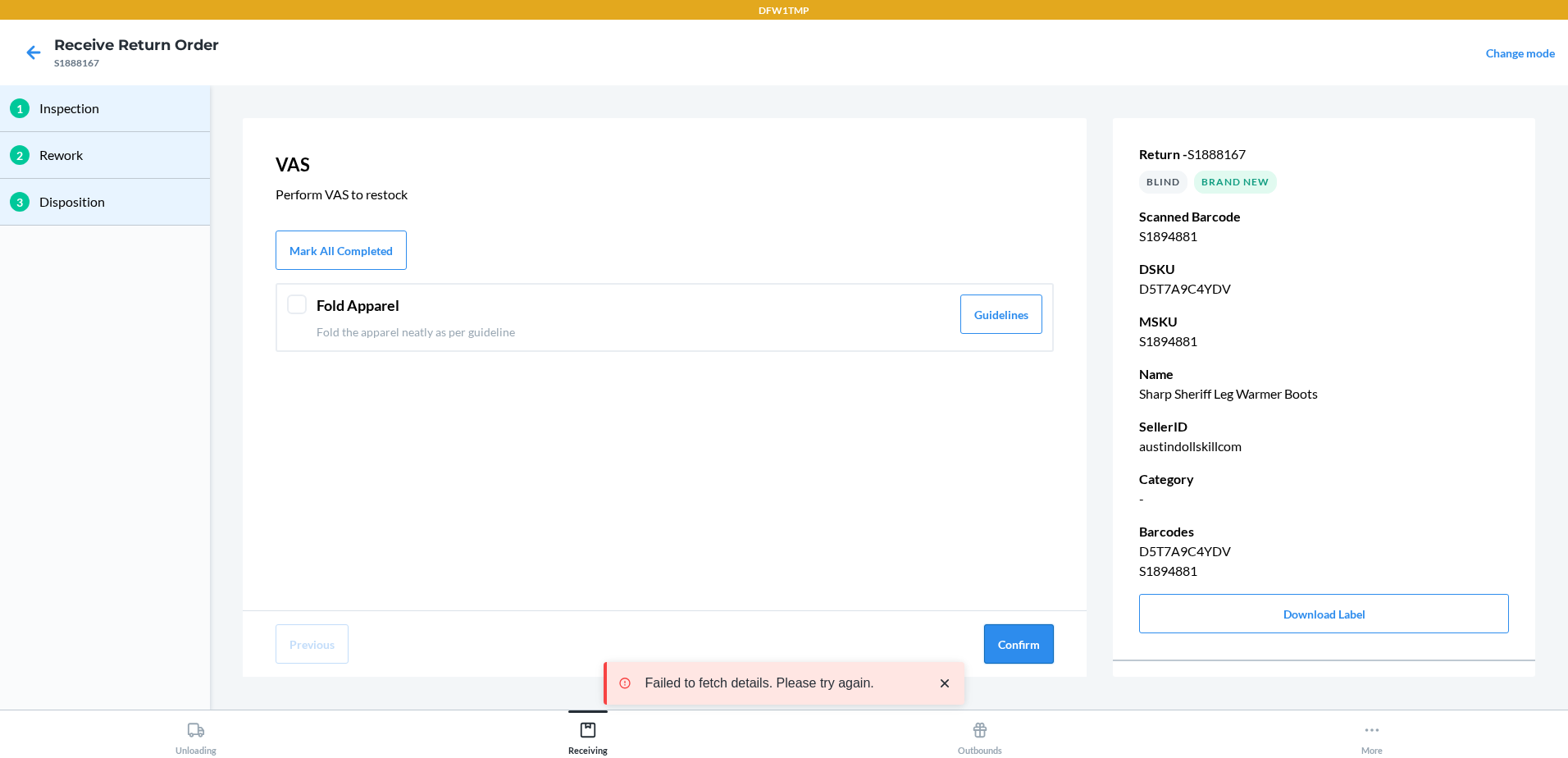
click at [1019, 650] on button "Confirm" at bounding box center [1019, 643] width 69 height 39
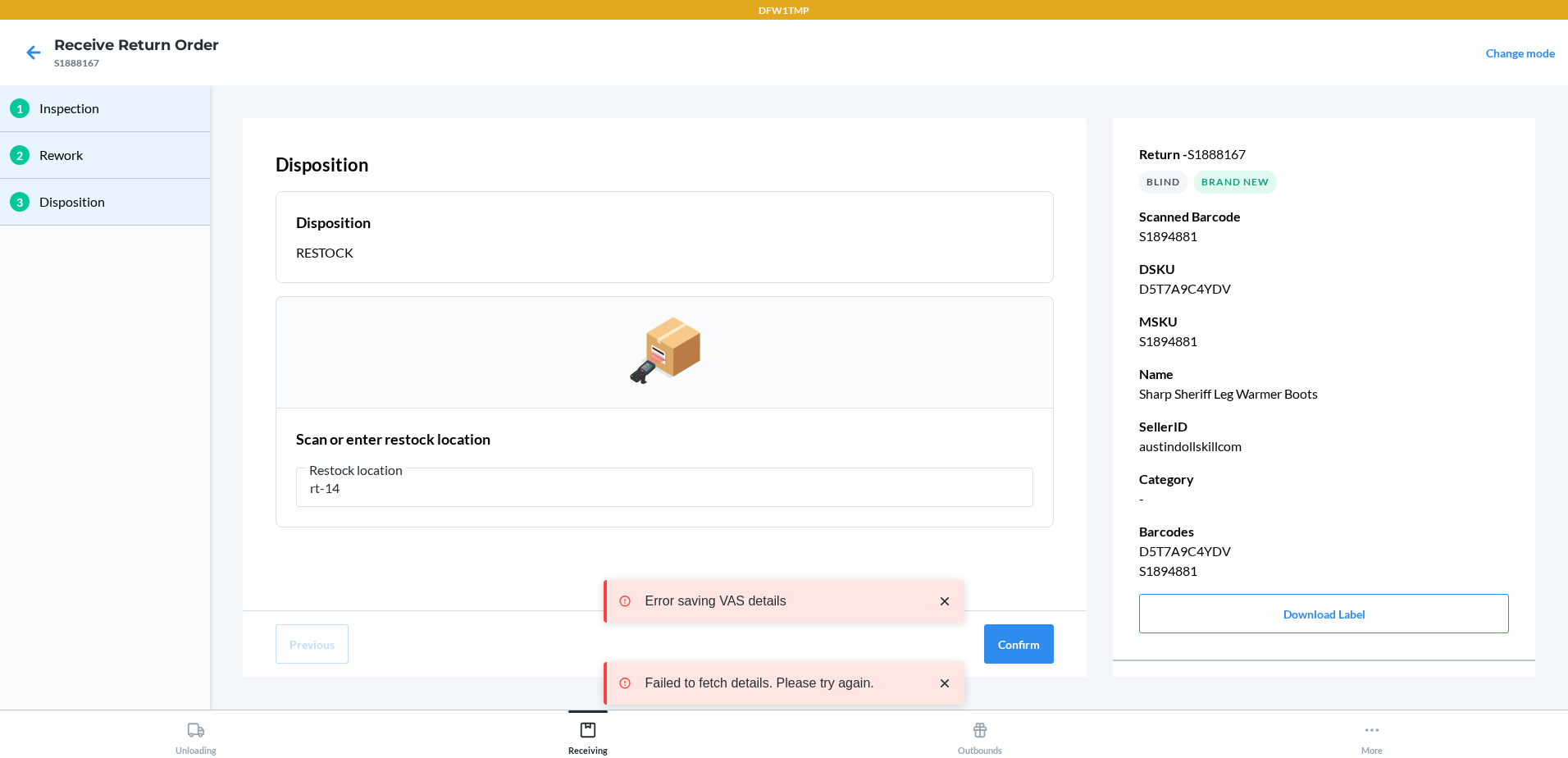
type input "rt-14"
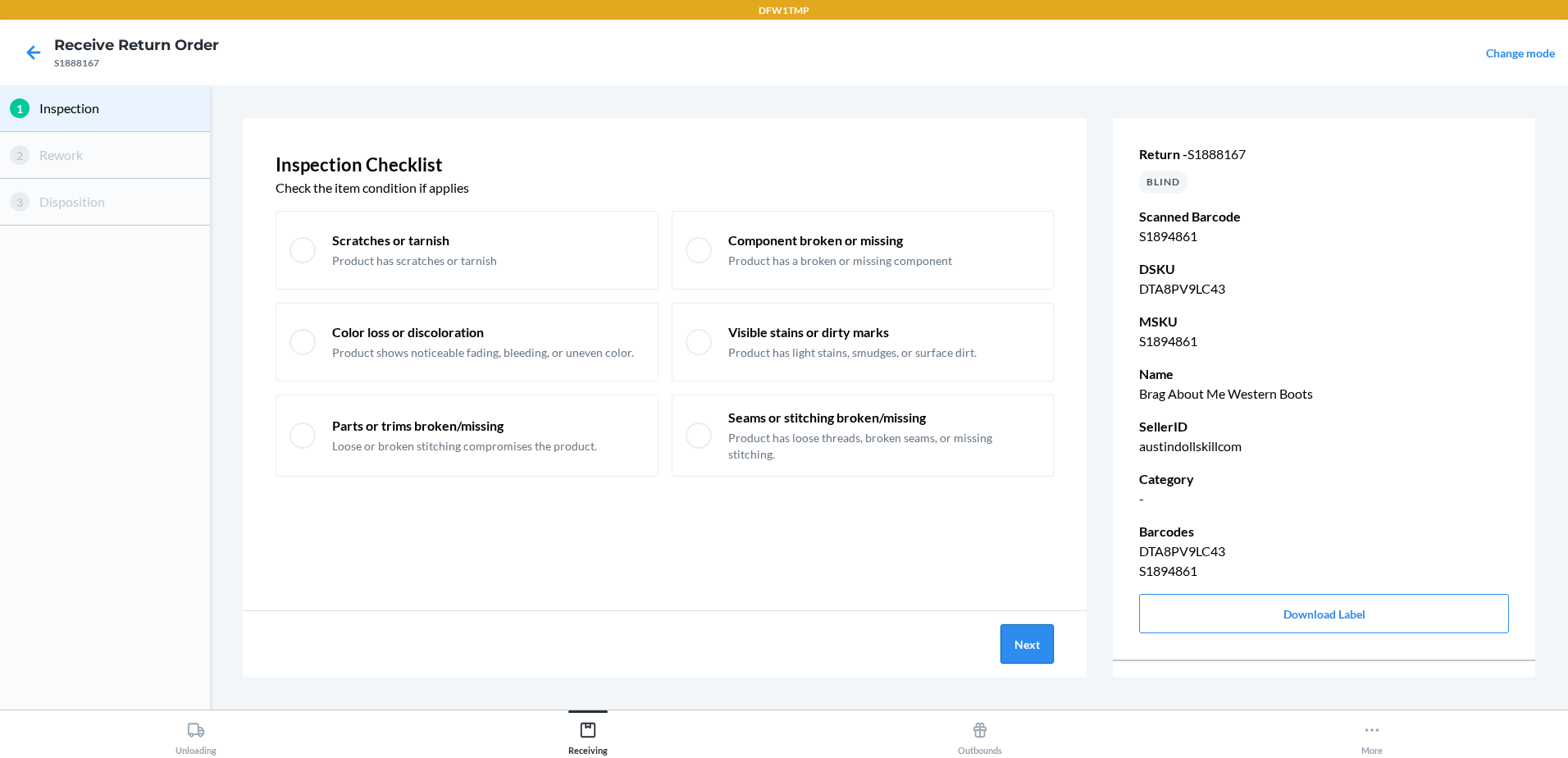
click at [1051, 638] on button "Next" at bounding box center [1027, 643] width 53 height 39
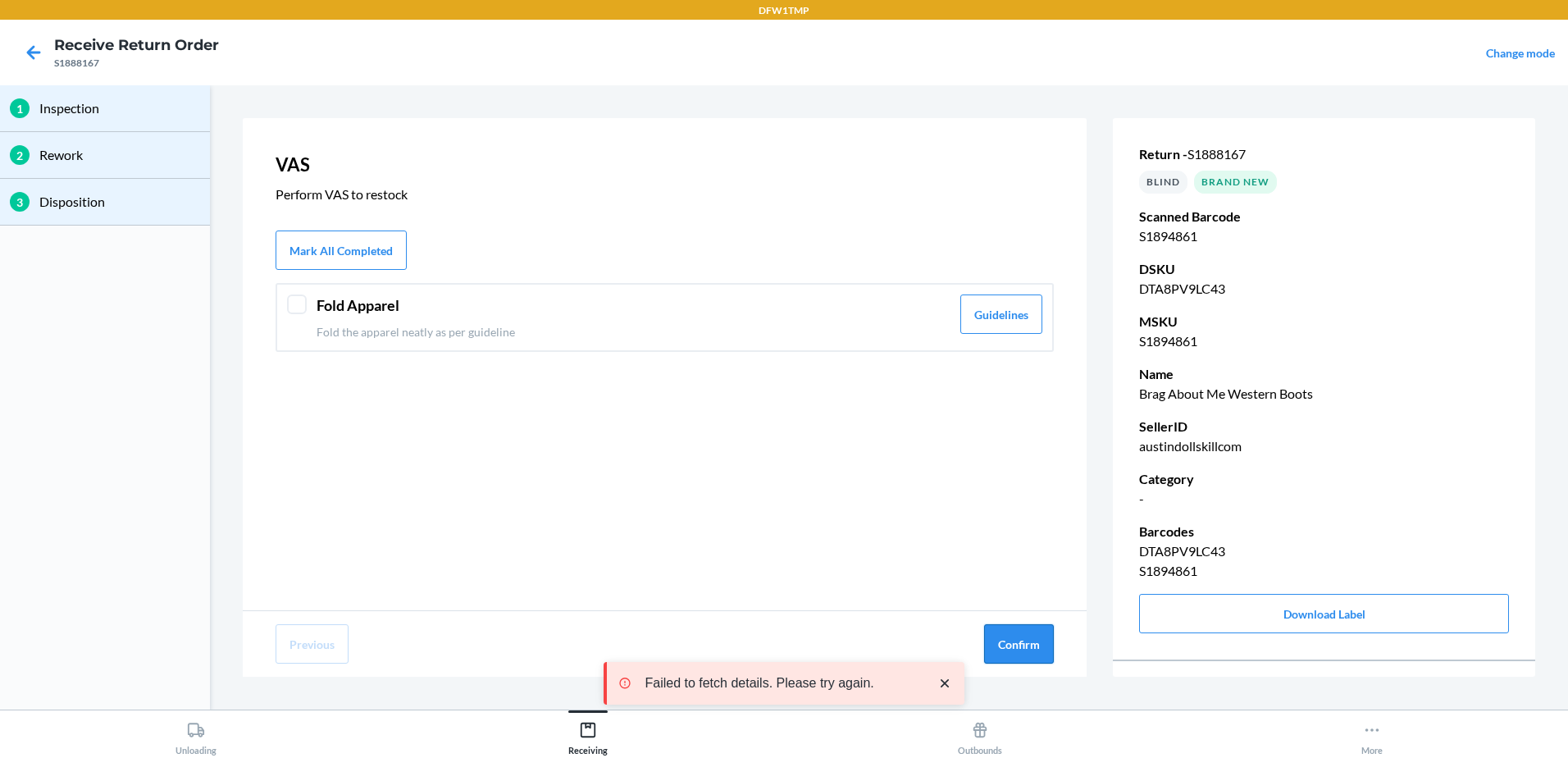
click at [1043, 638] on button "Confirm" at bounding box center [1019, 643] width 69 height 39
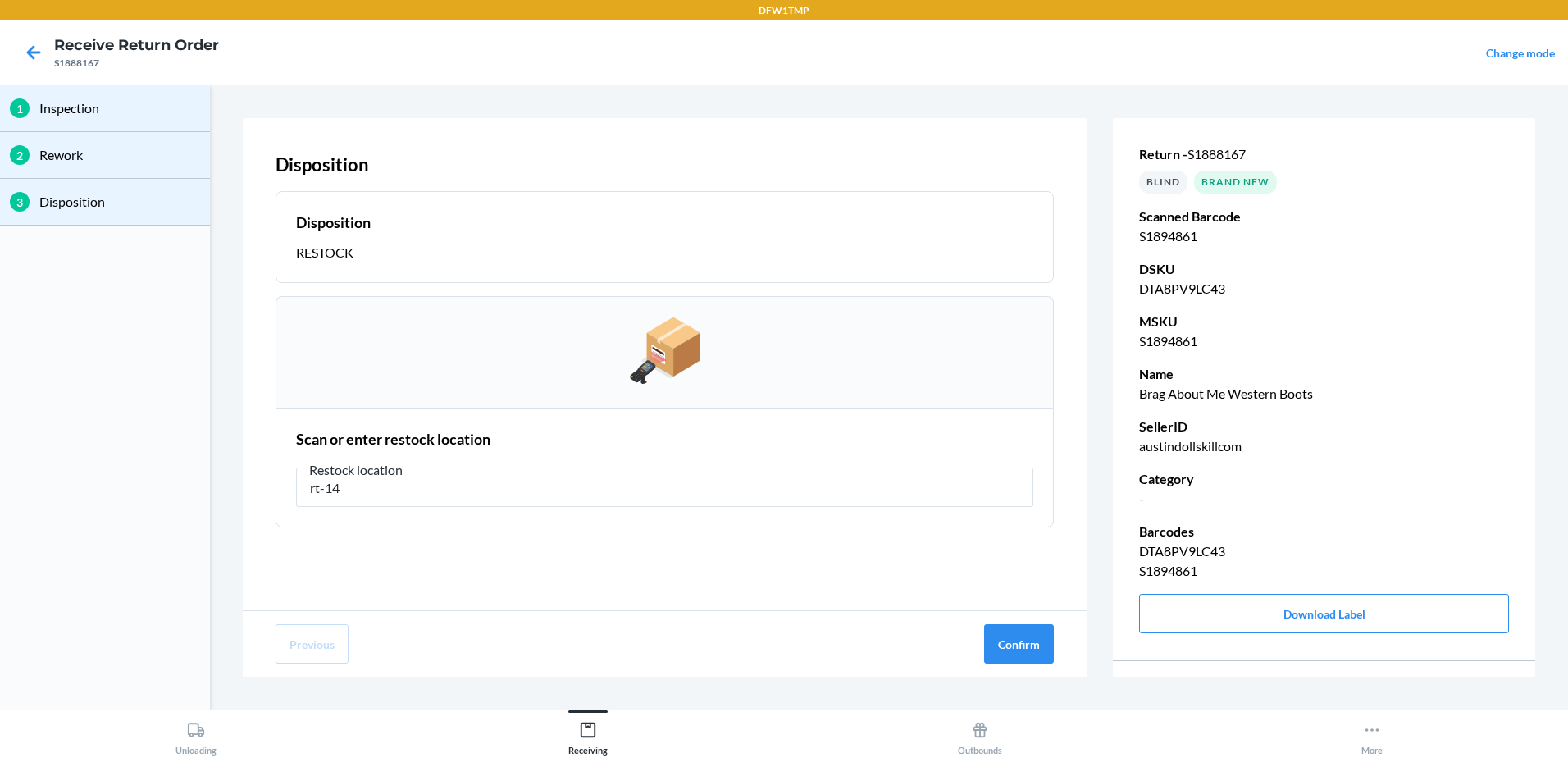
type input "rt-14"
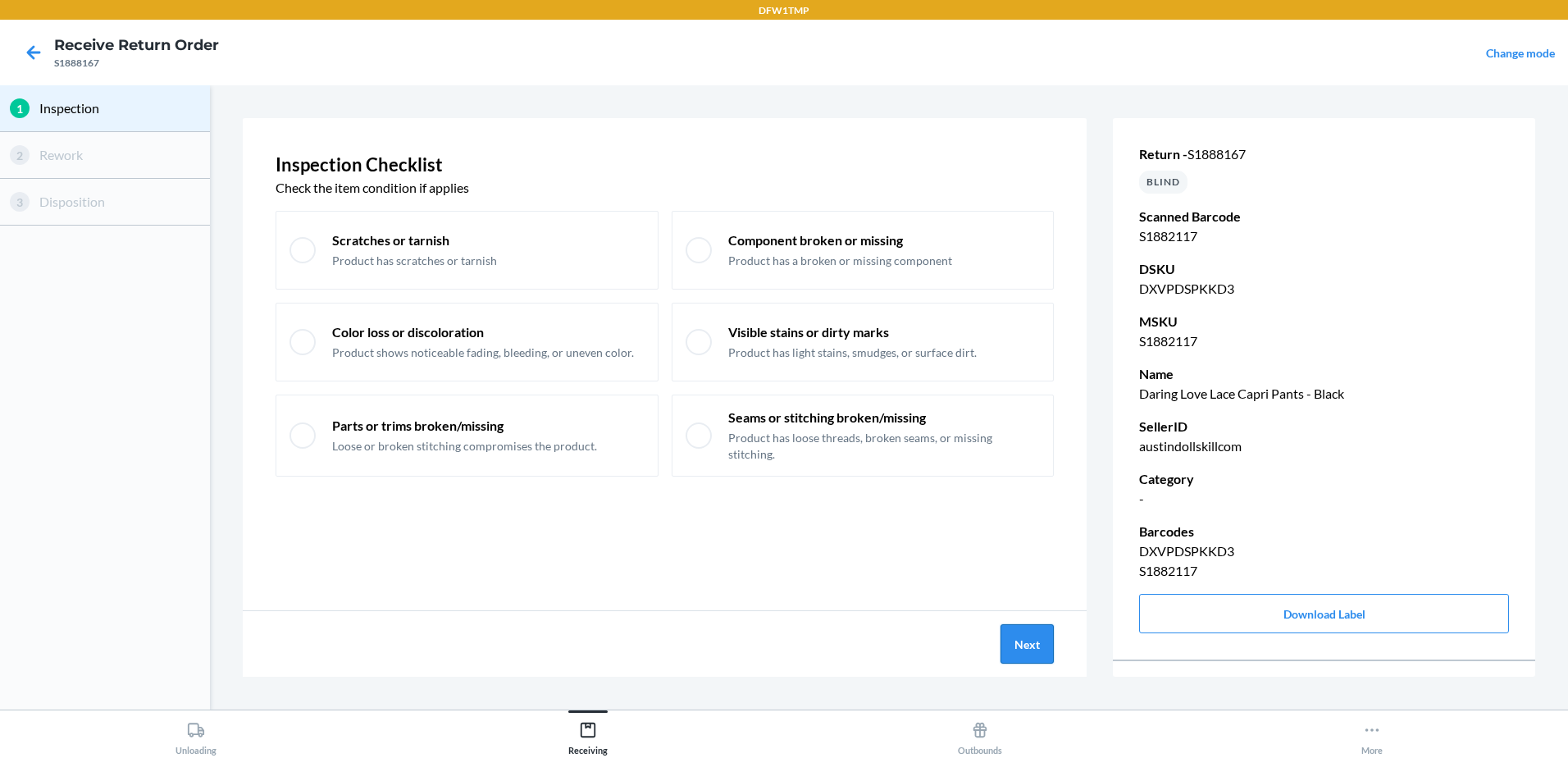
click at [1030, 628] on button "Next" at bounding box center [1027, 643] width 53 height 39
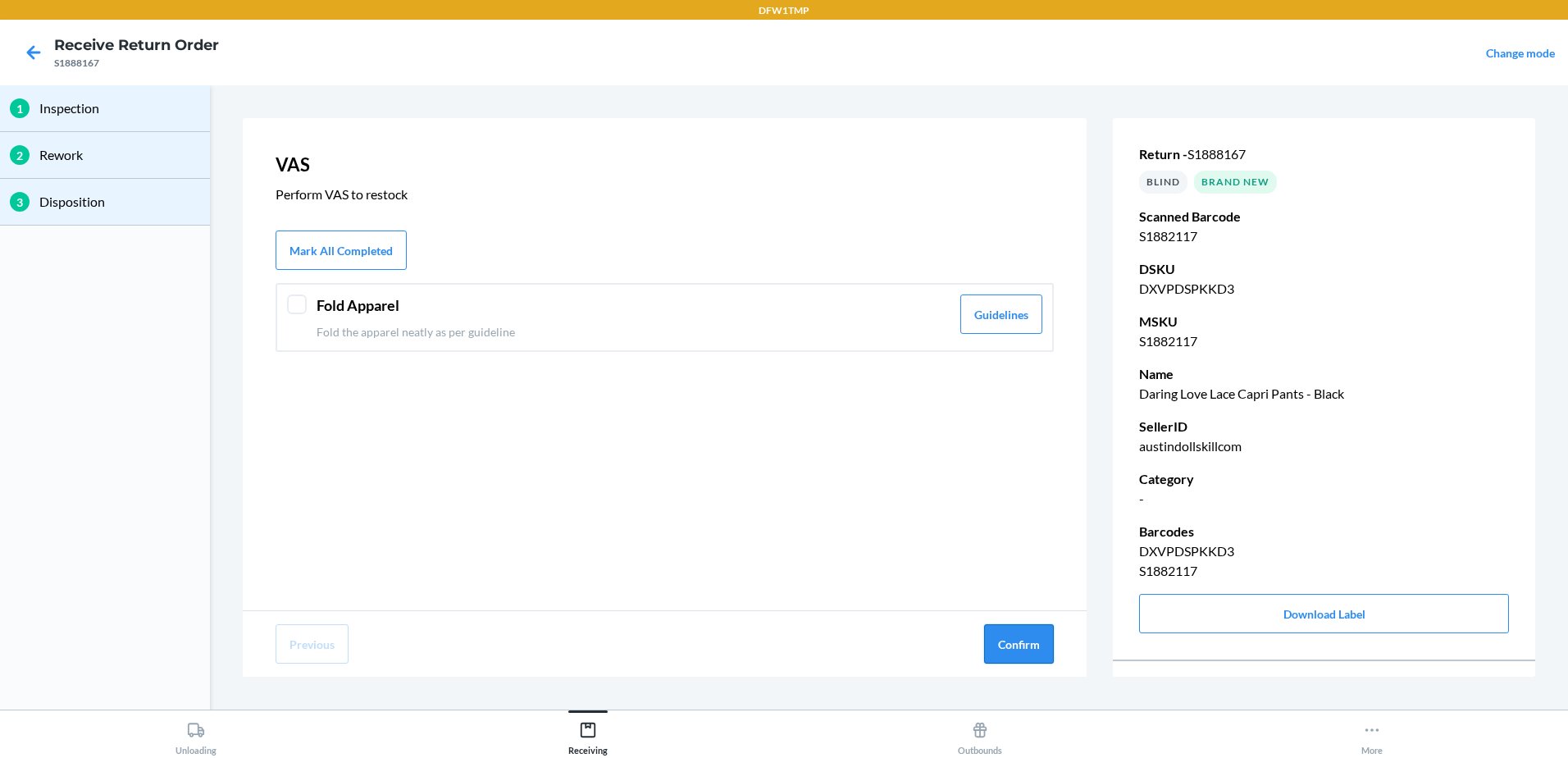
click at [1044, 641] on button "Confirm" at bounding box center [1019, 643] width 69 height 39
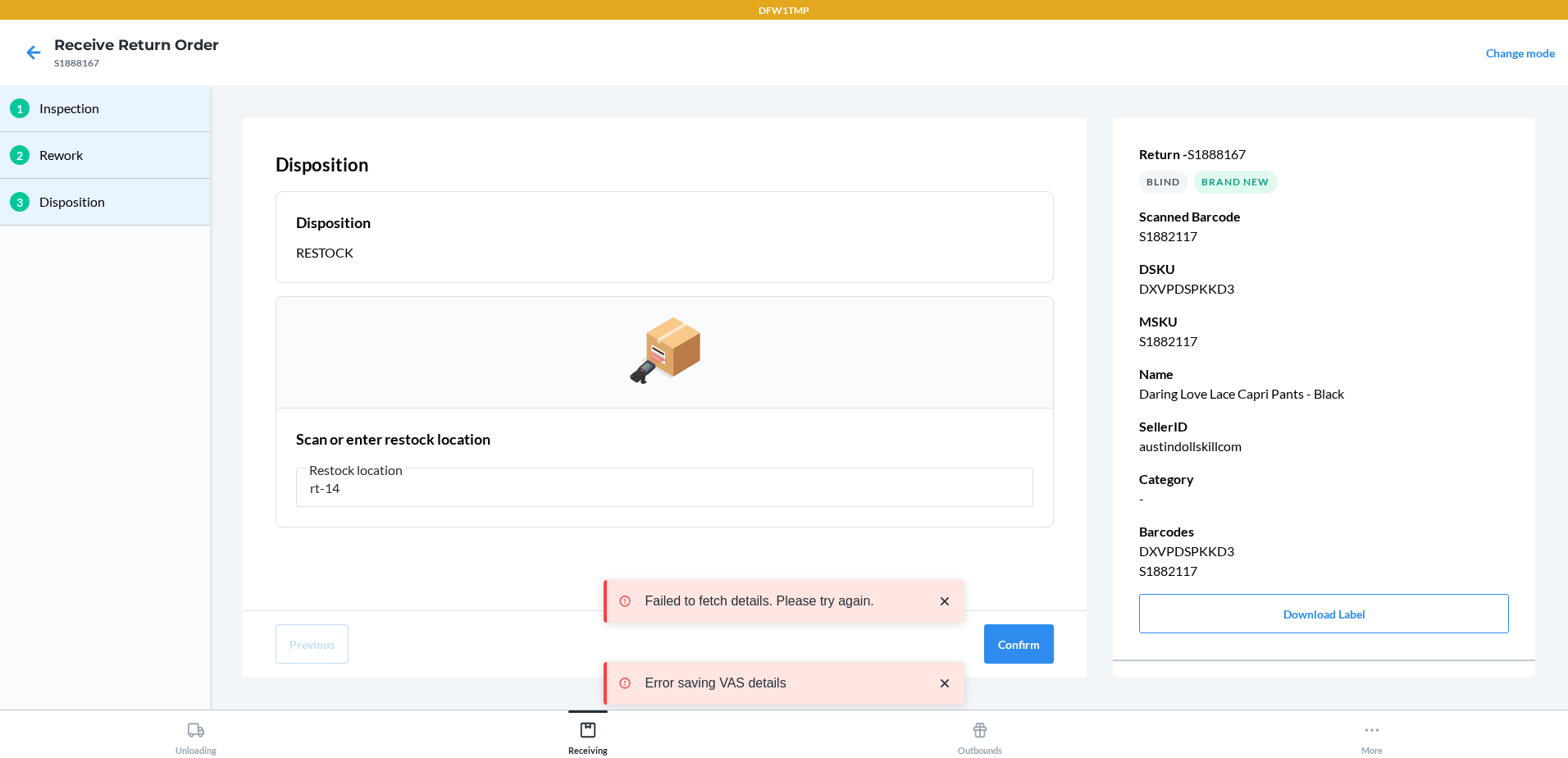
type input "rt-14"
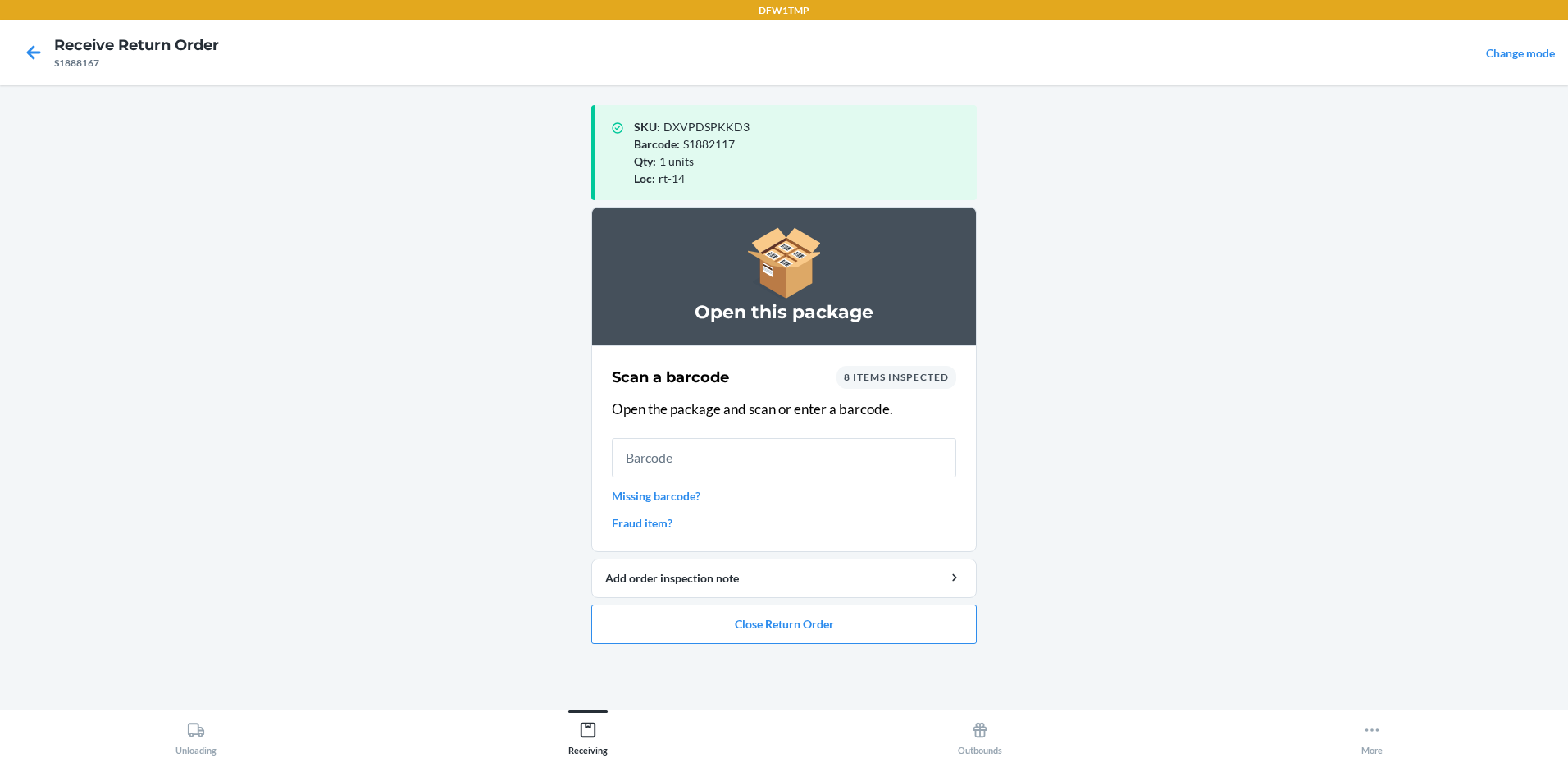
drag, startPoint x: 583, startPoint y: 493, endPoint x: 514, endPoint y: 513, distance: 71.8
drag, startPoint x: 514, startPoint y: 513, endPoint x: 915, endPoint y: 584, distance: 407.2
click at [1196, 412] on main "SKU : DXVPDSPKKD3 Barcode : S1882117 Qty : 1 units Loc : rt-14 Open this packag…" at bounding box center [784, 398] width 1568 height 624
click at [640, 466] on input "text" at bounding box center [784, 457] width 345 height 39
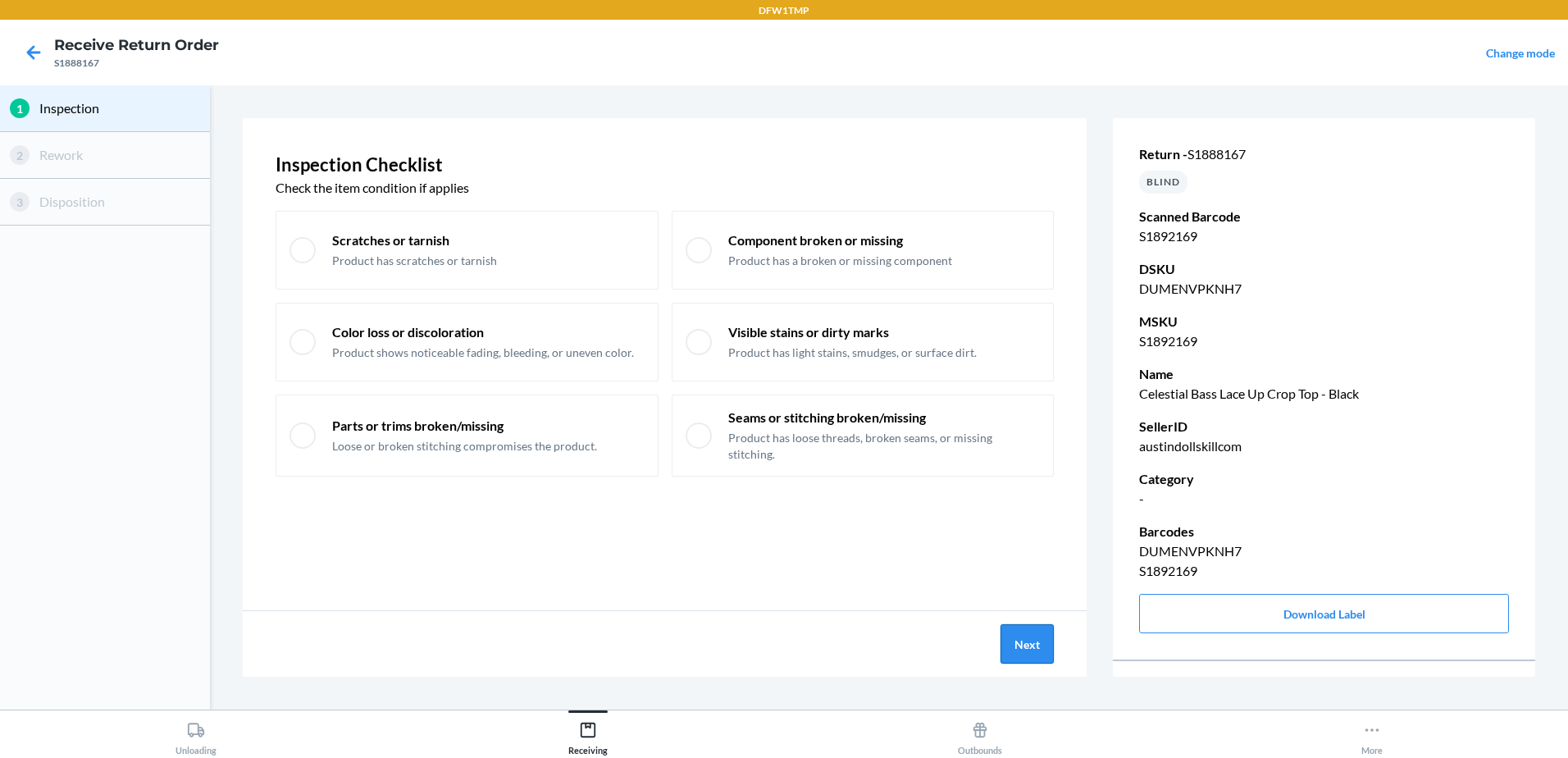
click at [1035, 625] on div "Next" at bounding box center [665, 643] width 844 height 65
click at [1034, 632] on button "Next" at bounding box center [1027, 643] width 53 height 39
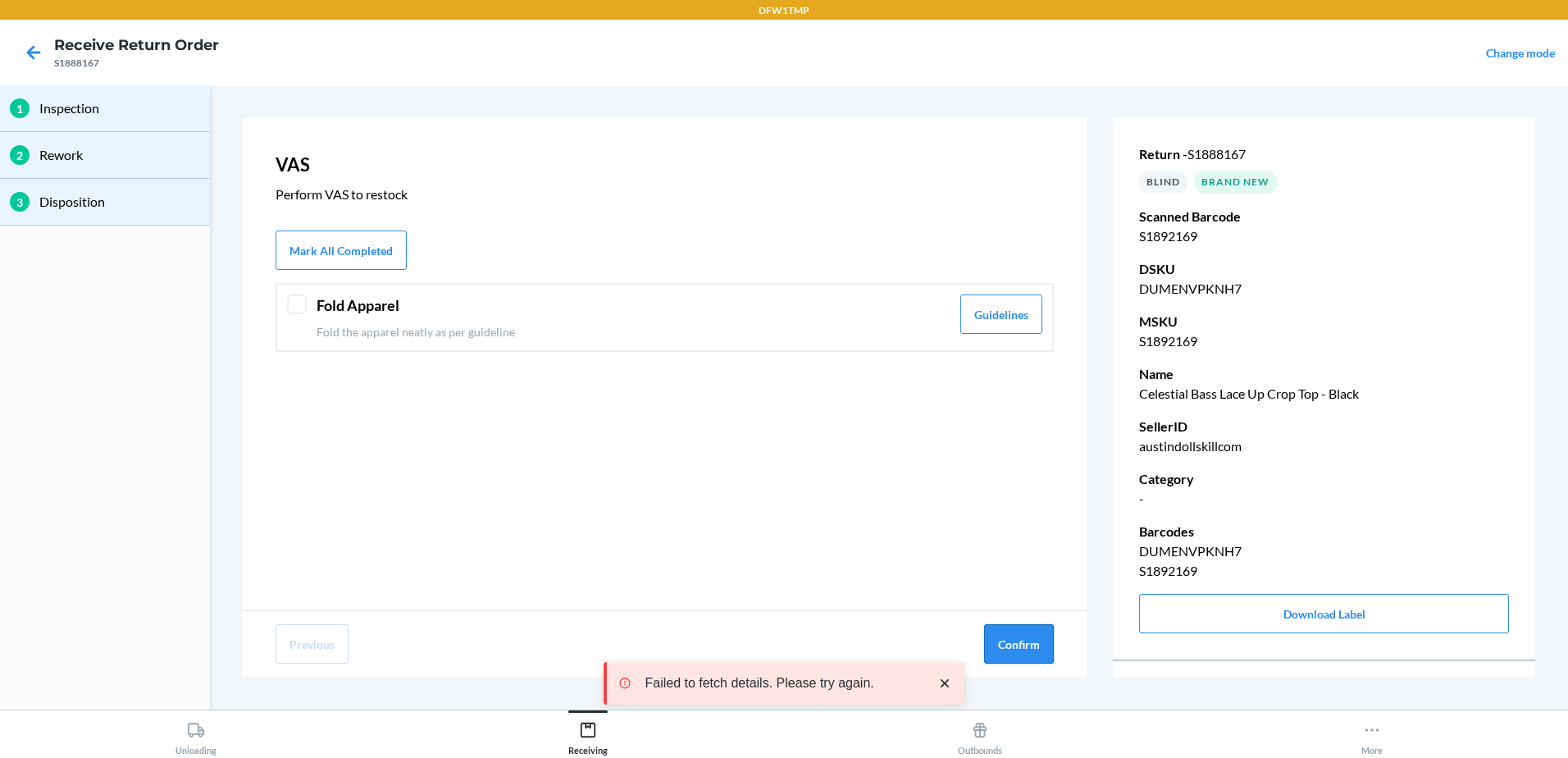
drag, startPoint x: 1007, startPoint y: 654, endPoint x: 997, endPoint y: 645, distance: 13.5
click at [1007, 654] on button "Confirm" at bounding box center [1019, 643] width 69 height 39
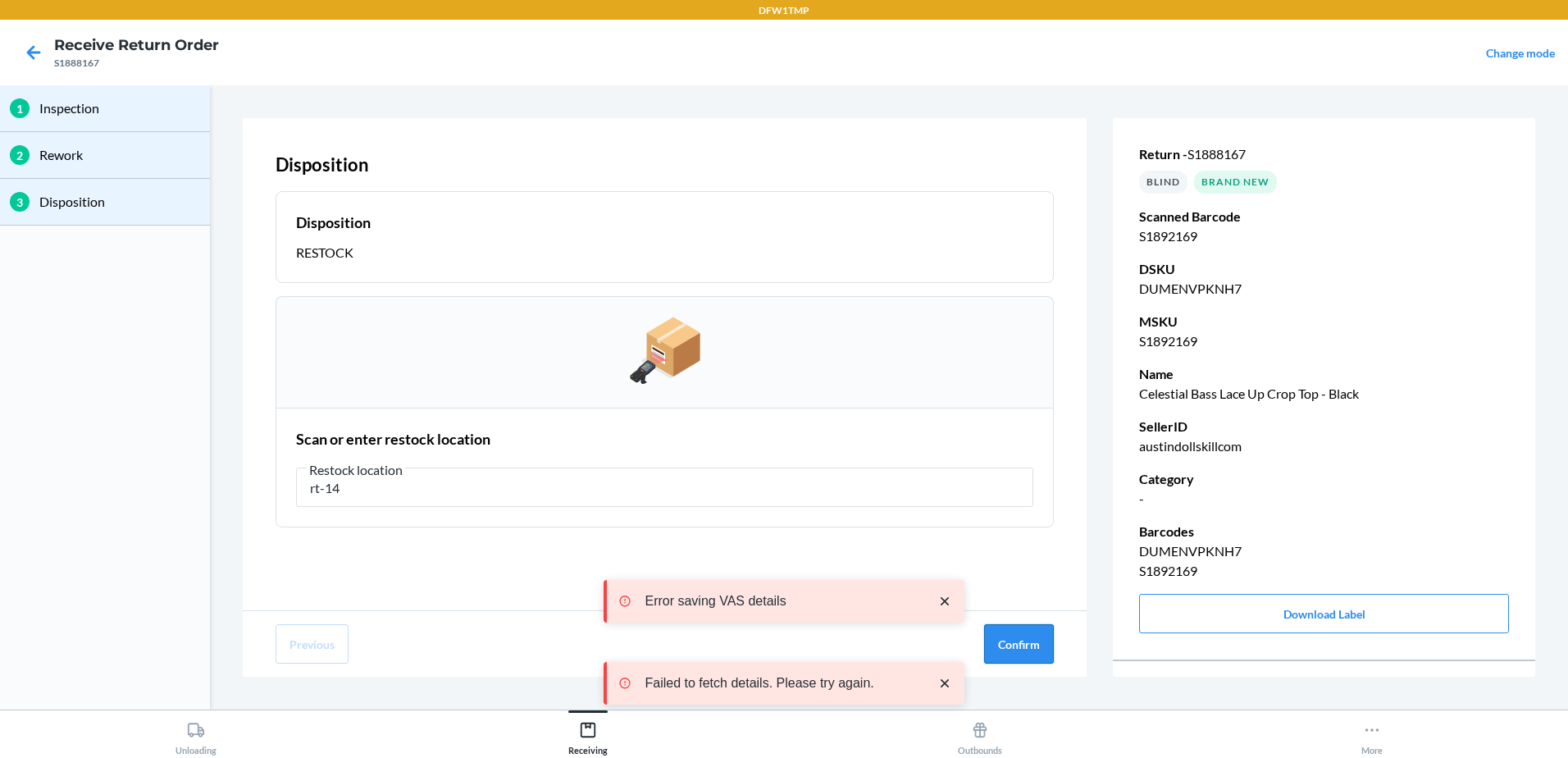
type input "rt-14"
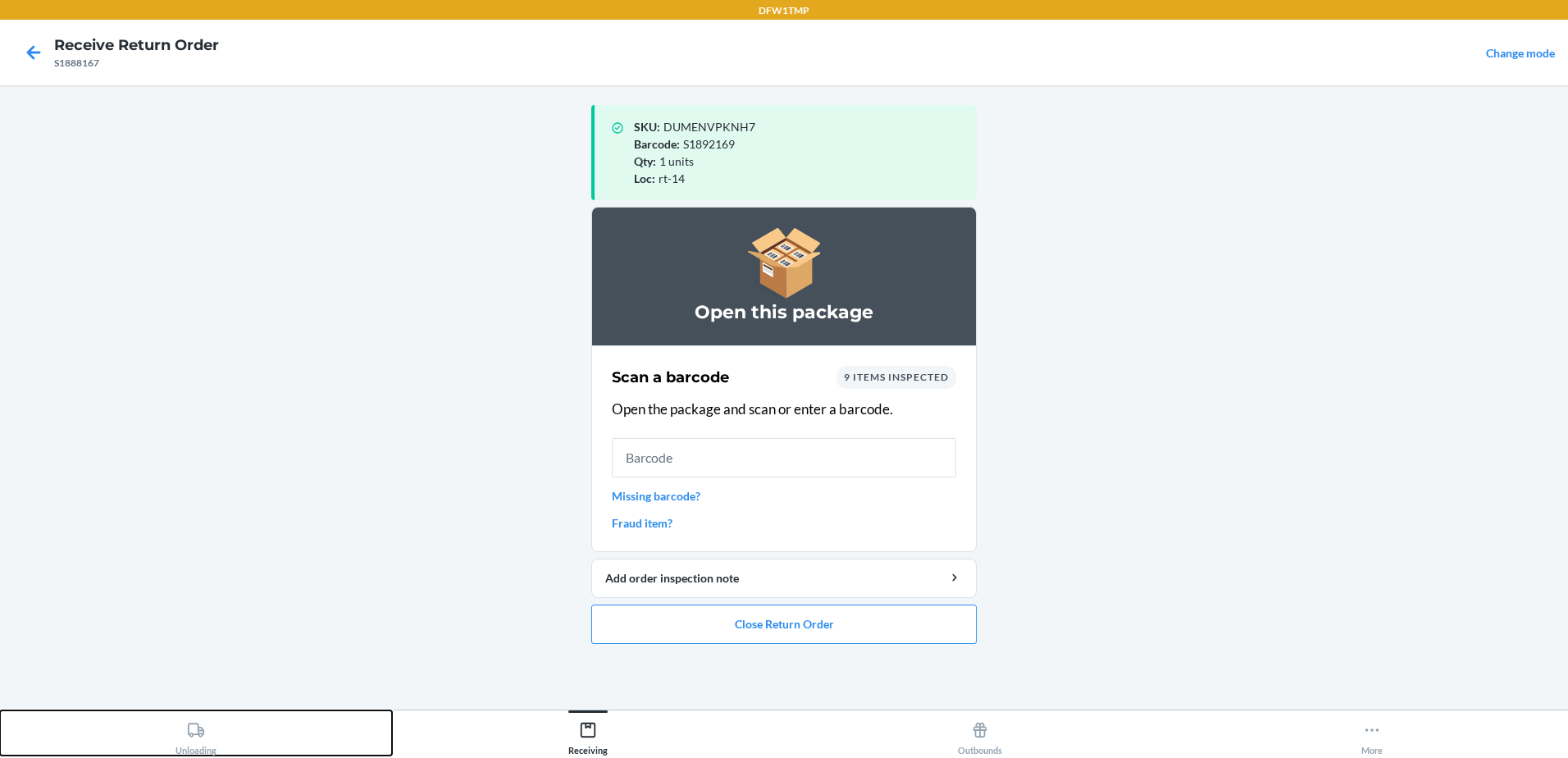
click at [186, 742] on div "Unloading" at bounding box center [196, 735] width 41 height 41
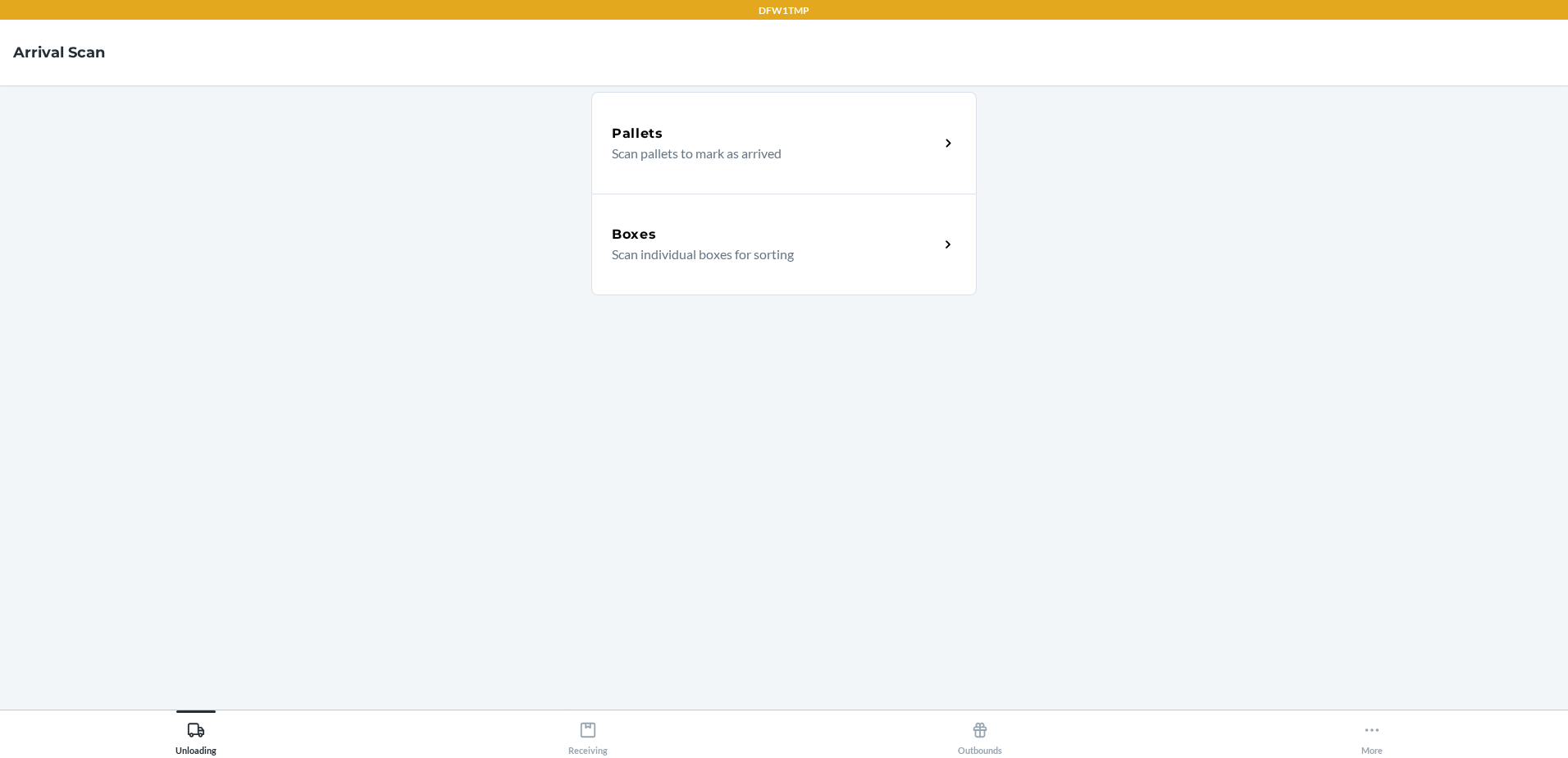
click at [779, 249] on p "Scan individual boxes for sorting" at bounding box center [769, 254] width 314 height 19
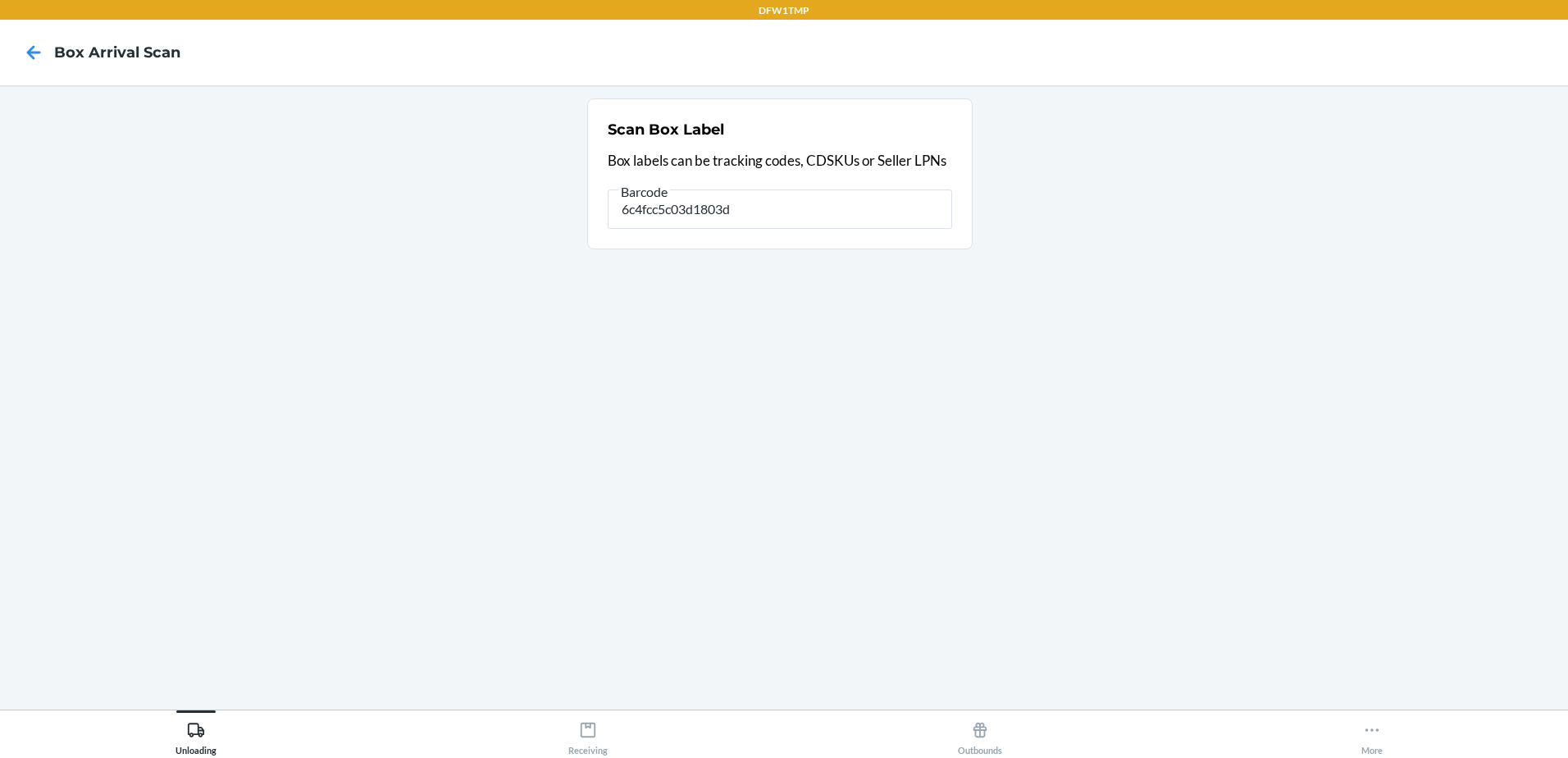
type input "6c4fcc5c03d1803d2"
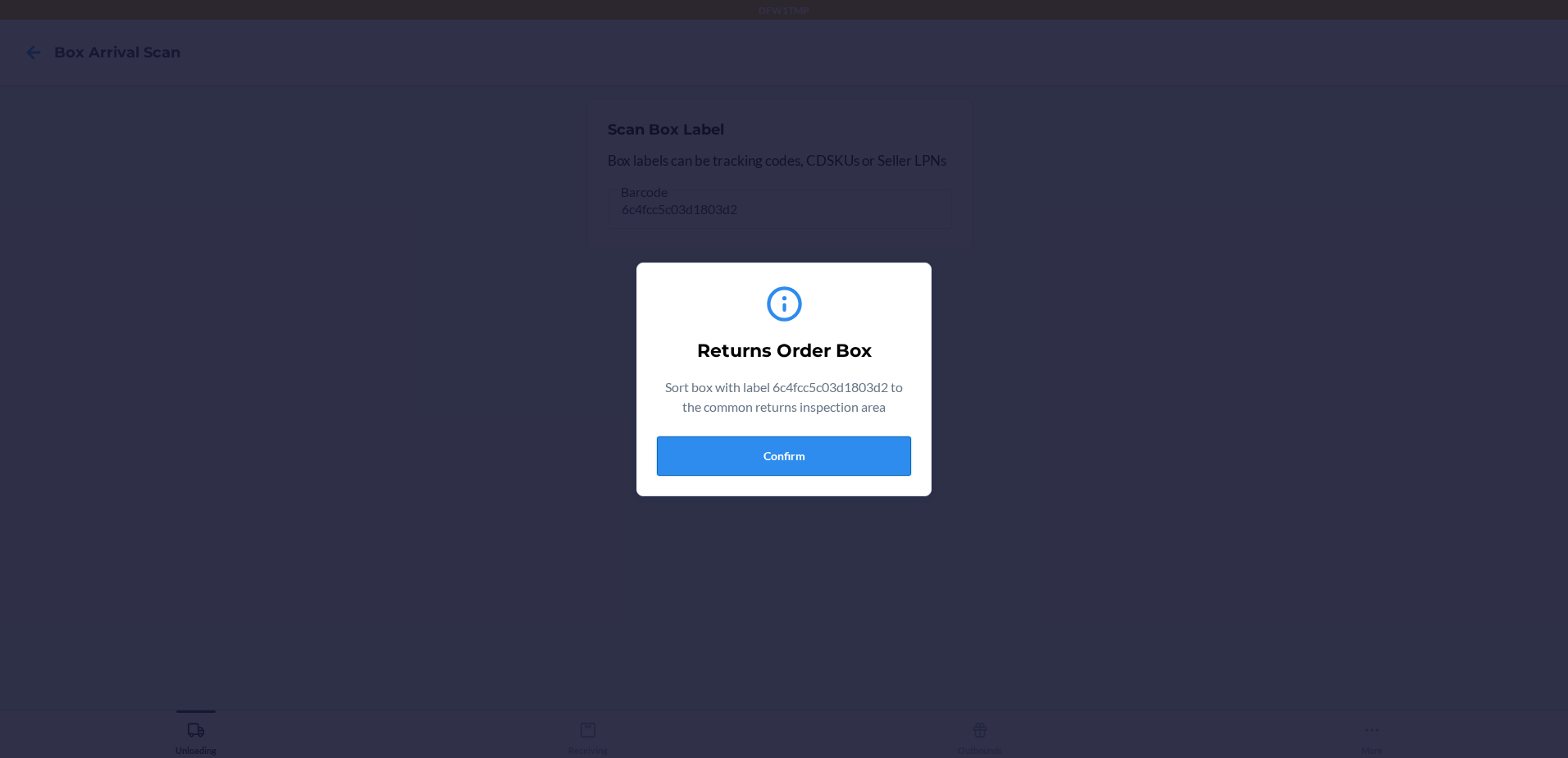
click at [763, 458] on button "Confirm" at bounding box center [784, 456] width 254 height 39
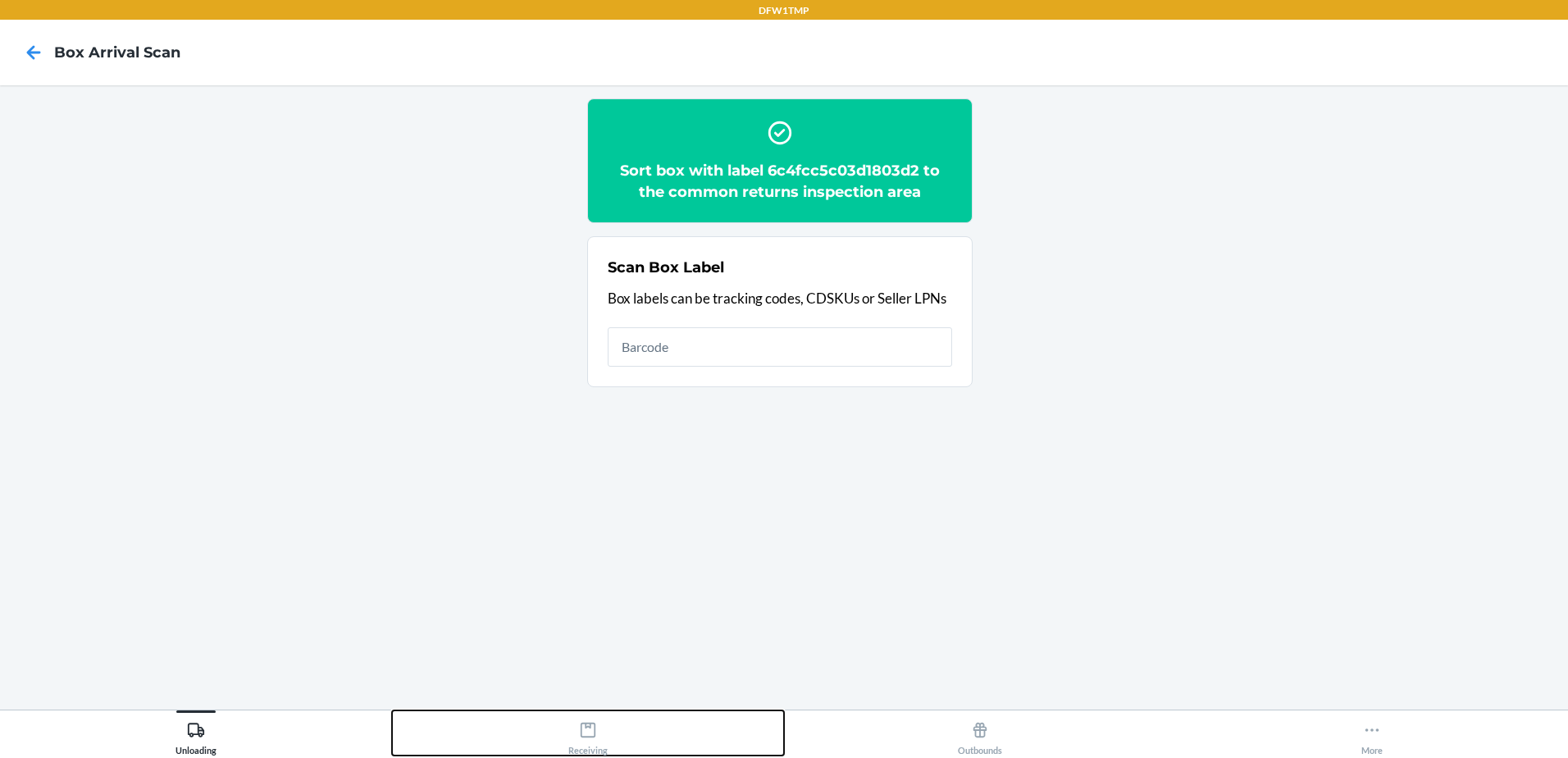
click at [588, 737] on icon at bounding box center [588, 729] width 14 height 14
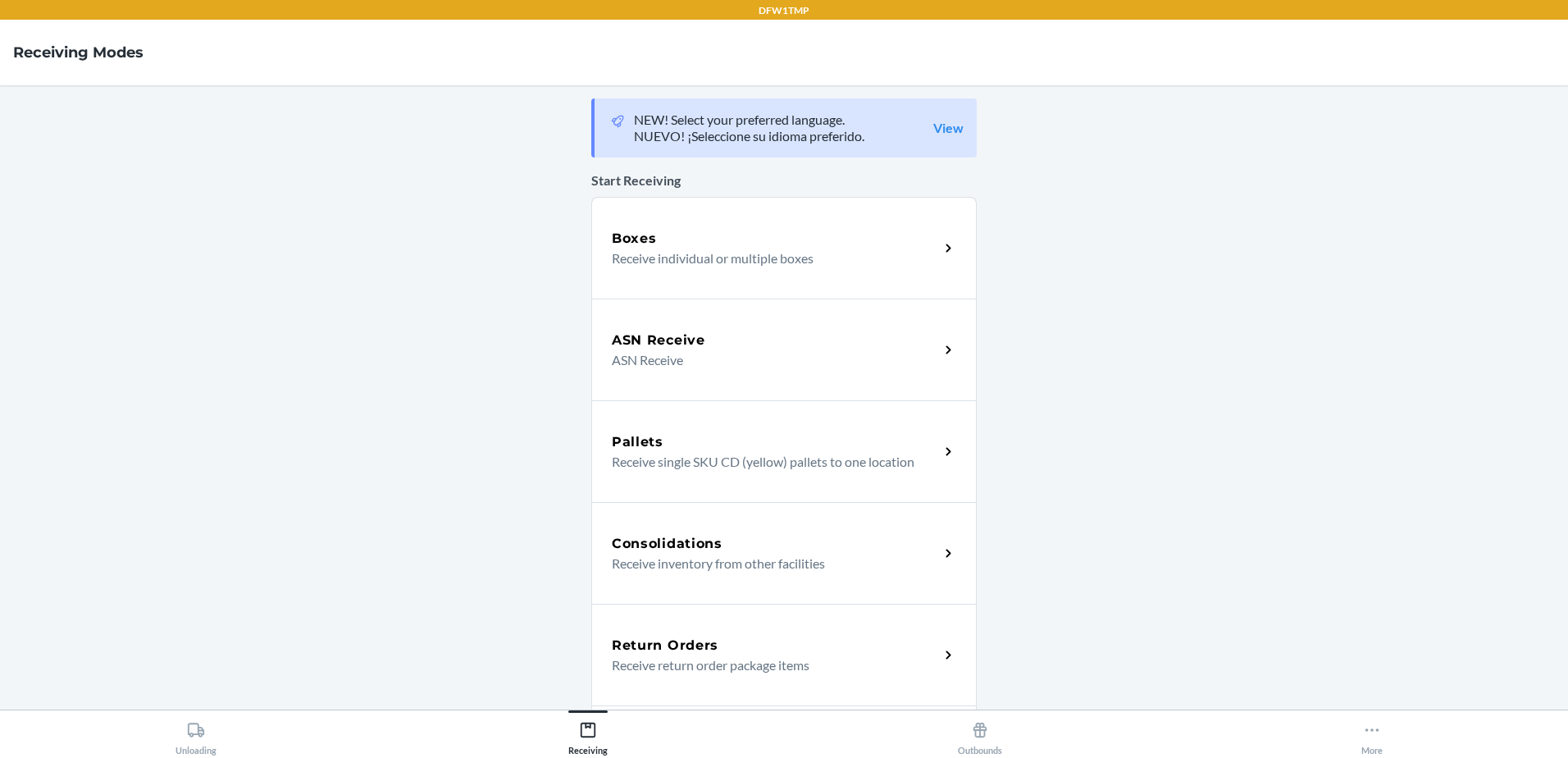
click at [682, 634] on div "Return Orders Receive return order package items" at bounding box center [784, 655] width 385 height 102
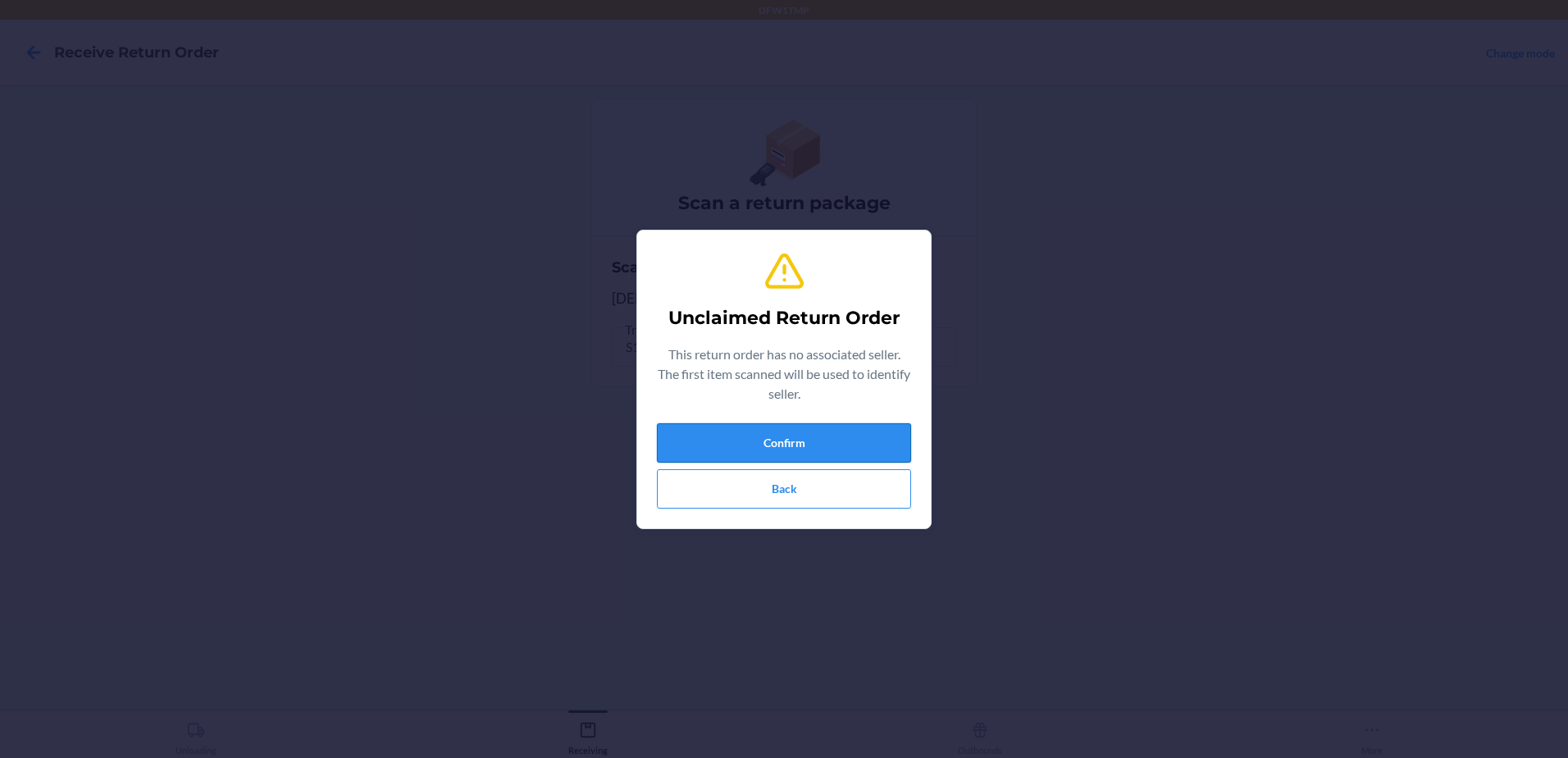
click at [825, 446] on button "Confirm" at bounding box center [784, 442] width 254 height 39
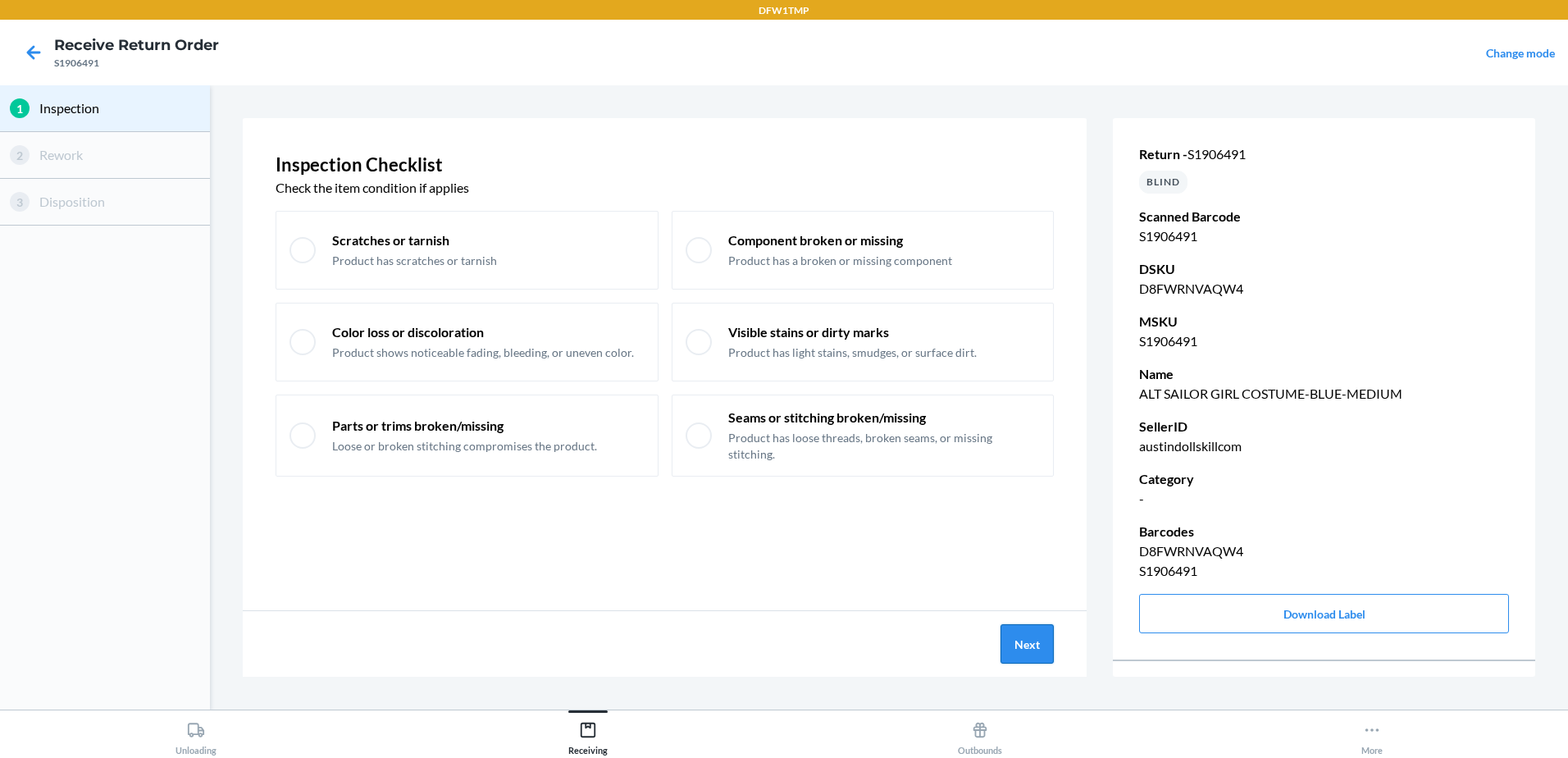
click at [1029, 642] on button "Next" at bounding box center [1027, 643] width 53 height 39
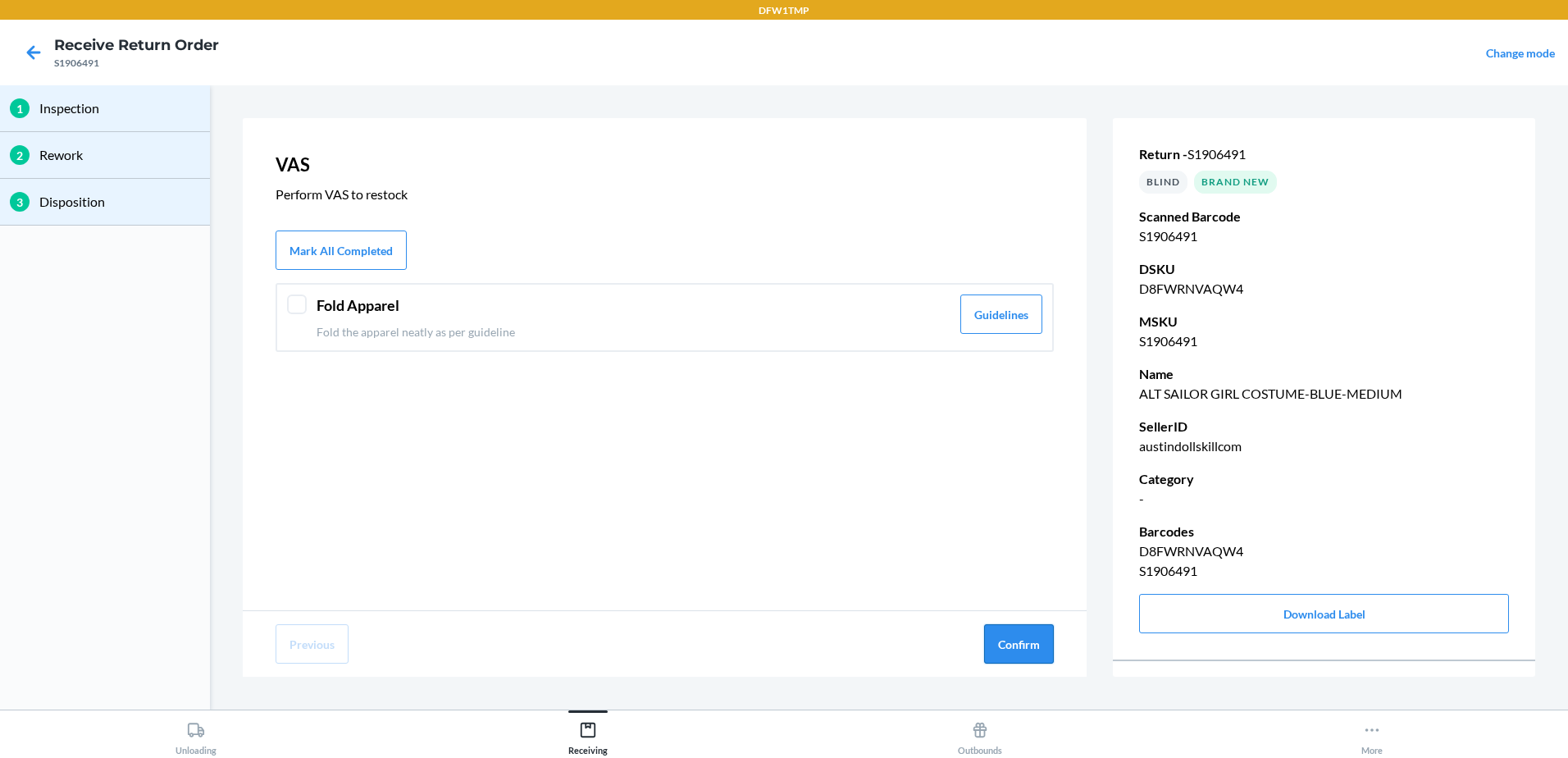
click at [1029, 641] on button "Confirm" at bounding box center [1019, 643] width 69 height 39
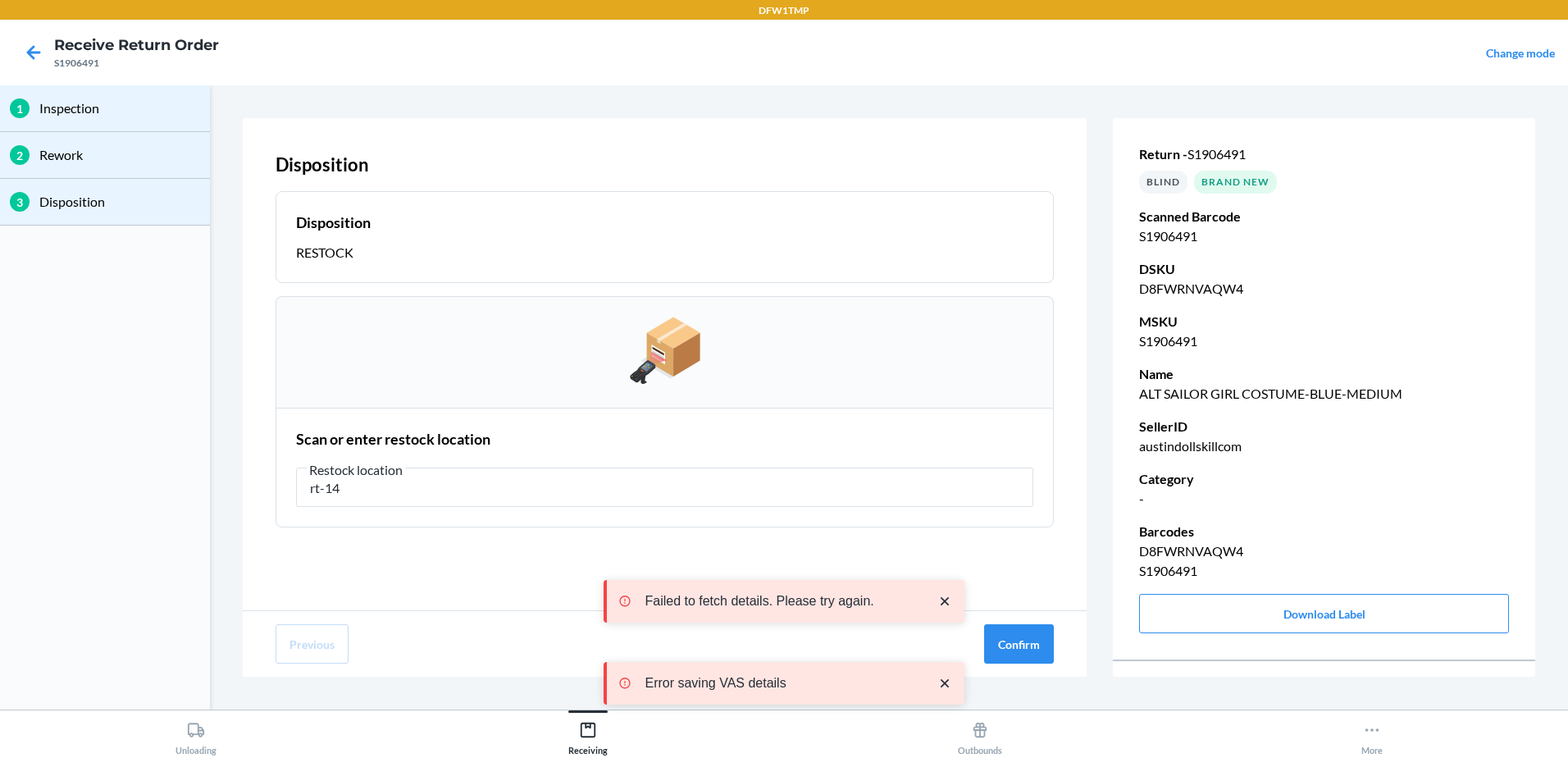
type input "rt-14"
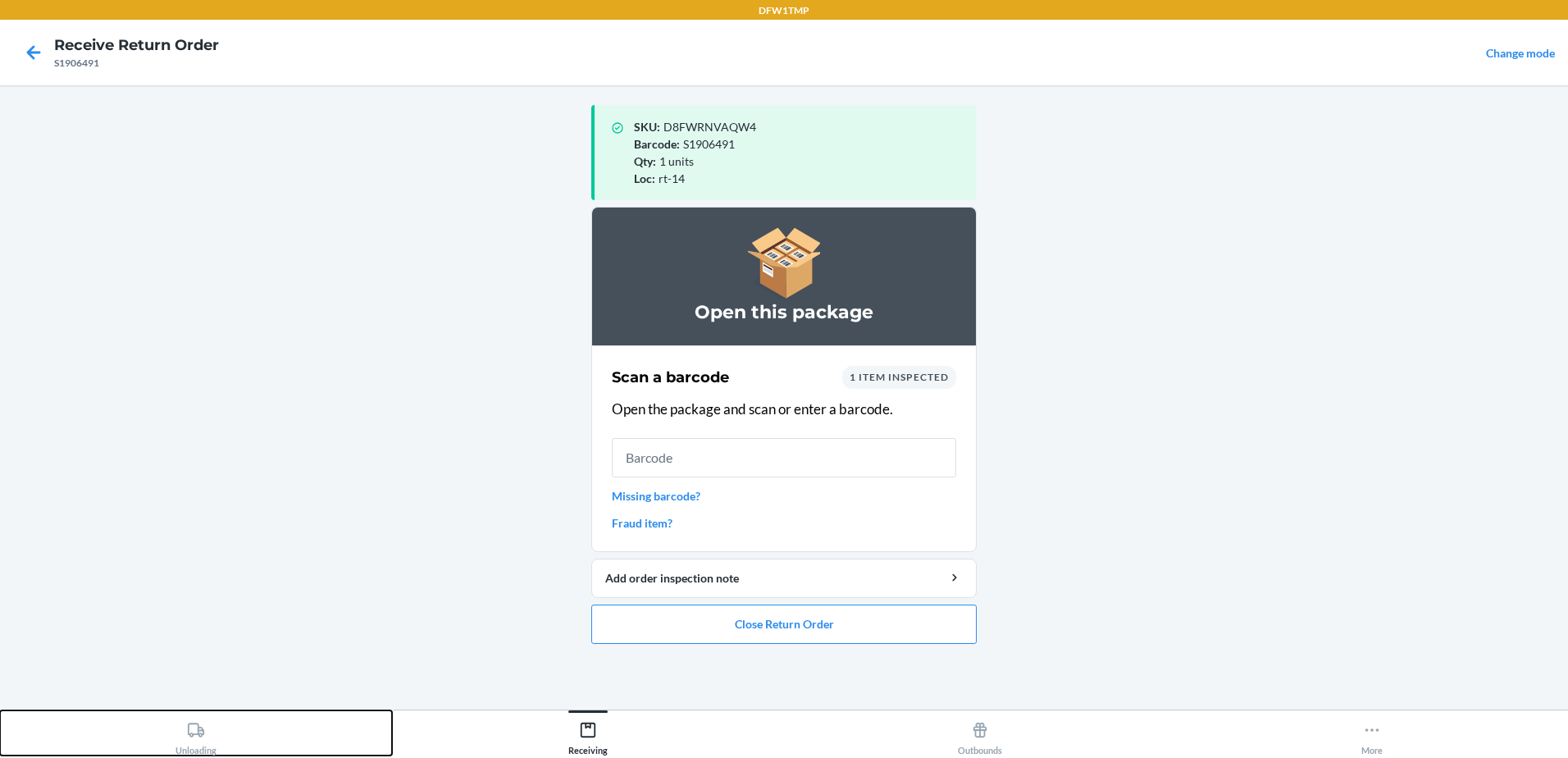
click at [196, 731] on icon at bounding box center [196, 729] width 18 height 18
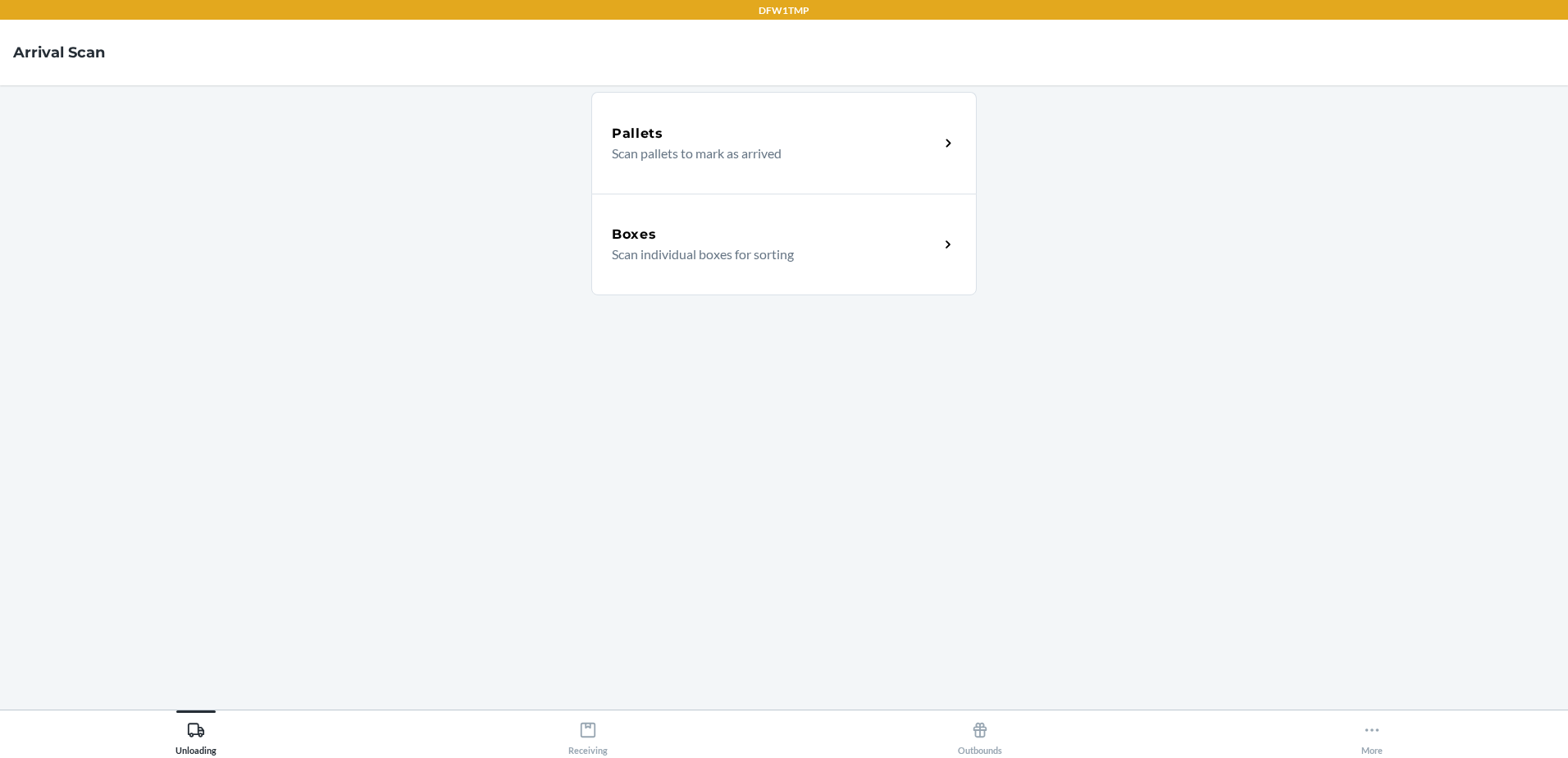
click at [688, 240] on div "Boxes" at bounding box center [775, 234] width 327 height 19
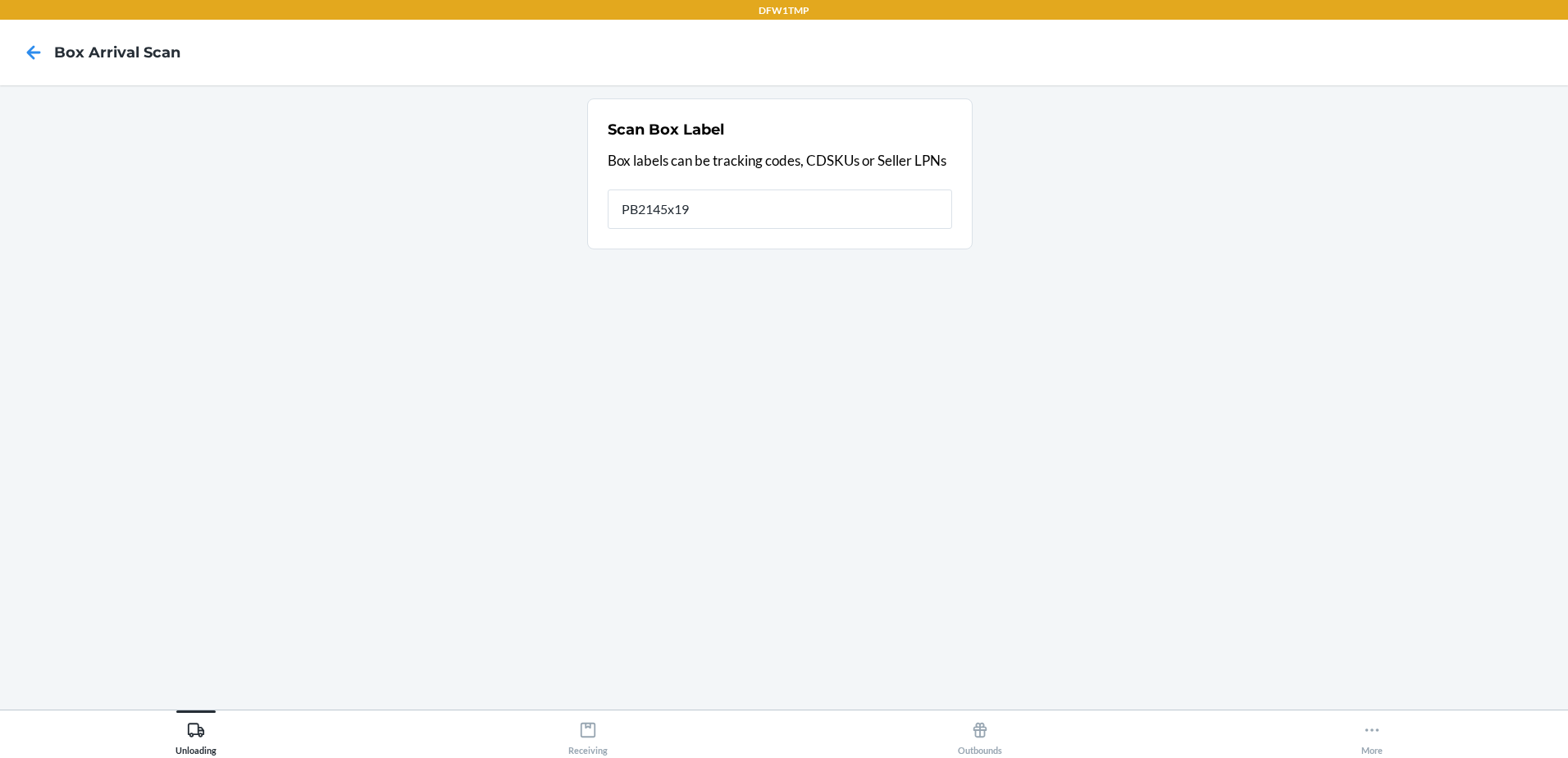
type input "PB2145x19"
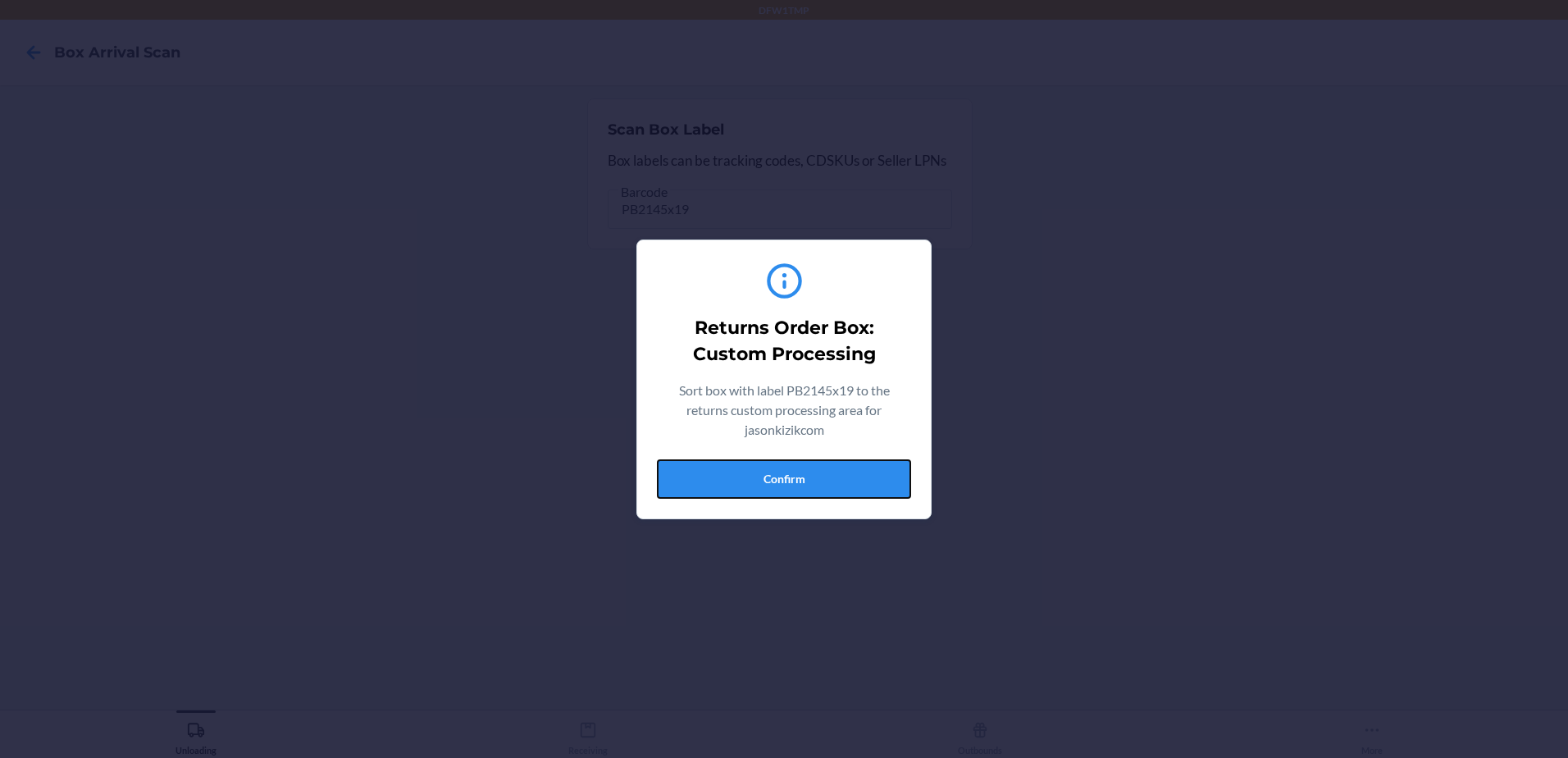
click at [721, 465] on button "Confirm" at bounding box center [784, 479] width 254 height 39
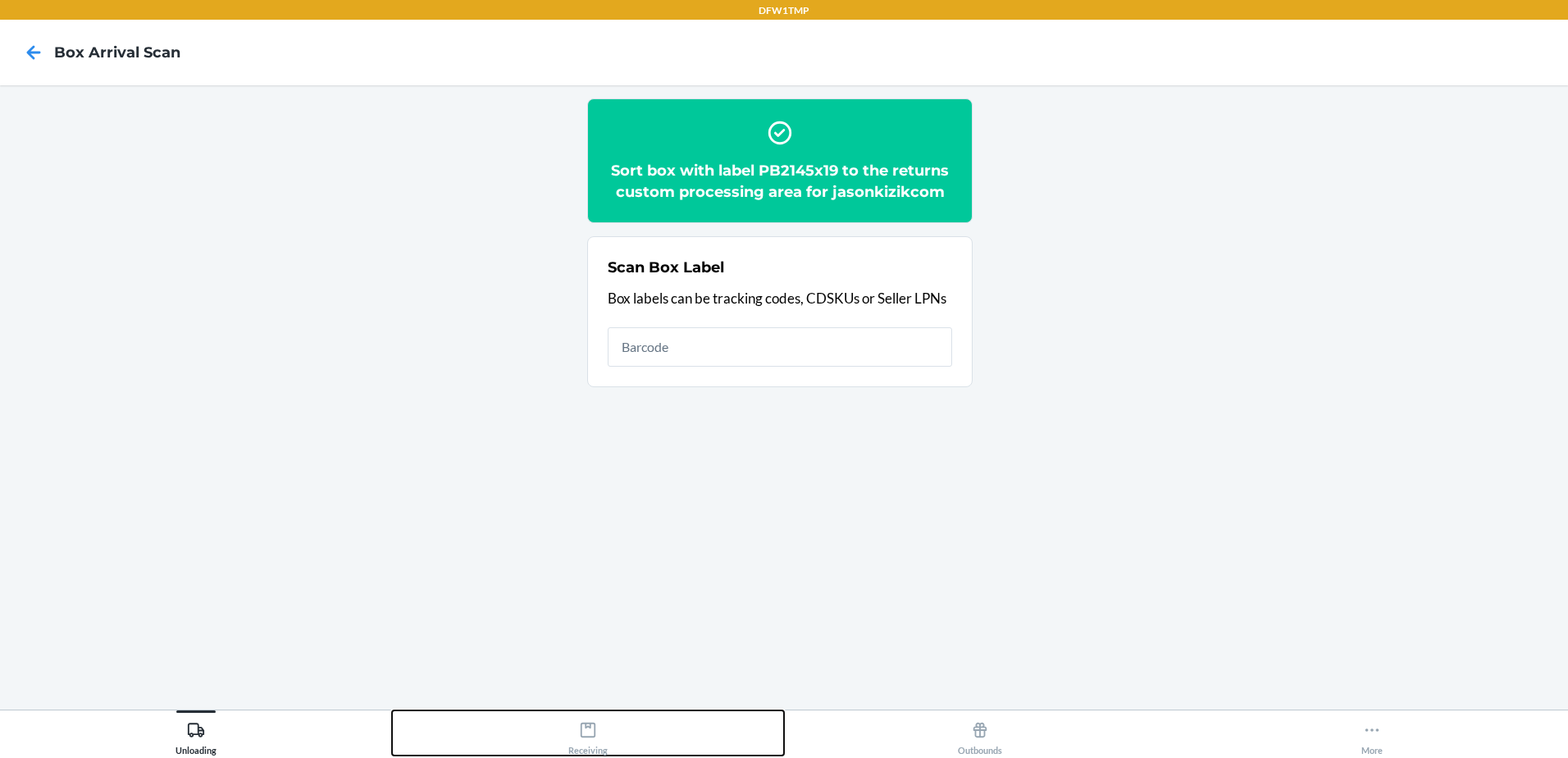
click at [564, 720] on button "Receiving" at bounding box center [588, 732] width 392 height 45
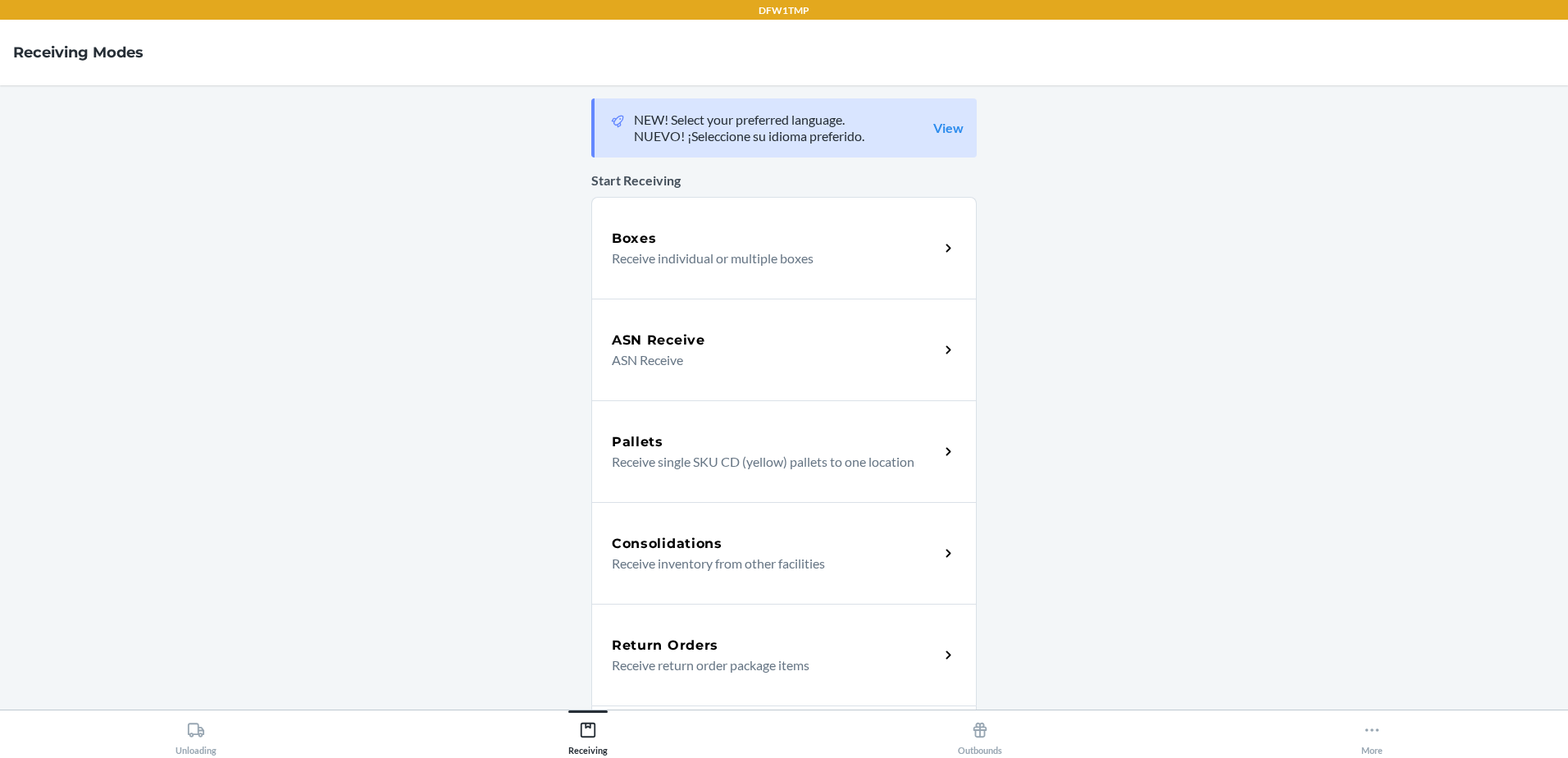
click at [737, 633] on div "Return Orders Receive return order package items" at bounding box center [784, 655] width 385 height 102
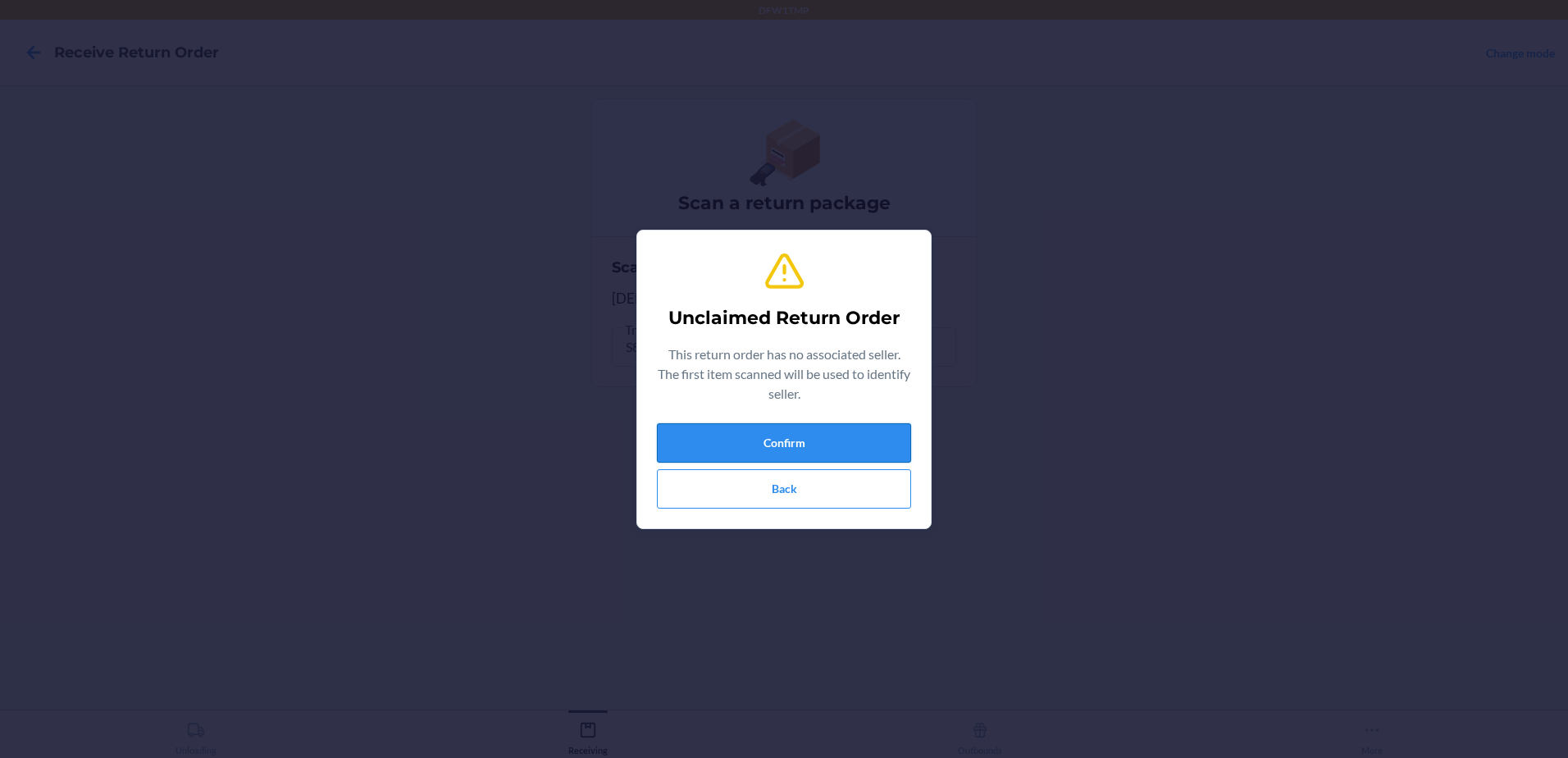
click at [793, 437] on button "Confirm" at bounding box center [784, 442] width 254 height 39
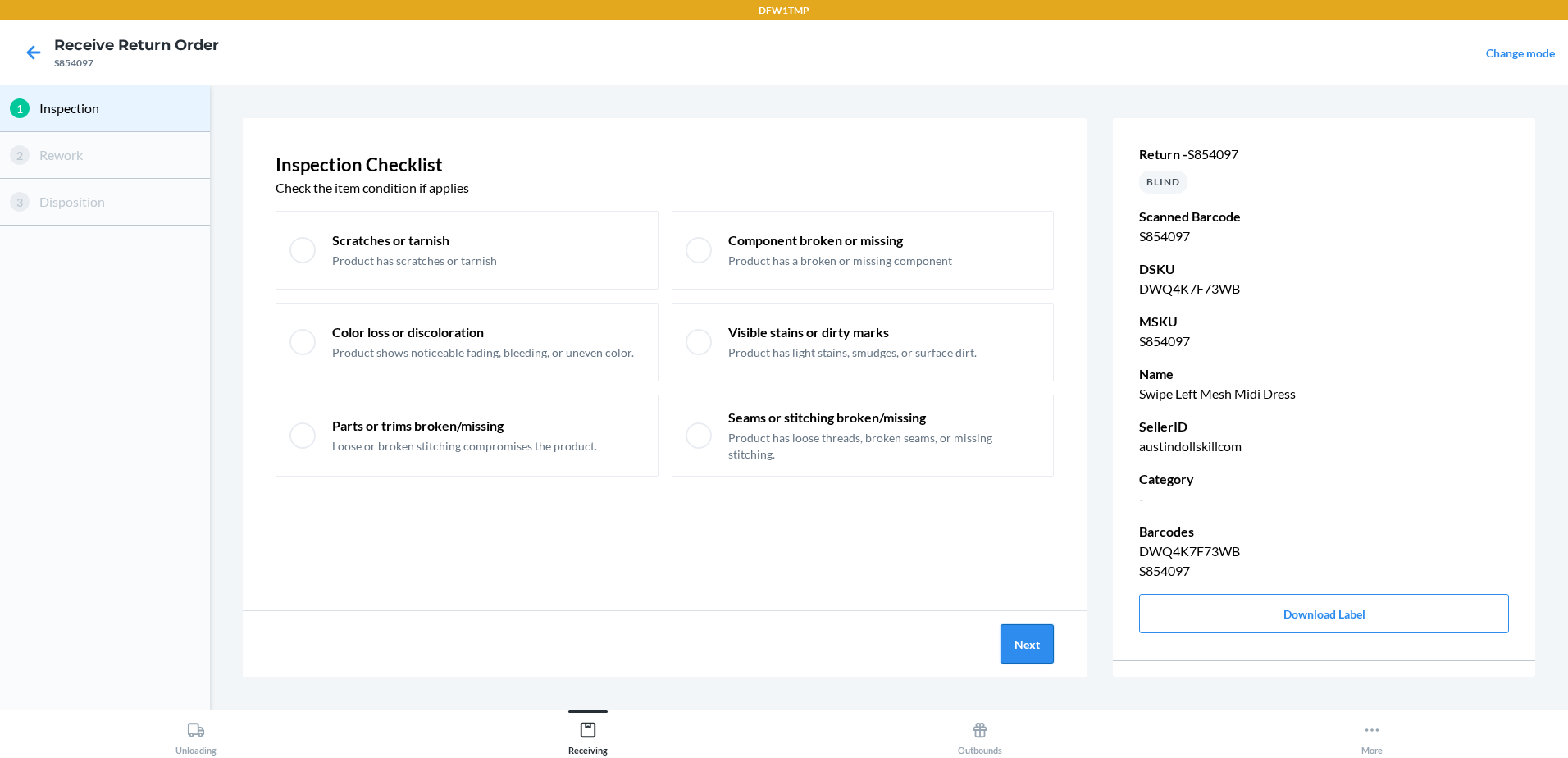
click at [1047, 643] on button "Next" at bounding box center [1027, 643] width 53 height 39
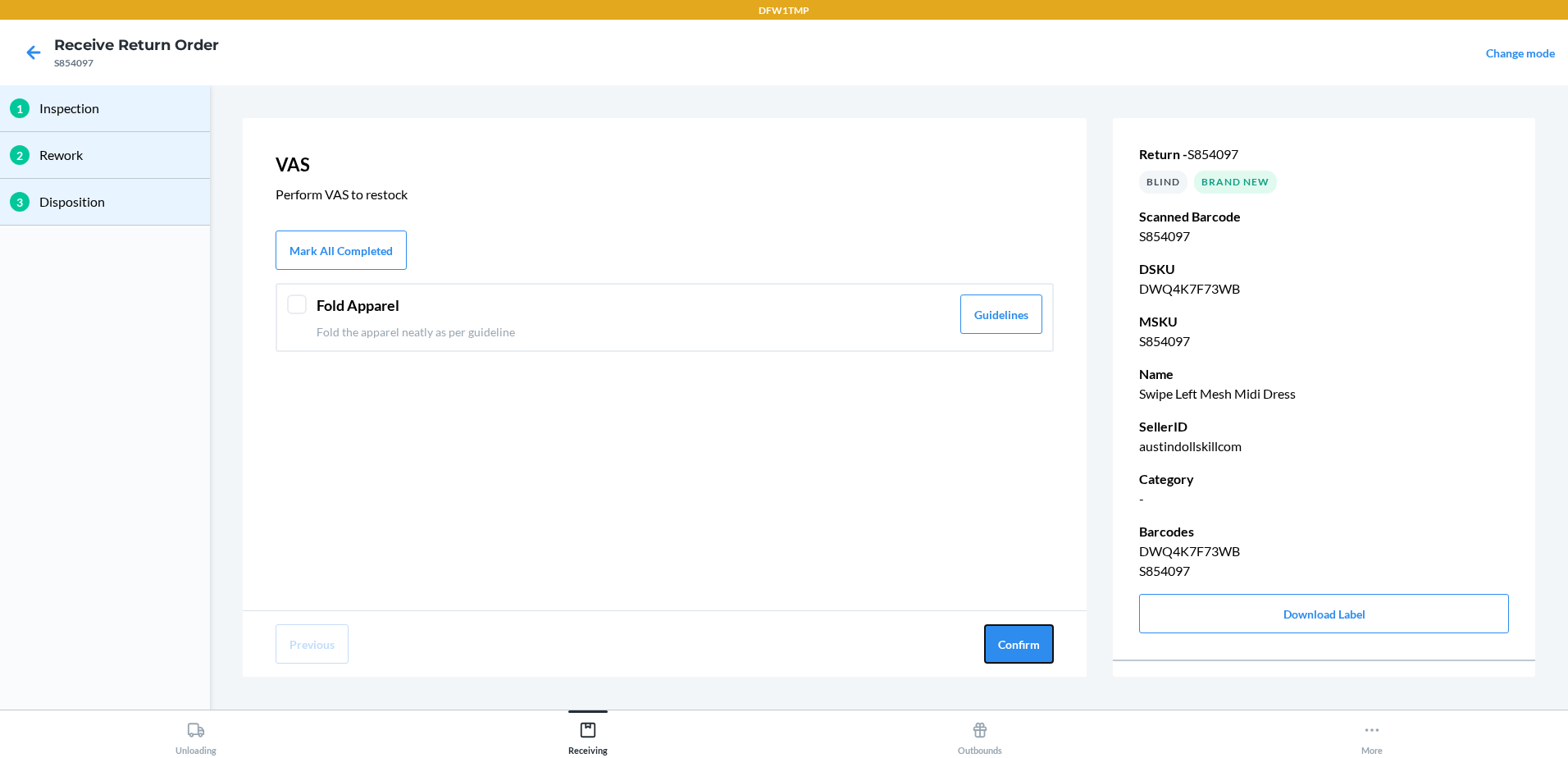
click at [1046, 655] on button "Confirm" at bounding box center [1019, 643] width 69 height 39
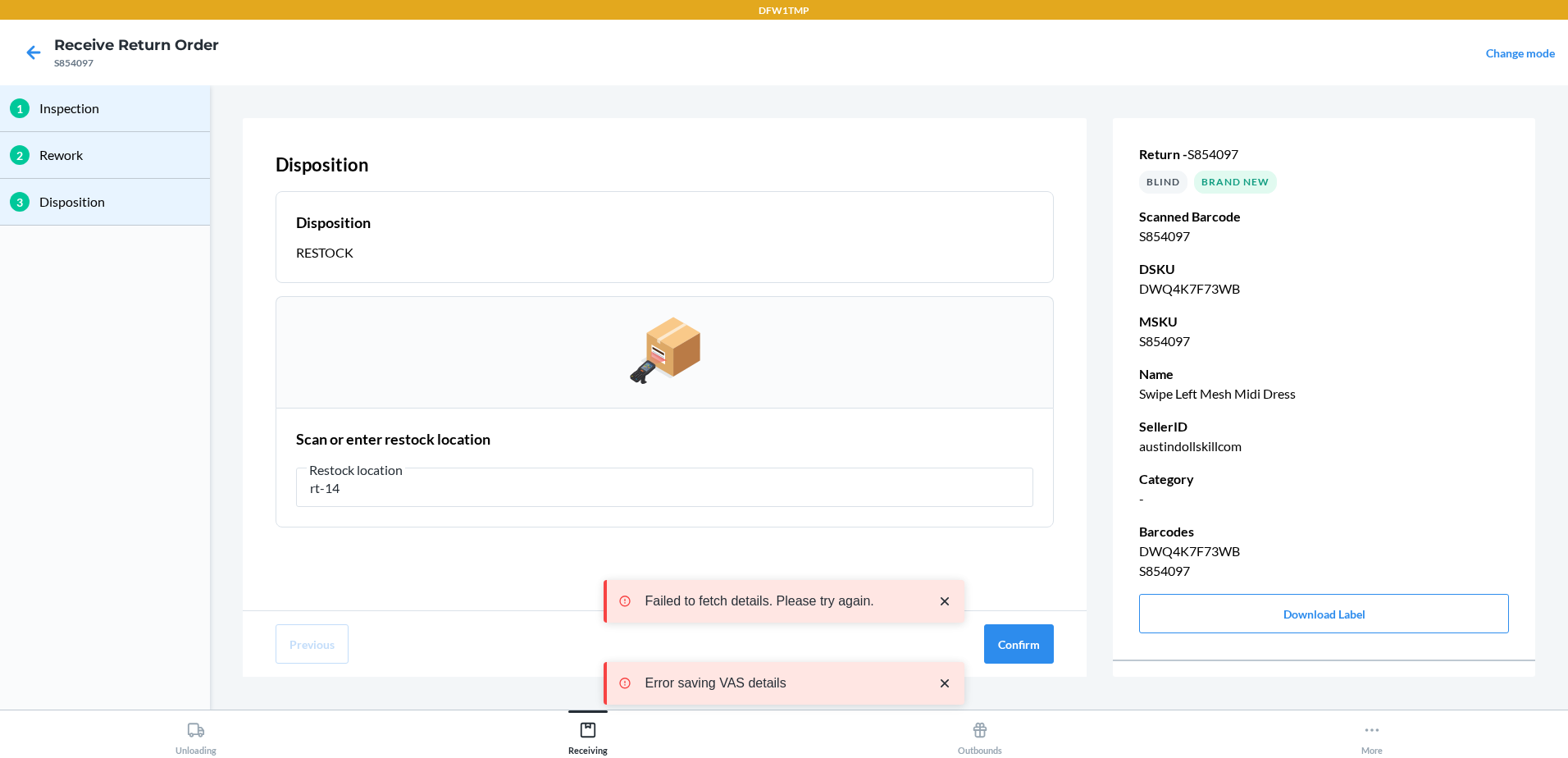
type input "rt-14"
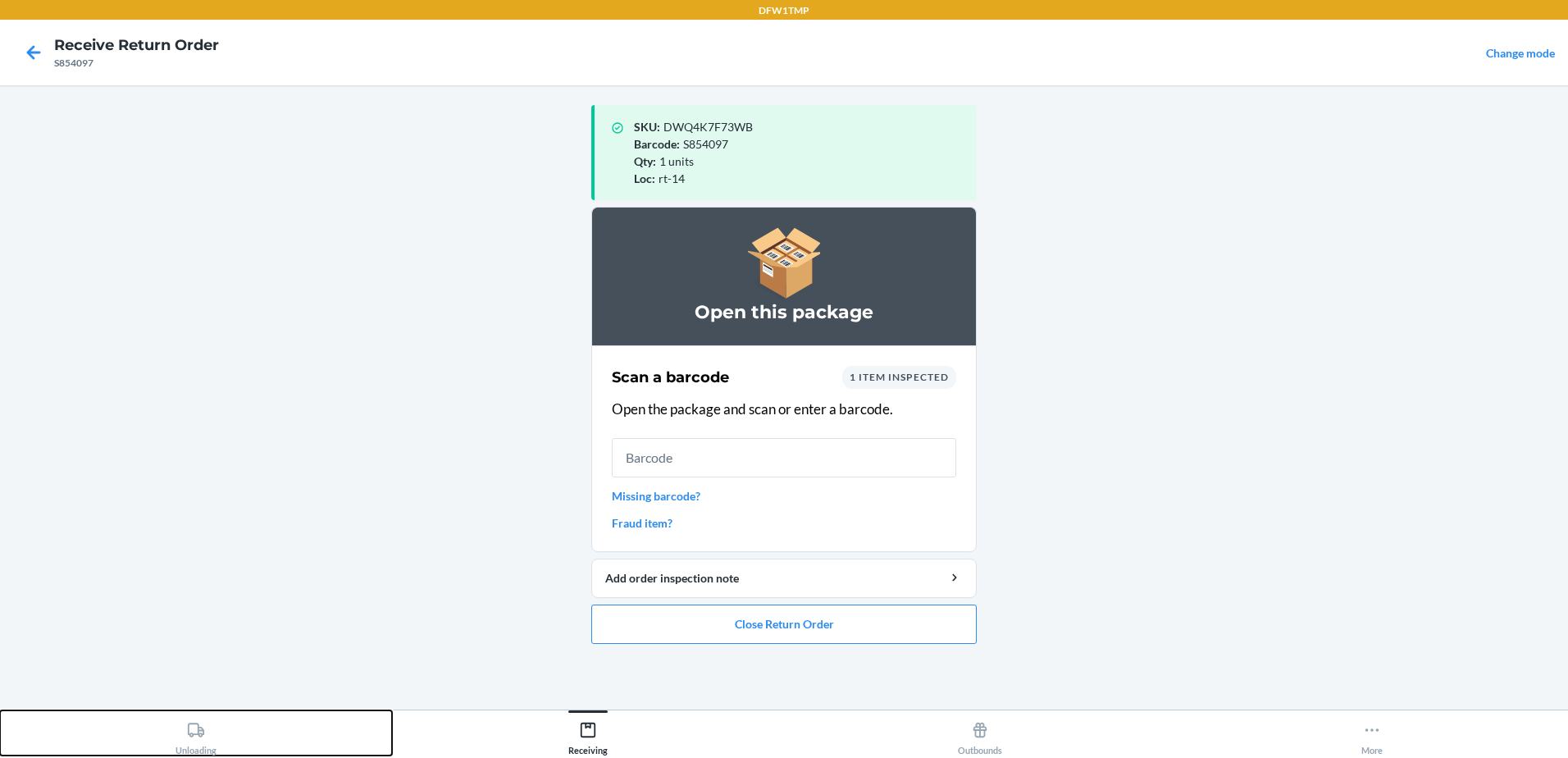
drag, startPoint x: 179, startPoint y: 732, endPoint x: 207, endPoint y: 746, distance: 31.3
click at [180, 732] on div "Unloading" at bounding box center [196, 735] width 41 height 41
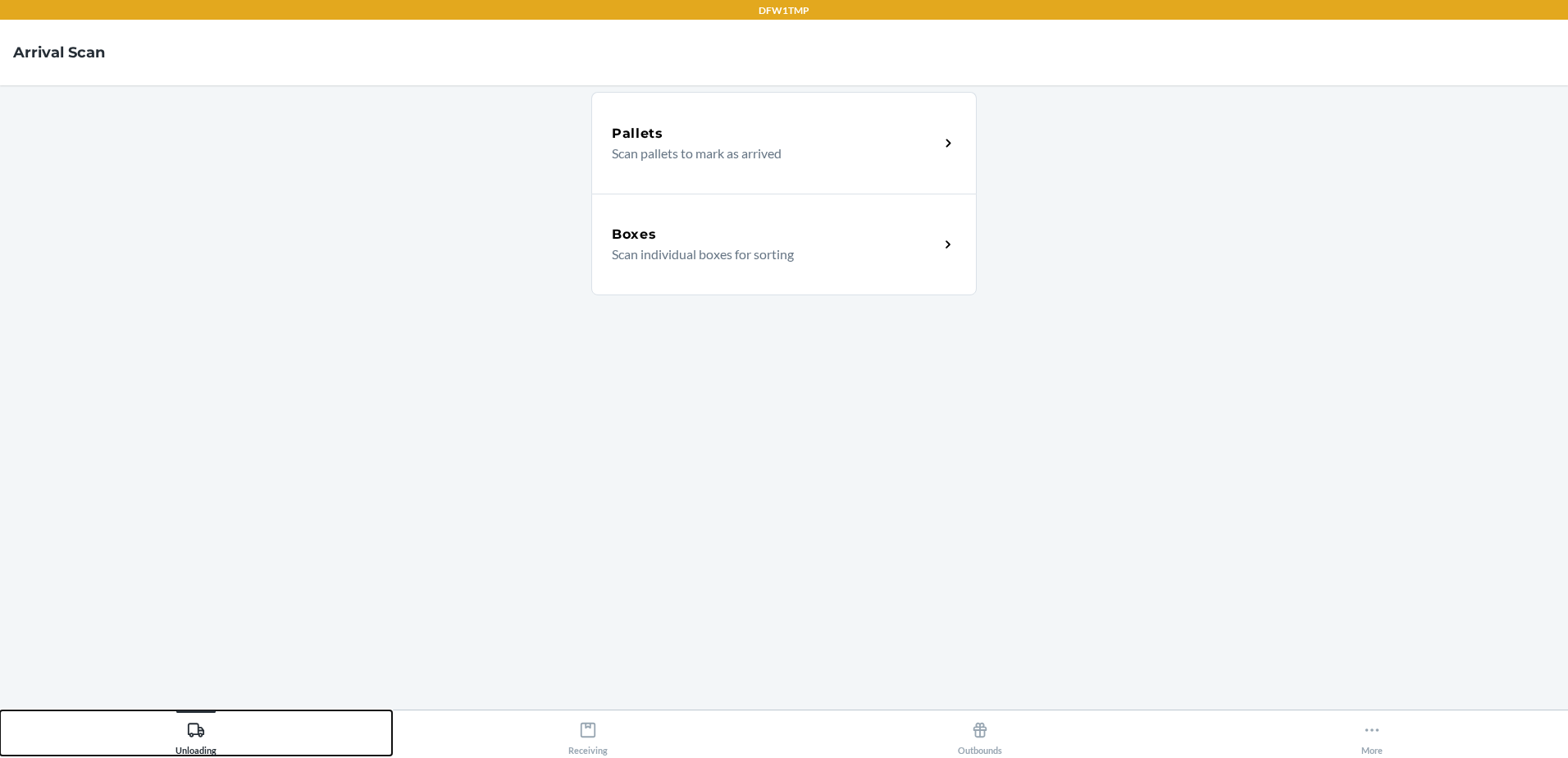
click at [0, 710] on button "Unloading" at bounding box center [196, 732] width 392 height 45
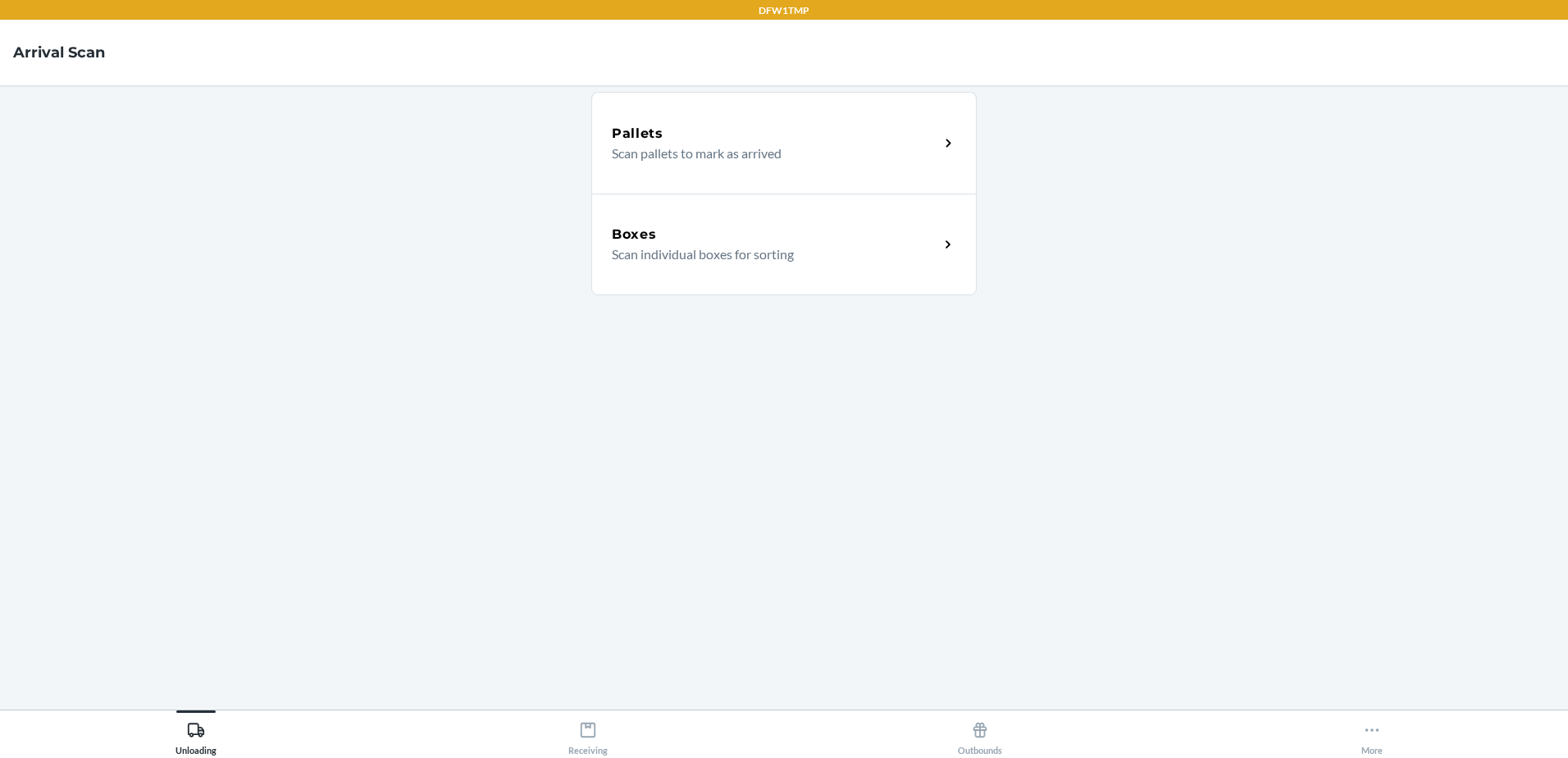
click at [834, 236] on div "Boxes" at bounding box center [775, 234] width 327 height 19
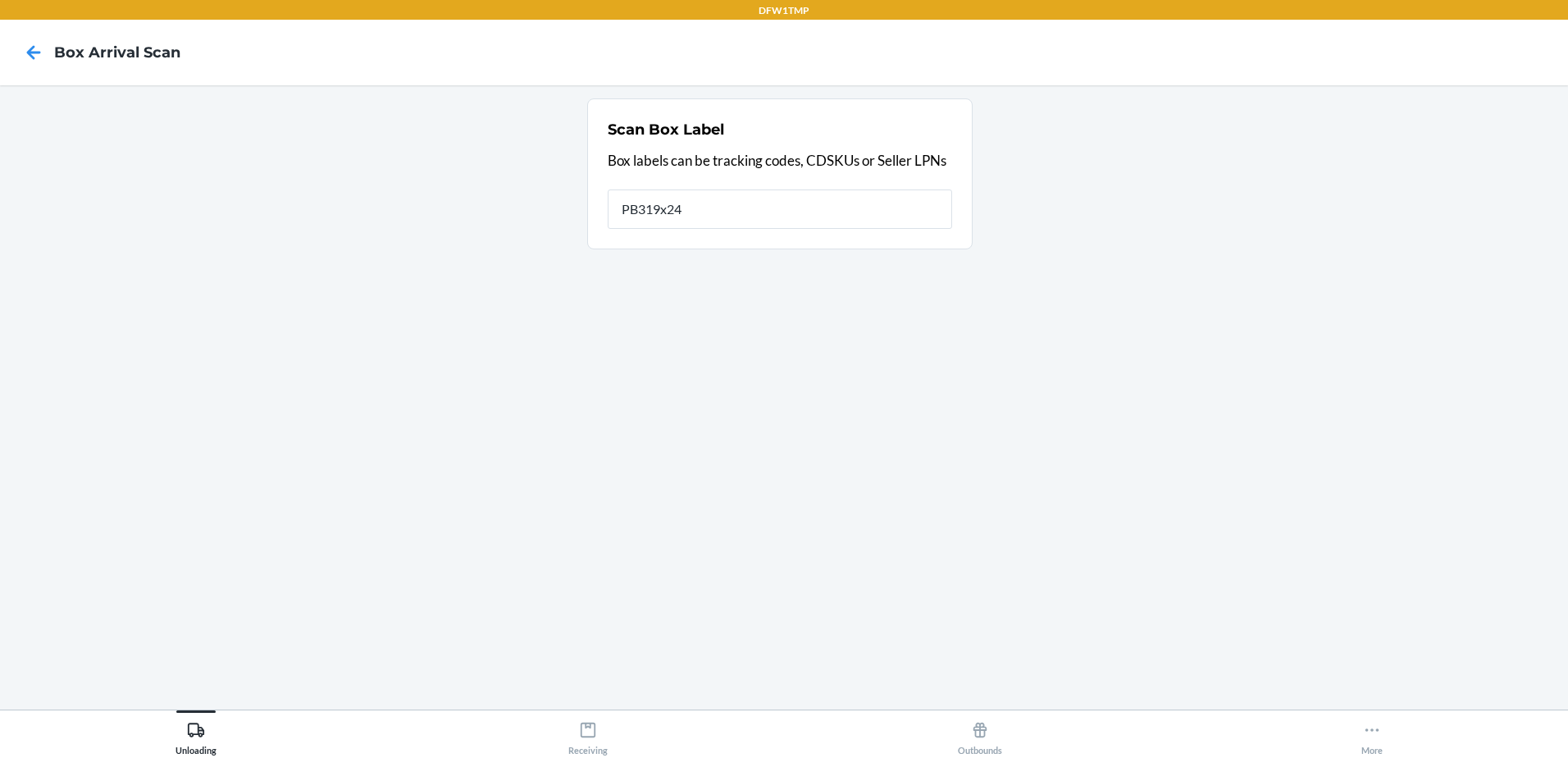
type input "PB319x24"
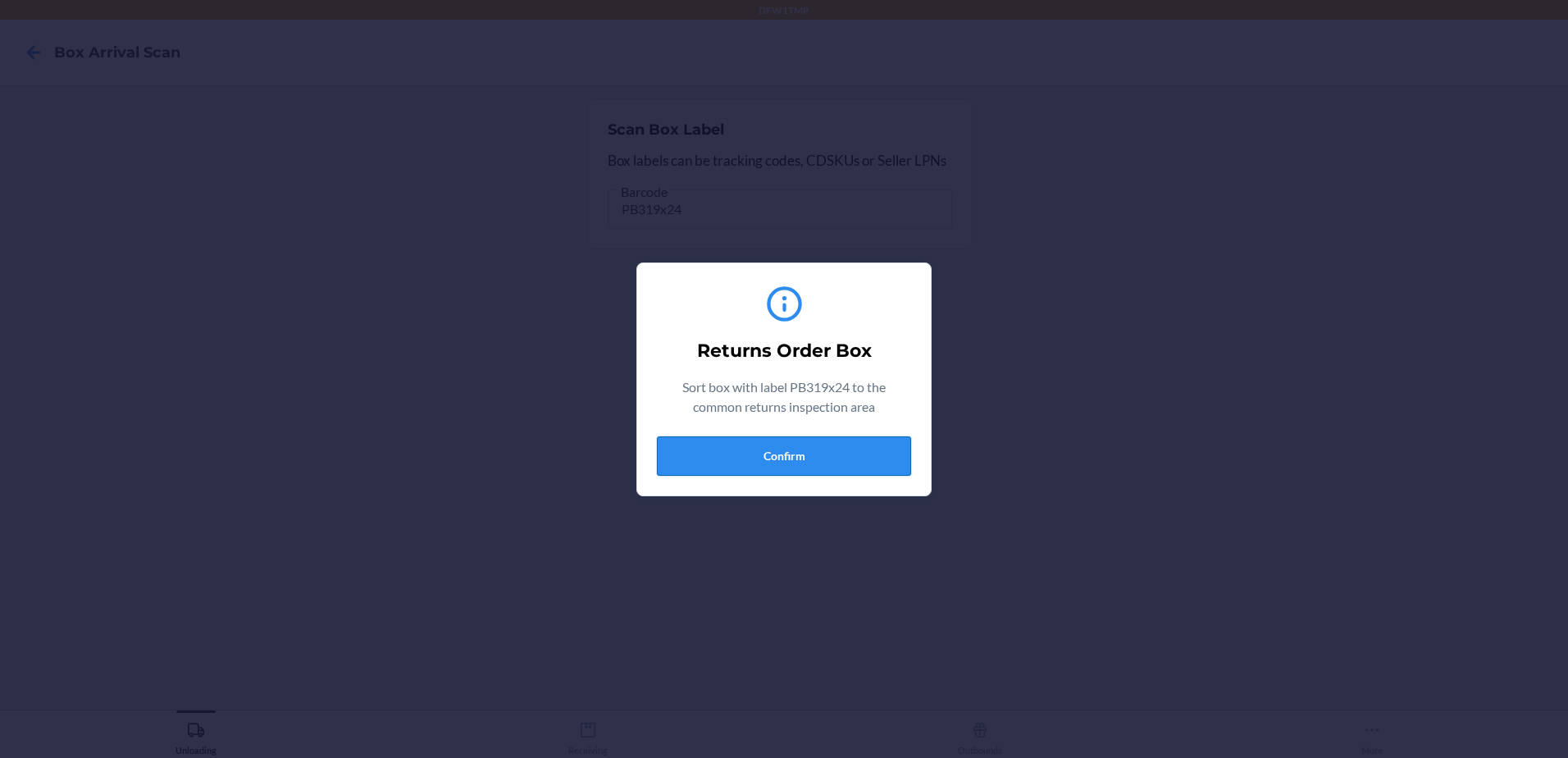
click at [785, 470] on button "Confirm" at bounding box center [784, 456] width 254 height 39
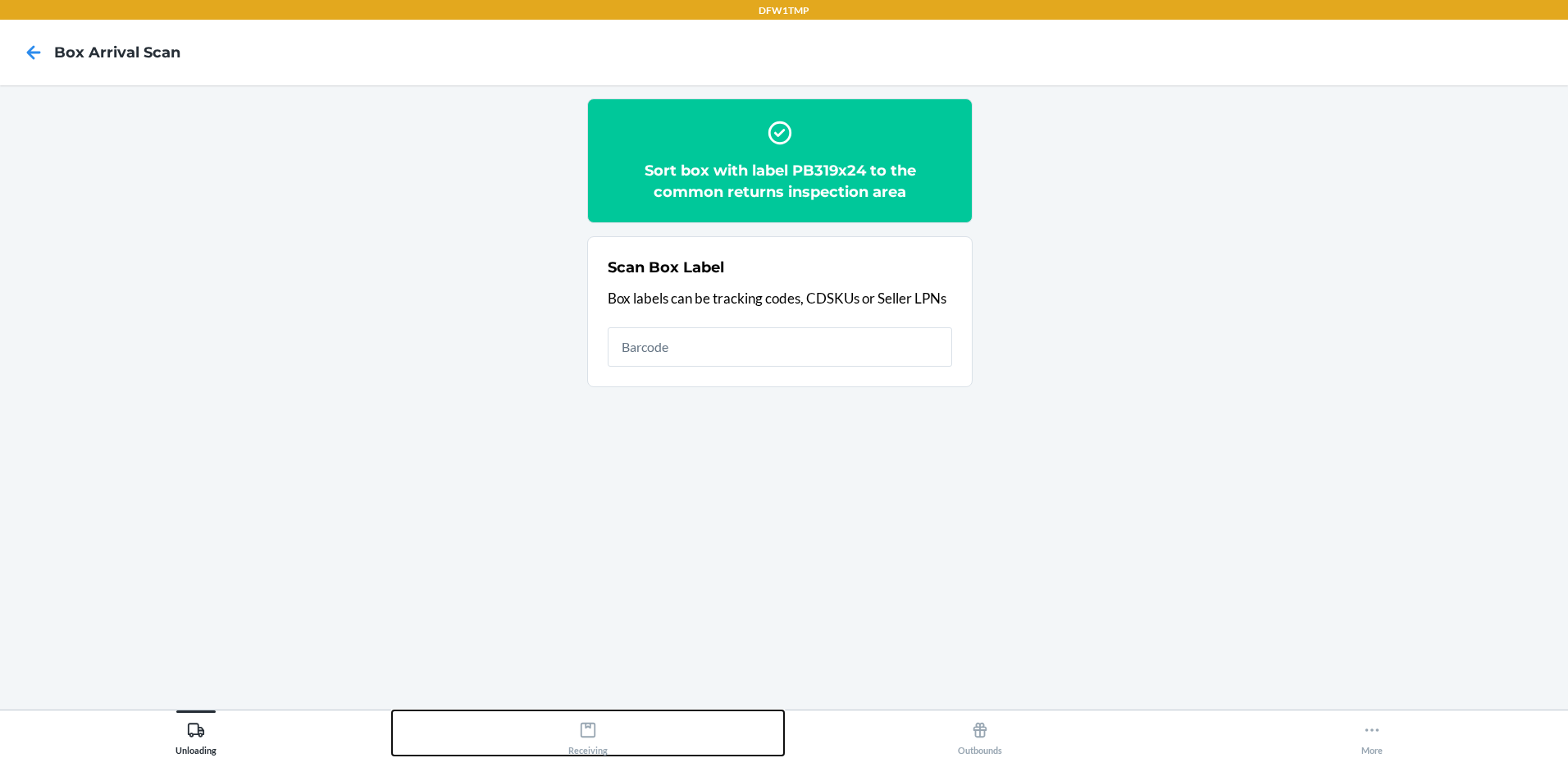
drag, startPoint x: 593, startPoint y: 737, endPoint x: 601, endPoint y: 716, distance: 22.5
click at [594, 734] on icon at bounding box center [588, 729] width 14 height 14
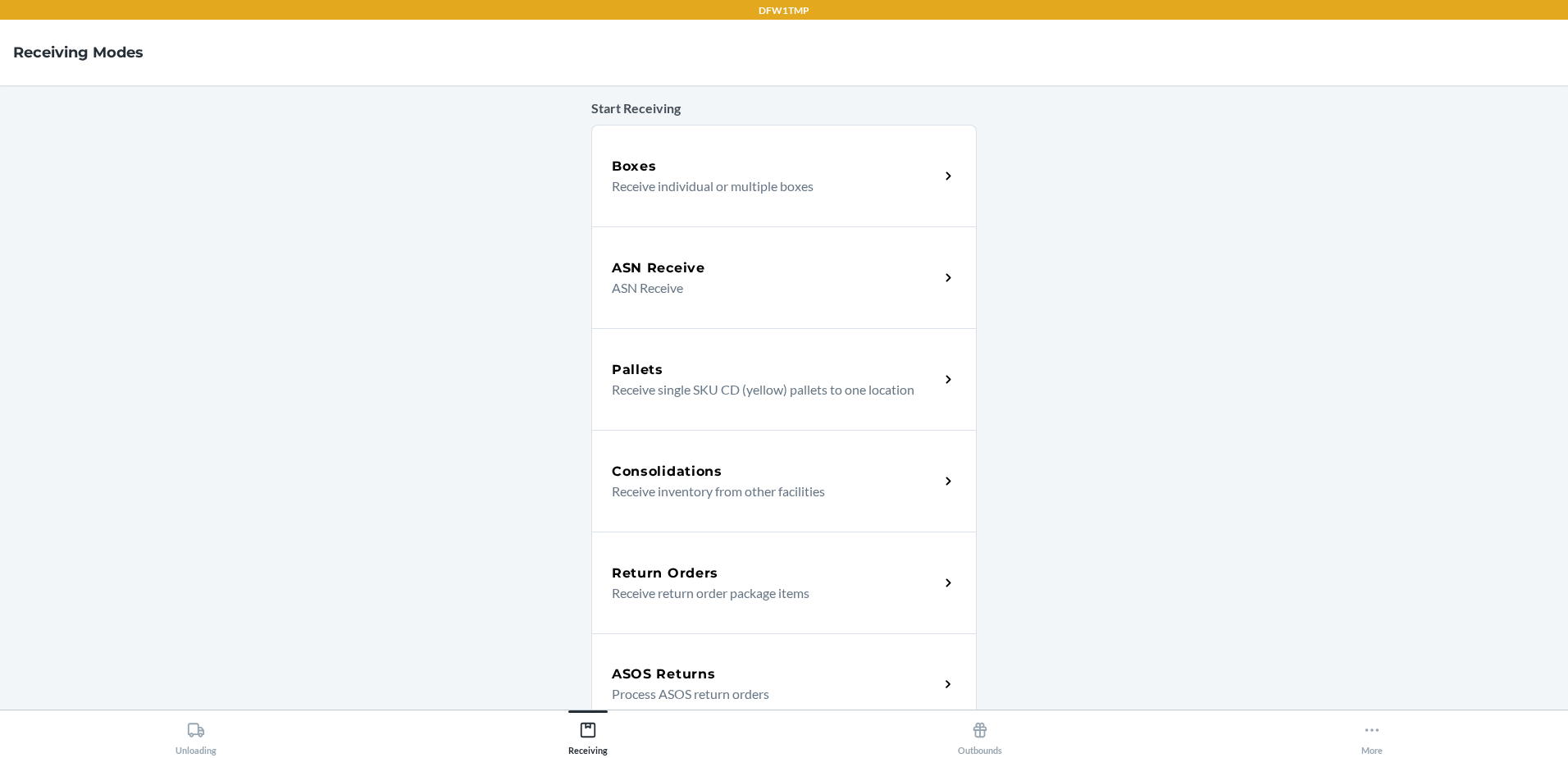
scroll to position [164, 0]
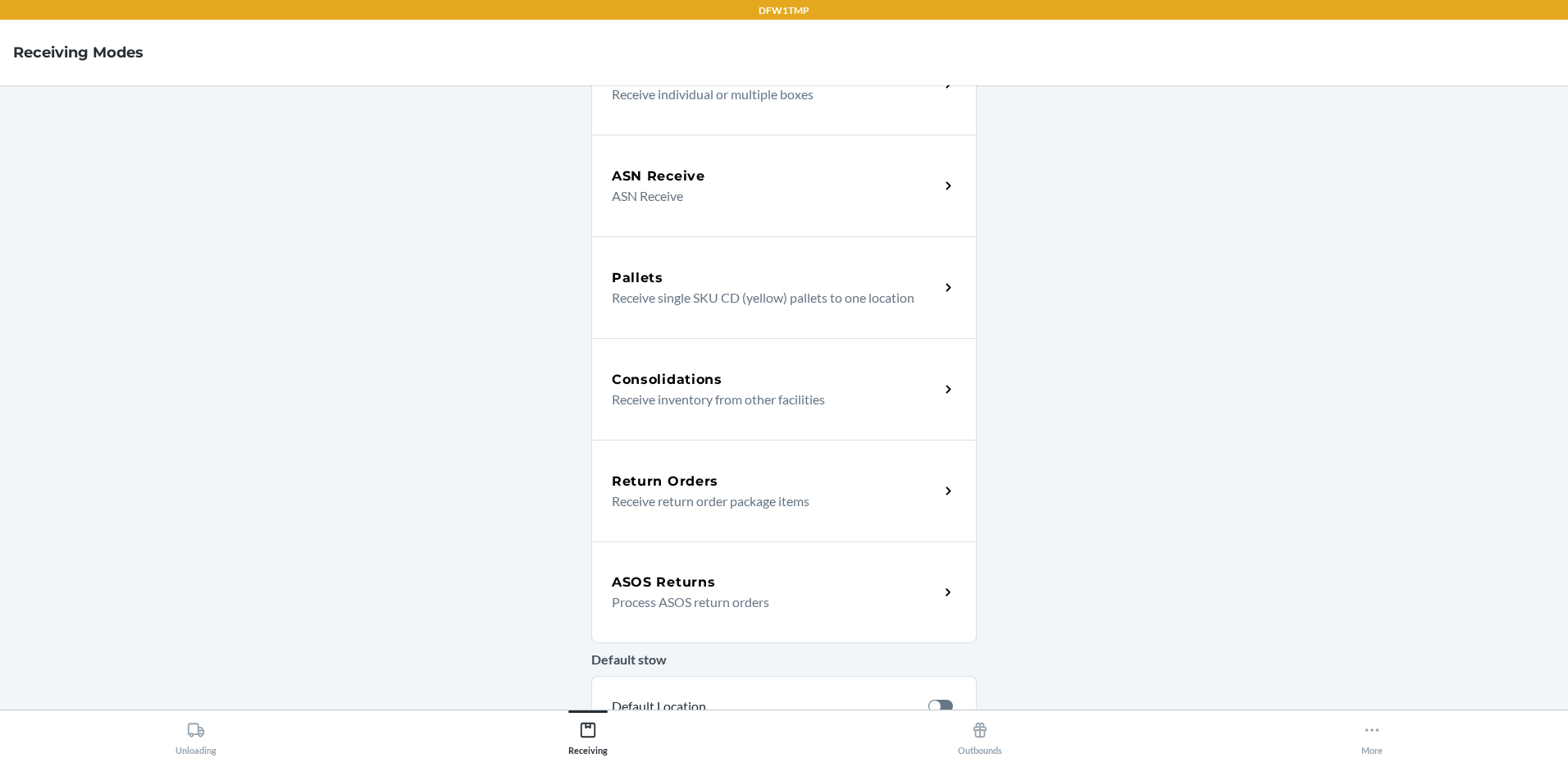
click at [623, 487] on h5 "Return Orders" at bounding box center [665, 482] width 107 height 19
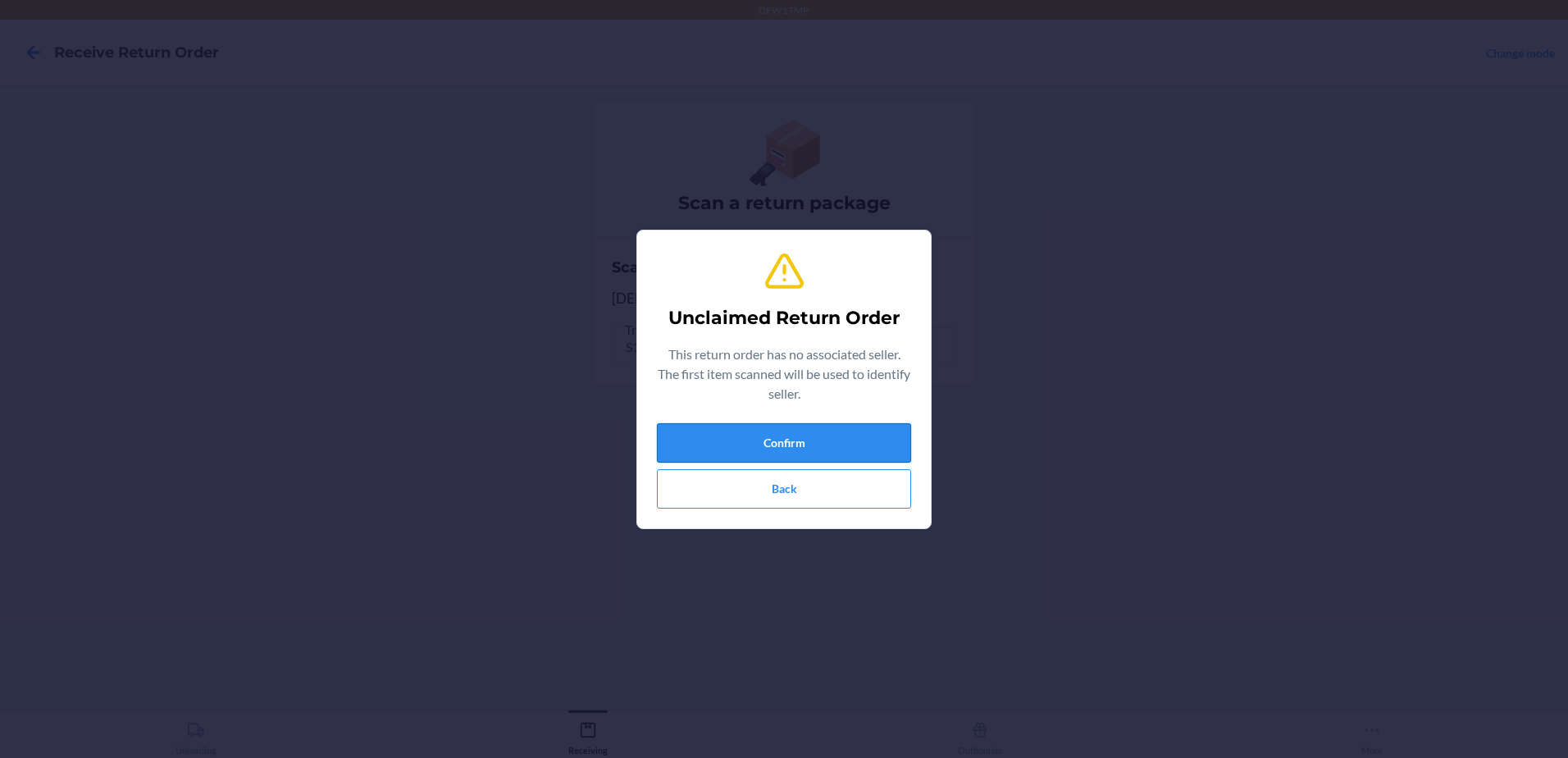
click at [741, 430] on button "Confirm" at bounding box center [784, 442] width 254 height 39
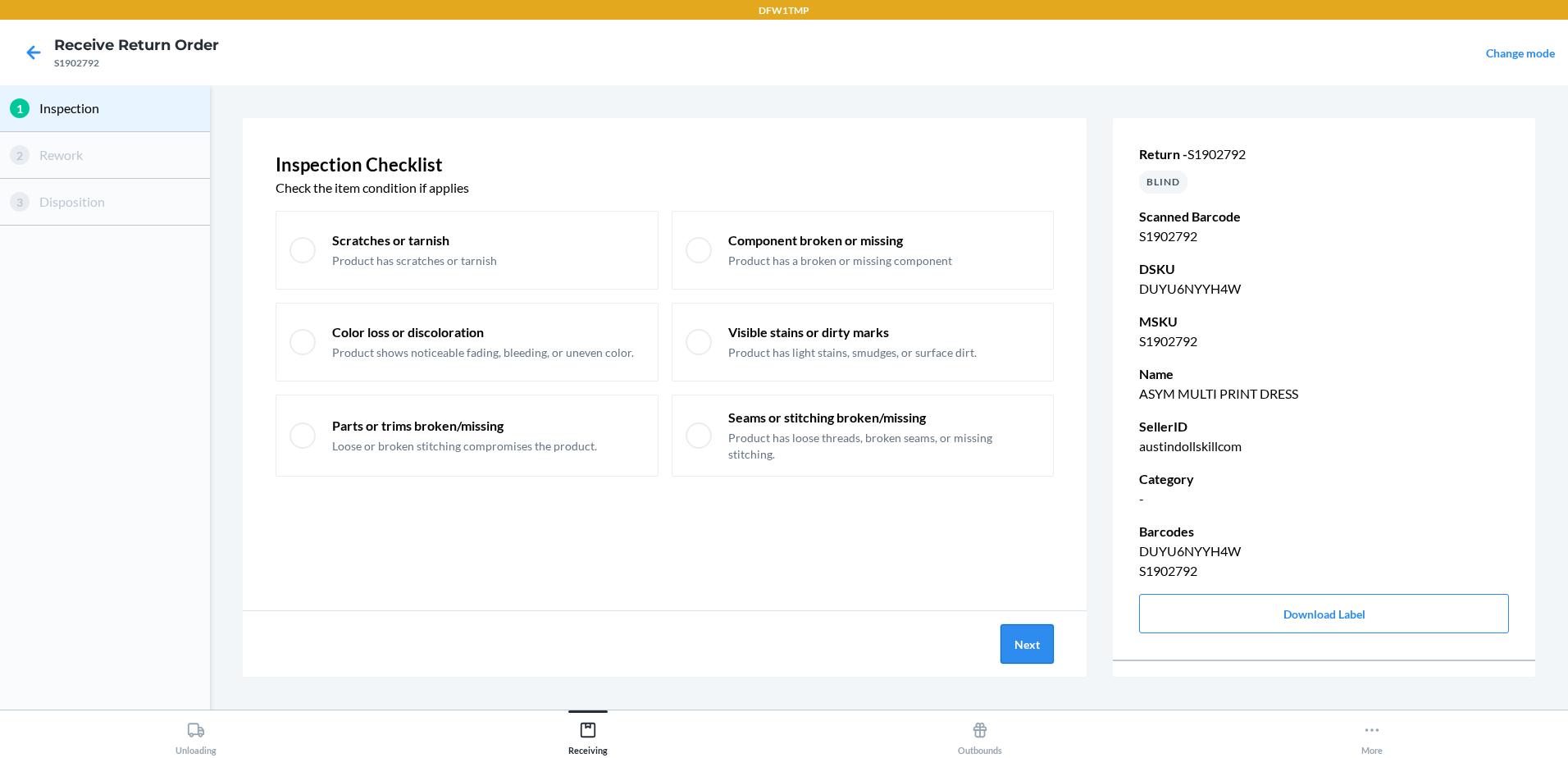
click at [1043, 650] on button "Next" at bounding box center [1027, 643] width 53 height 39
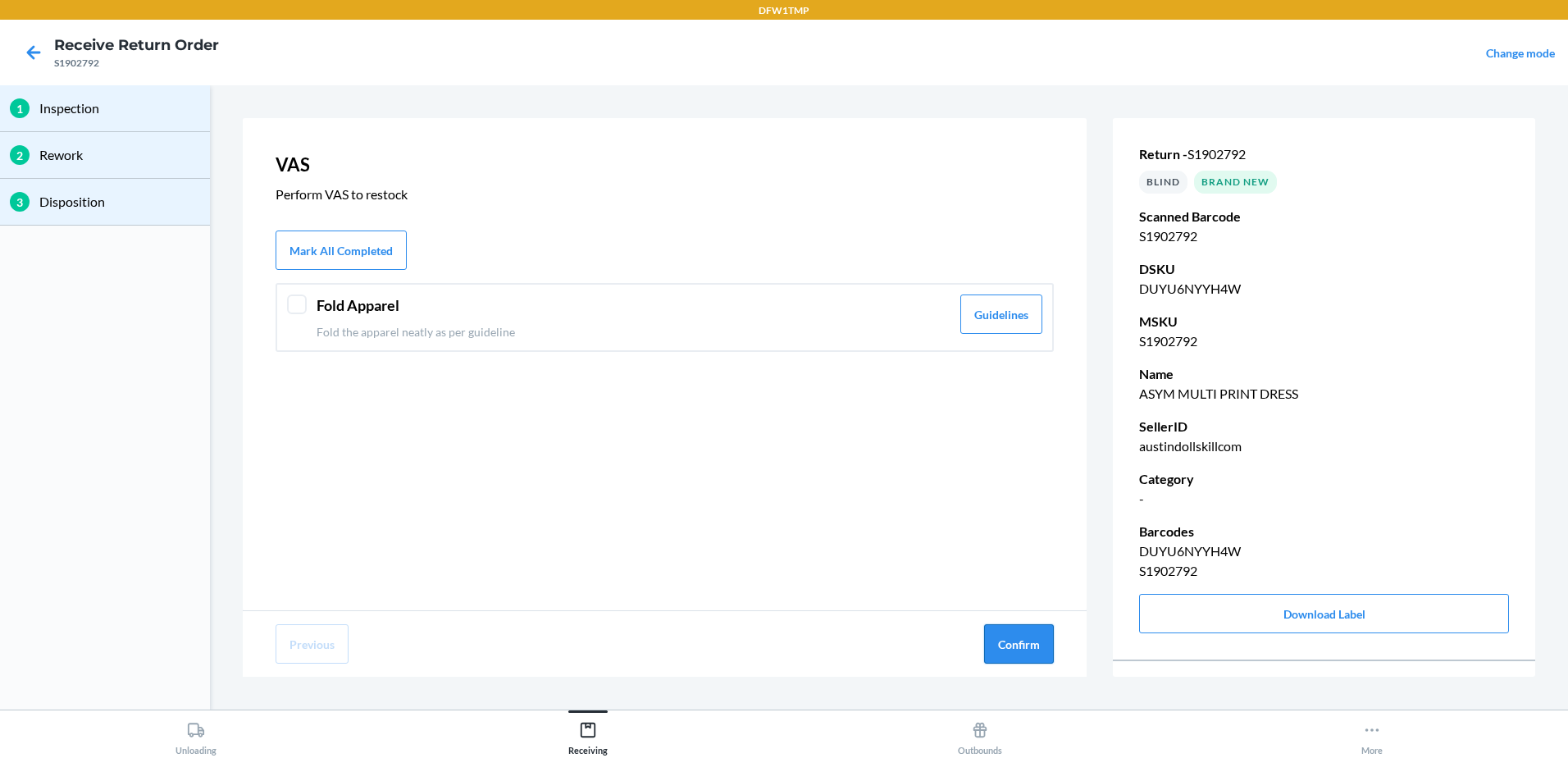
click at [1046, 649] on button "Confirm" at bounding box center [1019, 643] width 69 height 39
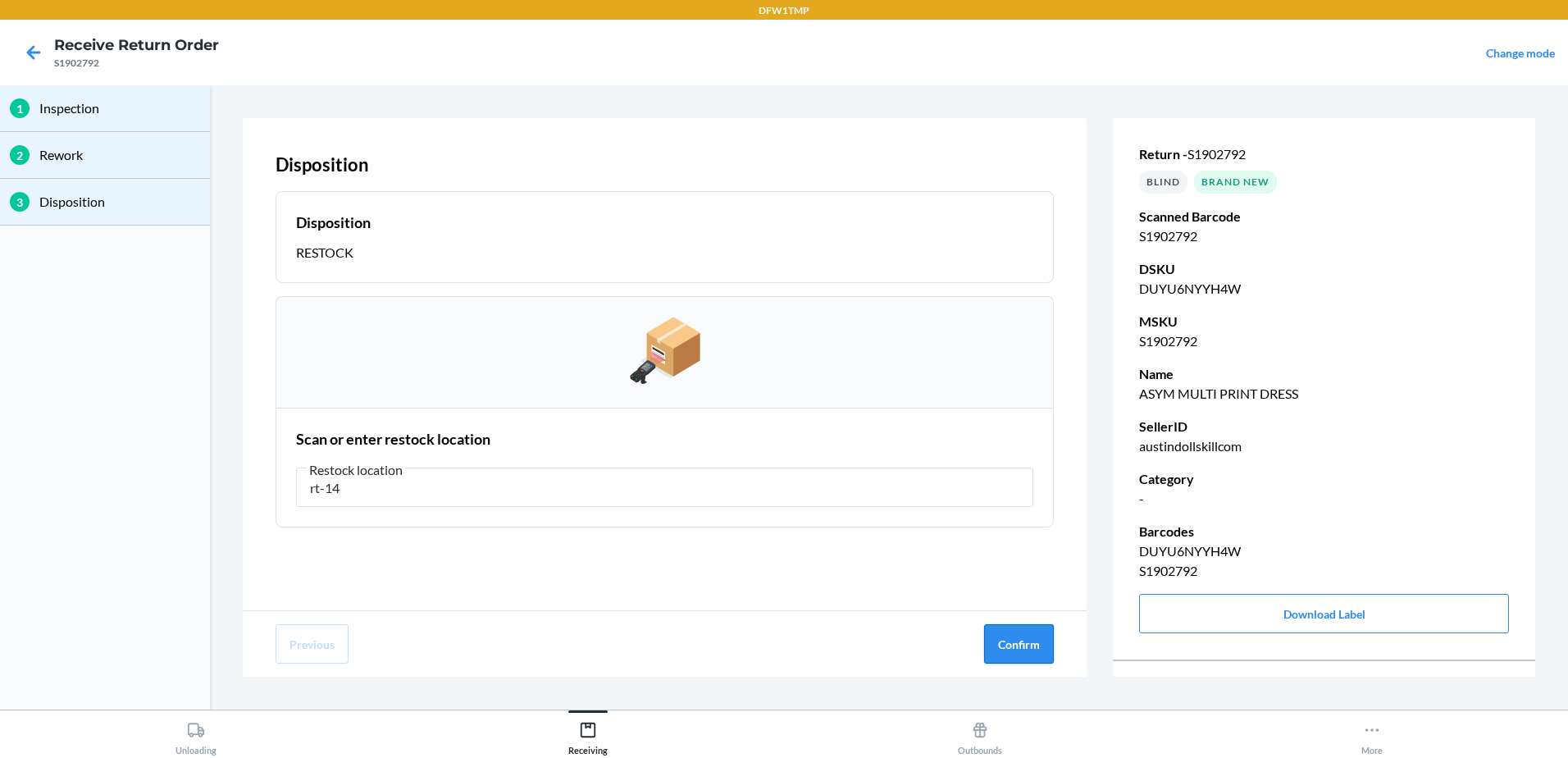
type input "rt-14"
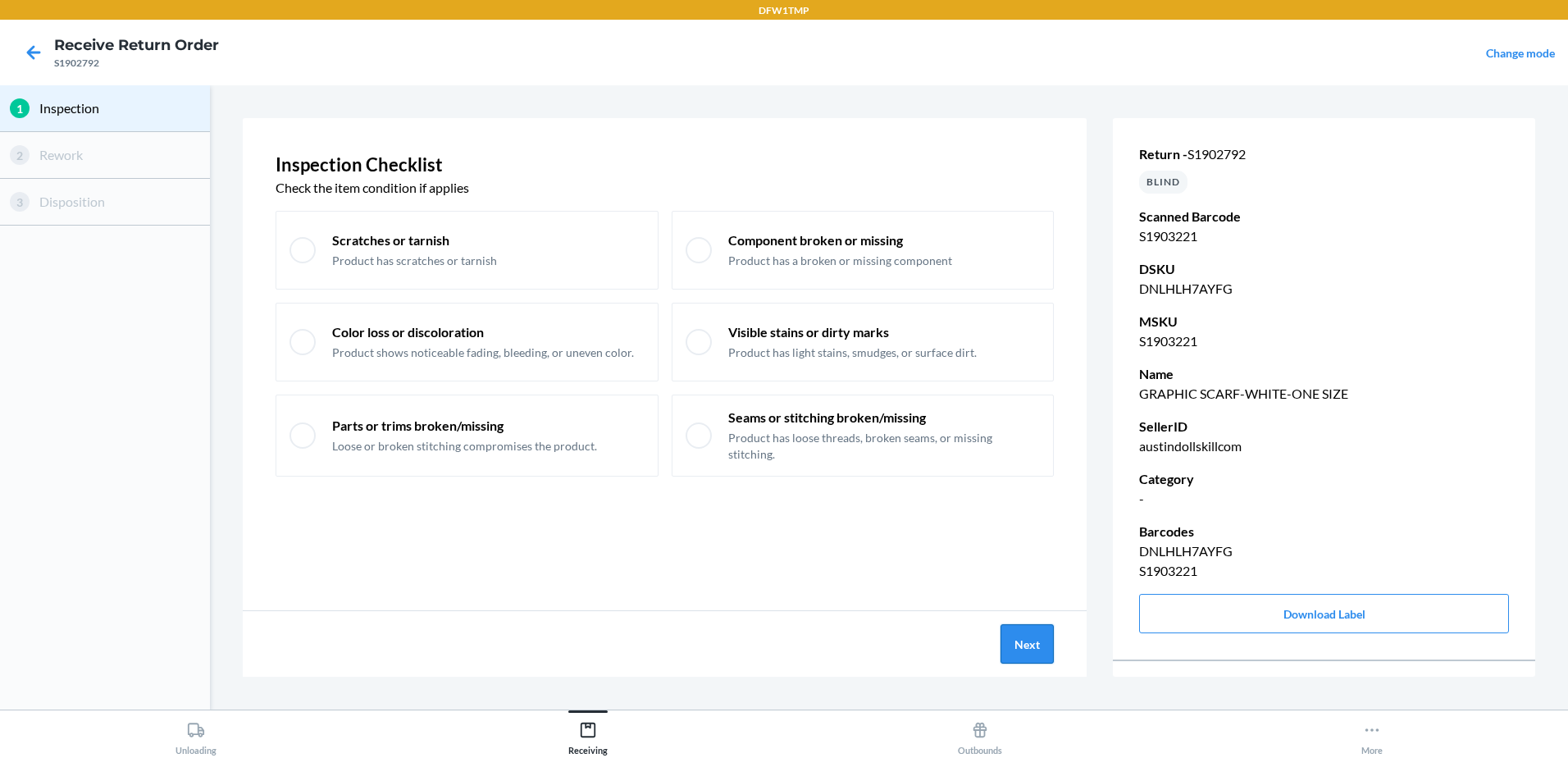
click at [1013, 636] on button "Next" at bounding box center [1027, 643] width 53 height 39
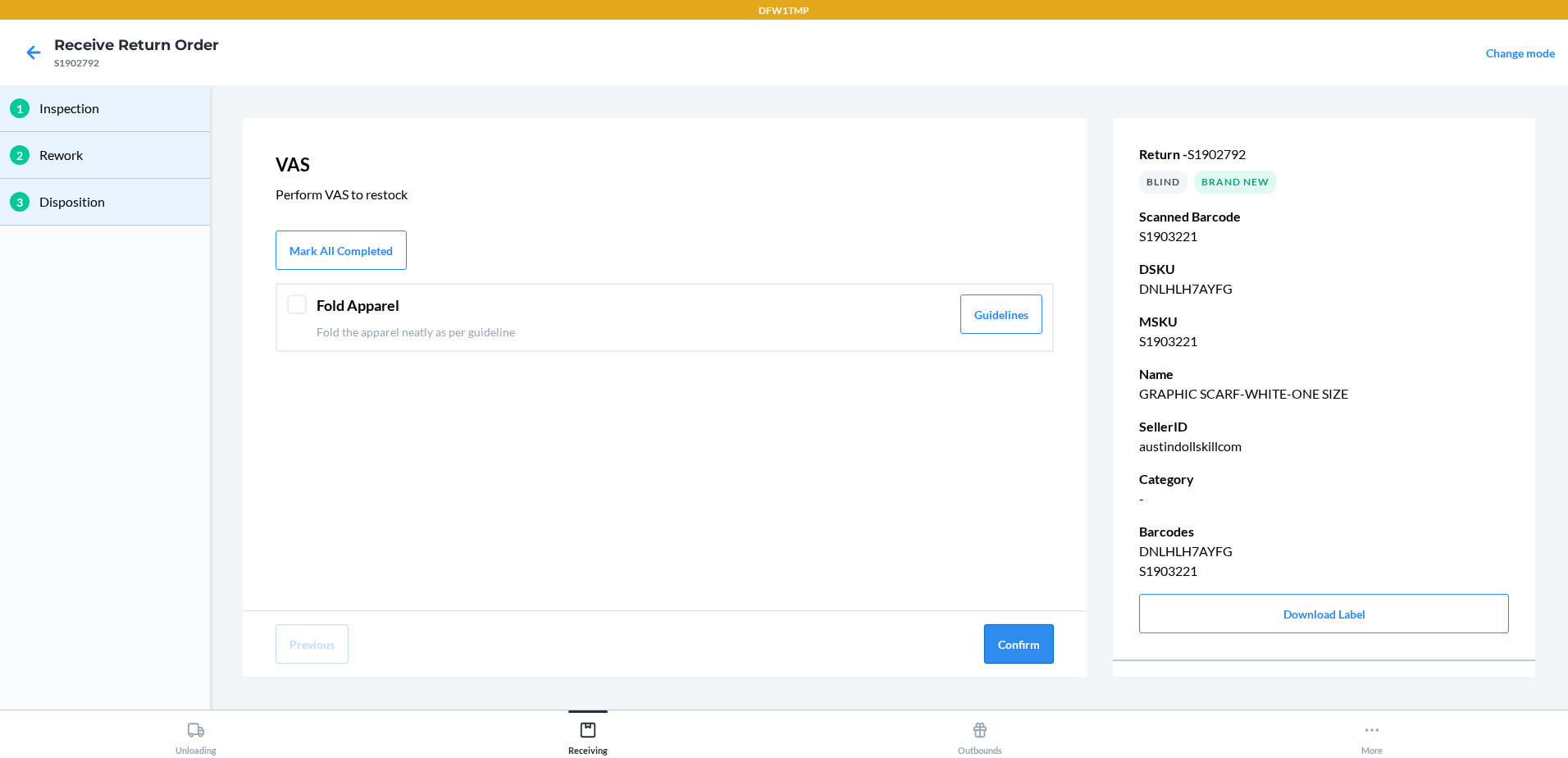
drag, startPoint x: 1019, startPoint y: 647, endPoint x: 1021, endPoint y: 659, distance: 12.2
click at [1019, 649] on button "Confirm" at bounding box center [1019, 643] width 69 height 39
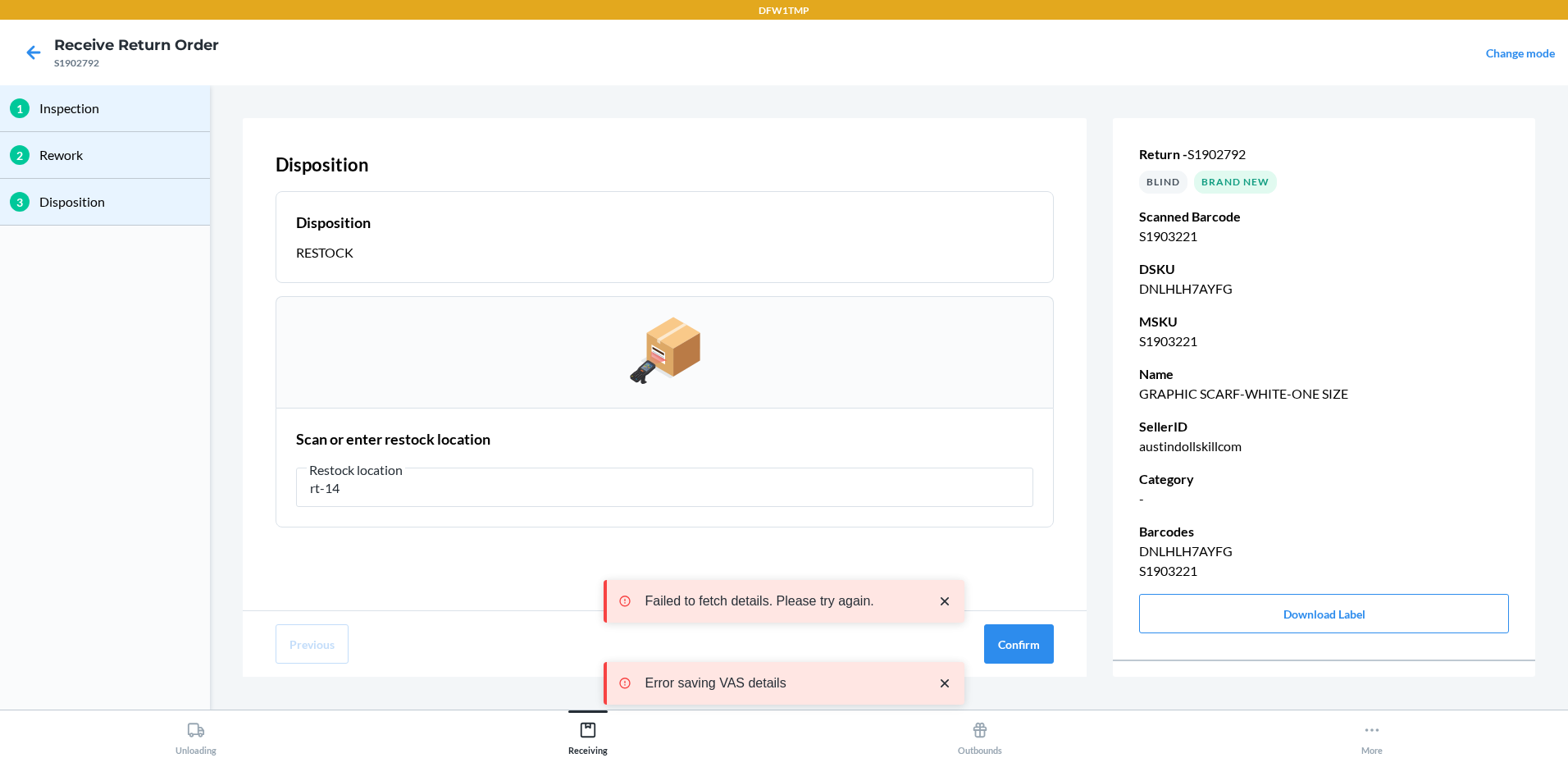
type input "rt-14"
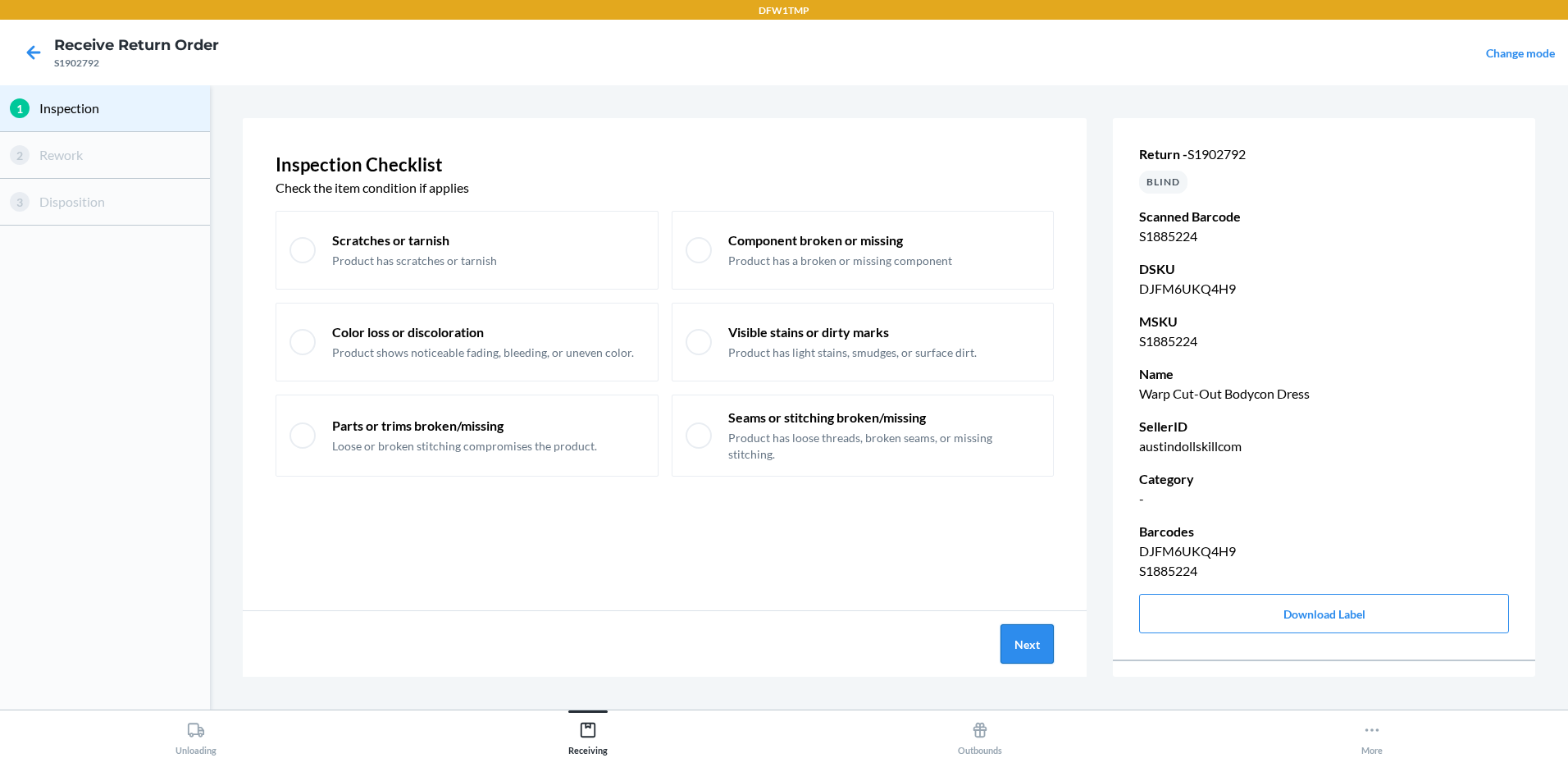
click at [1009, 637] on button "Next" at bounding box center [1027, 643] width 53 height 39
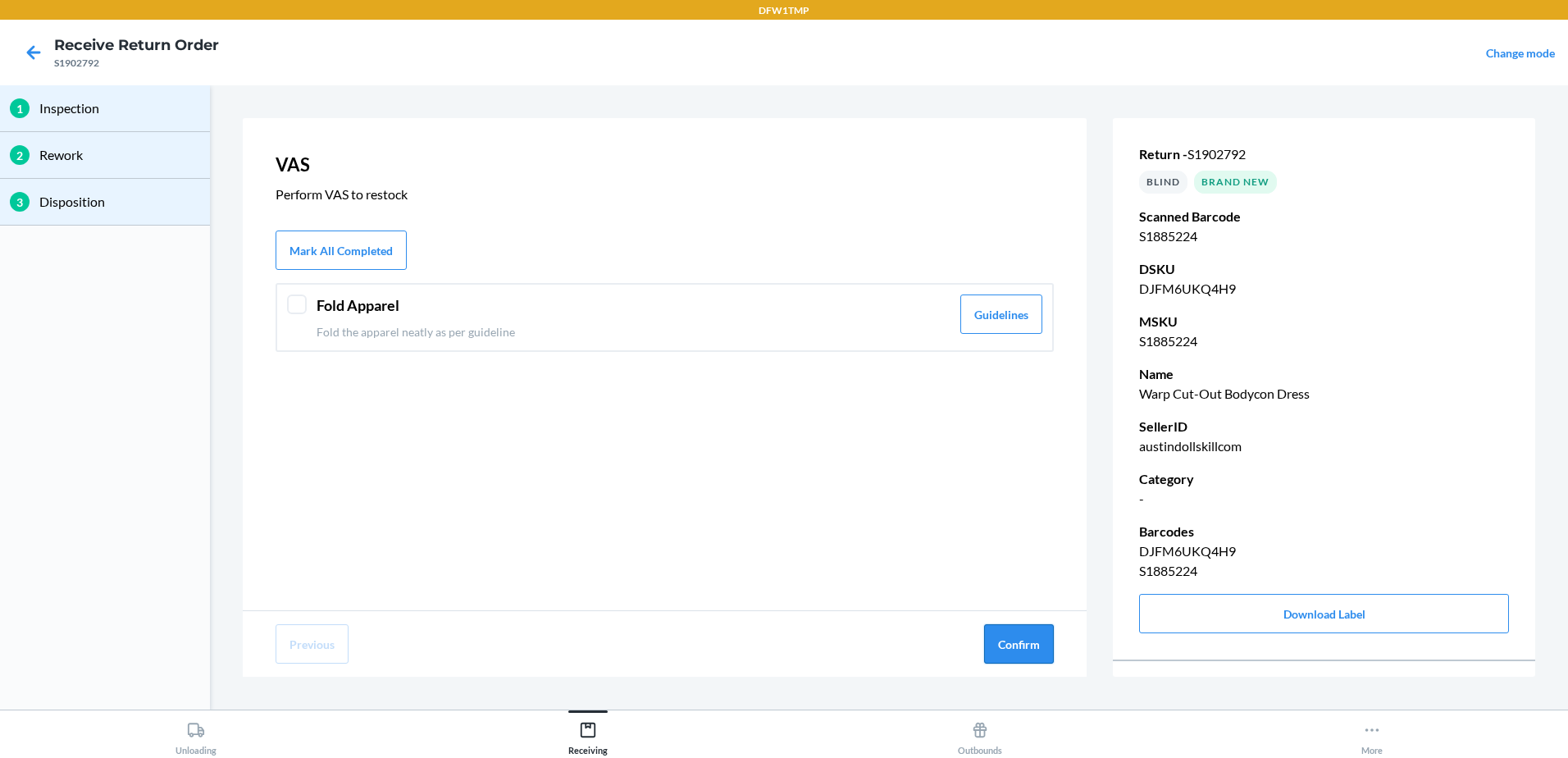
click at [1017, 645] on button "Confirm" at bounding box center [1019, 643] width 69 height 39
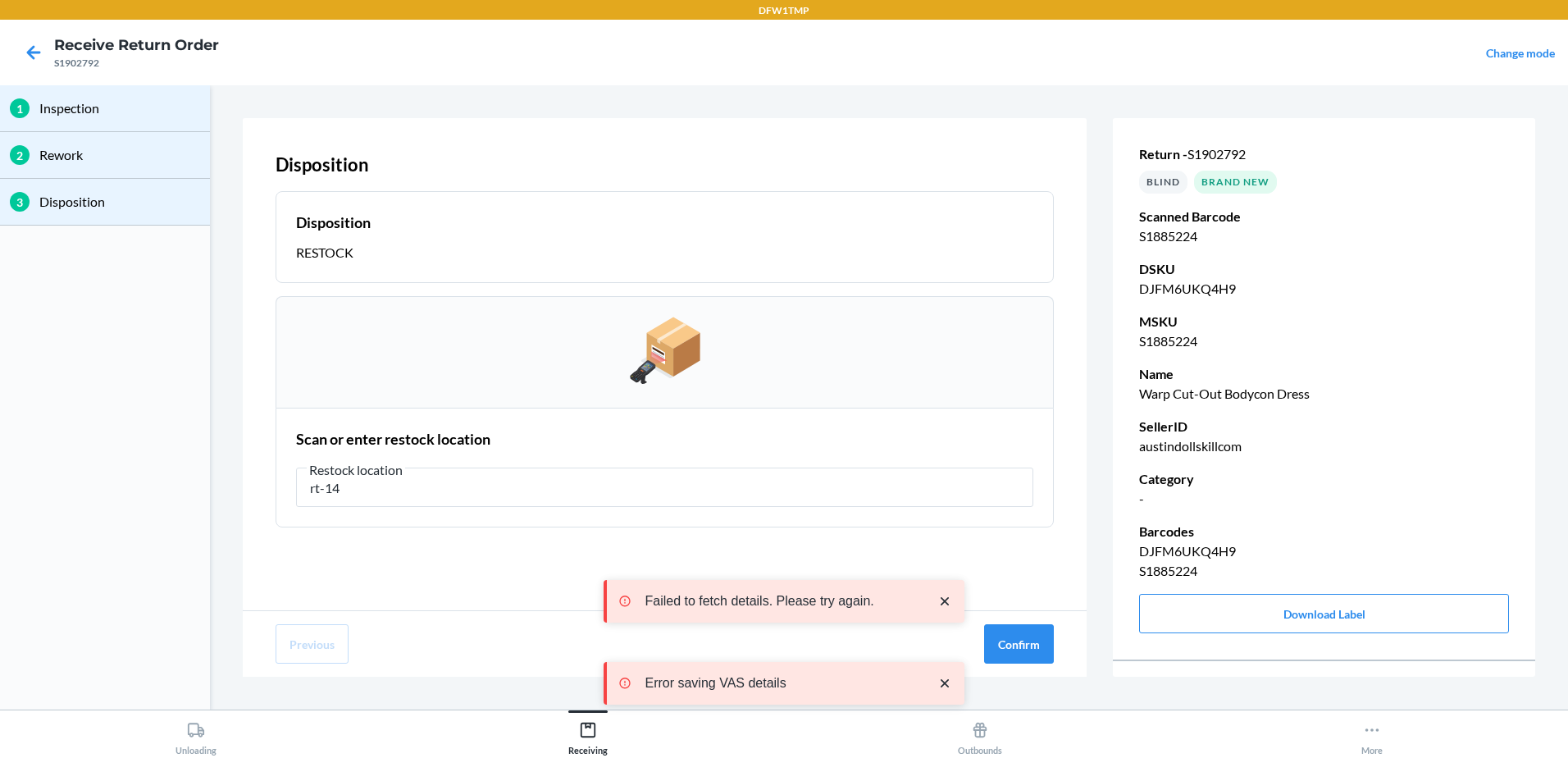
type input "rt-14"
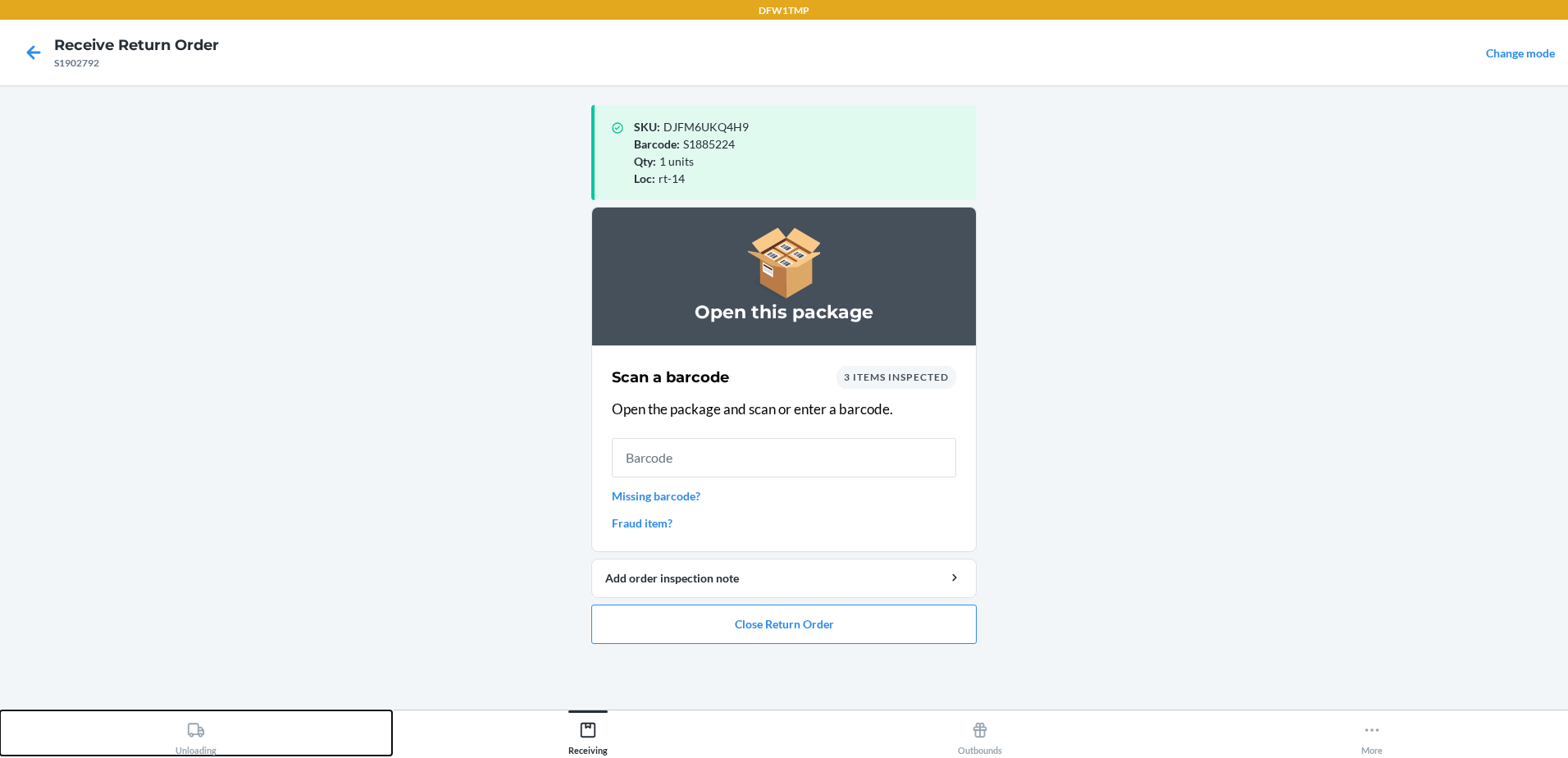
click at [218, 750] on button "Unloading" at bounding box center [196, 732] width 392 height 45
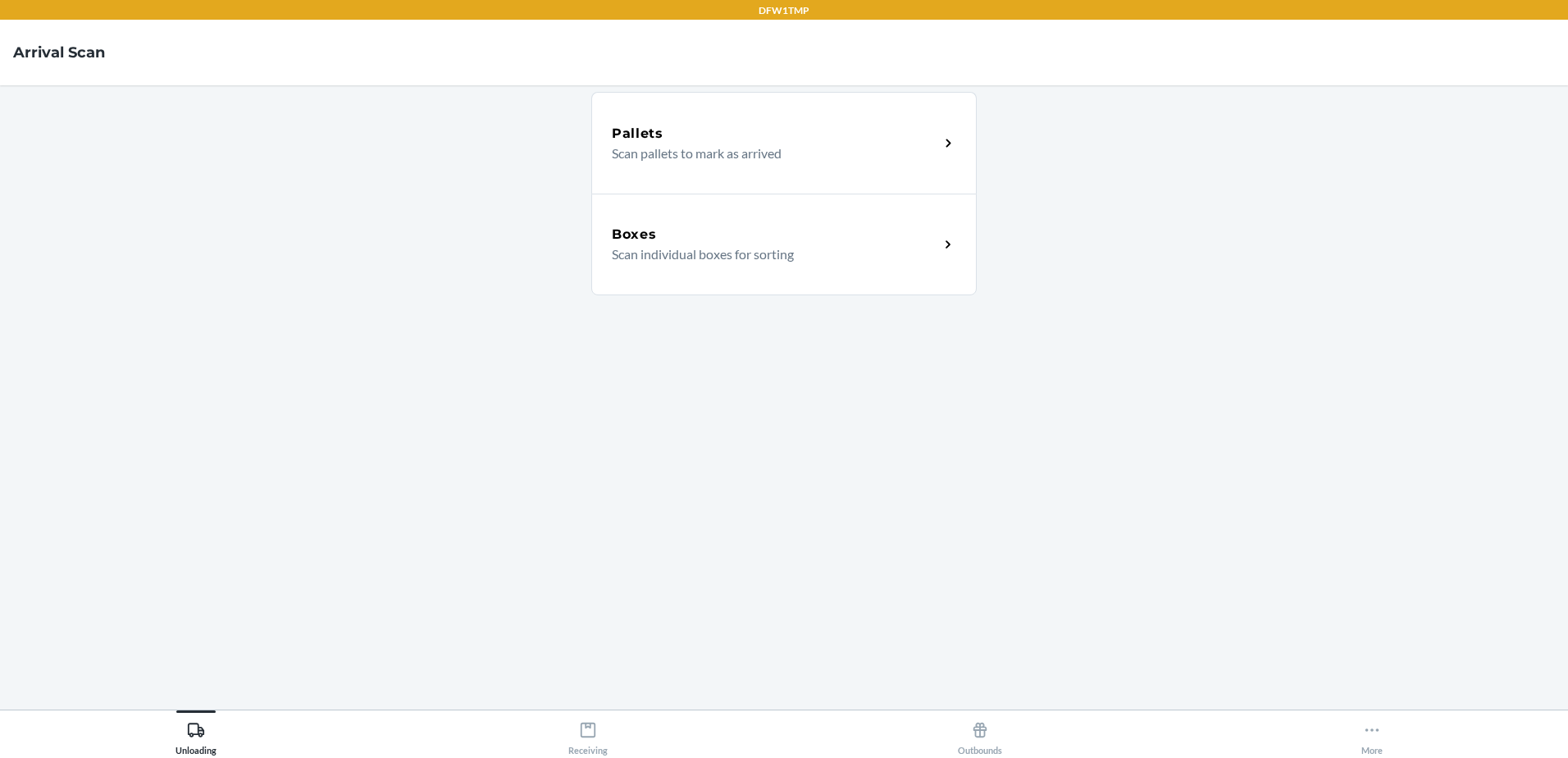
click at [954, 263] on div "Boxes Scan individual boxes for sorting" at bounding box center [784, 245] width 385 height 102
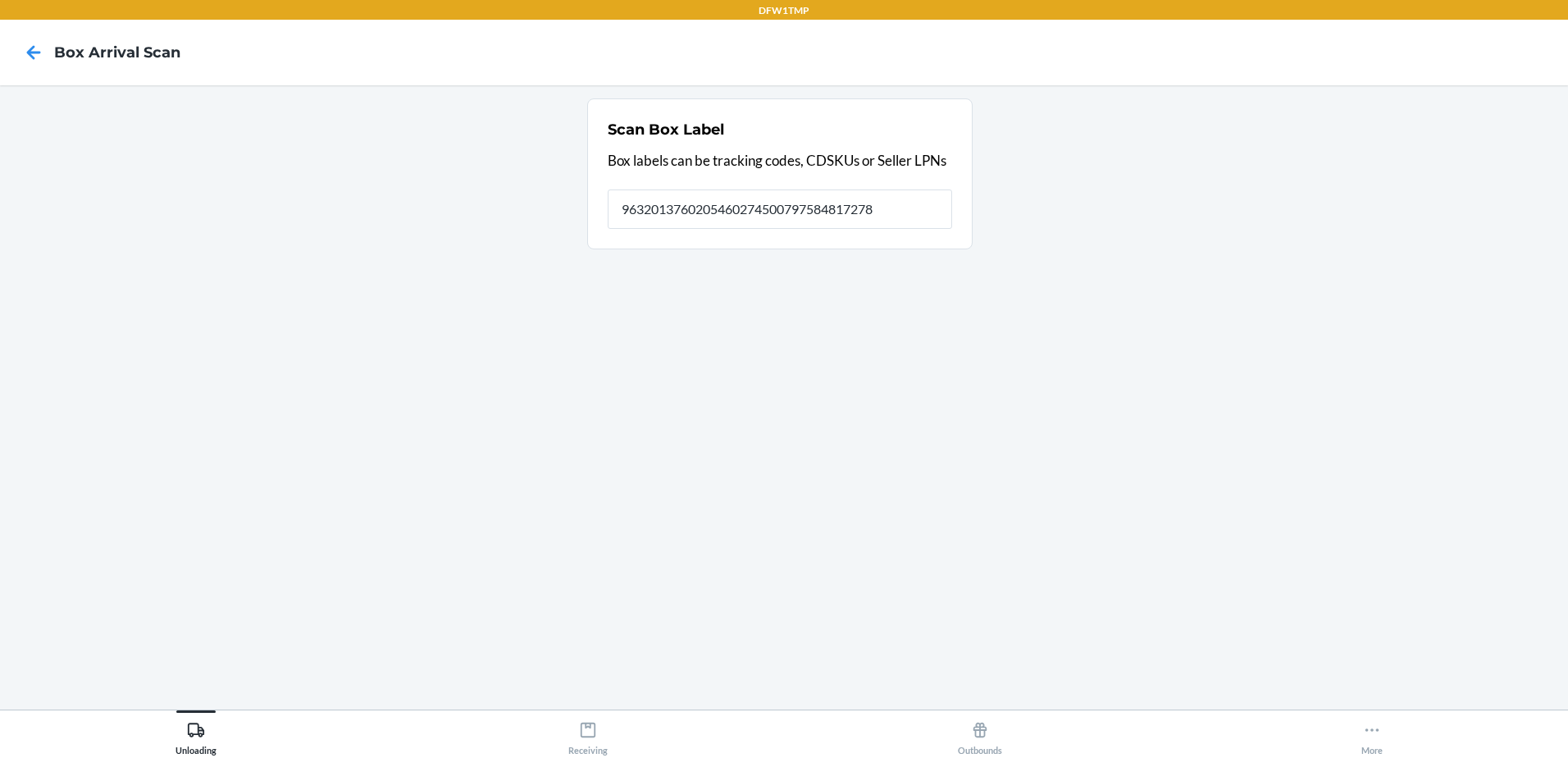
type input "9632013760205460274500797584817278"
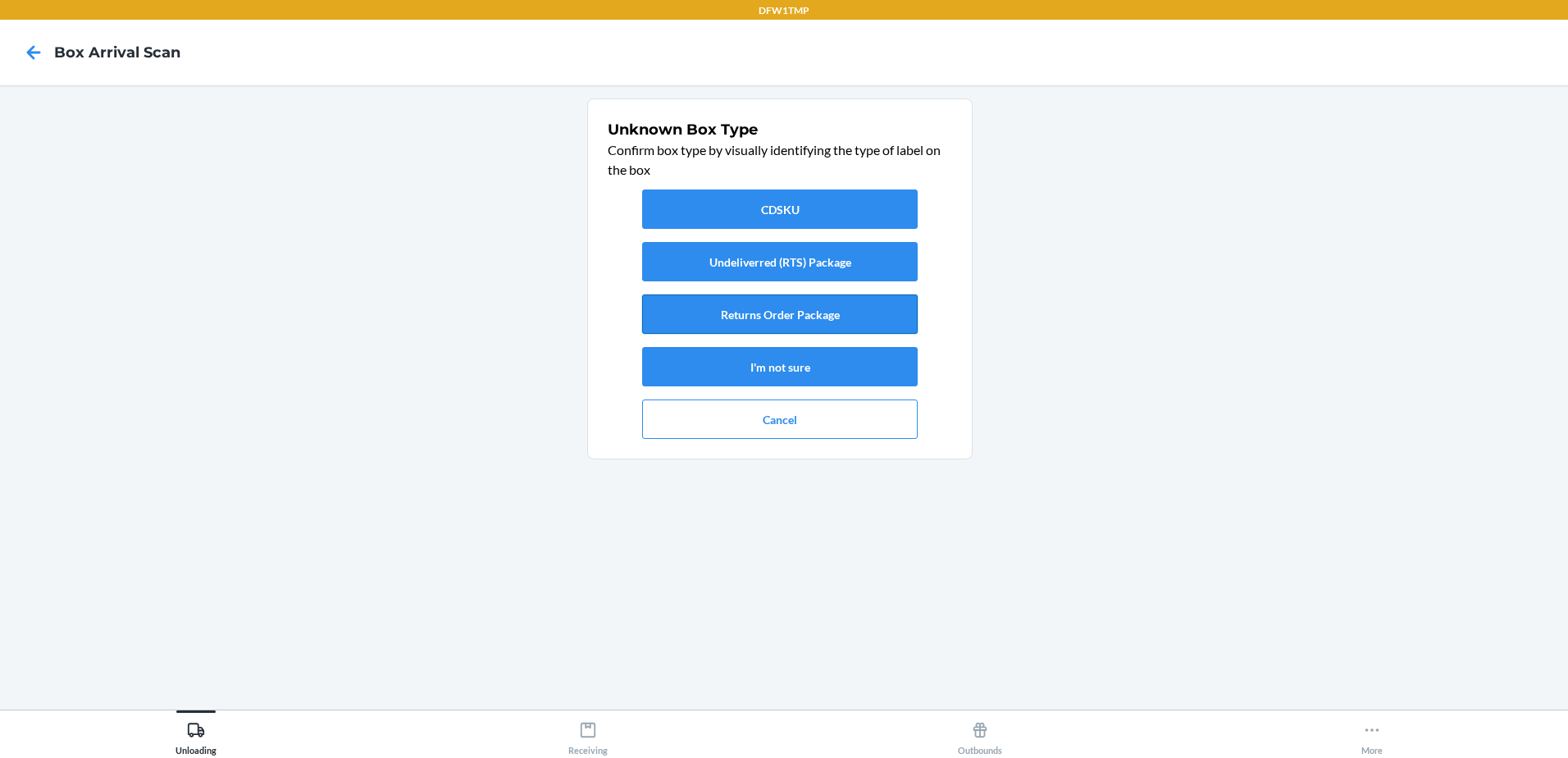
click at [802, 313] on button "Returns Order Package" at bounding box center [780, 314] width 275 height 39
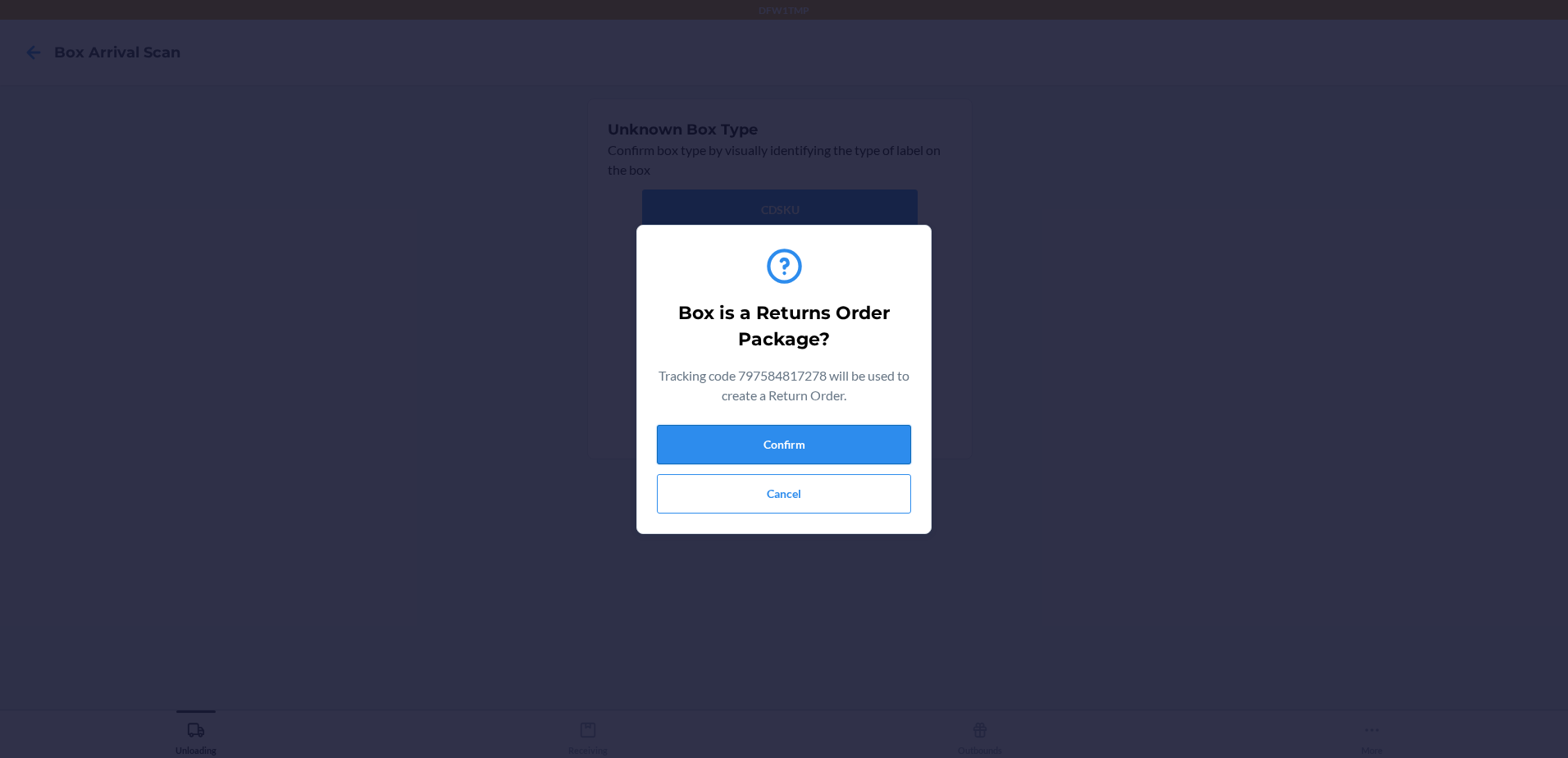
click at [802, 432] on button "Confirm" at bounding box center [784, 444] width 254 height 39
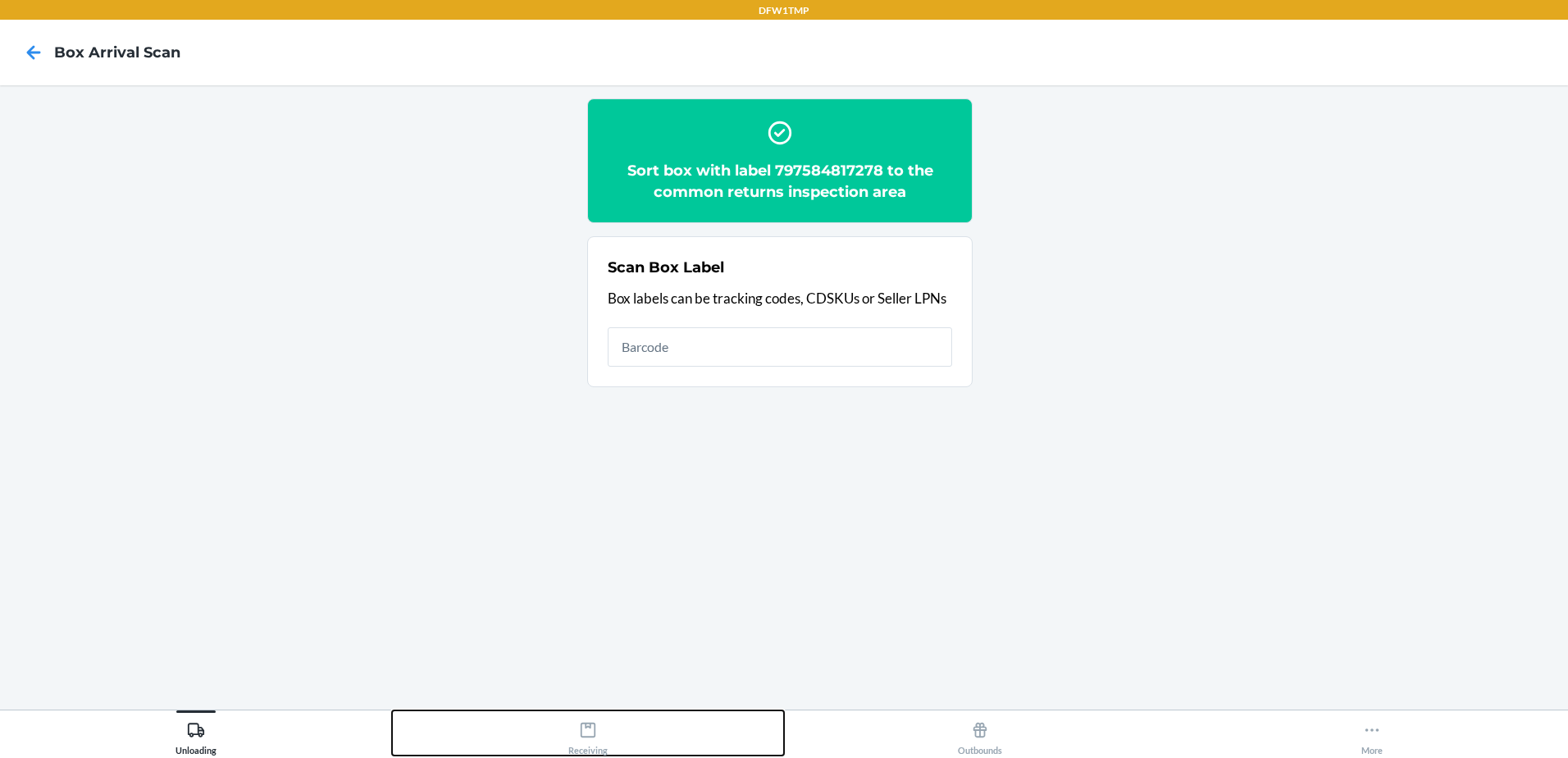
drag, startPoint x: 802, startPoint y: 431, endPoint x: 603, endPoint y: 743, distance: 370.1
click at [603, 743] on div "Receiving" at bounding box center [588, 735] width 39 height 41
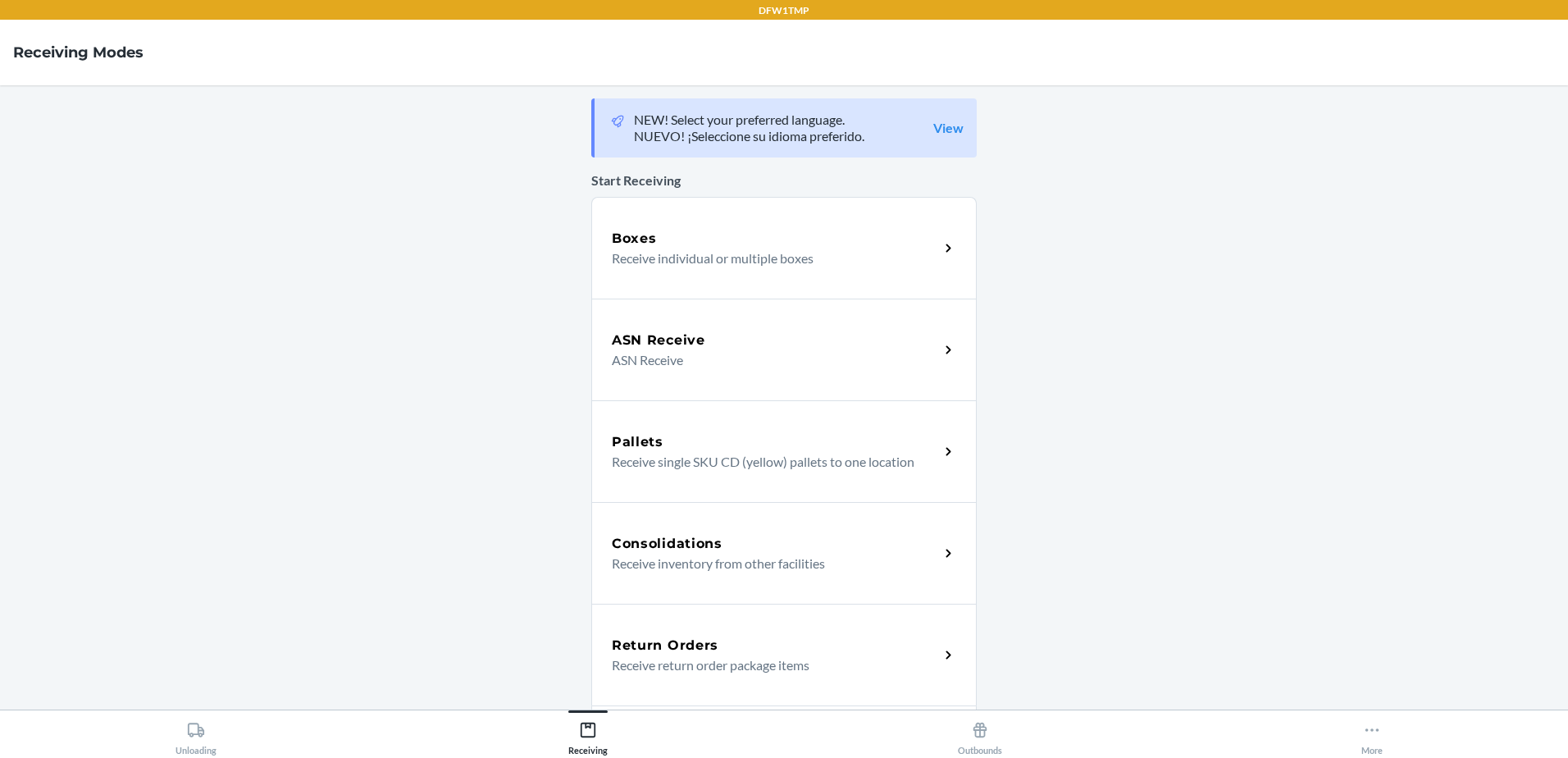
click at [752, 647] on div "Return Orders" at bounding box center [775, 645] width 327 height 19
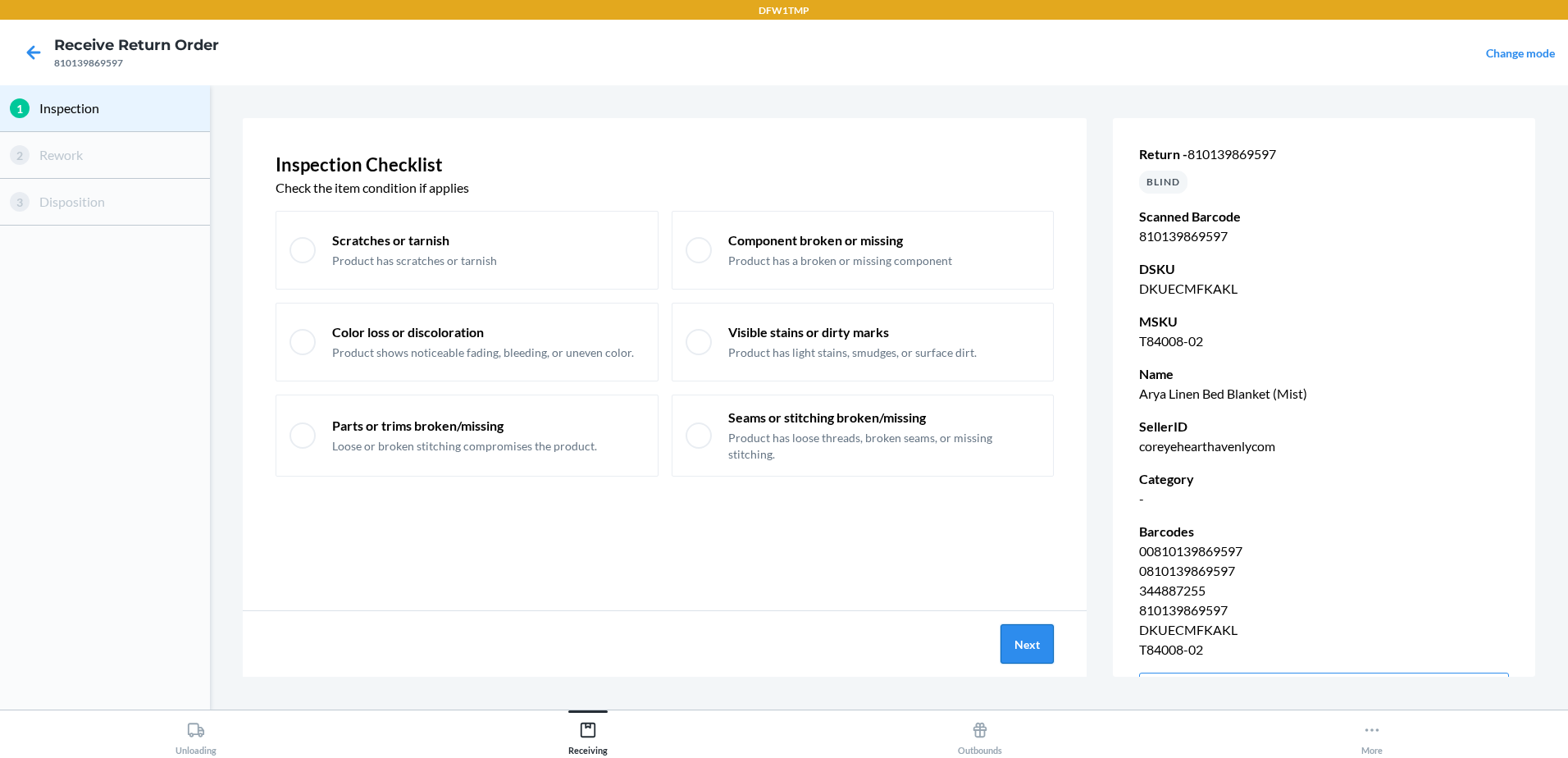
click at [1052, 653] on button "Next" at bounding box center [1027, 643] width 53 height 39
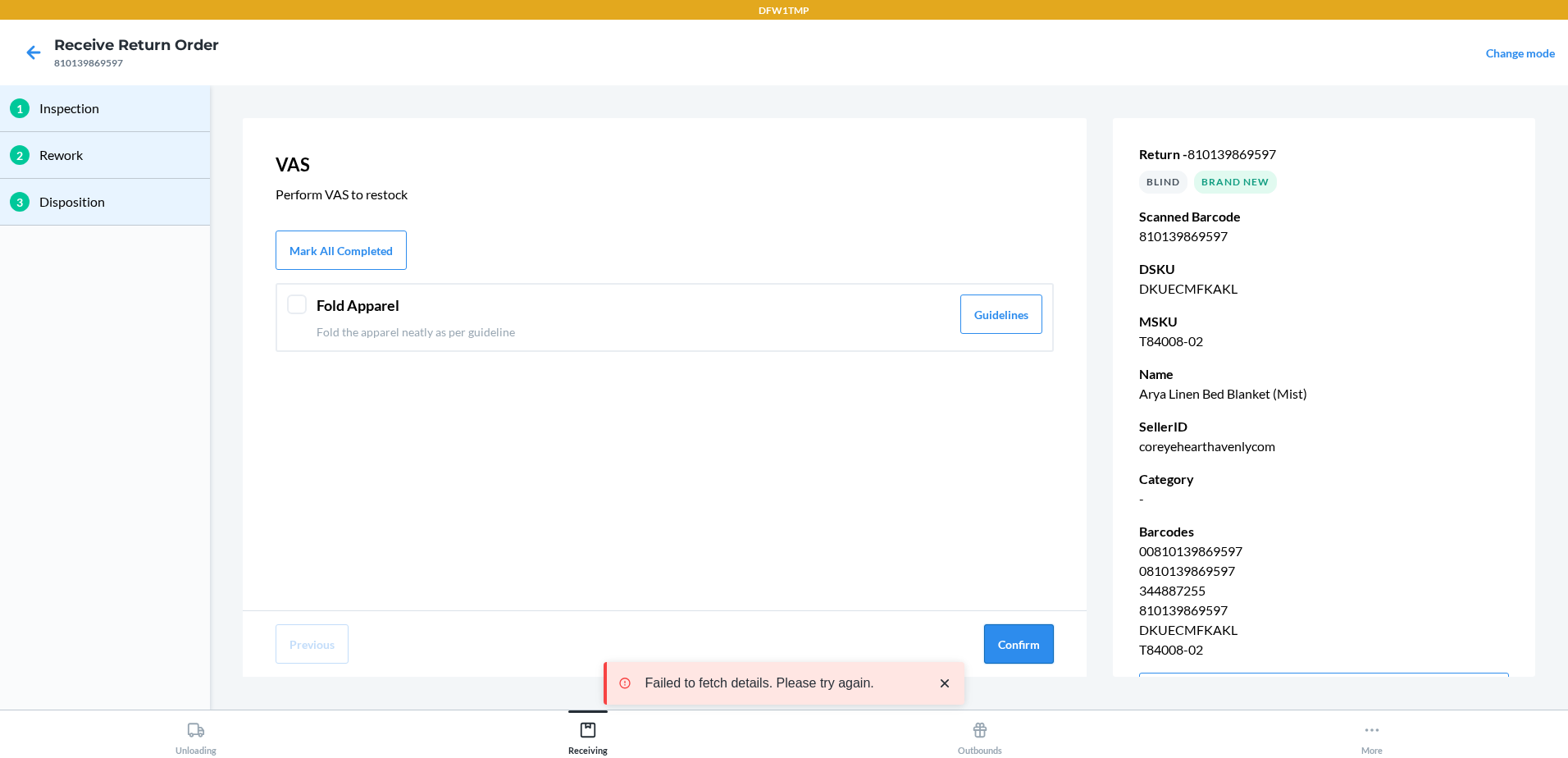
click at [1017, 655] on button "Confirm" at bounding box center [1019, 643] width 69 height 39
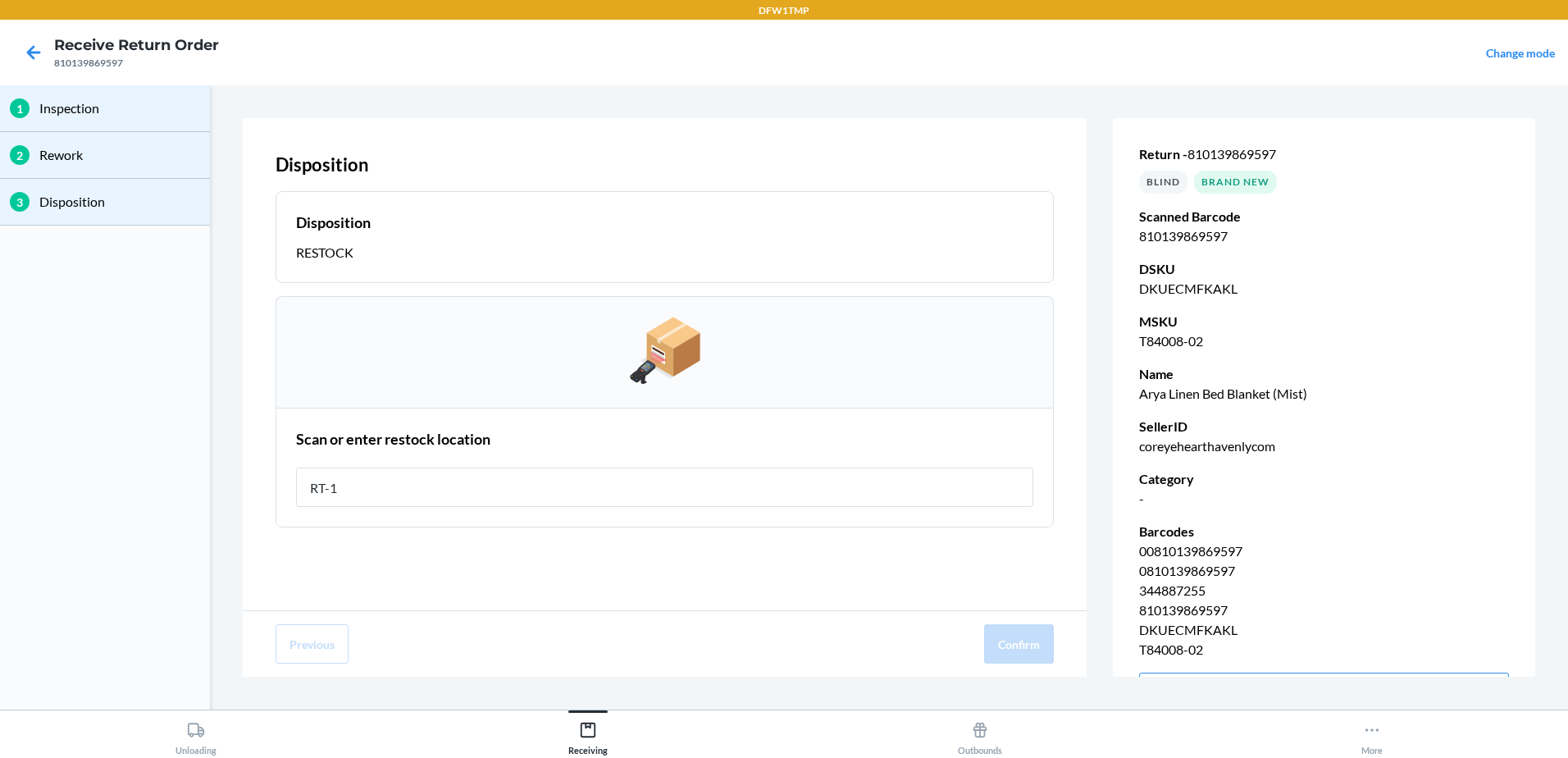
type input "RT-14"
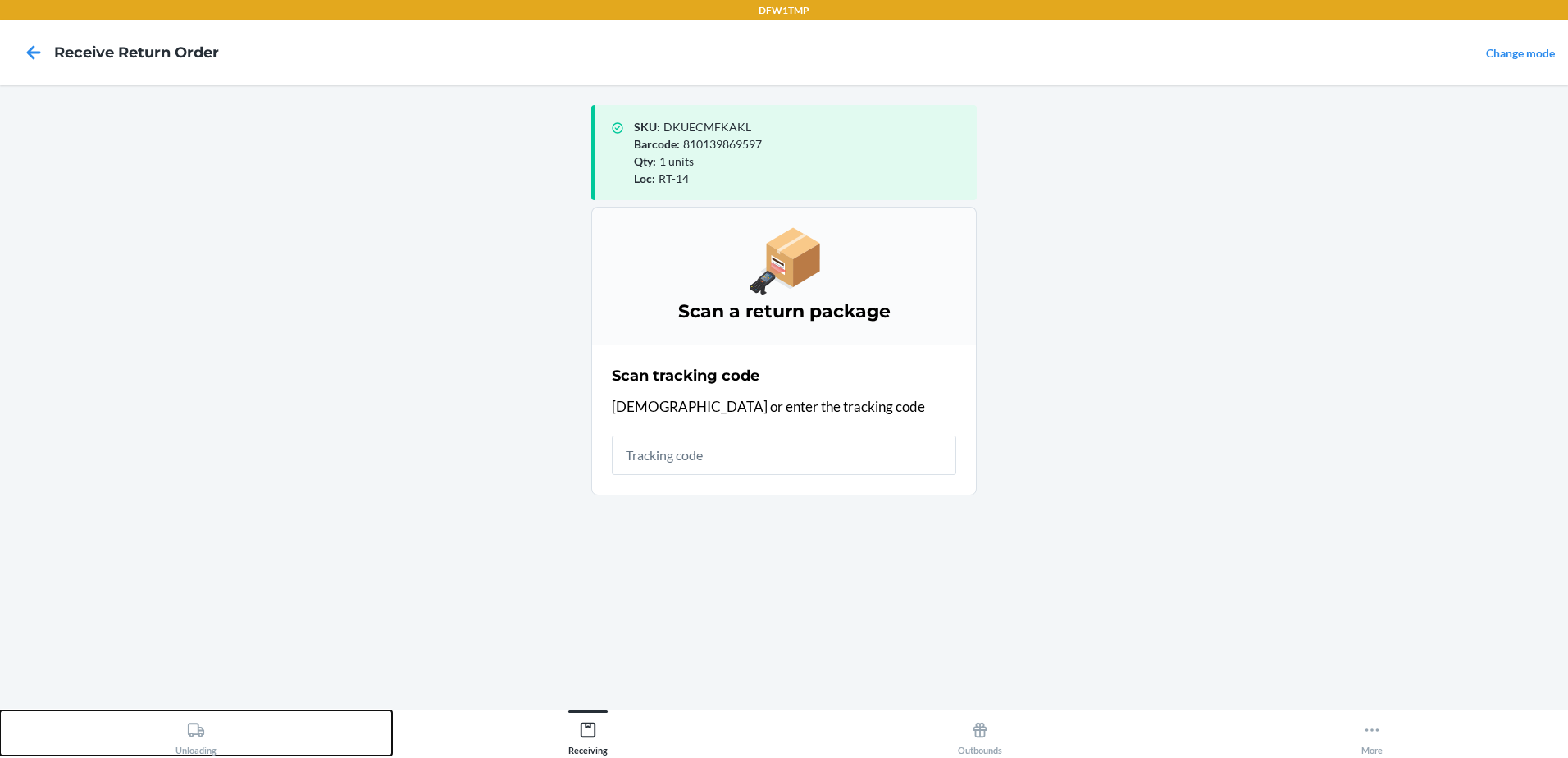
click at [205, 726] on div "Unloading" at bounding box center [196, 735] width 41 height 41
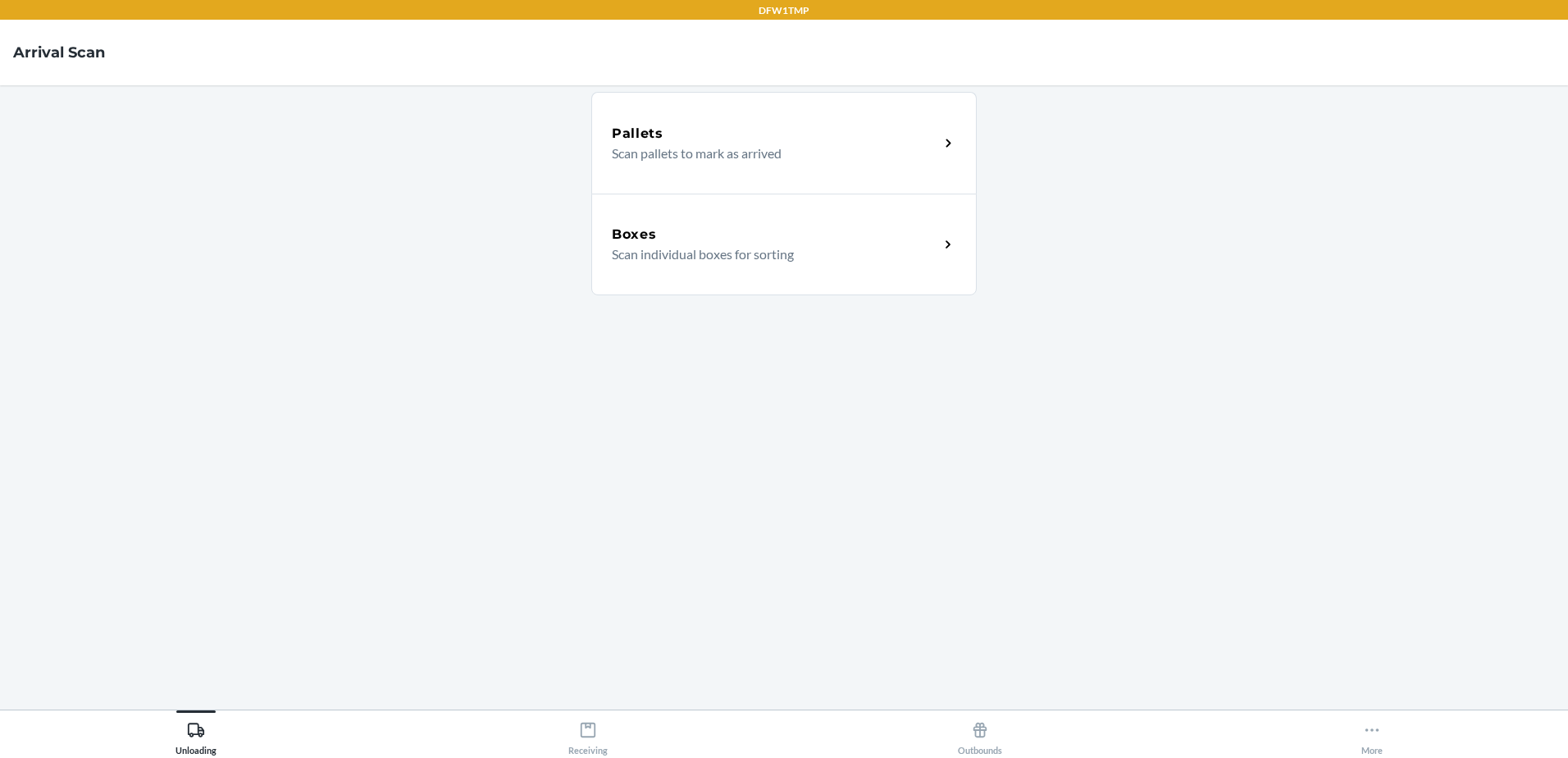
click at [962, 222] on div "Boxes Scan individual boxes for sorting" at bounding box center [784, 245] width 385 height 102
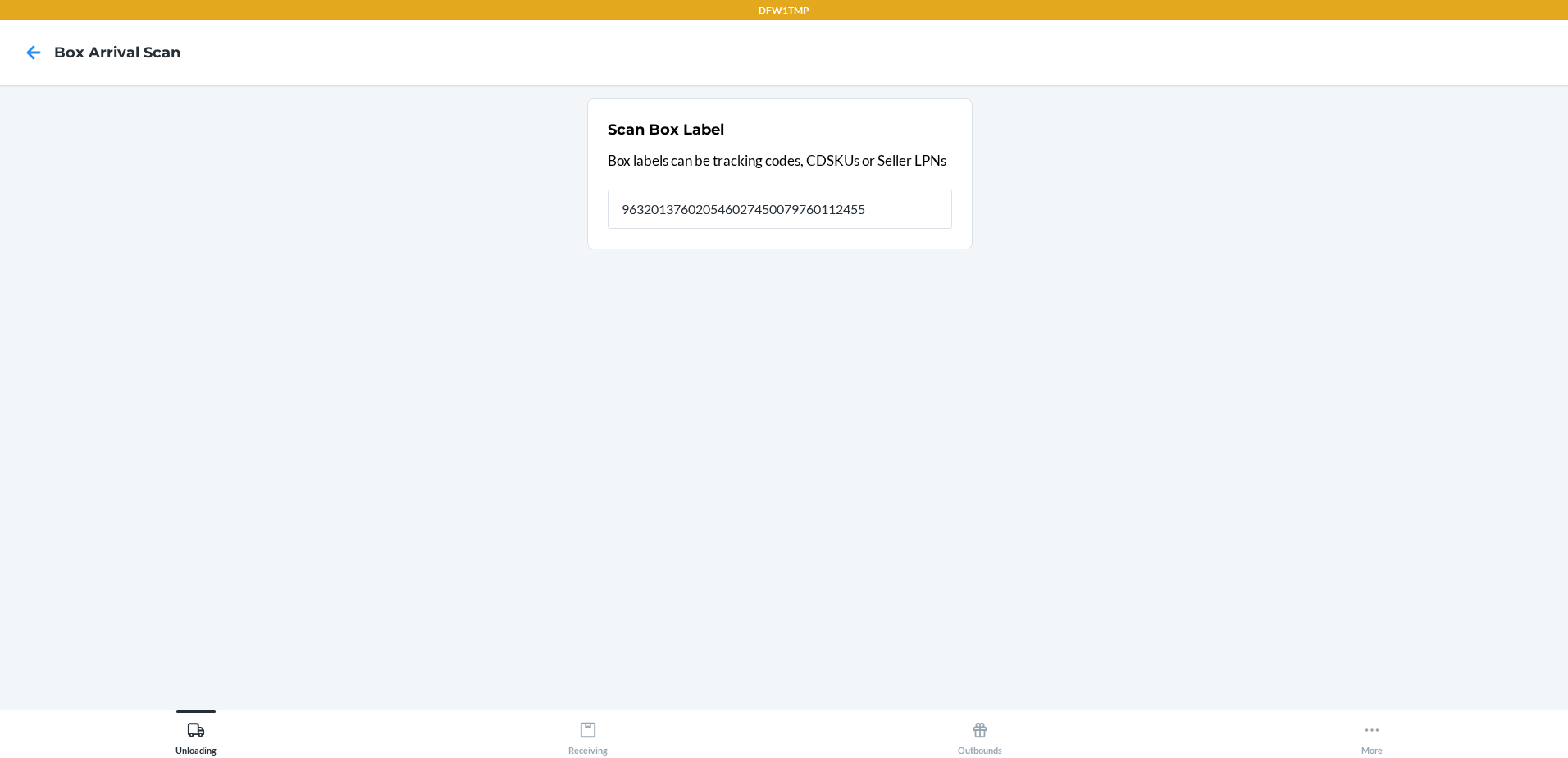
type input "9632013760205460274500797601124553"
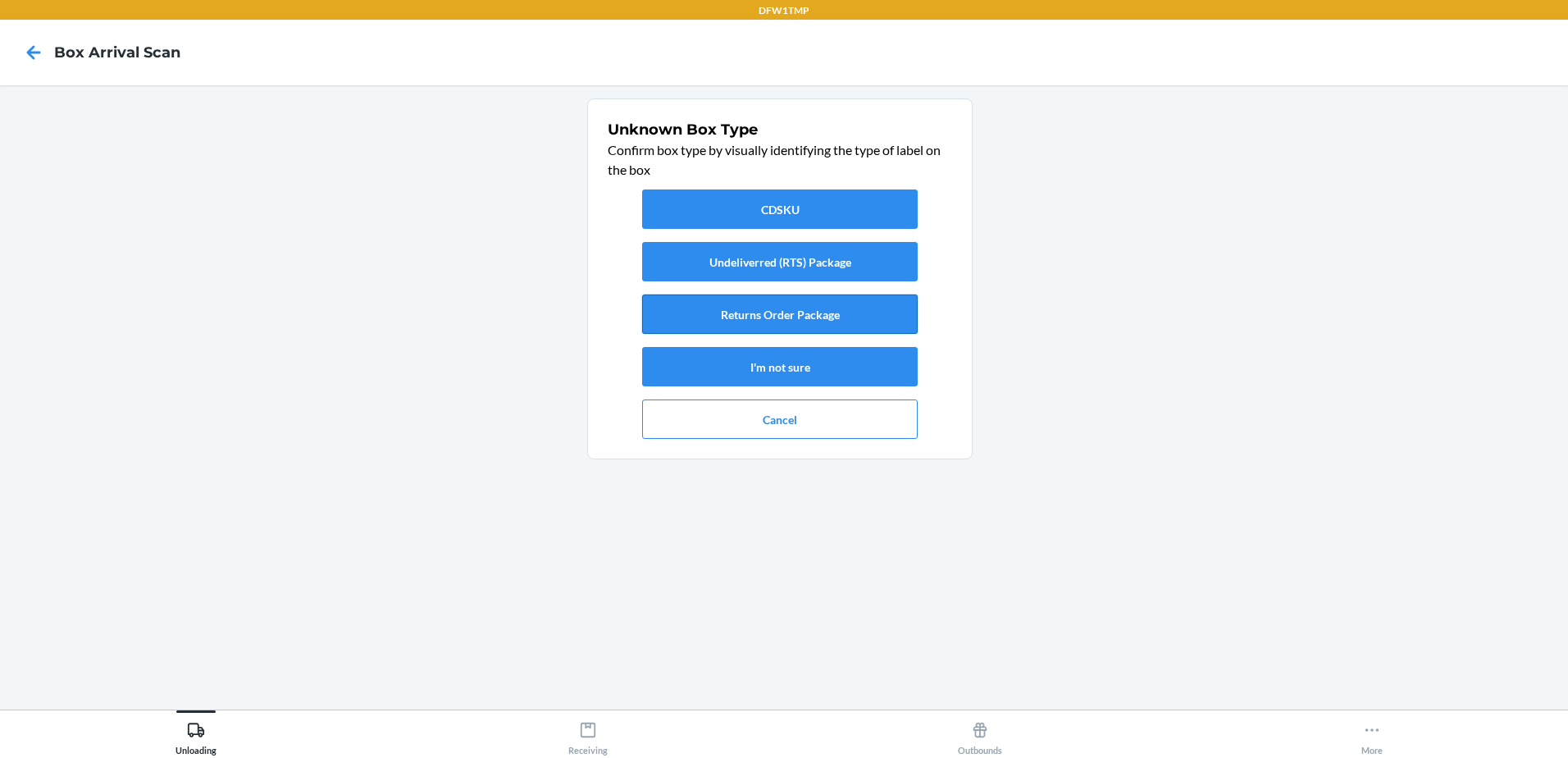
click at [798, 317] on button "Returns Order Package" at bounding box center [780, 314] width 275 height 39
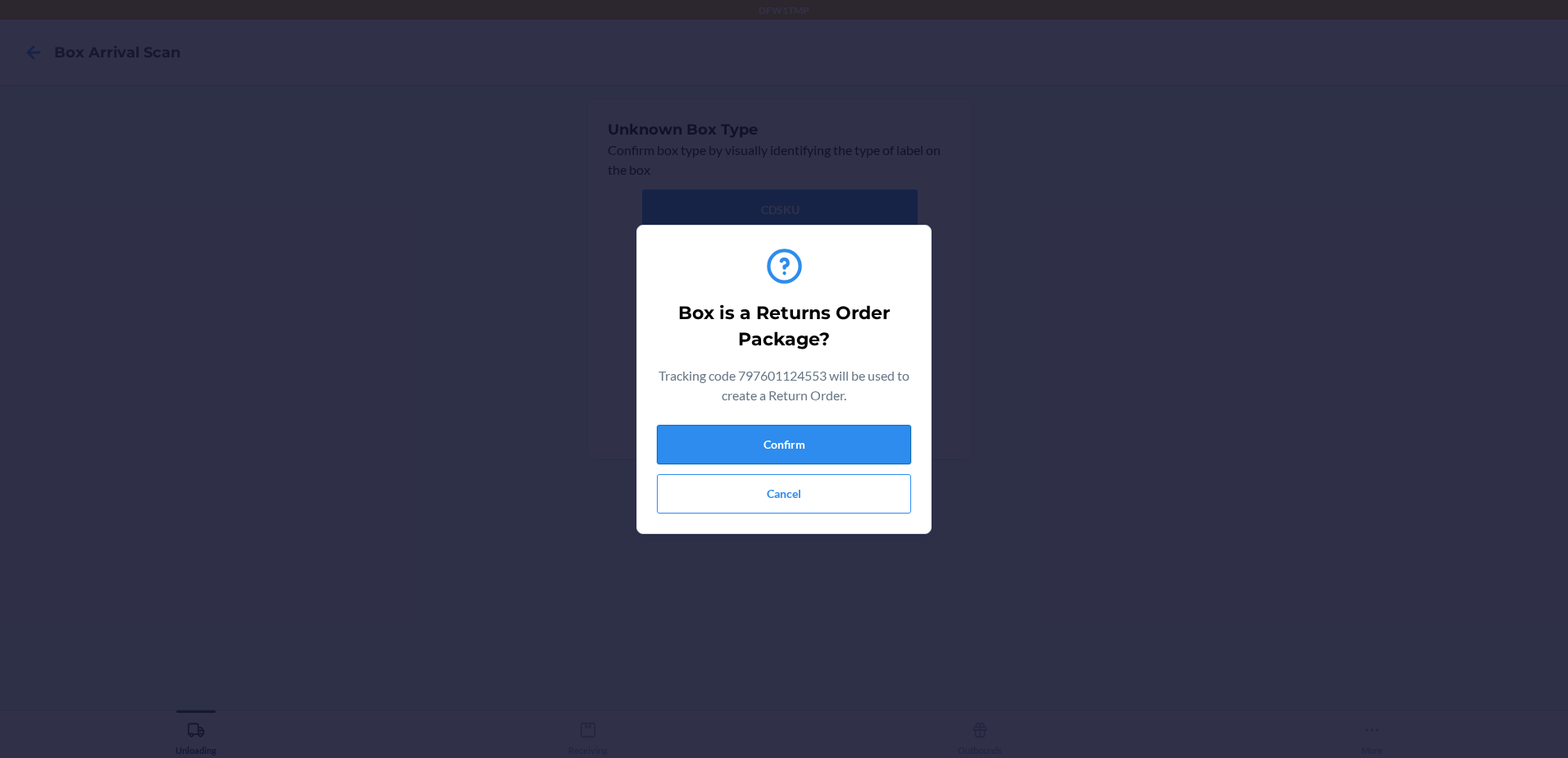
click at [868, 439] on button "Confirm" at bounding box center [784, 444] width 254 height 39
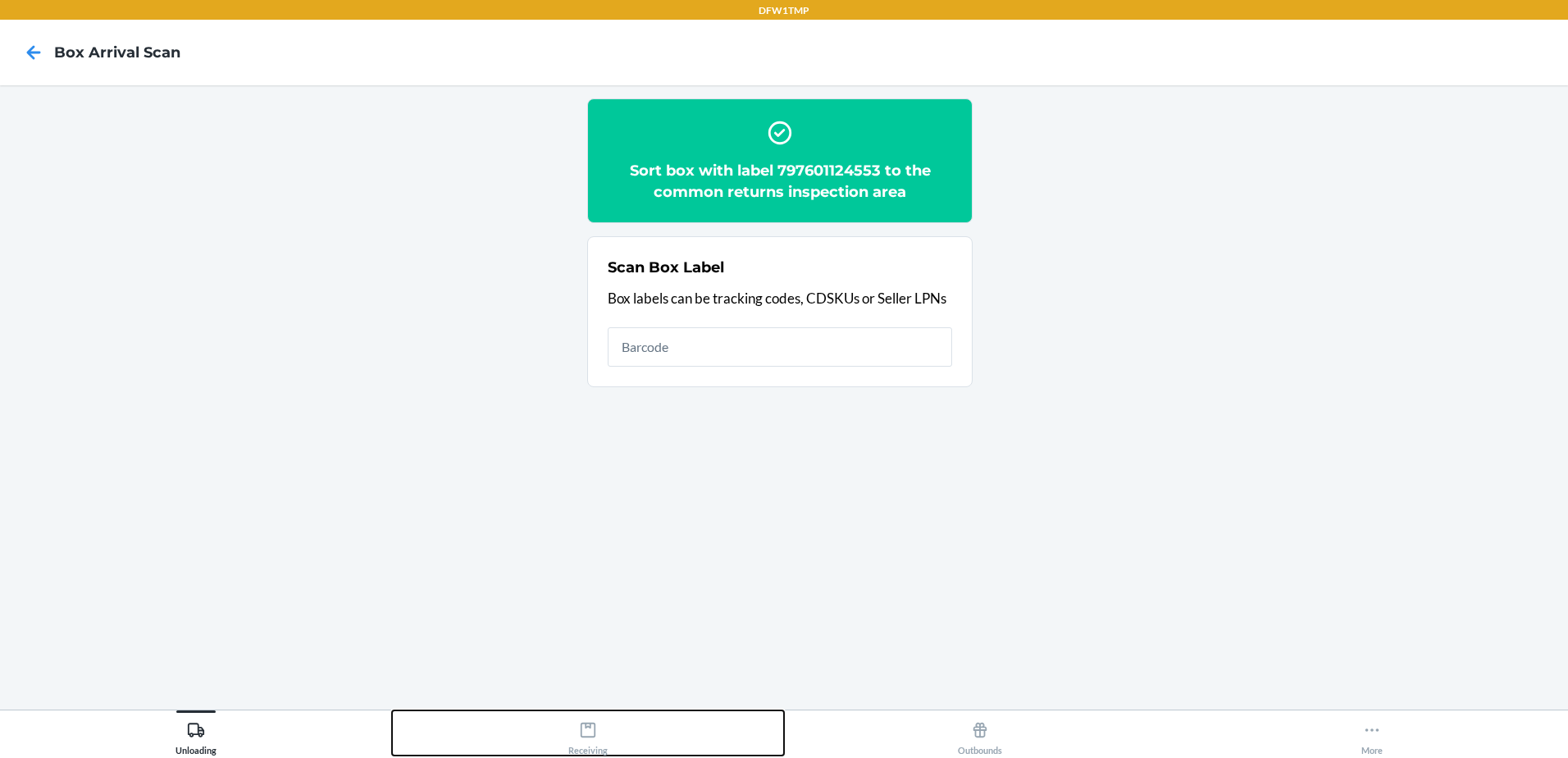
click at [614, 716] on button "Receiving" at bounding box center [588, 732] width 392 height 45
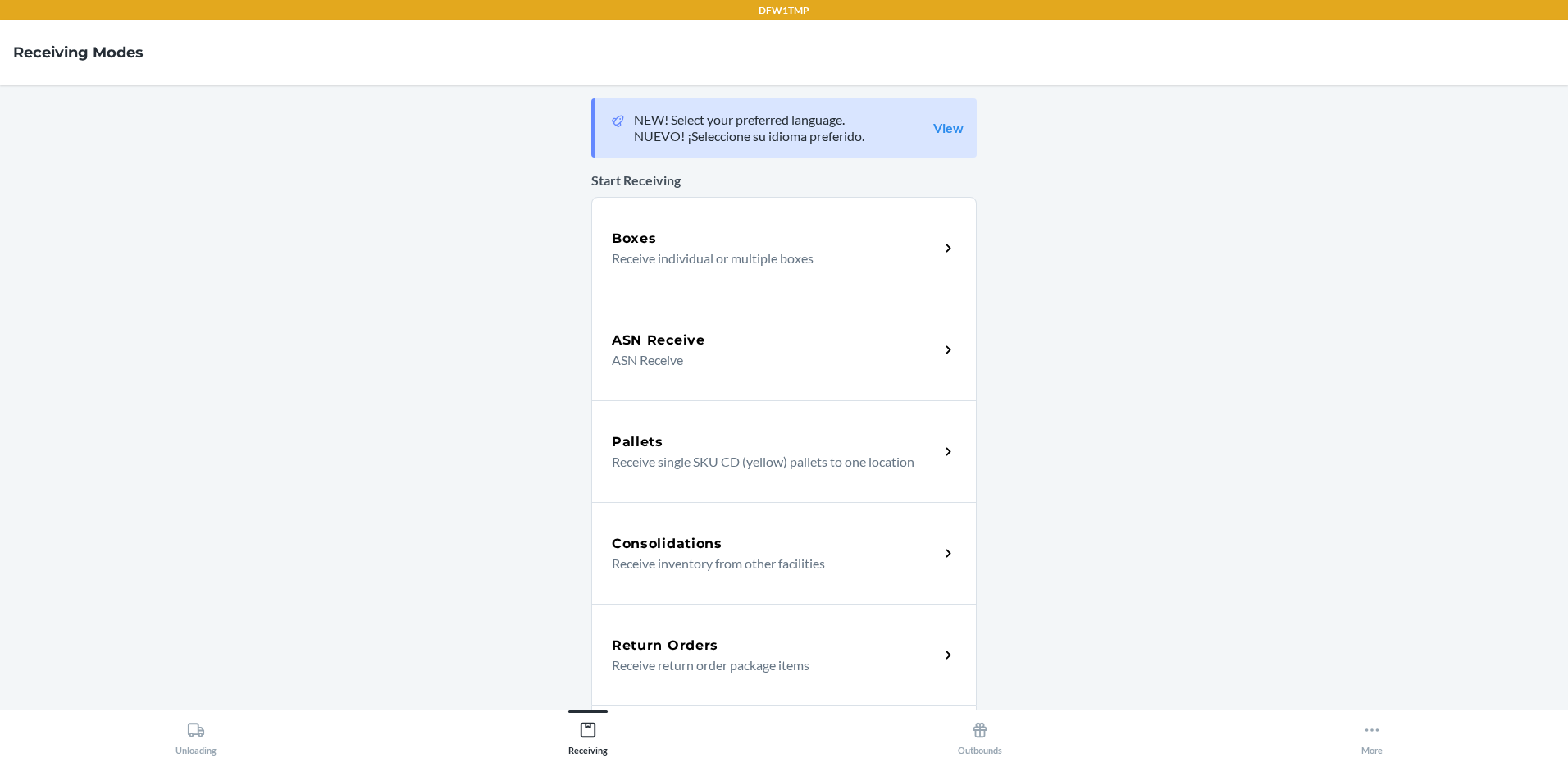
click at [721, 634] on div "Return Orders Receive return order package items" at bounding box center [784, 655] width 385 height 102
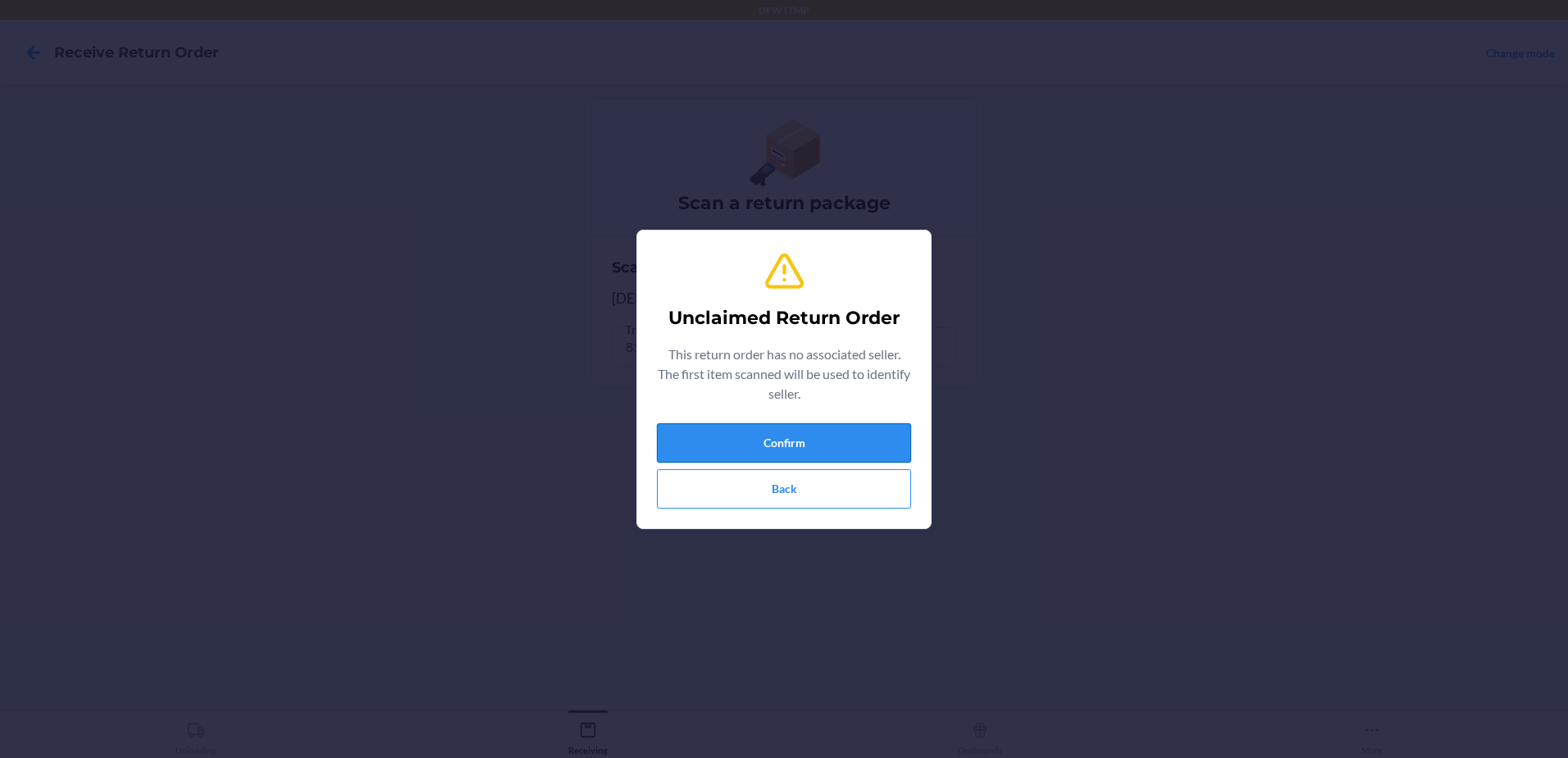
click at [853, 449] on button "Confirm" at bounding box center [784, 442] width 254 height 39
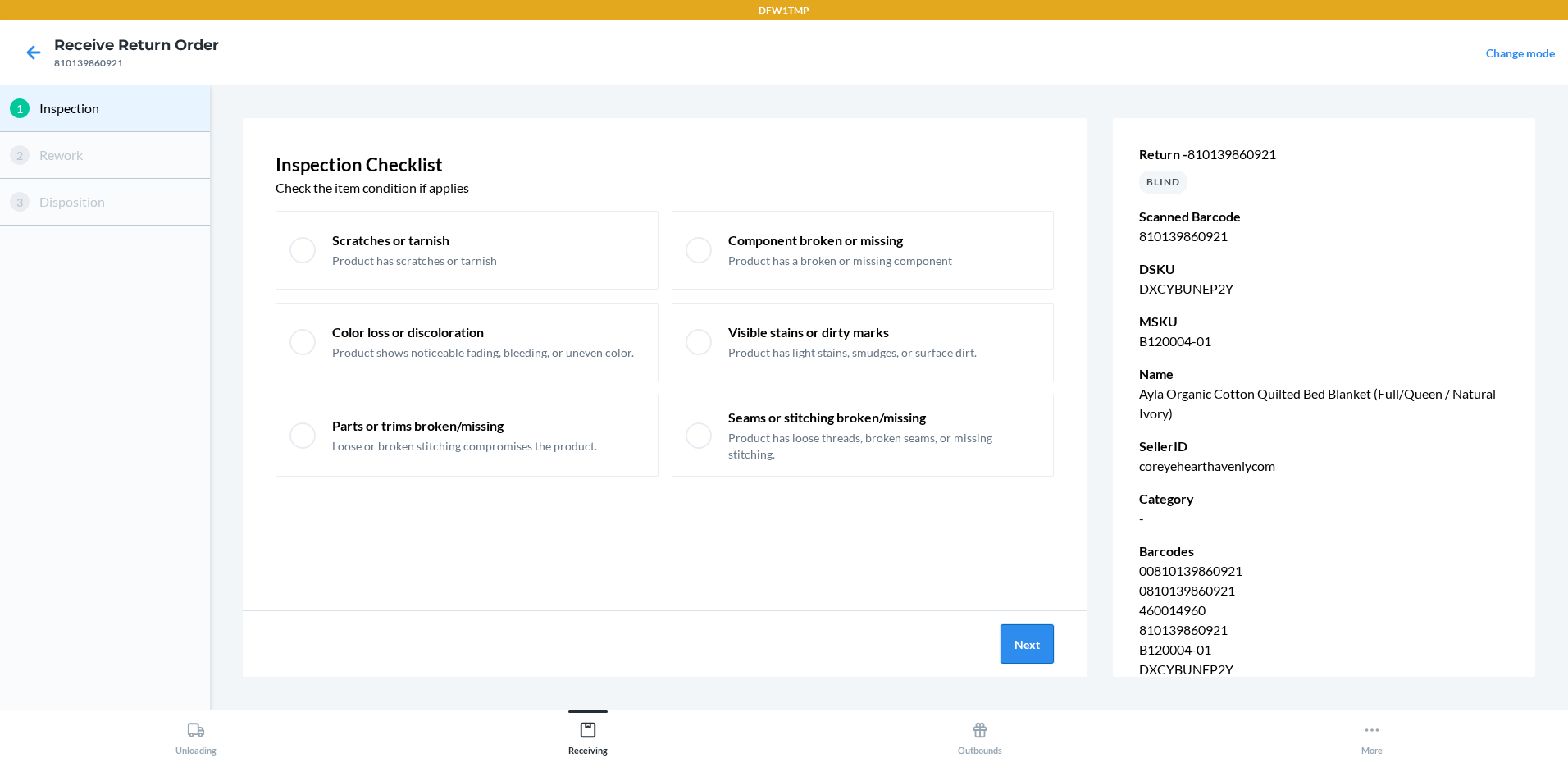
click at [1043, 660] on button "Next" at bounding box center [1027, 643] width 53 height 39
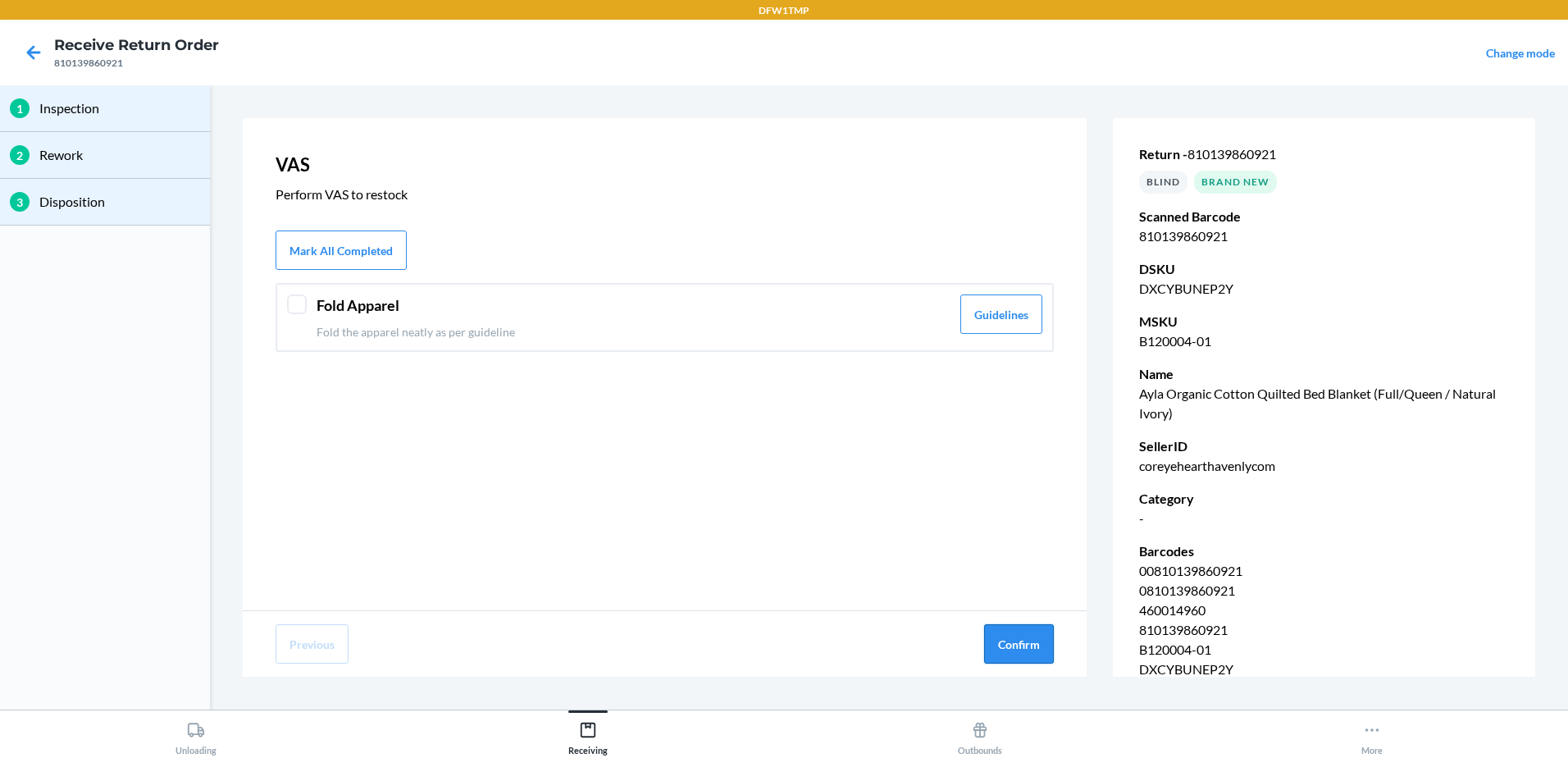
click at [1052, 637] on button "Confirm" at bounding box center [1019, 643] width 69 height 39
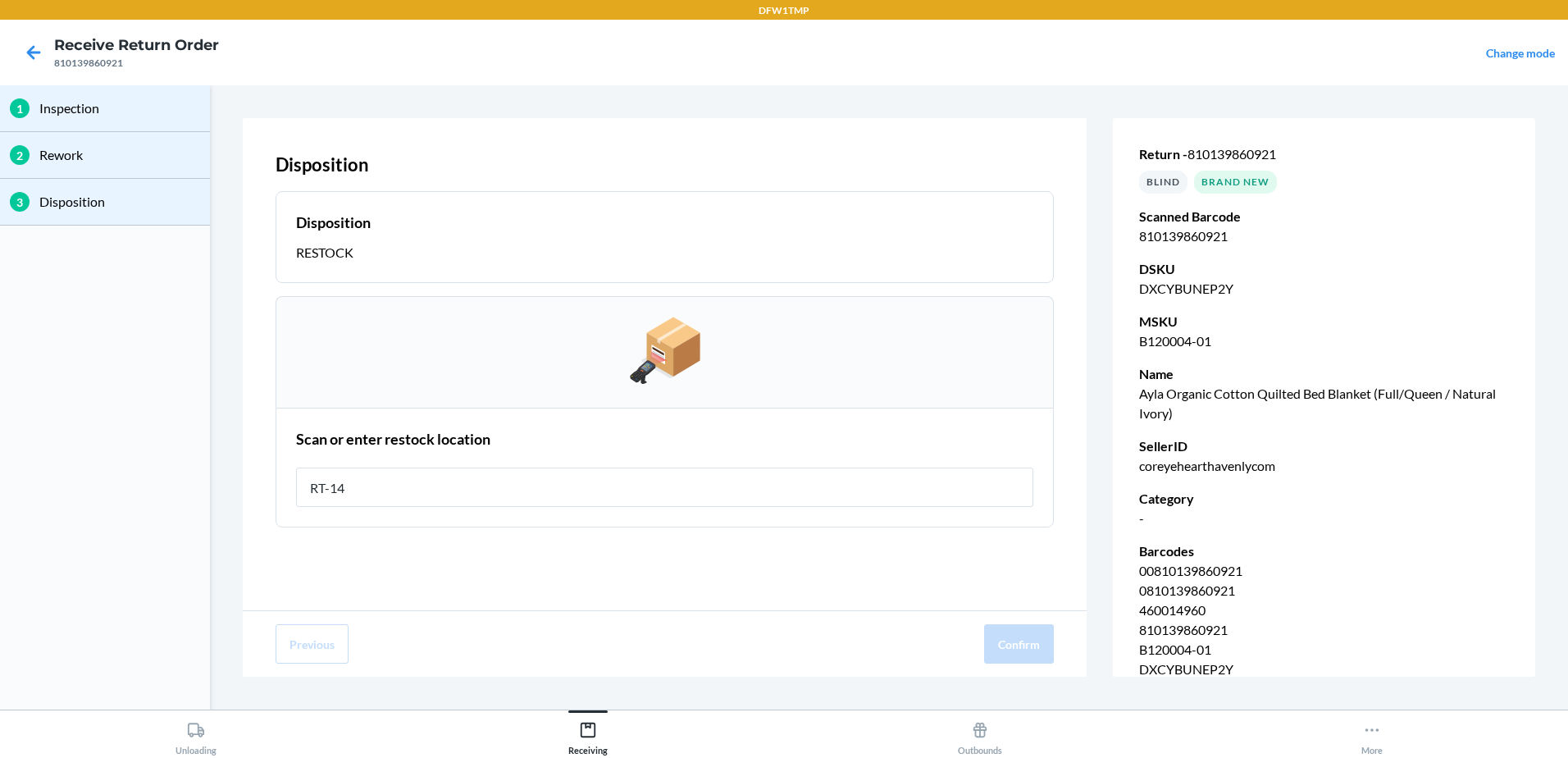
type input "RT-14"
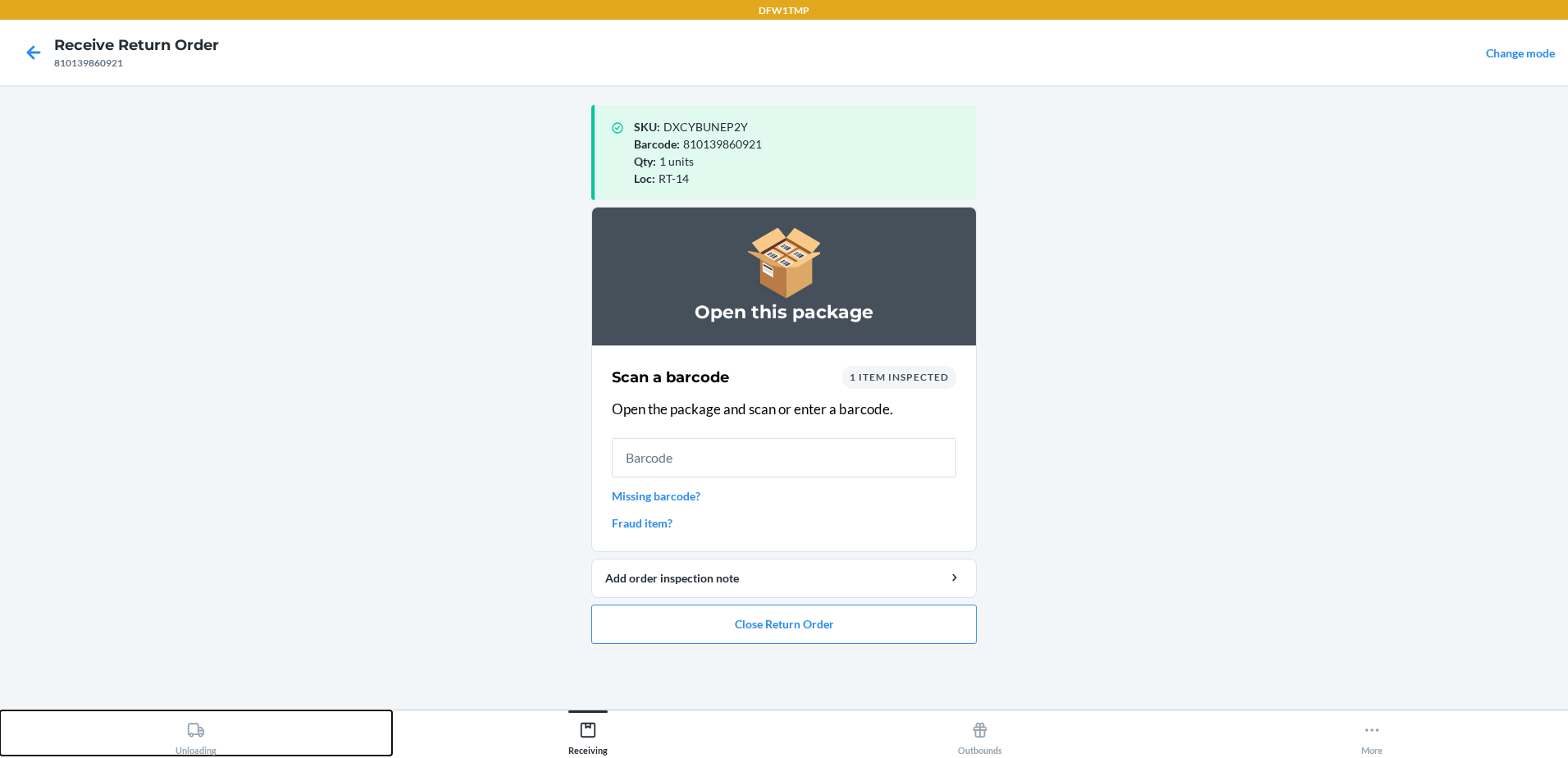
click at [201, 740] on div "Unloading" at bounding box center [196, 735] width 41 height 41
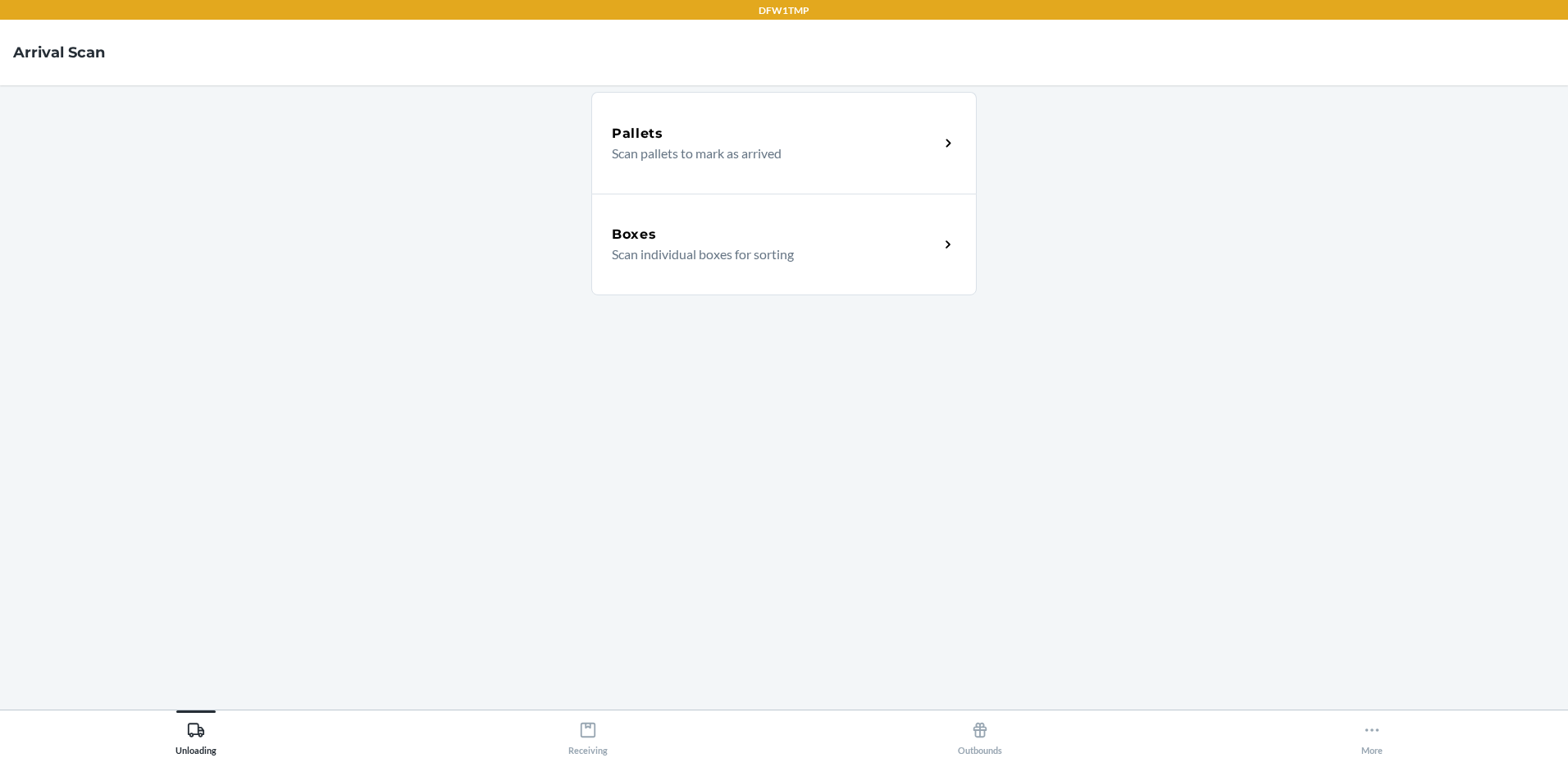
click at [807, 256] on p "Scan individual boxes for sorting" at bounding box center [769, 254] width 314 height 19
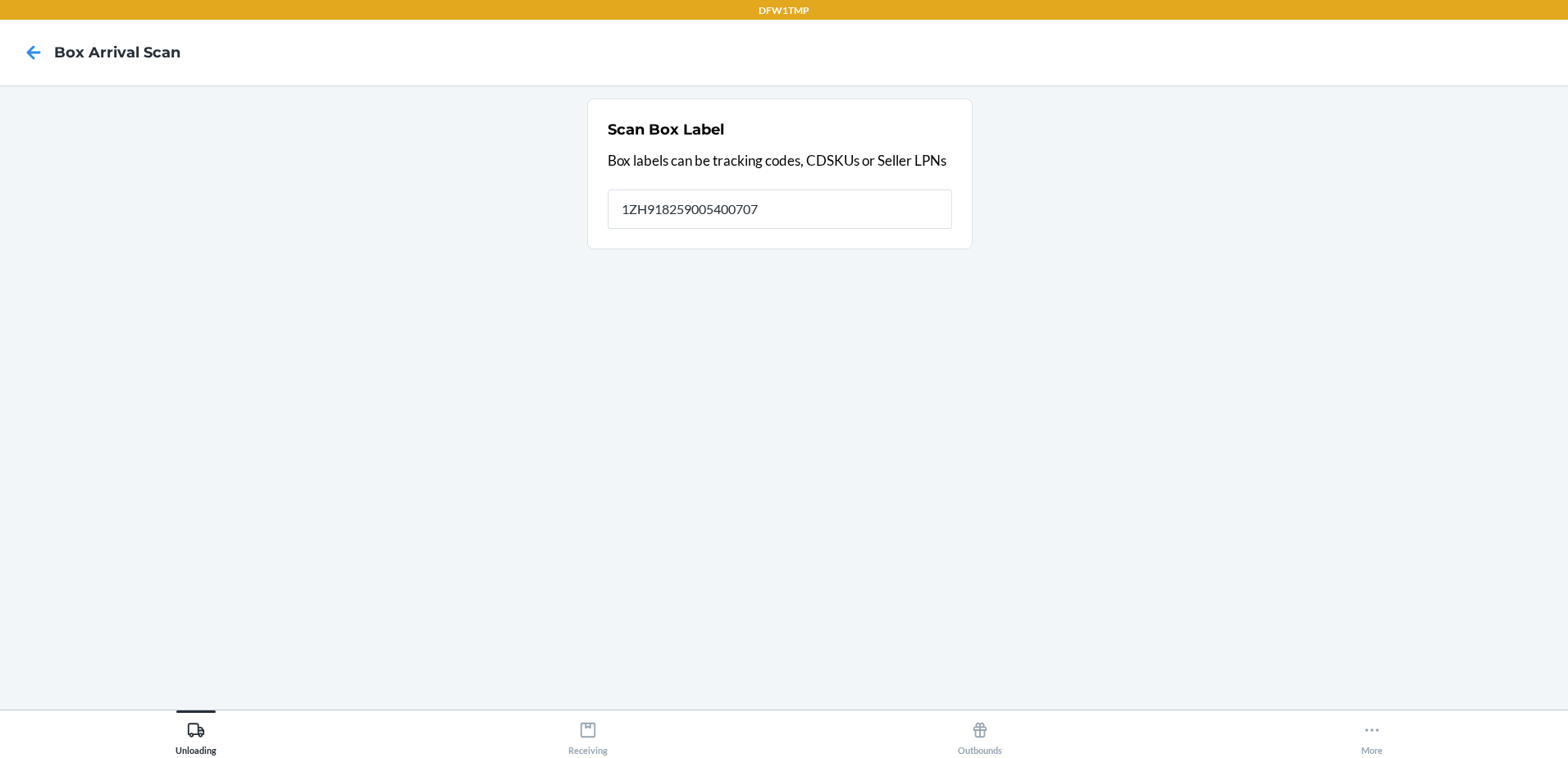
type input "1ZH918259005400707"
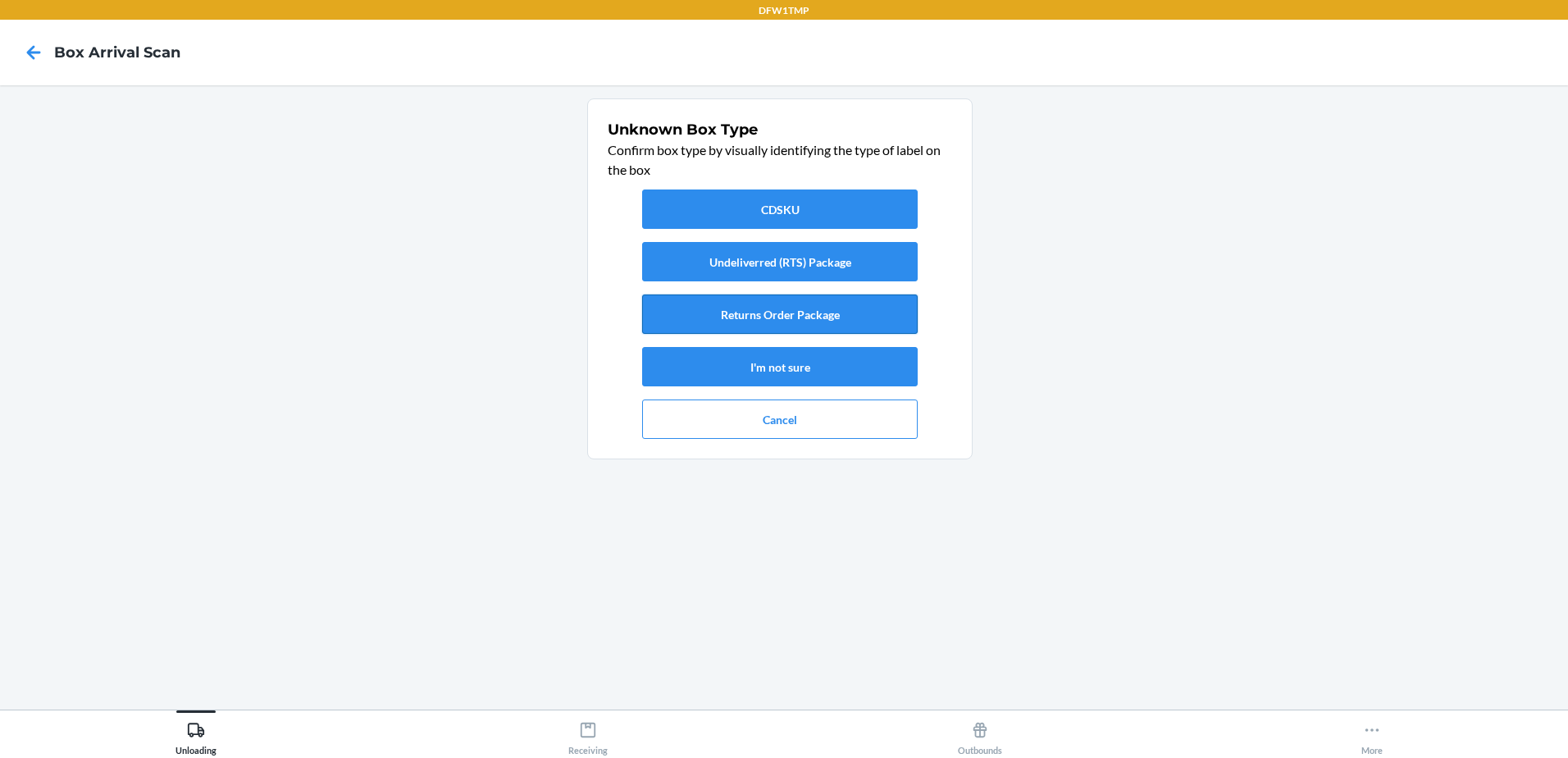
click at [718, 311] on button "Returns Order Package" at bounding box center [780, 314] width 275 height 39
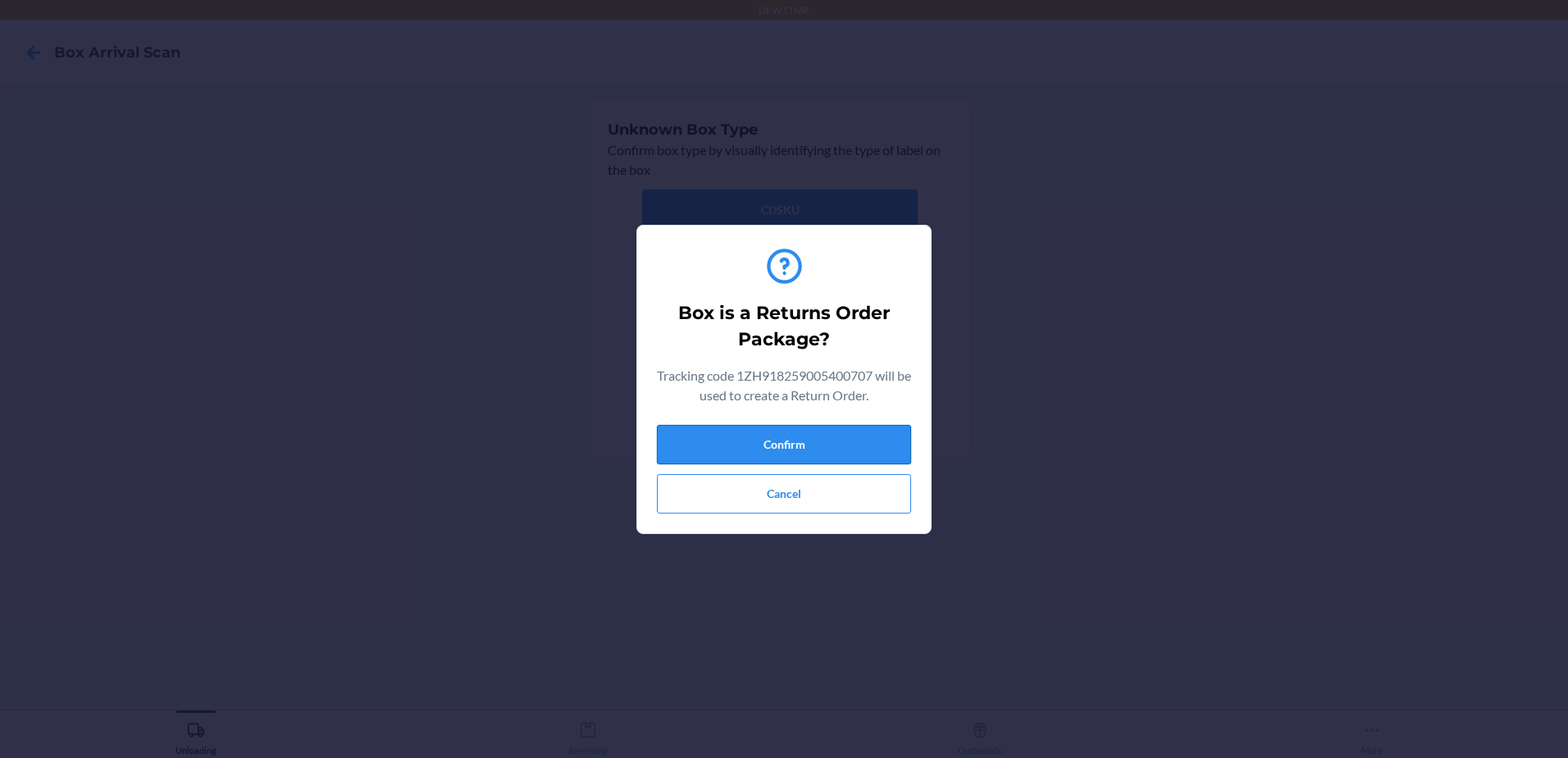
click at [834, 452] on button "Confirm" at bounding box center [784, 444] width 254 height 39
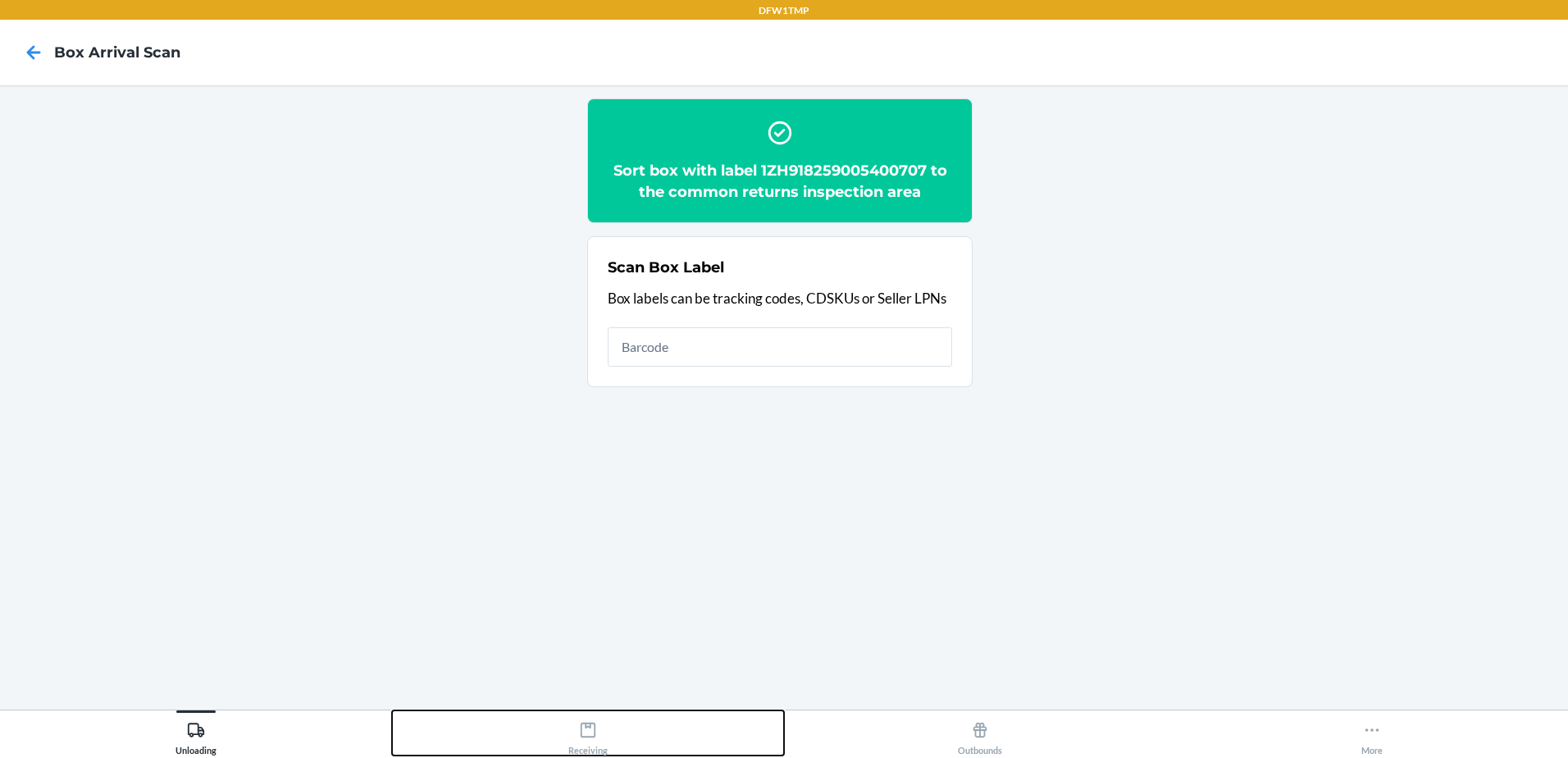
click at [624, 734] on button "Receiving" at bounding box center [588, 732] width 392 height 45
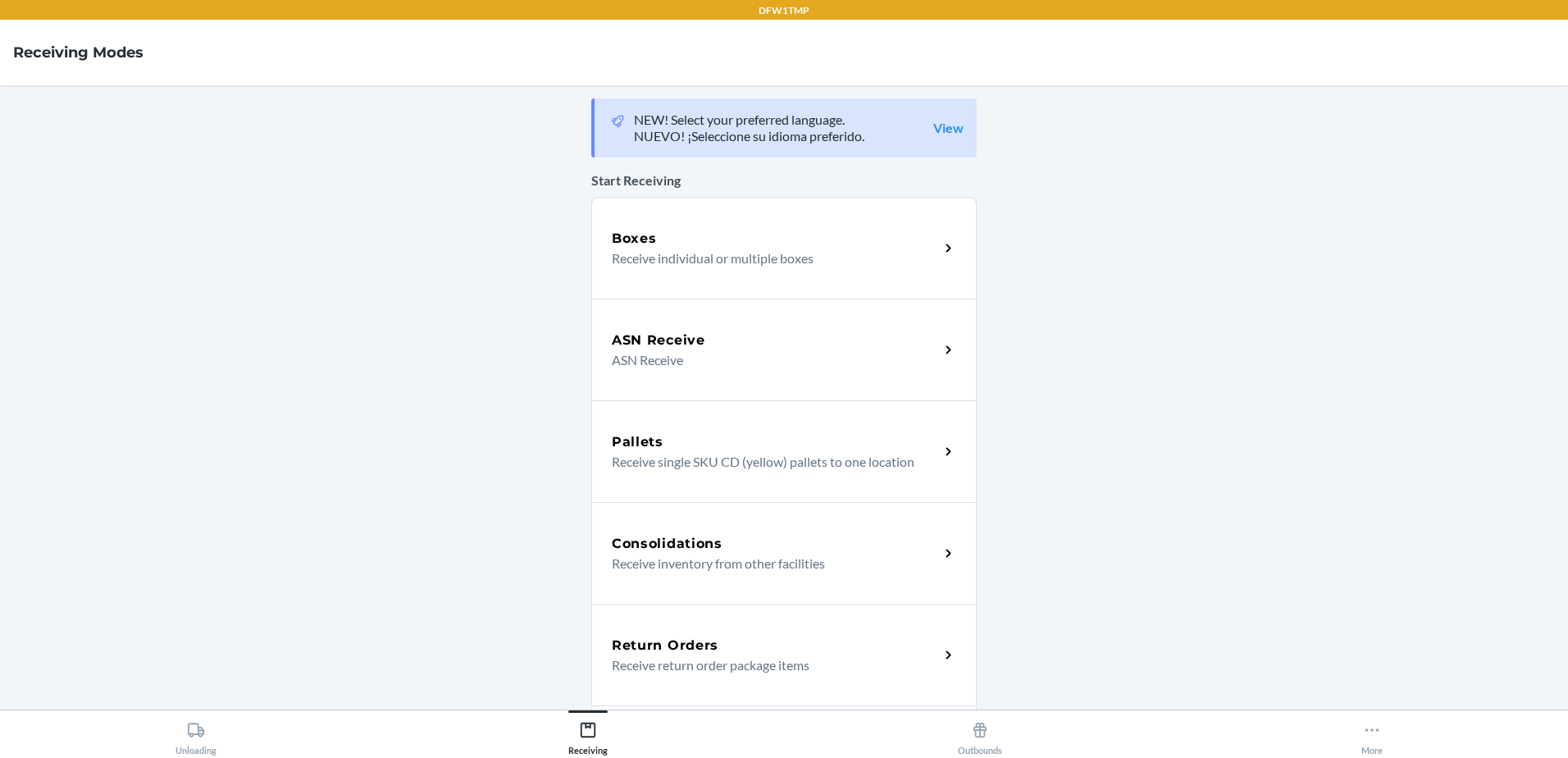
click at [702, 665] on p "Receive return order package items" at bounding box center [769, 665] width 314 height 19
click at [691, 653] on h5 "Return Orders" at bounding box center [665, 645] width 107 height 19
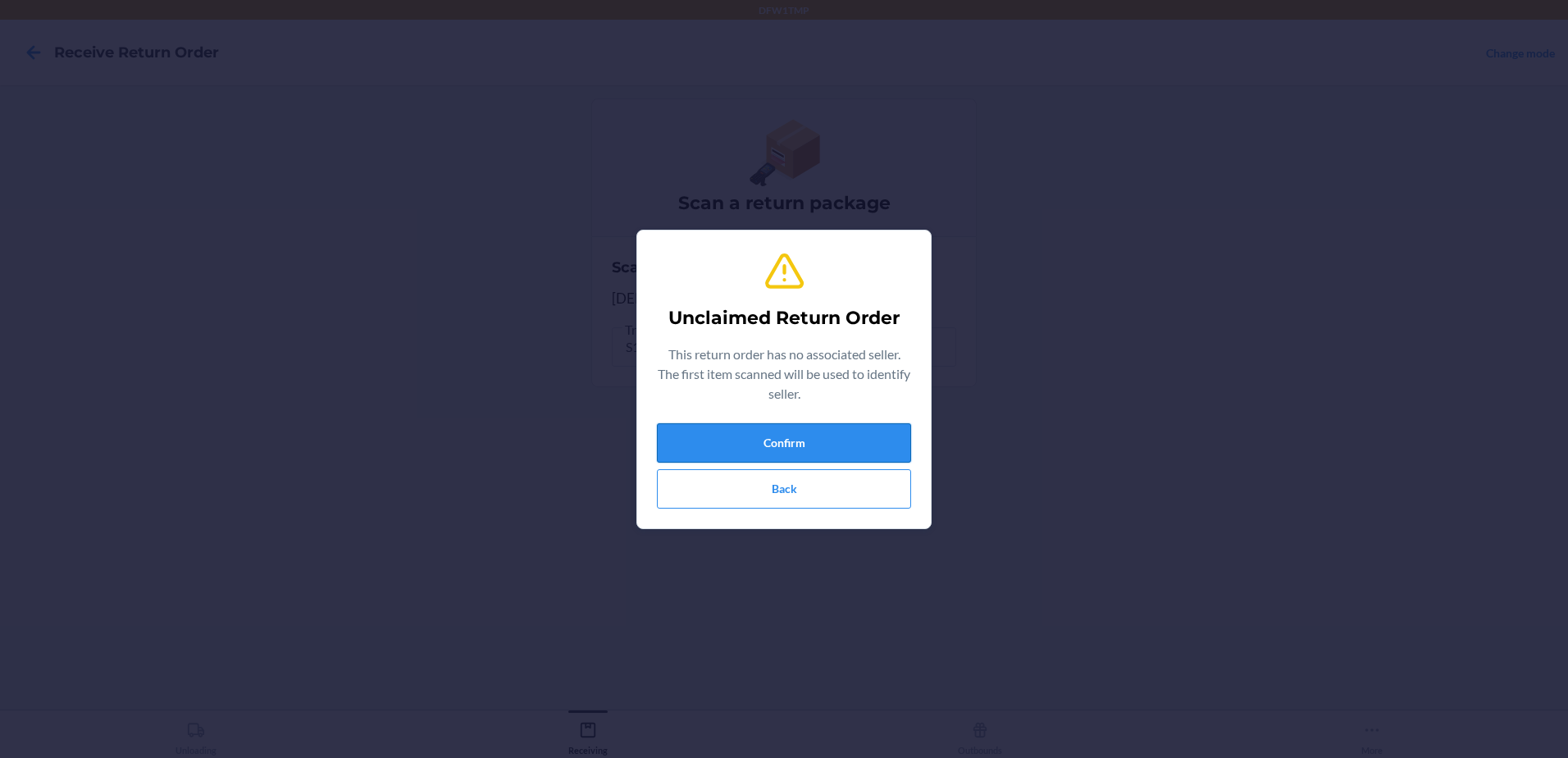
click at [844, 435] on button "Confirm" at bounding box center [784, 442] width 254 height 39
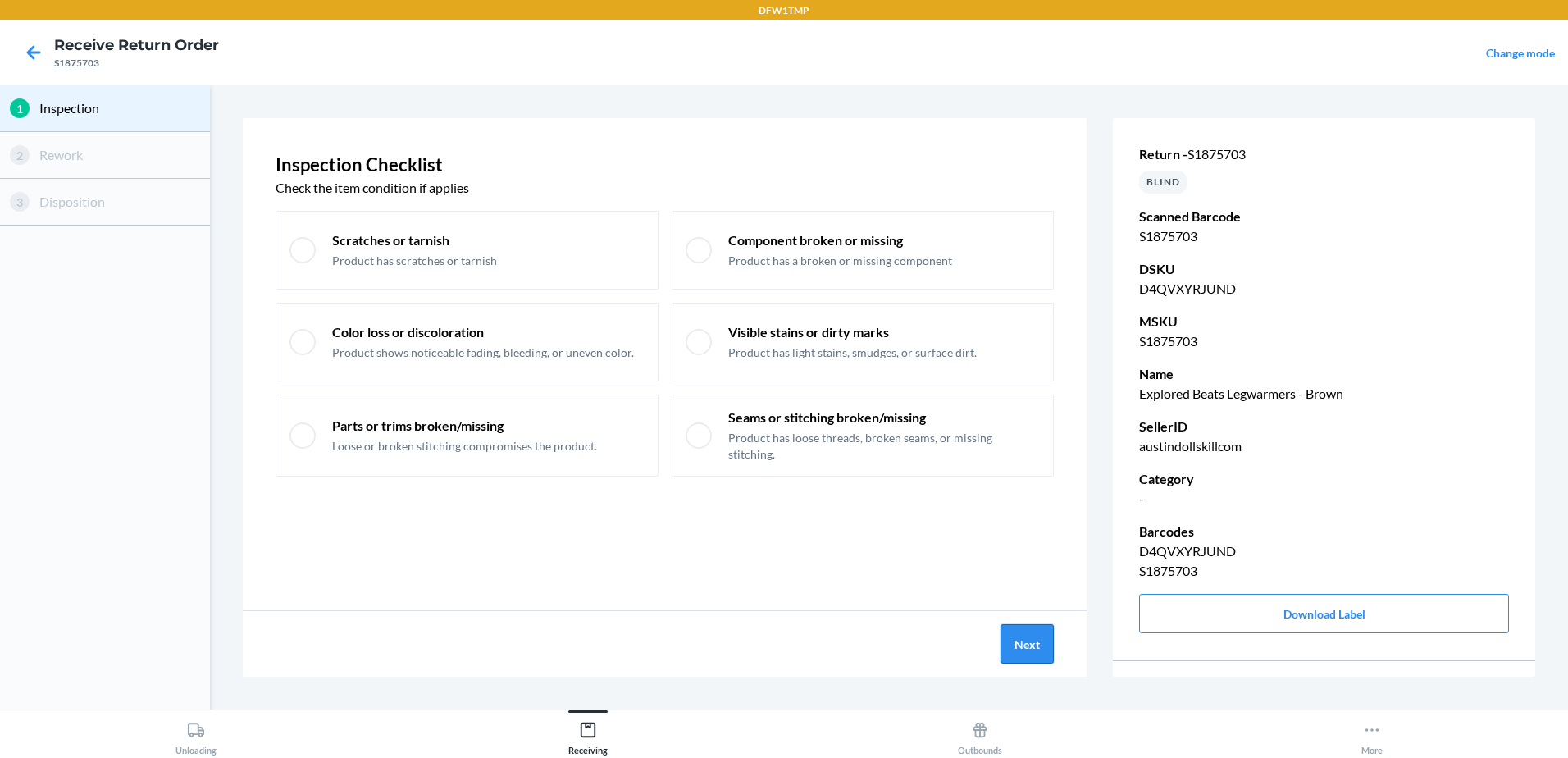
click at [1029, 646] on button "Next" at bounding box center [1027, 643] width 53 height 39
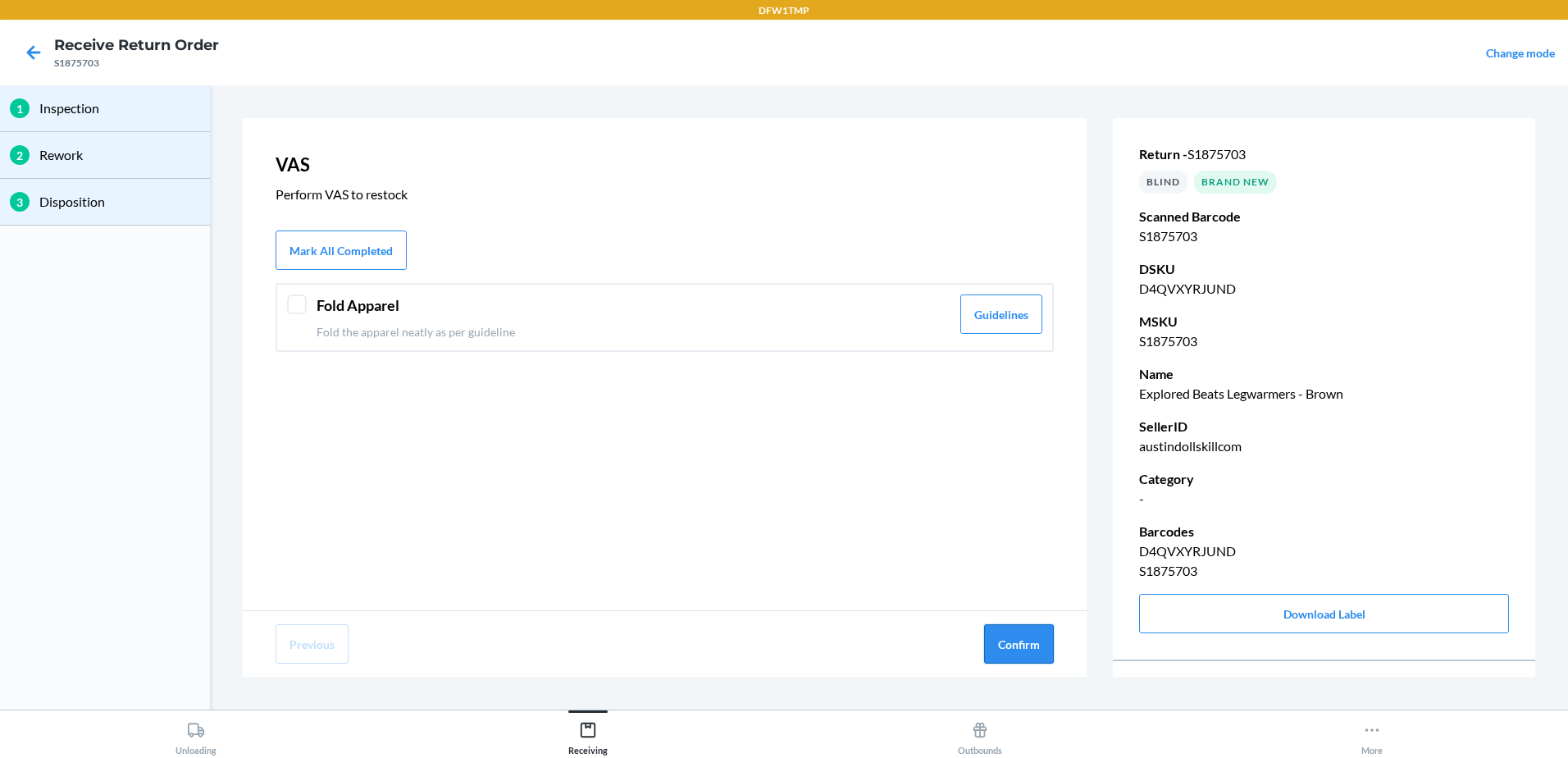
drag, startPoint x: 1016, startPoint y: 641, endPoint x: 1035, endPoint y: 628, distance: 23.0
click at [1035, 628] on button "Confirm" at bounding box center [1019, 643] width 69 height 39
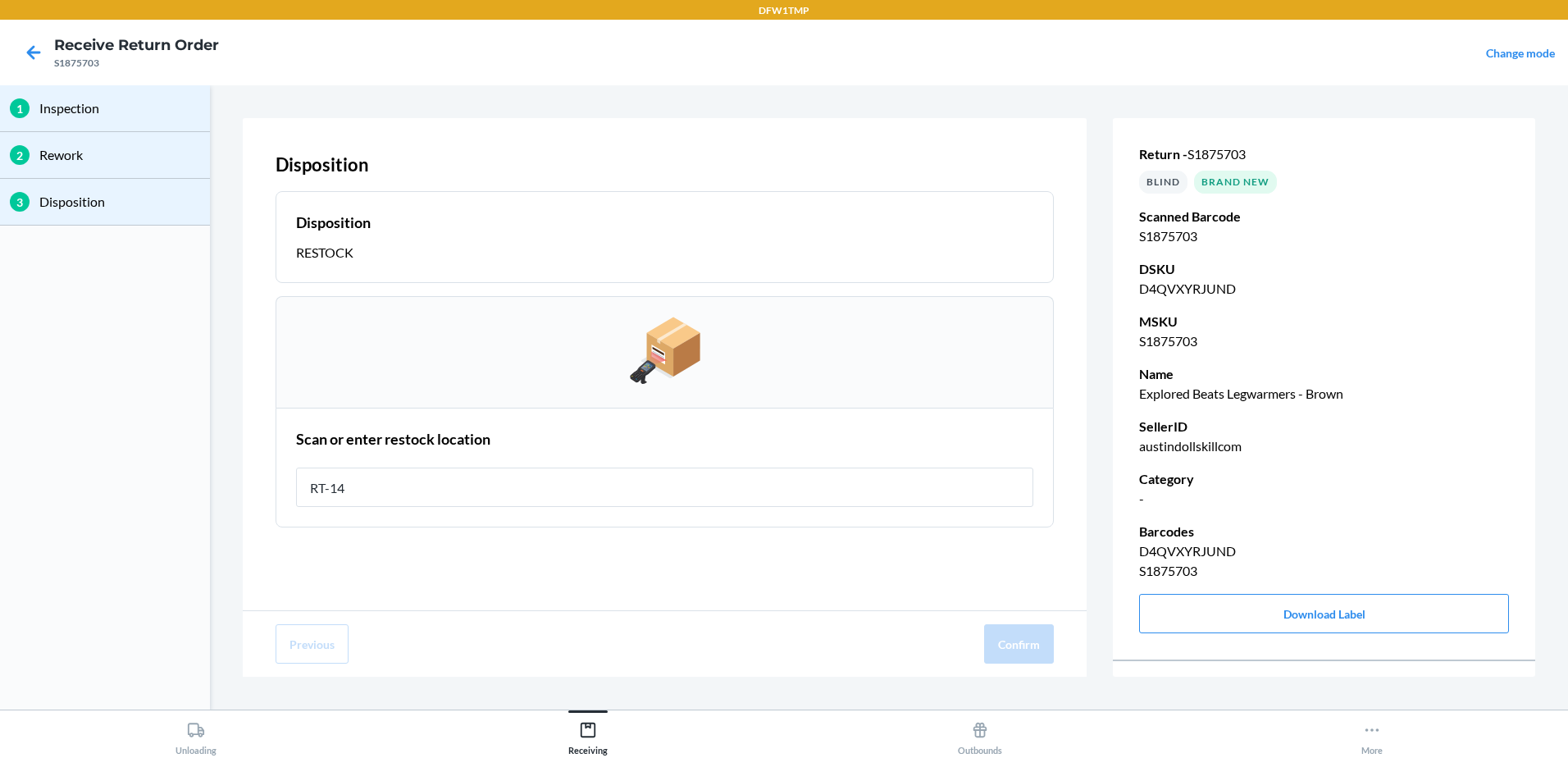
type input "RT-14"
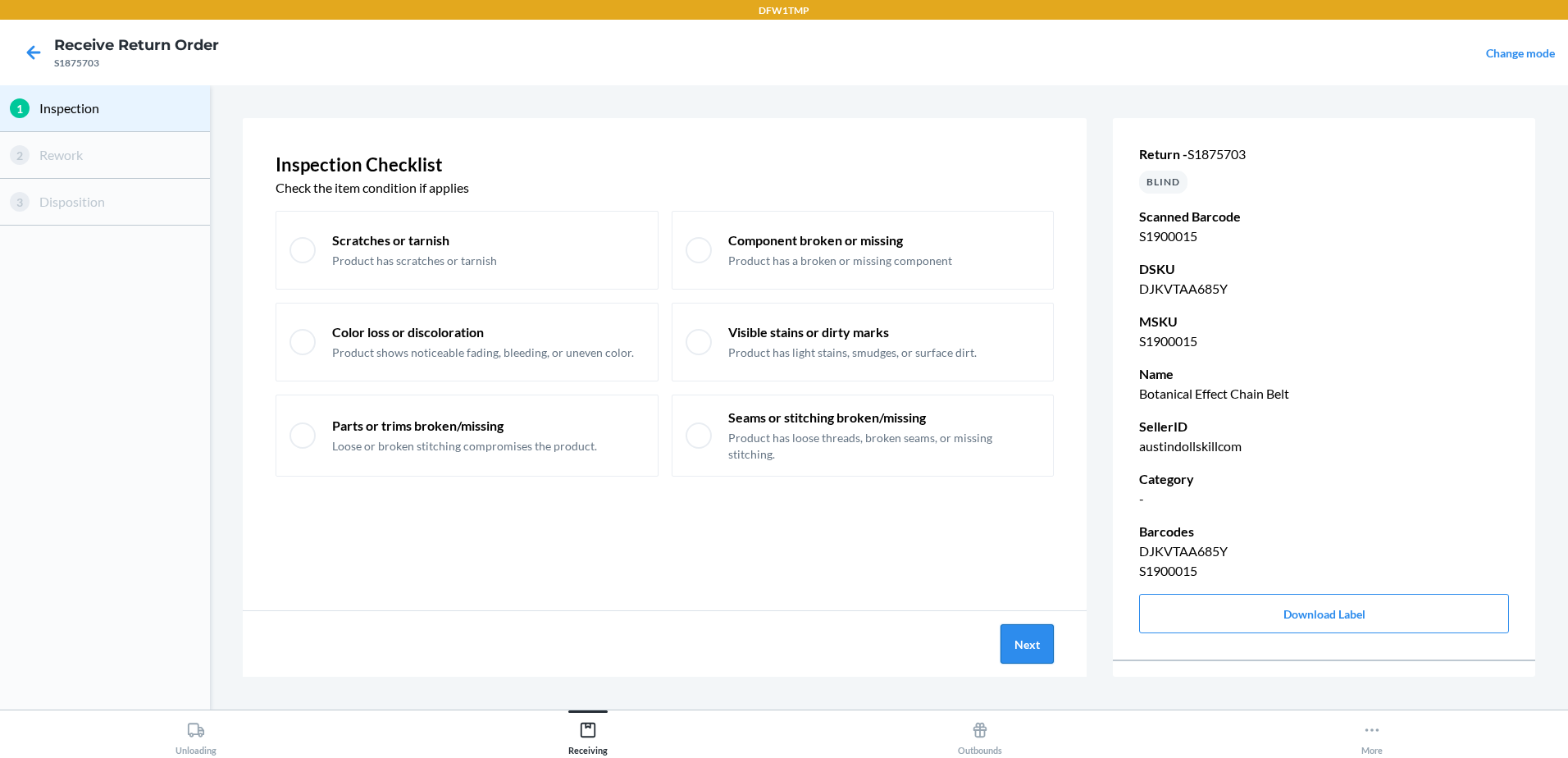
click at [1050, 655] on button "Next" at bounding box center [1027, 643] width 53 height 39
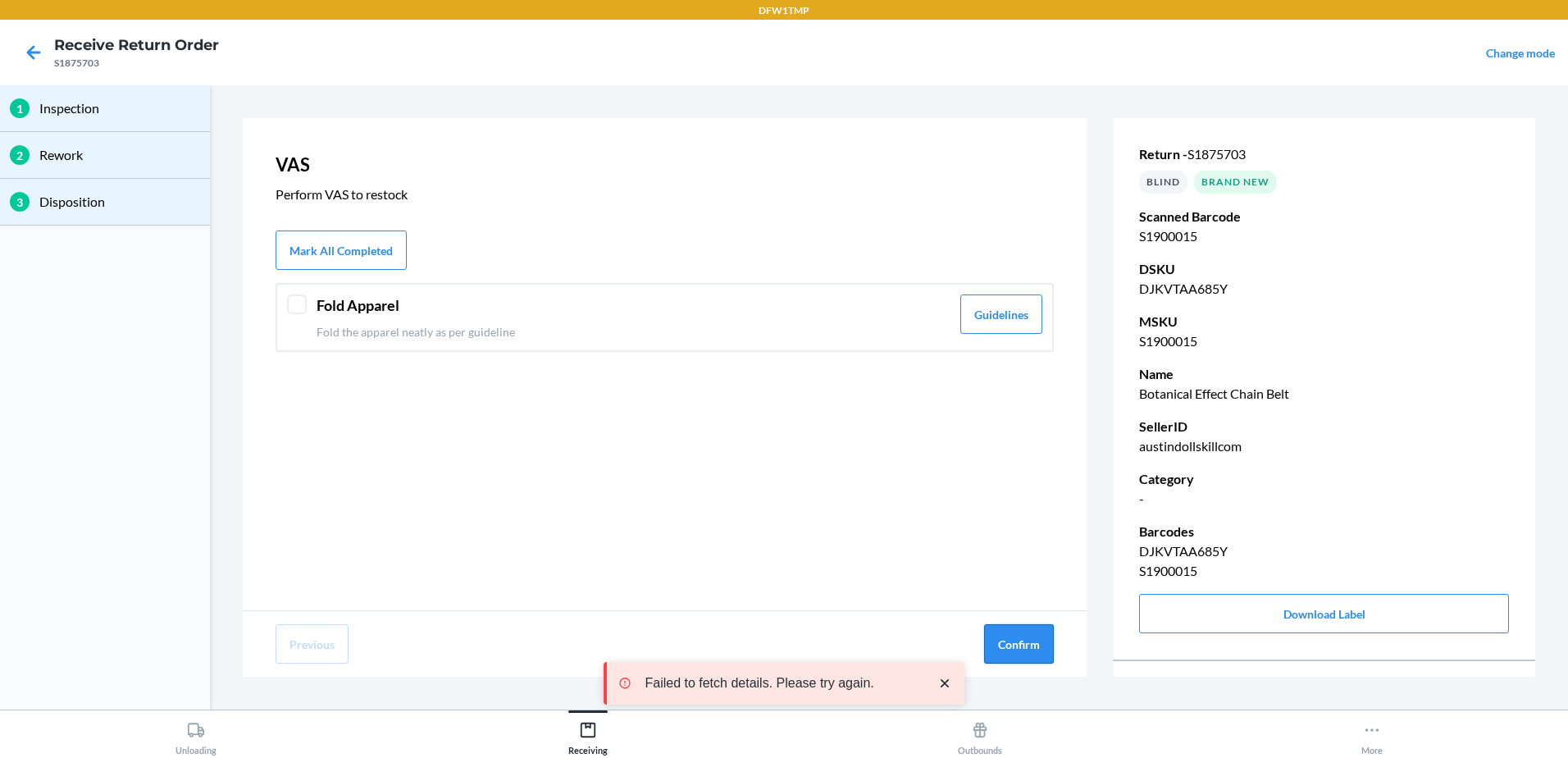
click at [998, 638] on button "Confirm" at bounding box center [1019, 643] width 69 height 39
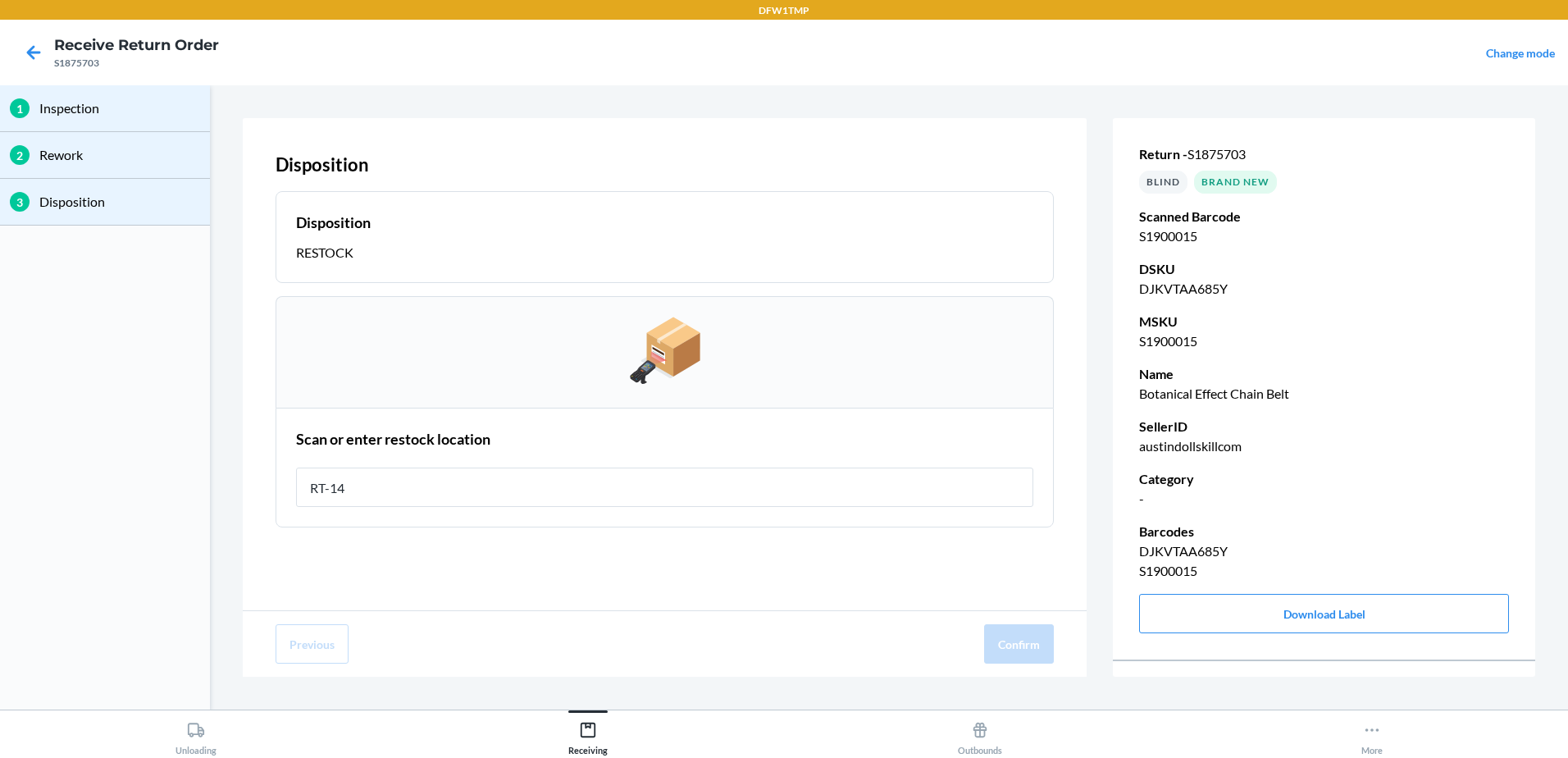
type input "RT-14"
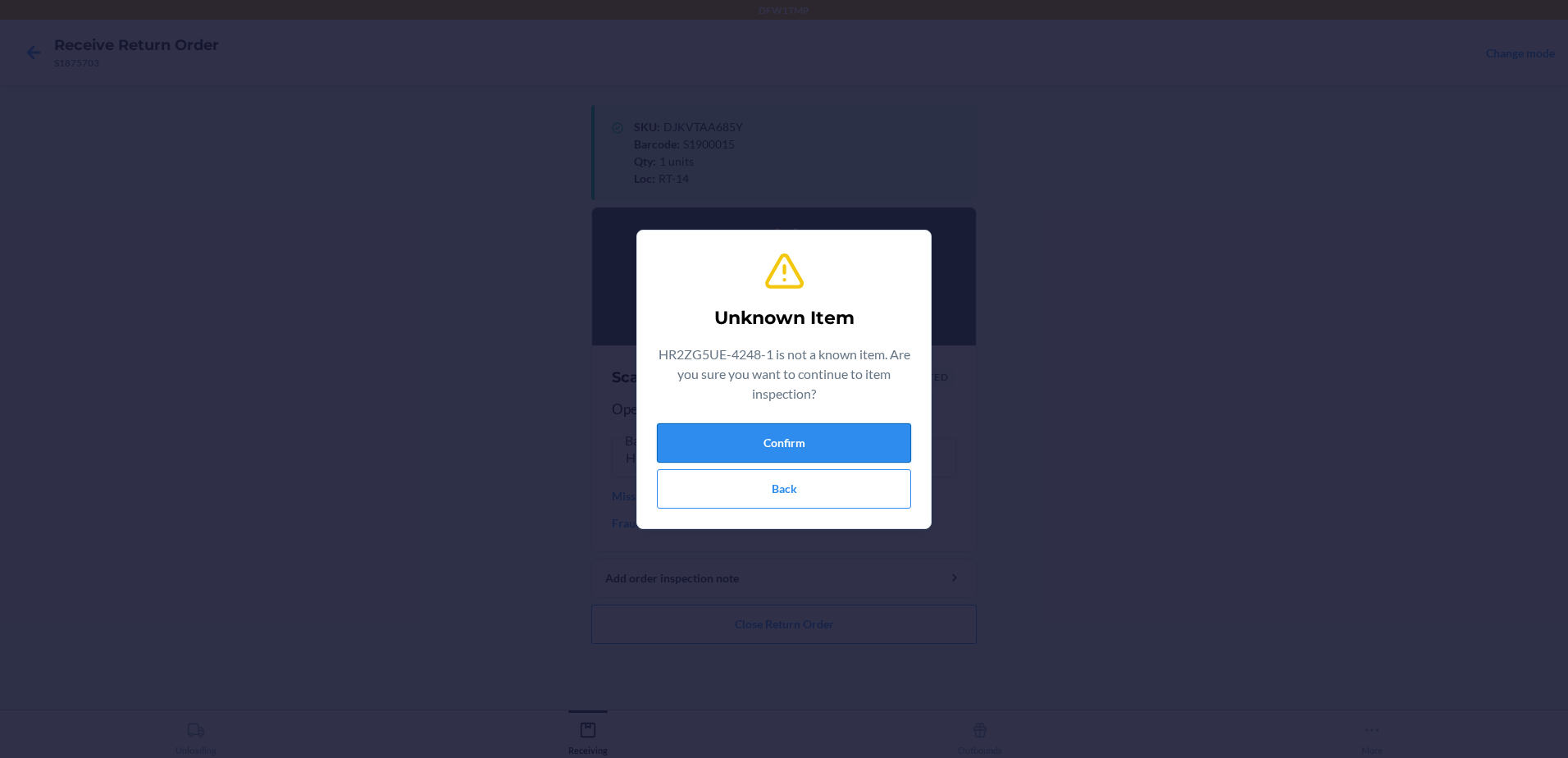
click at [701, 455] on button "Confirm" at bounding box center [784, 442] width 254 height 39
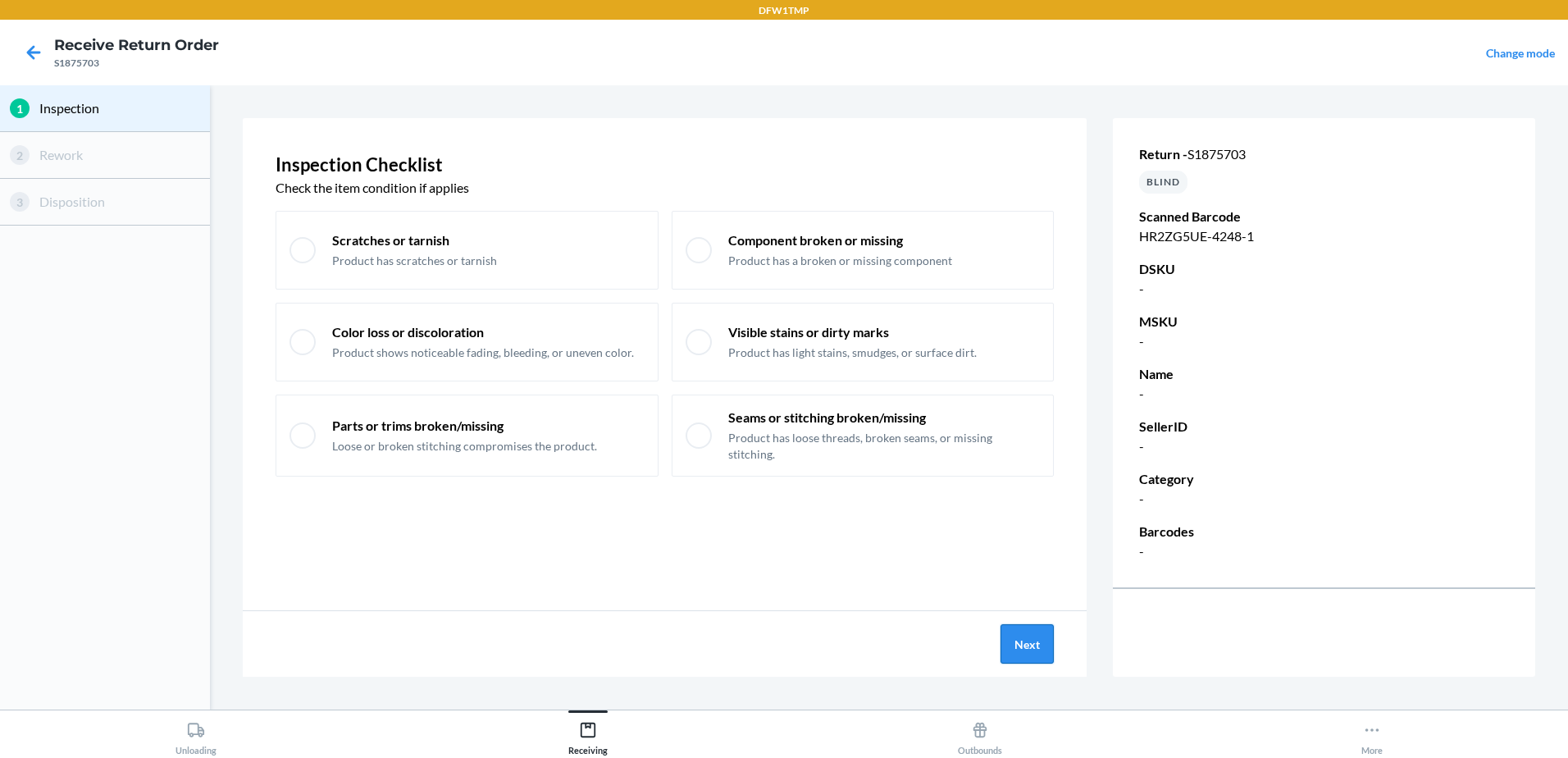
click at [1045, 636] on button "Next" at bounding box center [1027, 643] width 53 height 39
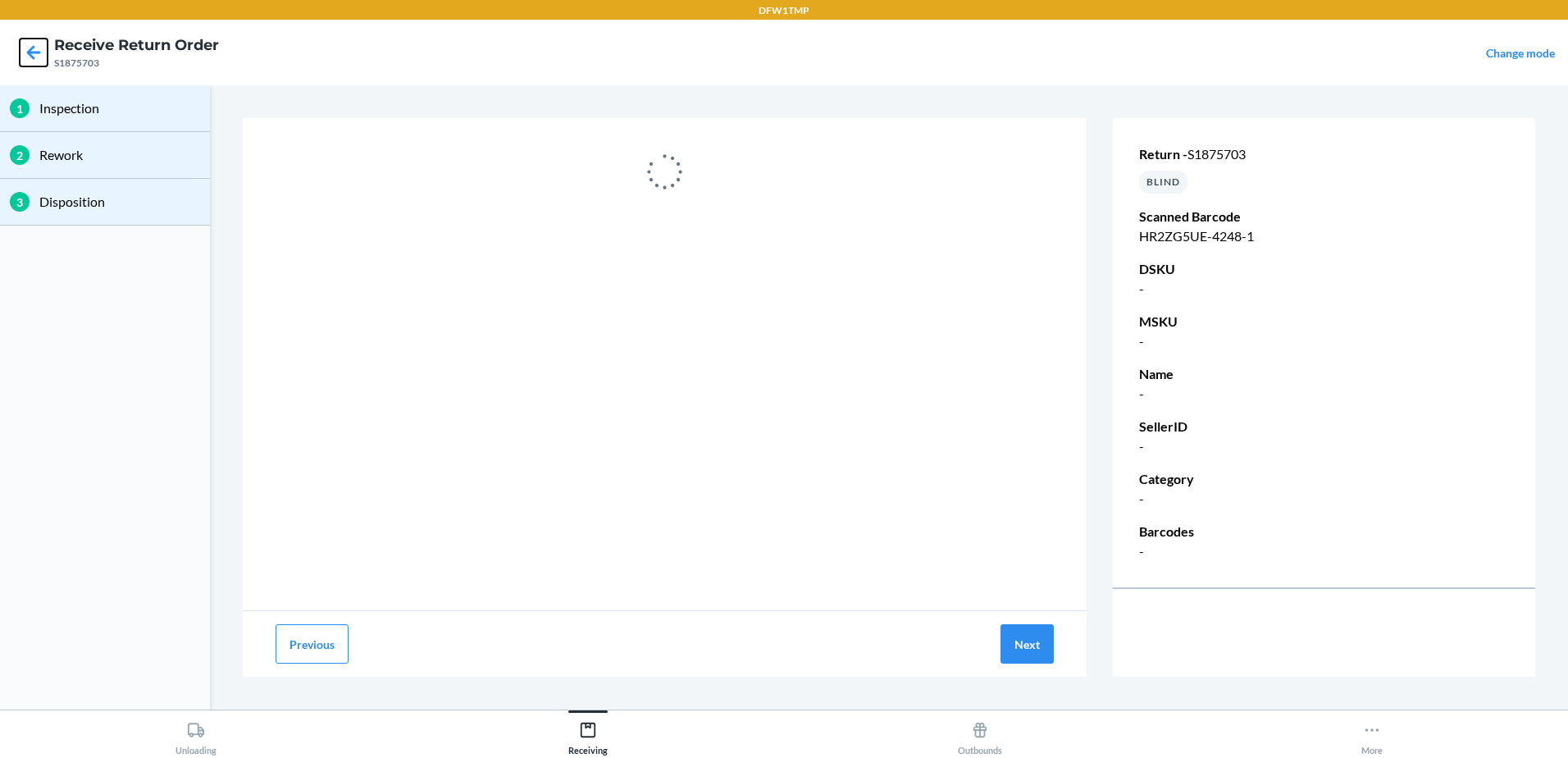
click at [31, 41] on icon at bounding box center [33, 52] width 28 height 28
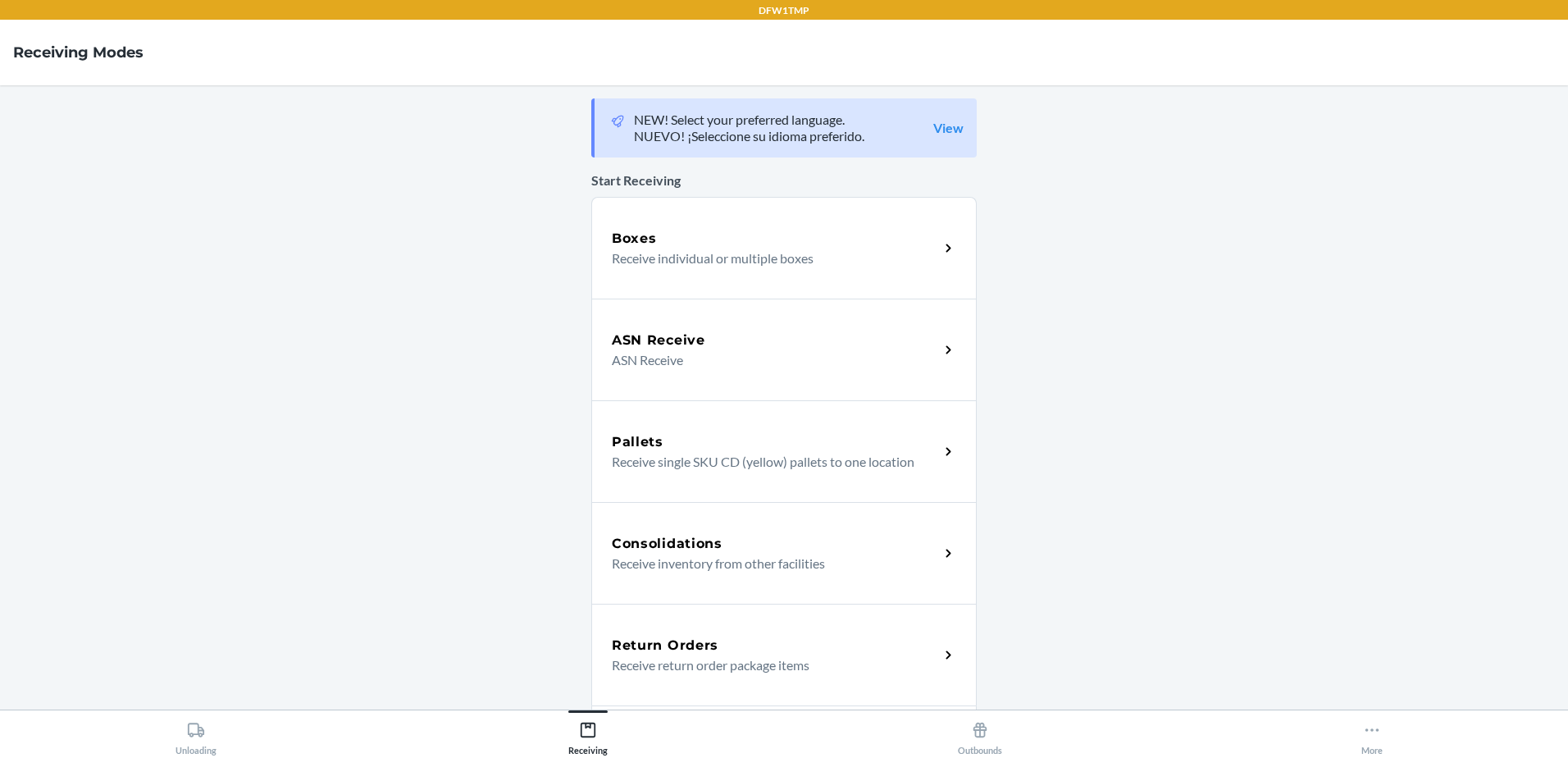
click at [698, 636] on h5 "Return Orders" at bounding box center [665, 645] width 107 height 19
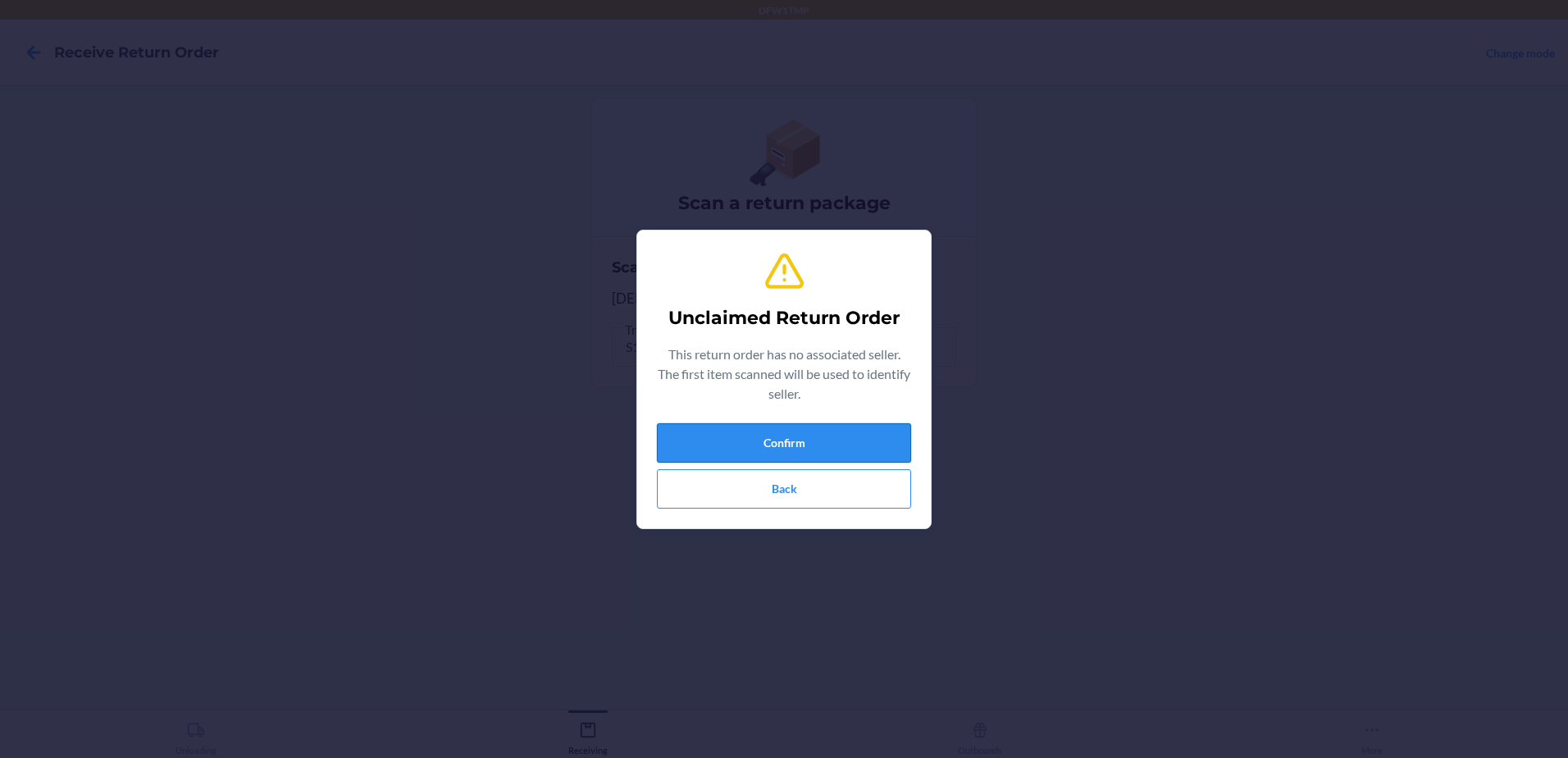
click at [825, 423] on button "Confirm" at bounding box center [784, 442] width 254 height 39
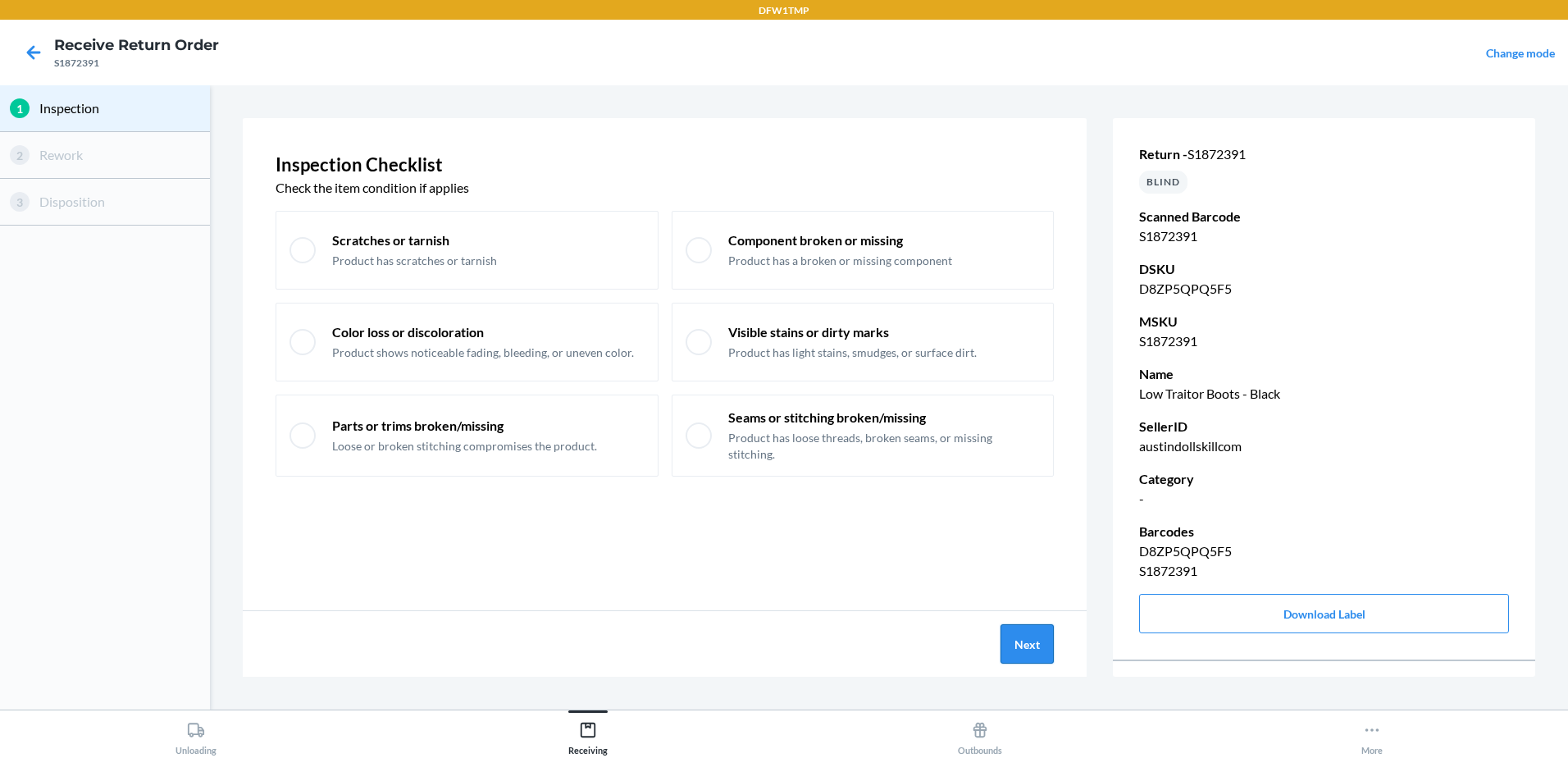
click at [1029, 649] on button "Next" at bounding box center [1027, 643] width 53 height 39
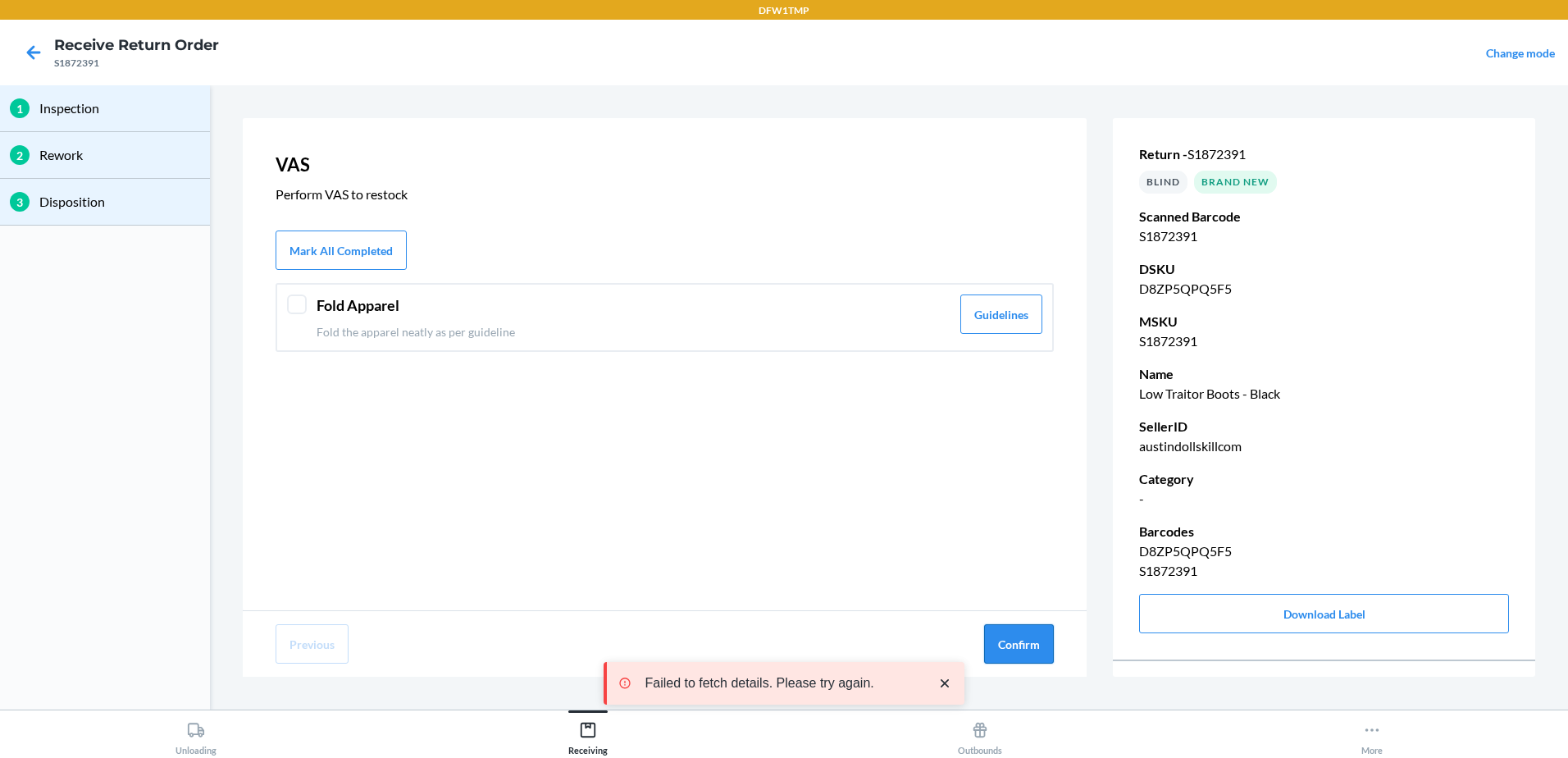
click at [1014, 641] on button "Confirm" at bounding box center [1019, 643] width 69 height 39
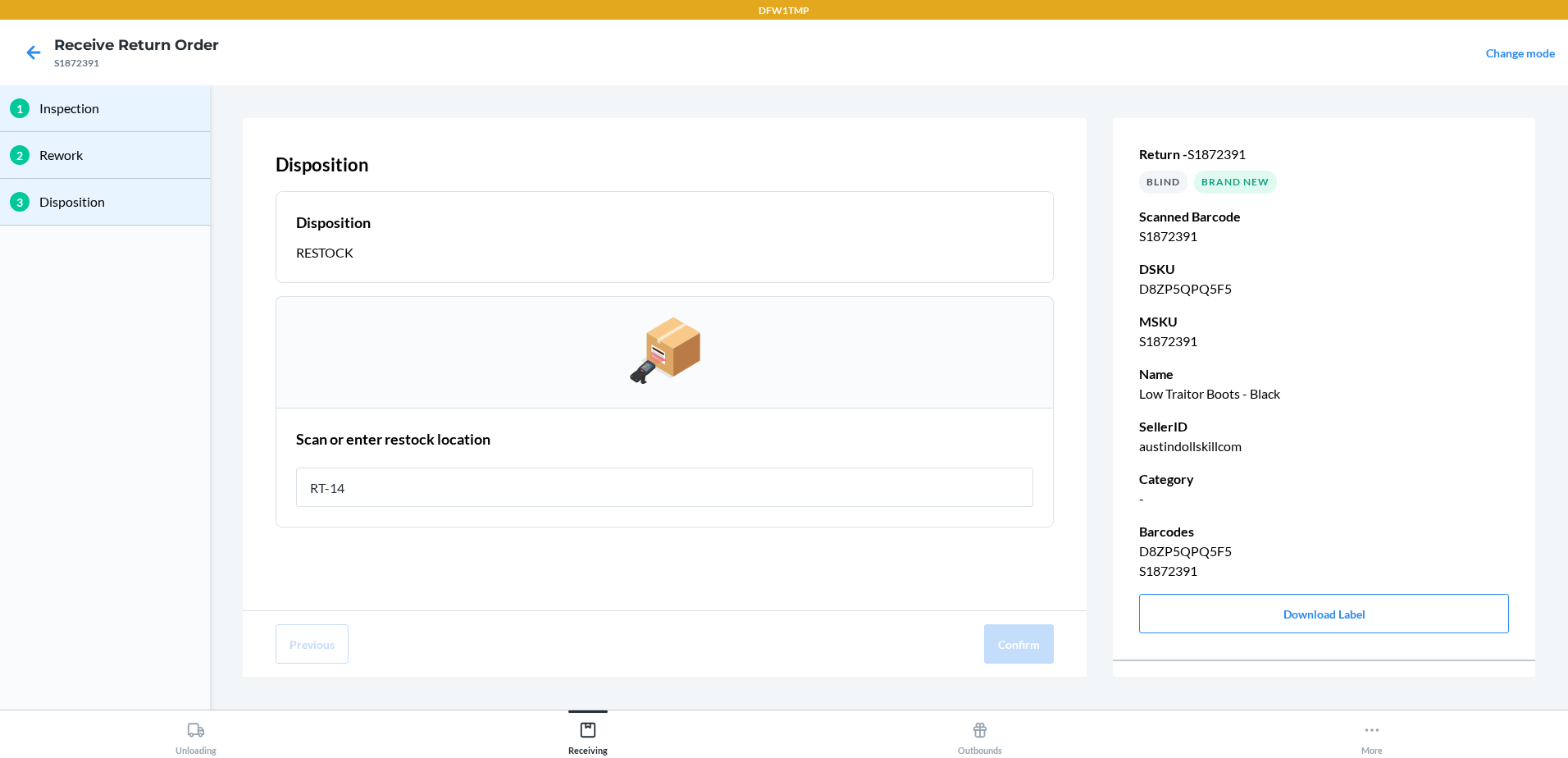
type input "RT-14"
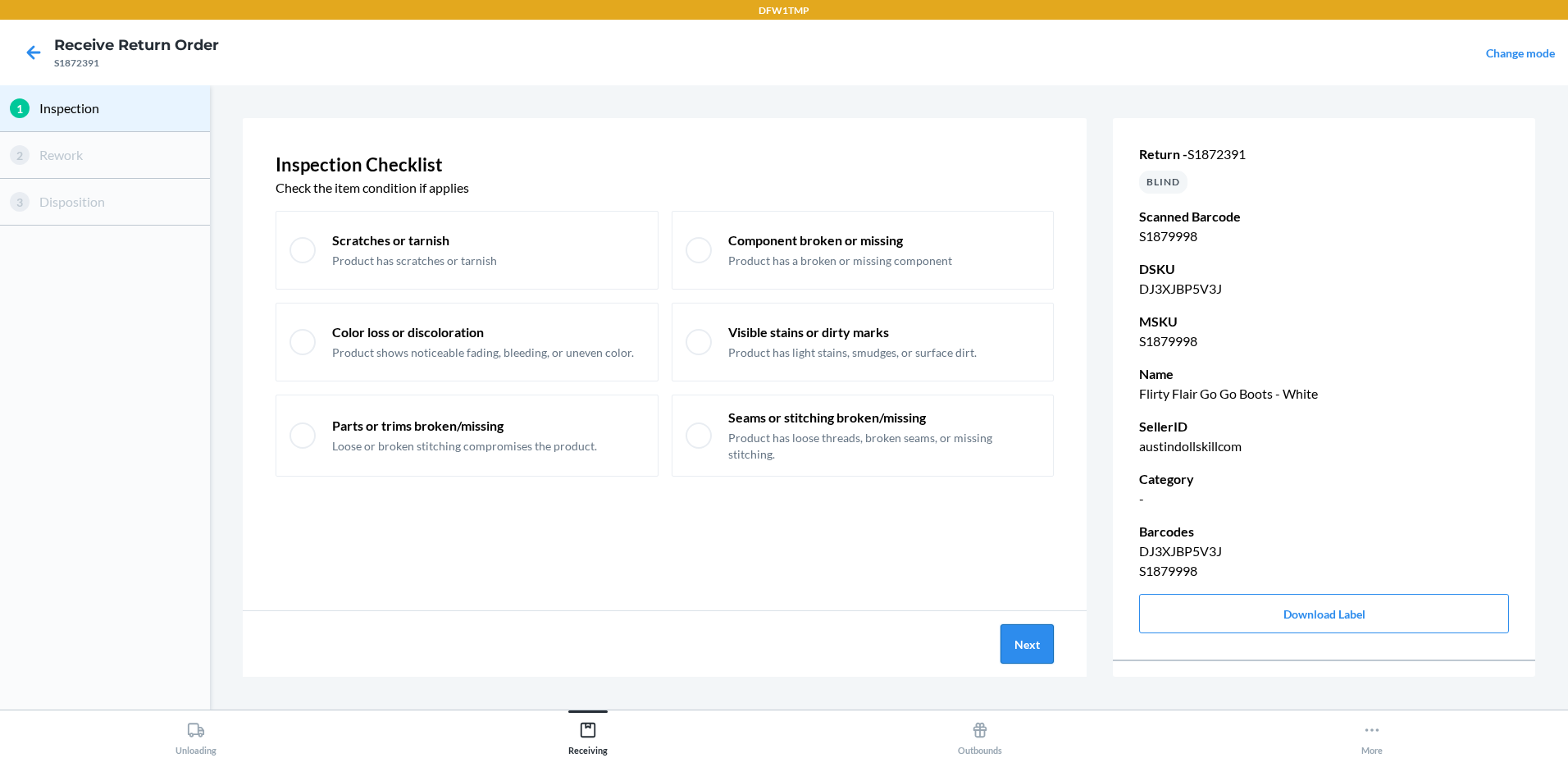
click at [1029, 648] on button "Next" at bounding box center [1027, 643] width 53 height 39
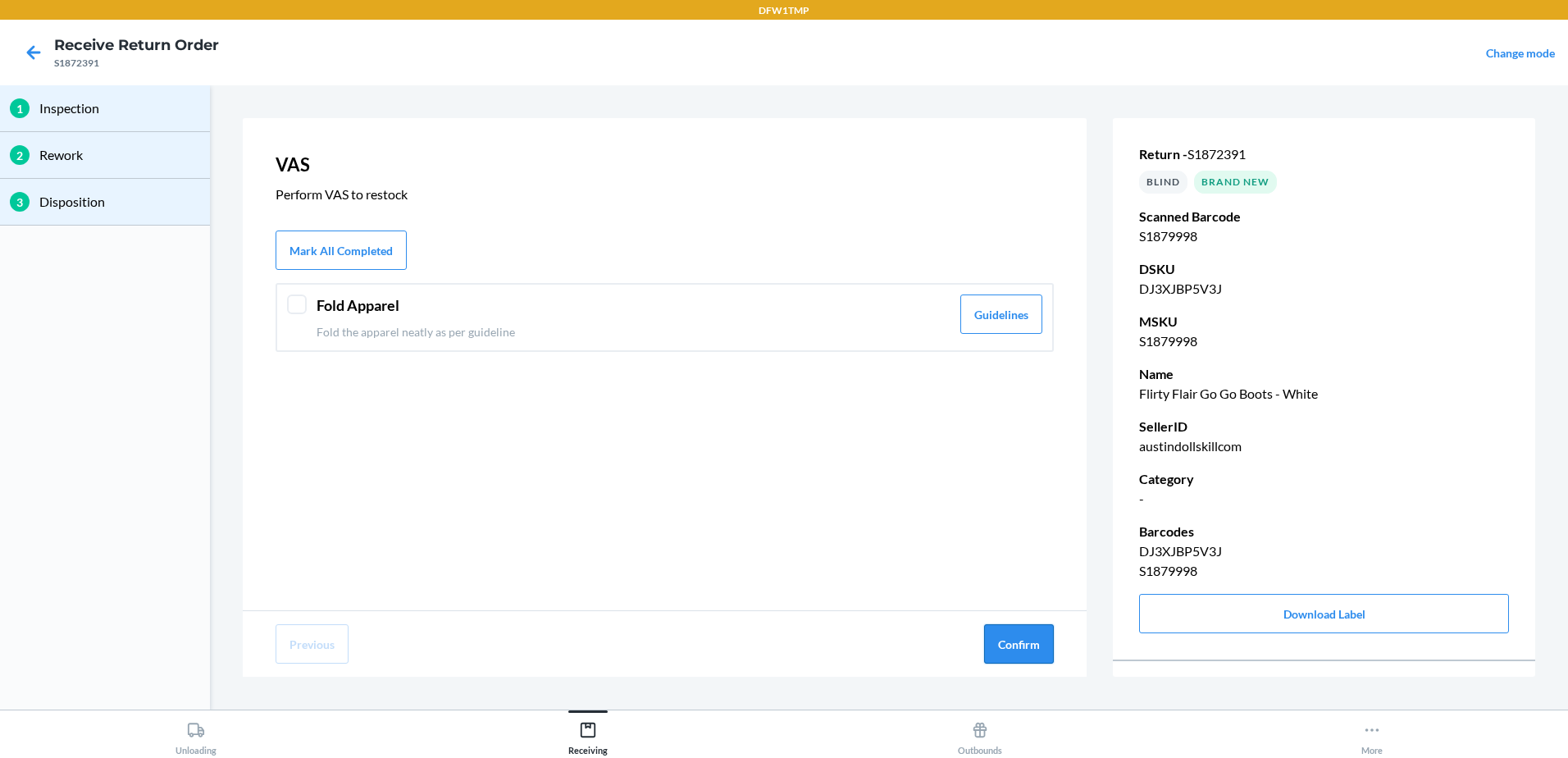
click at [1021, 644] on button "Confirm" at bounding box center [1019, 643] width 69 height 39
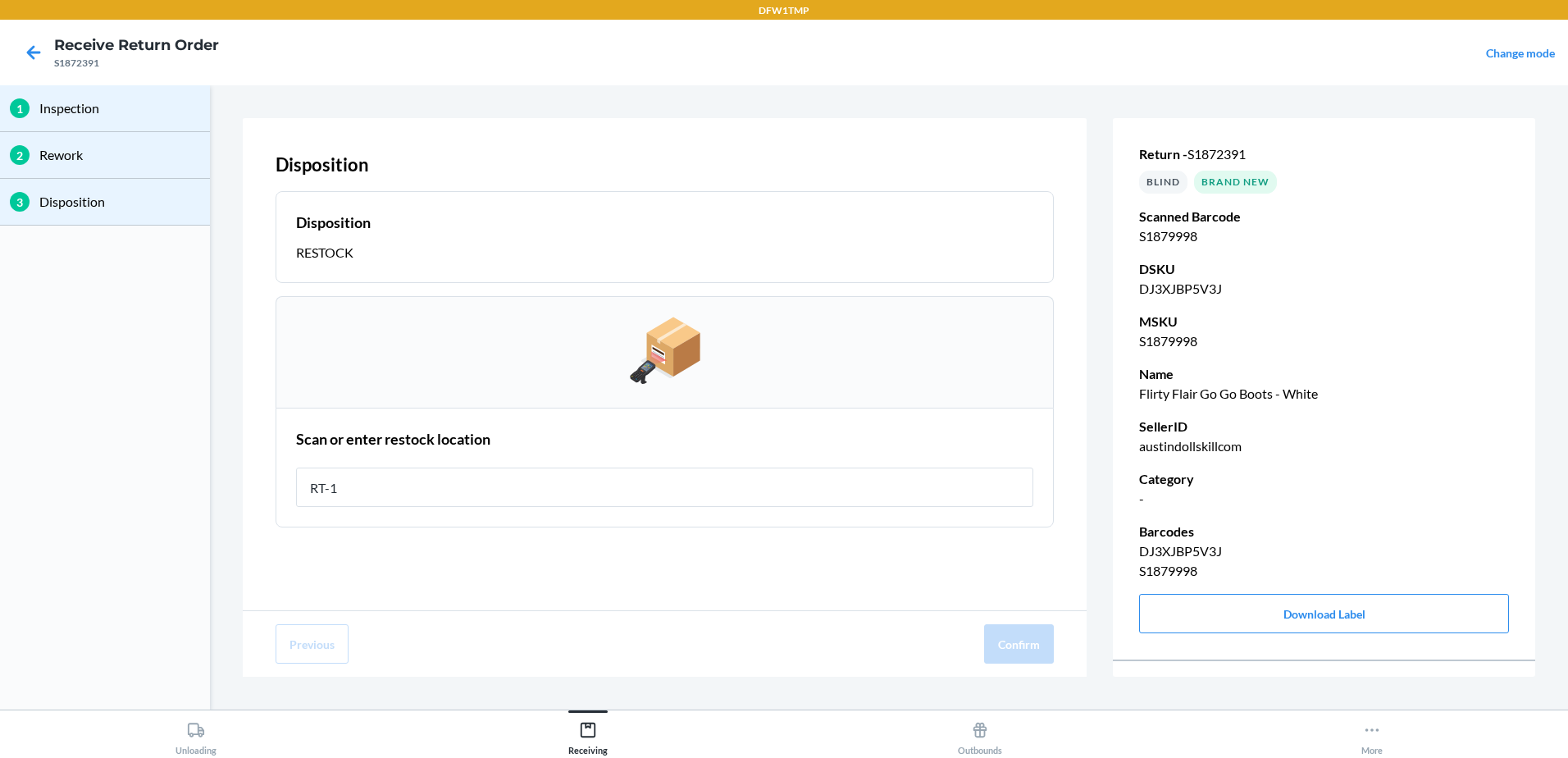
type input "RT-14"
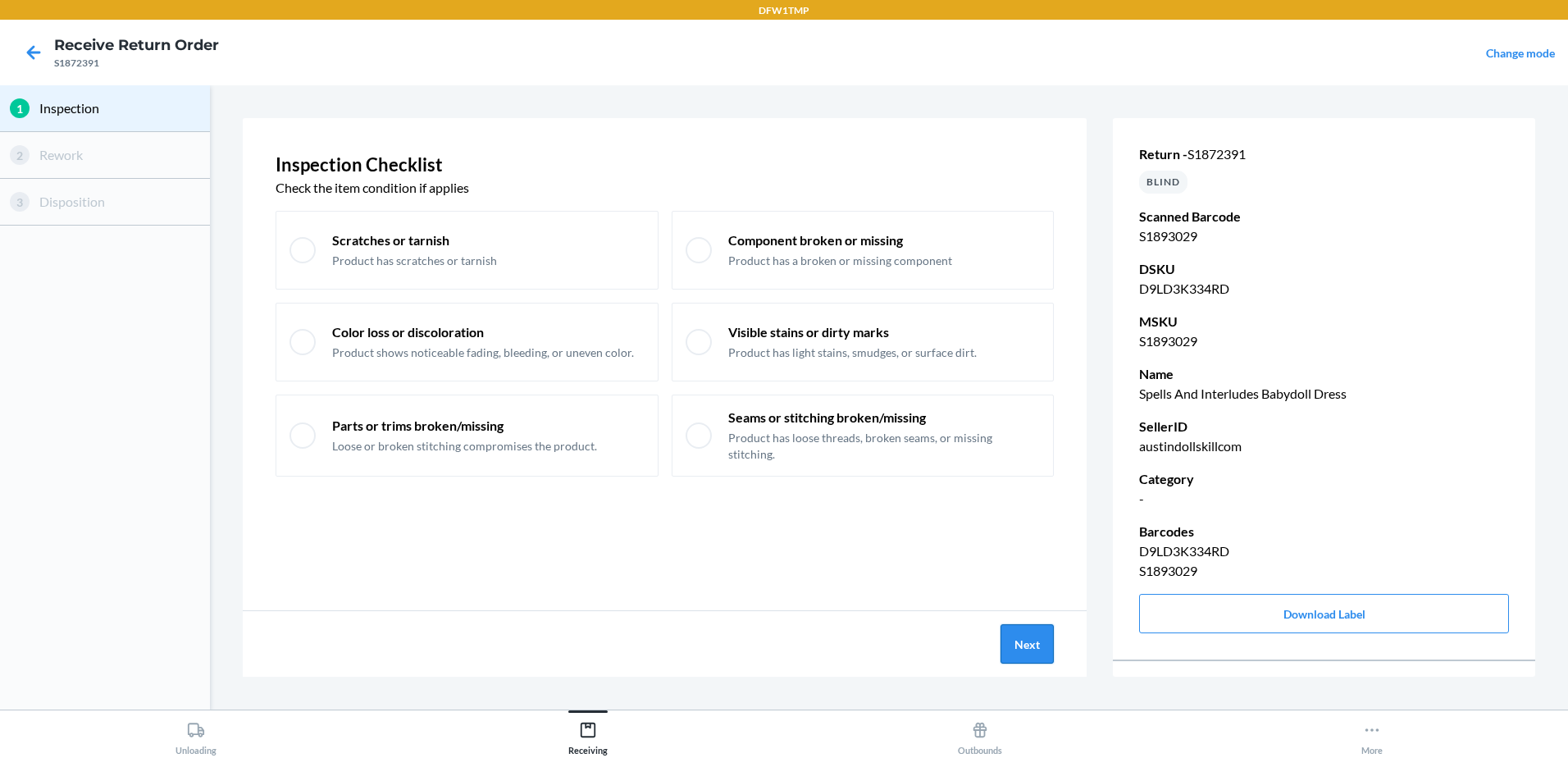
click at [1036, 628] on button "Next" at bounding box center [1027, 643] width 53 height 39
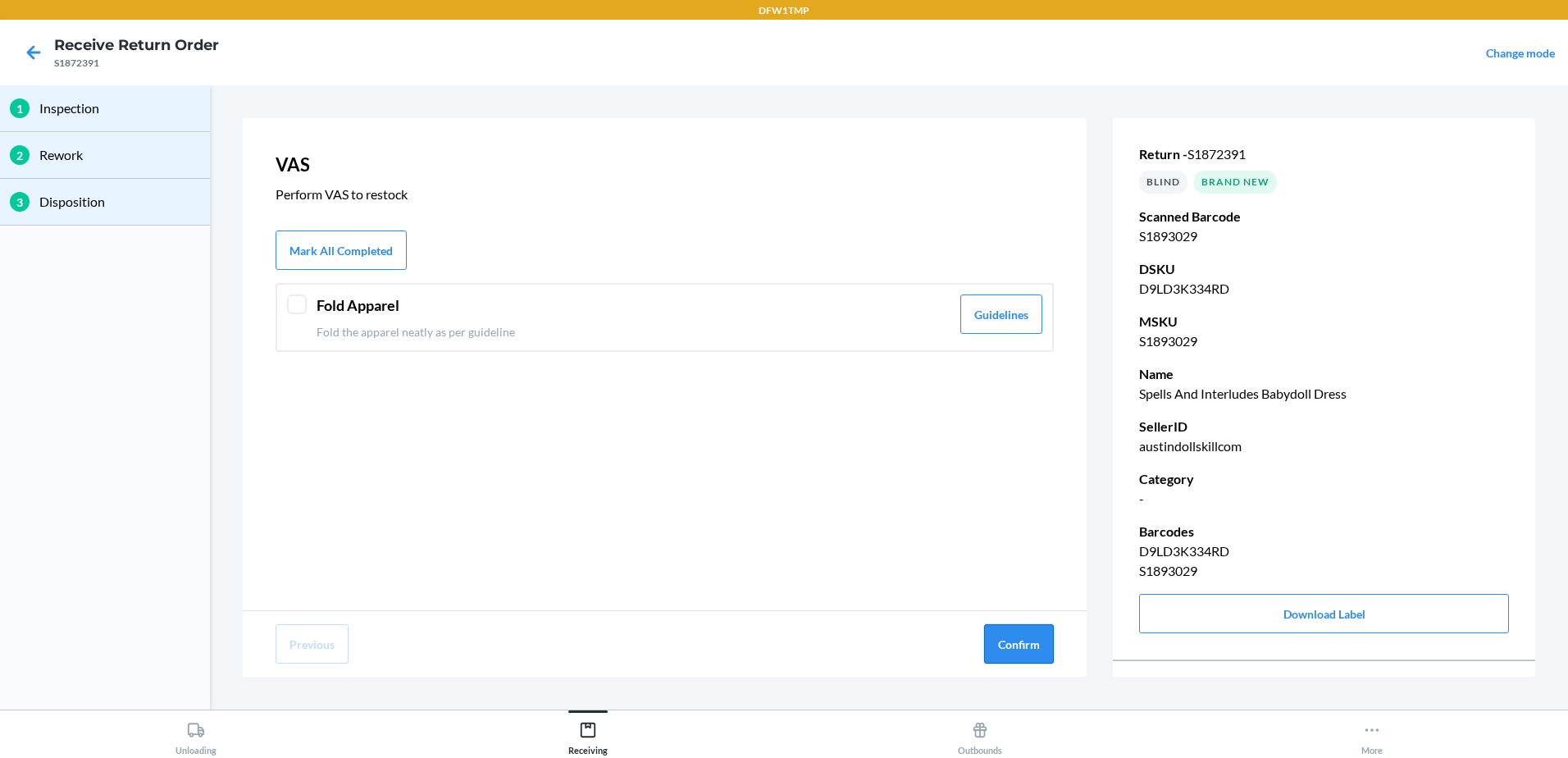
click at [1035, 640] on button "Confirm" at bounding box center [1019, 643] width 69 height 39
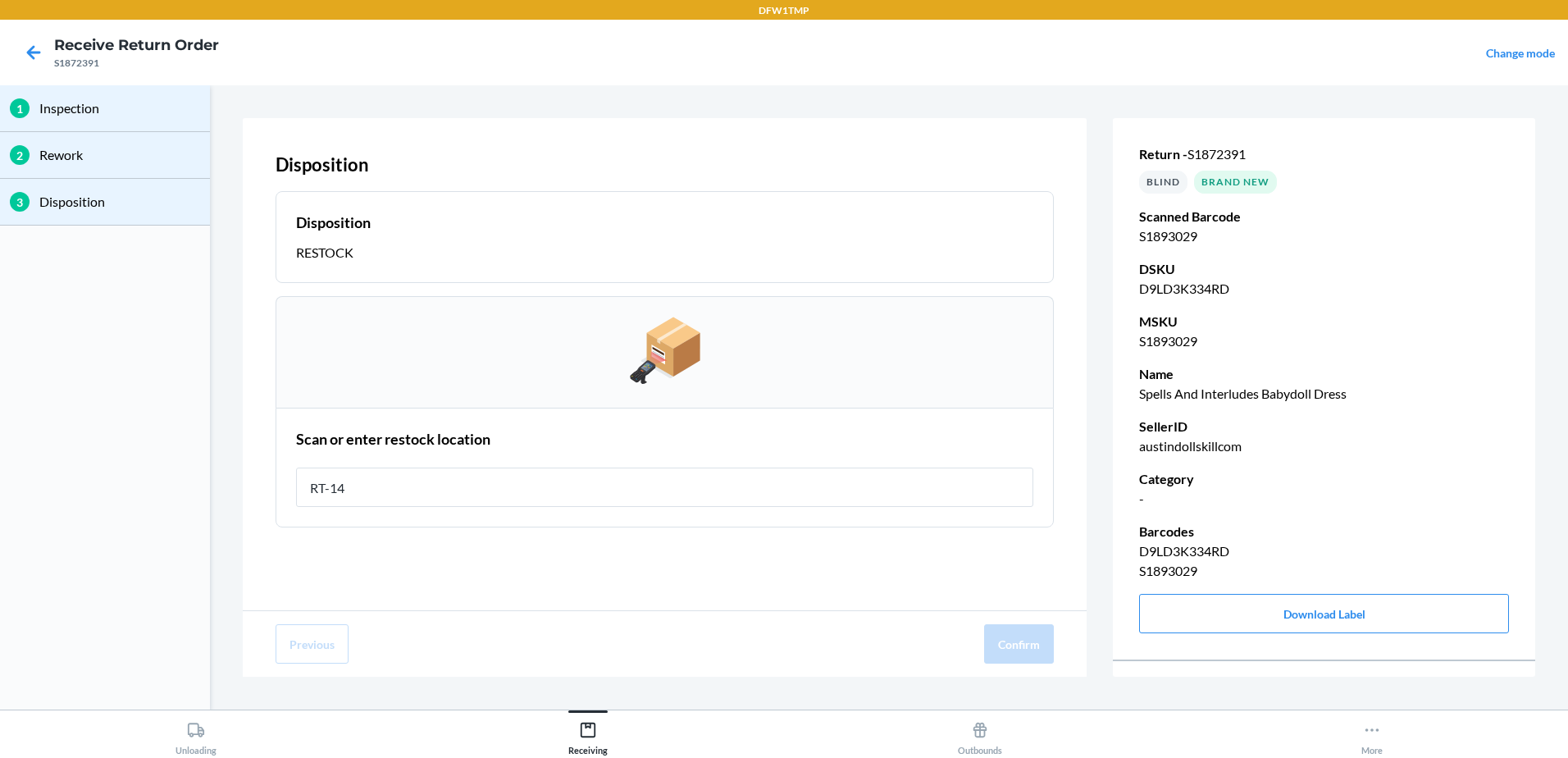
type input "RT-14"
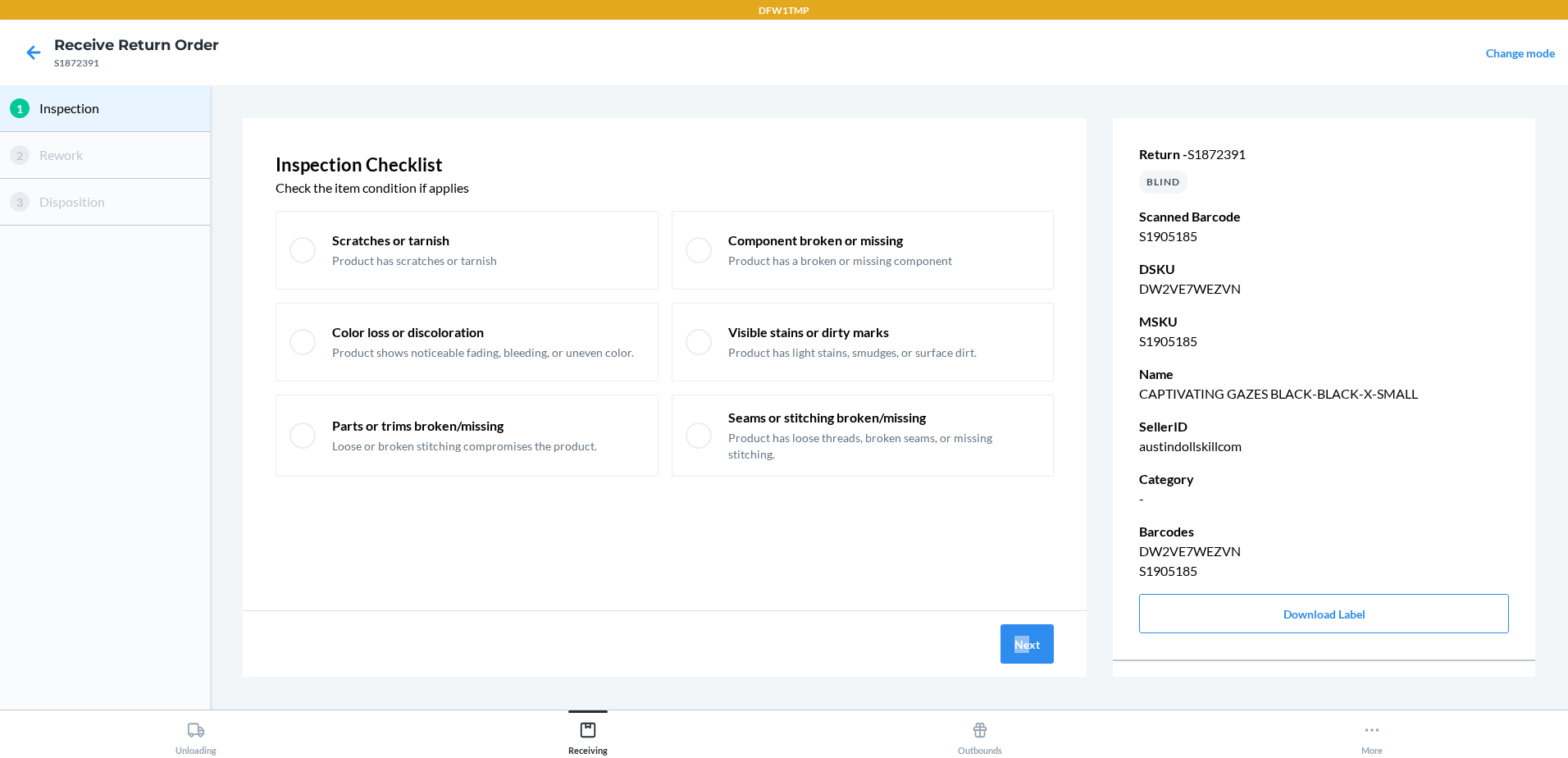
drag, startPoint x: 1005, startPoint y: 597, endPoint x: 967, endPoint y: 630, distance: 50.3
click at [967, 630] on div "Next" at bounding box center [665, 643] width 844 height 65
drag, startPoint x: 967, startPoint y: 630, endPoint x: 1033, endPoint y: 658, distance: 71.7
click at [1033, 658] on button "Next" at bounding box center [1027, 643] width 53 height 39
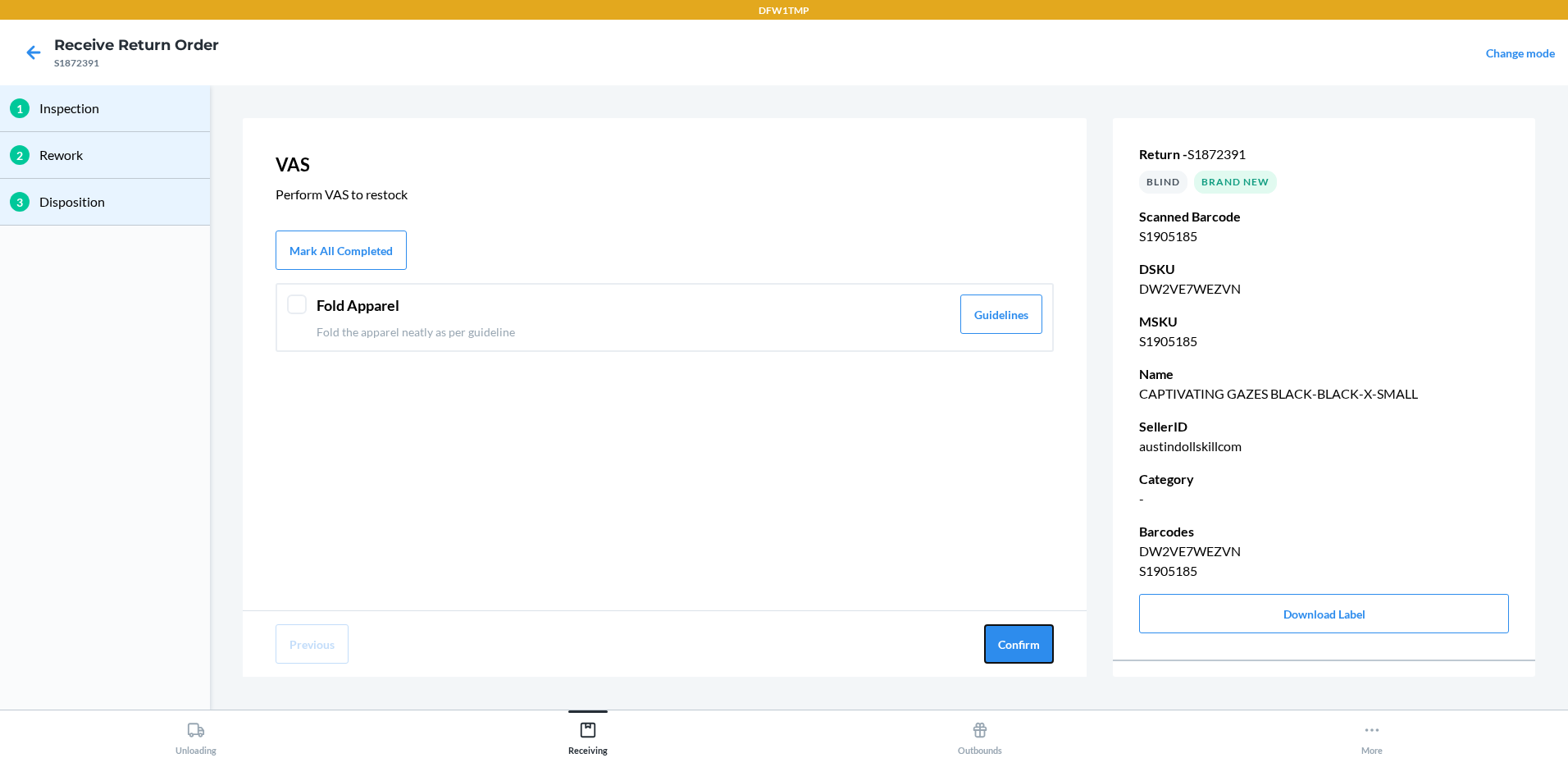
click at [1033, 658] on button "Confirm" at bounding box center [1019, 643] width 69 height 39
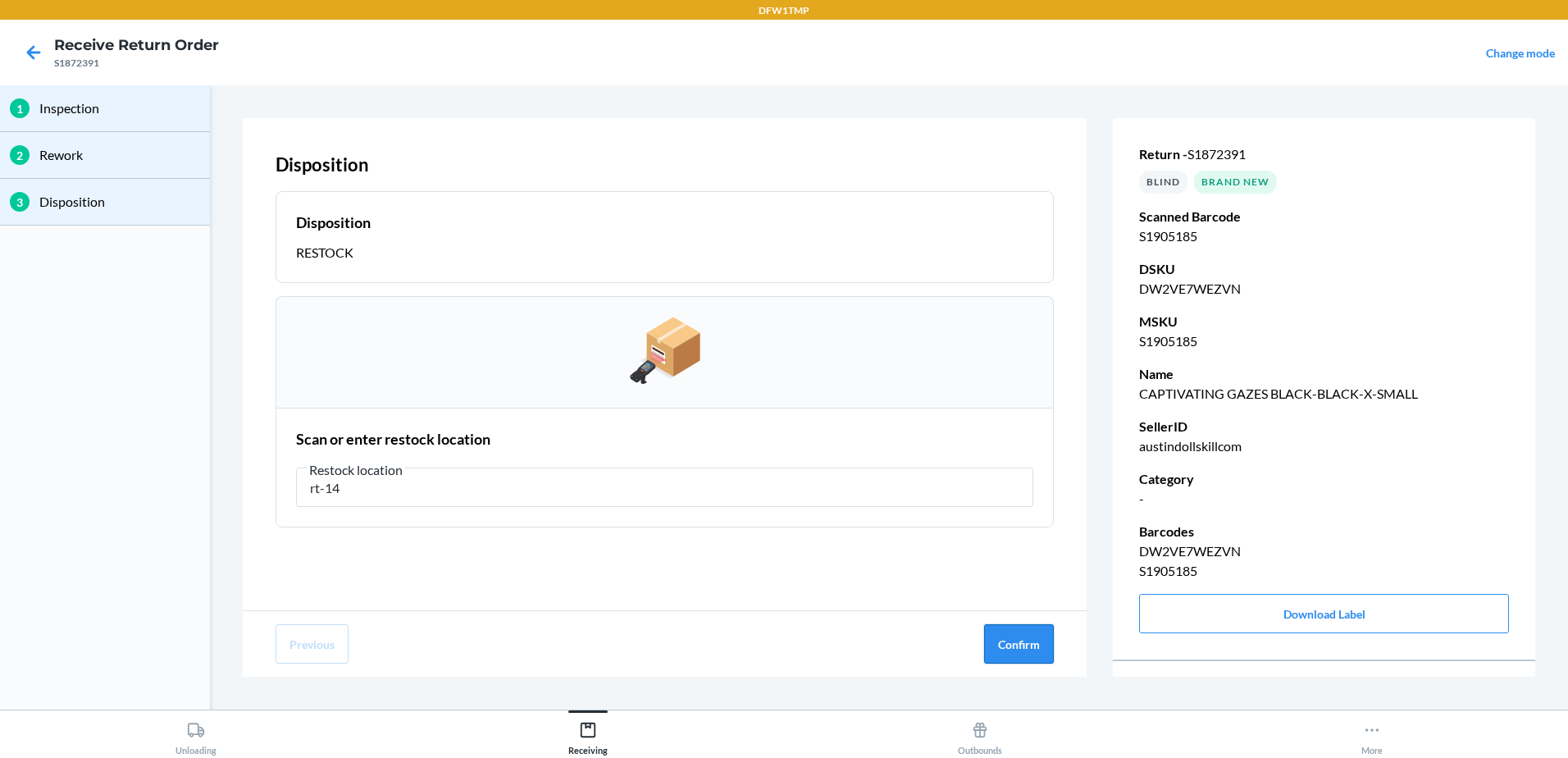
type input "rt-14"
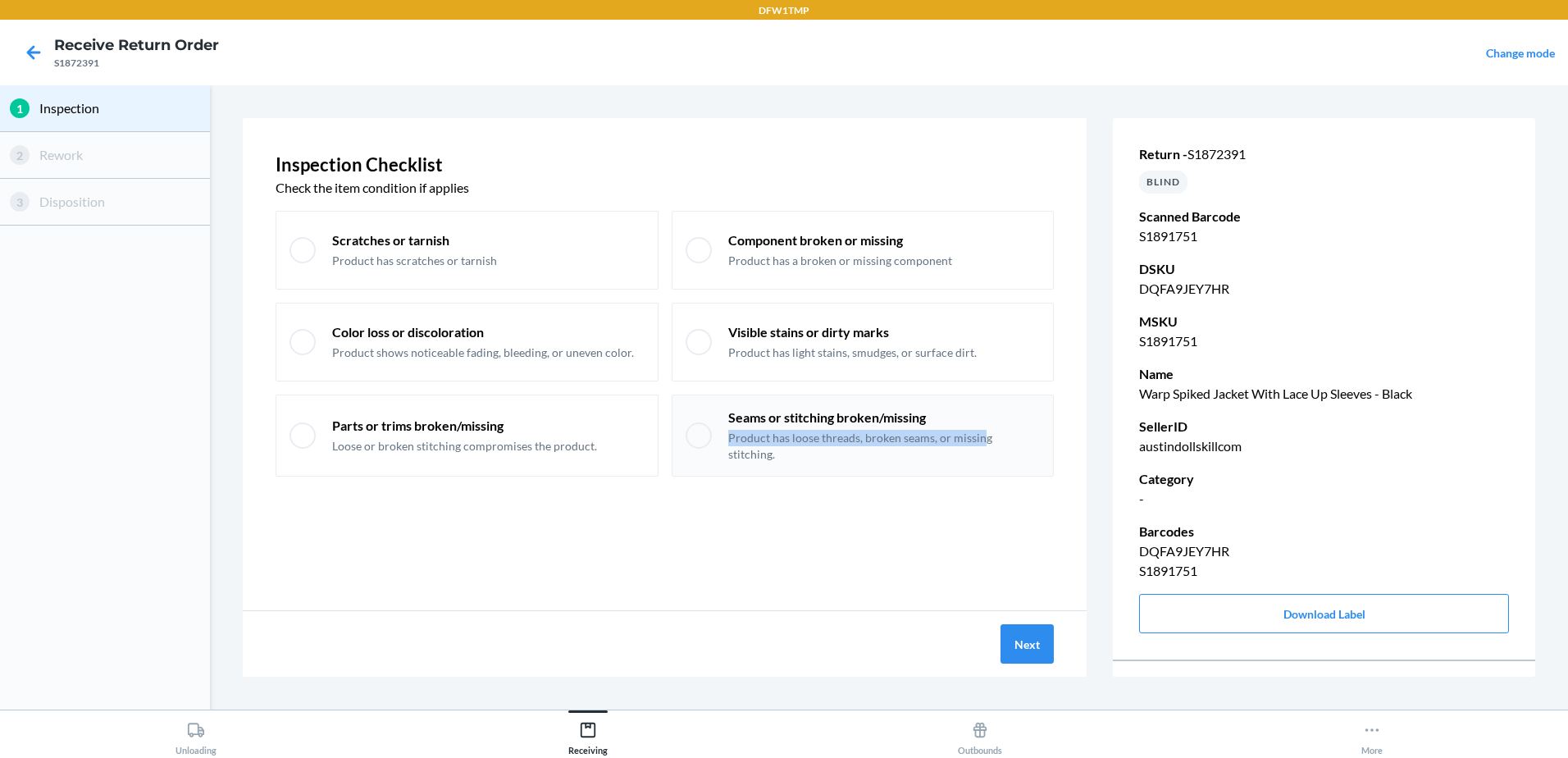
drag, startPoint x: 954, startPoint y: 418, endPoint x: 1020, endPoint y: 409, distance: 66.6
click at [993, 409] on div "Seams or stitching broken/missing Product has loose threads, broken seams, or m…" at bounding box center [863, 435] width 383 height 82
click at [698, 423] on div at bounding box center [698, 435] width 26 height 26
checkbox input "false"
click at [1022, 648] on button "Next" at bounding box center [1027, 643] width 53 height 39
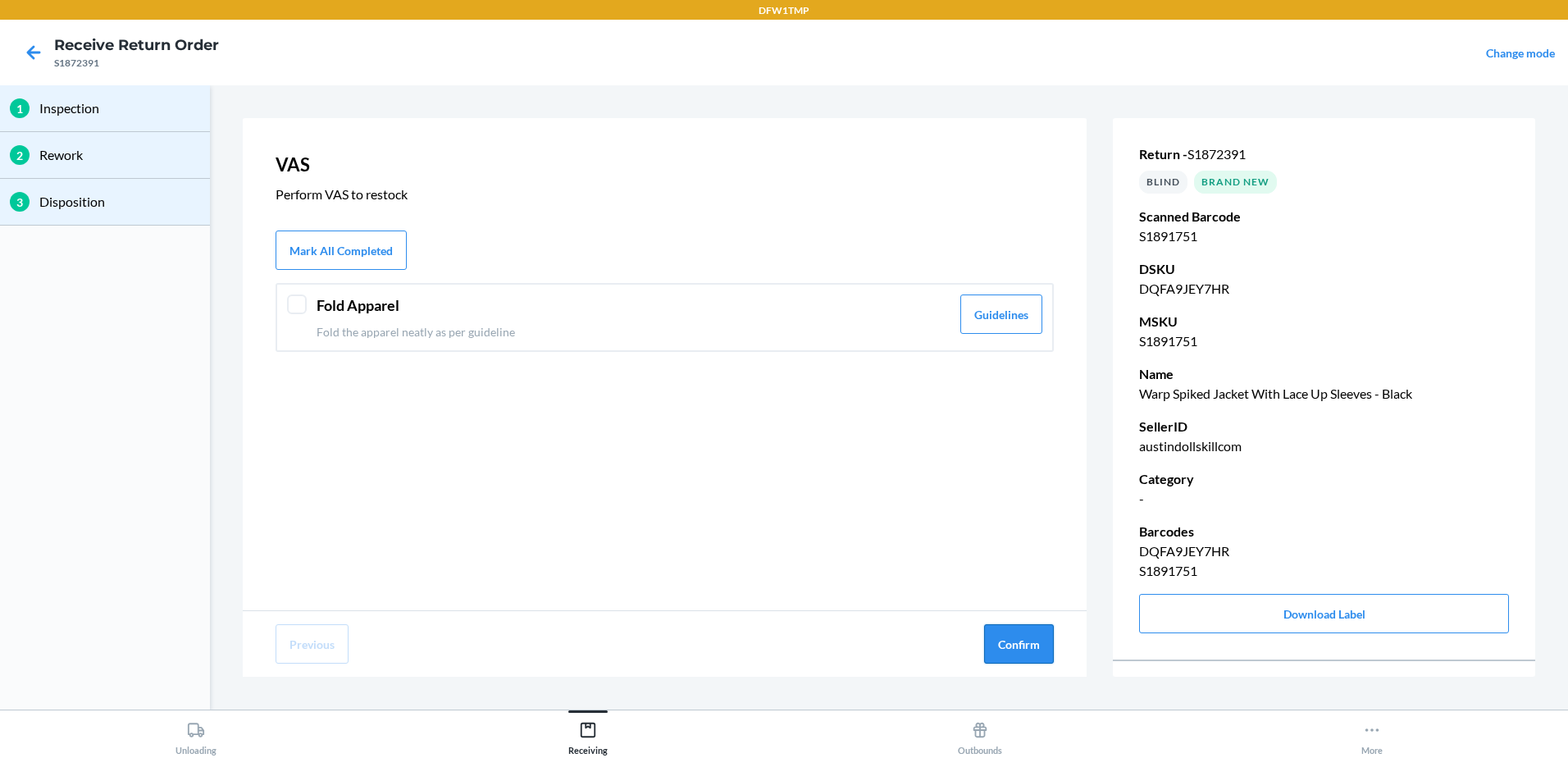
click at [1023, 639] on button "Confirm" at bounding box center [1019, 643] width 69 height 39
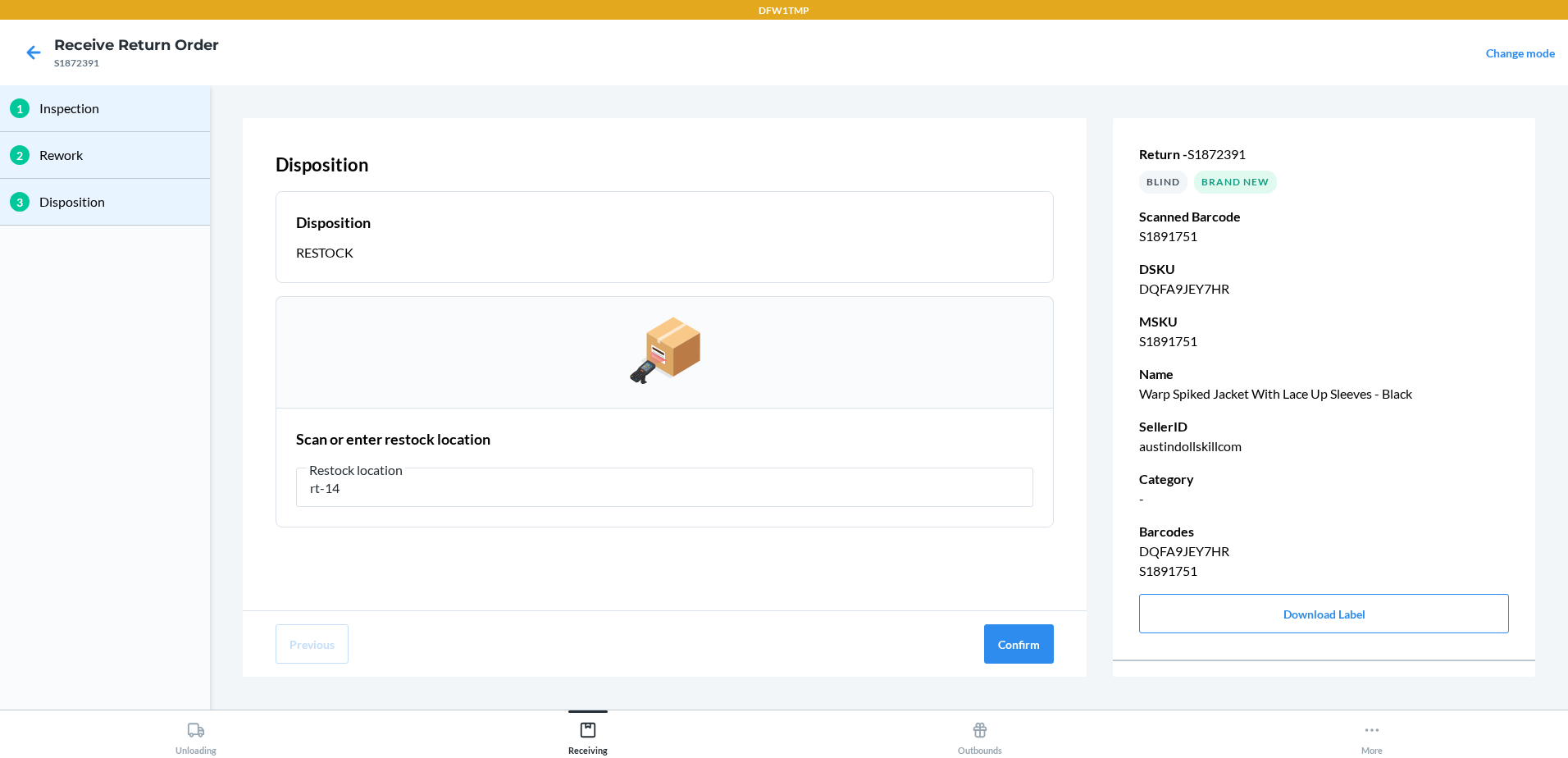
type input "rt-14"
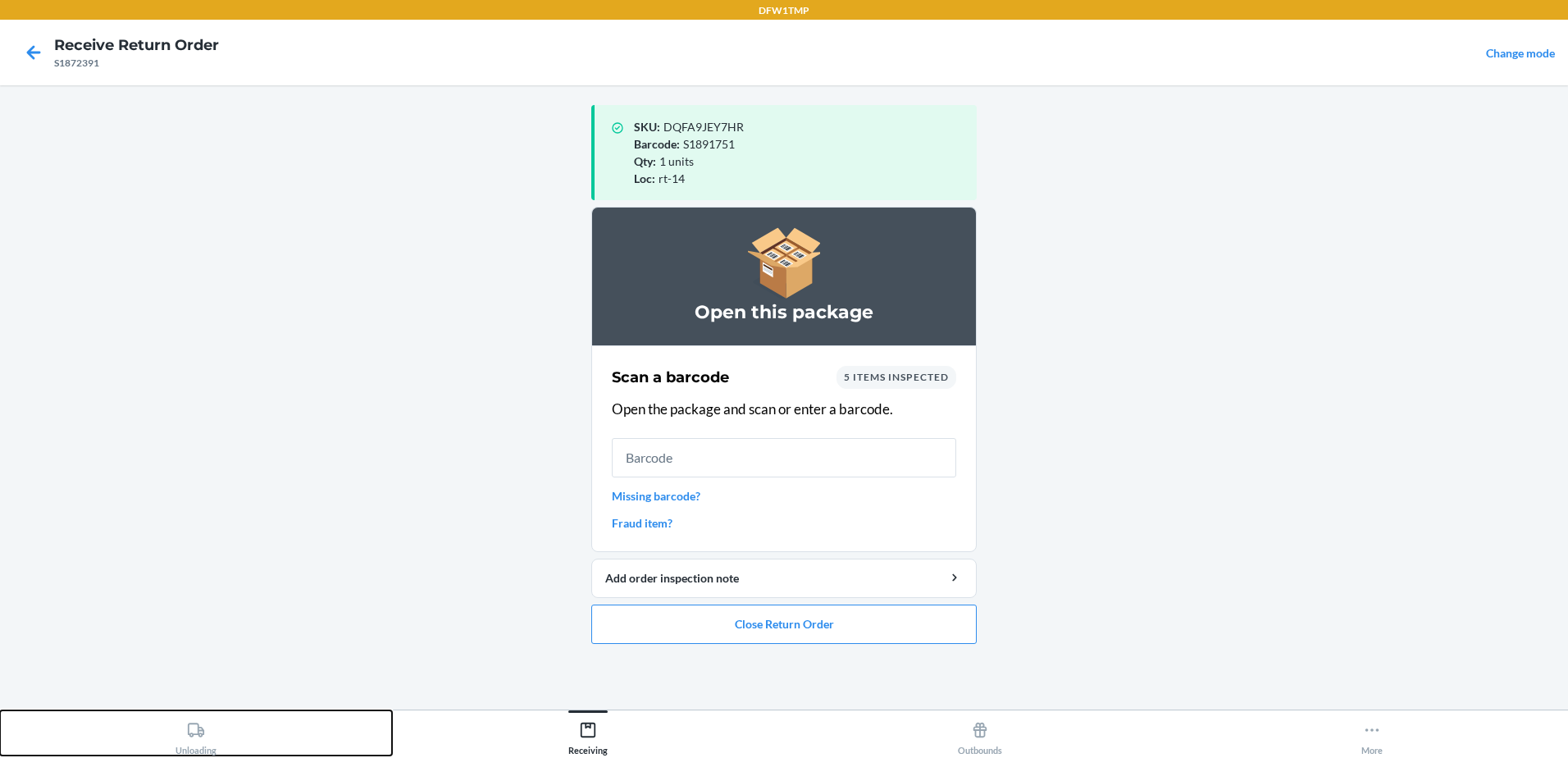
click at [208, 732] on div "Unloading" at bounding box center [196, 735] width 41 height 41
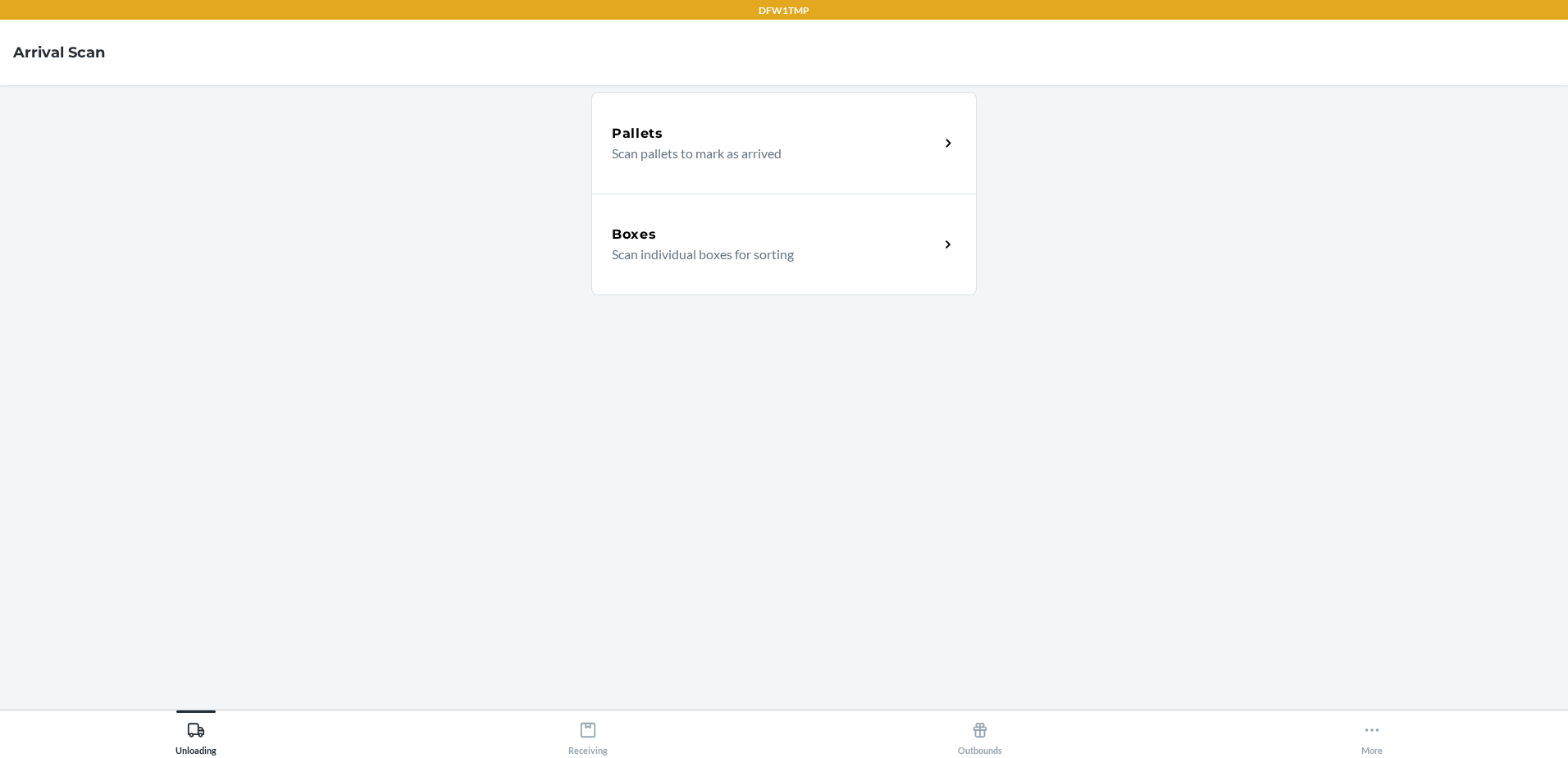
click at [605, 233] on div "Boxes Scan individual boxes for sorting" at bounding box center [784, 245] width 385 height 102
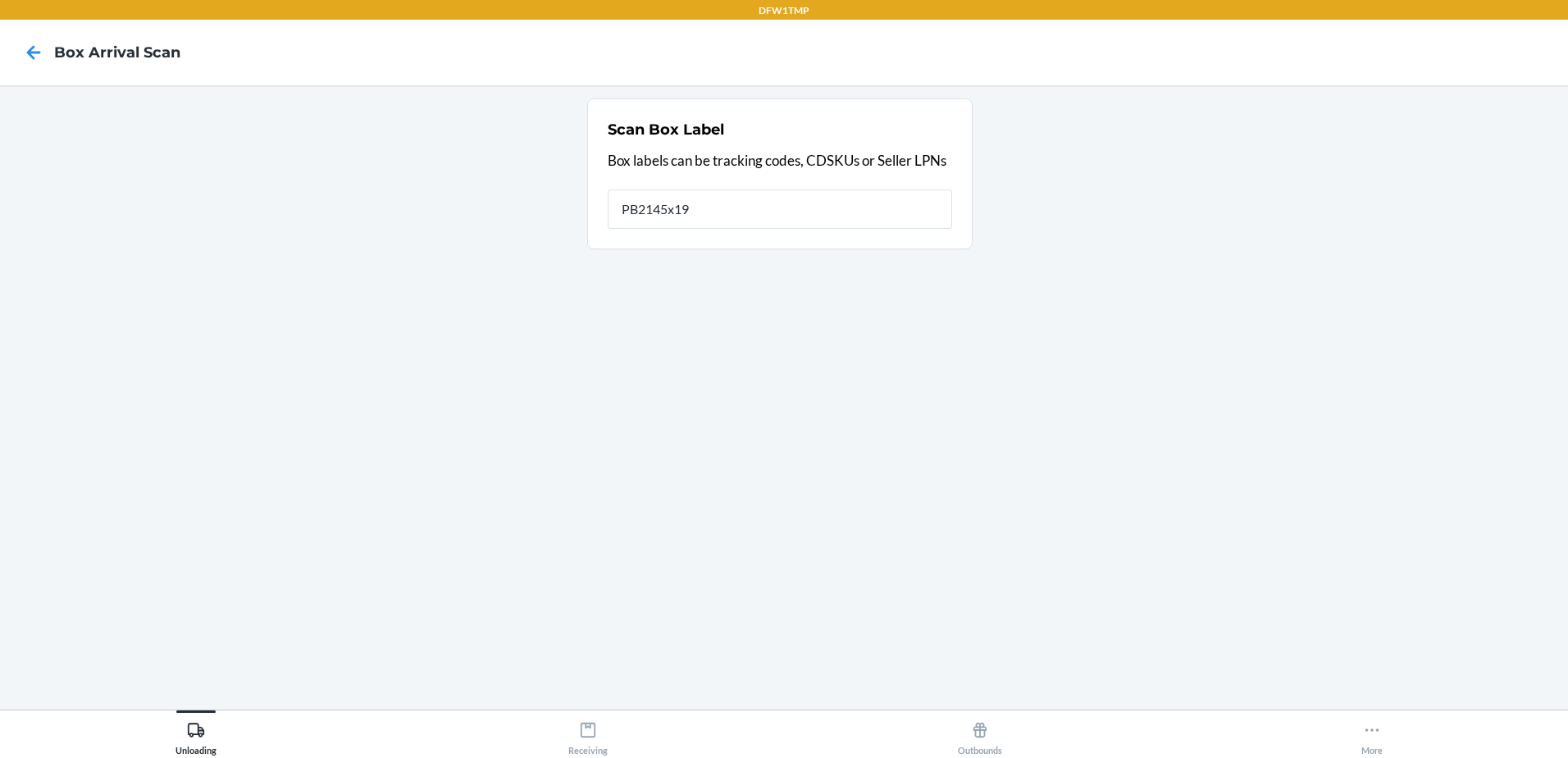
type input "PB2145x19"
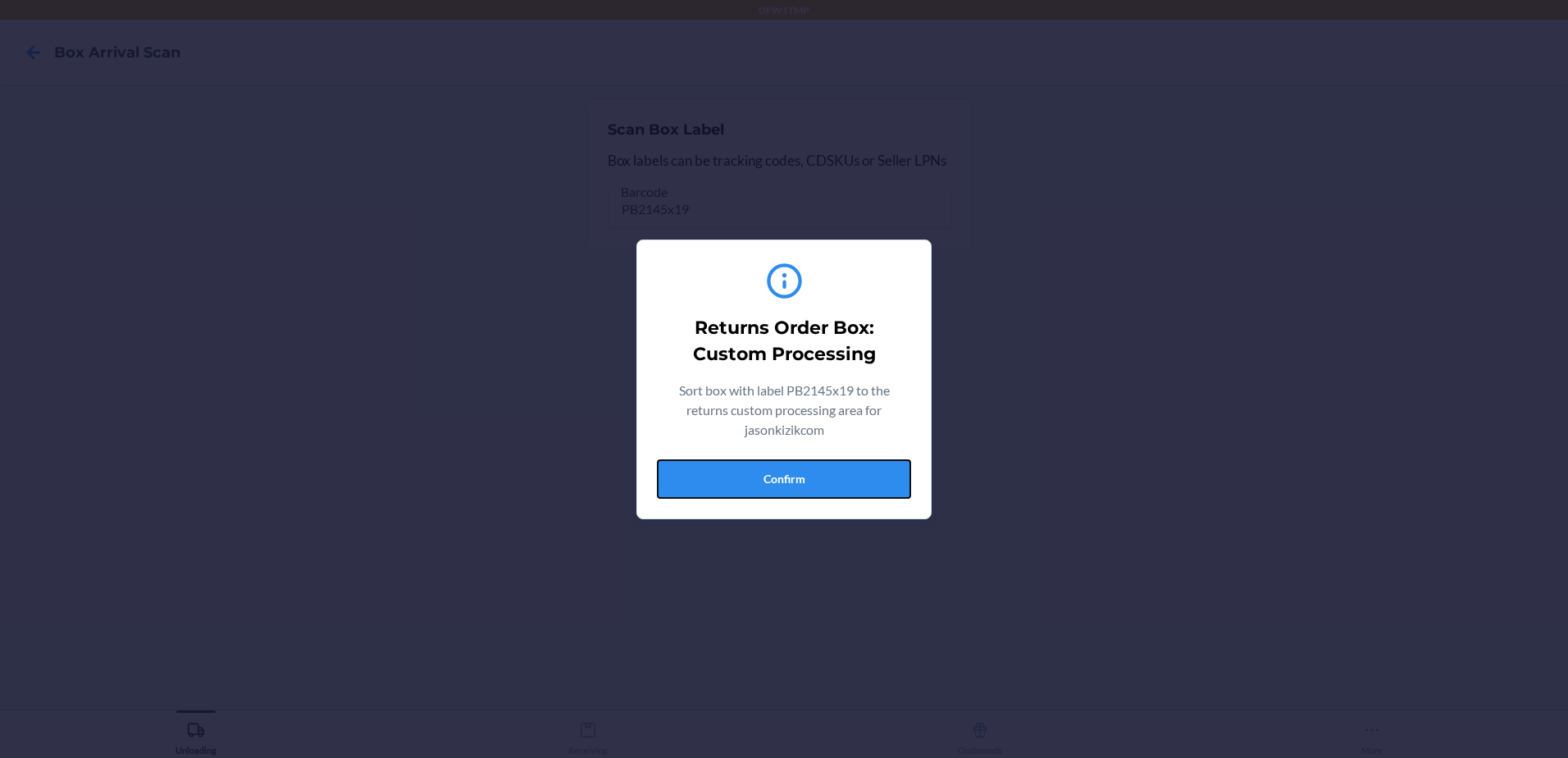
click at [810, 483] on button "Confirm" at bounding box center [784, 479] width 254 height 39
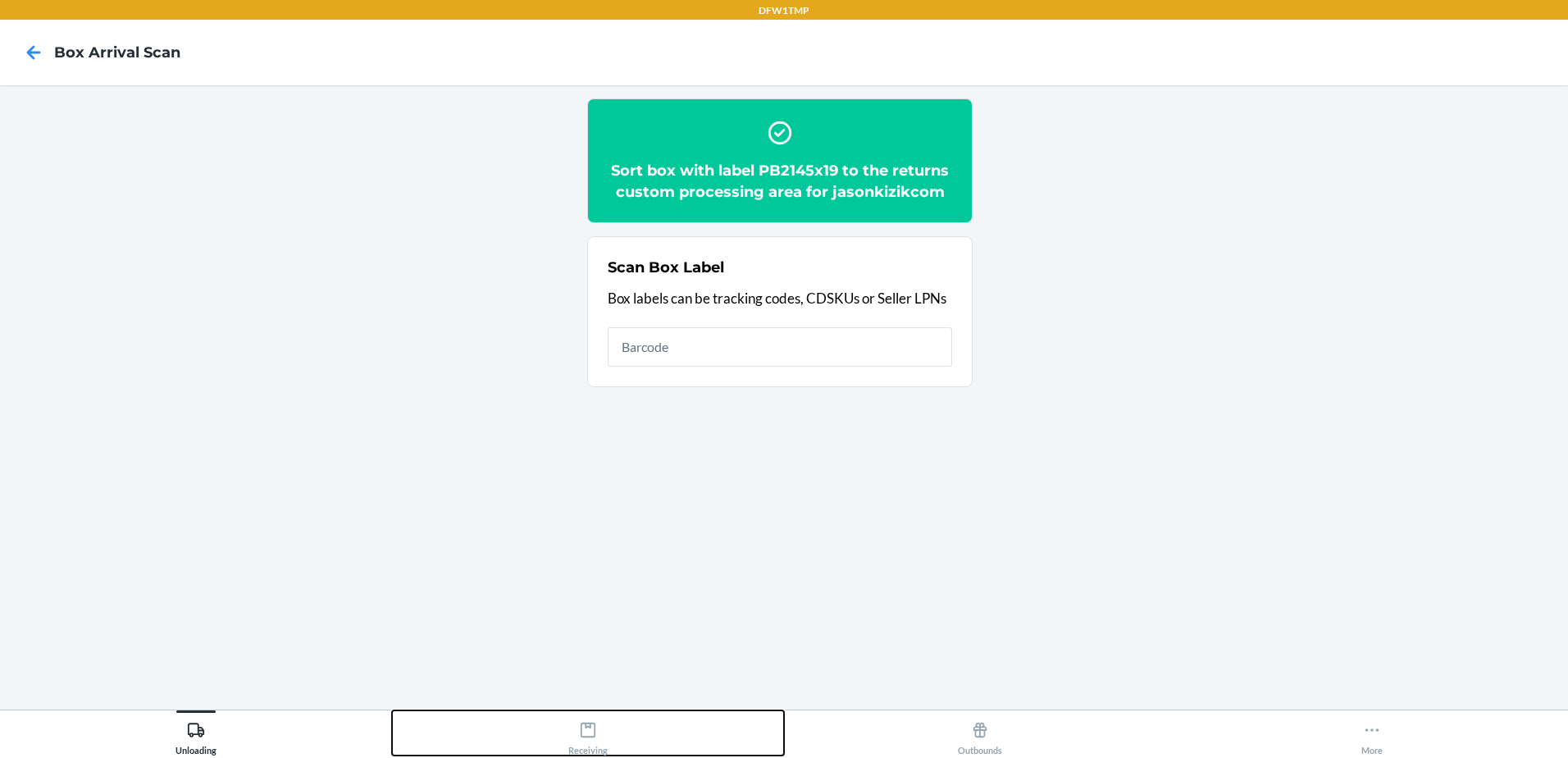
click at [579, 722] on div "Receiving" at bounding box center [588, 735] width 39 height 41
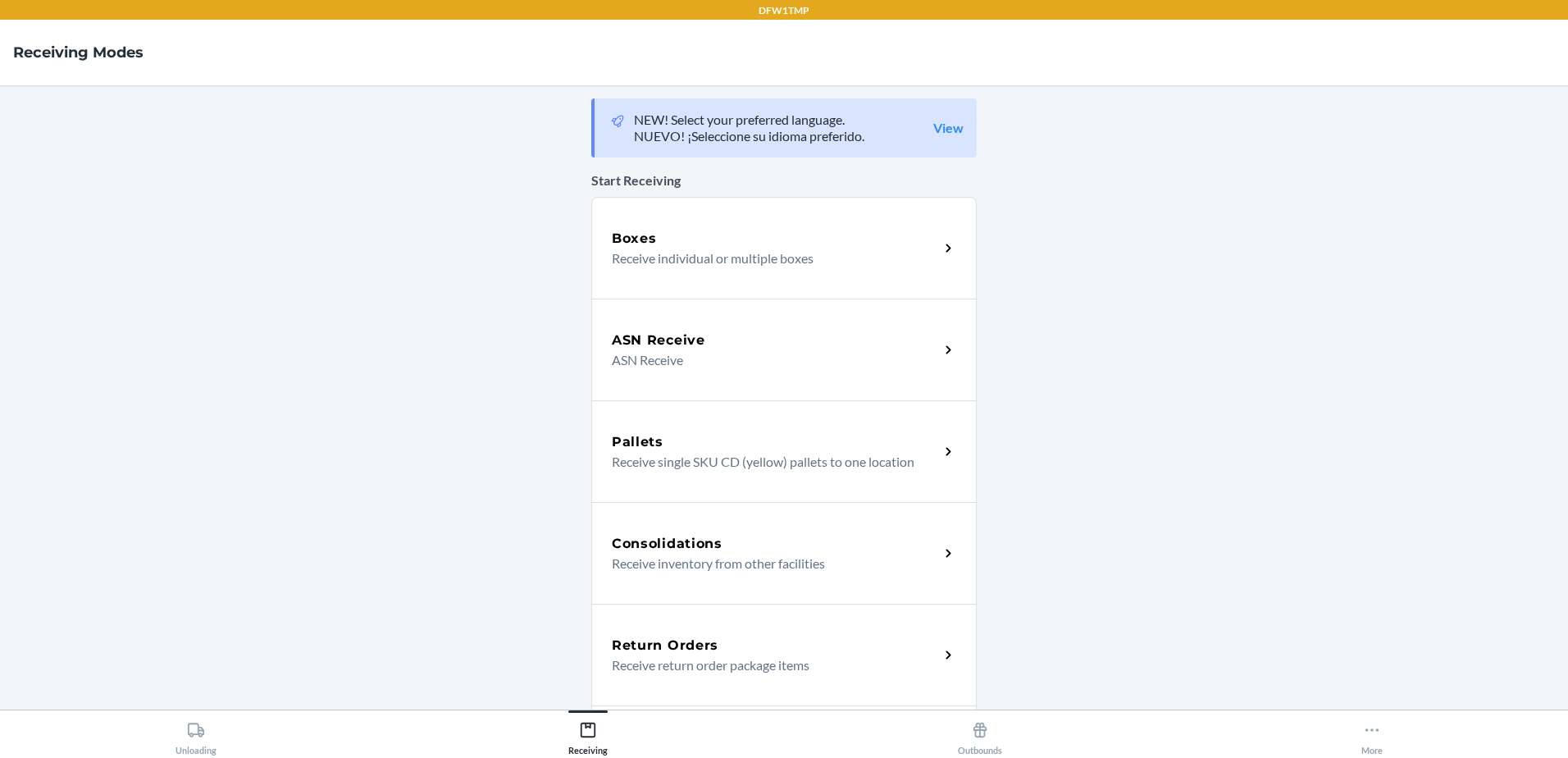
click at [703, 628] on div "Return Orders Receive return order package items" at bounding box center [784, 655] width 385 height 102
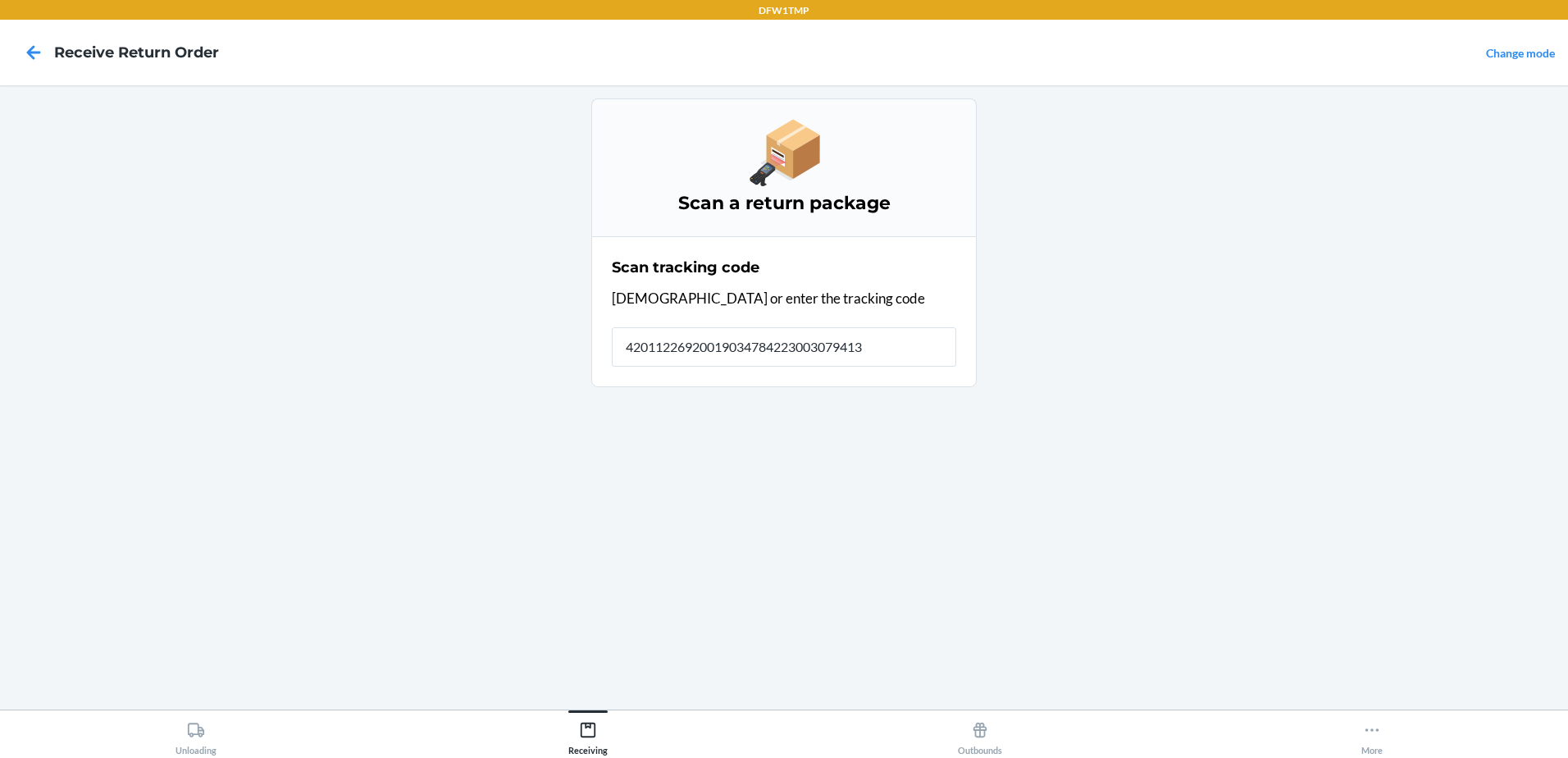
type input "420112269200190347842230030794130"
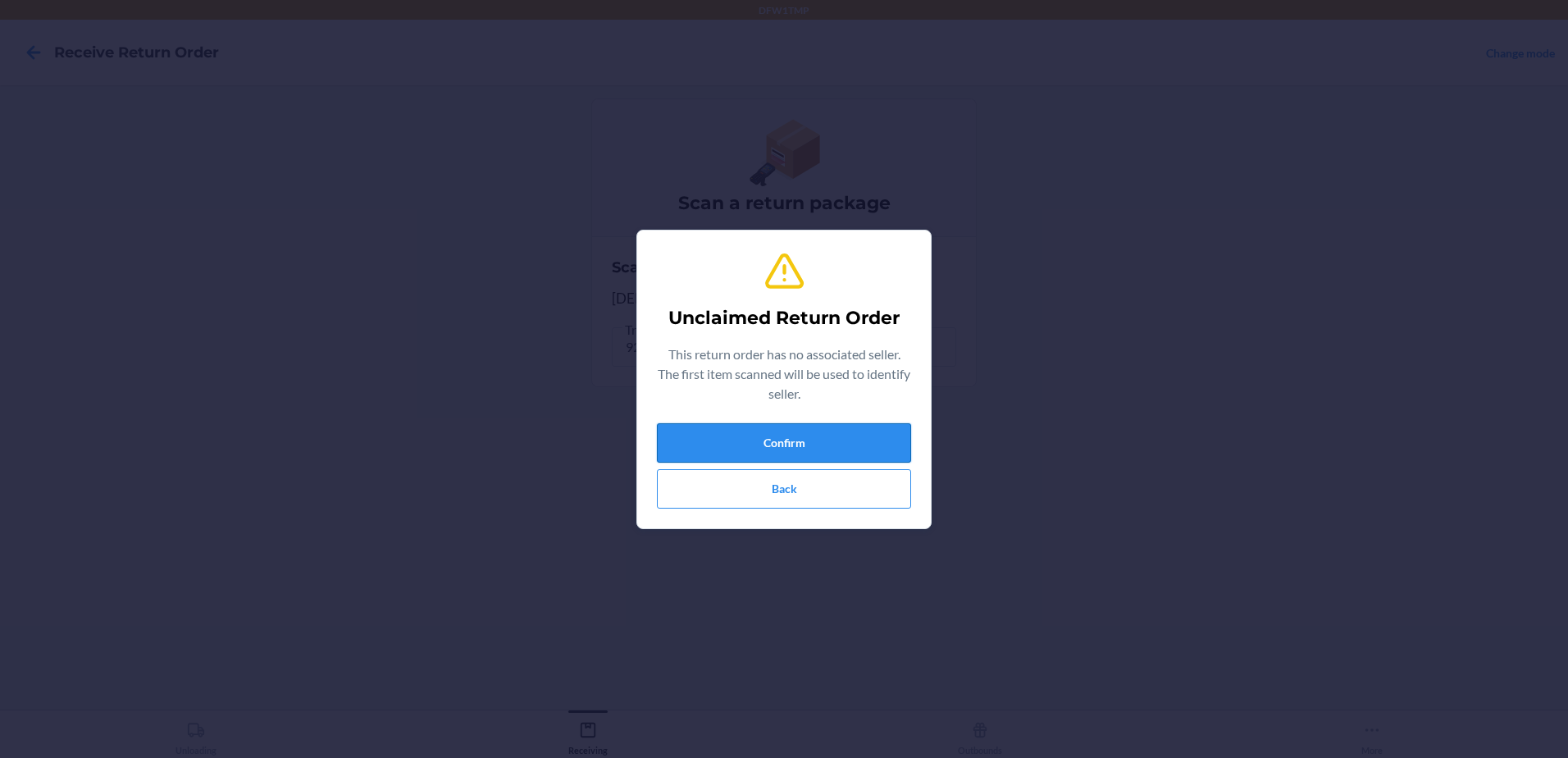
click at [799, 423] on button "Confirm" at bounding box center [784, 442] width 254 height 39
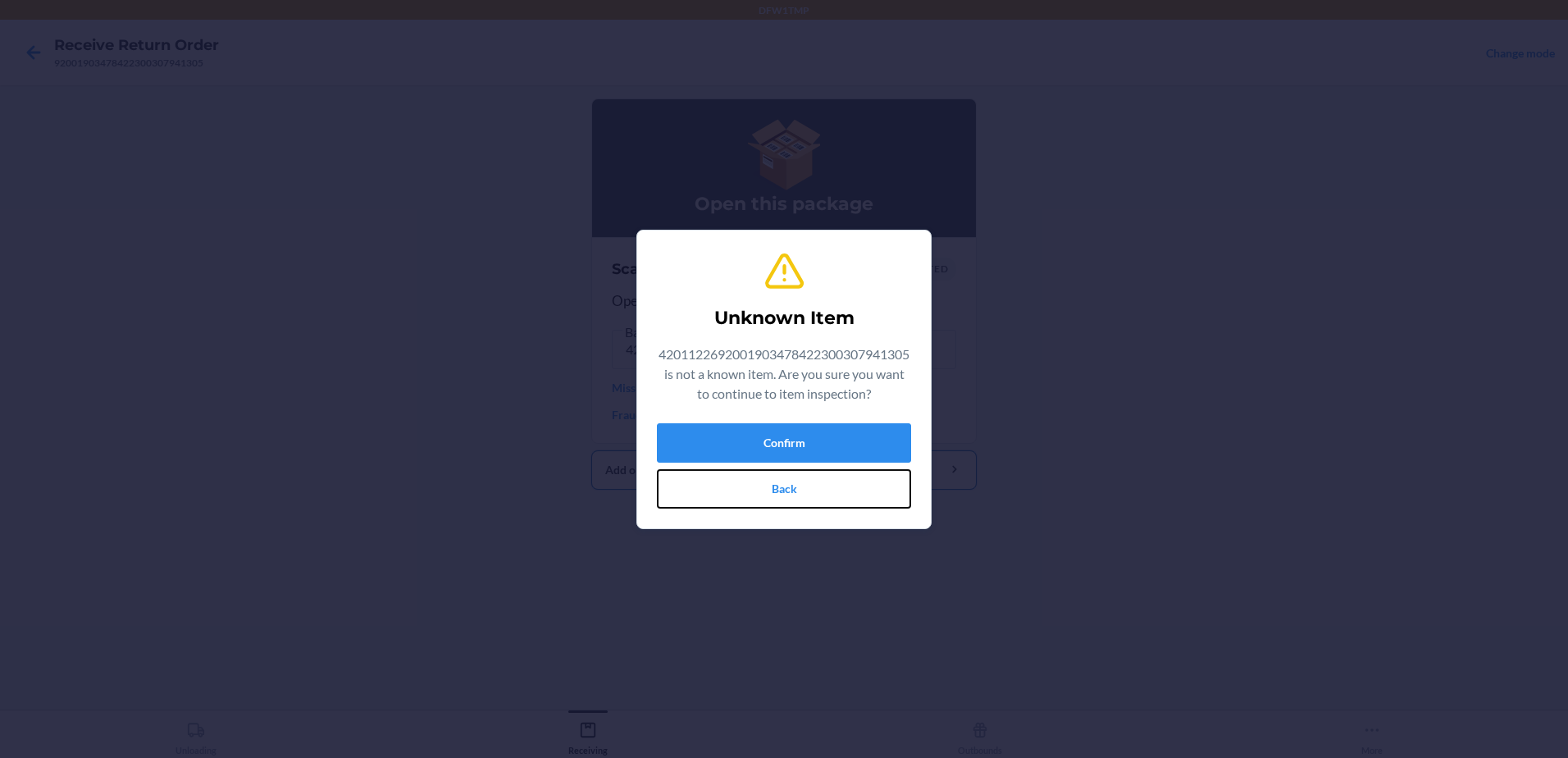
click at [848, 484] on button "Back" at bounding box center [784, 488] width 254 height 39
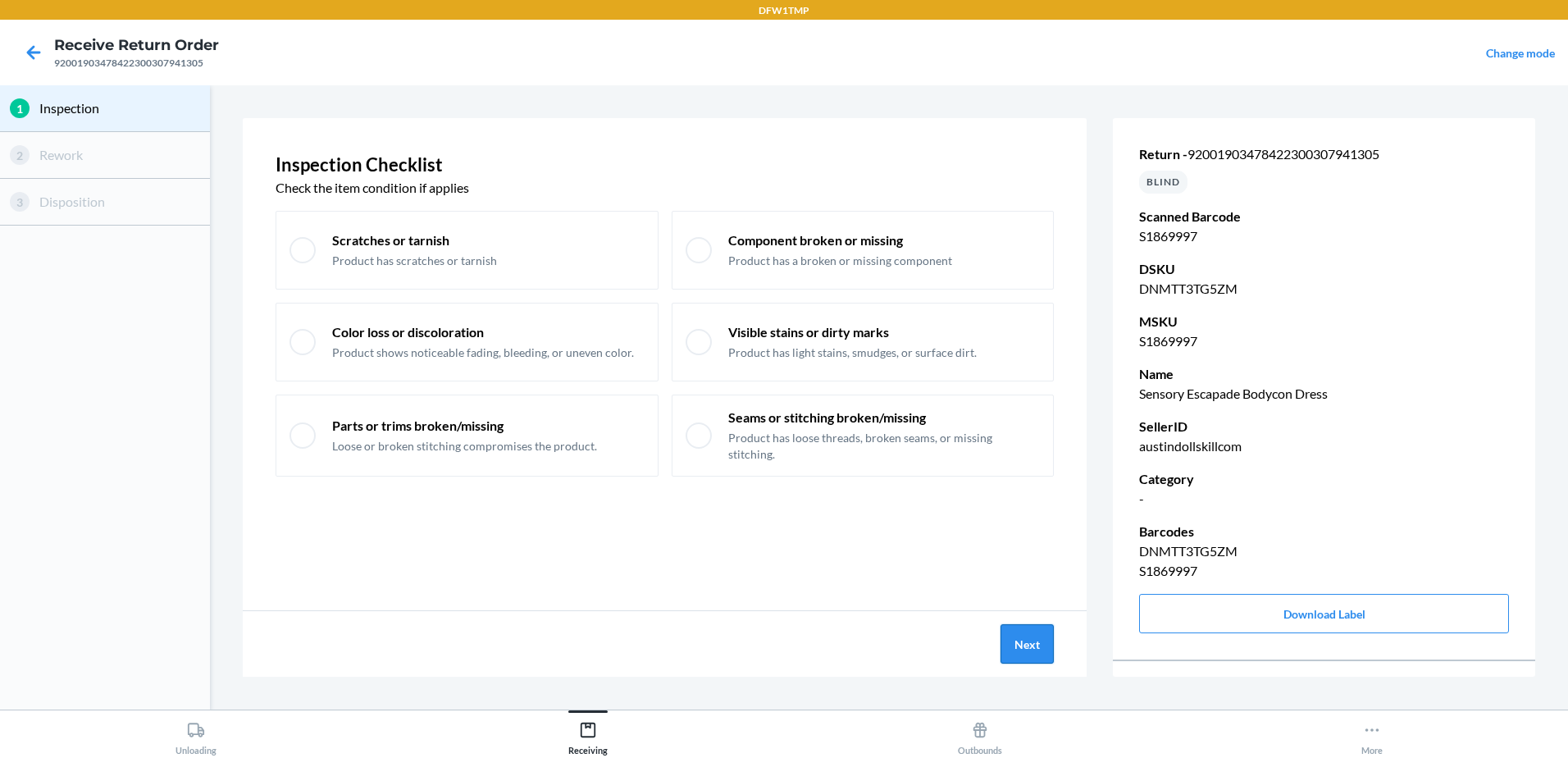
click at [1032, 654] on button "Next" at bounding box center [1027, 643] width 53 height 39
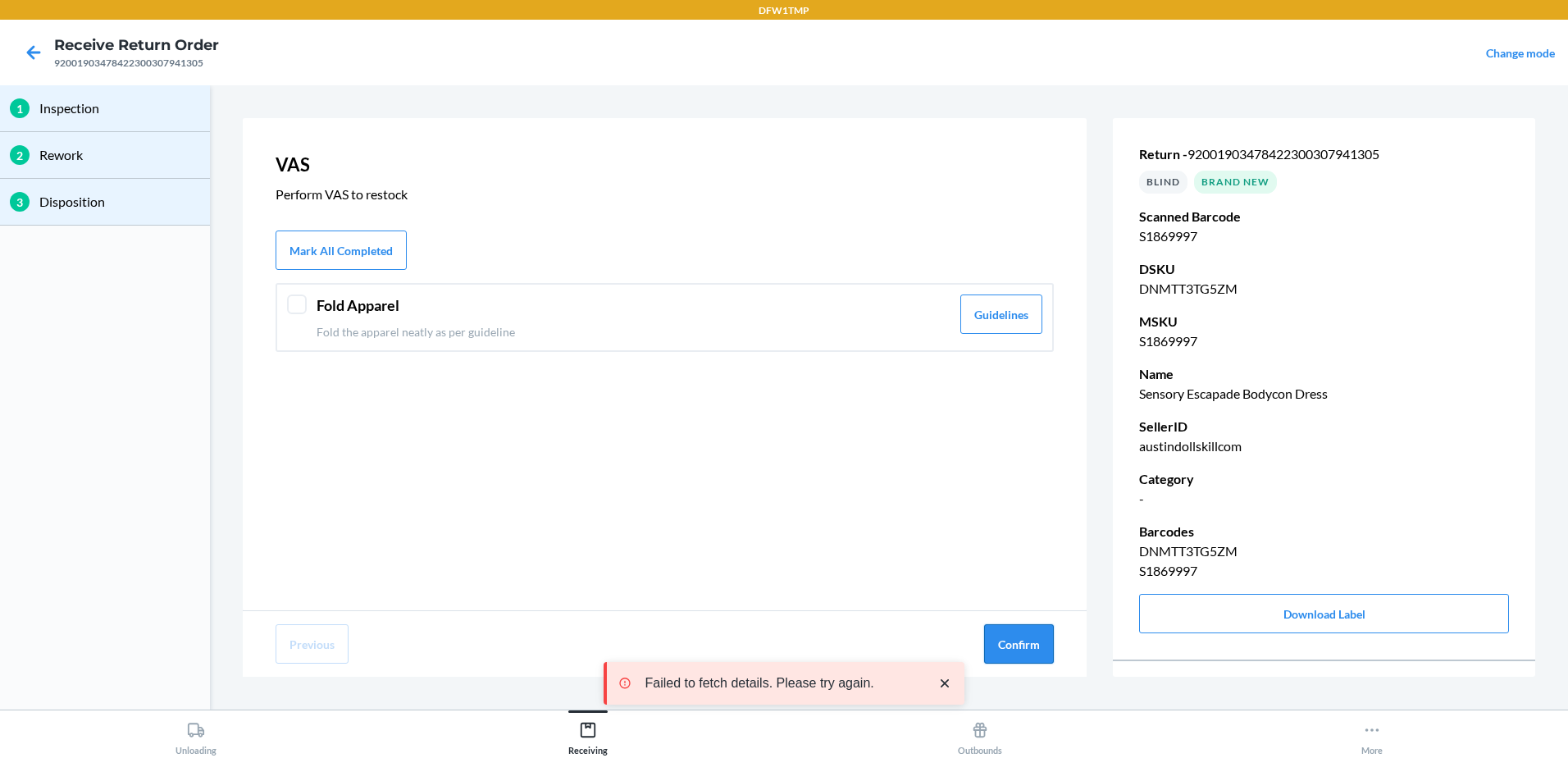
click at [1024, 655] on button "Confirm" at bounding box center [1019, 643] width 69 height 39
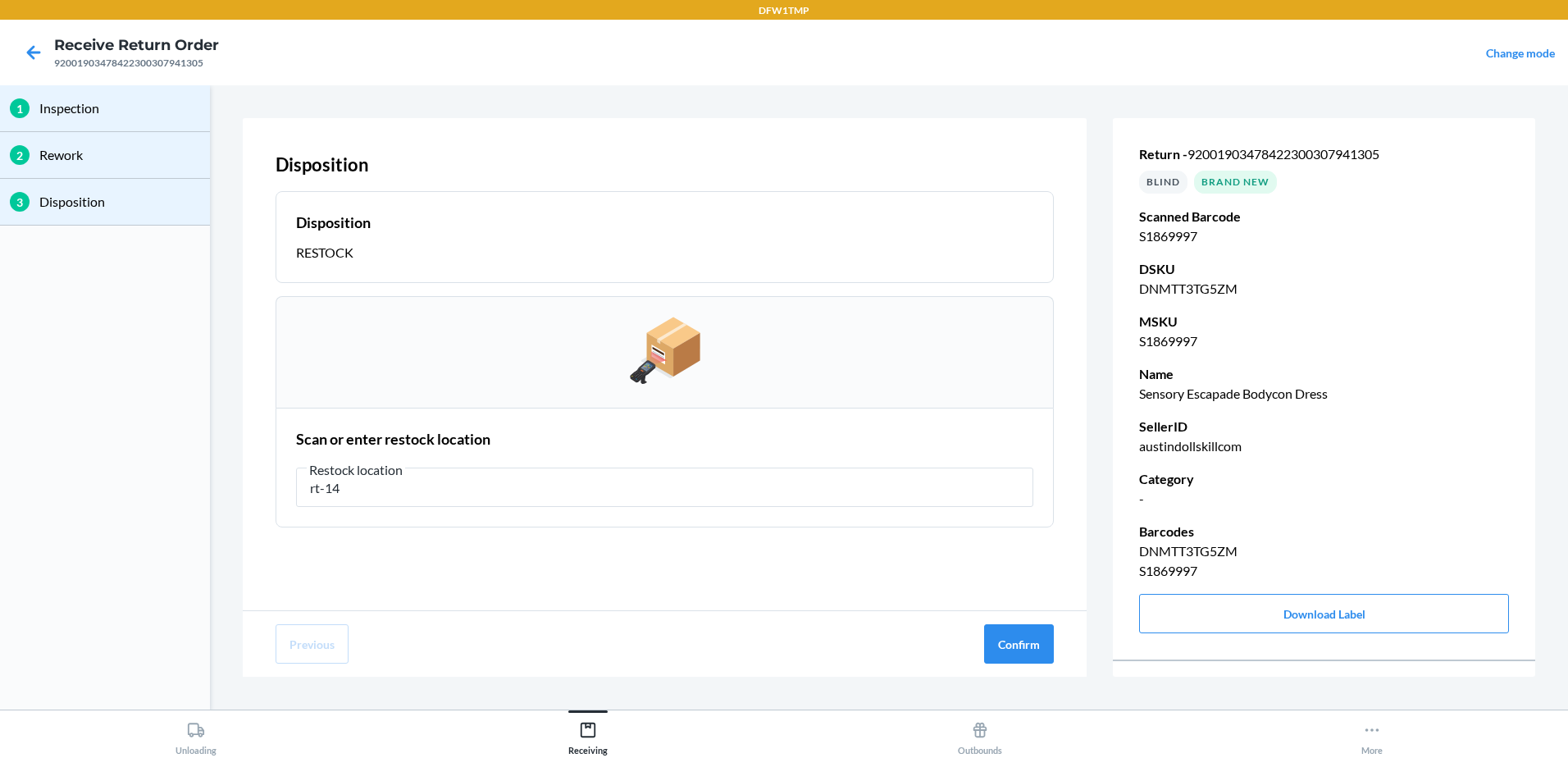
type input "rt-14"
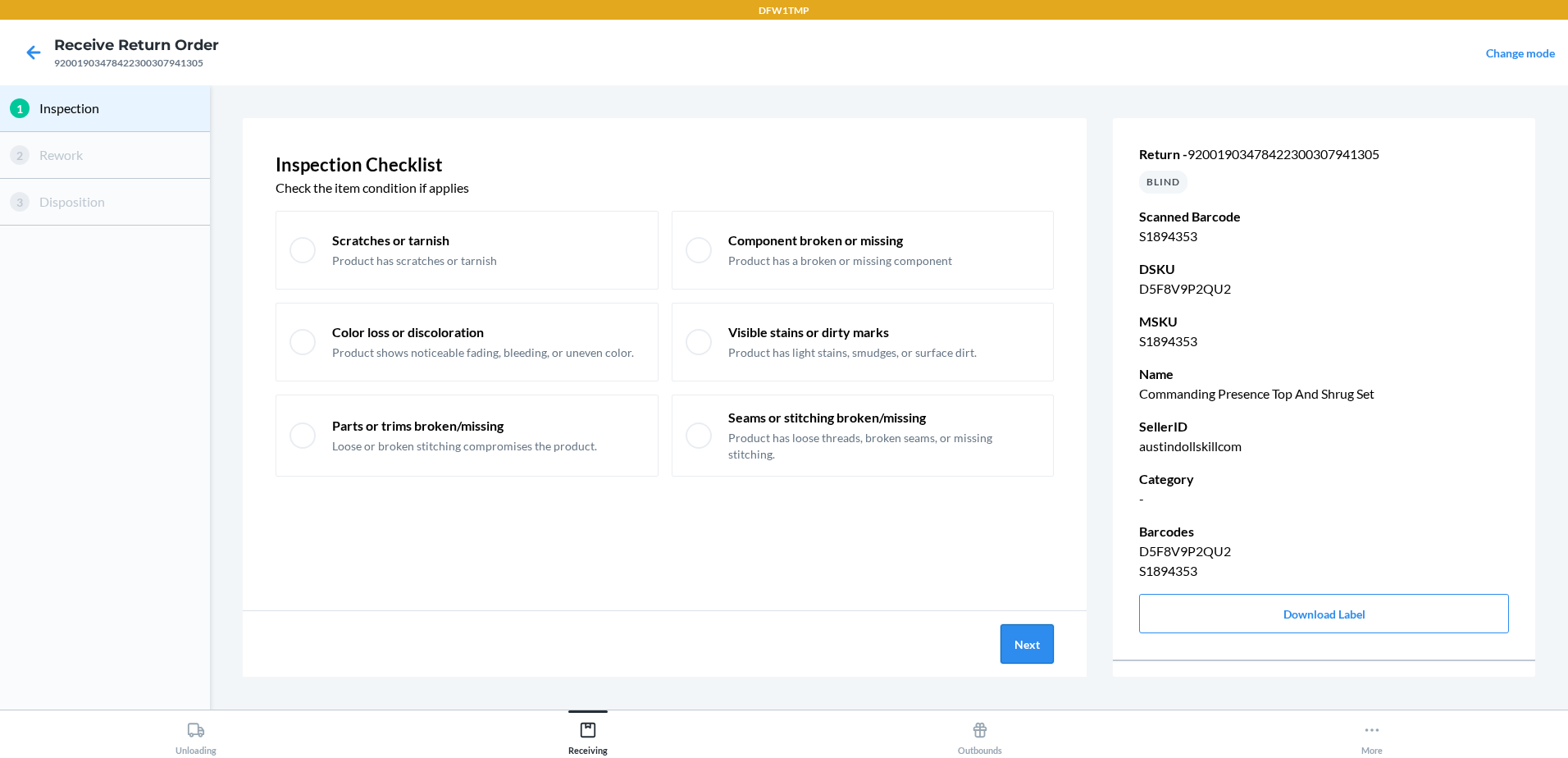
click at [1043, 661] on button "Next" at bounding box center [1027, 643] width 53 height 39
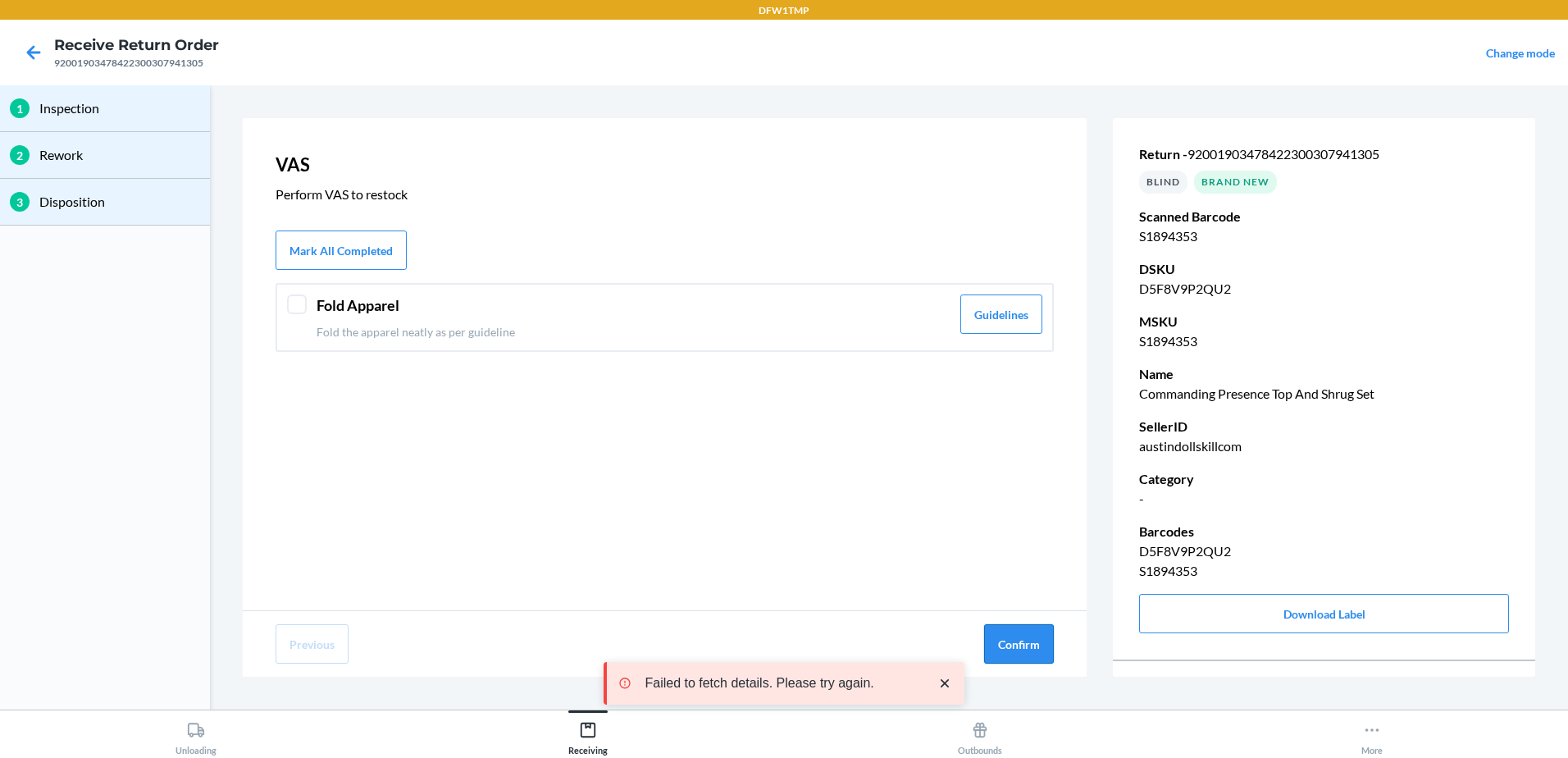
click at [1038, 645] on button "Confirm" at bounding box center [1019, 643] width 69 height 39
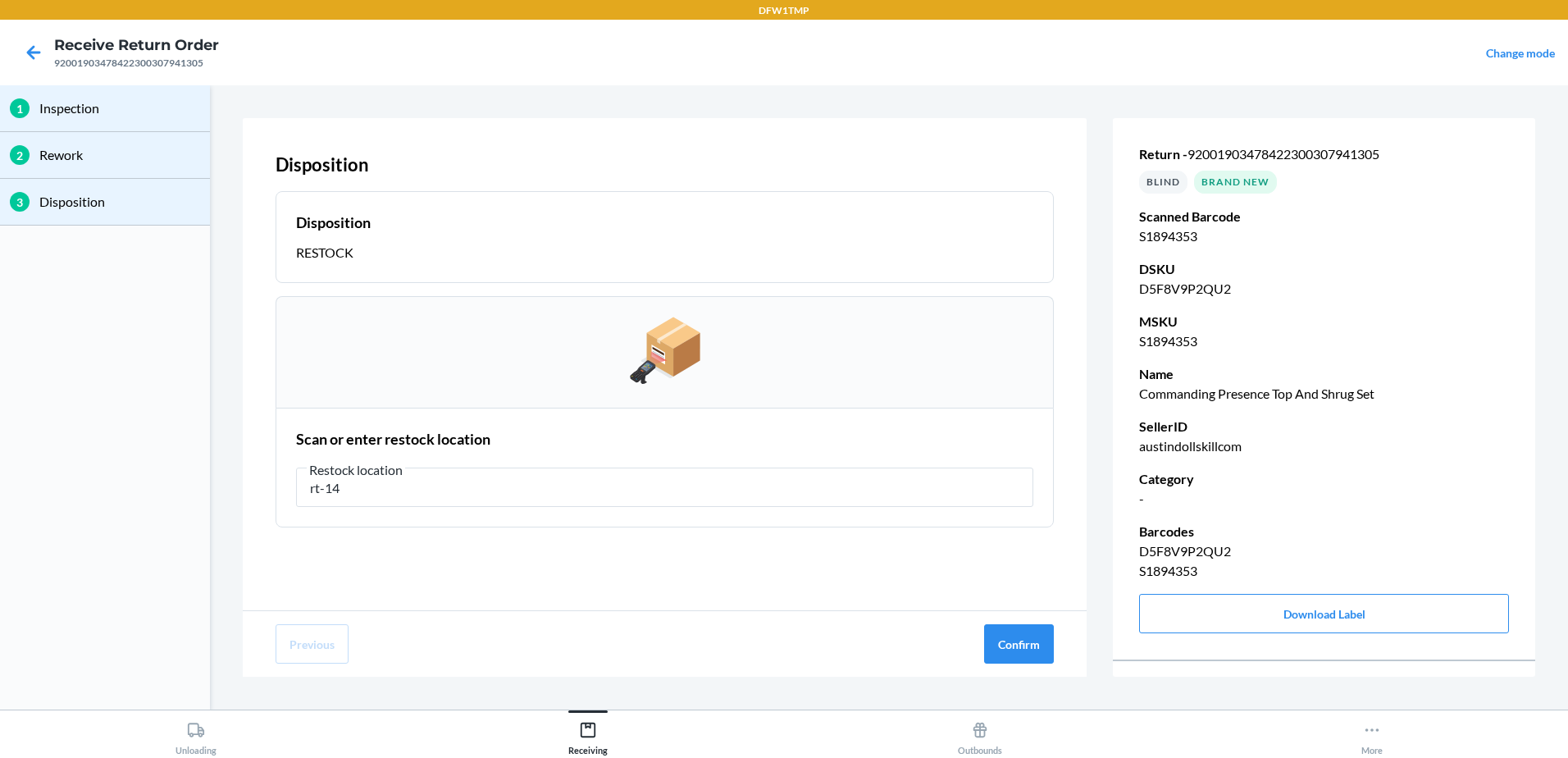
type input "rt-14"
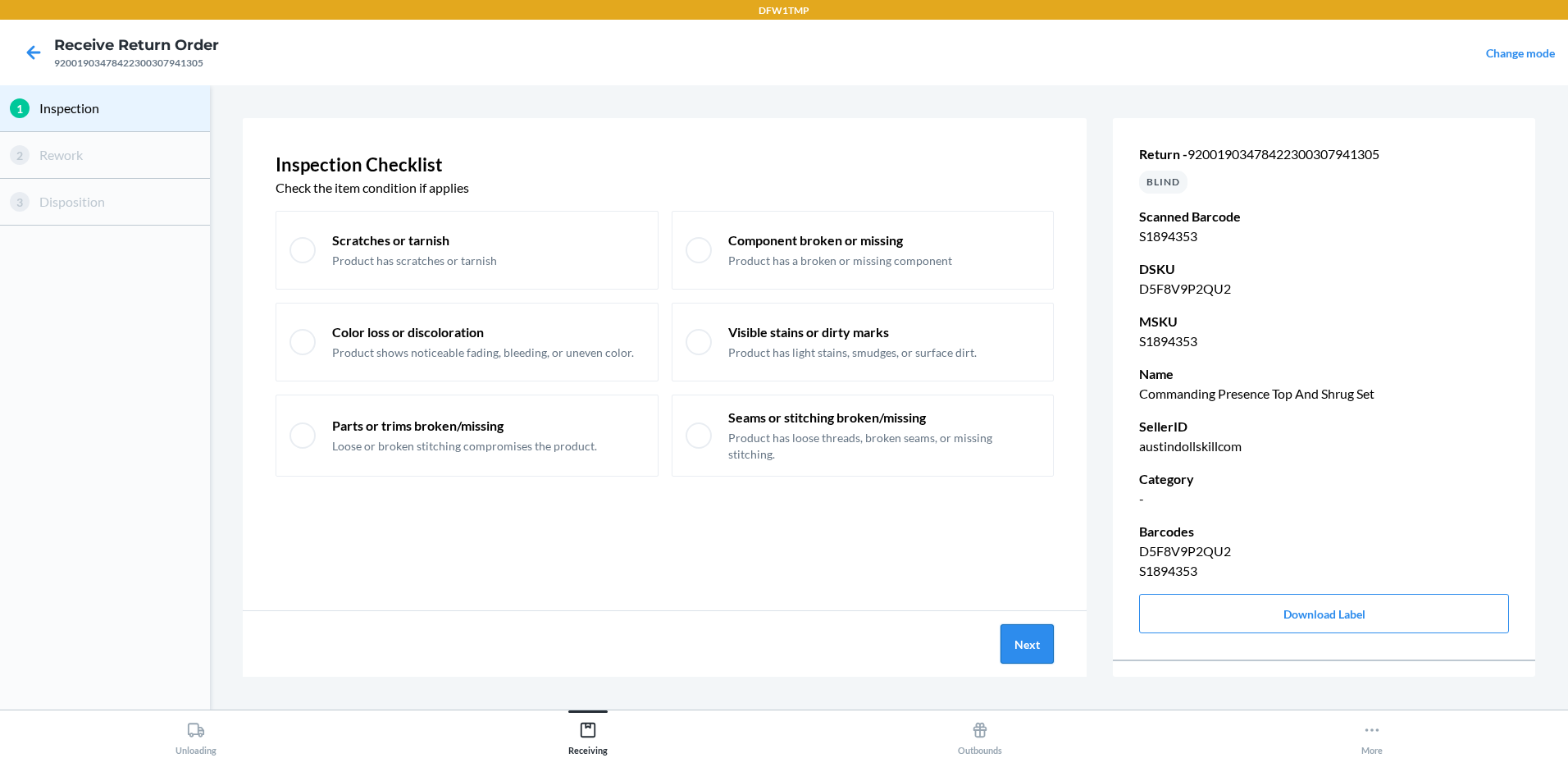
click at [1043, 641] on button "Next" at bounding box center [1027, 643] width 53 height 39
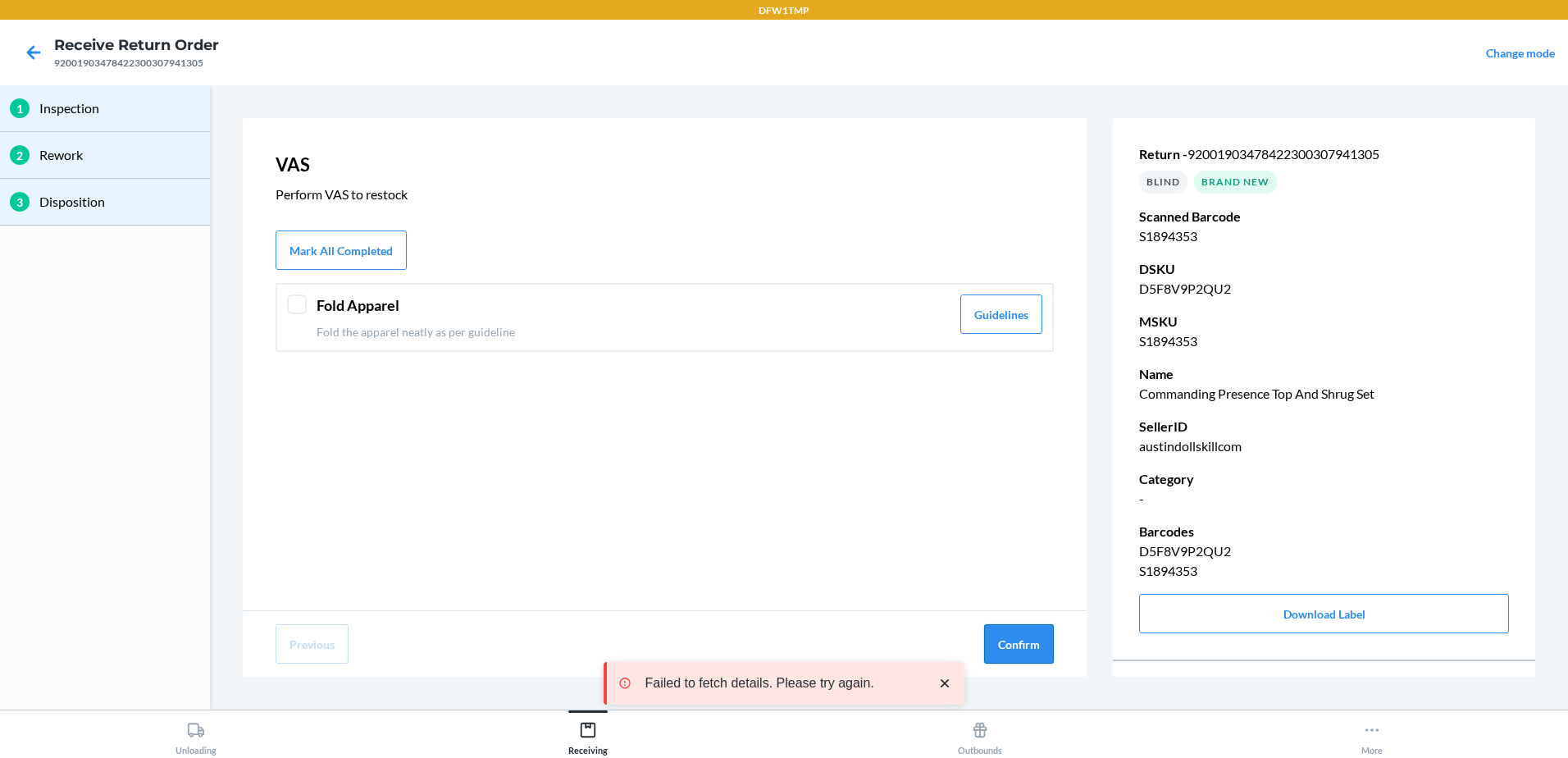
click at [1036, 649] on button "Confirm" at bounding box center [1019, 643] width 69 height 39
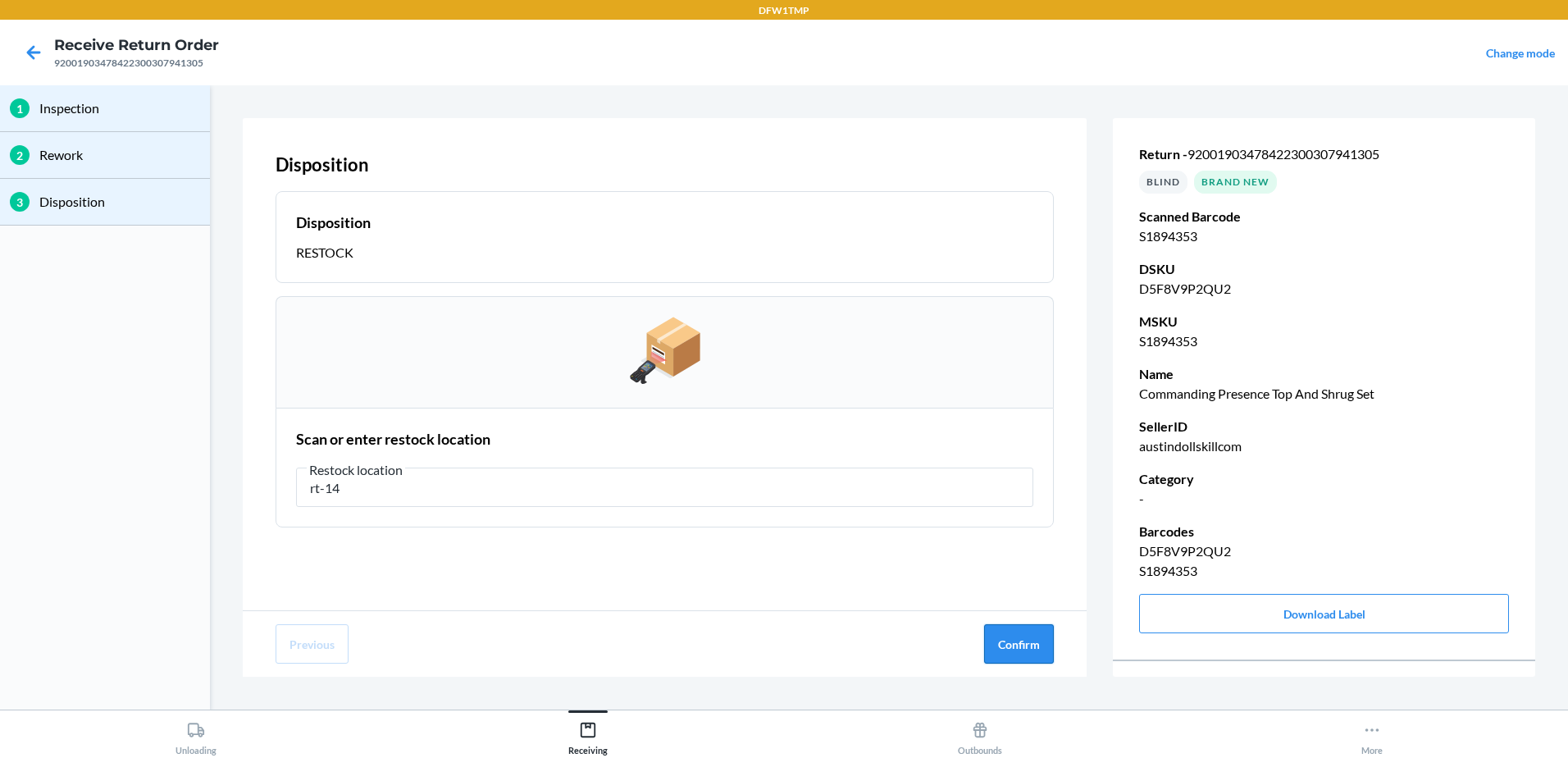
type input "rt-14"
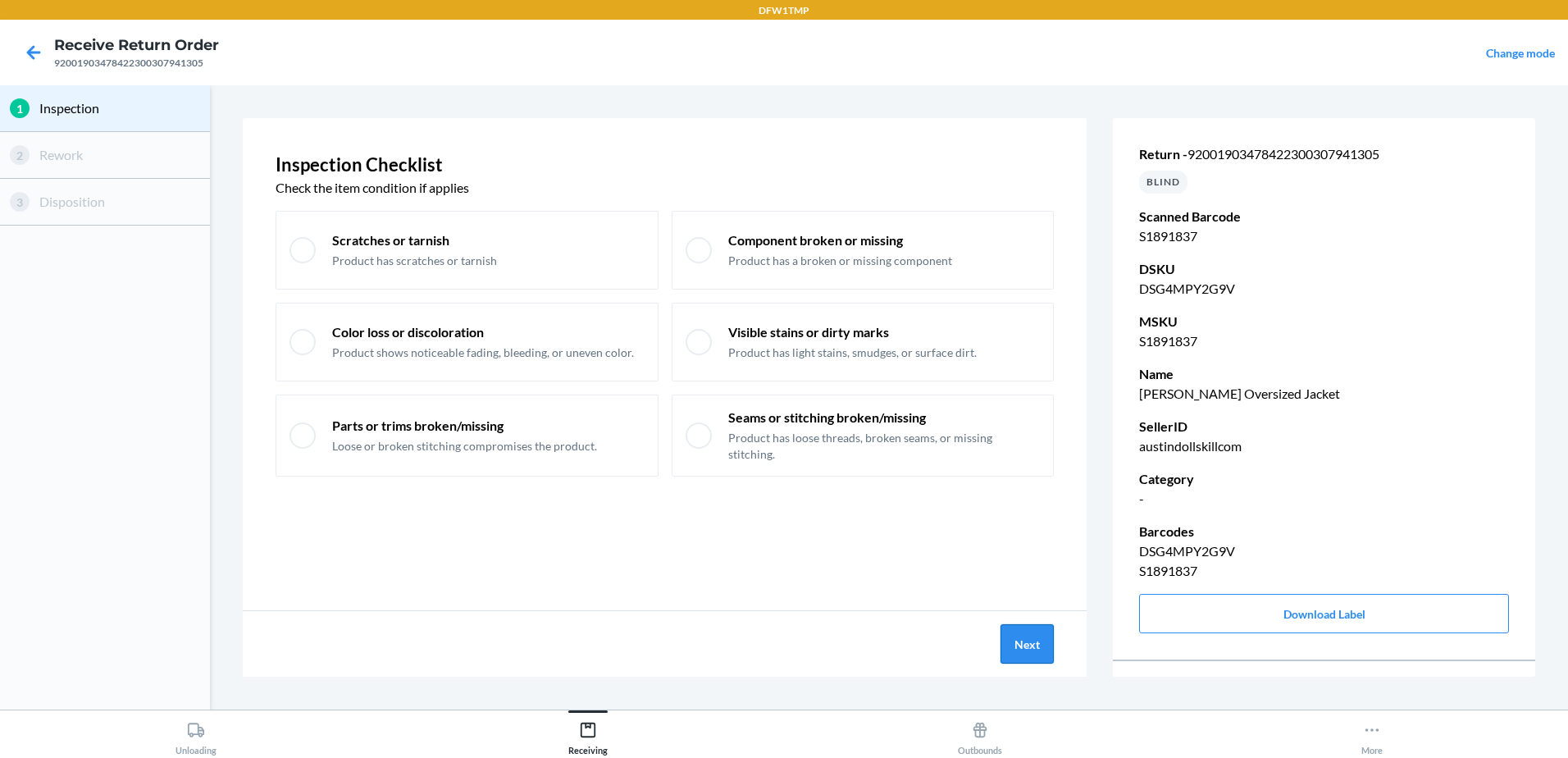
click at [1009, 633] on button "Next" at bounding box center [1027, 643] width 53 height 39
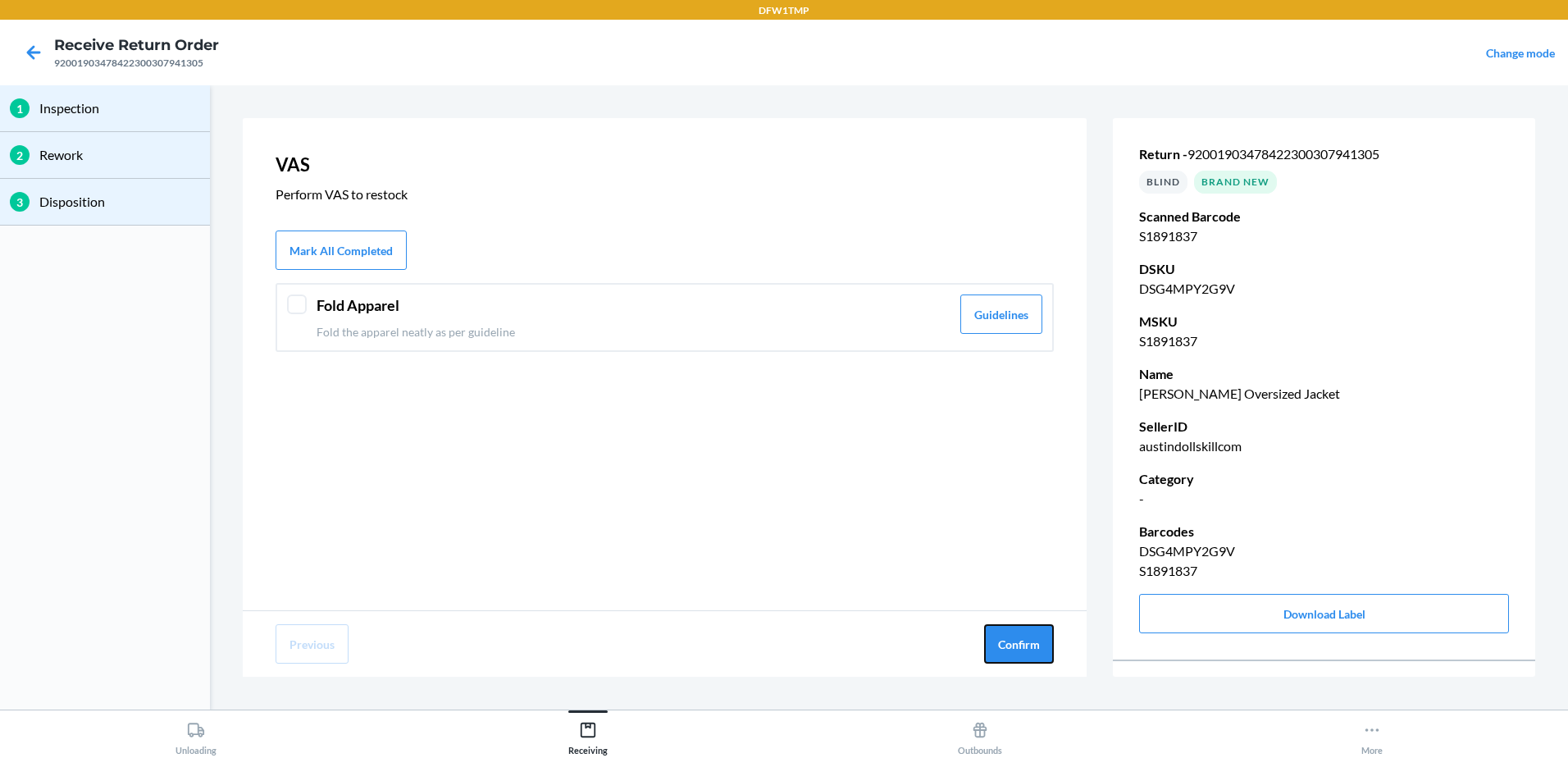
click at [1009, 633] on button "Confirm" at bounding box center [1019, 643] width 69 height 39
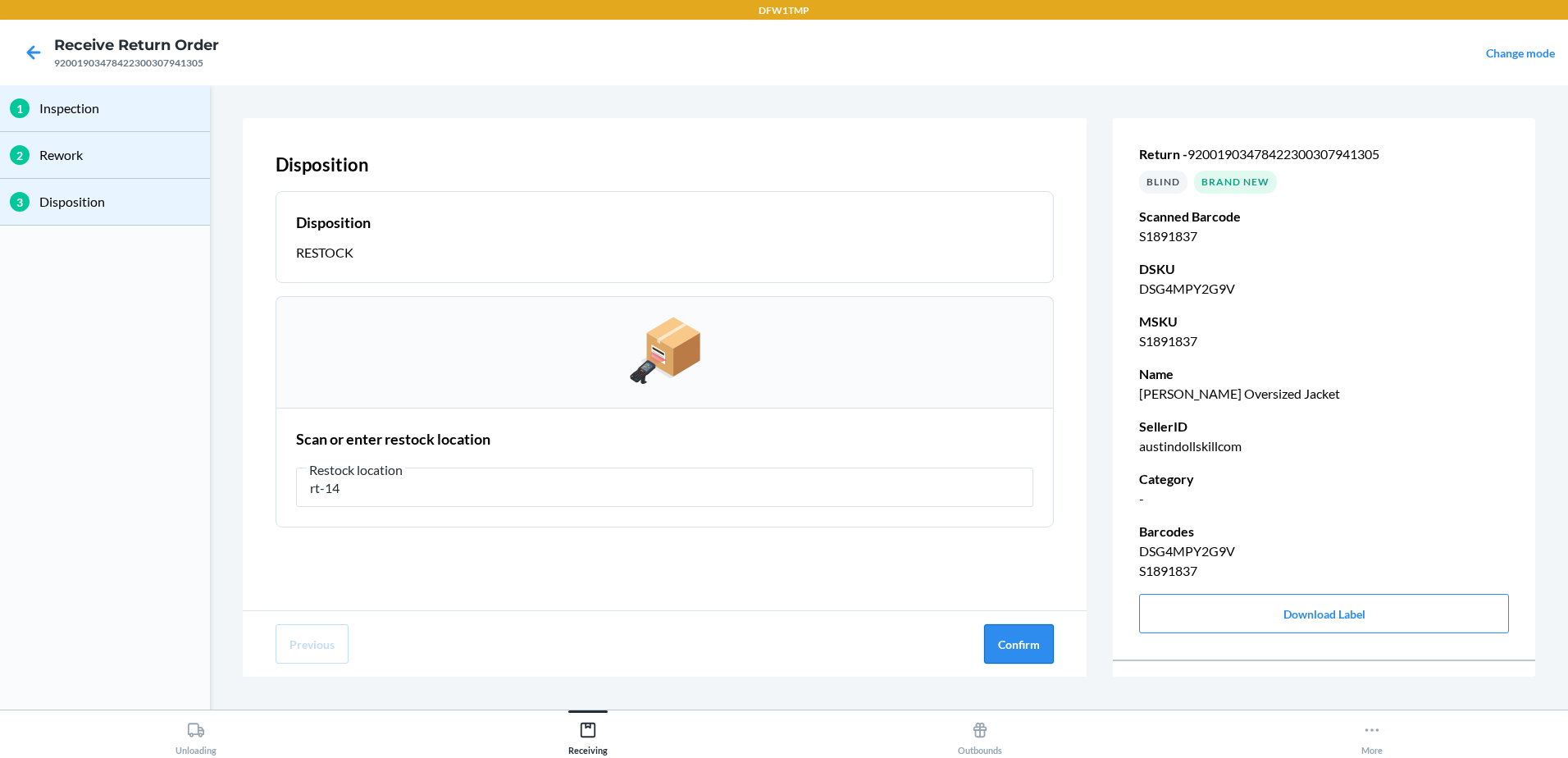
type input "rt-14"
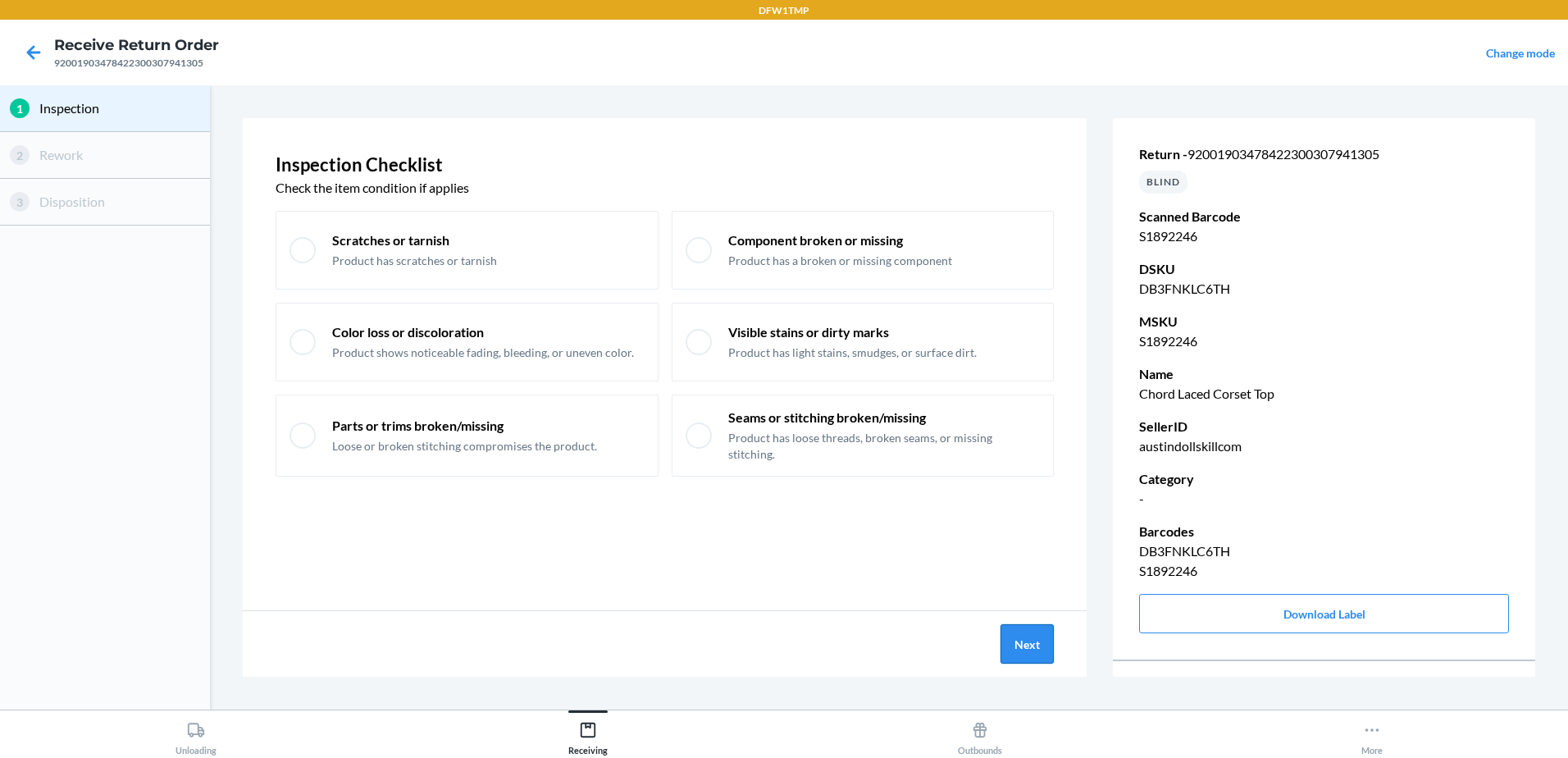
click at [1030, 657] on button "Next" at bounding box center [1027, 643] width 53 height 39
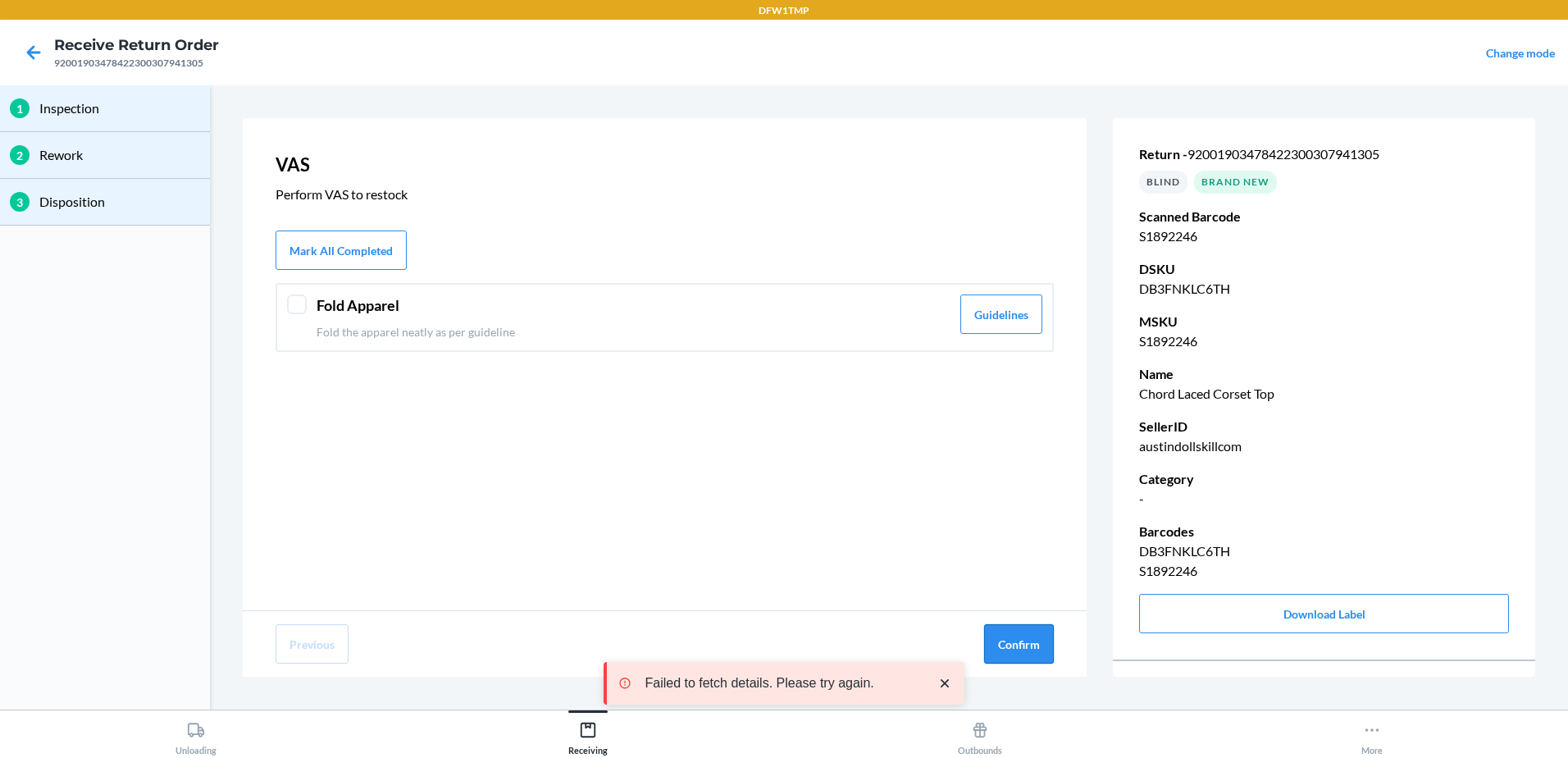
click at [1031, 638] on button "Confirm" at bounding box center [1019, 643] width 69 height 39
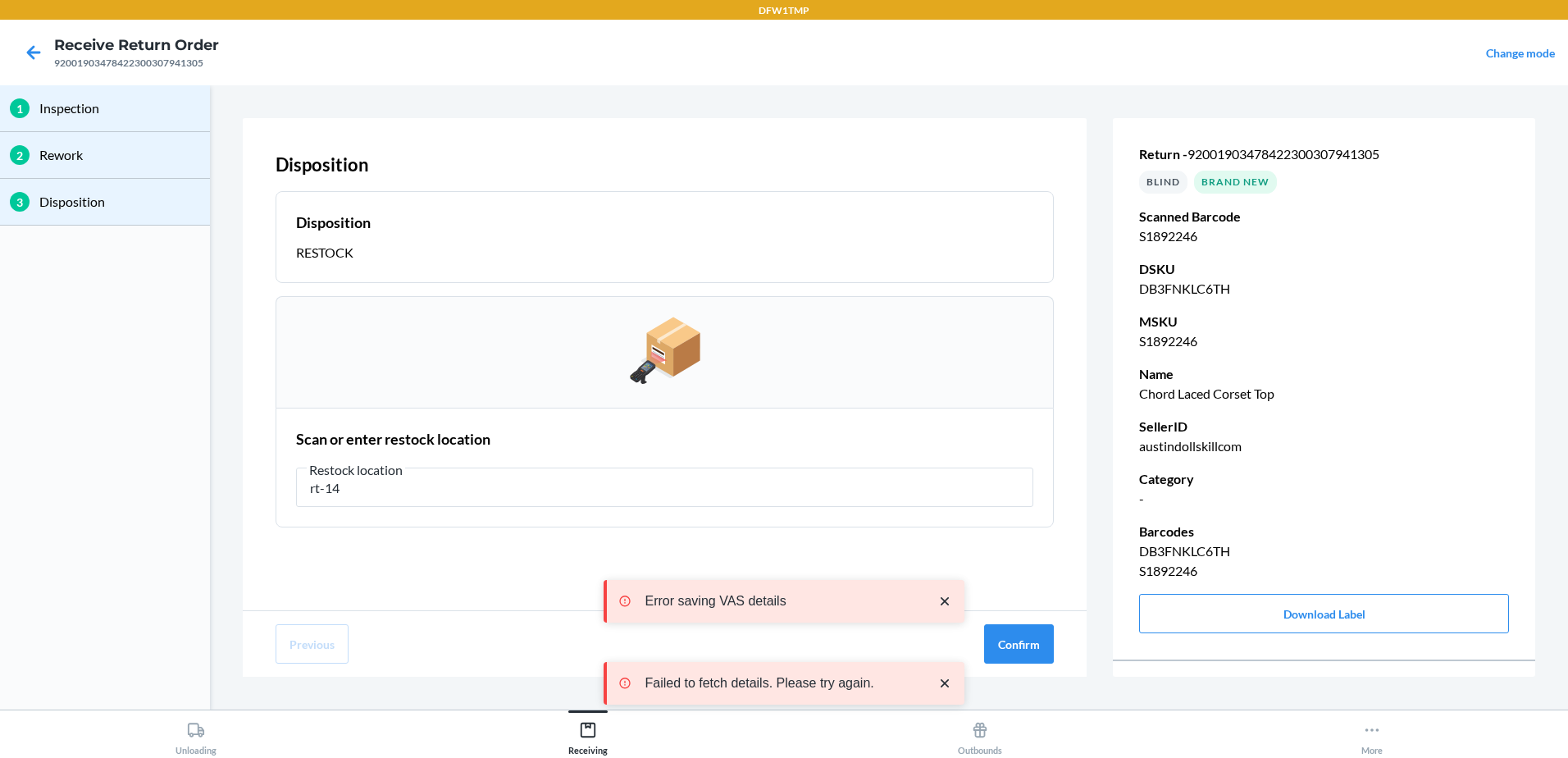
type input "rt-14"
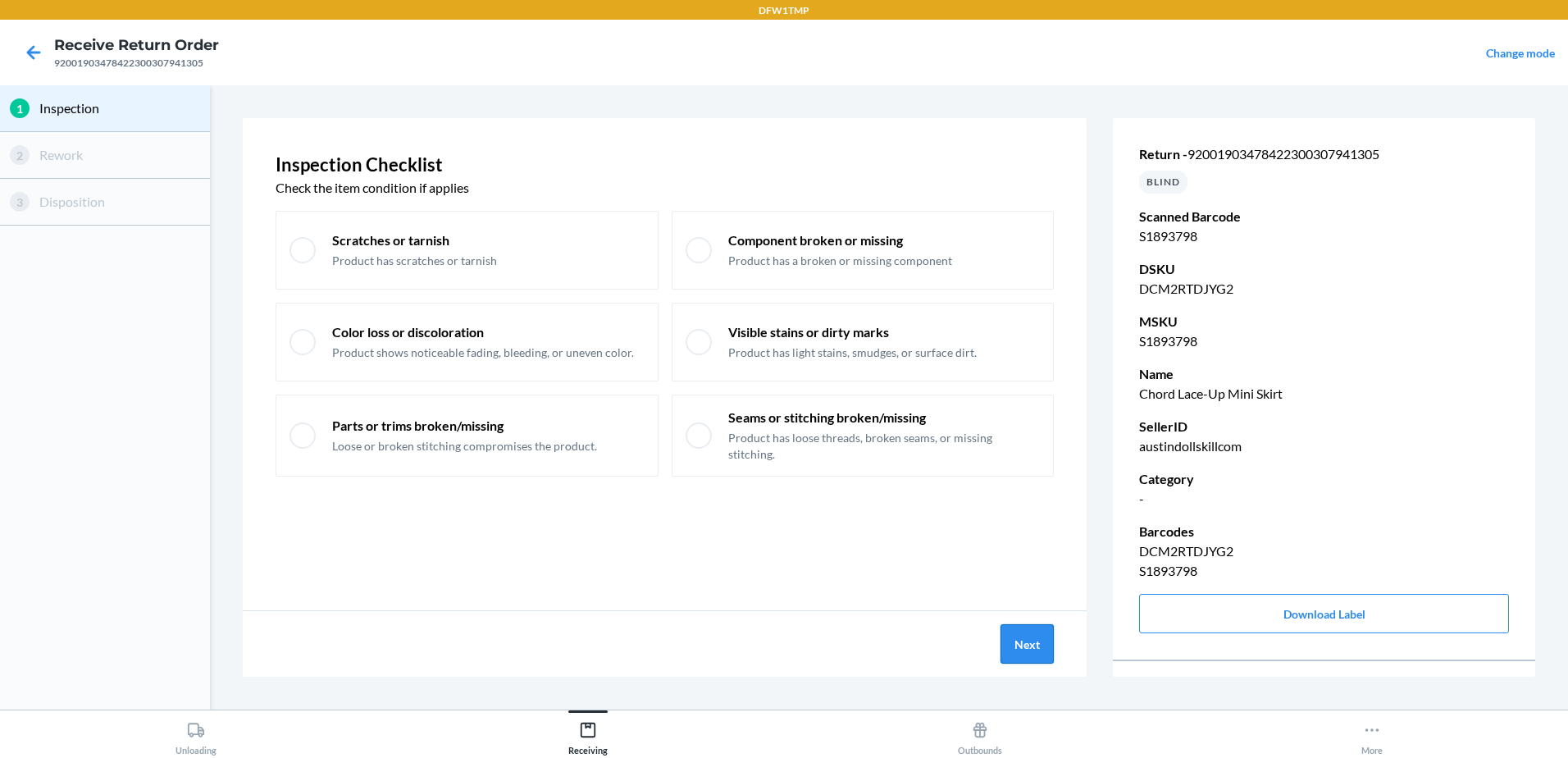
click at [1042, 655] on button "Next" at bounding box center [1027, 643] width 53 height 39
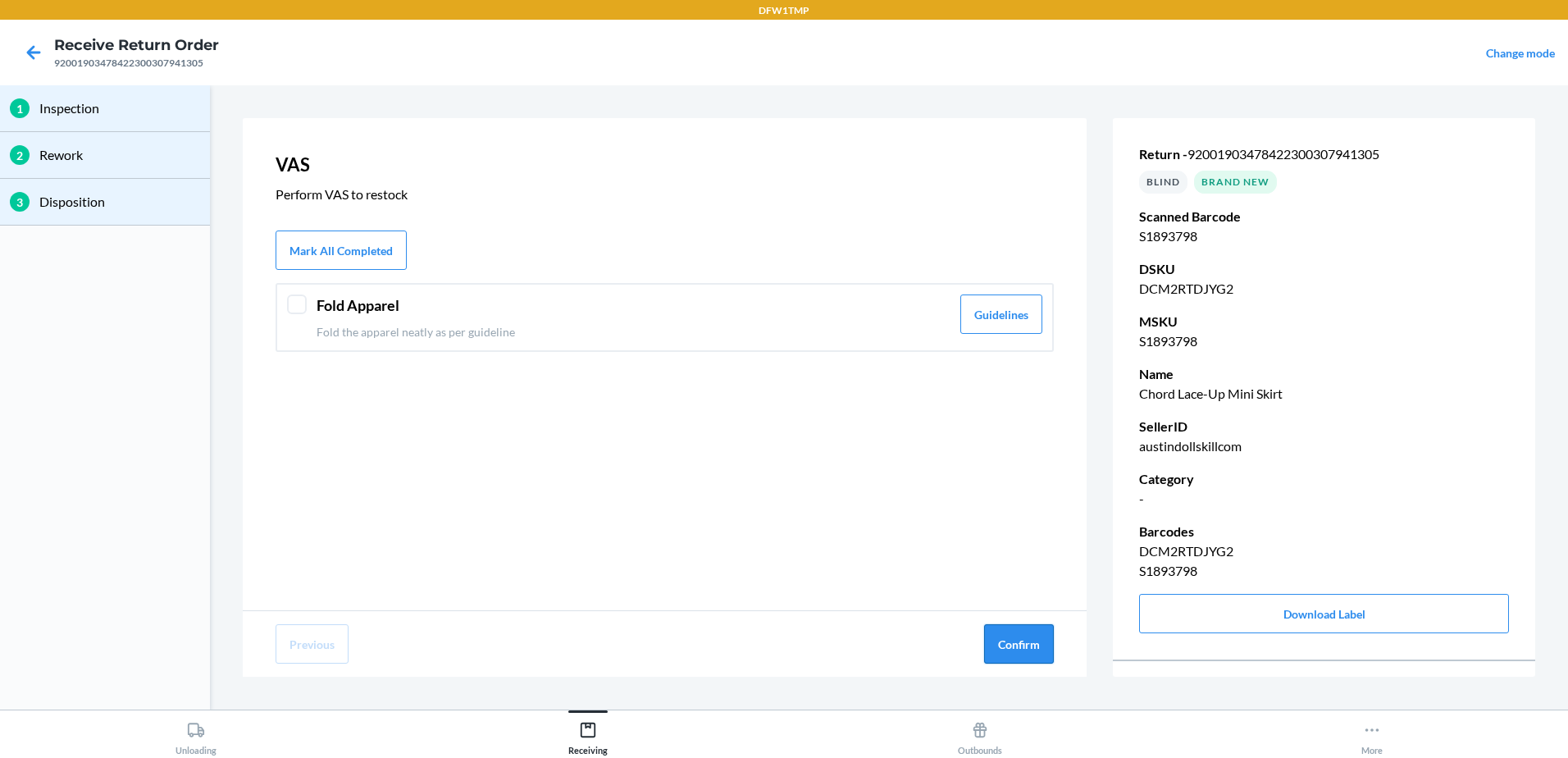
click at [1041, 640] on button "Confirm" at bounding box center [1019, 643] width 69 height 39
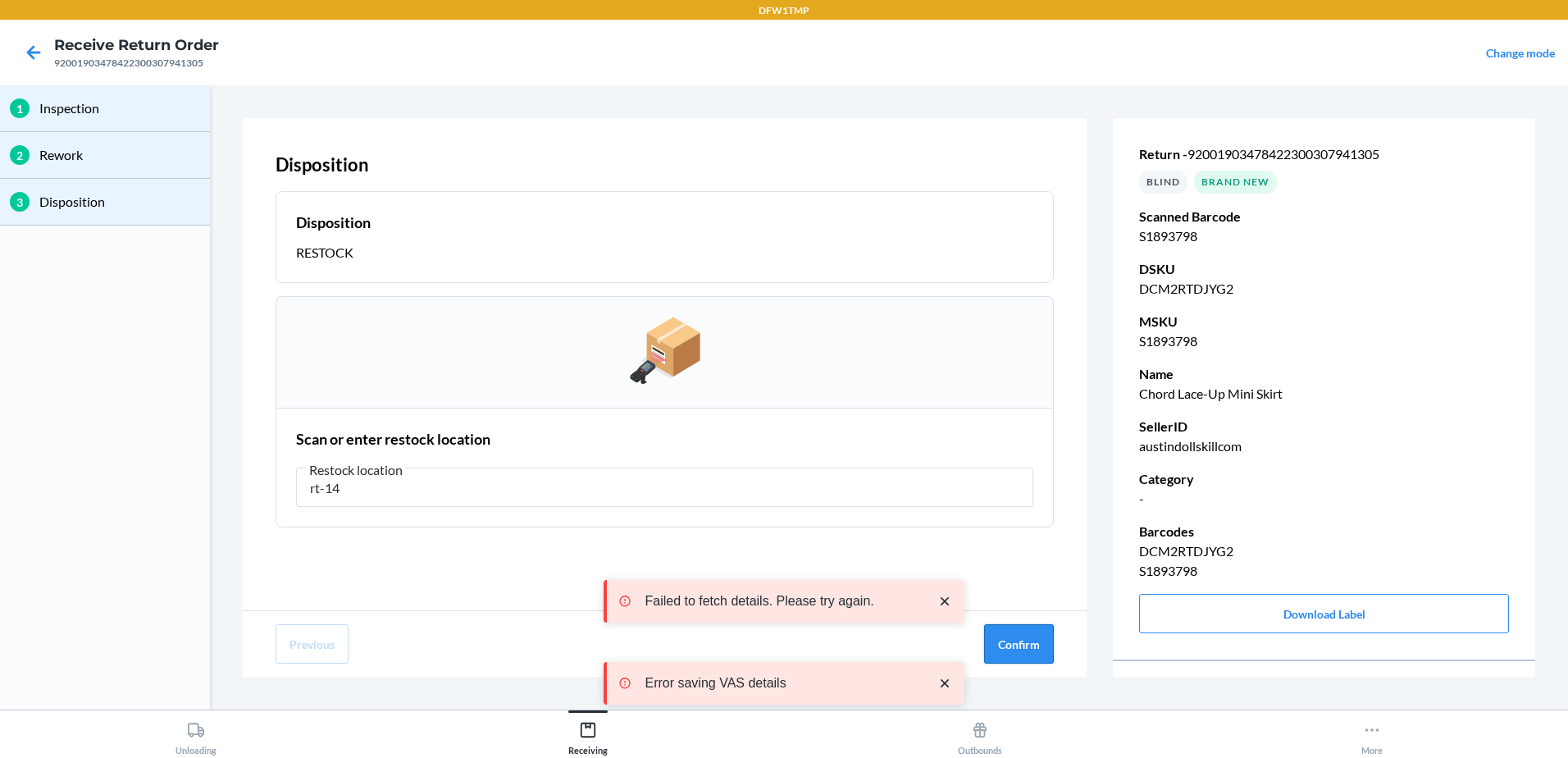
type input "rt-14"
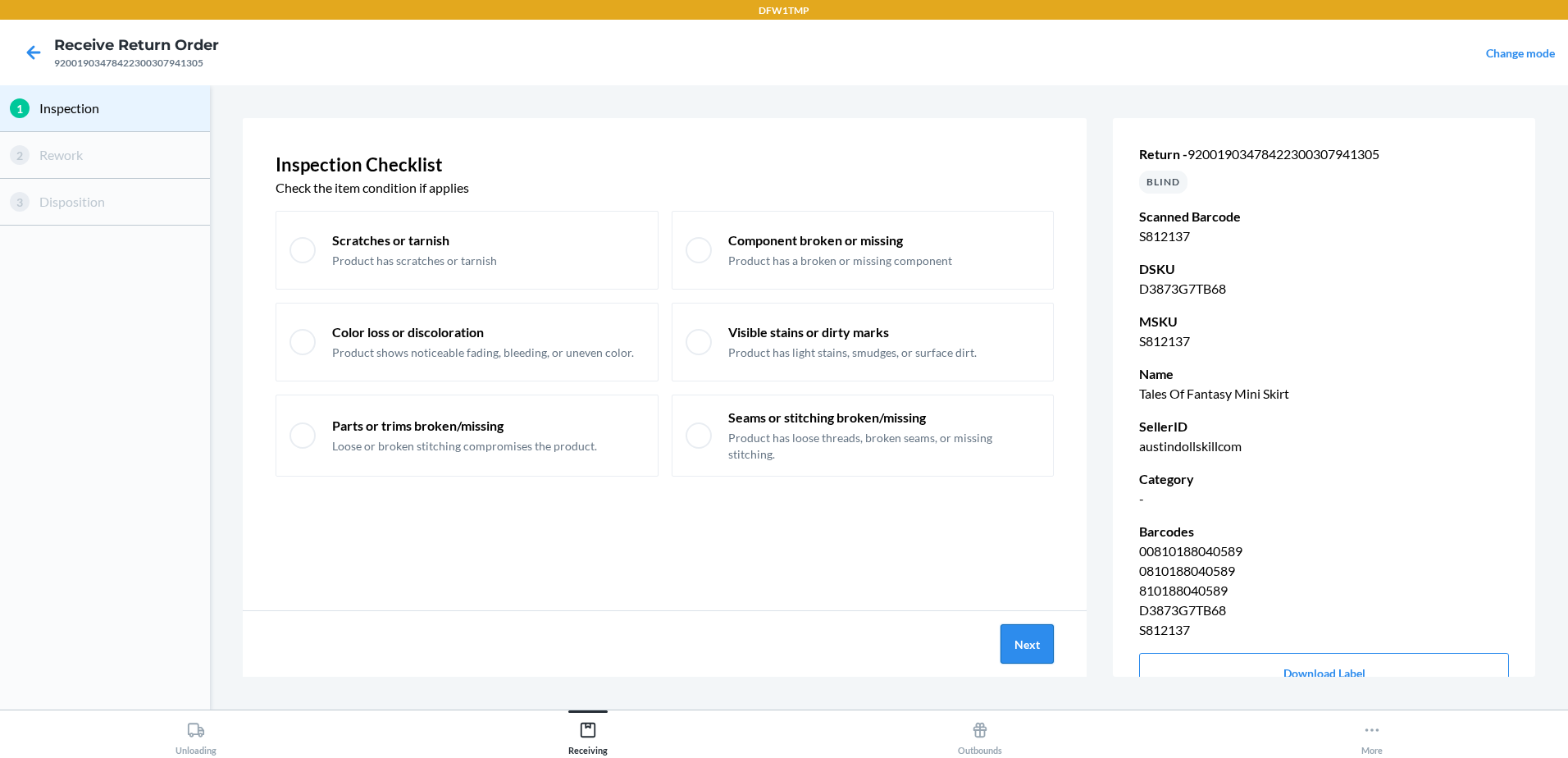
click at [1047, 643] on button "Next" at bounding box center [1027, 643] width 53 height 39
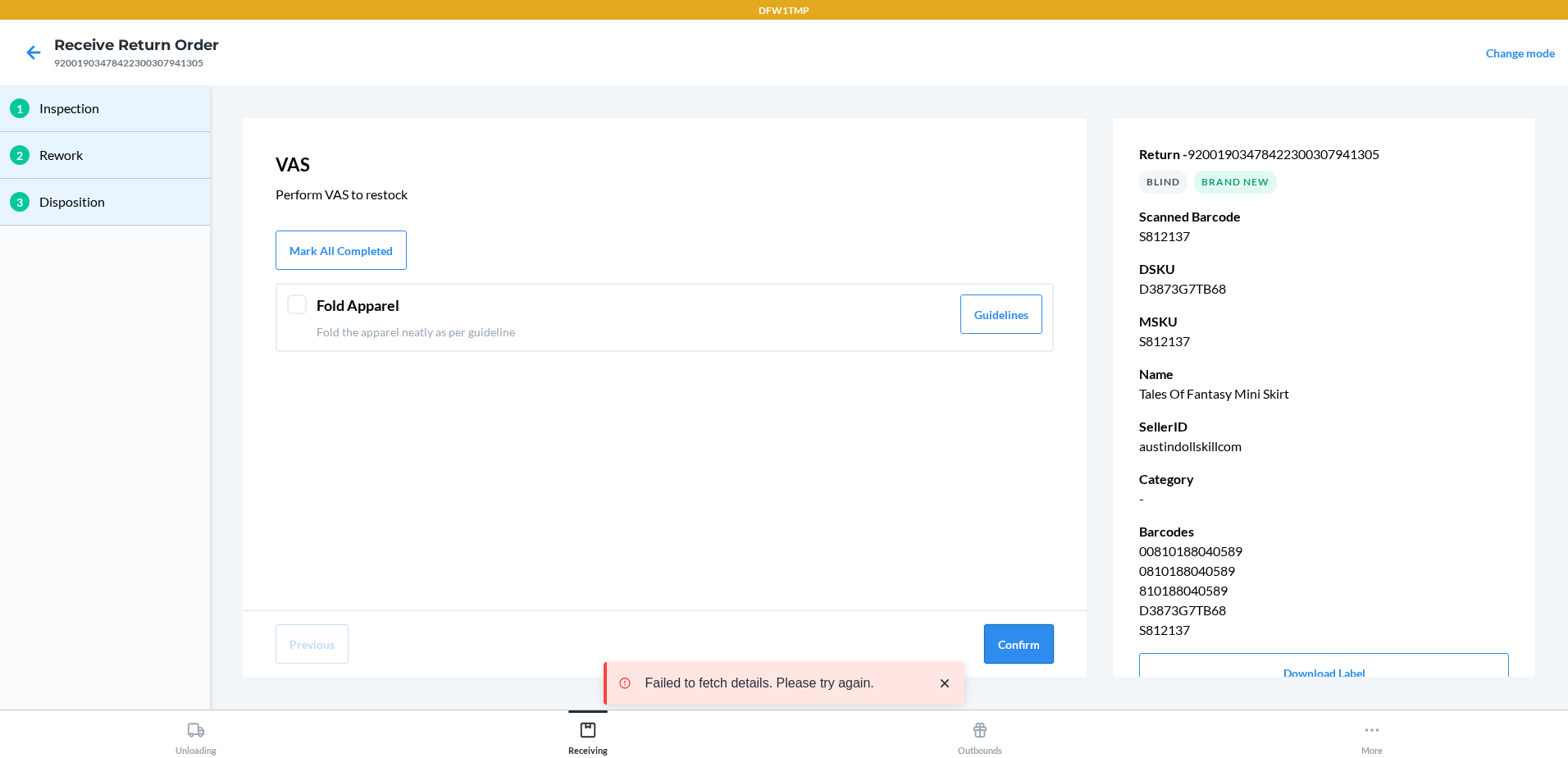
click at [1032, 654] on button "Confirm" at bounding box center [1019, 643] width 69 height 39
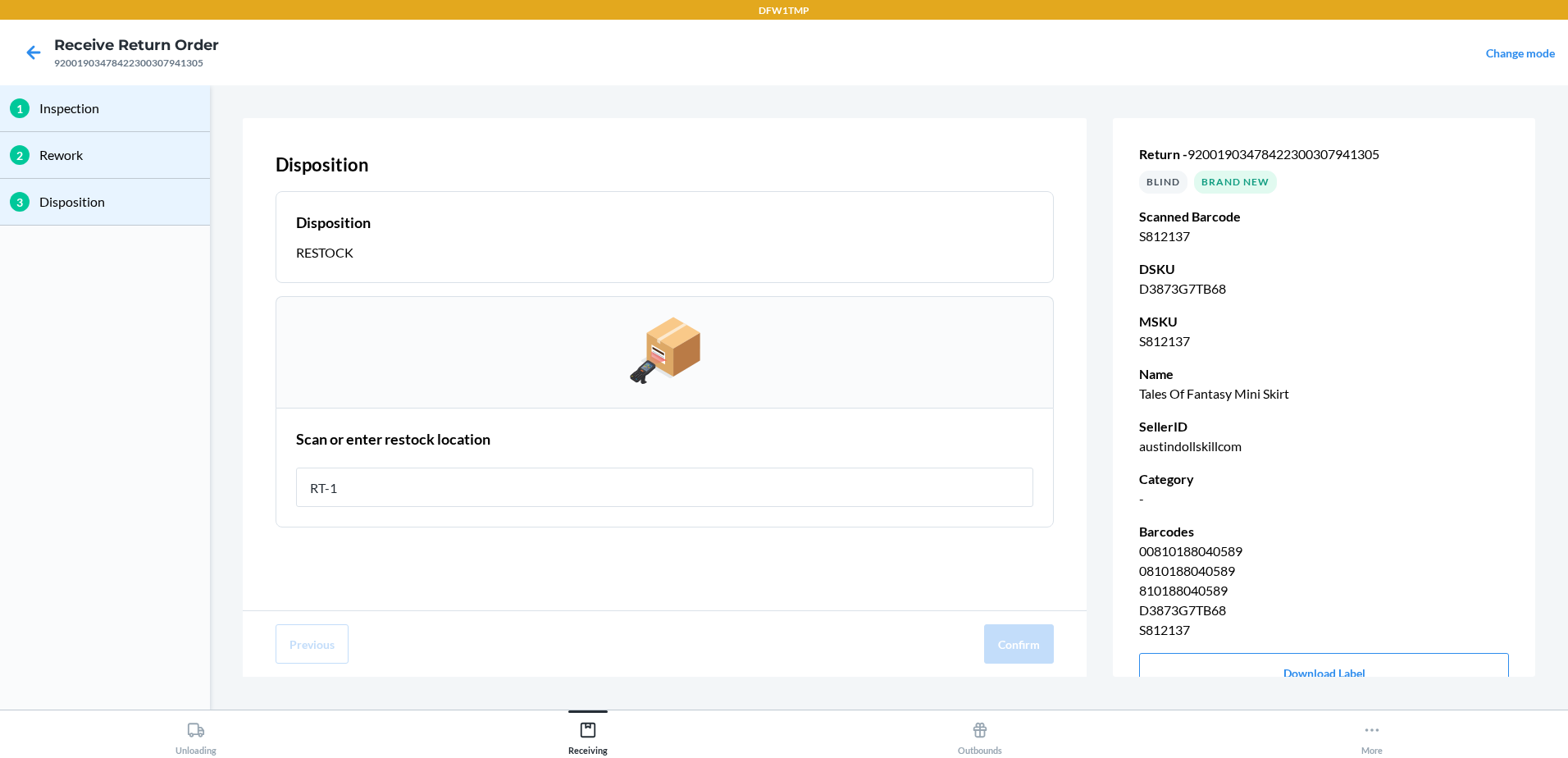
type input "RT-14"
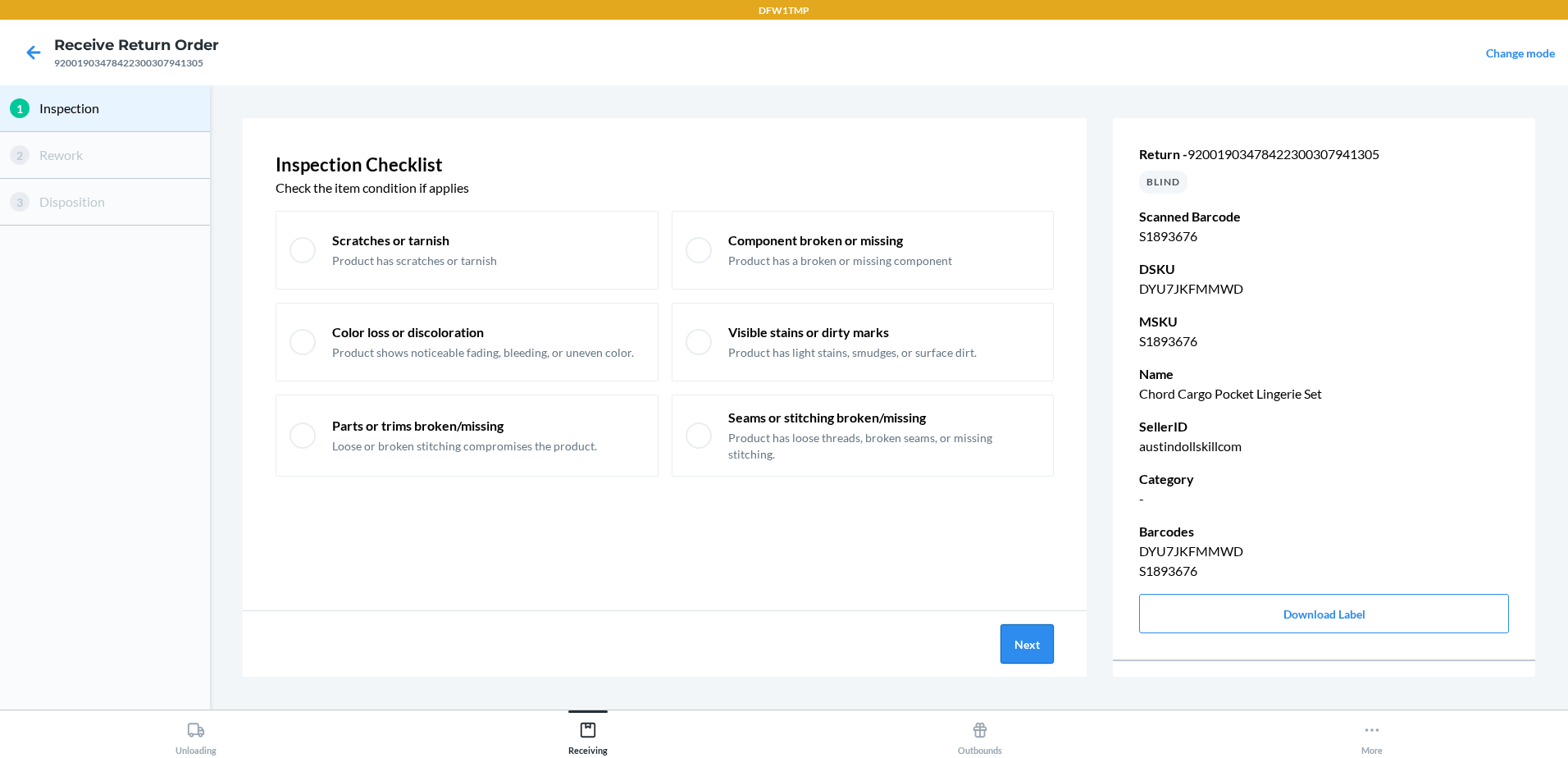
click at [1045, 646] on button "Next" at bounding box center [1027, 643] width 53 height 39
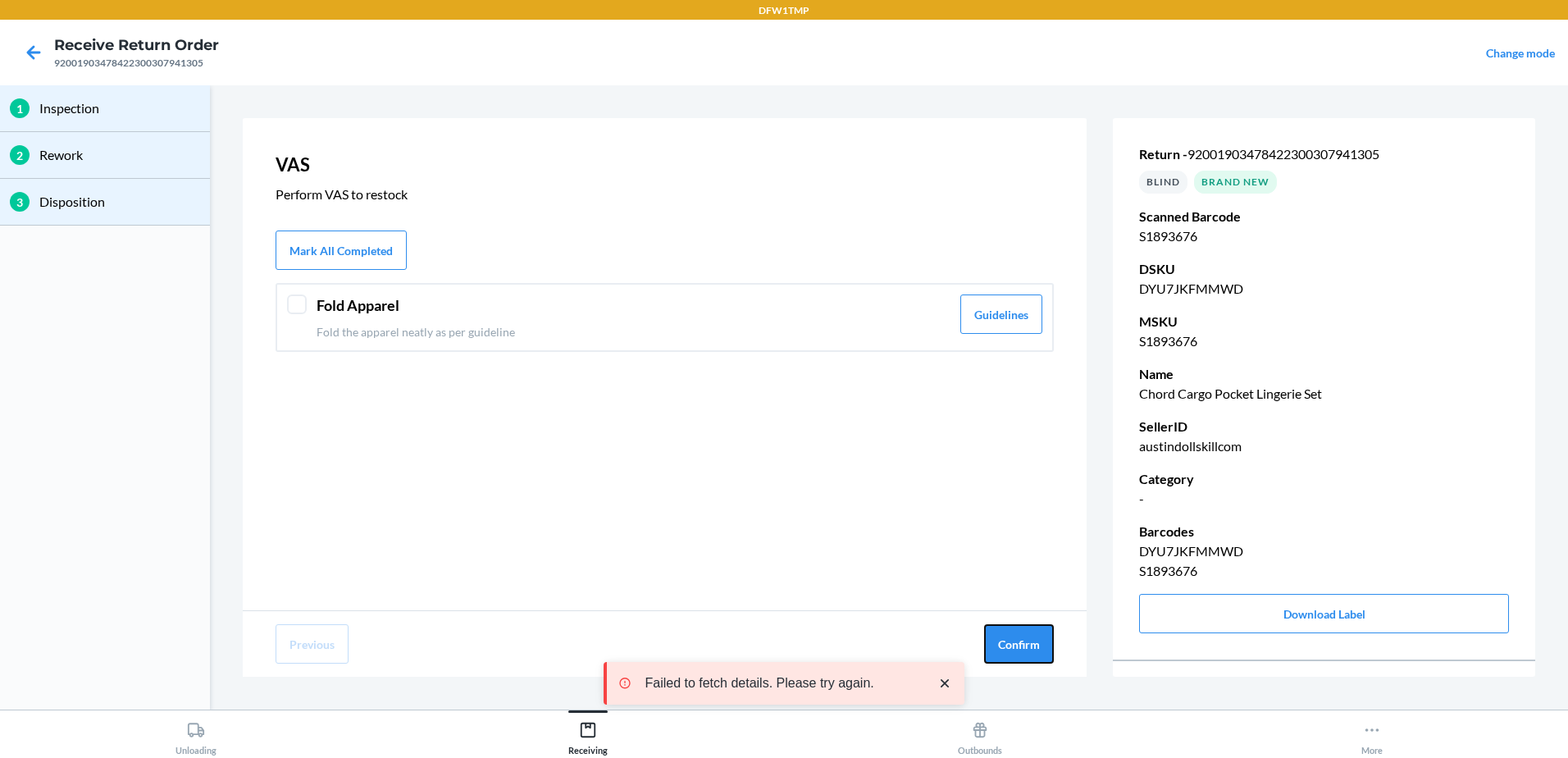
click at [1043, 646] on button "Confirm" at bounding box center [1019, 643] width 69 height 39
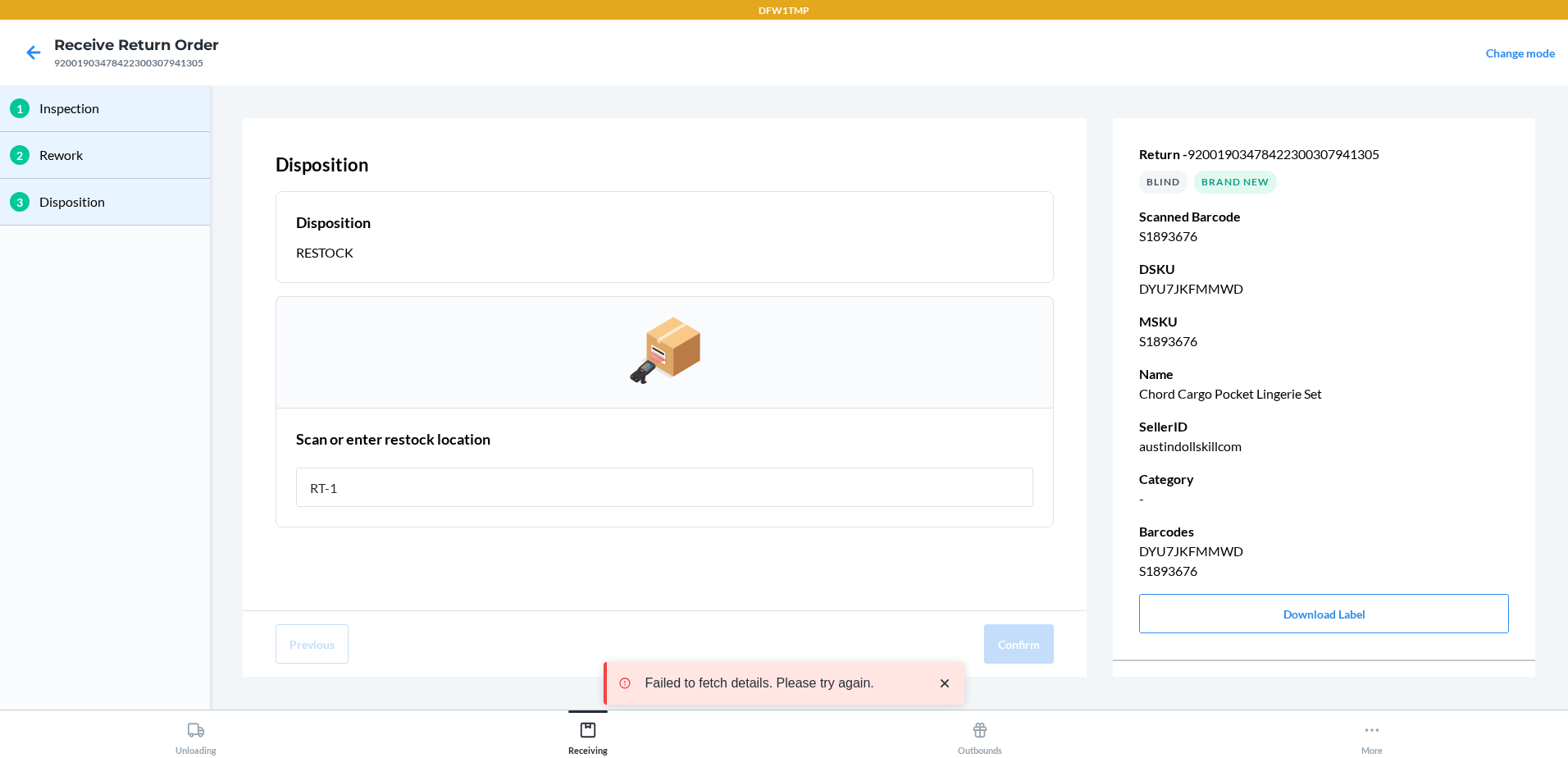
type input "RT-14"
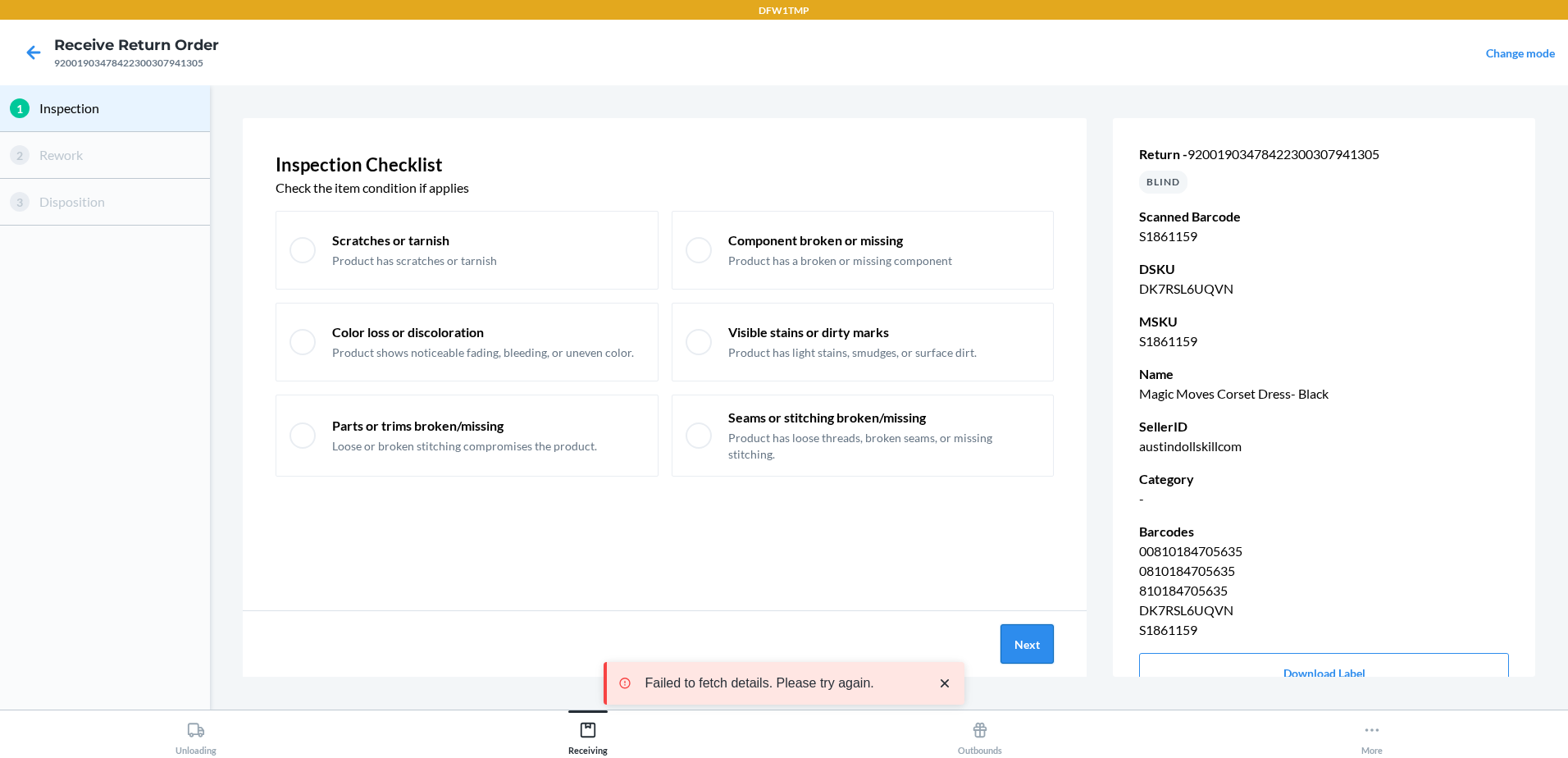
click at [1041, 650] on button "Next" at bounding box center [1027, 643] width 53 height 39
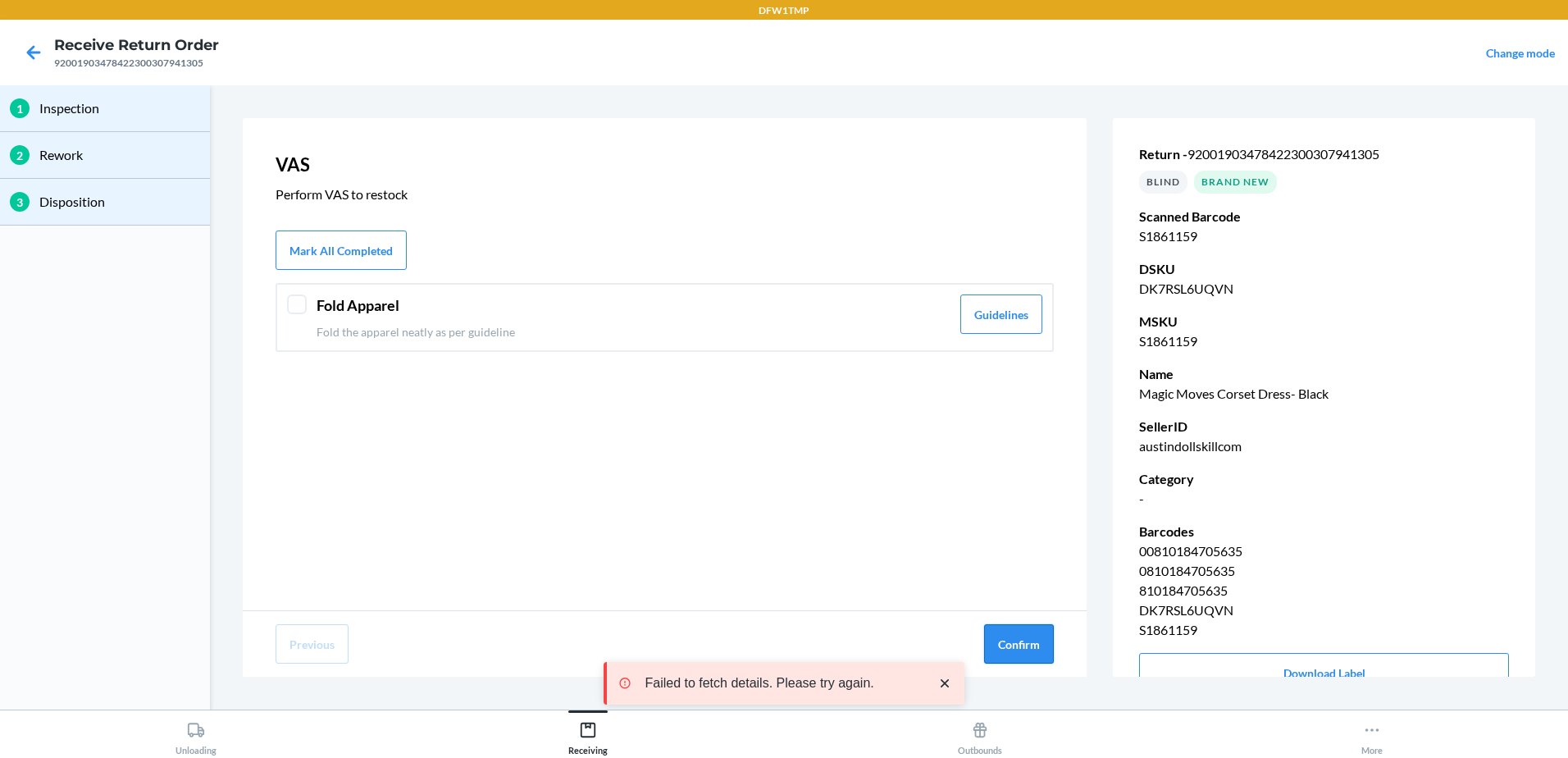
click at [1029, 646] on button "Confirm" at bounding box center [1019, 643] width 69 height 39
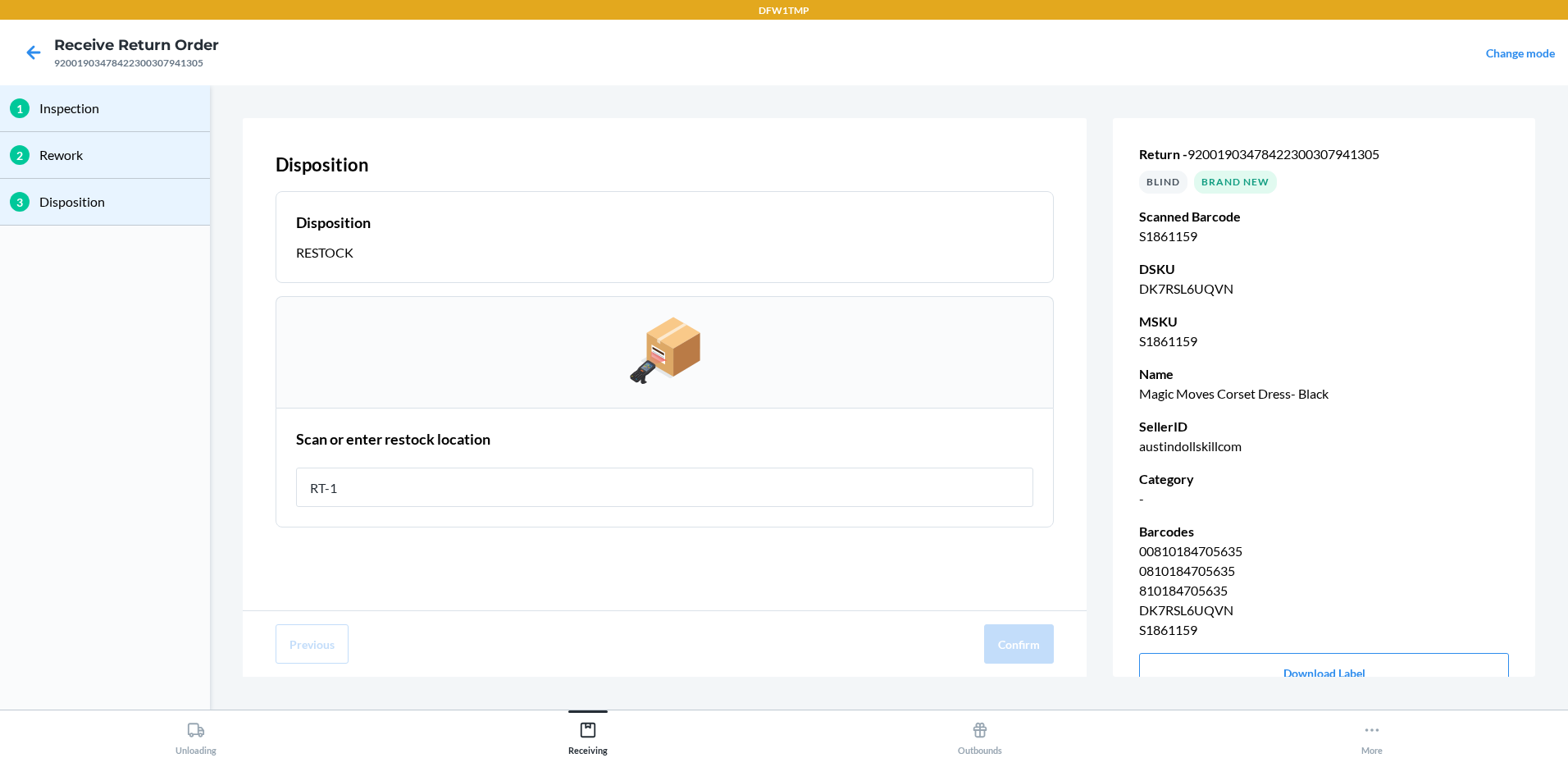
type input "RT-14"
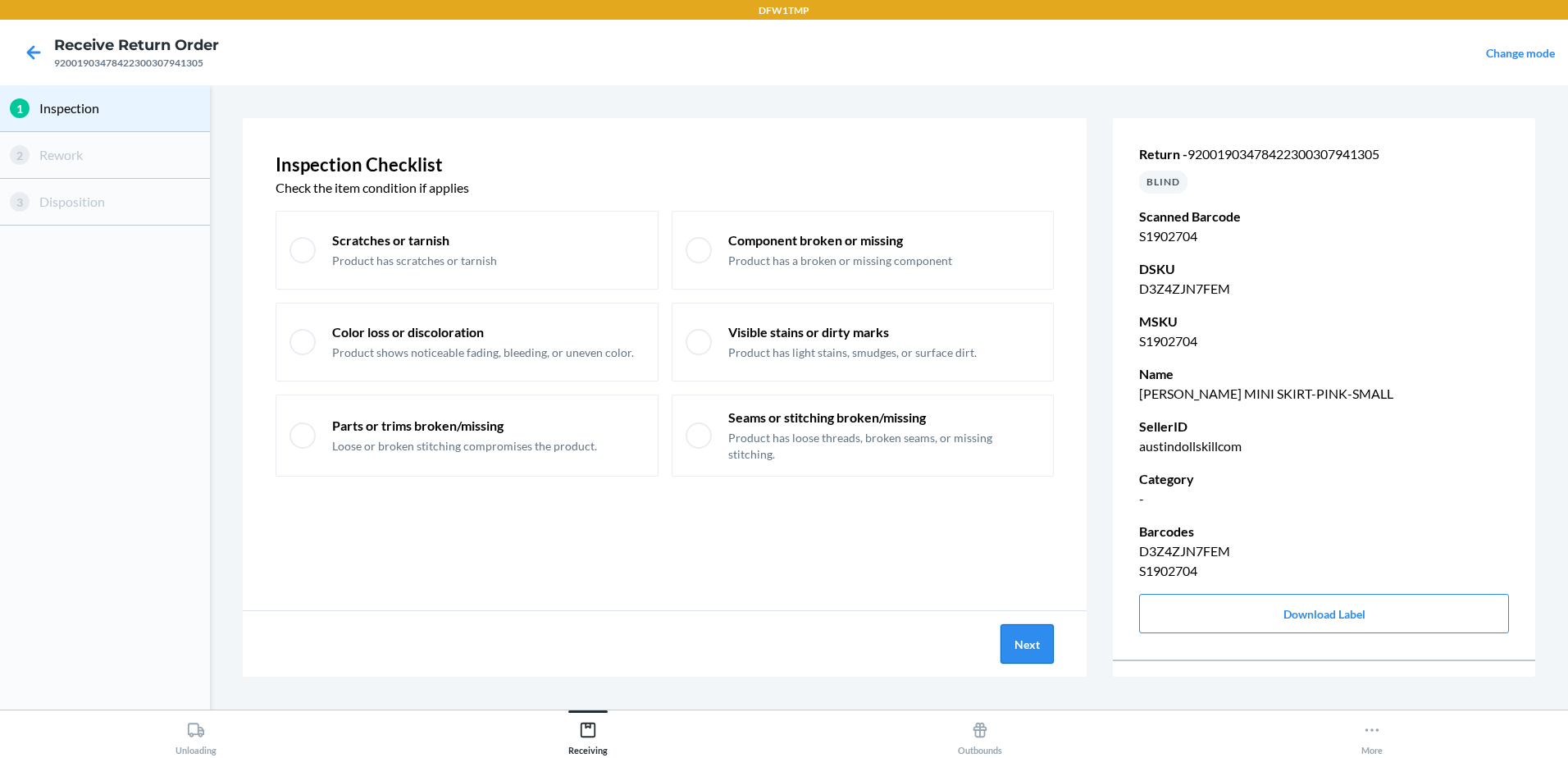
click at [1032, 652] on button "Next" at bounding box center [1027, 643] width 53 height 39
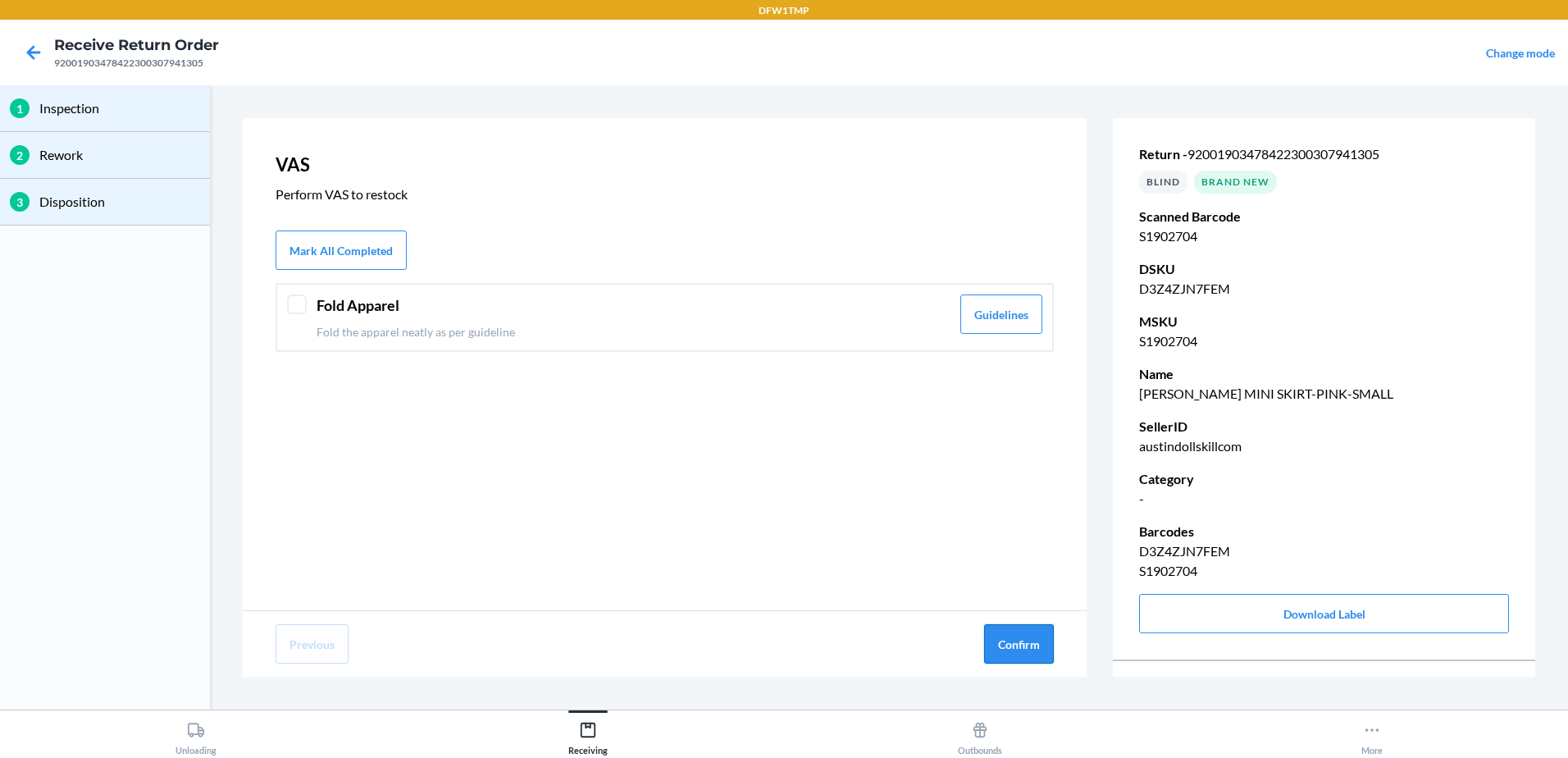
click at [1032, 652] on button "Confirm" at bounding box center [1019, 643] width 69 height 39
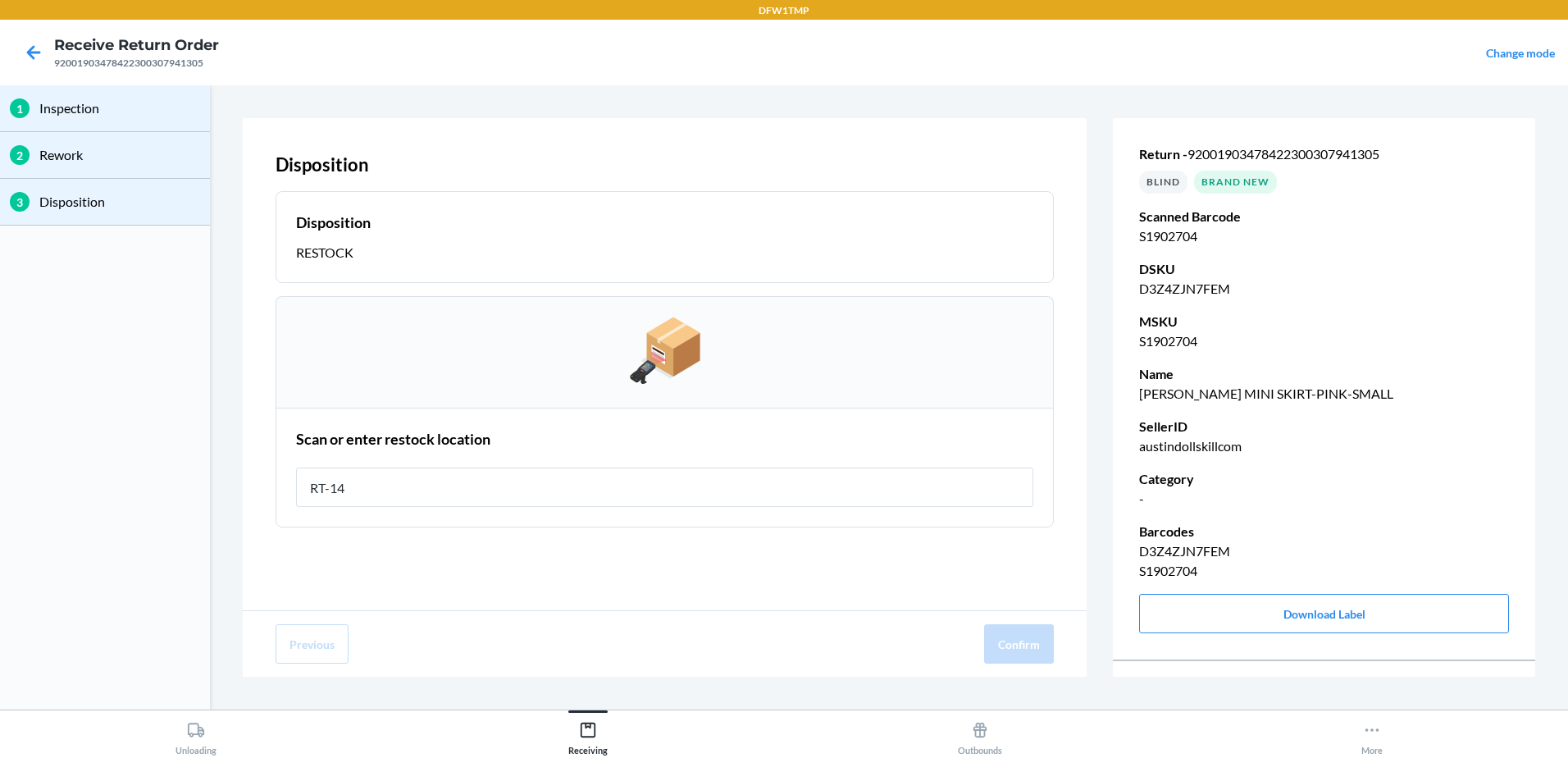
type input "RT-14"
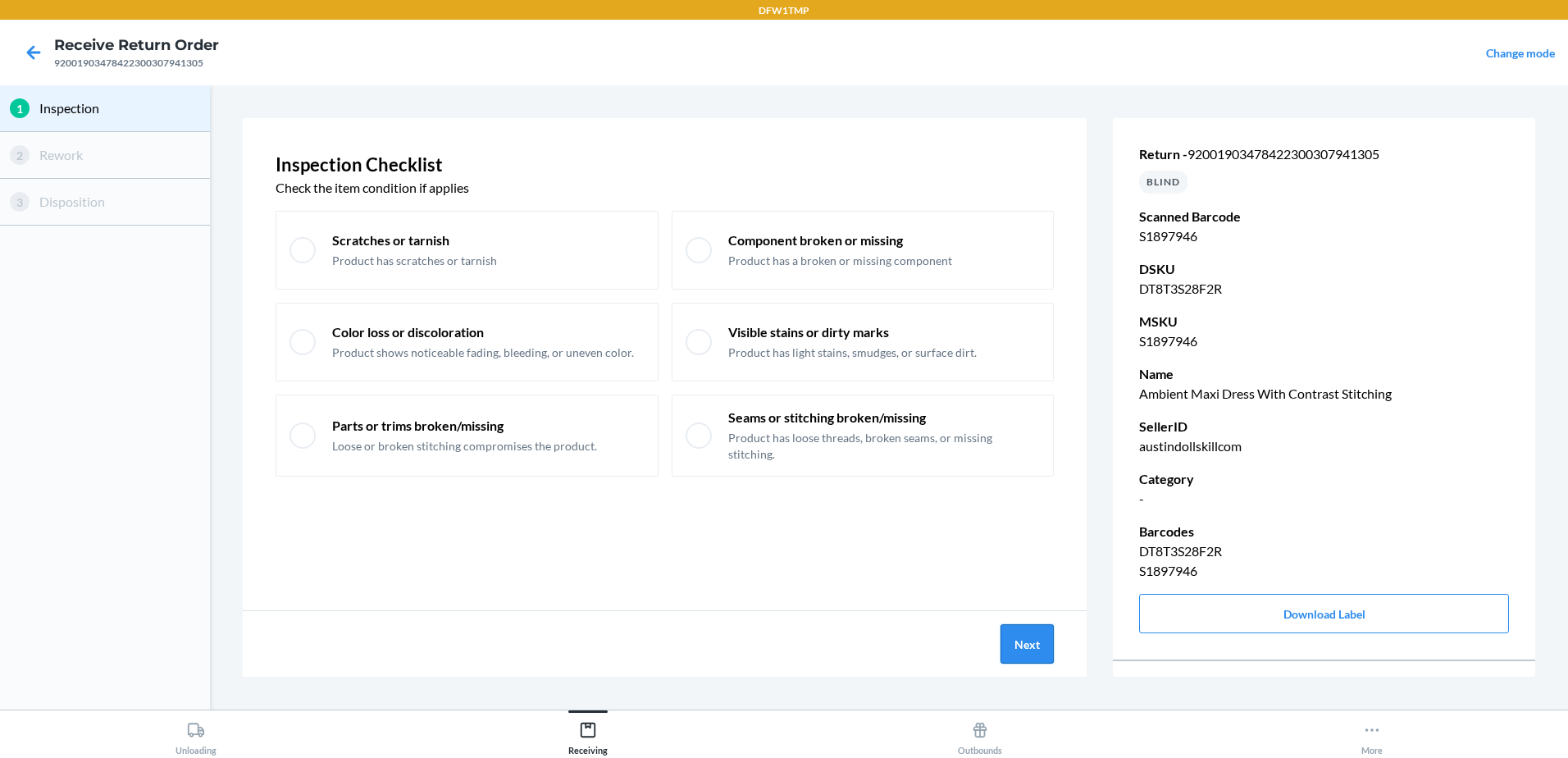
click at [1035, 636] on button "Next" at bounding box center [1027, 643] width 53 height 39
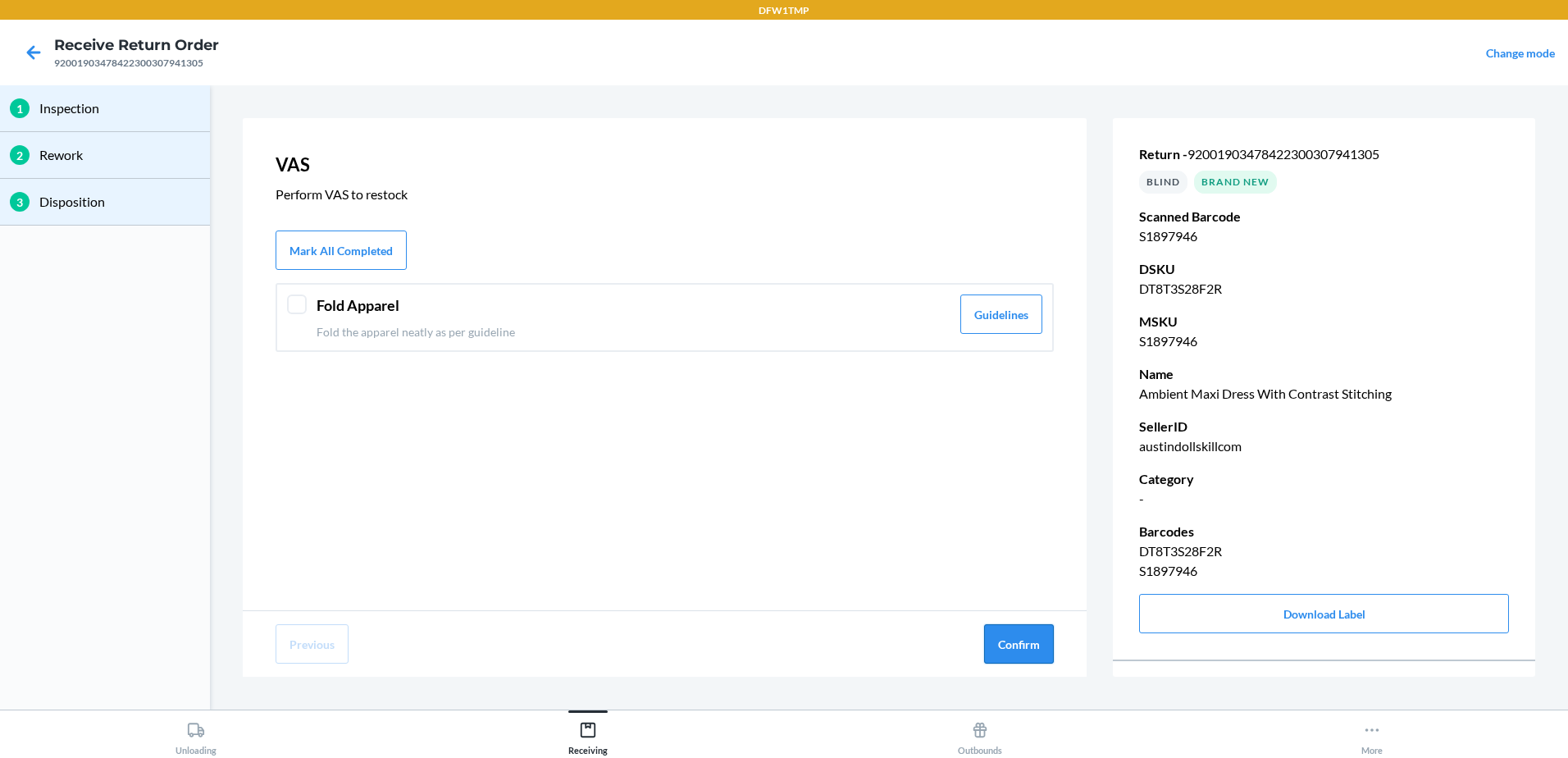
click at [1028, 641] on button "Confirm" at bounding box center [1019, 643] width 69 height 39
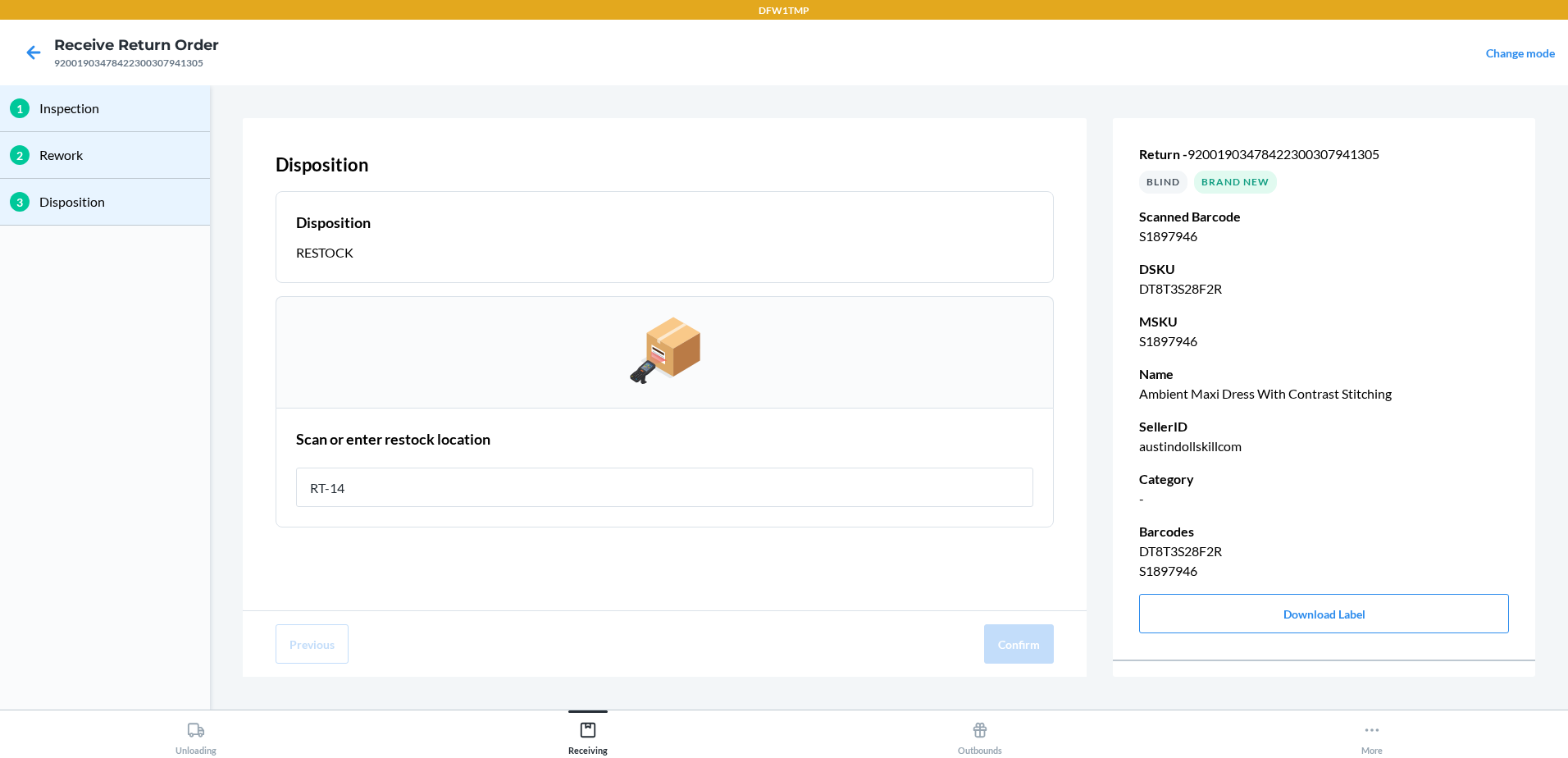
type input "RT-14"
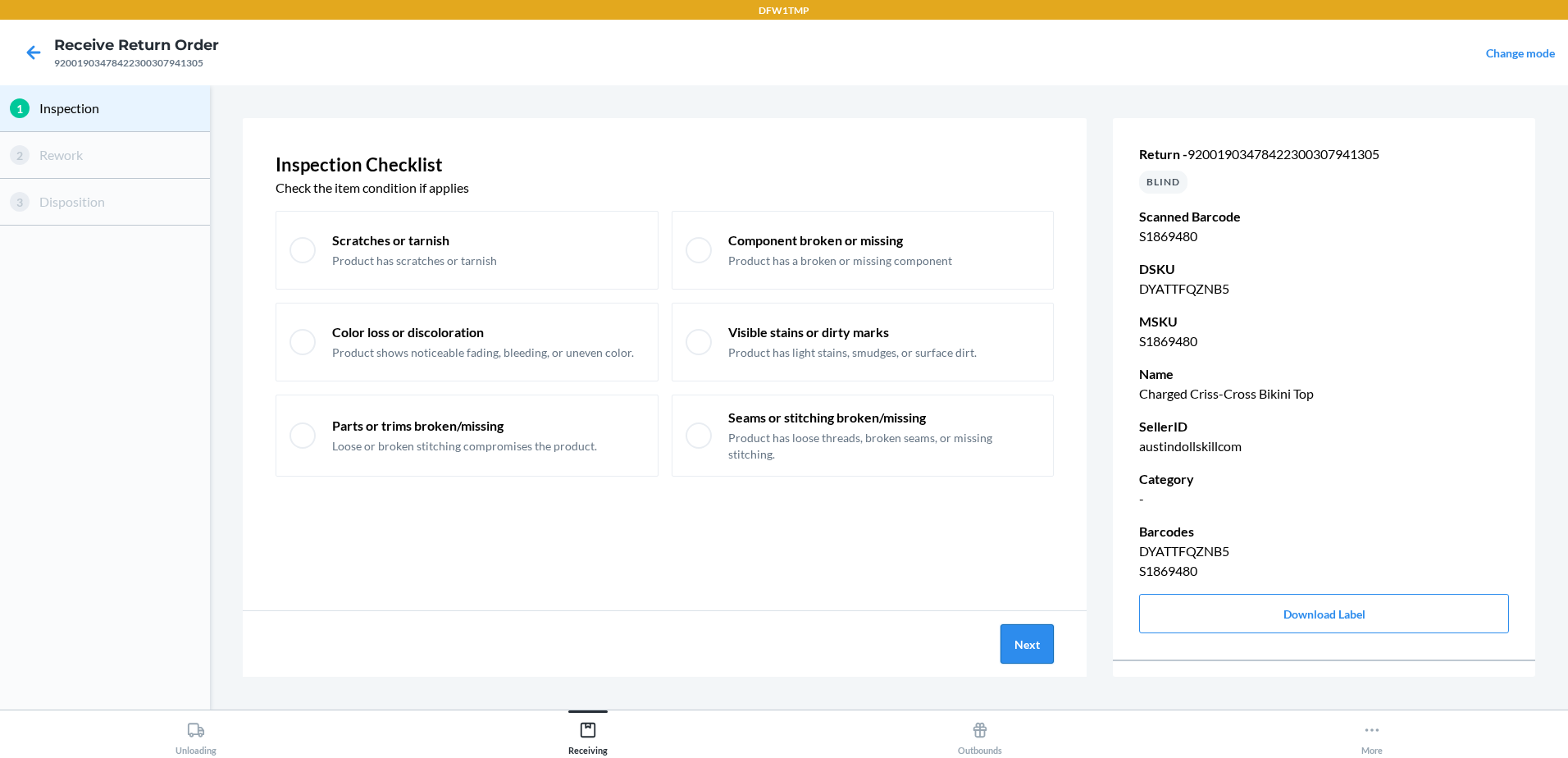
click at [1034, 640] on button "Next" at bounding box center [1027, 643] width 53 height 39
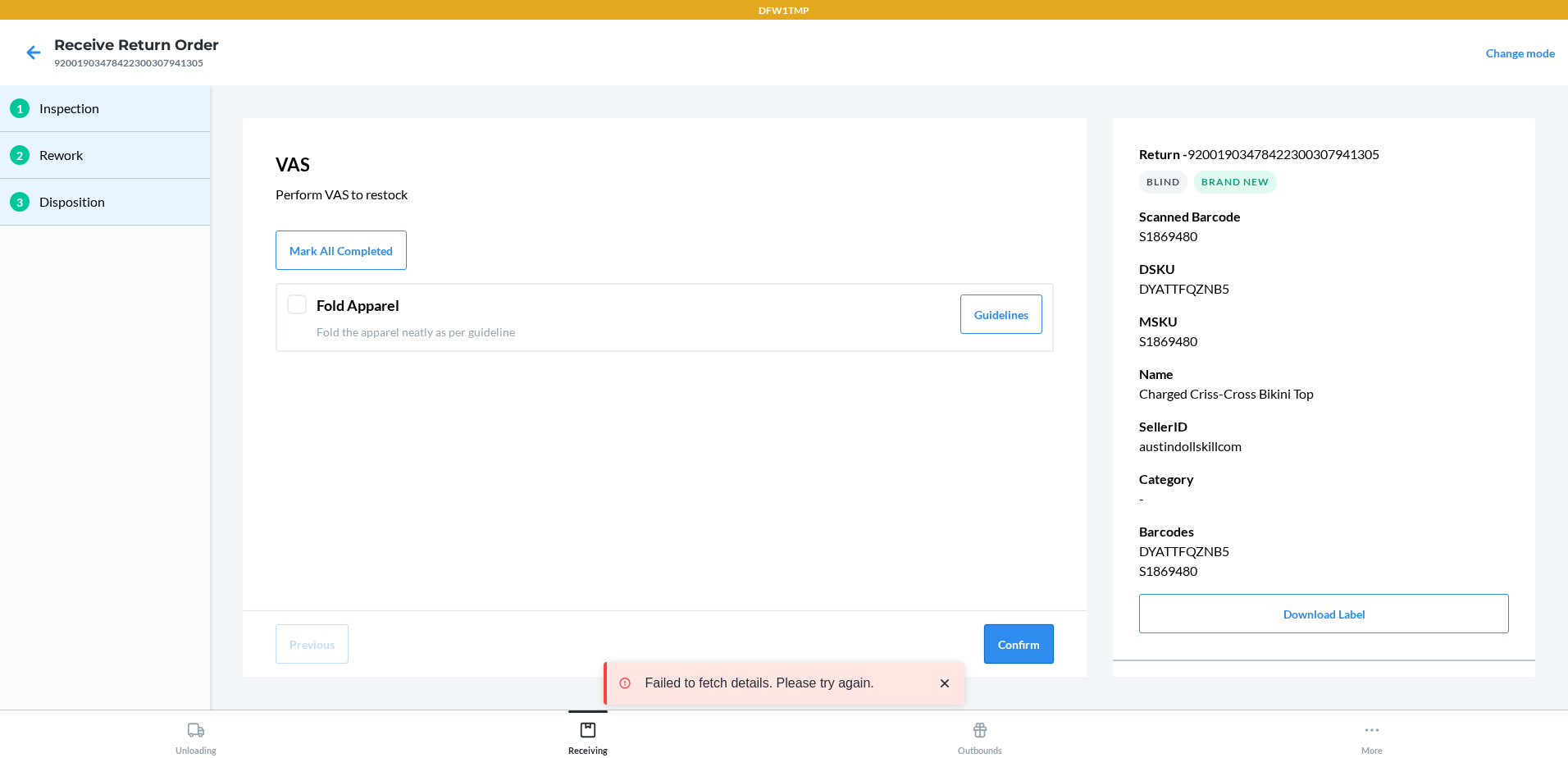
click at [1039, 644] on button "Confirm" at bounding box center [1019, 643] width 69 height 39
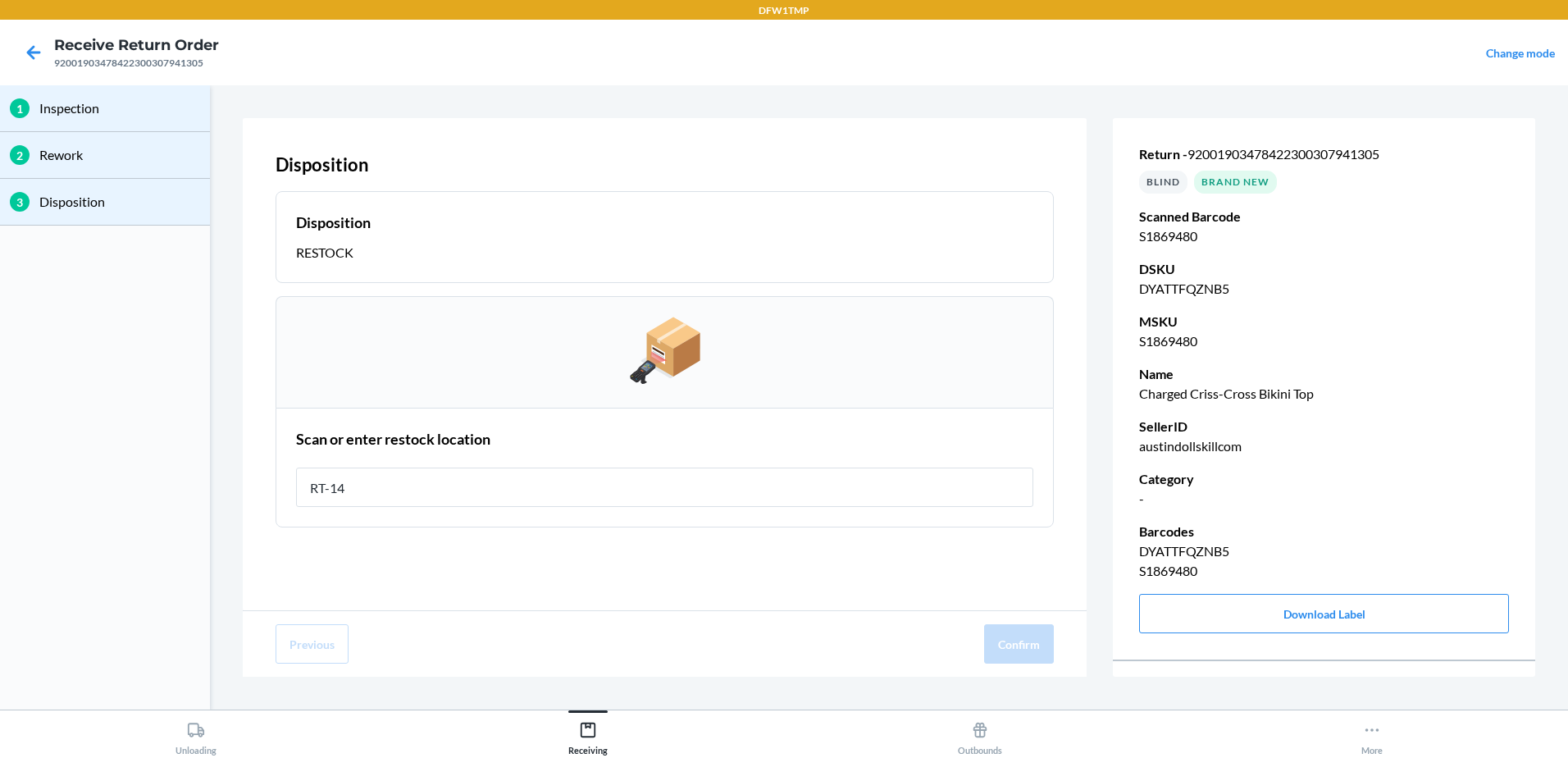
type input "RT-14"
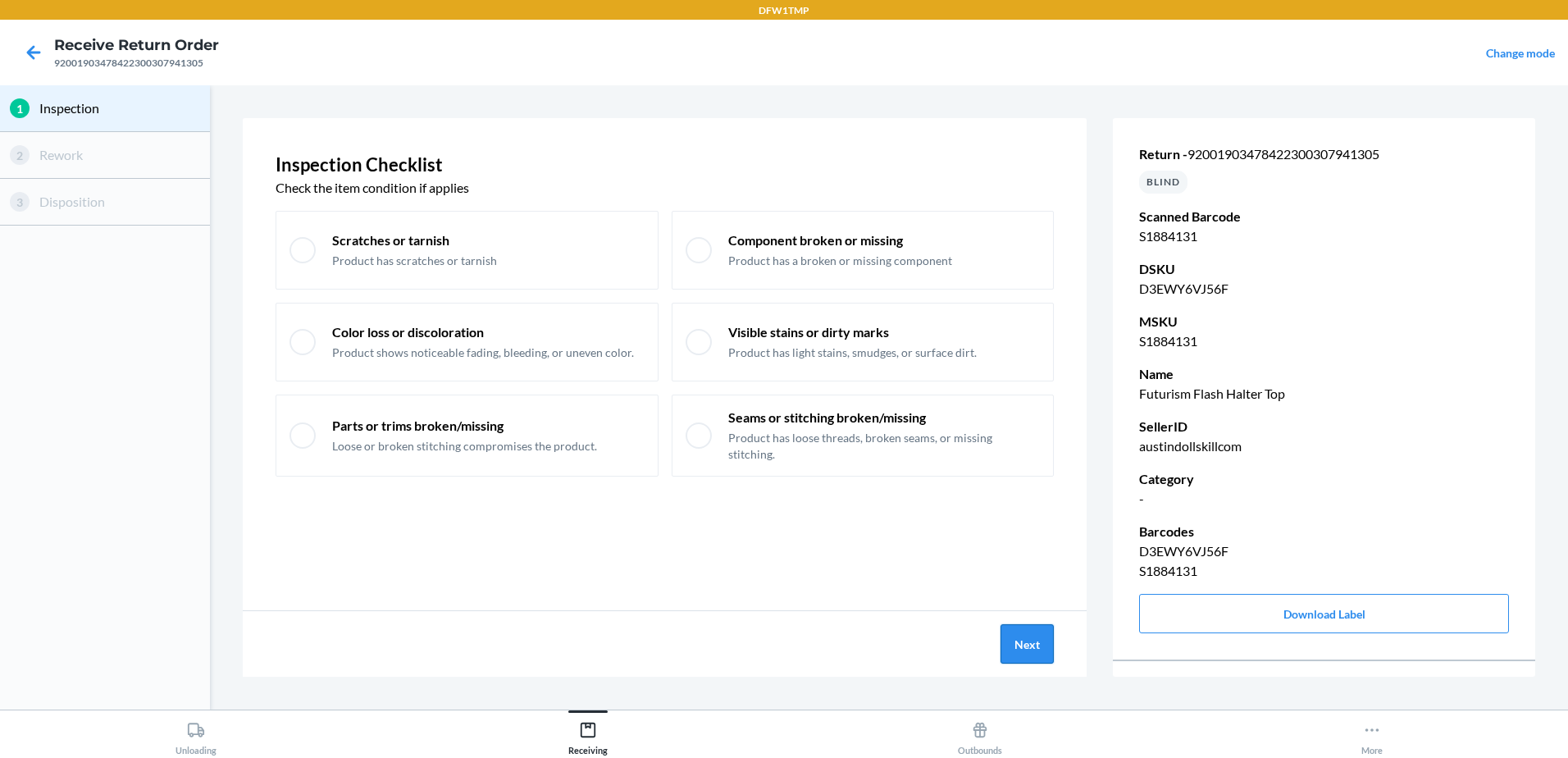
click at [1047, 649] on button "Next" at bounding box center [1027, 643] width 53 height 39
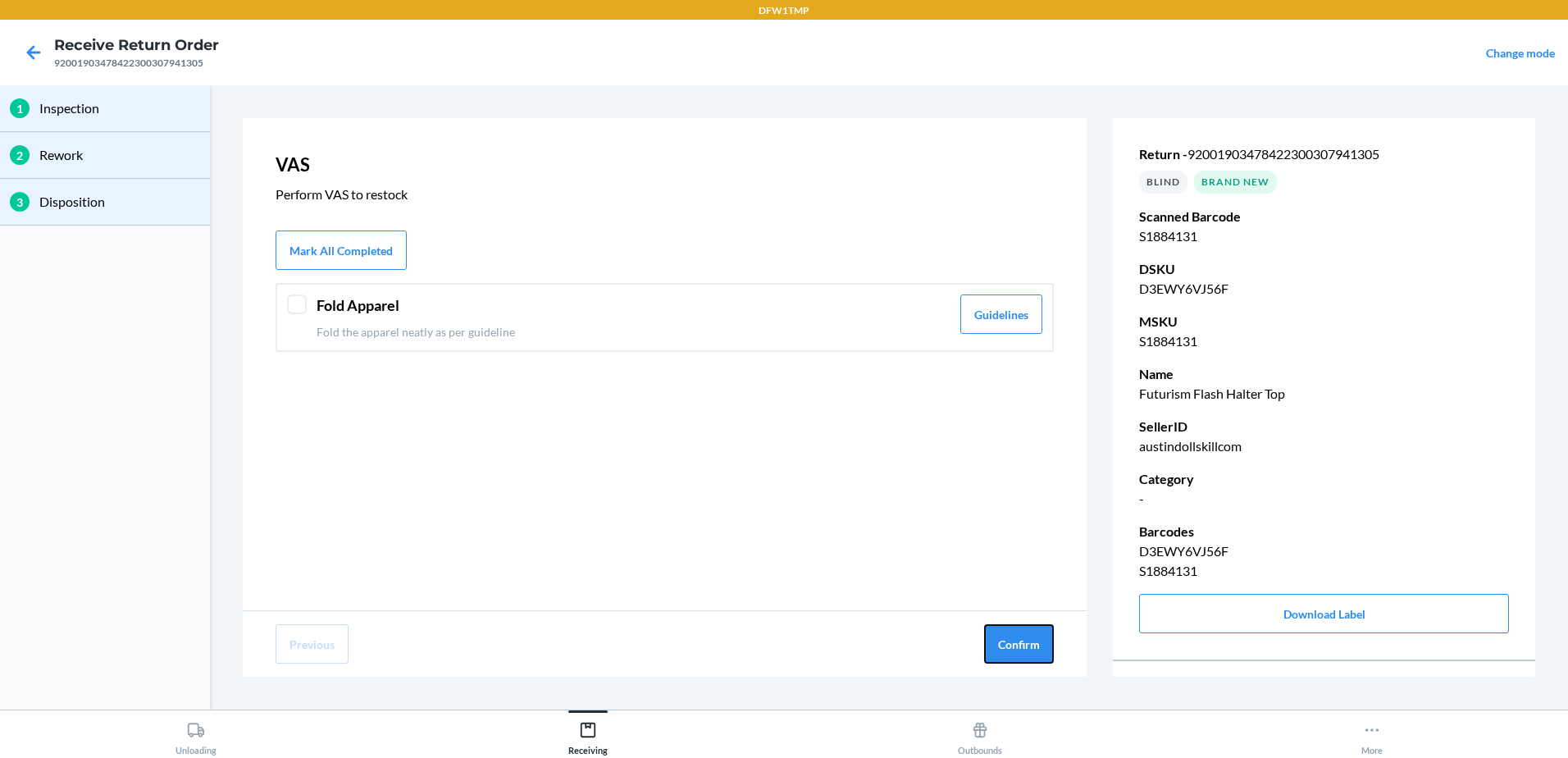
click at [1041, 649] on button "Confirm" at bounding box center [1019, 643] width 69 height 39
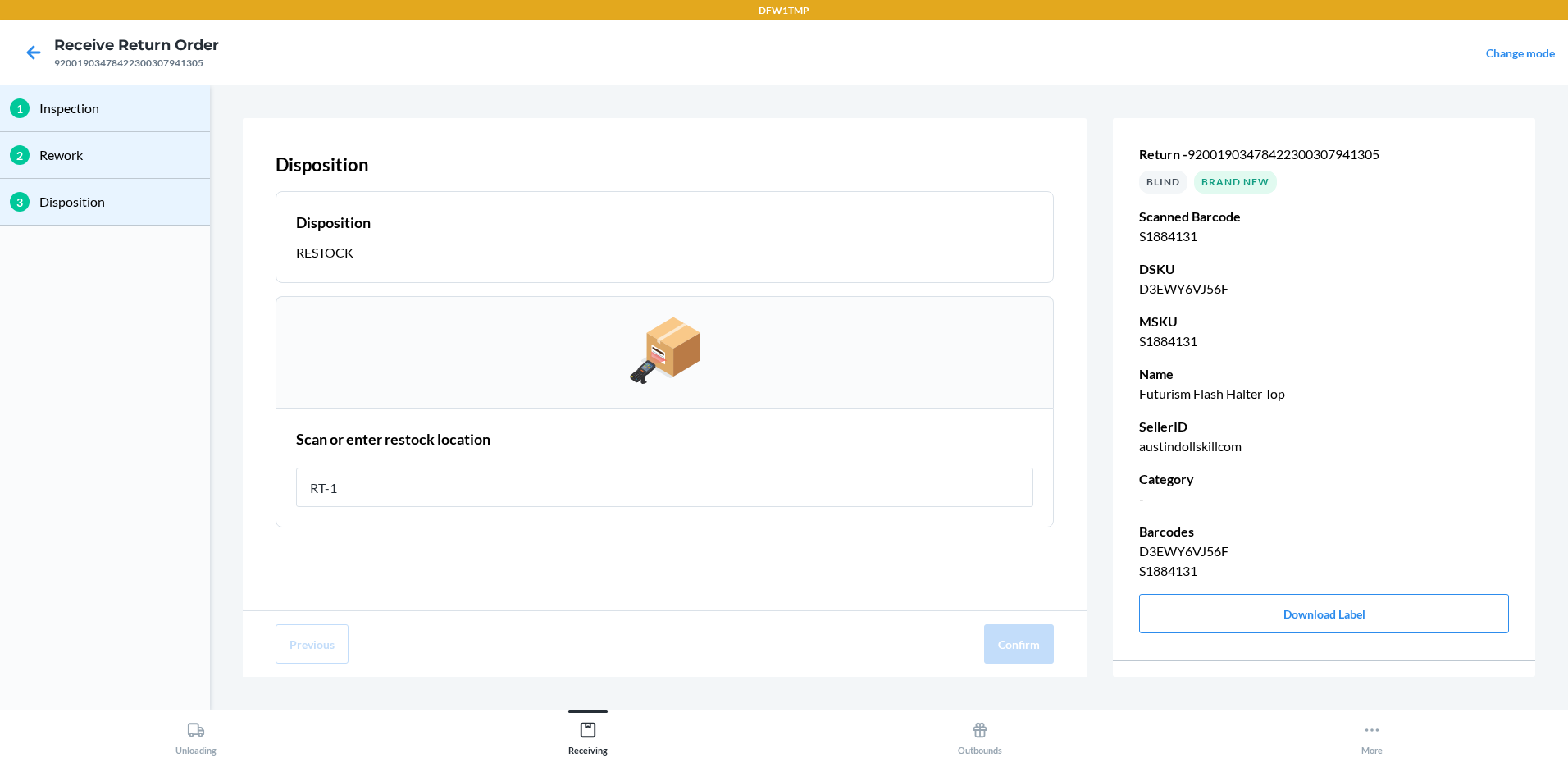
type input "RT-14"
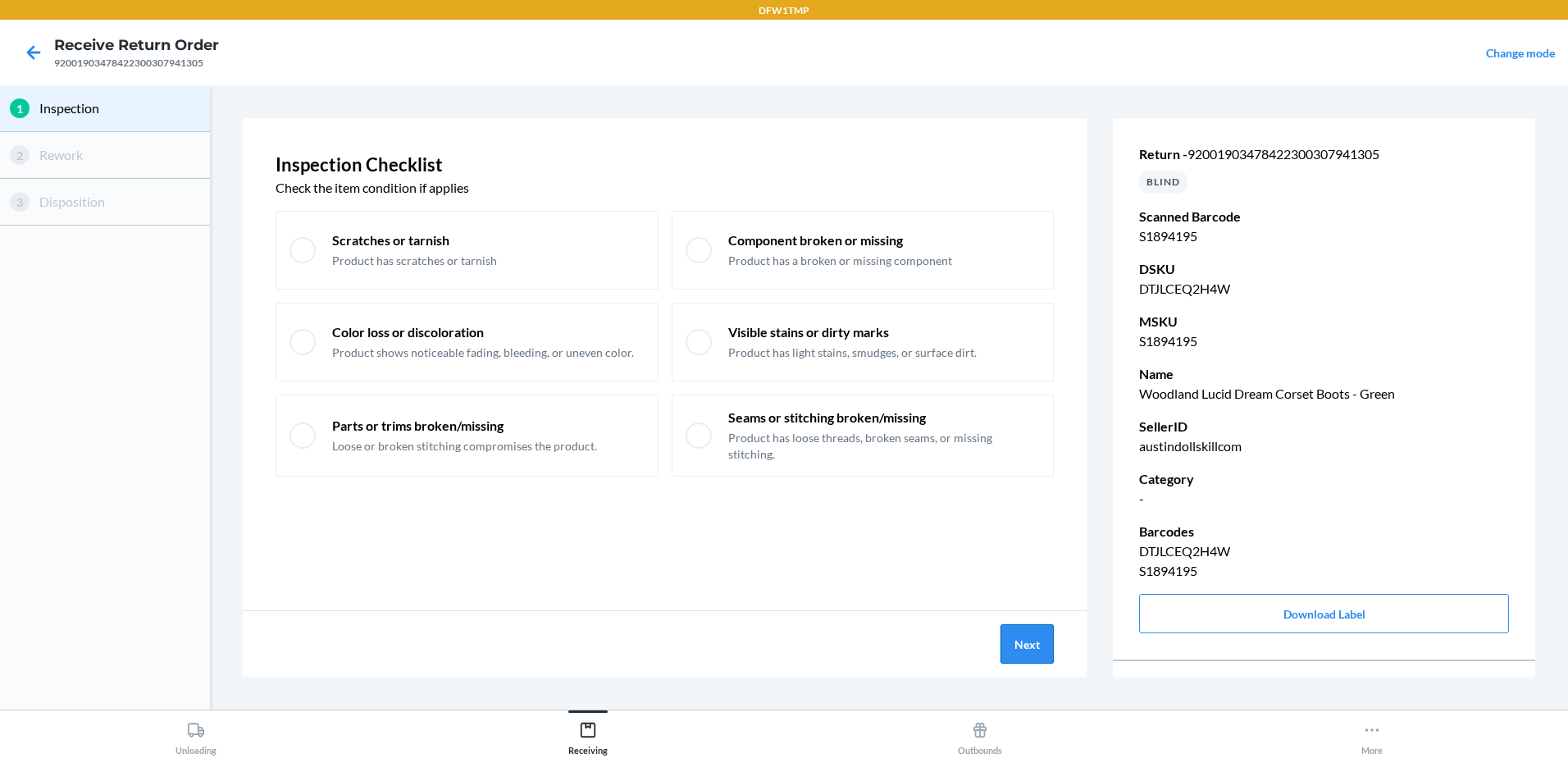
click at [1013, 631] on button "Next" at bounding box center [1027, 643] width 53 height 39
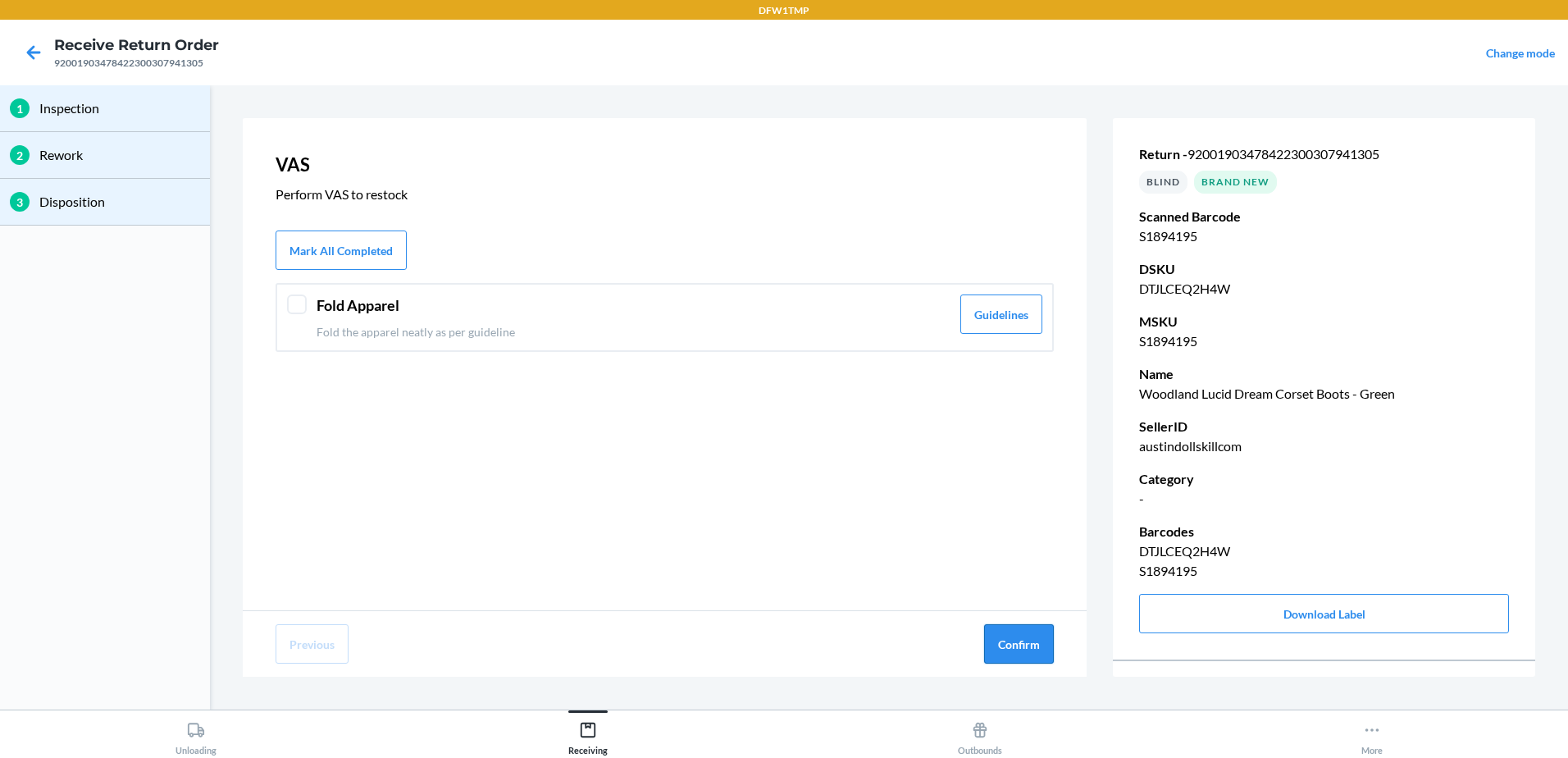
click at [1014, 632] on button "Confirm" at bounding box center [1019, 643] width 69 height 39
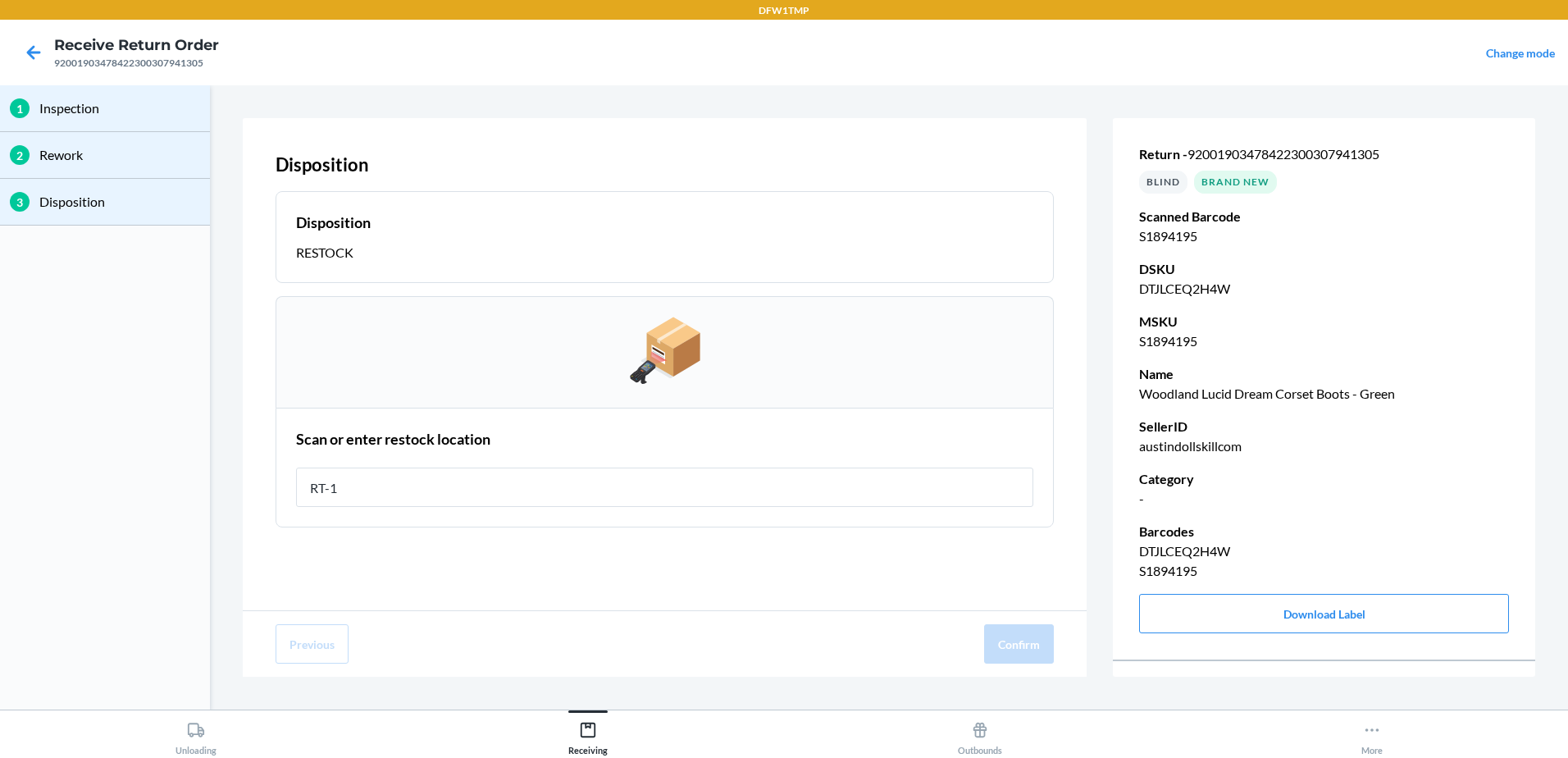
type input "RT-14"
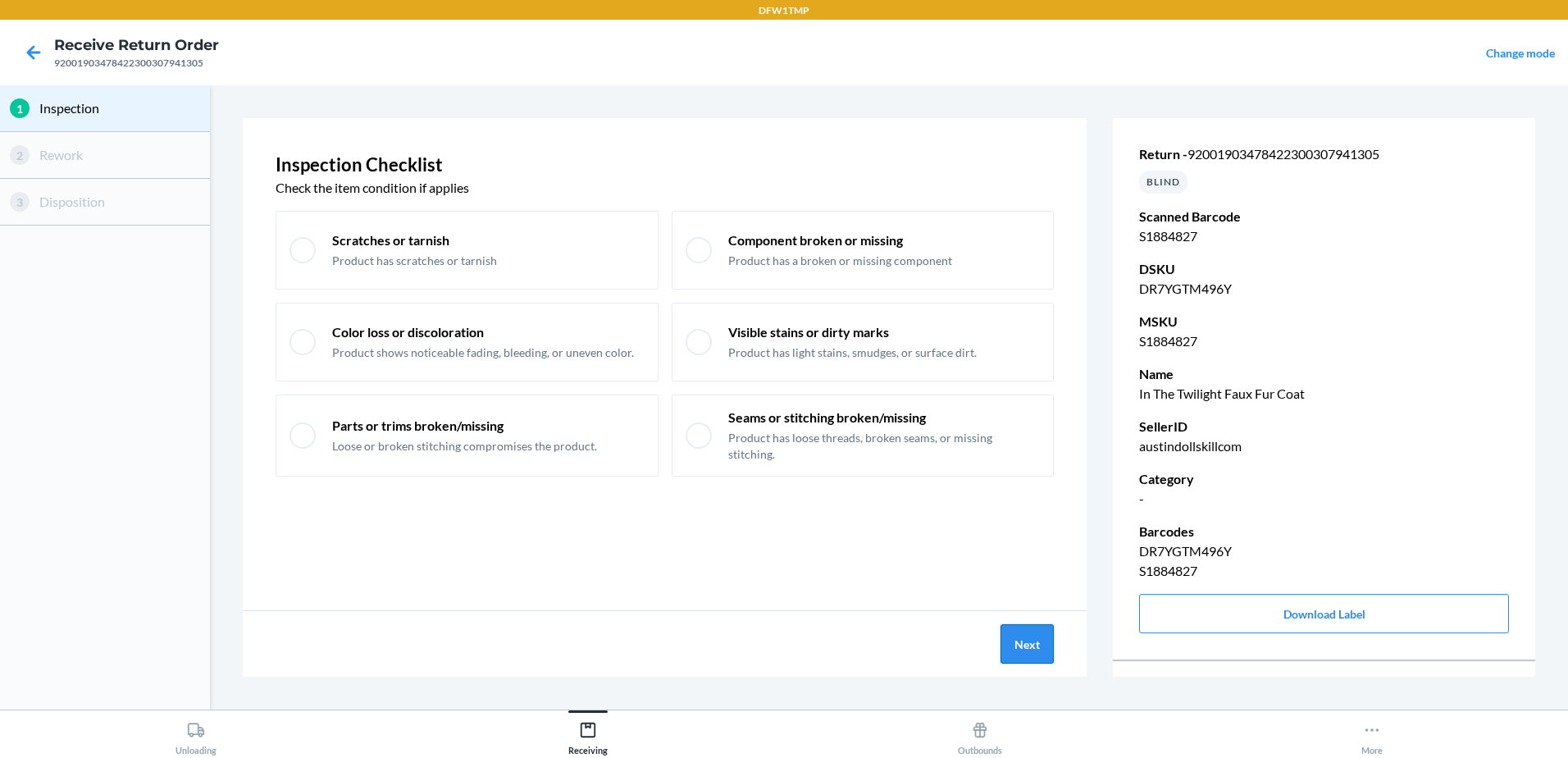
click at [1013, 633] on button "Next" at bounding box center [1027, 643] width 53 height 39
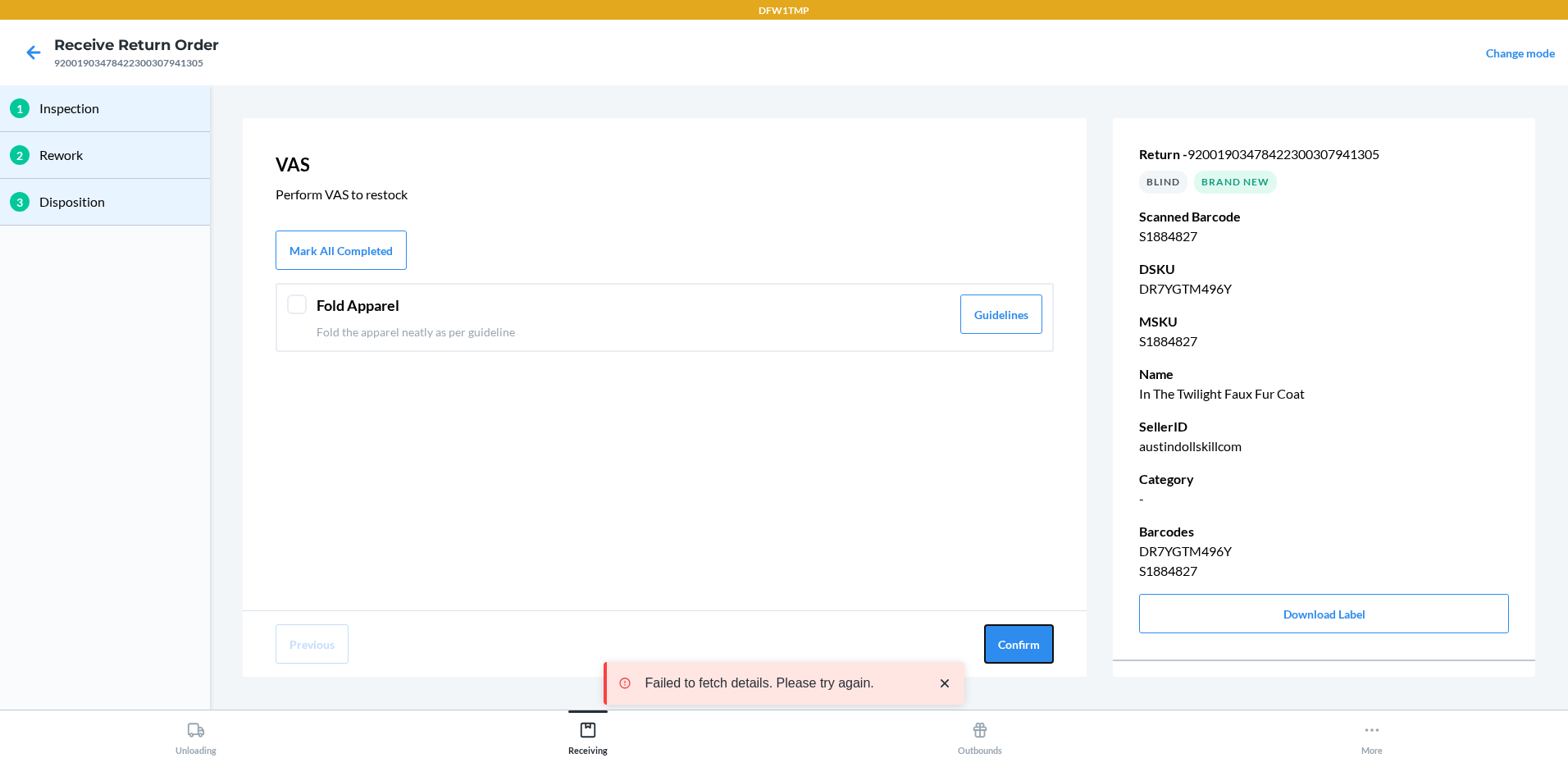
click at [1013, 633] on button "Confirm" at bounding box center [1019, 643] width 69 height 39
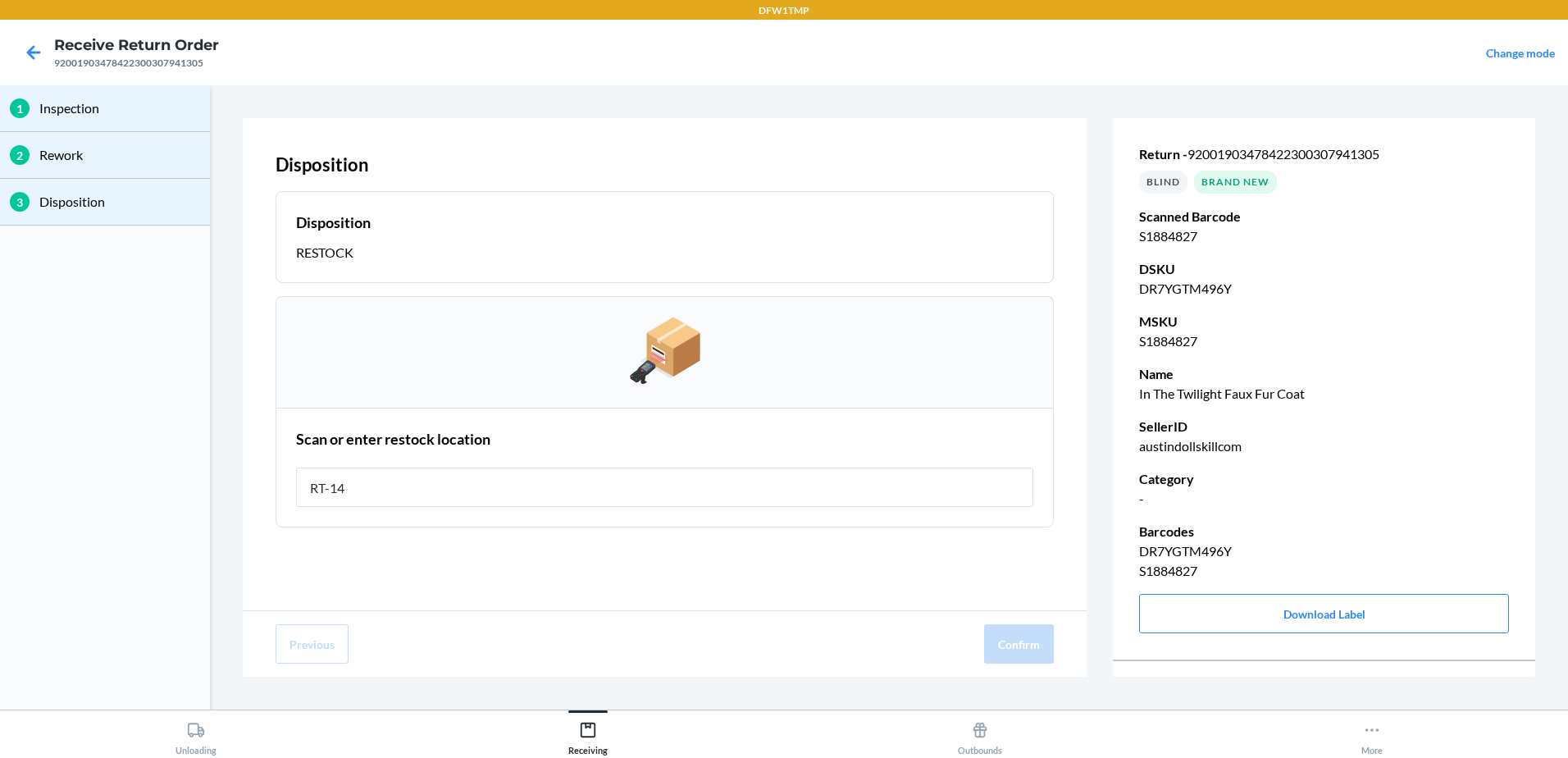
type input "RT-14"
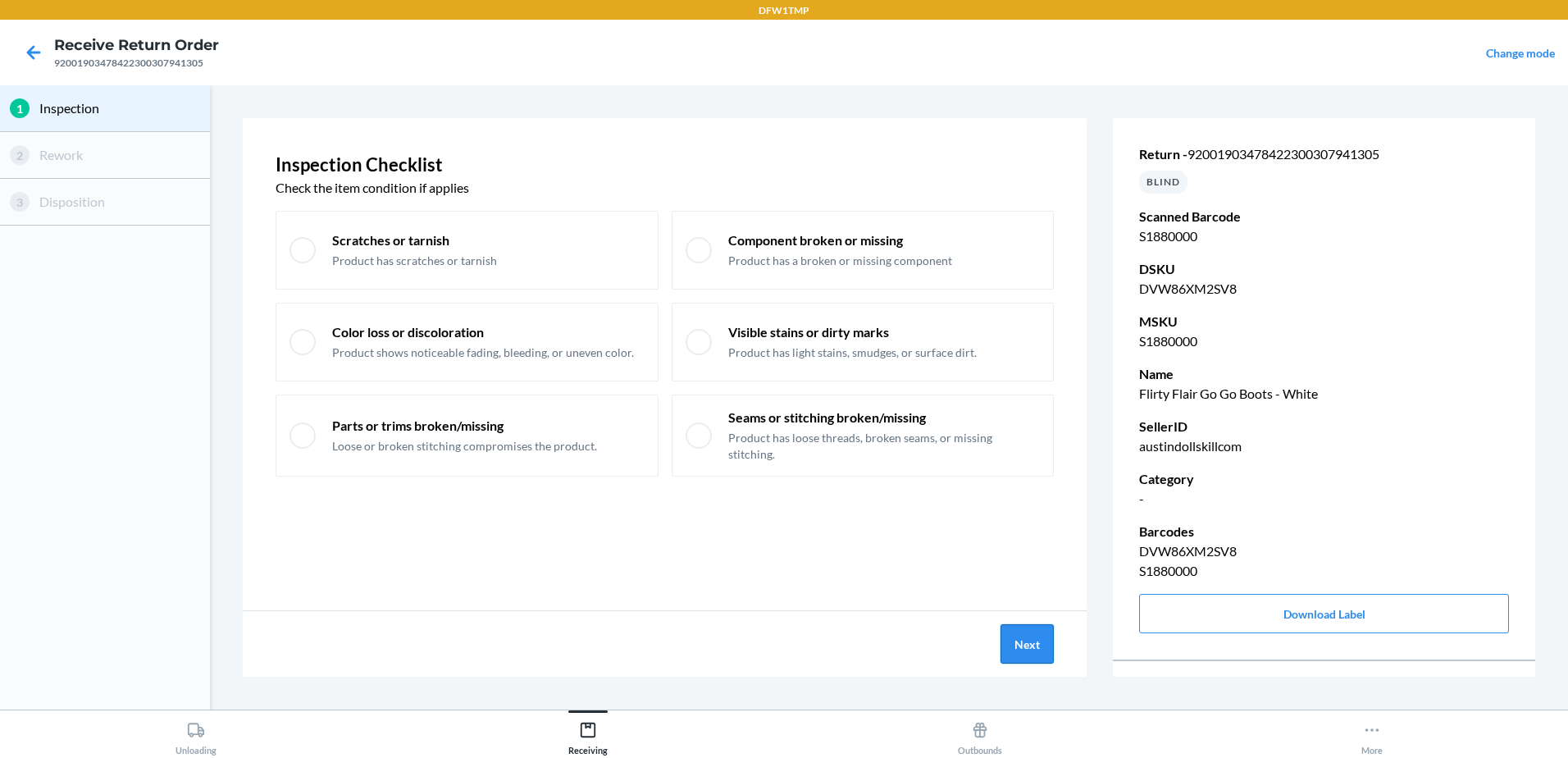
click at [1033, 643] on button "Next" at bounding box center [1027, 643] width 53 height 39
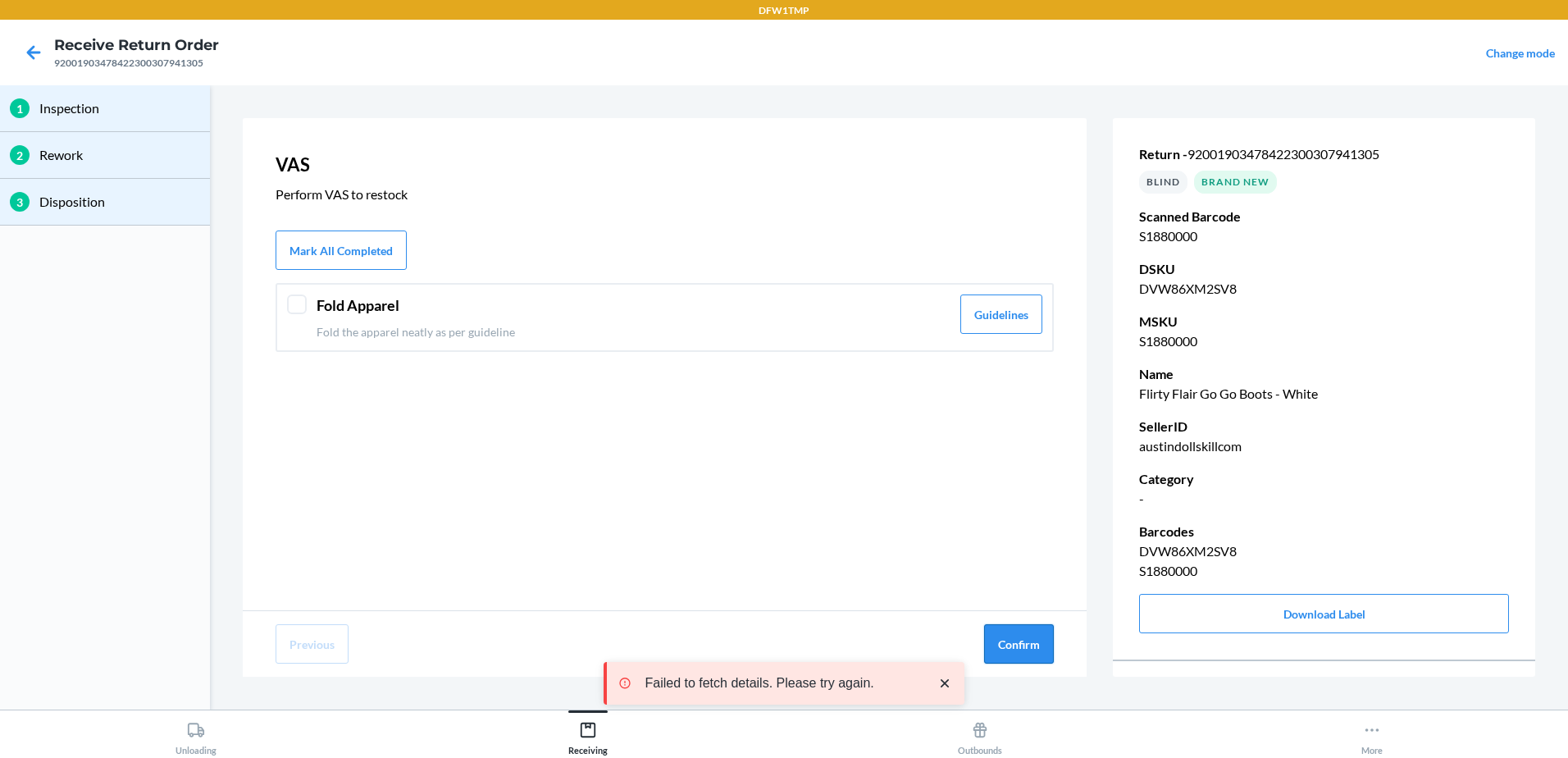
click at [1033, 651] on button "Confirm" at bounding box center [1019, 643] width 69 height 39
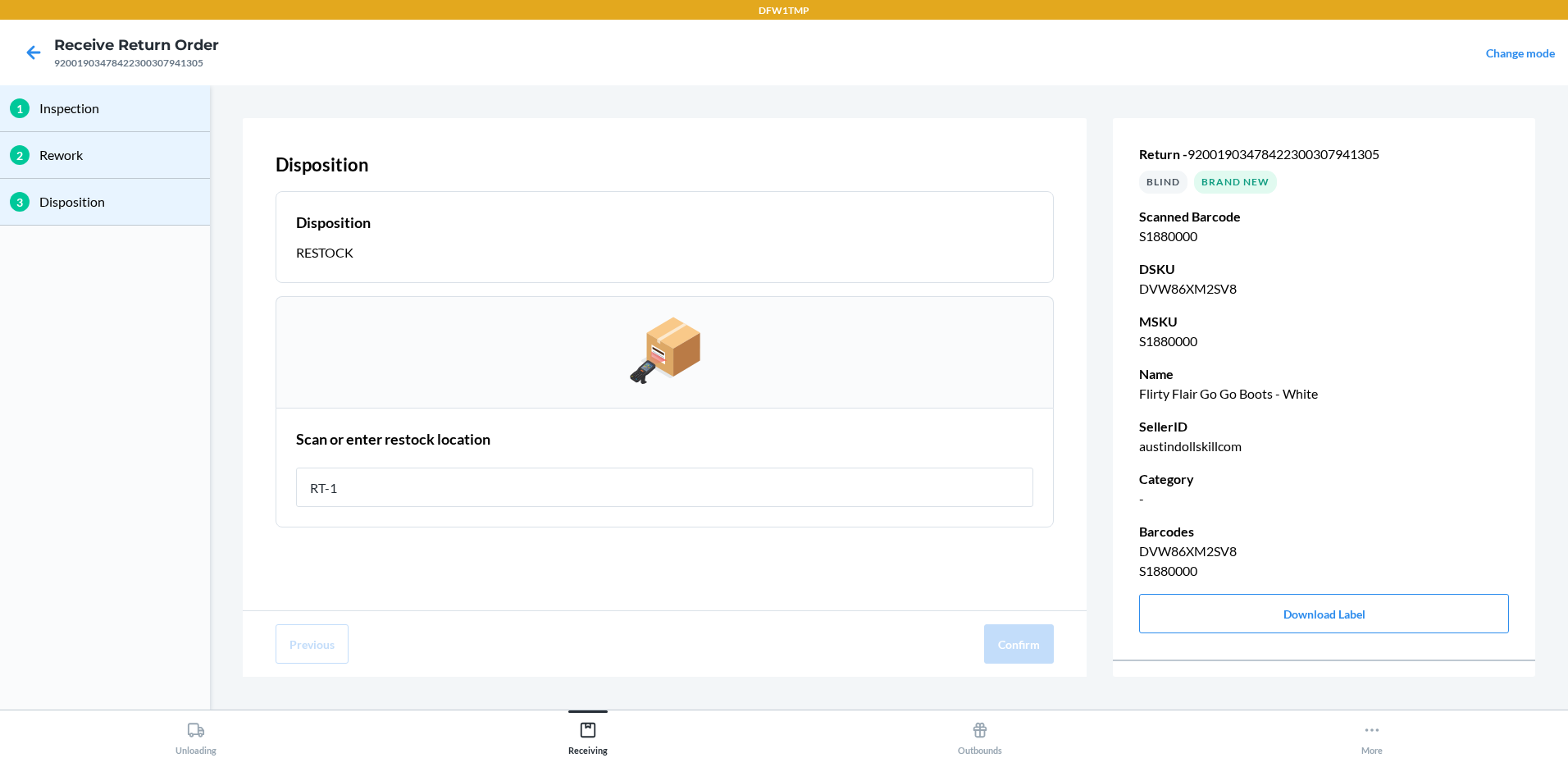
type input "RT-14"
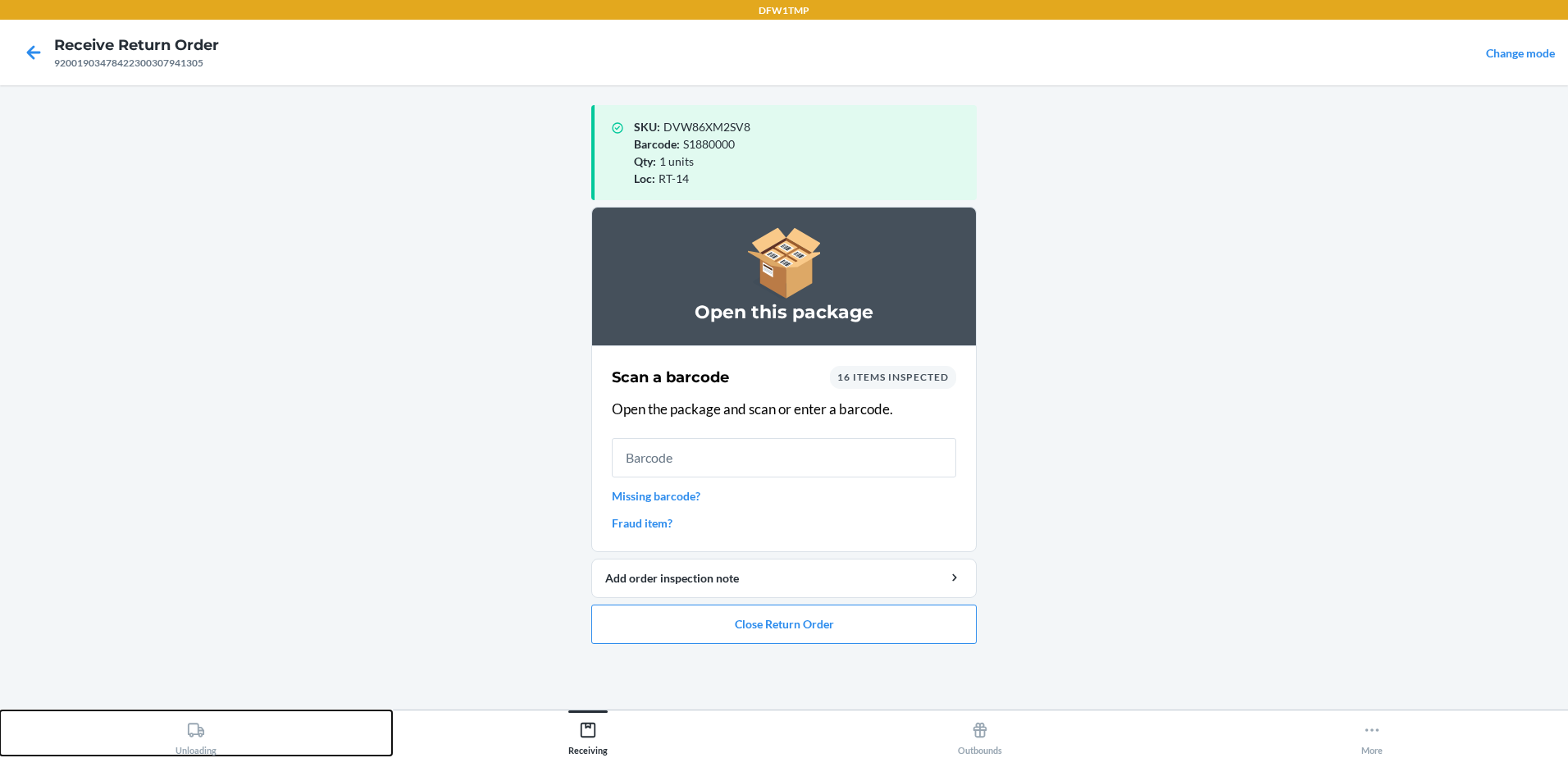
click at [221, 737] on button "Unloading" at bounding box center [196, 732] width 392 height 45
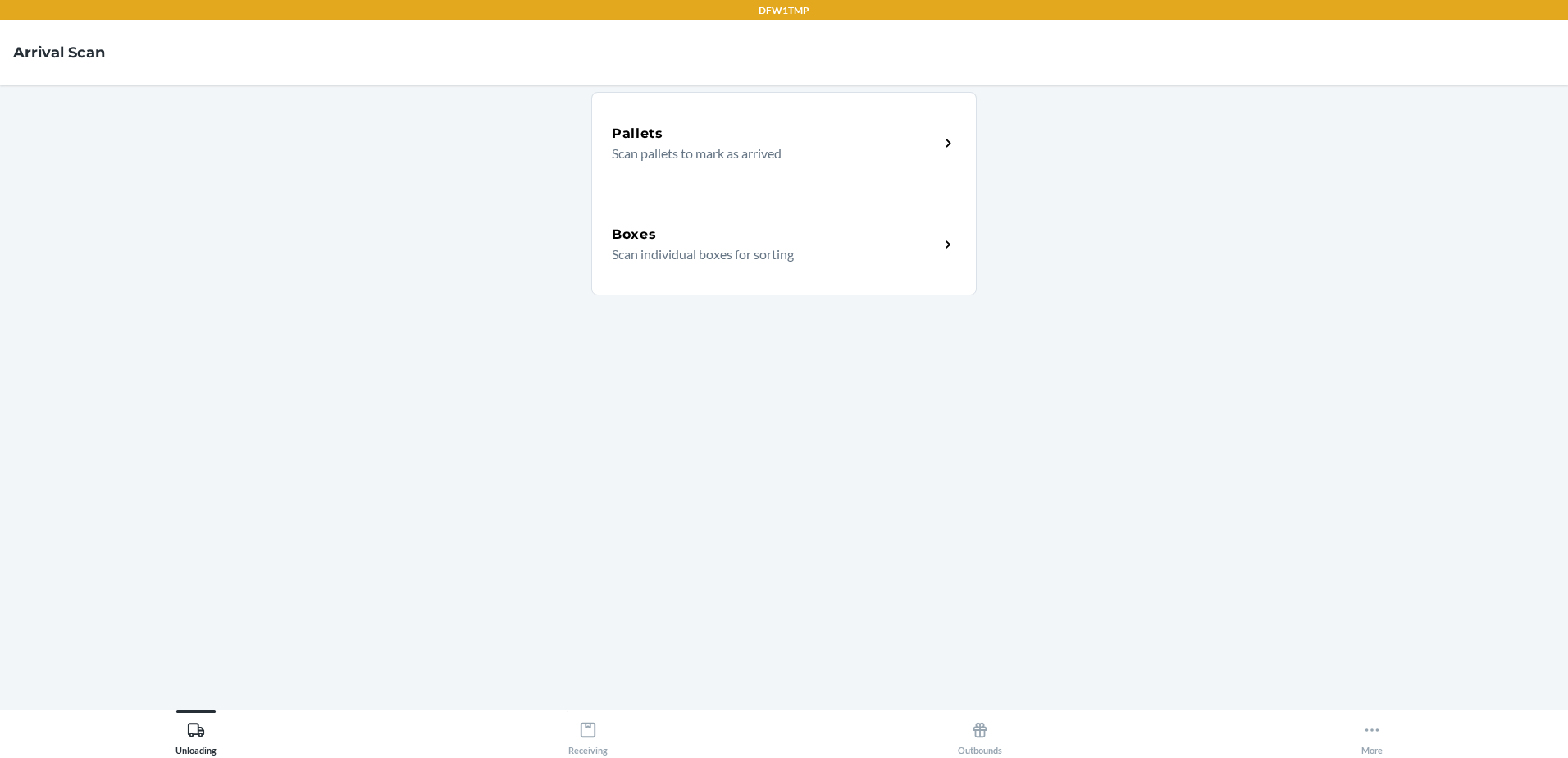
click at [886, 222] on div "Boxes Scan individual boxes for sorting" at bounding box center [784, 245] width 385 height 102
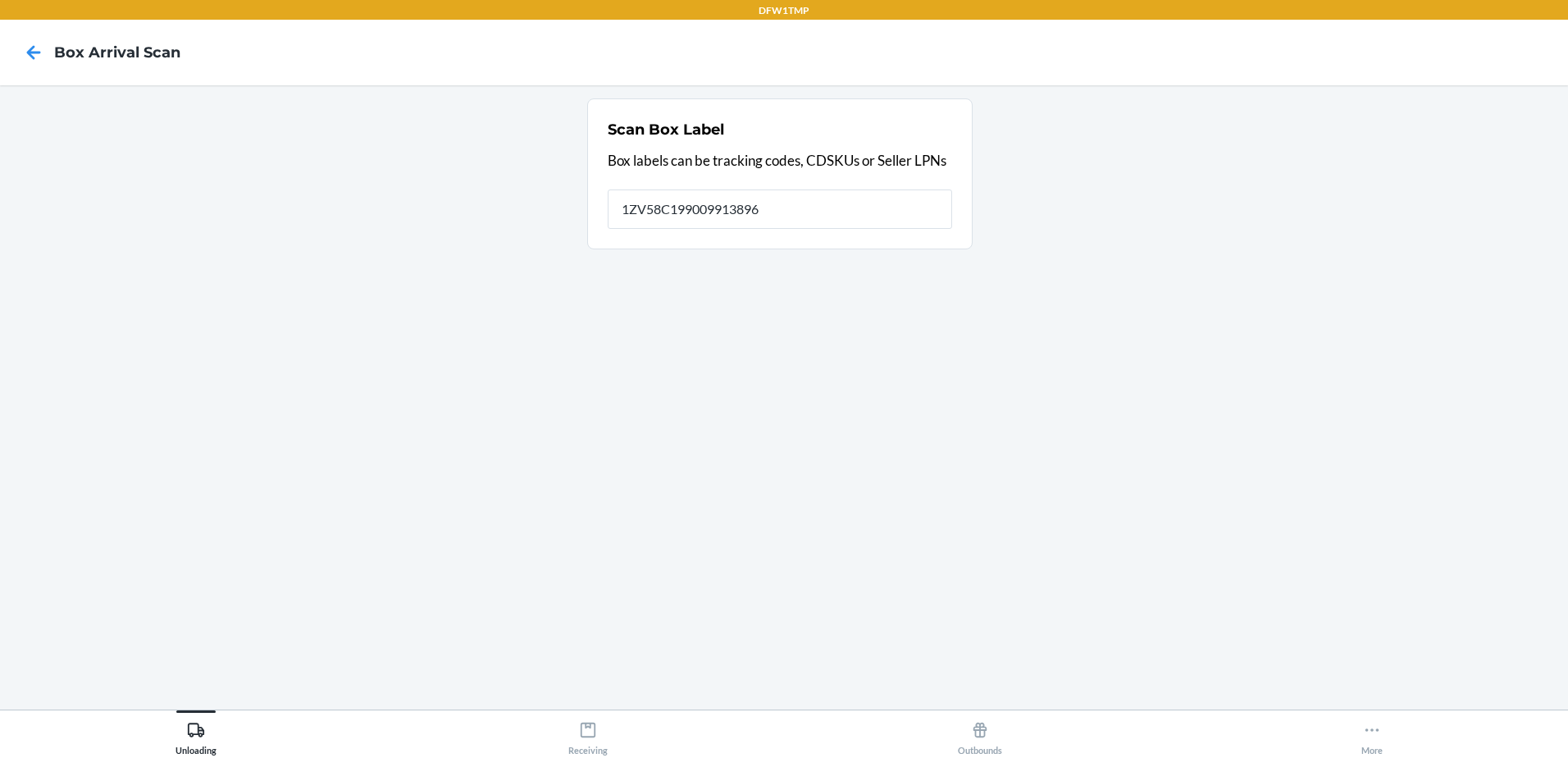
type input "1ZV58C199009913896"
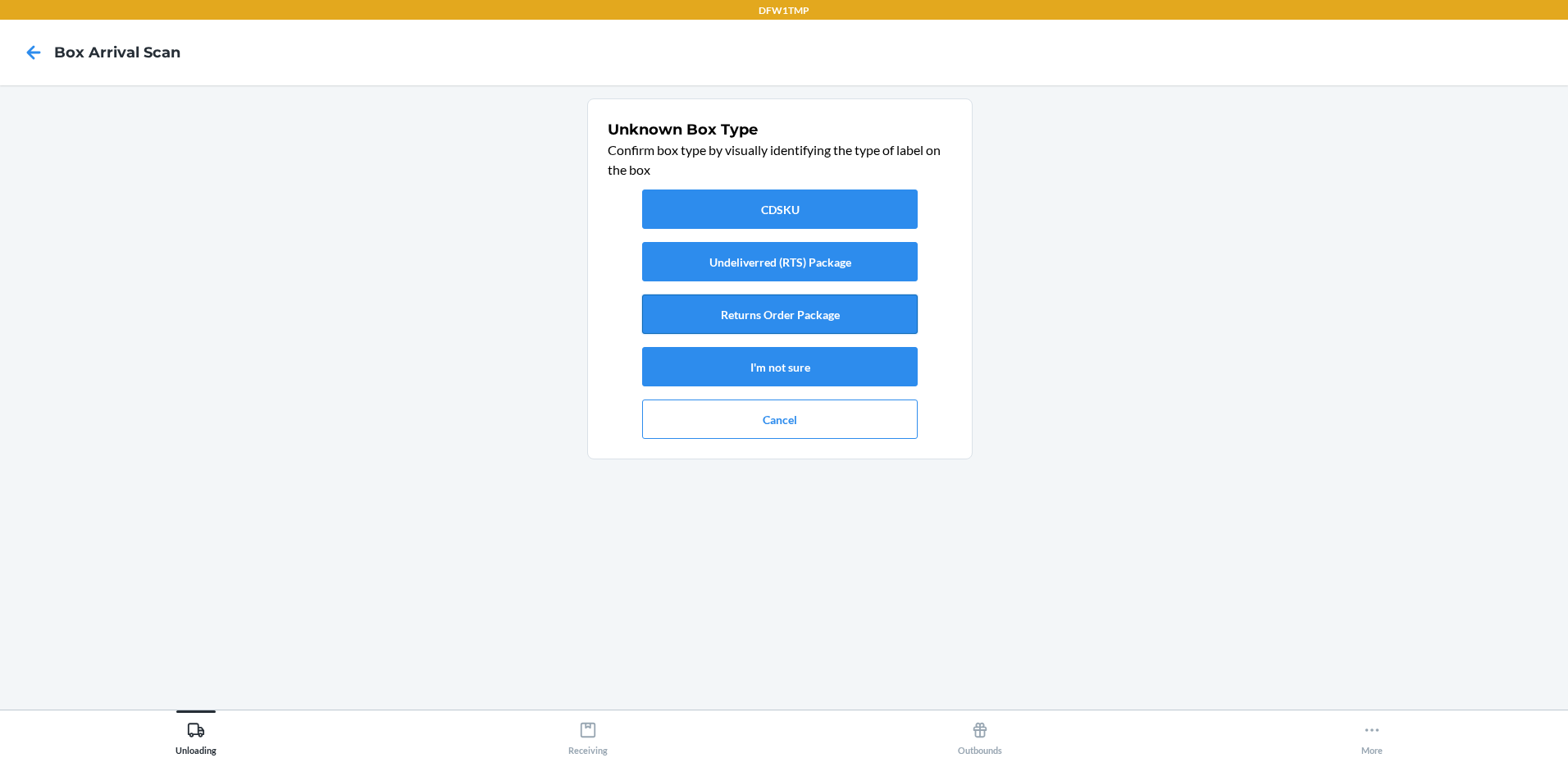
click at [831, 299] on button "Returns Order Package" at bounding box center [780, 314] width 275 height 39
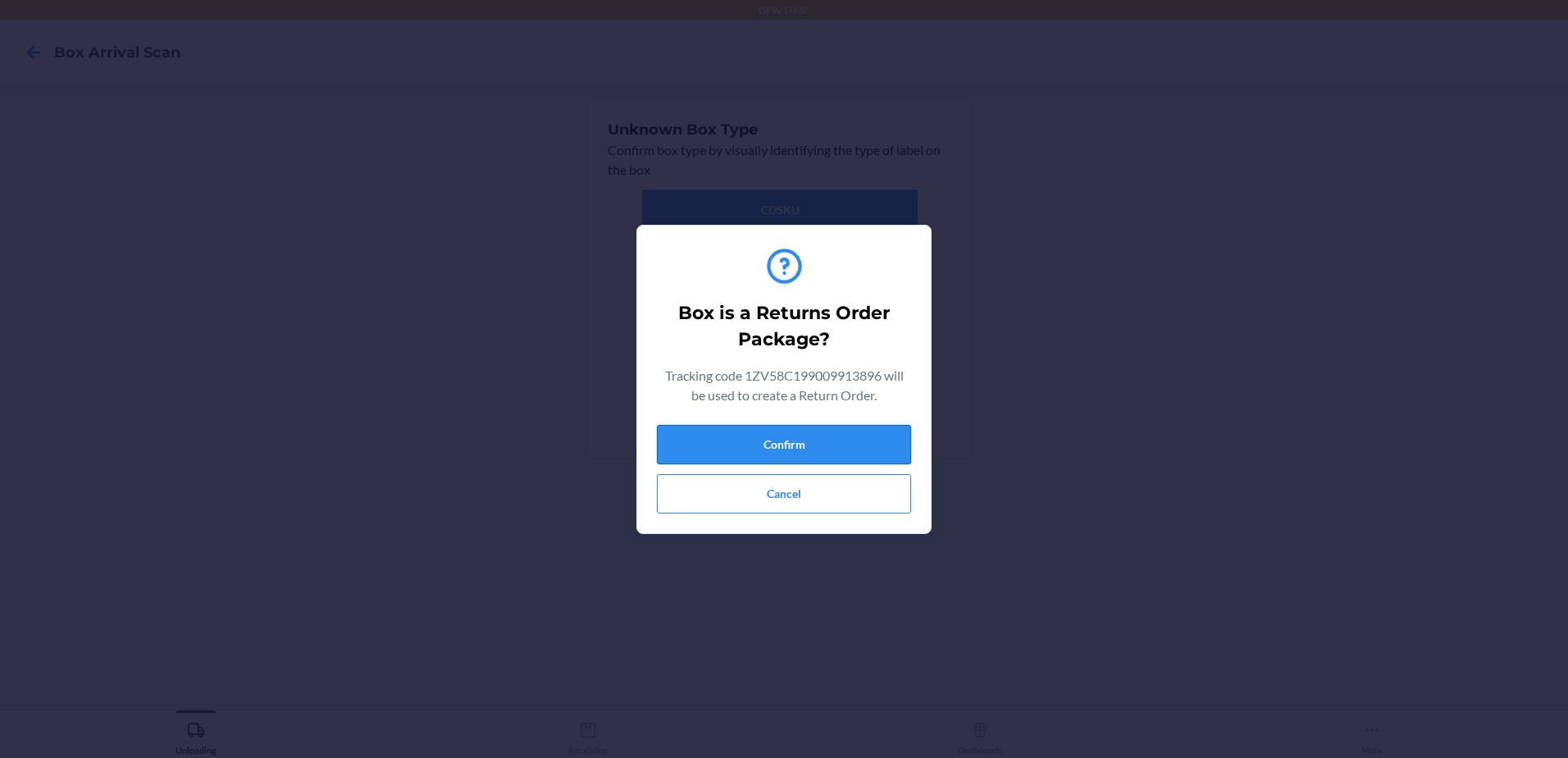
click at [815, 434] on button "Confirm" at bounding box center [784, 444] width 254 height 39
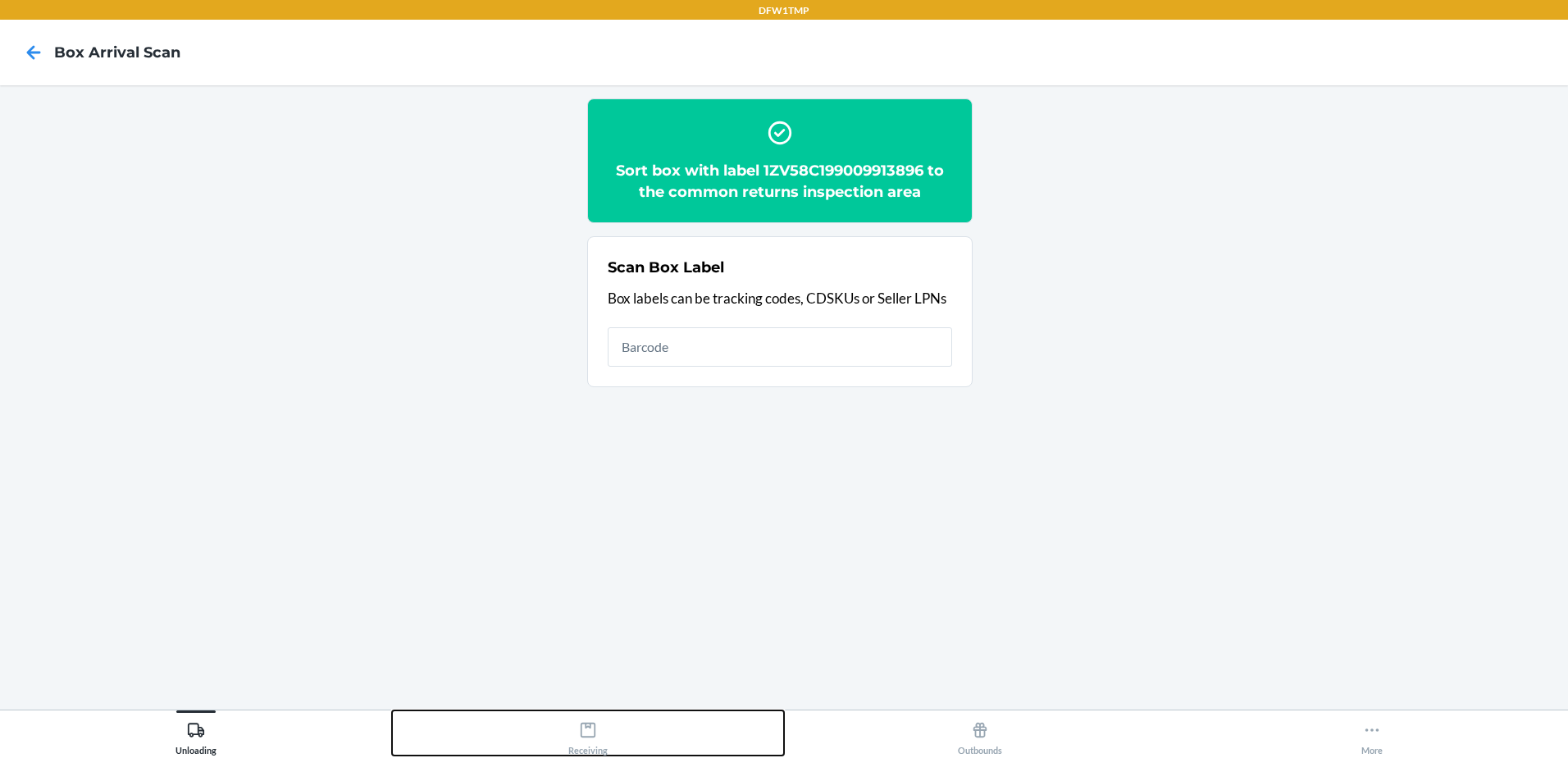
click at [585, 745] on div "Receiving" at bounding box center [588, 735] width 39 height 41
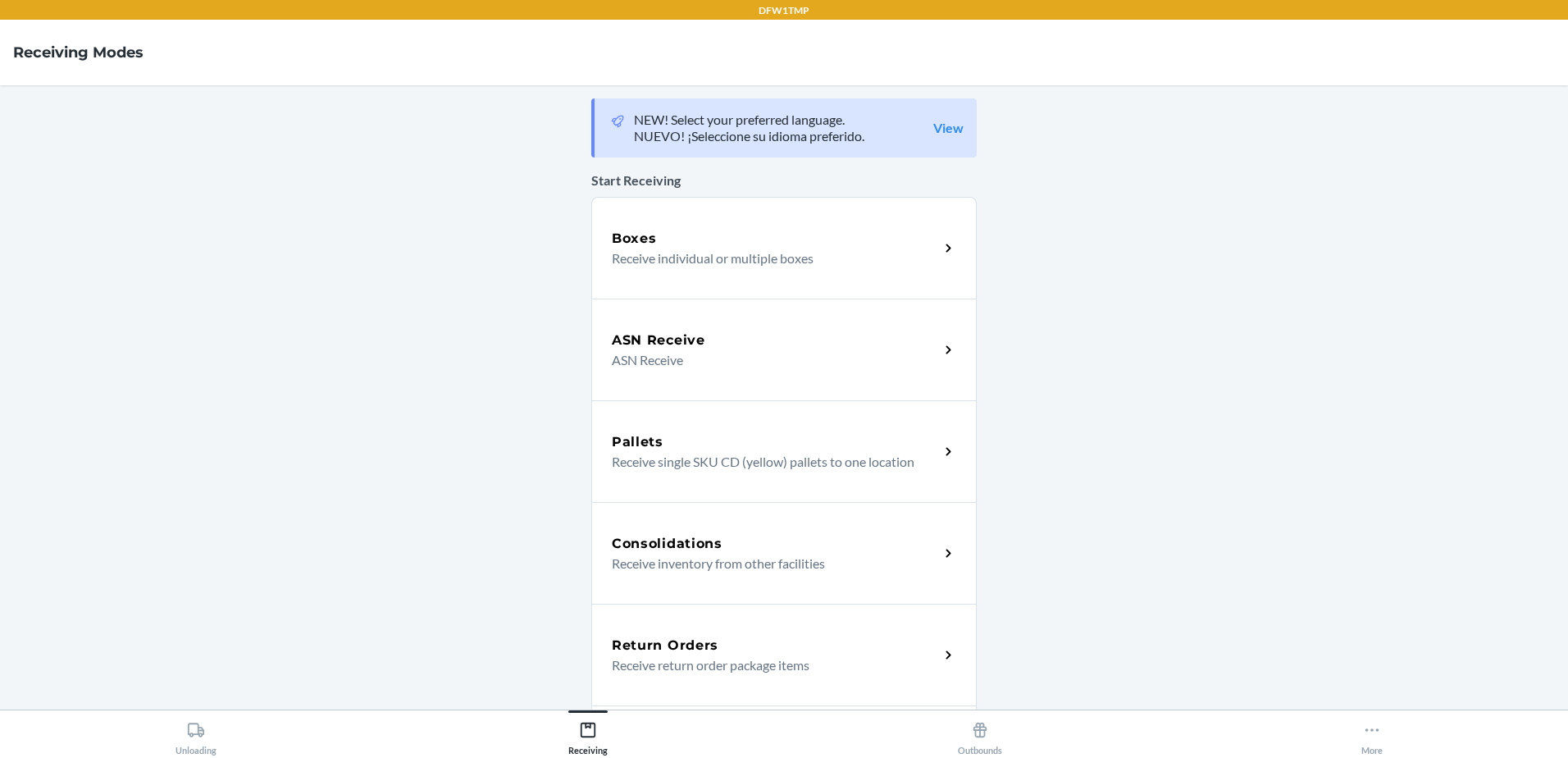
click at [726, 656] on p "Receive return order package items" at bounding box center [769, 665] width 314 height 19
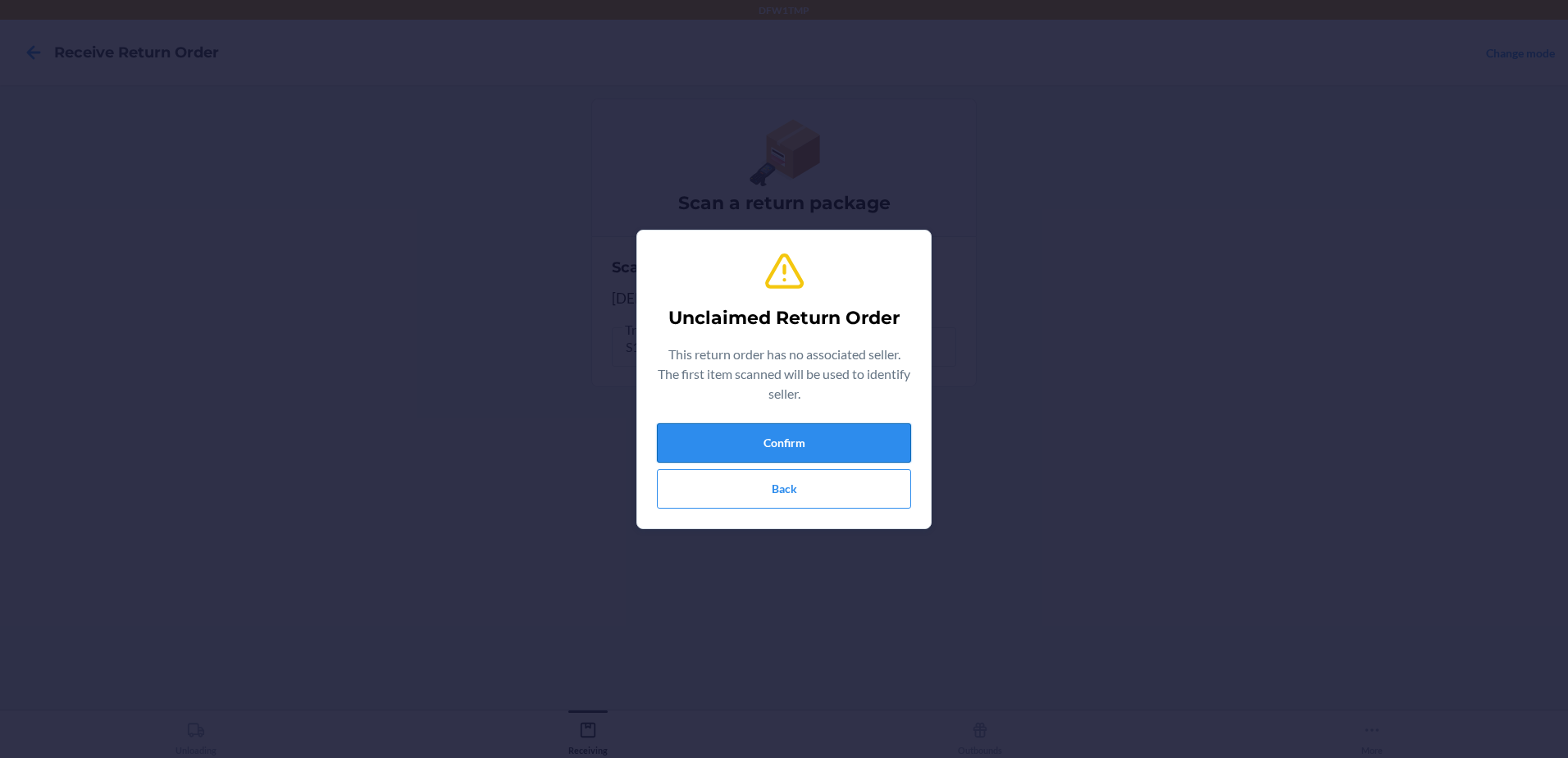
click at [881, 437] on button "Confirm" at bounding box center [784, 442] width 254 height 39
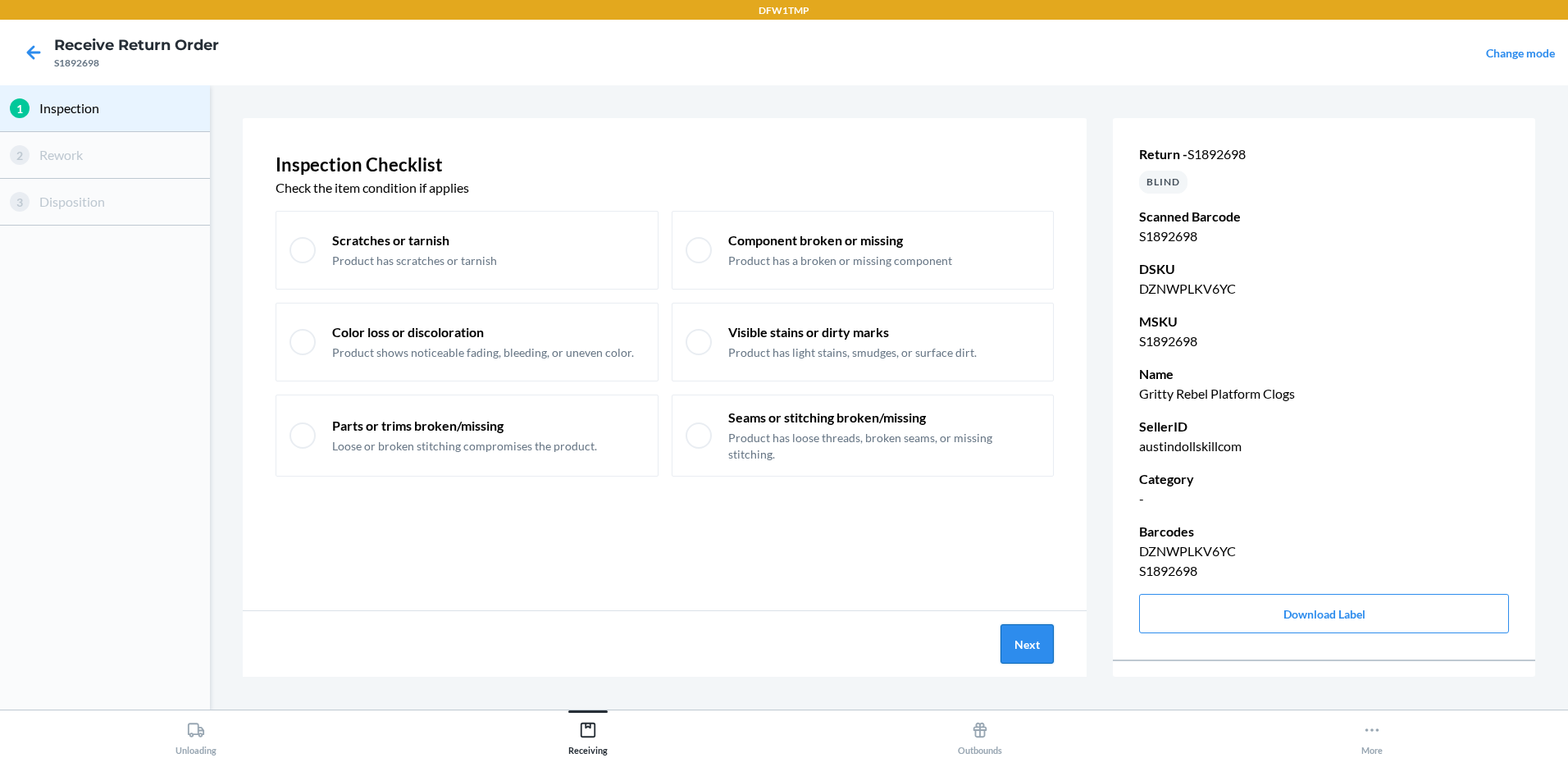
click at [1045, 640] on button "Next" at bounding box center [1027, 643] width 53 height 39
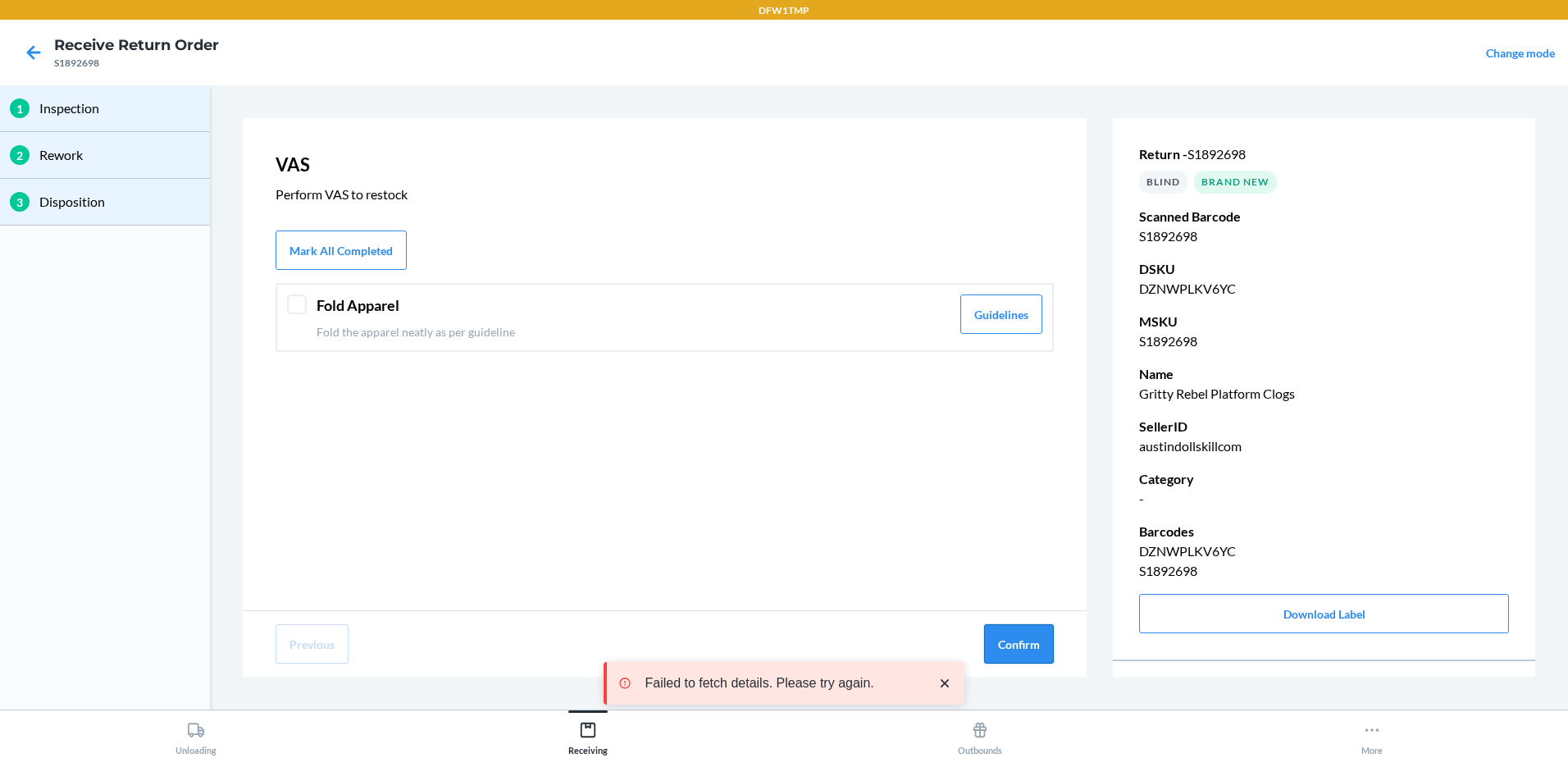
click at [1014, 646] on button "Confirm" at bounding box center [1019, 643] width 69 height 39
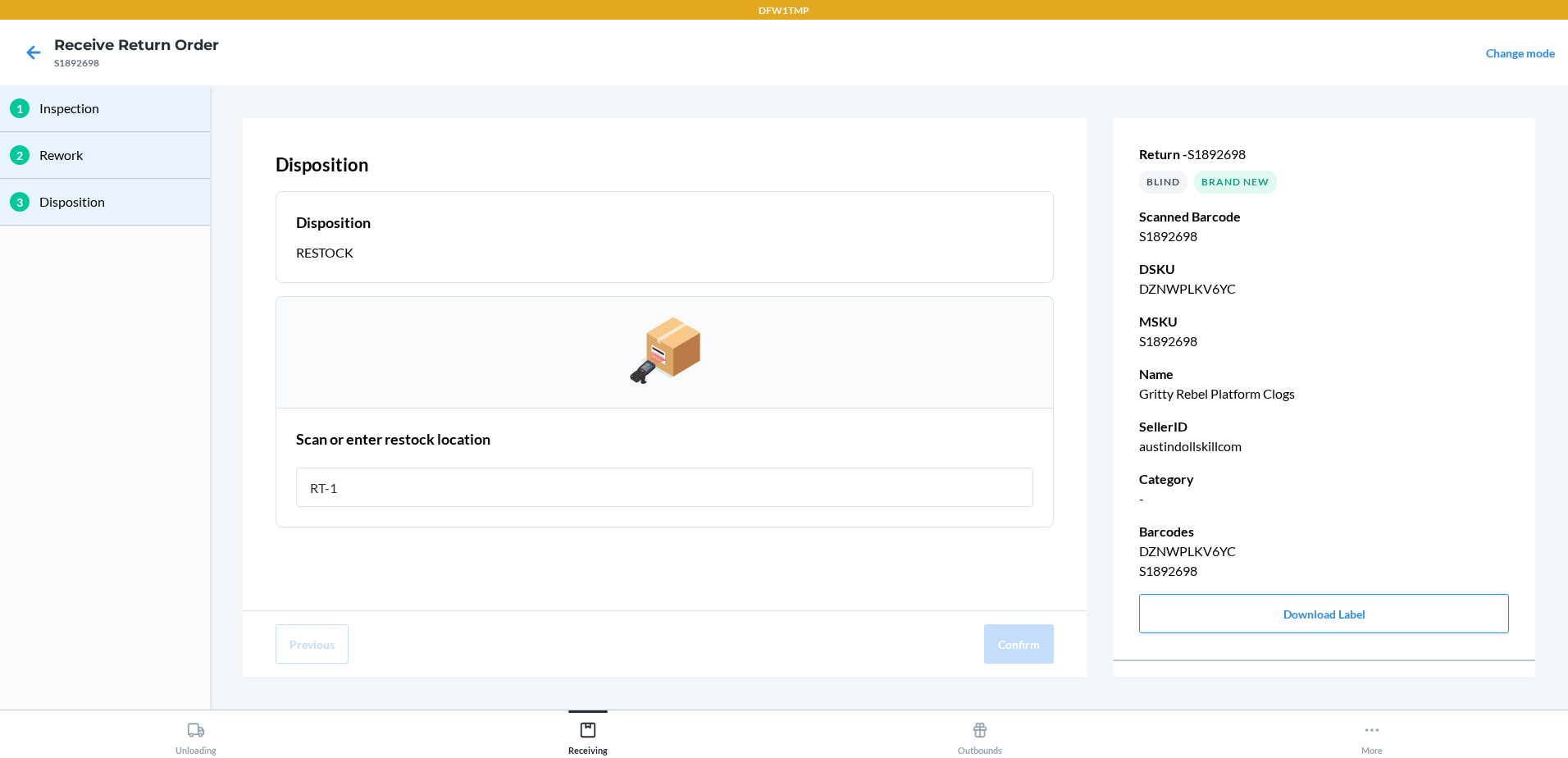
type input "RT-14"
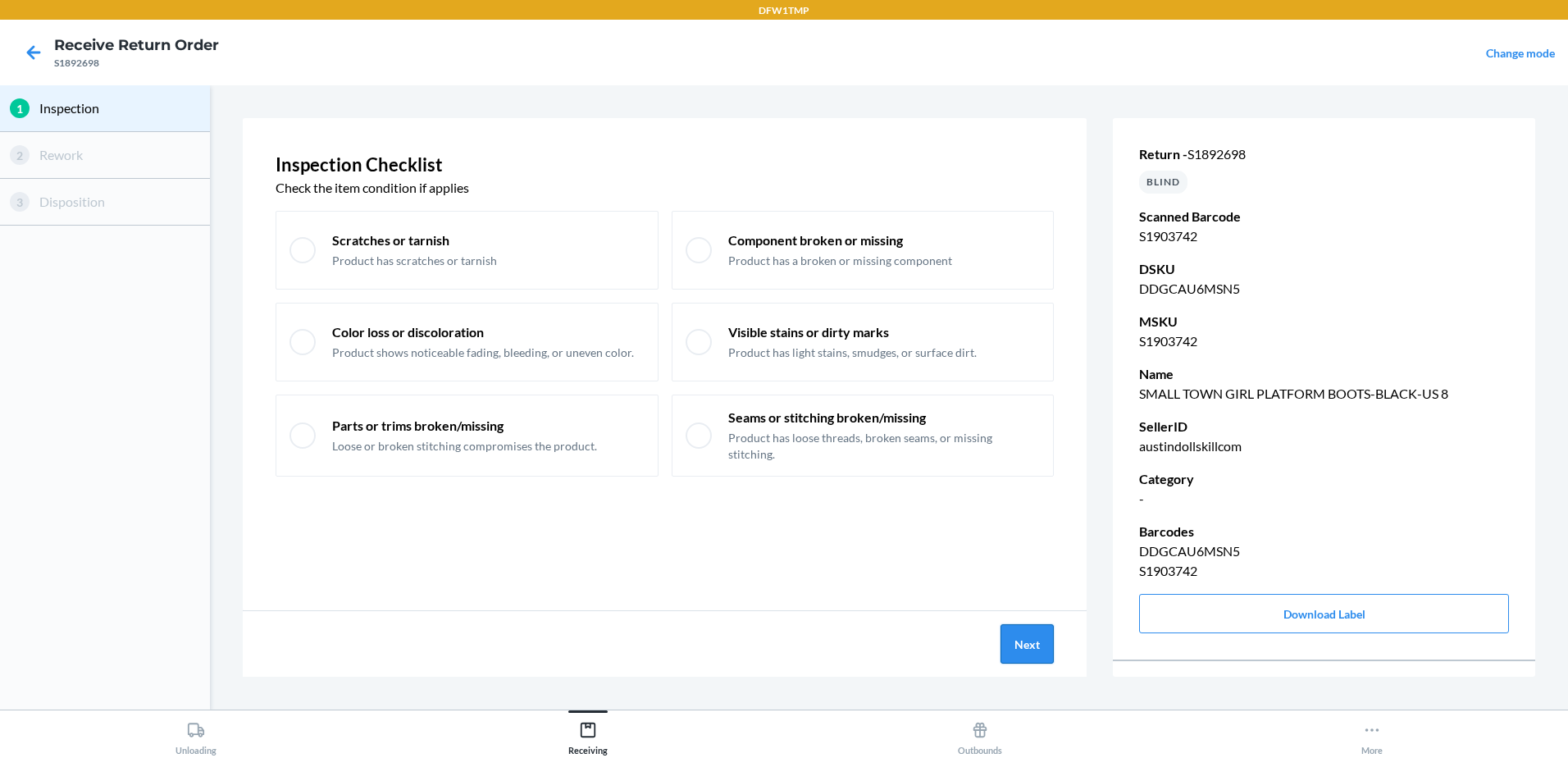
click at [1013, 640] on button "Next" at bounding box center [1027, 643] width 53 height 39
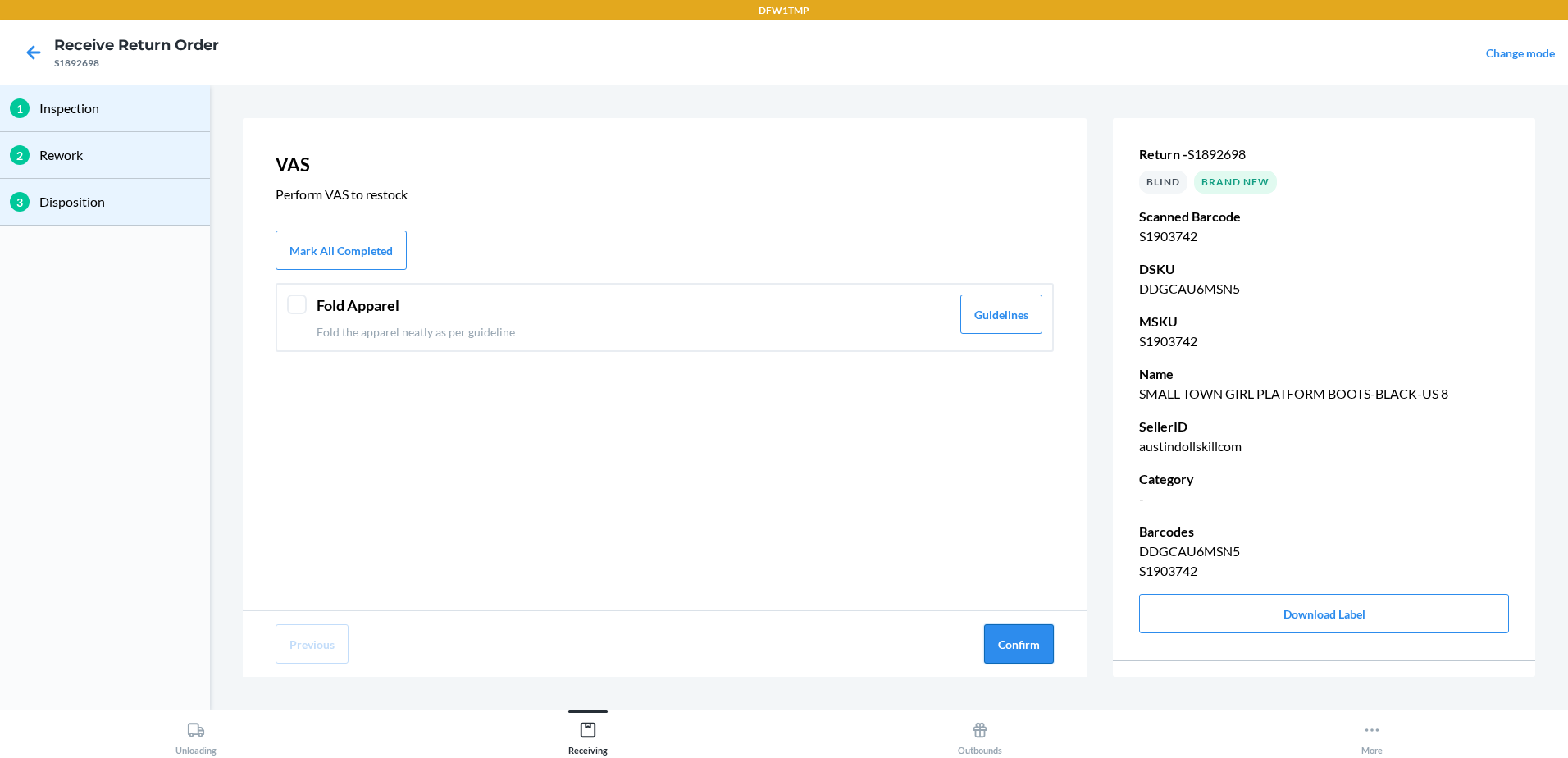
click at [1029, 653] on button "Confirm" at bounding box center [1019, 643] width 69 height 39
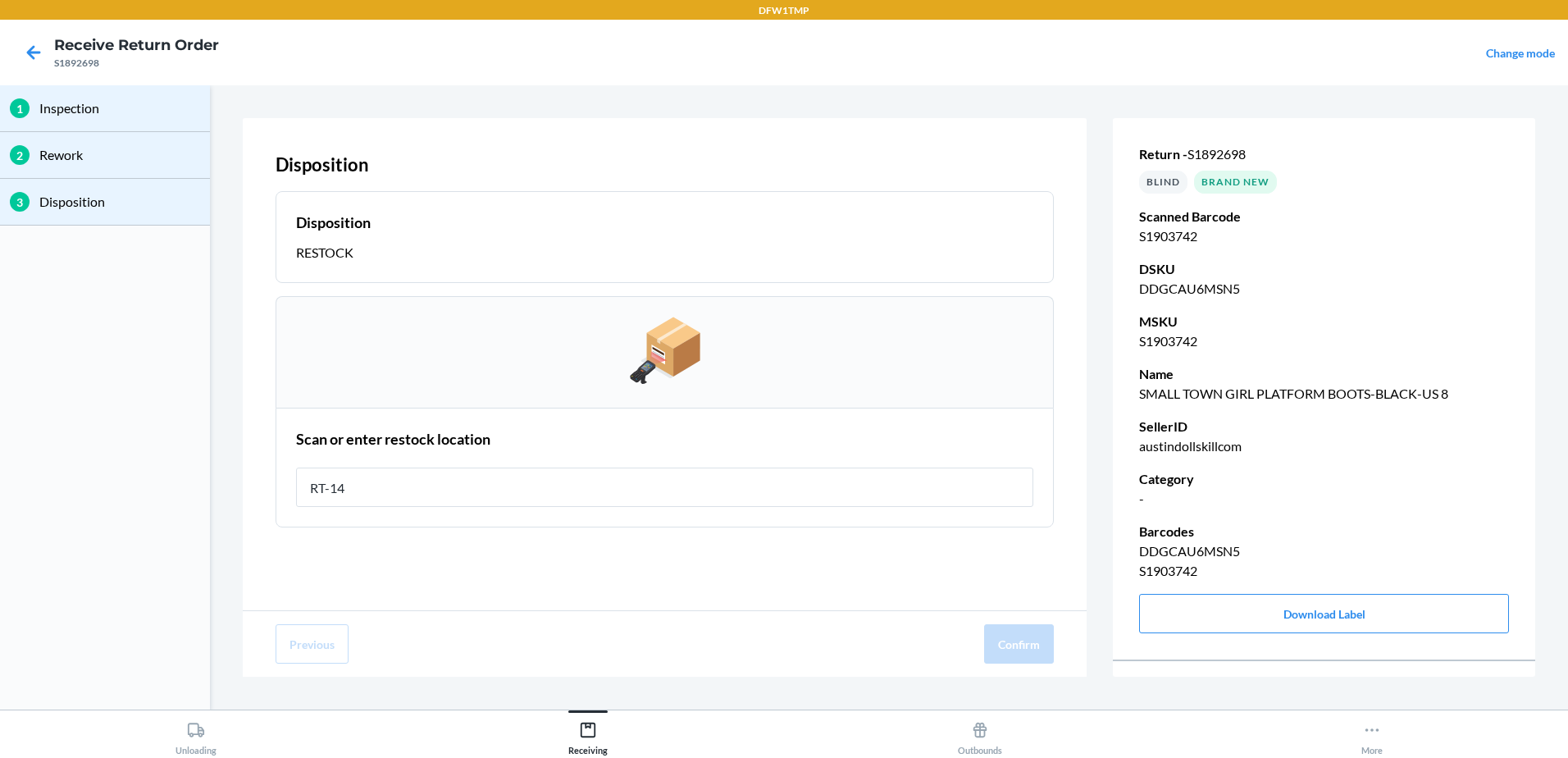
type input "RT-14"
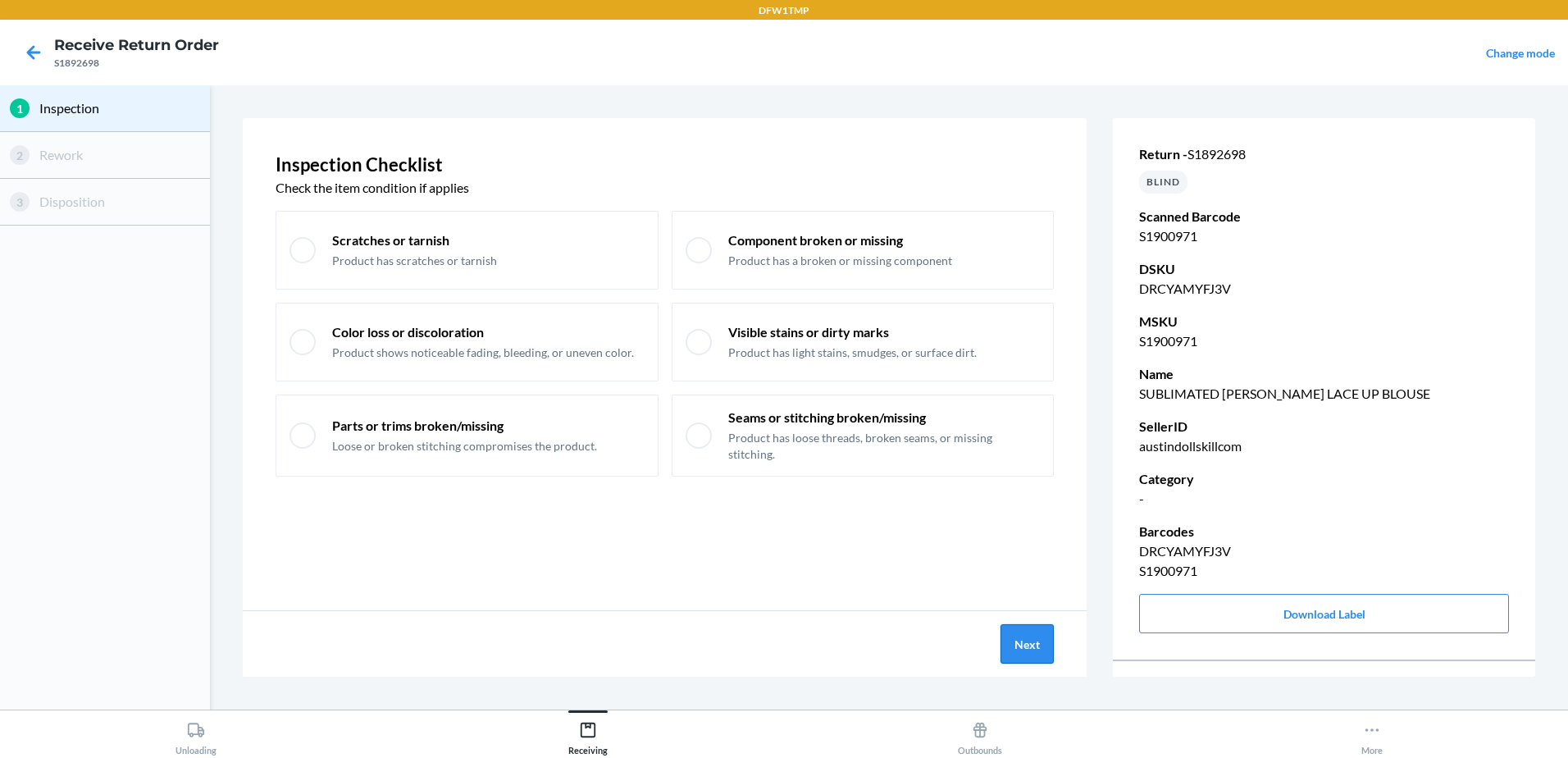
click at [1025, 646] on button "Next" at bounding box center [1027, 643] width 53 height 39
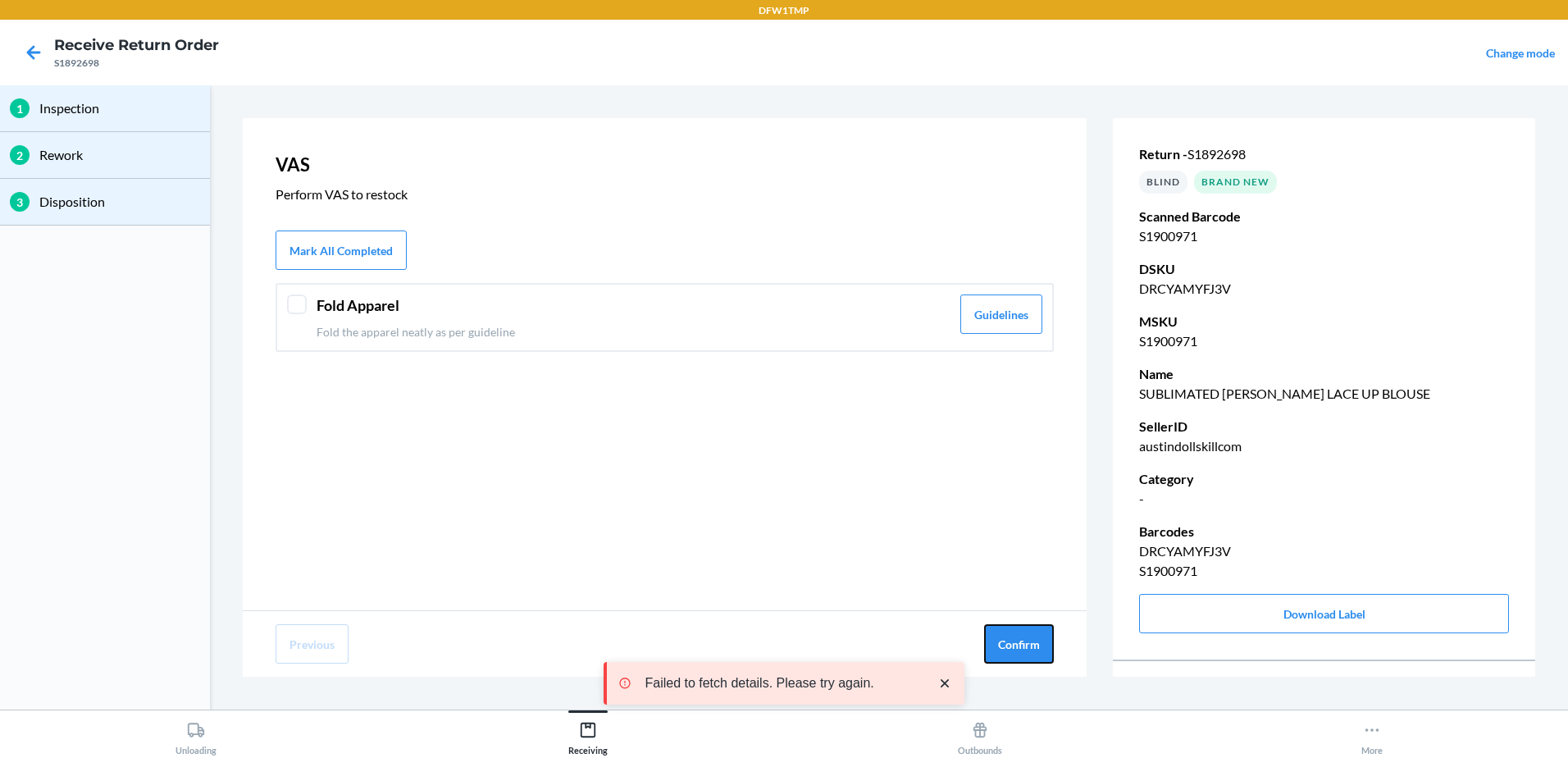
click at [1025, 646] on button "Confirm" at bounding box center [1019, 643] width 69 height 39
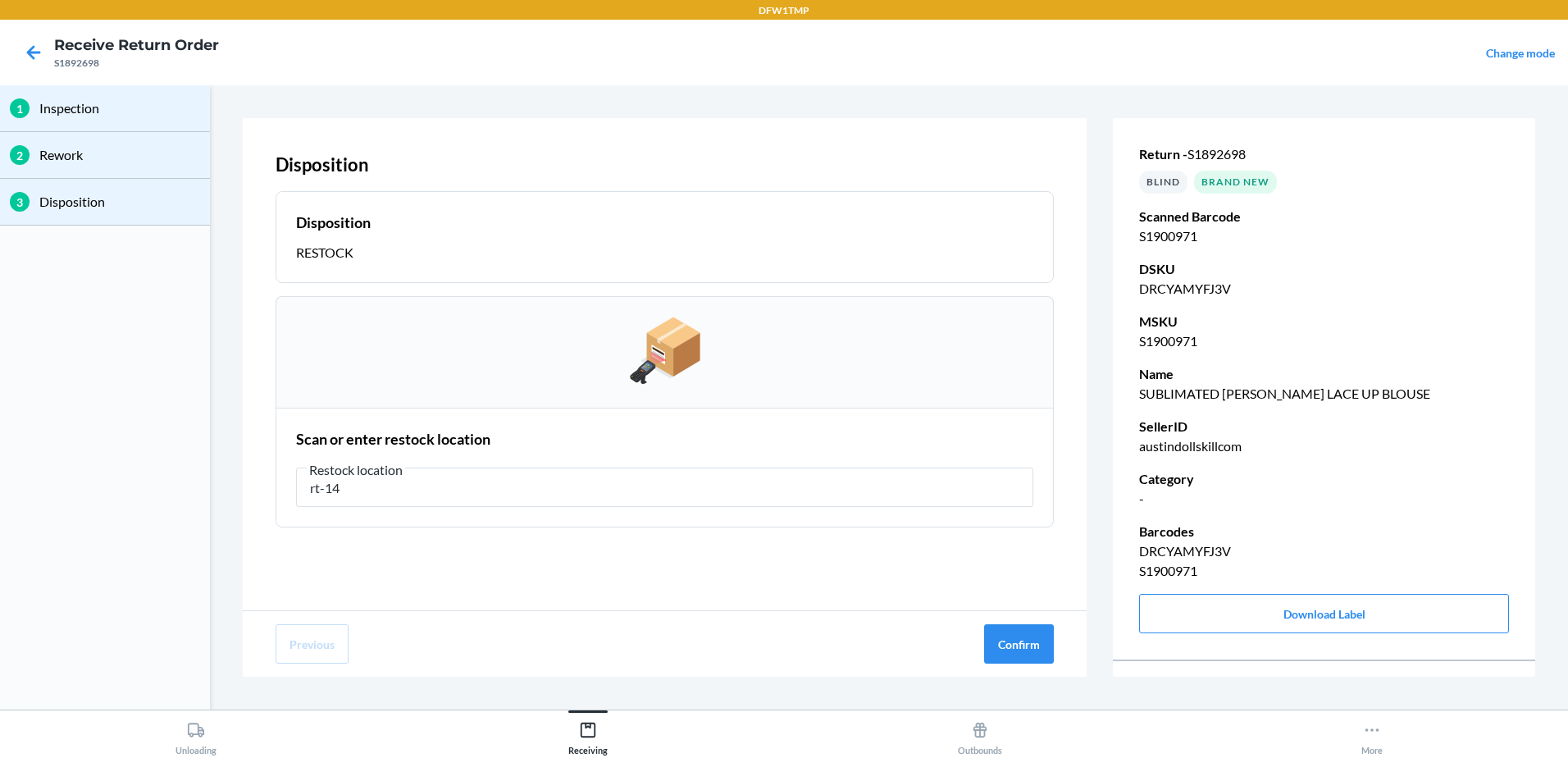
type input "rt-14"
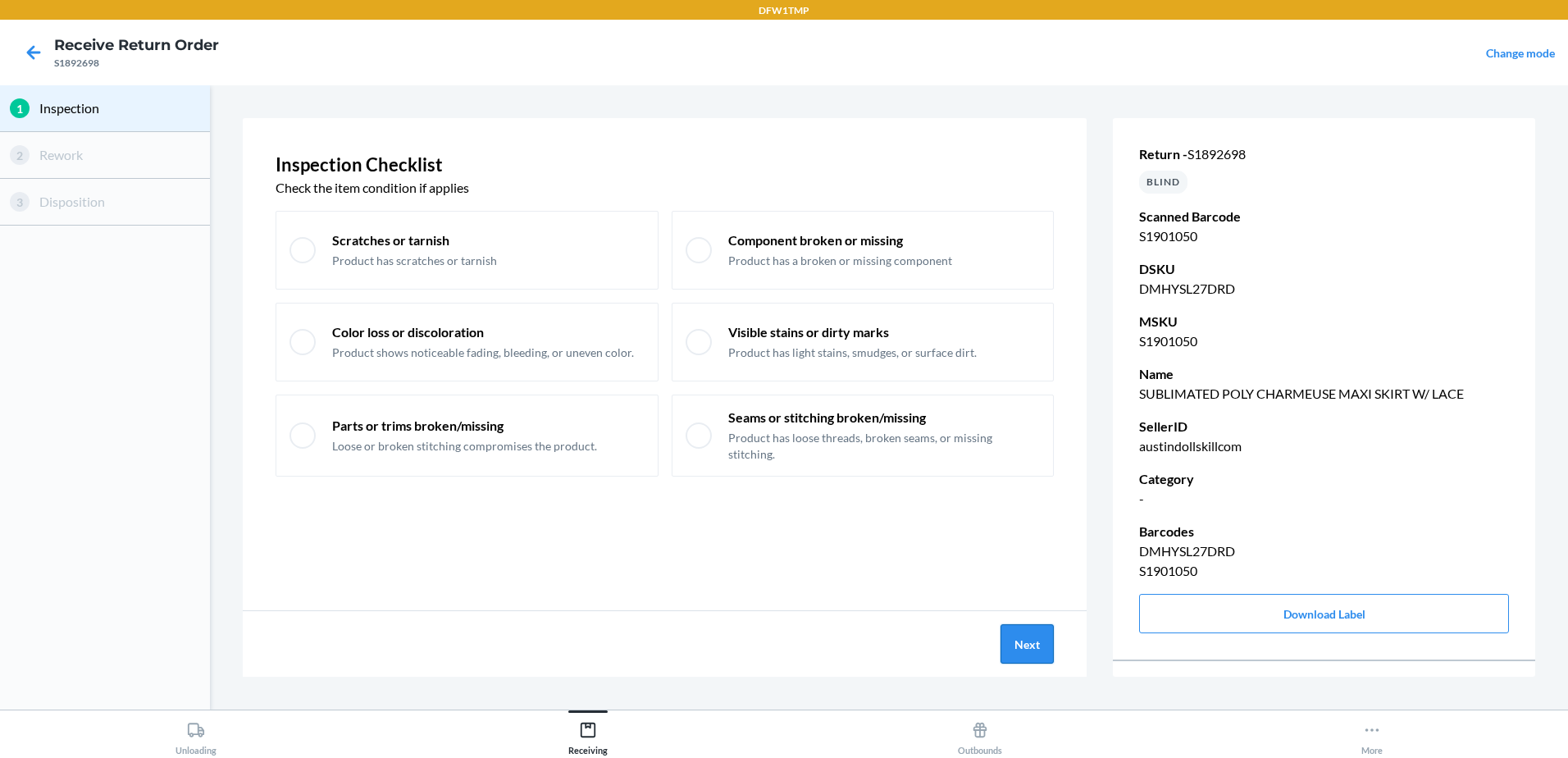
click at [1017, 643] on button "Next" at bounding box center [1027, 643] width 53 height 39
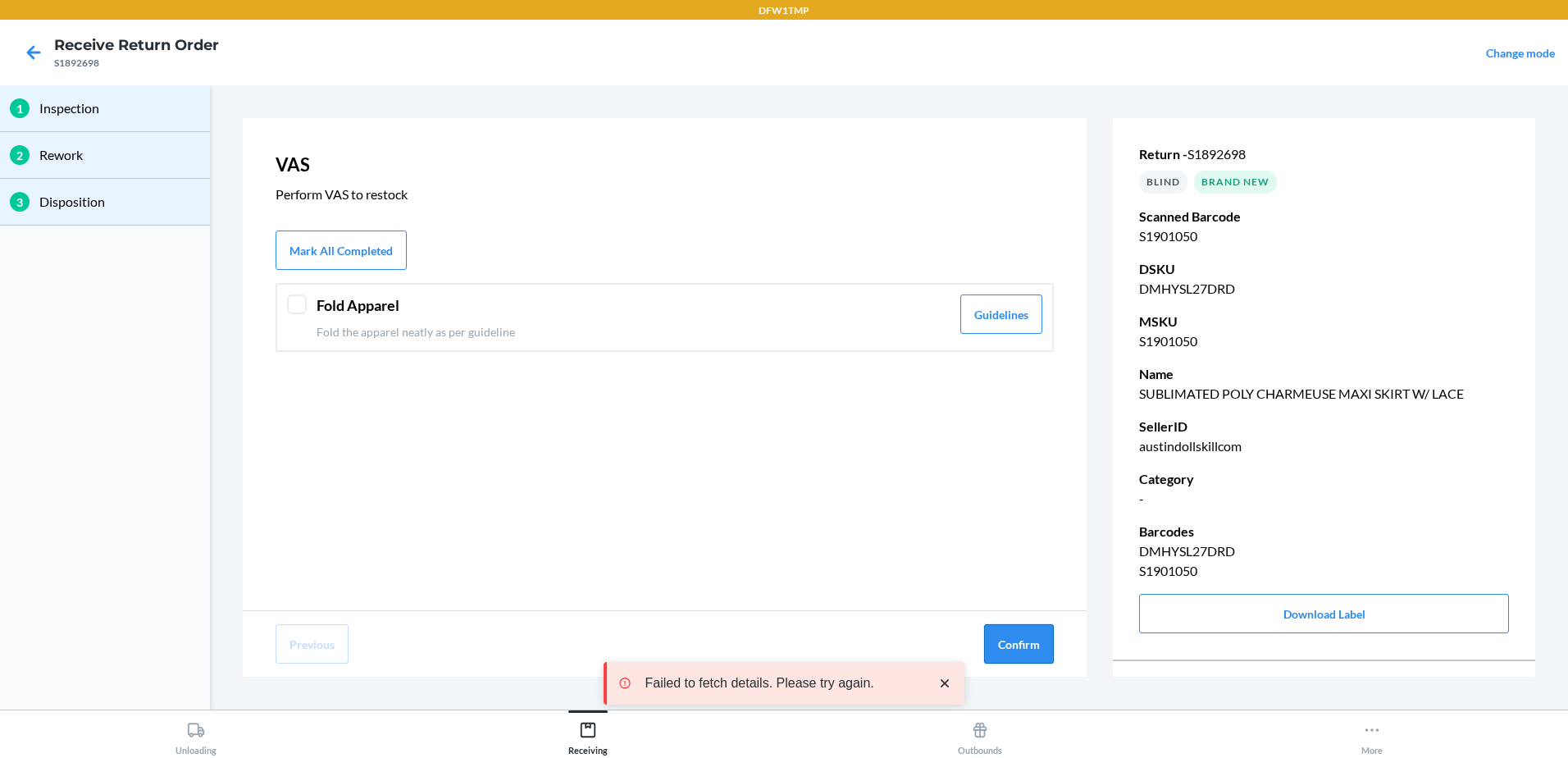
click at [1035, 628] on button "Confirm" at bounding box center [1019, 643] width 69 height 39
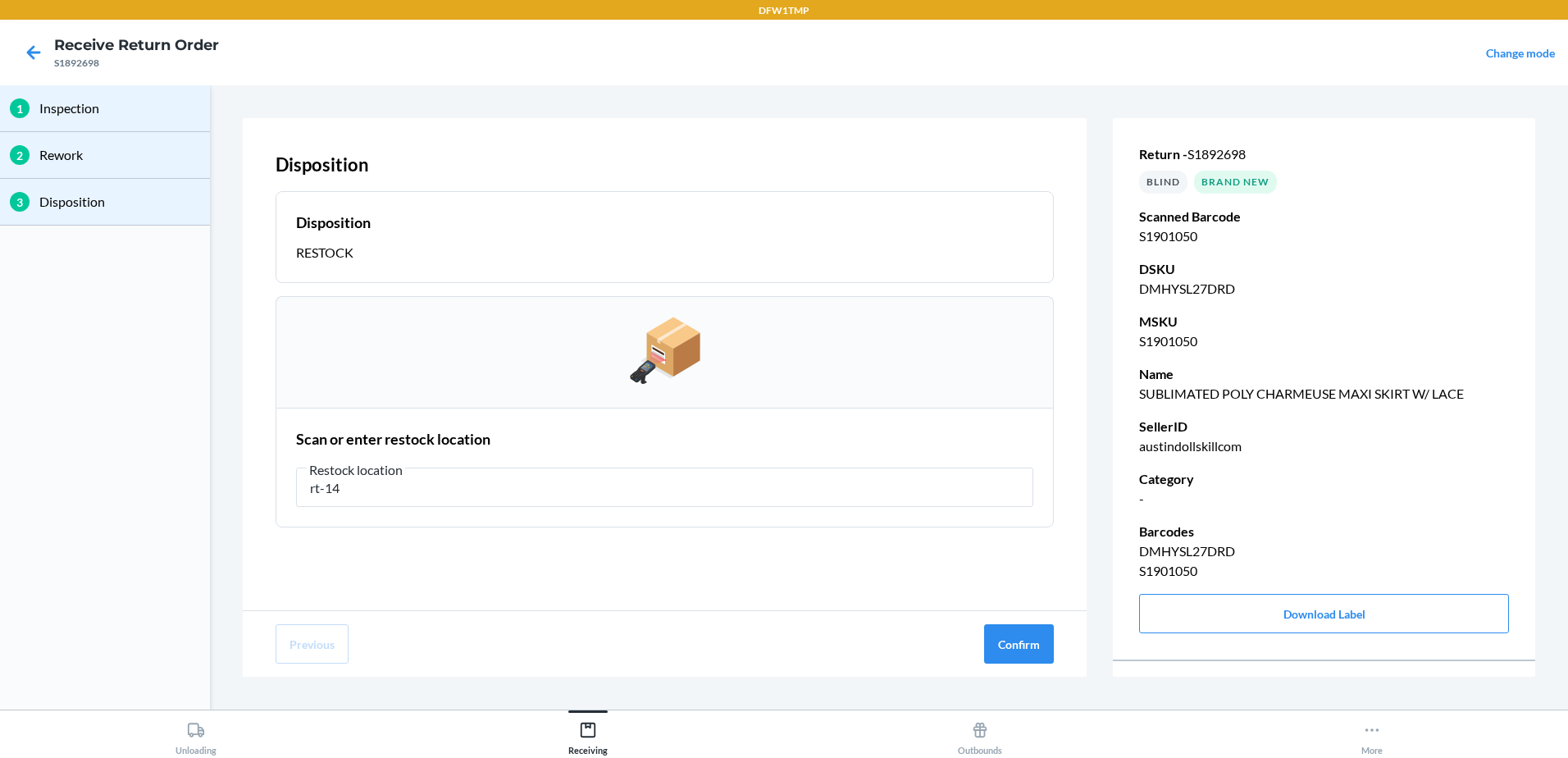
type input "rt-14"
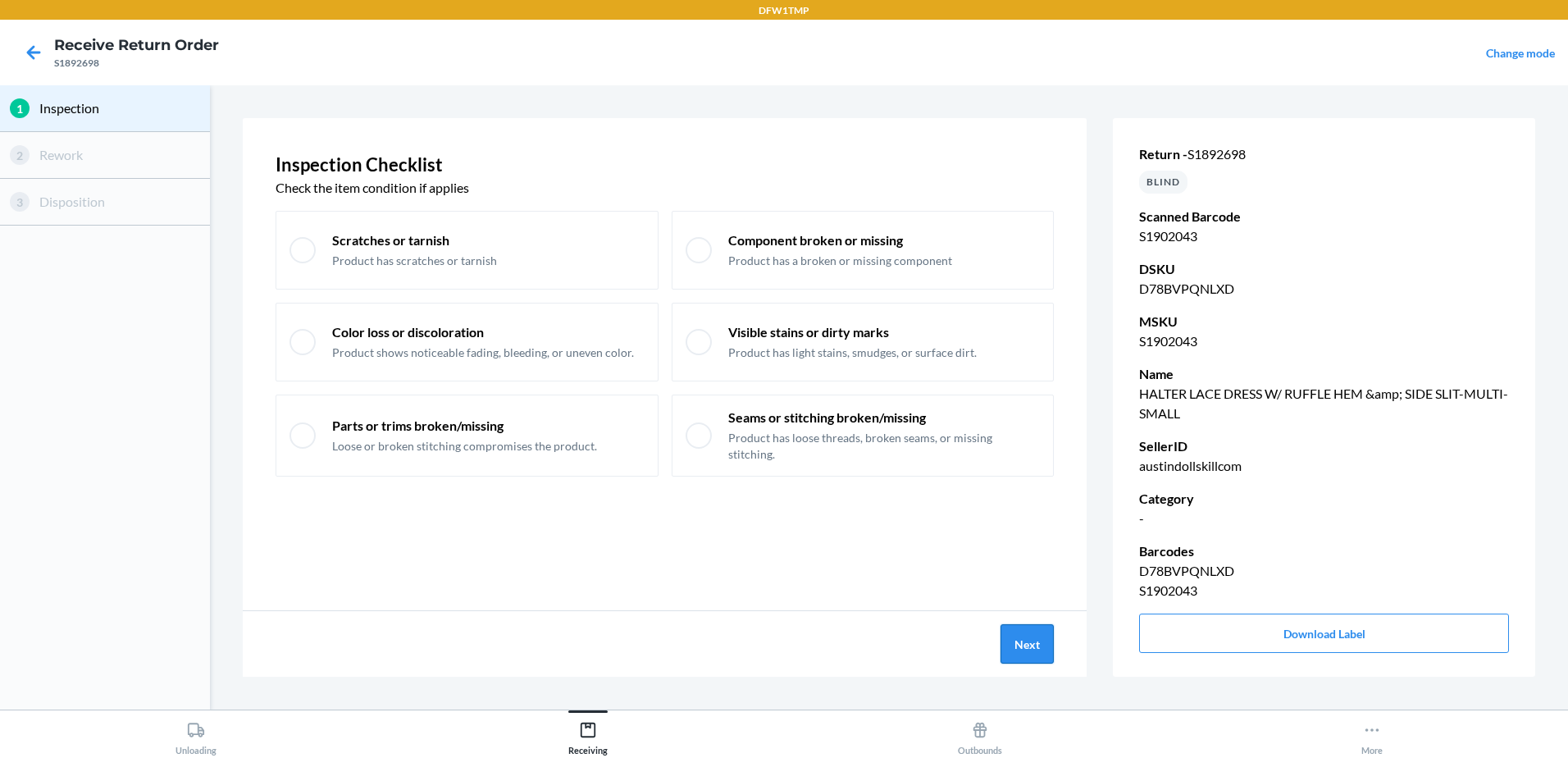
click at [1030, 628] on button "Next" at bounding box center [1027, 643] width 53 height 39
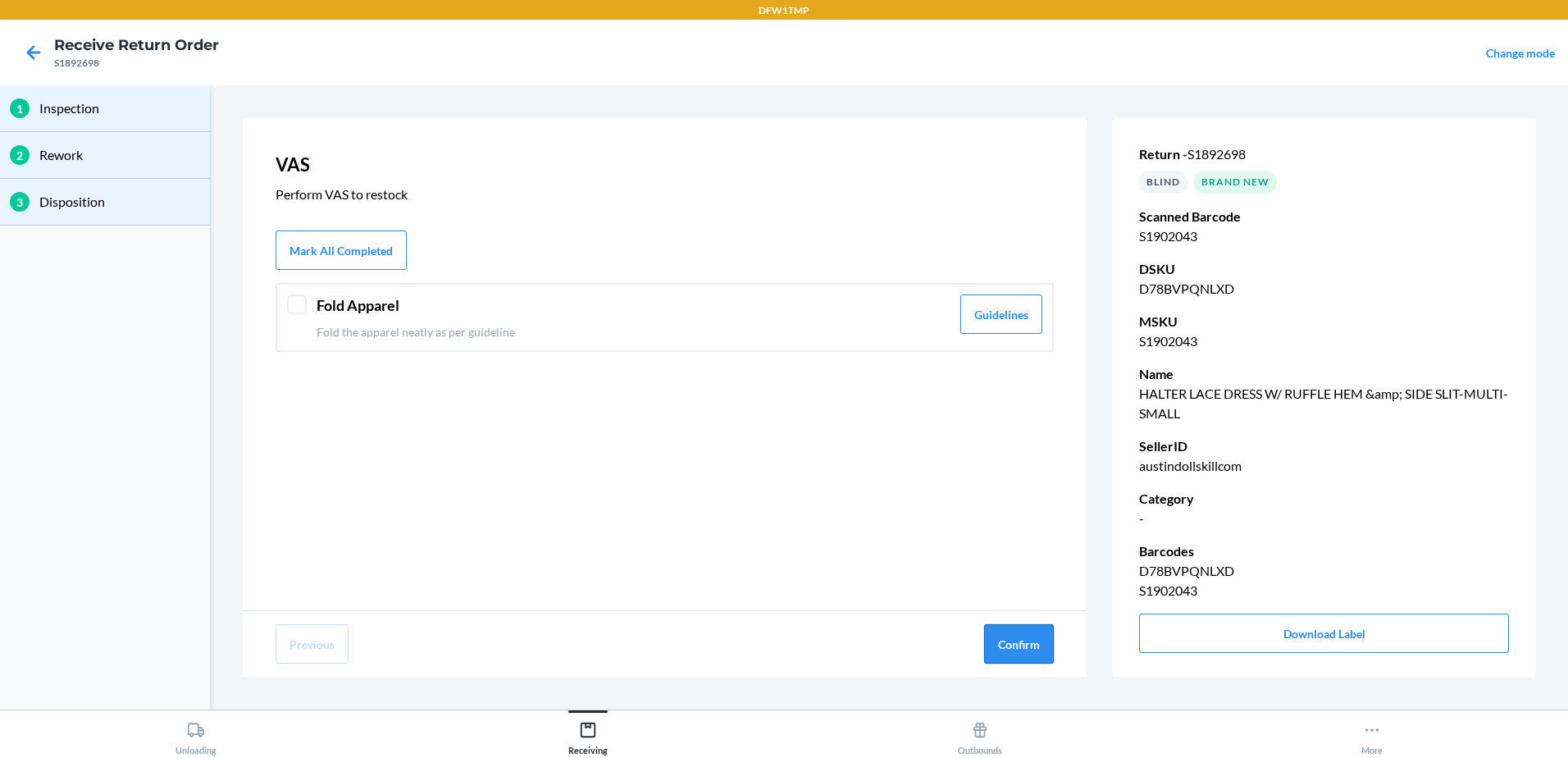
click at [1041, 647] on button "Confirm" at bounding box center [1019, 643] width 69 height 39
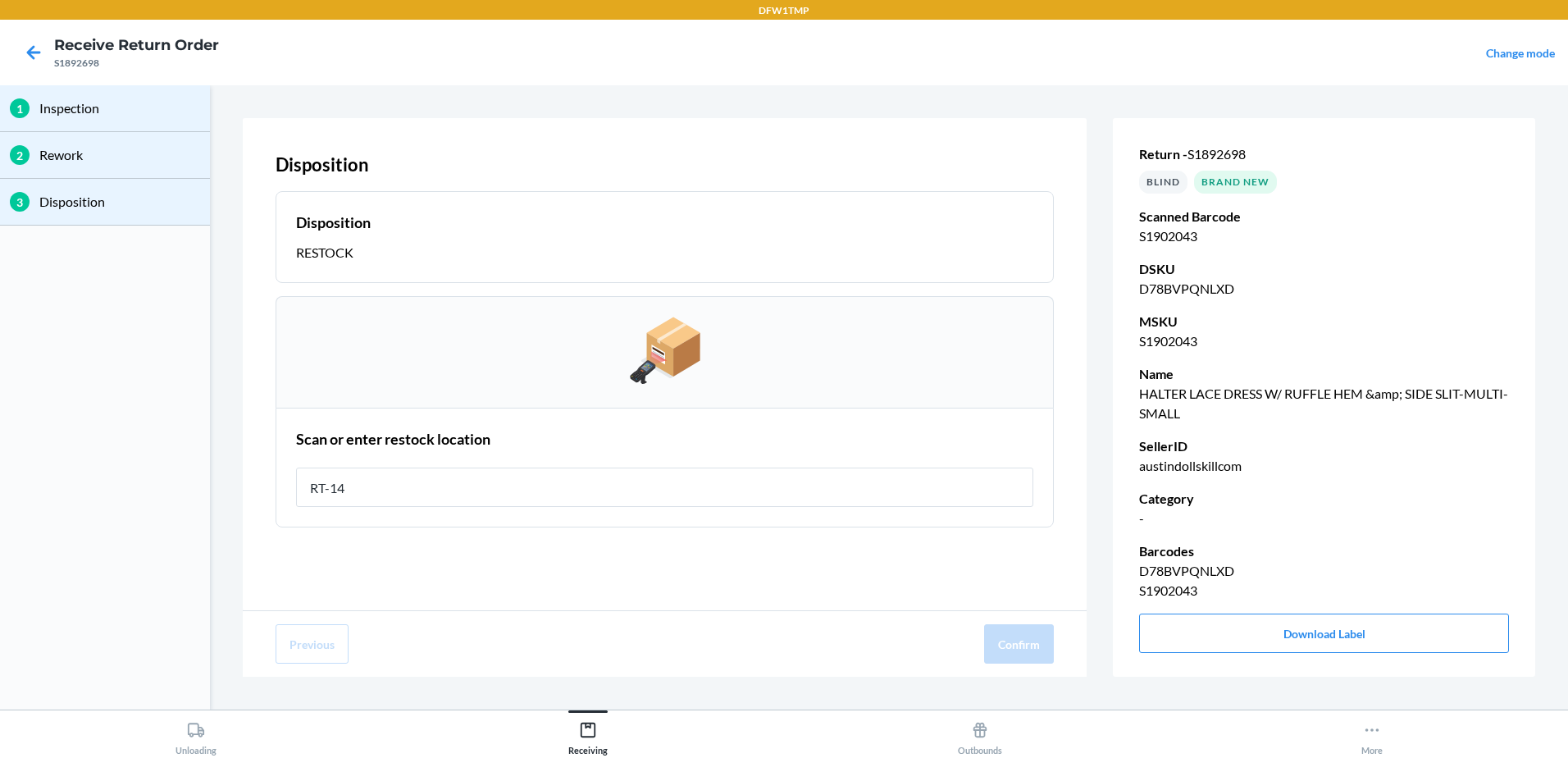
type input "RT-14"
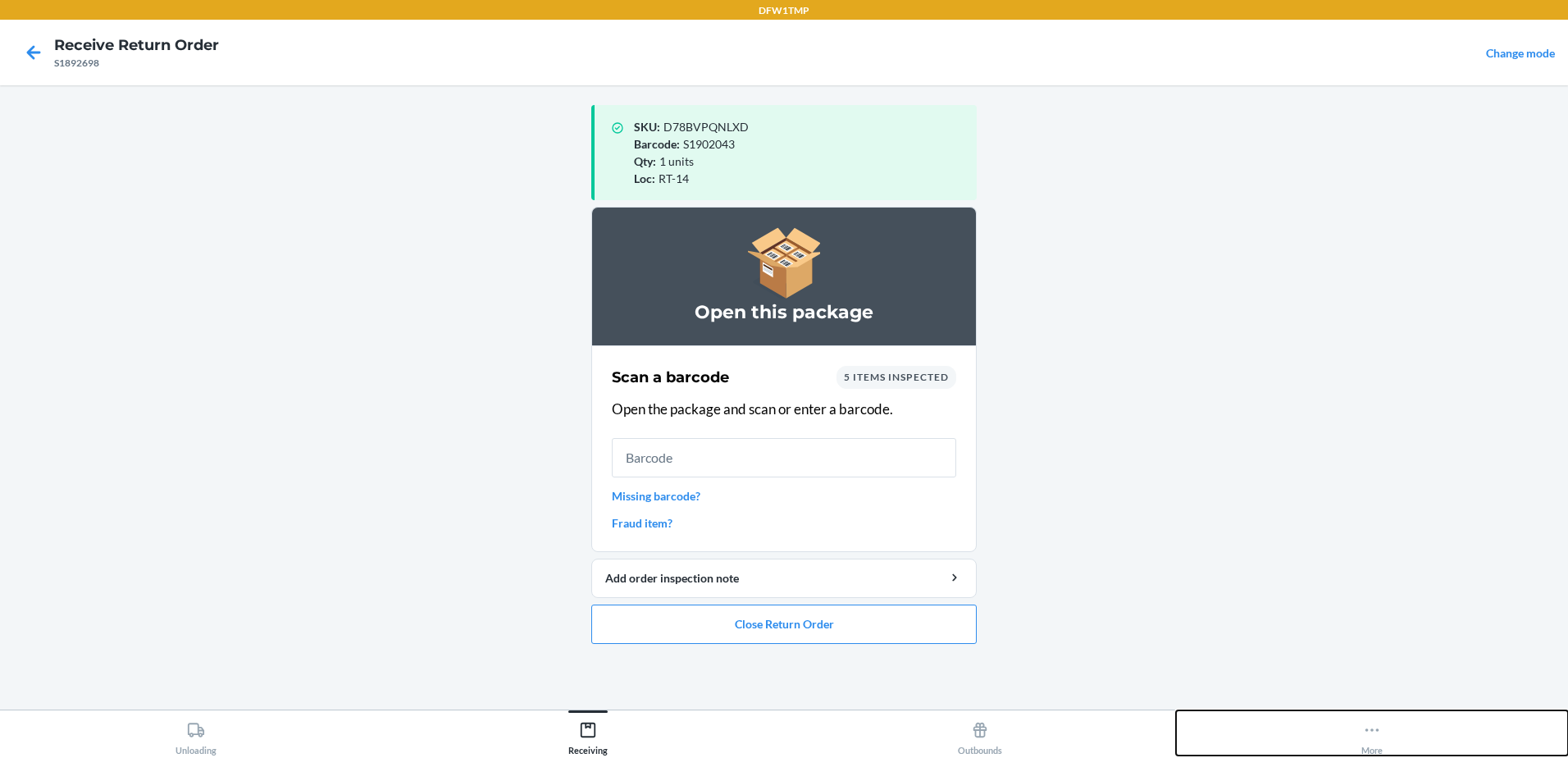
click at [1380, 733] on icon at bounding box center [1372, 729] width 18 height 18
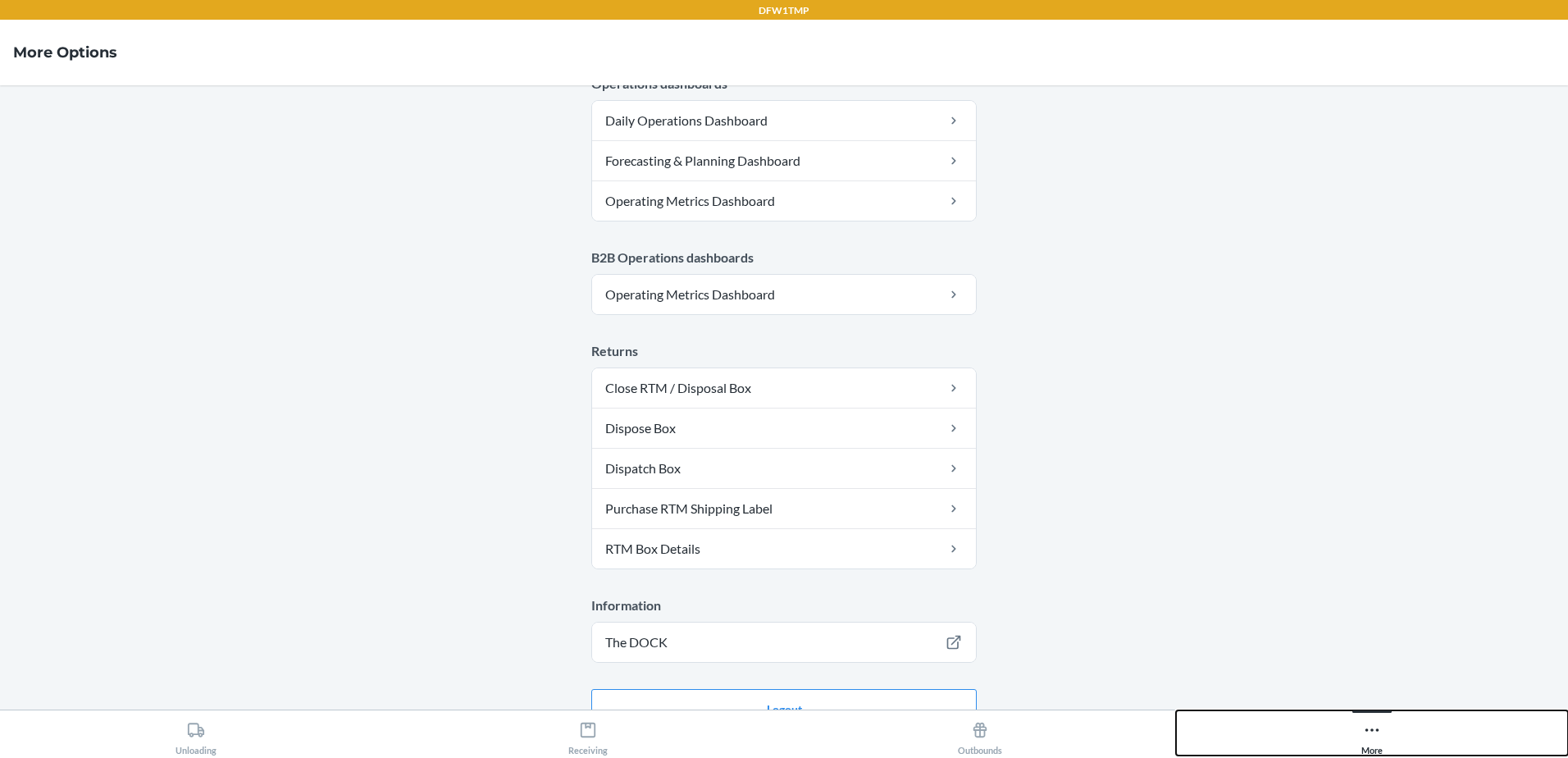
scroll to position [819, 0]
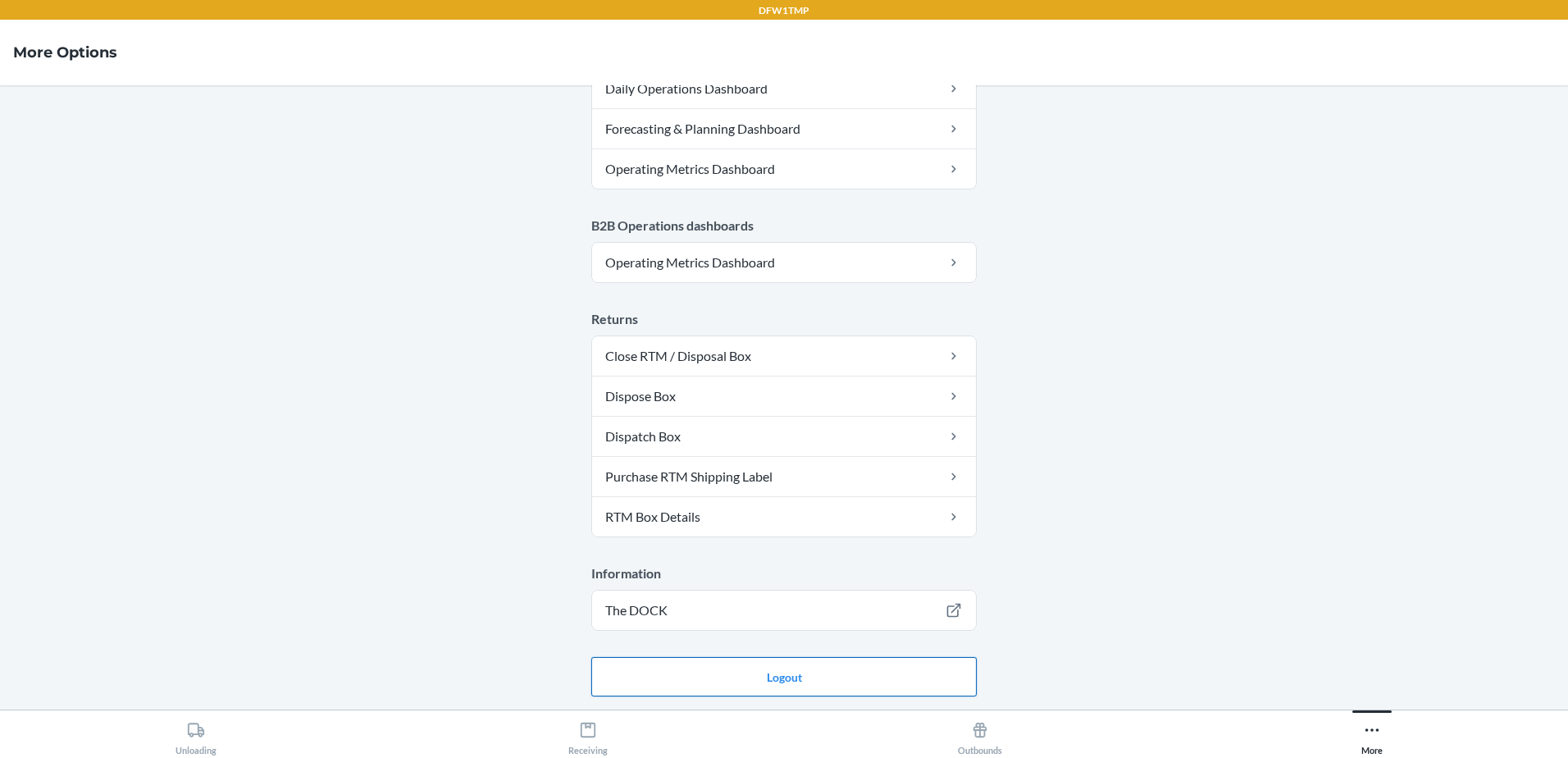
drag, startPoint x: 748, startPoint y: 681, endPoint x: 766, endPoint y: 681, distance: 18.0
click at [754, 681] on button "Logout" at bounding box center [784, 676] width 385 height 39
